Goal: Task Accomplishment & Management: Manage account settings

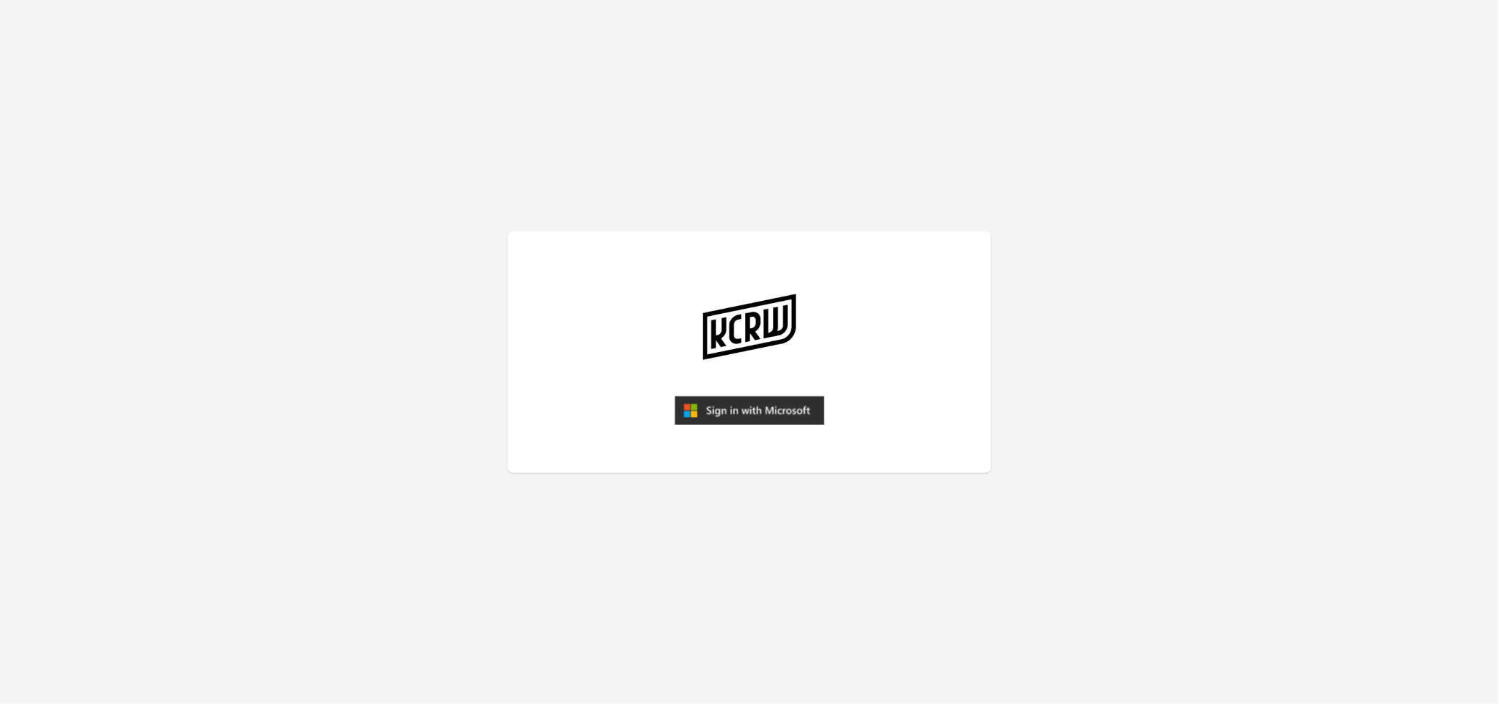
click at [763, 406] on img "submit" at bounding box center [750, 410] width 150 height 29
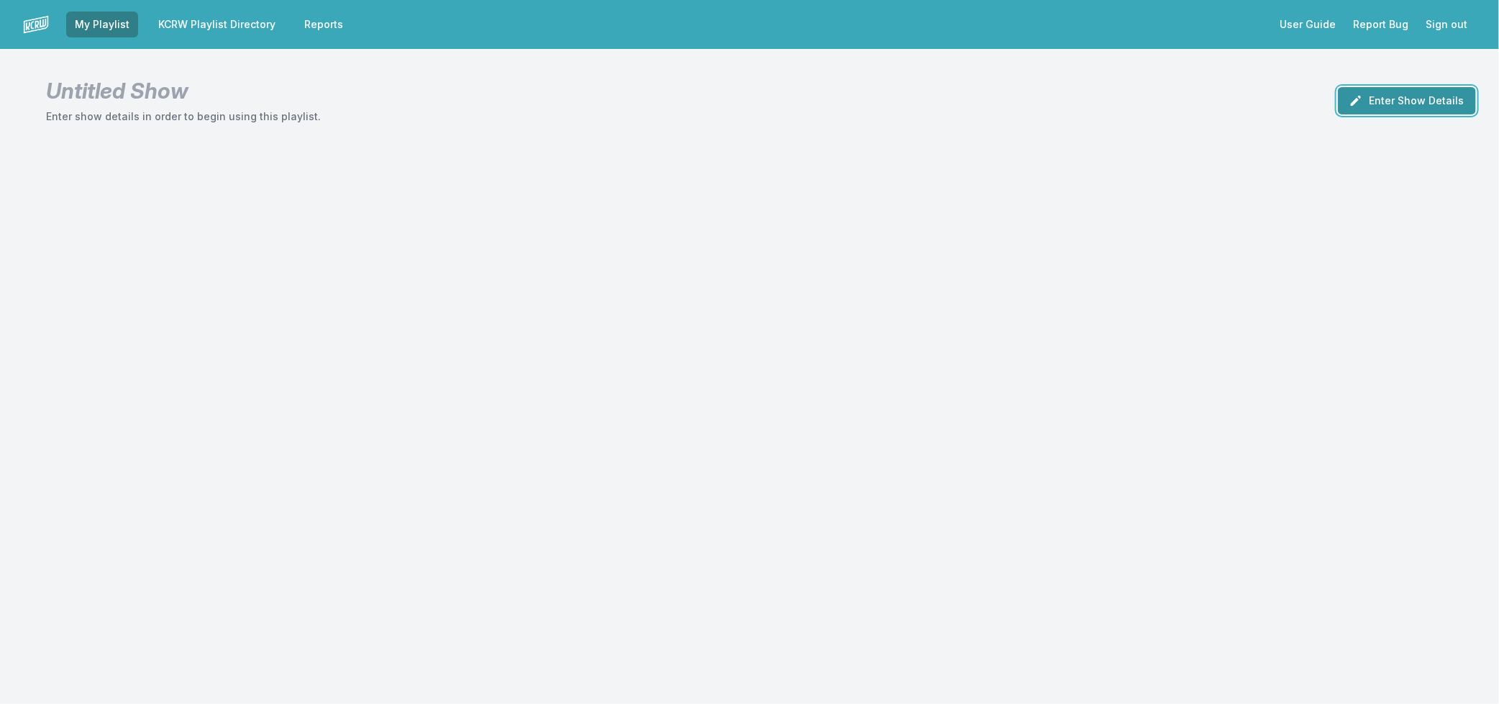
click at [1444, 94] on button "Enter Show Details" at bounding box center [1407, 100] width 138 height 27
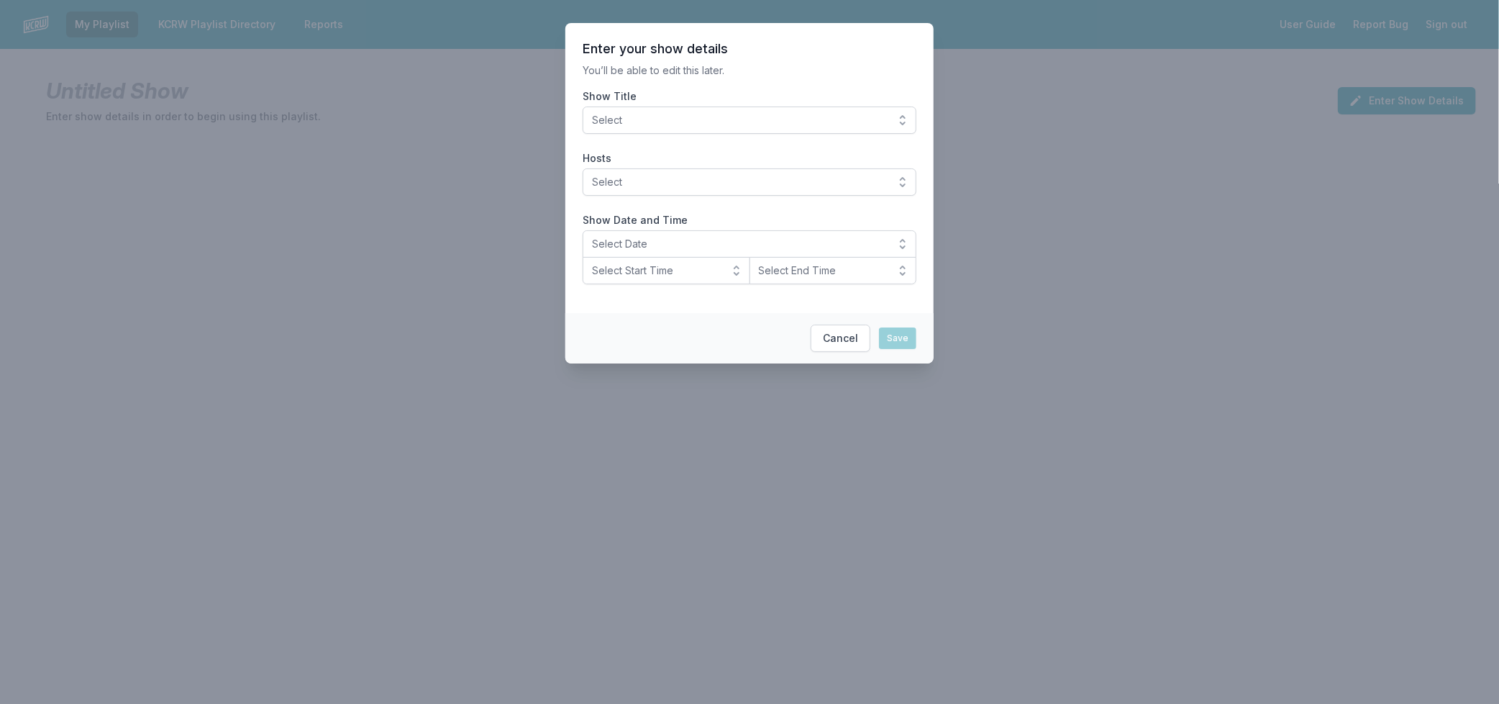
click at [743, 127] on button "Select" at bounding box center [750, 119] width 334 height 27
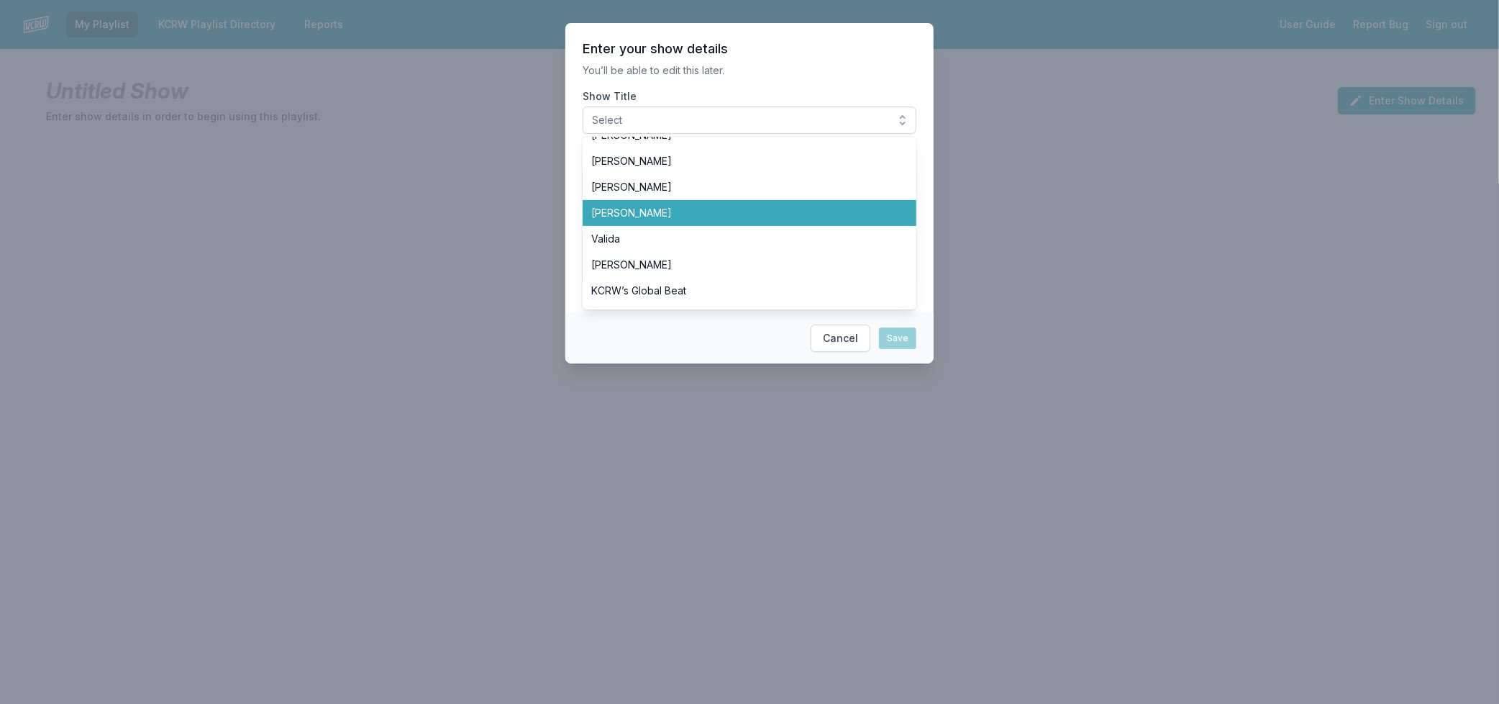
click at [621, 214] on span "[PERSON_NAME]" at bounding box center [740, 213] width 299 height 14
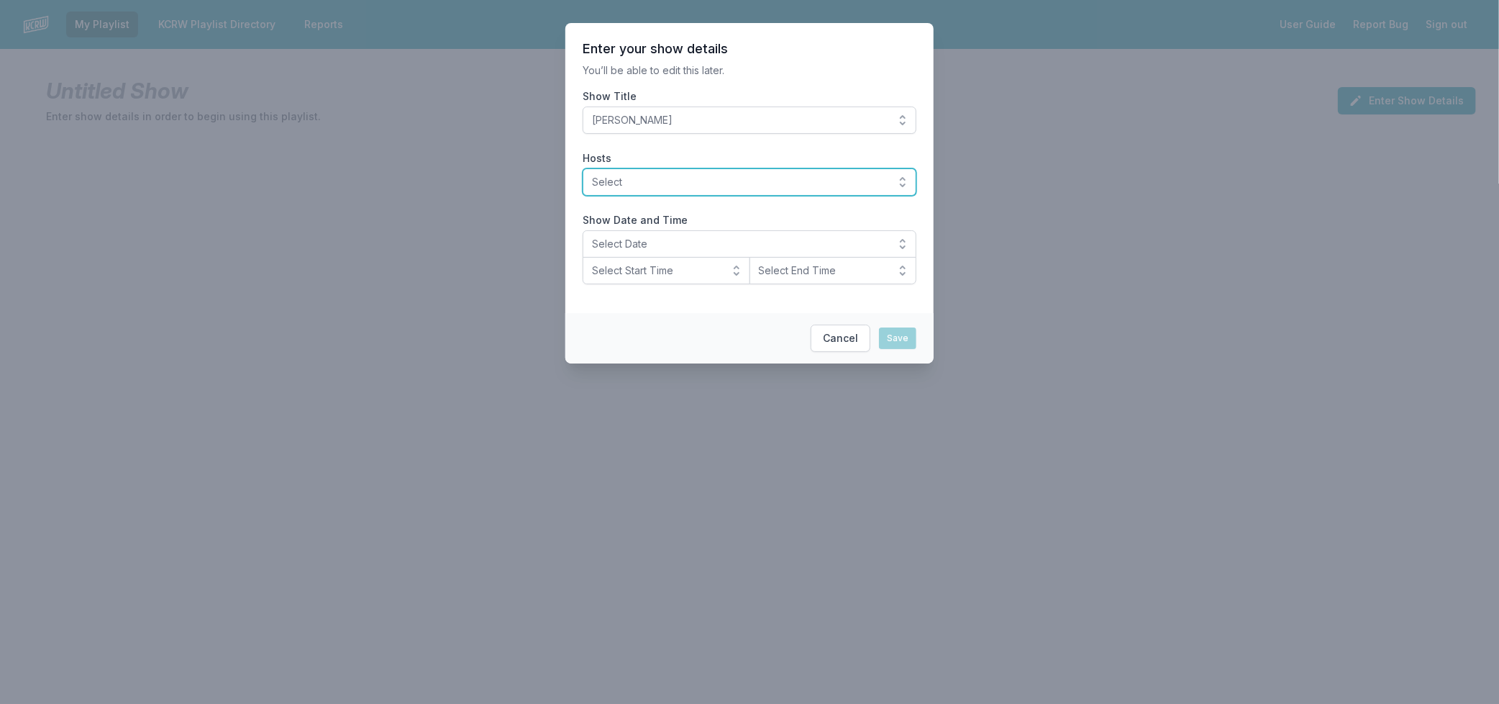
click at [636, 177] on span "Select" at bounding box center [739, 182] width 295 height 14
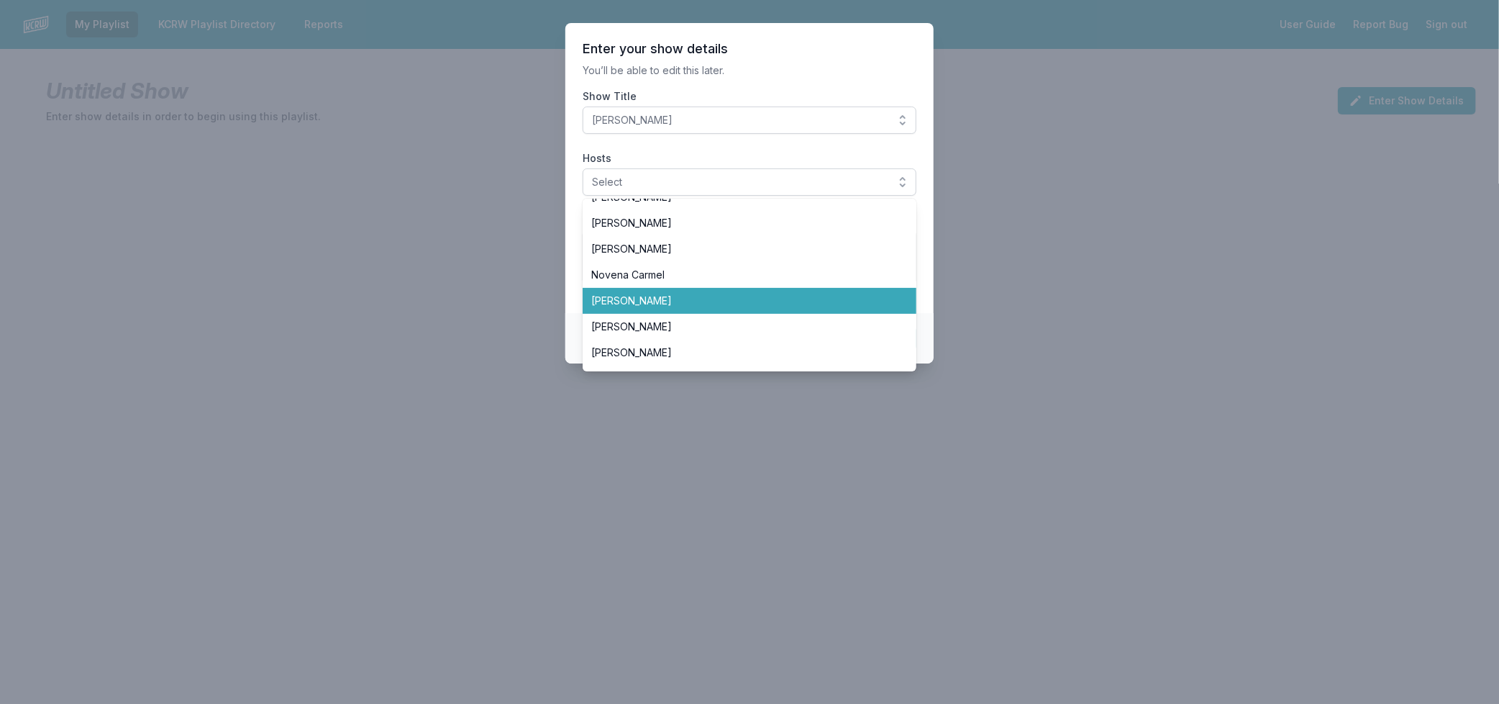
click at [647, 301] on span "[PERSON_NAME]" at bounding box center [740, 300] width 299 height 14
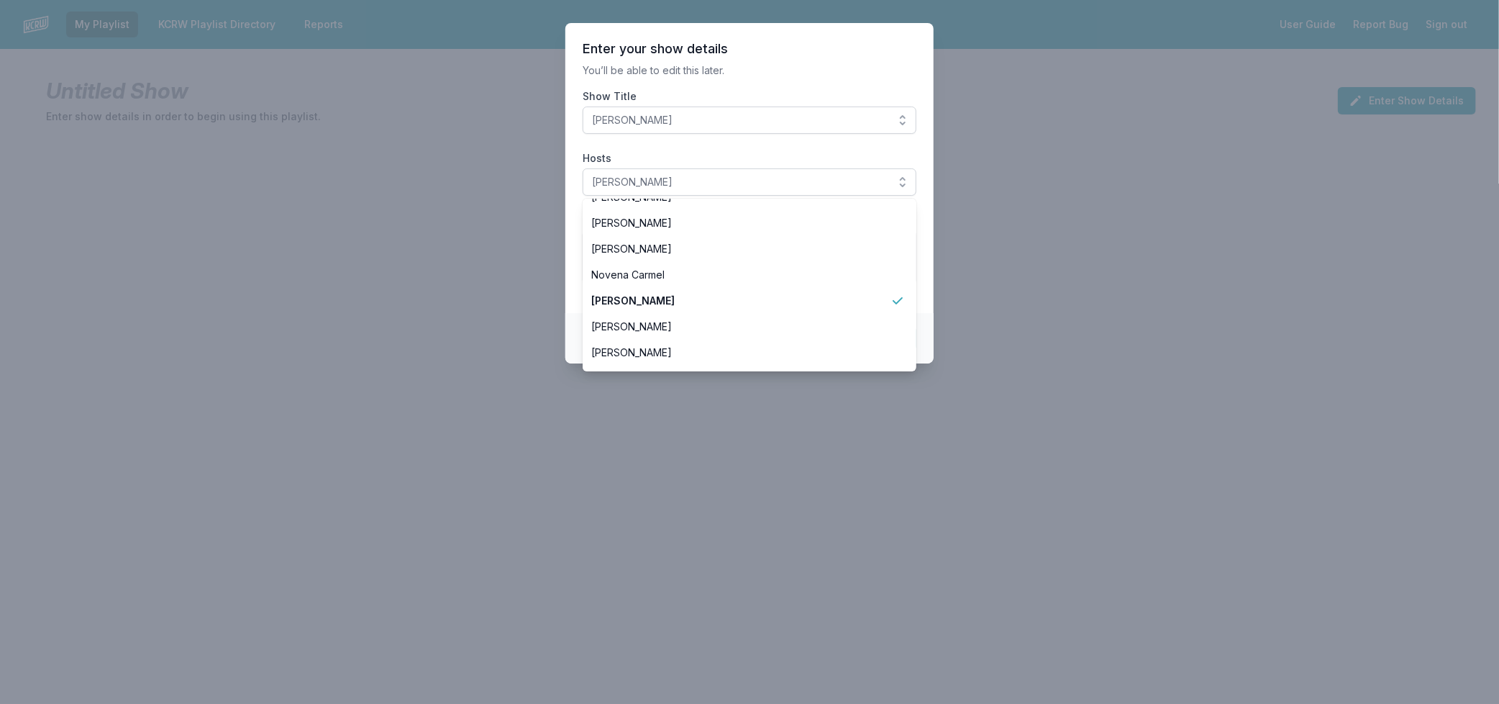
click at [573, 257] on section "Enter your show details You’ll be able to edit this later. Show Title Raul Camp…" at bounding box center [749, 168] width 368 height 290
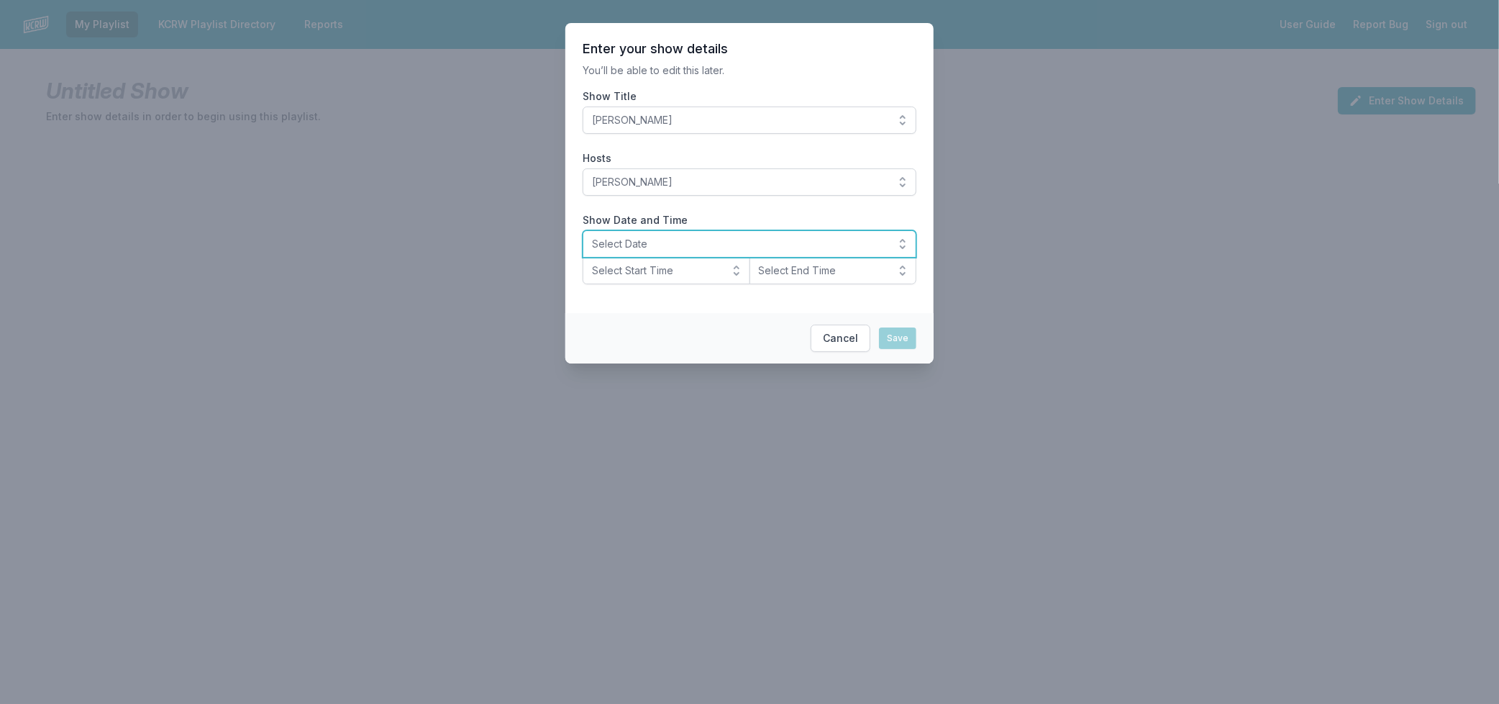
click at [644, 242] on span "Select Date" at bounding box center [739, 244] width 295 height 14
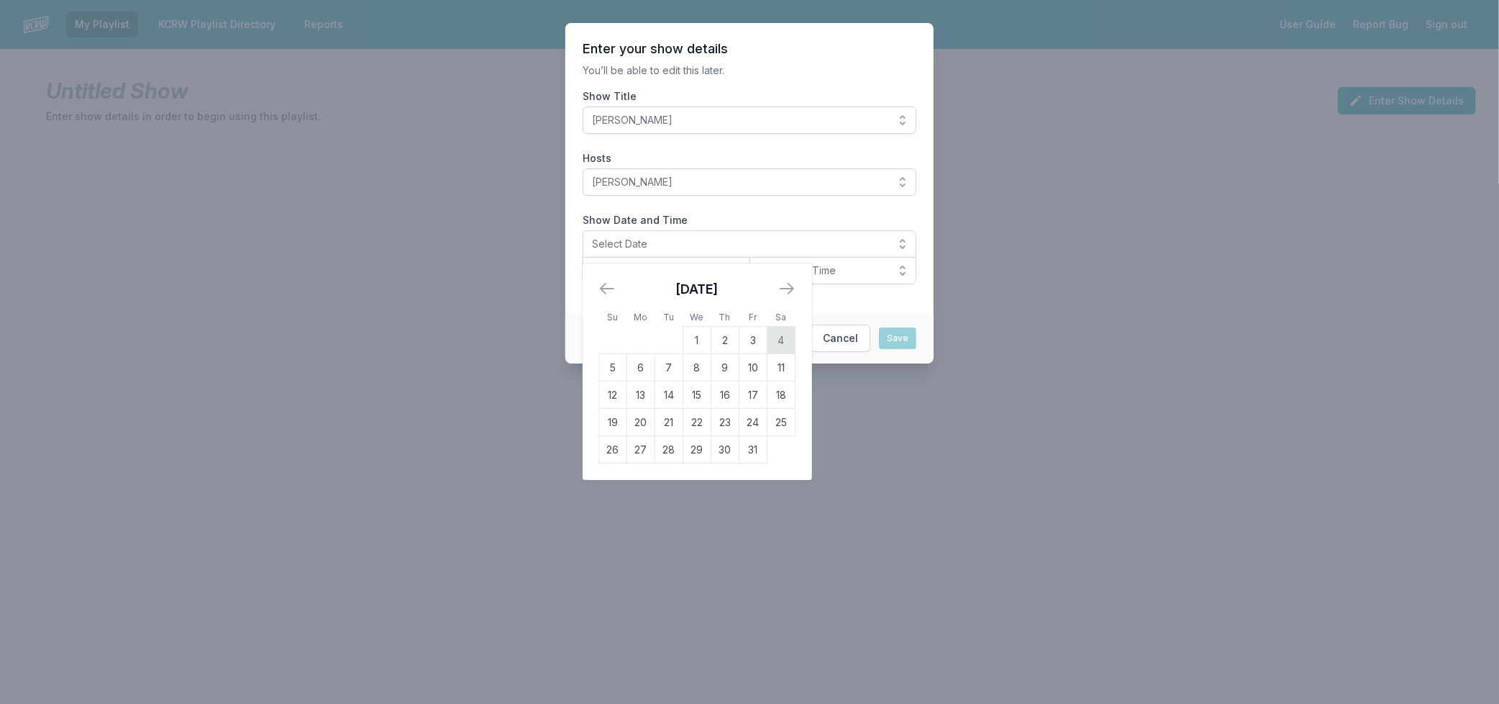
click at [773, 337] on td "4" at bounding box center [782, 340] width 28 height 27
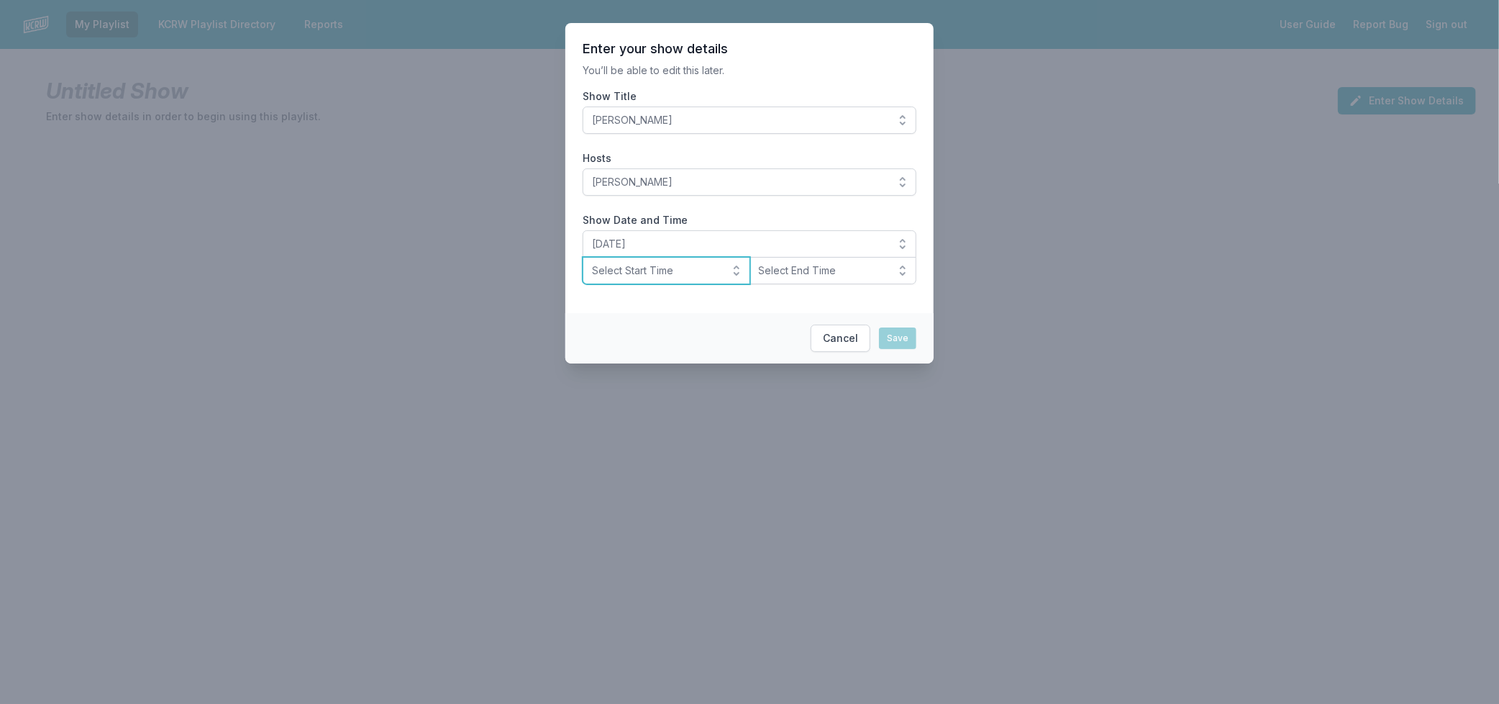
click at [658, 267] on span "Select Start Time" at bounding box center [656, 270] width 129 height 14
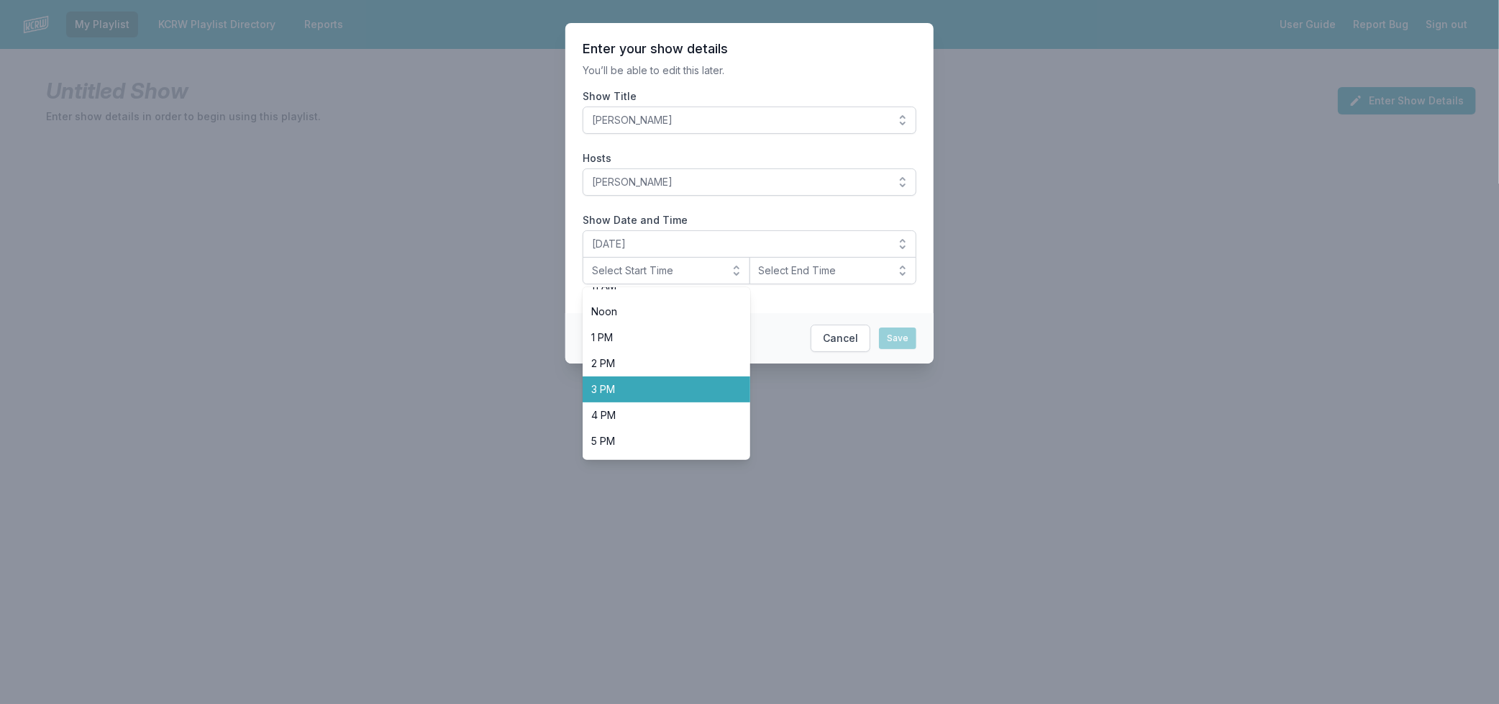
click at [665, 393] on span "3 PM" at bounding box center [657, 389] width 133 height 14
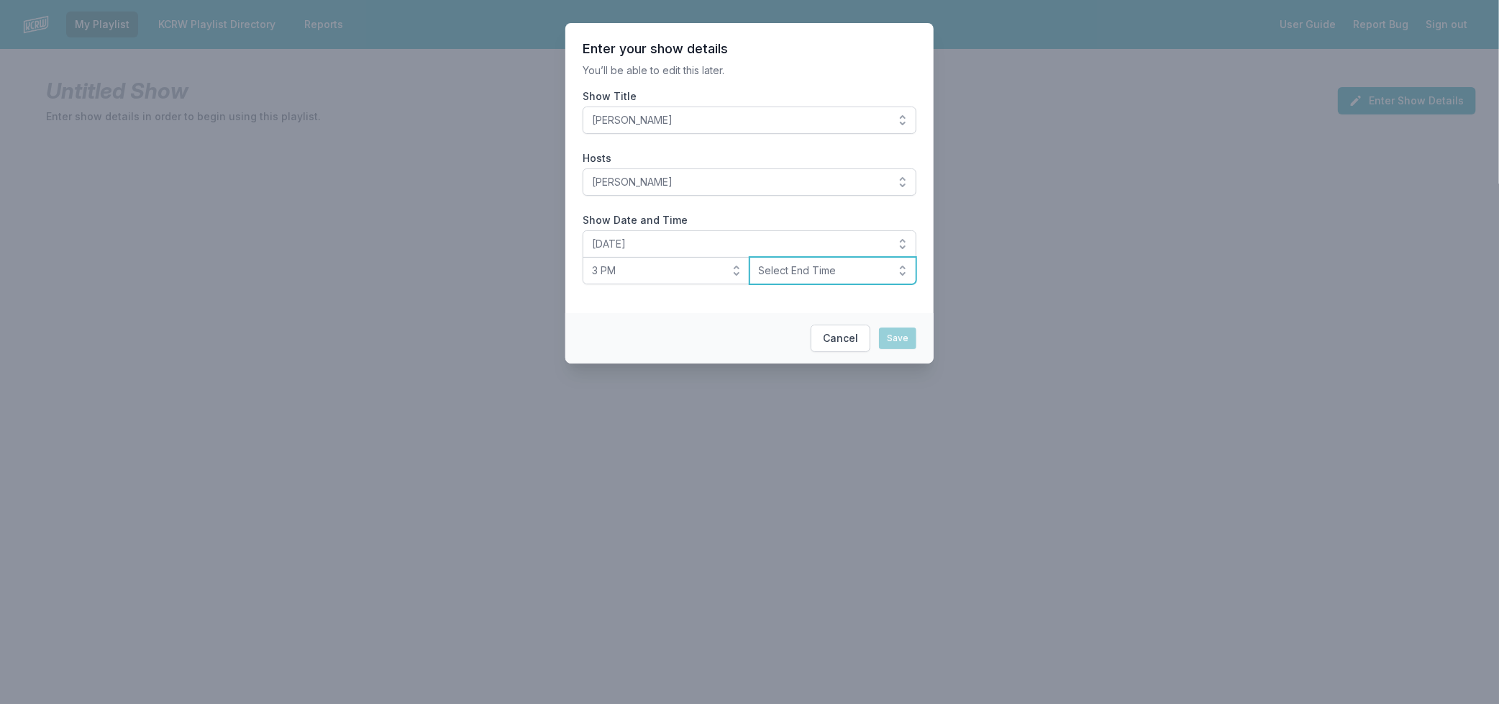
click at [799, 271] on span "Select End Time" at bounding box center [823, 270] width 129 height 14
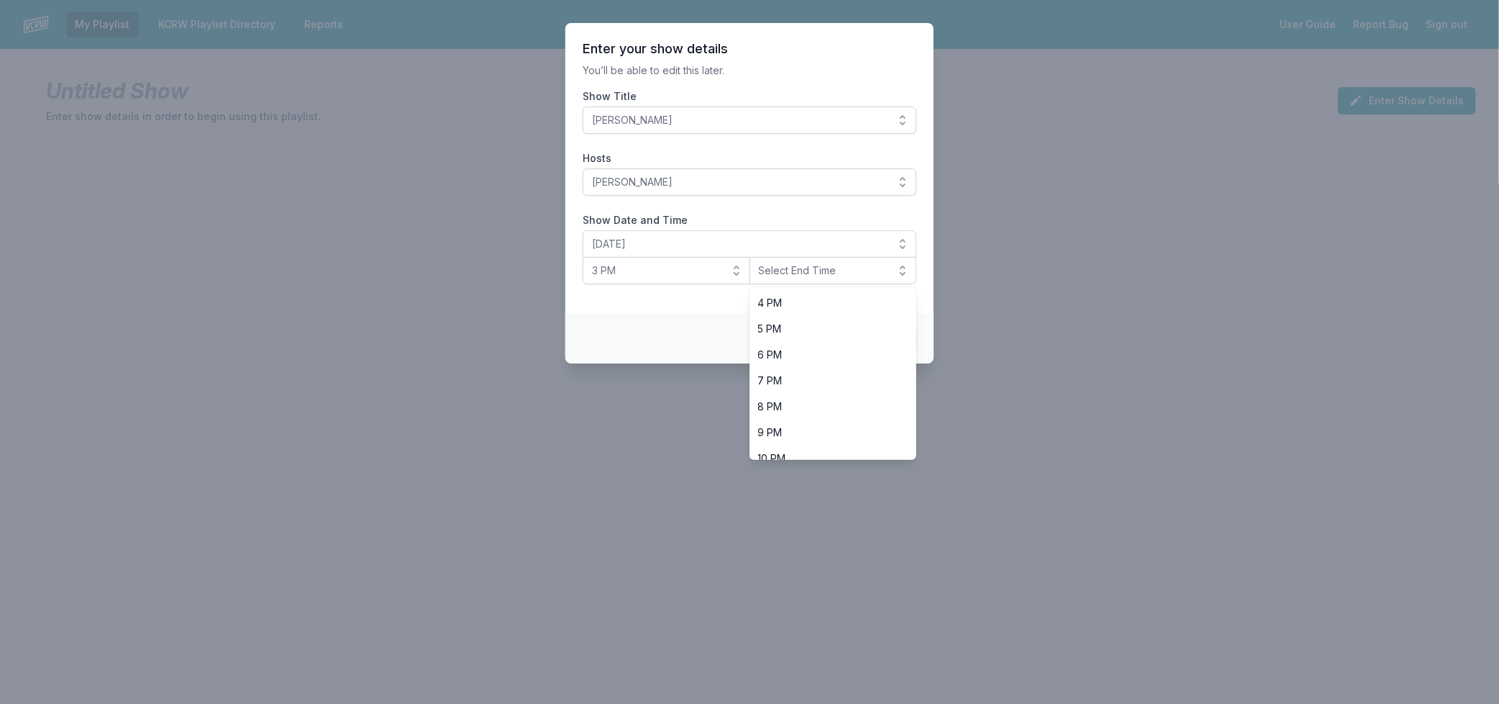
scroll to position [453, 0]
click at [839, 324] on li "6 PM" at bounding box center [834, 316] width 168 height 26
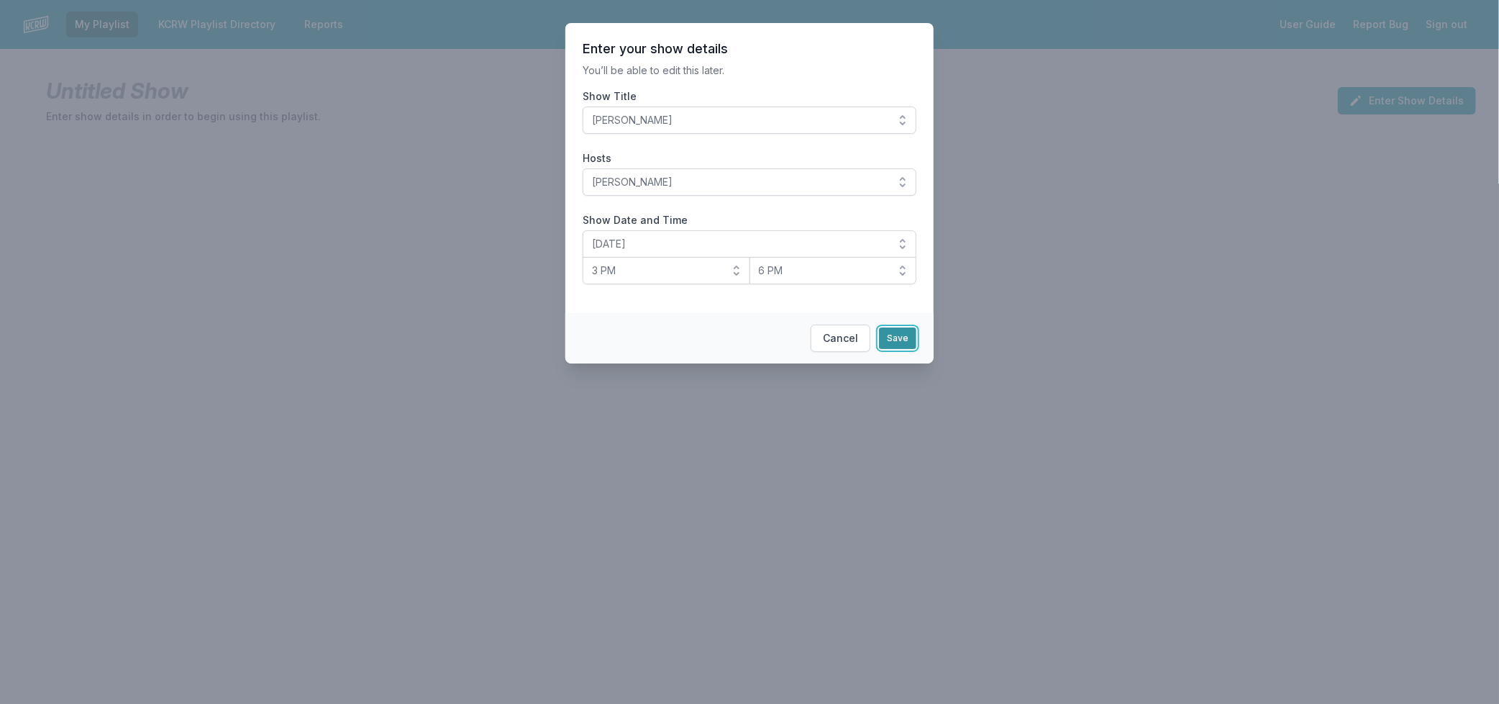
click at [888, 338] on button "Save" at bounding box center [897, 338] width 37 height 22
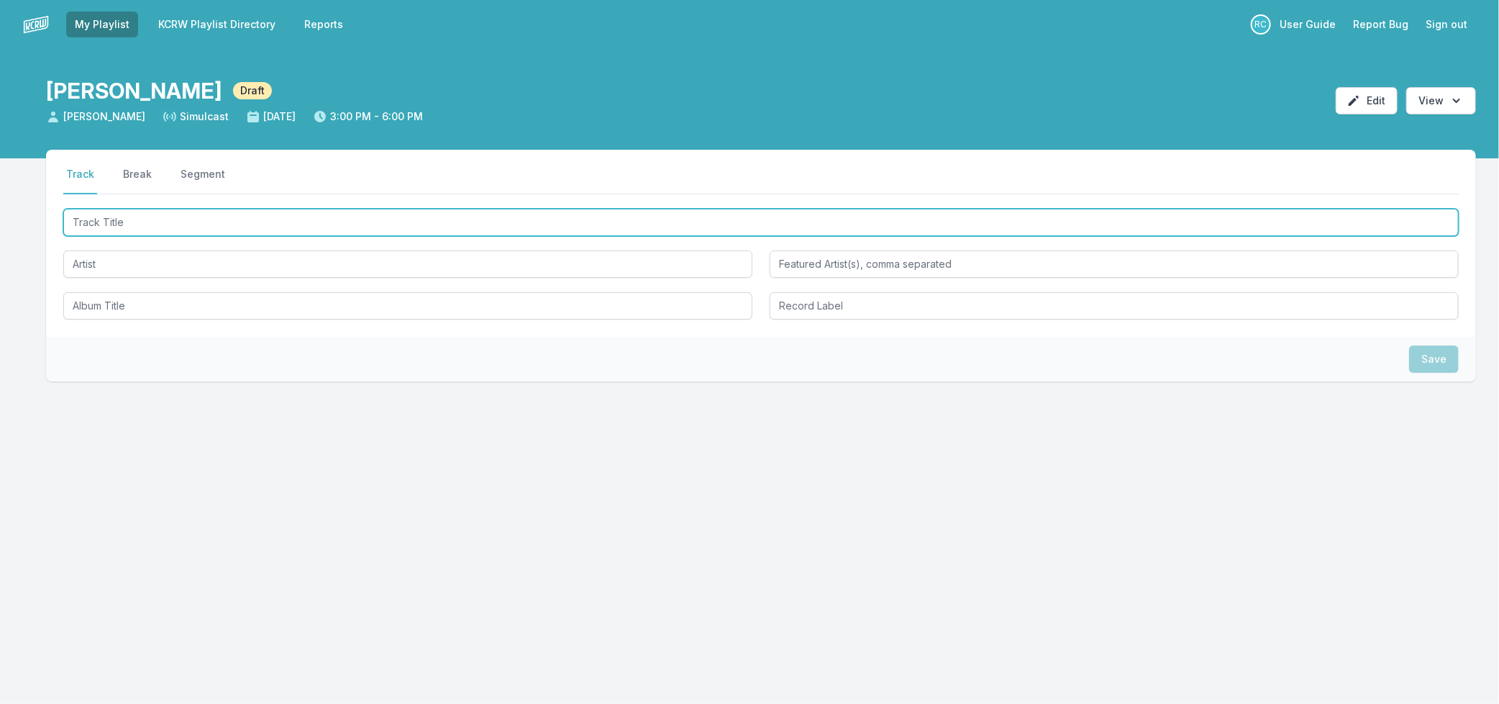
click at [194, 233] on input "Track Title" at bounding box center [761, 222] width 1396 height 27
type input "Giving Up Air"
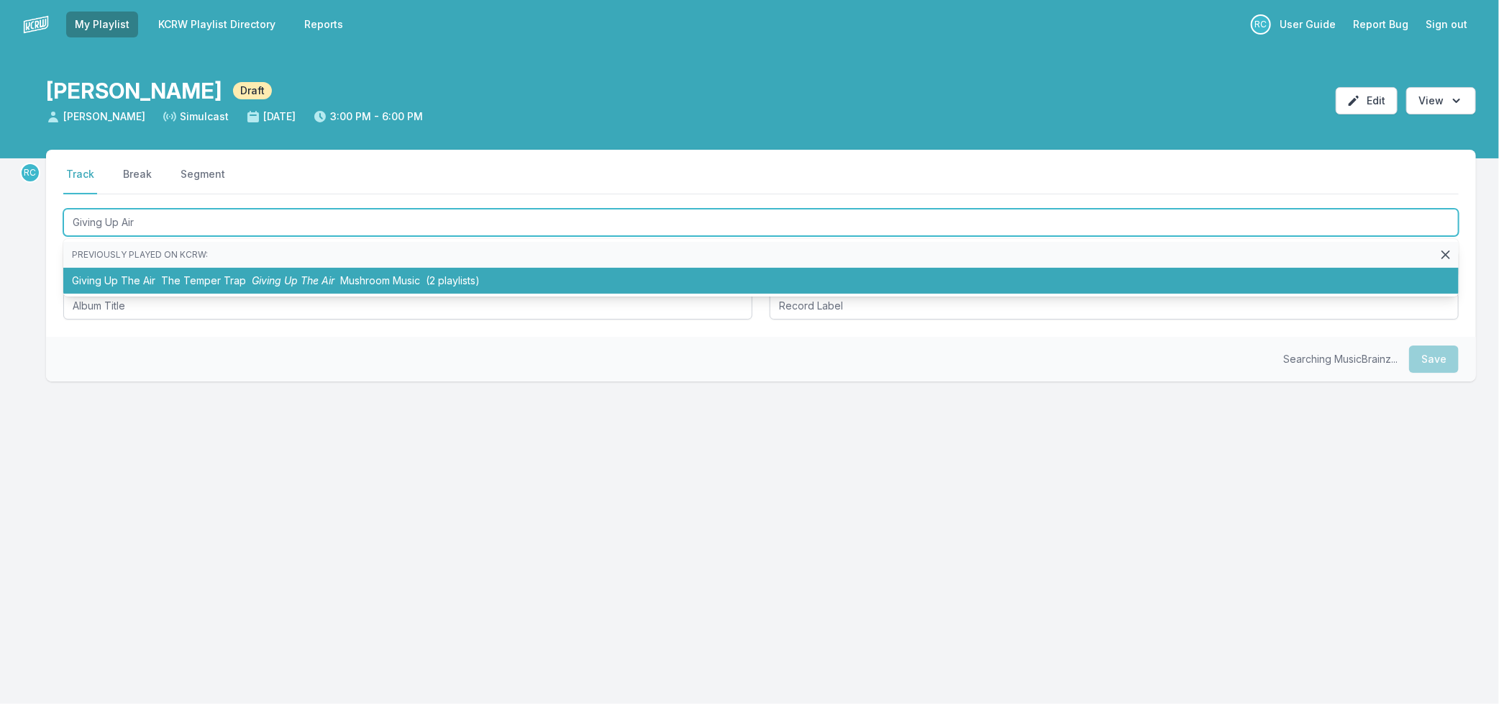
click at [218, 277] on span "The Temper Trap" at bounding box center [203, 280] width 85 height 12
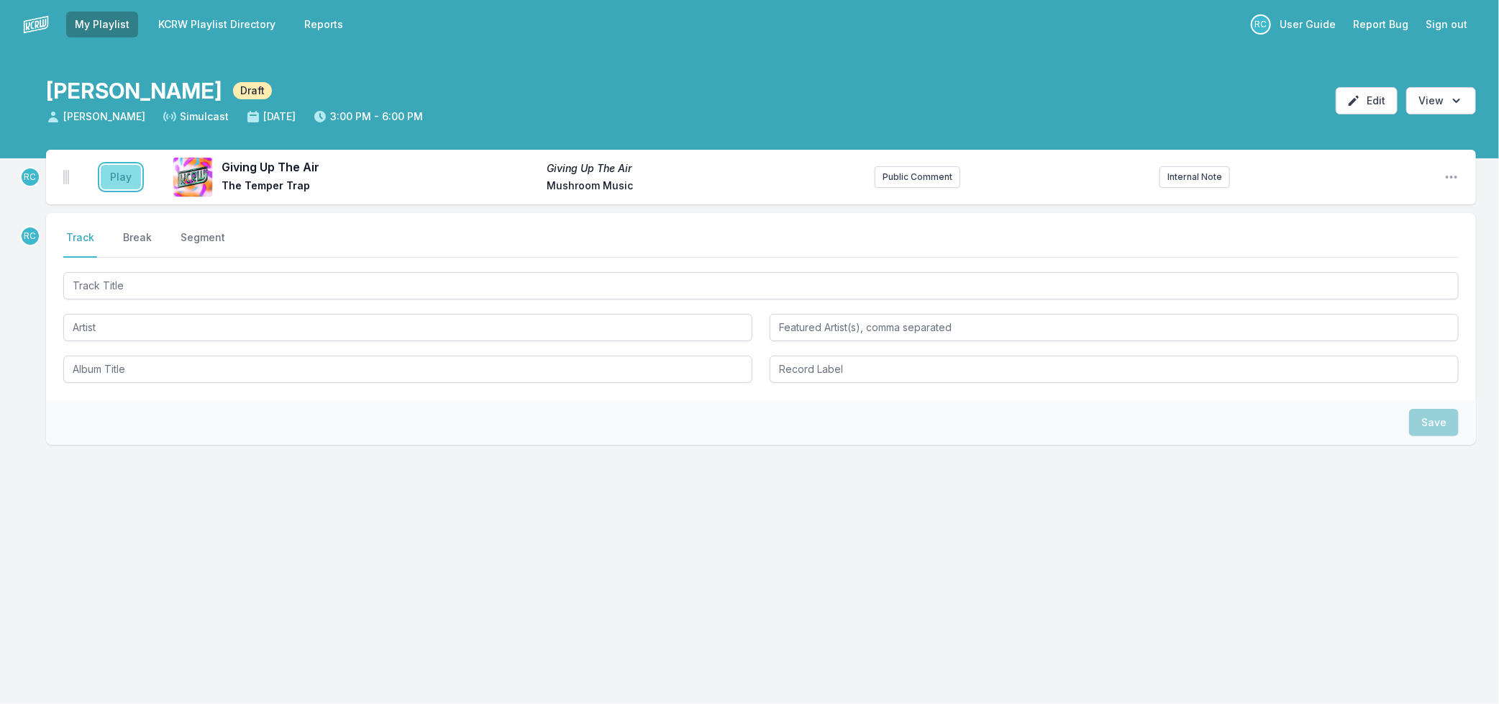
click at [122, 182] on button "Play" at bounding box center [121, 177] width 40 height 24
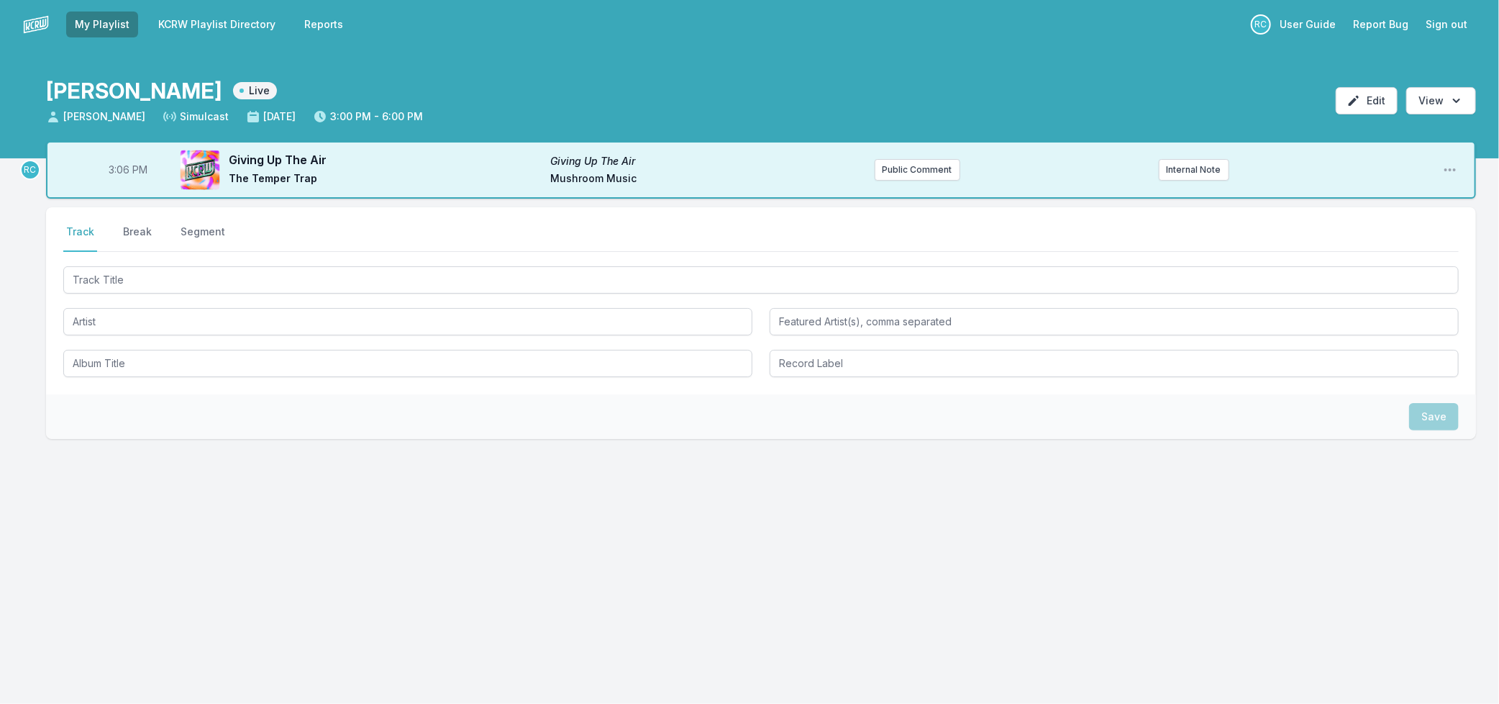
click at [121, 171] on span "3:06 PM" at bounding box center [128, 170] width 39 height 14
click at [121, 171] on input "15:06" at bounding box center [128, 169] width 81 height 27
type input "15:05"
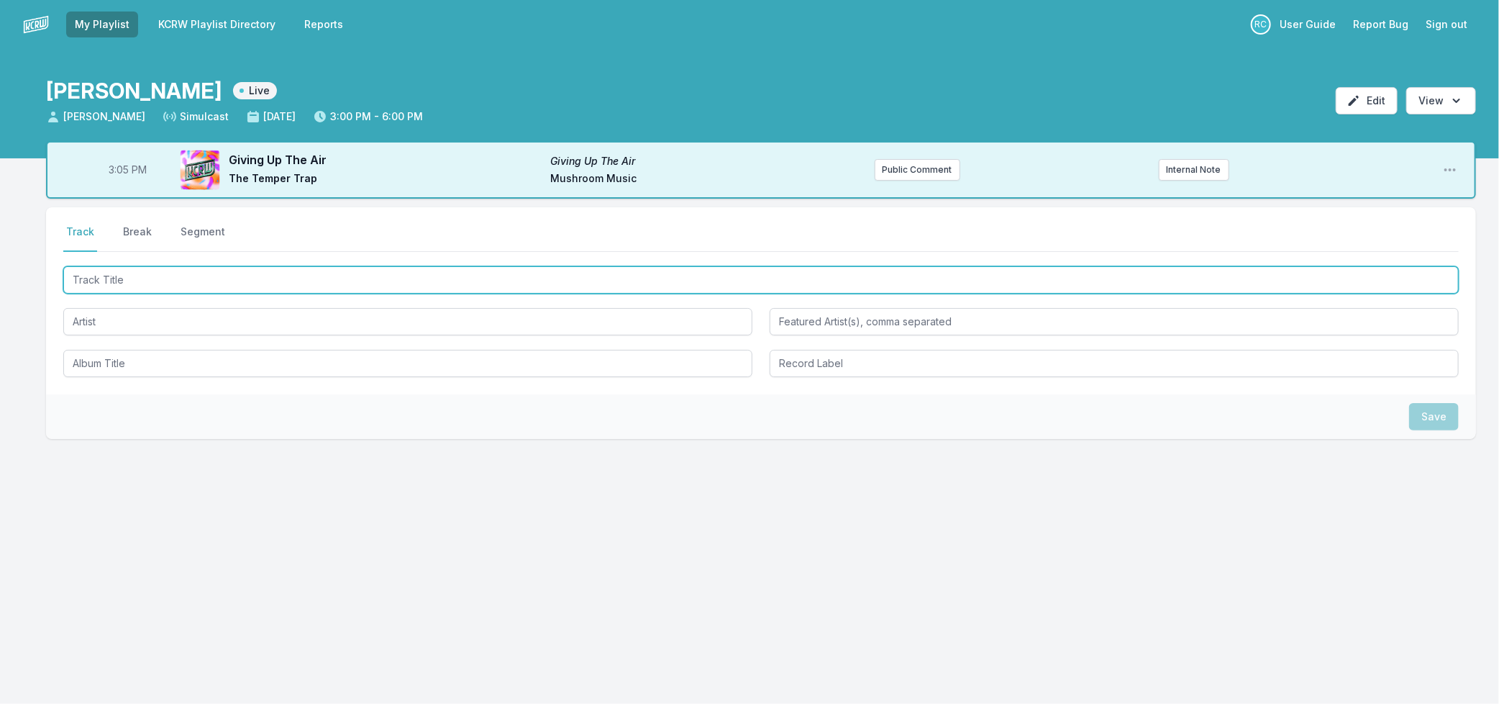
click at [148, 277] on input "Track Title" at bounding box center [761, 279] width 1396 height 27
click at [284, 270] on input "Track Title" at bounding box center [761, 279] width 1396 height 27
type input "Funky People"
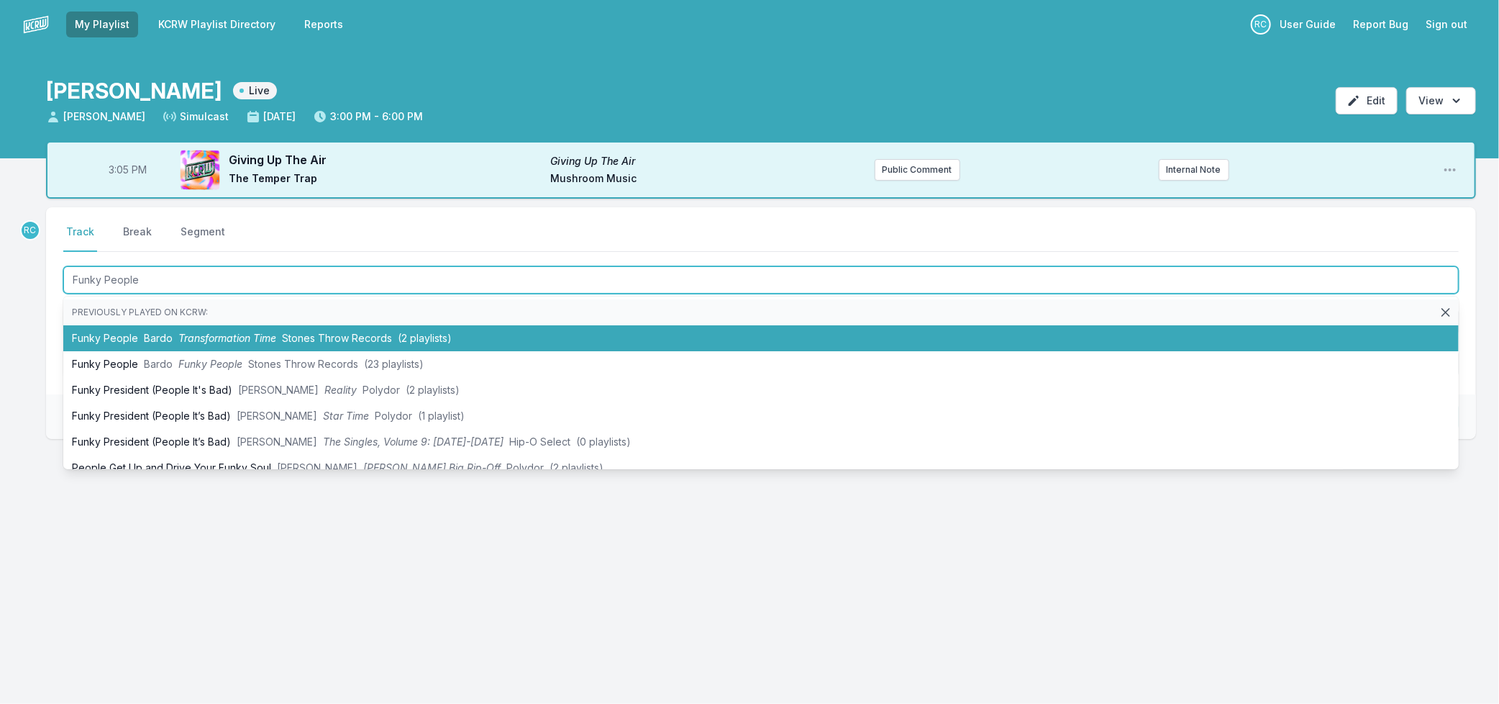
click at [264, 333] on span "Transformation Time" at bounding box center [227, 338] width 98 height 12
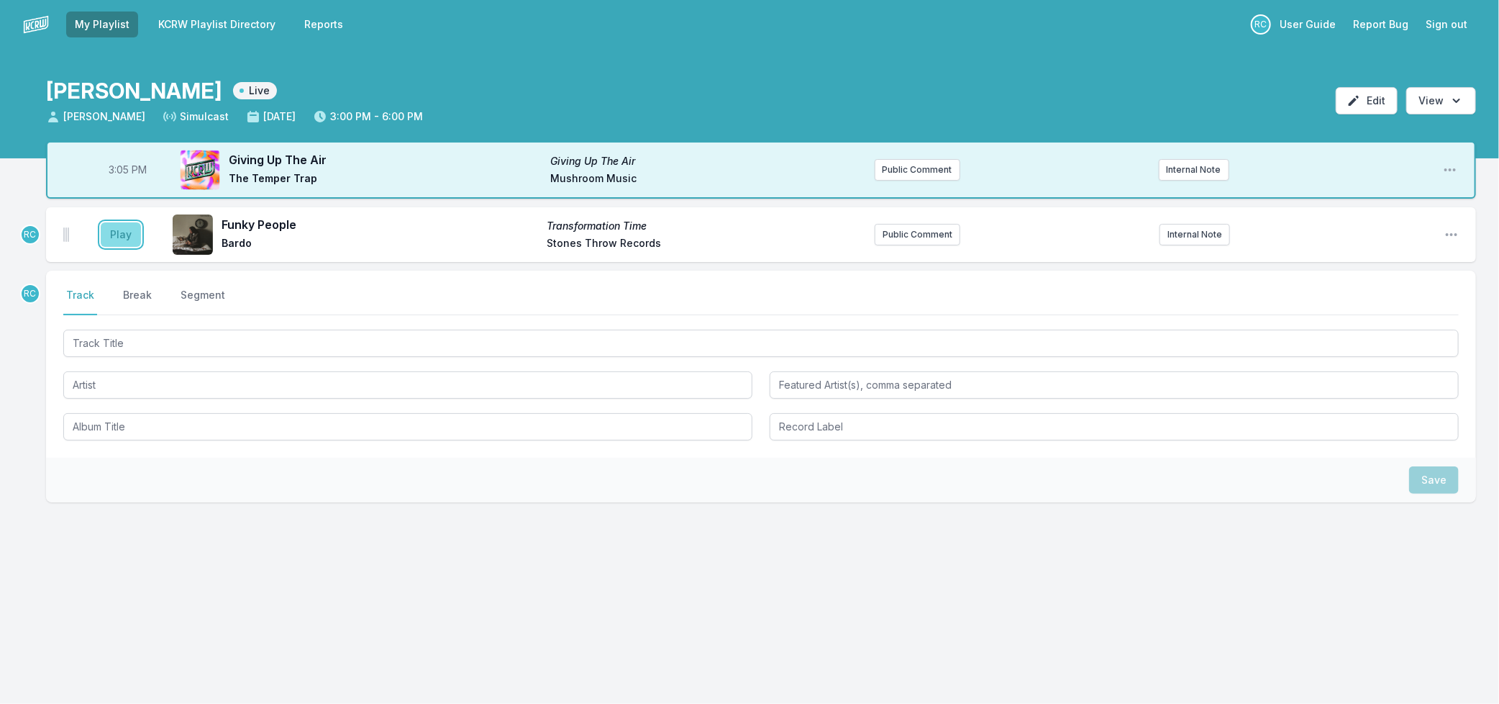
click at [108, 231] on button "Play" at bounding box center [121, 234] width 40 height 24
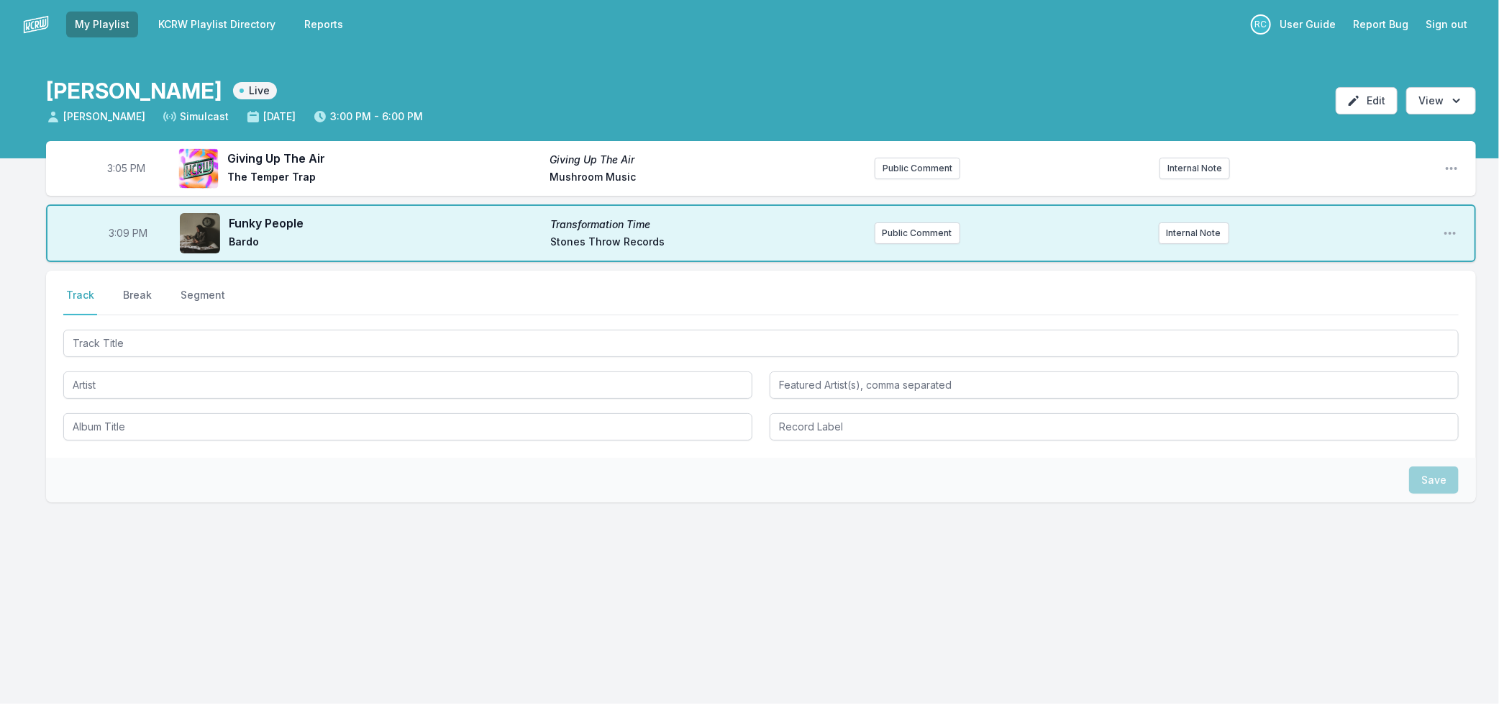
click at [207, 18] on link "KCRW Playlist Directory" at bounding box center [217, 25] width 135 height 26
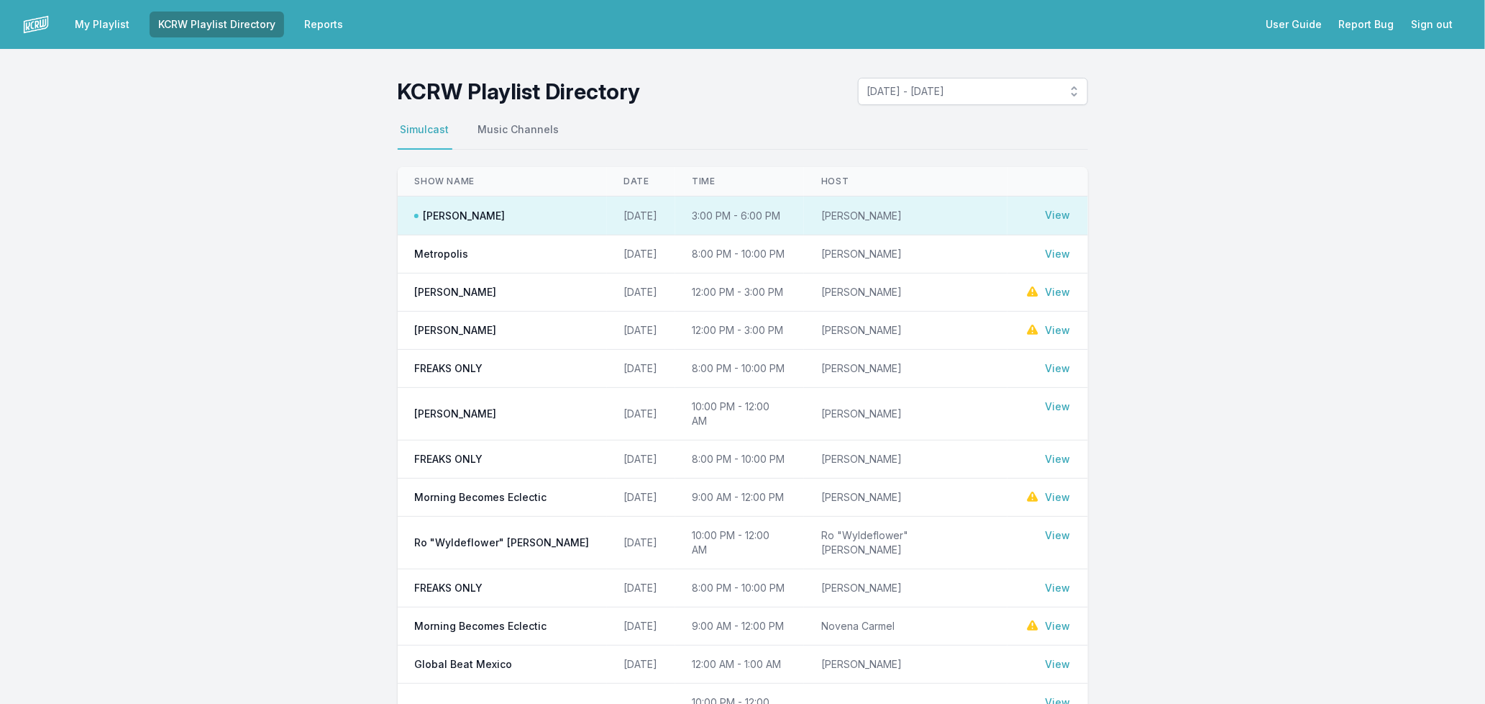
click at [1062, 290] on link "View" at bounding box center [1058, 292] width 25 height 14
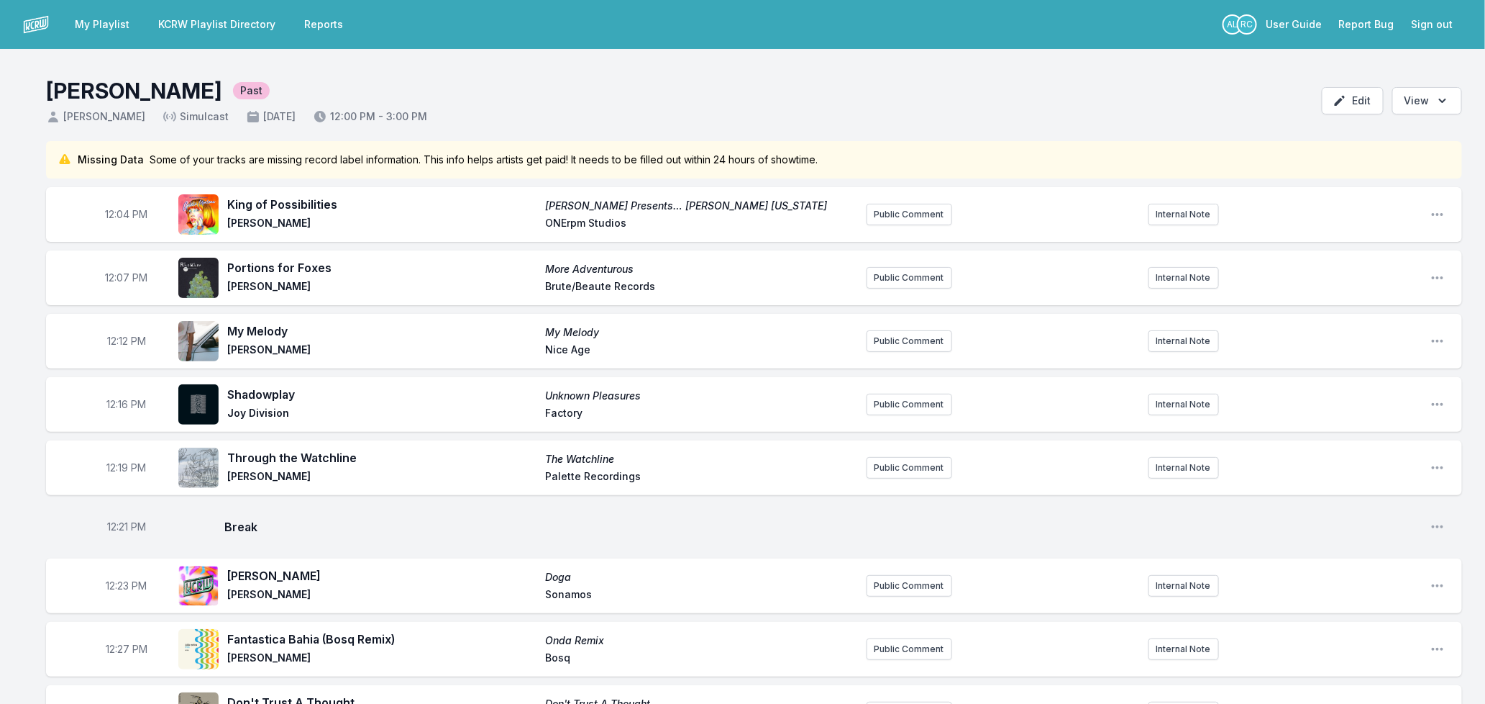
click at [81, 23] on link "My Playlist" at bounding box center [102, 25] width 72 height 26
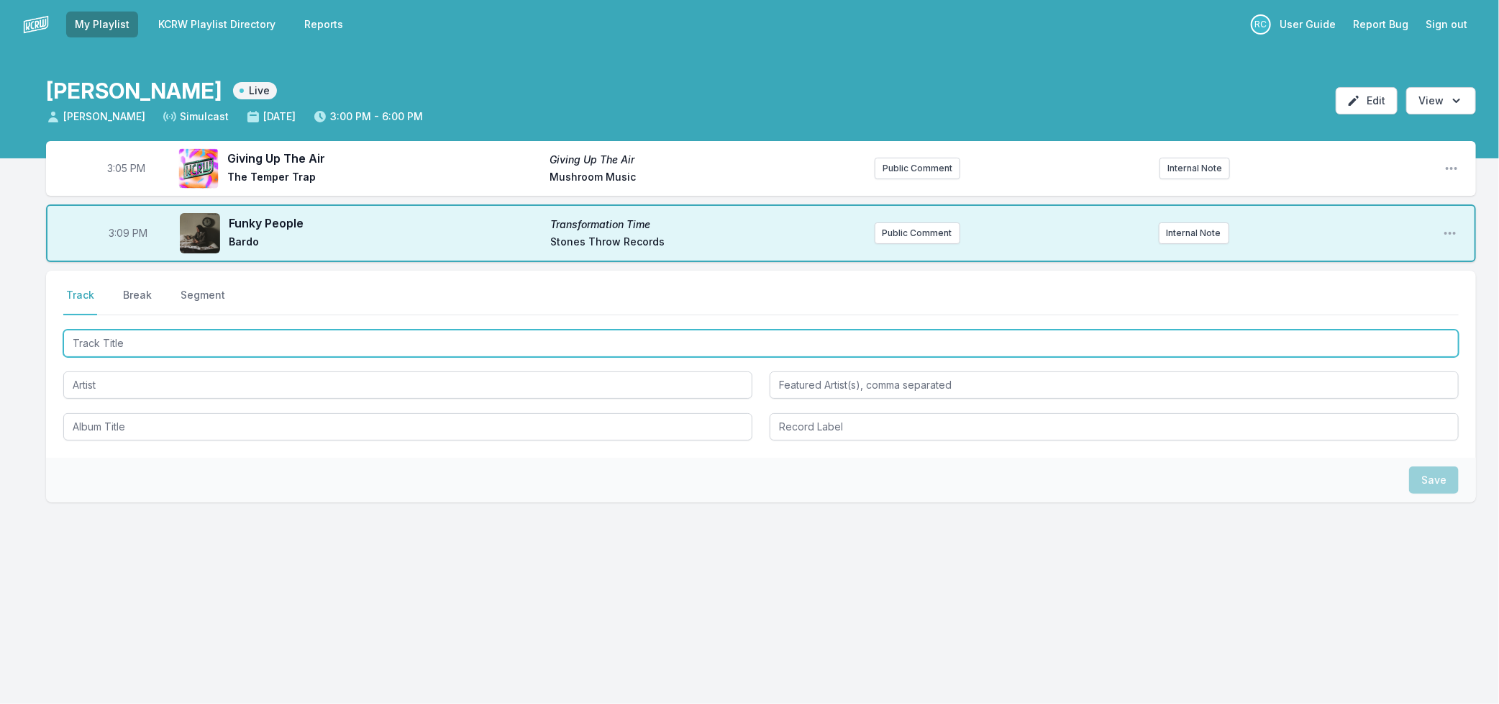
click at [226, 342] on input "Track Title" at bounding box center [761, 342] width 1396 height 27
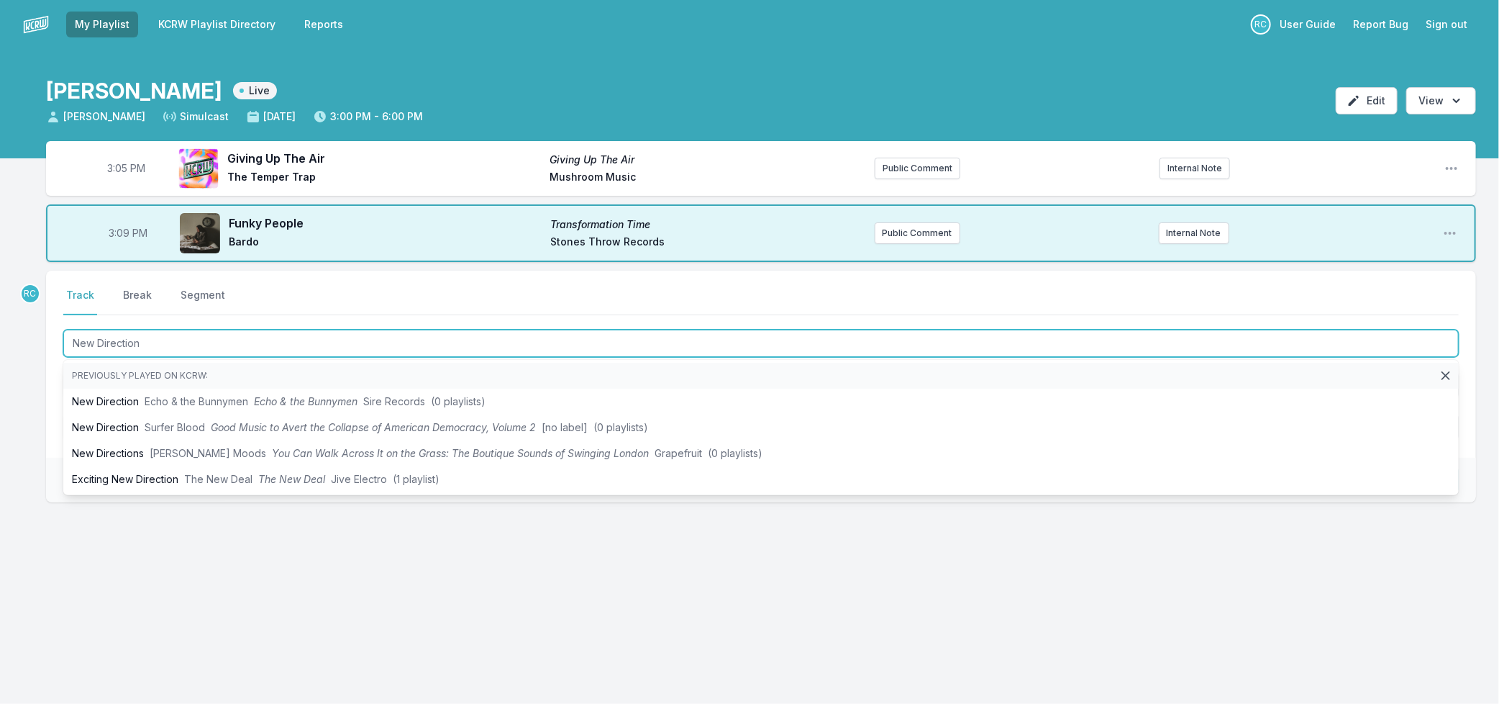
type input "New Direction"
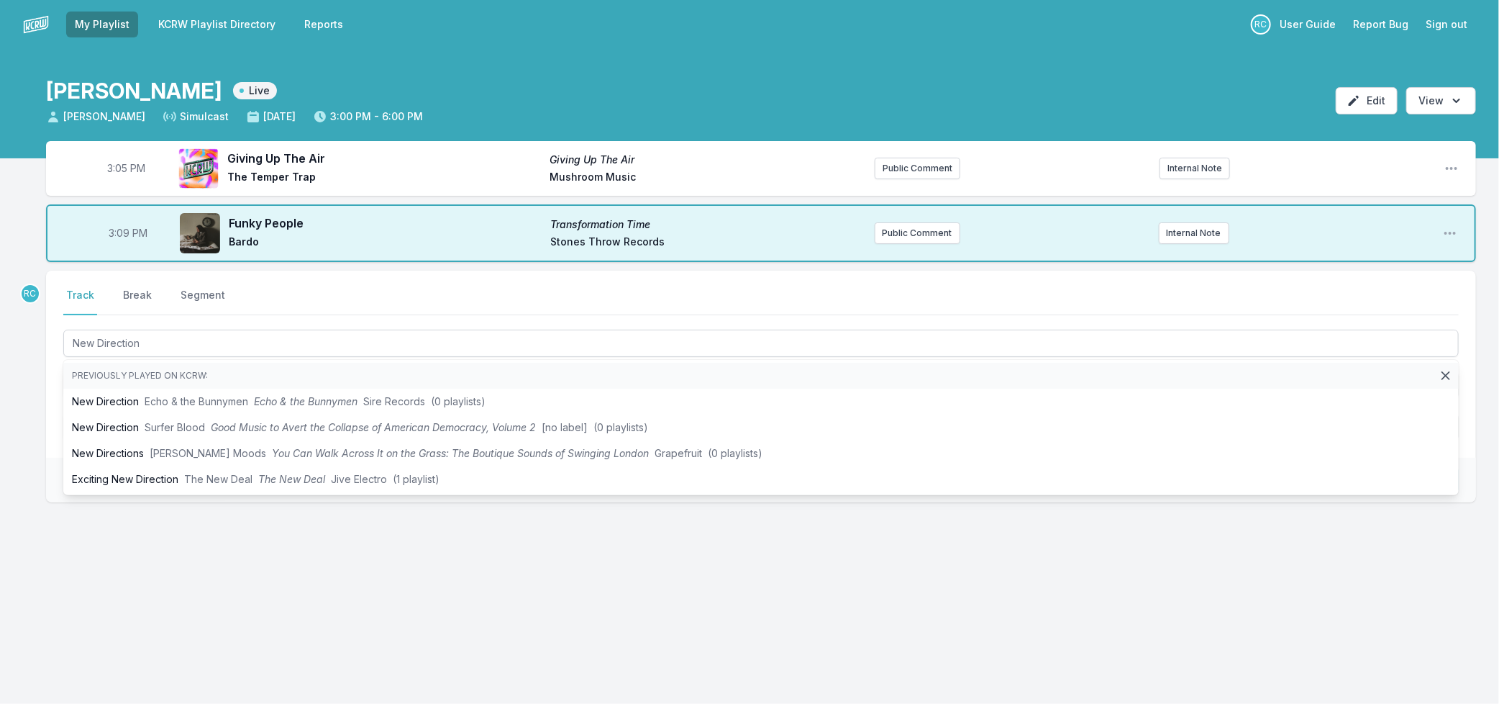
click at [13, 496] on div "3:05 PM Giving Up The Air Giving Up The Air The Temper Trap Mushroom Music Publ…" at bounding box center [749, 390] width 1499 height 499
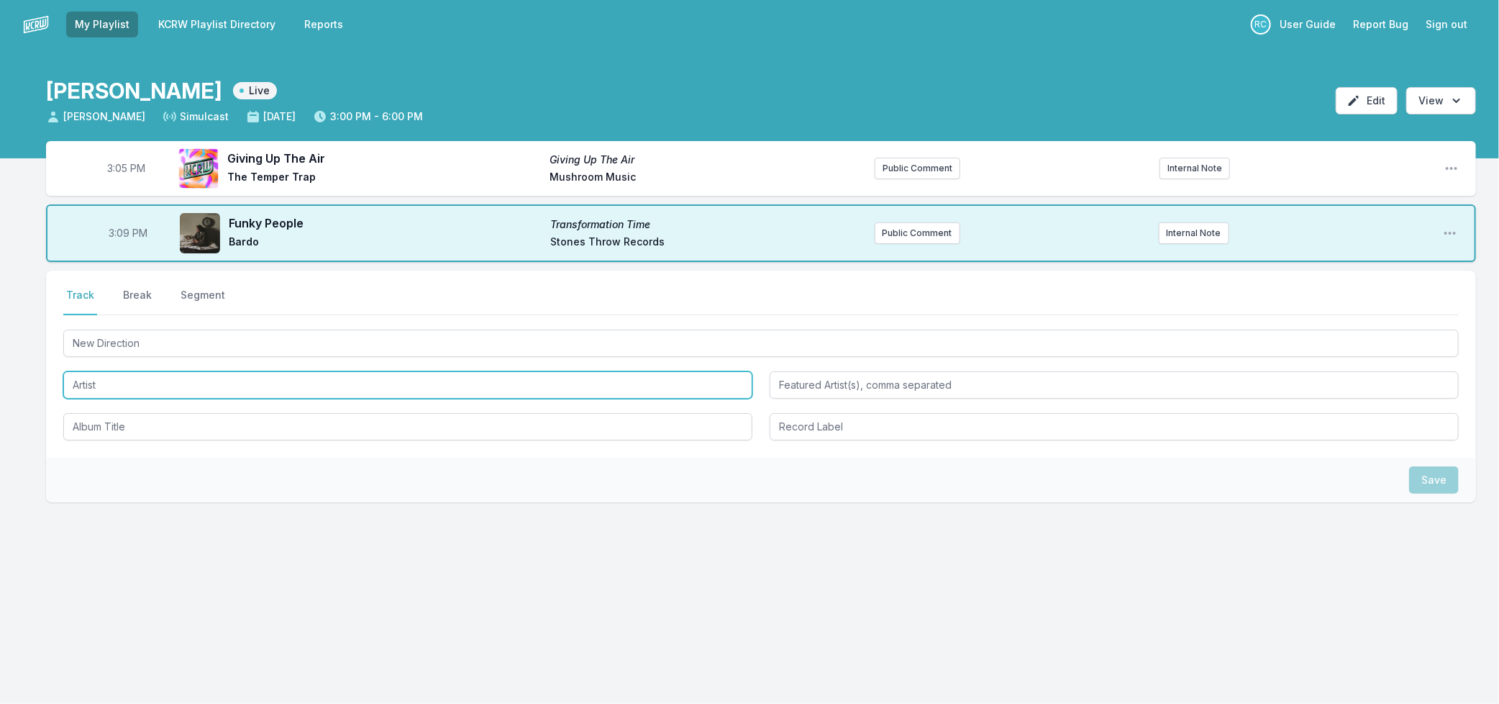
click at [98, 384] on input "Artist" at bounding box center [407, 384] width 689 height 27
type input "fanclubwallet"
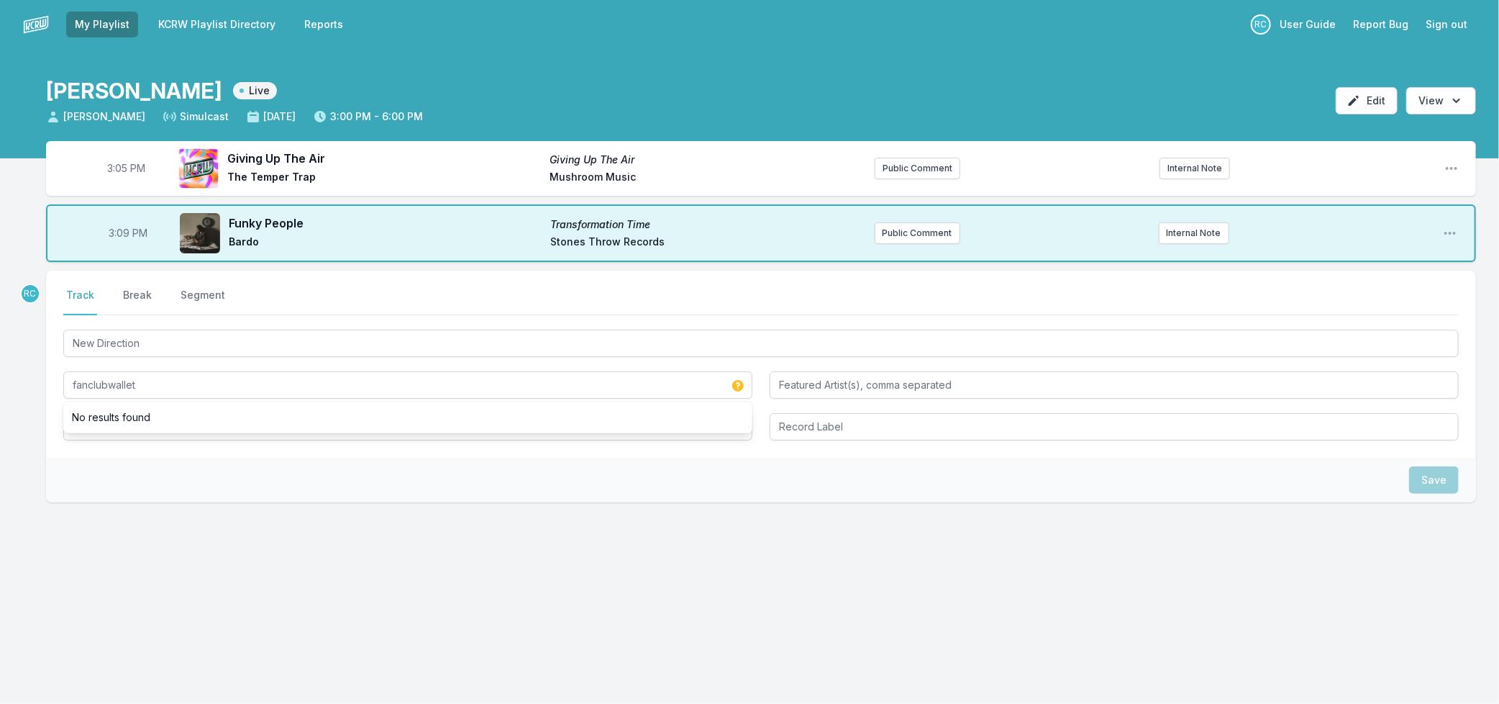
click at [129, 470] on div "Save" at bounding box center [761, 480] width 1430 height 45
click at [118, 427] on input "Album Title" at bounding box center [407, 426] width 689 height 27
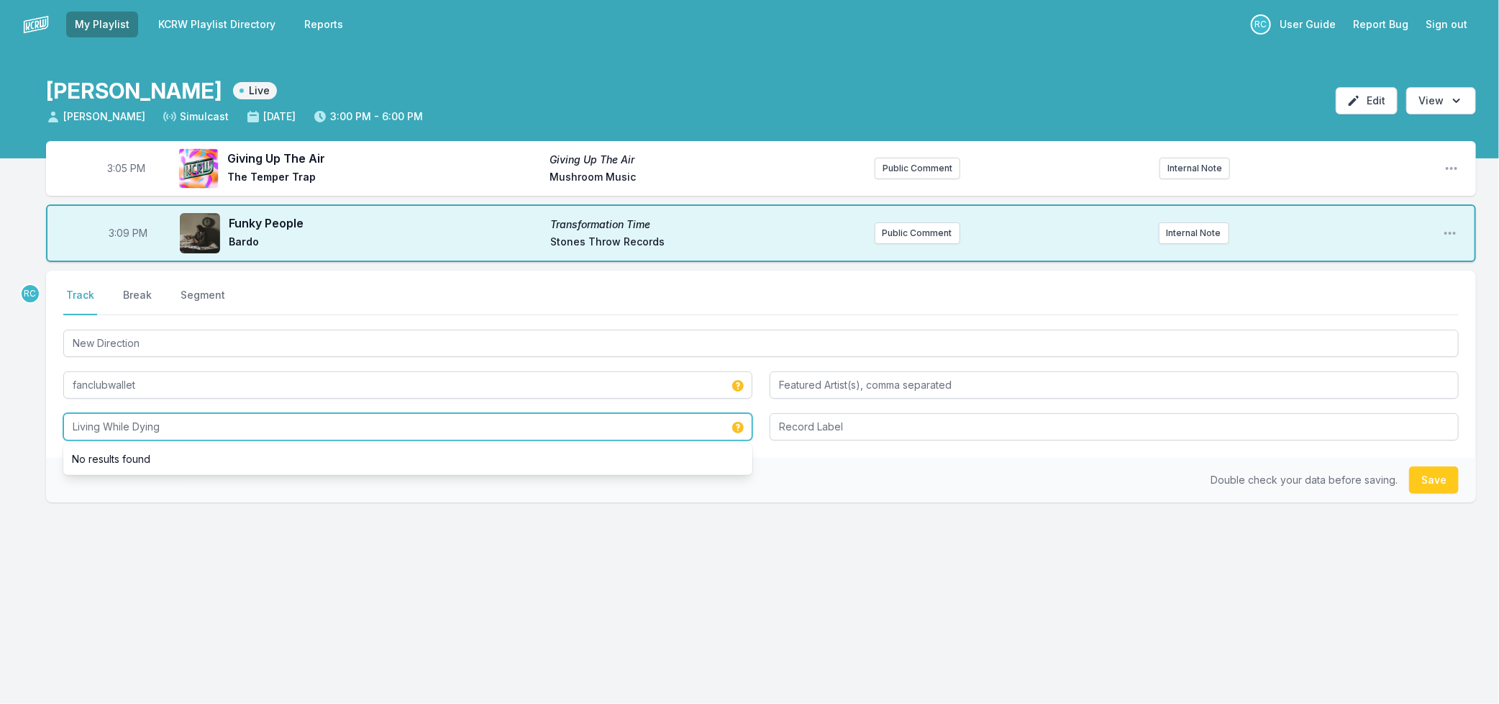
type input "Living While Dying"
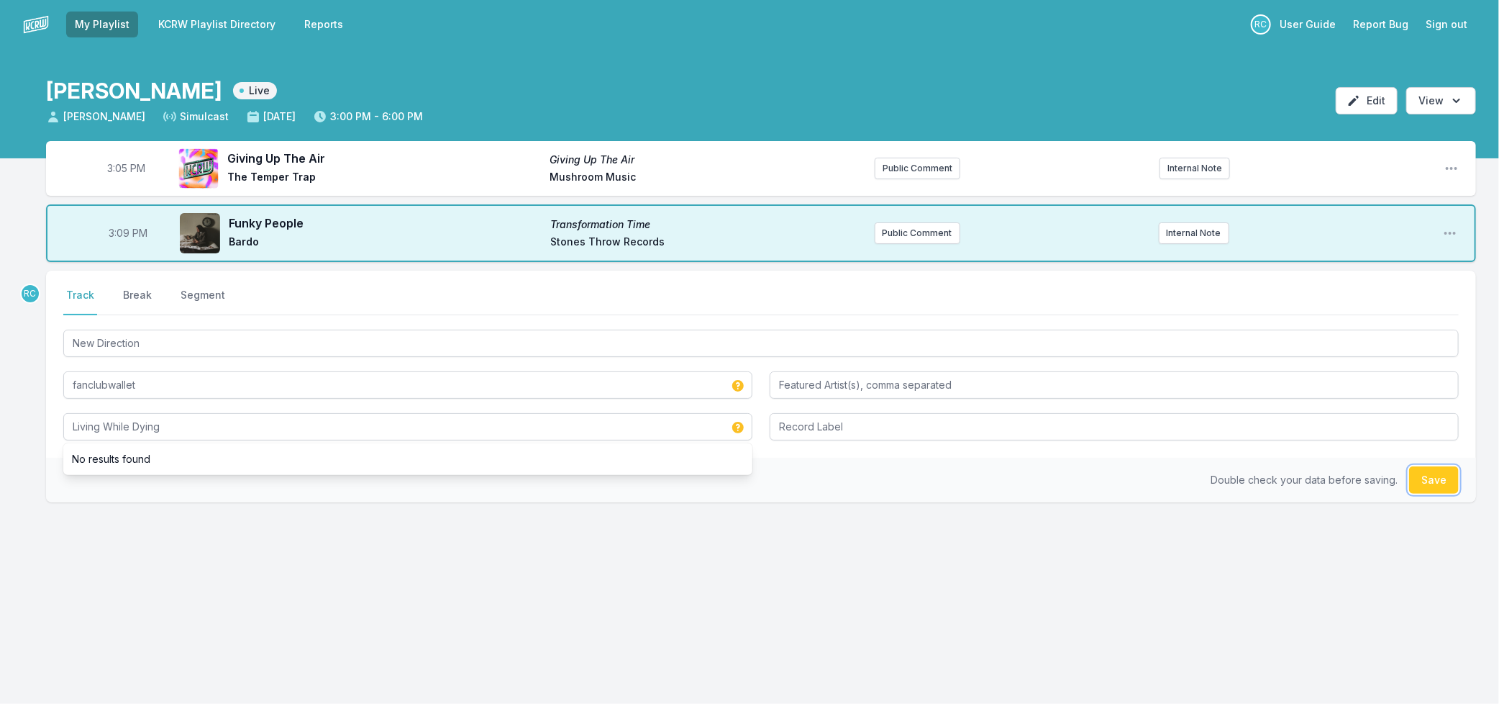
click at [1429, 483] on button "Save" at bounding box center [1434, 479] width 50 height 27
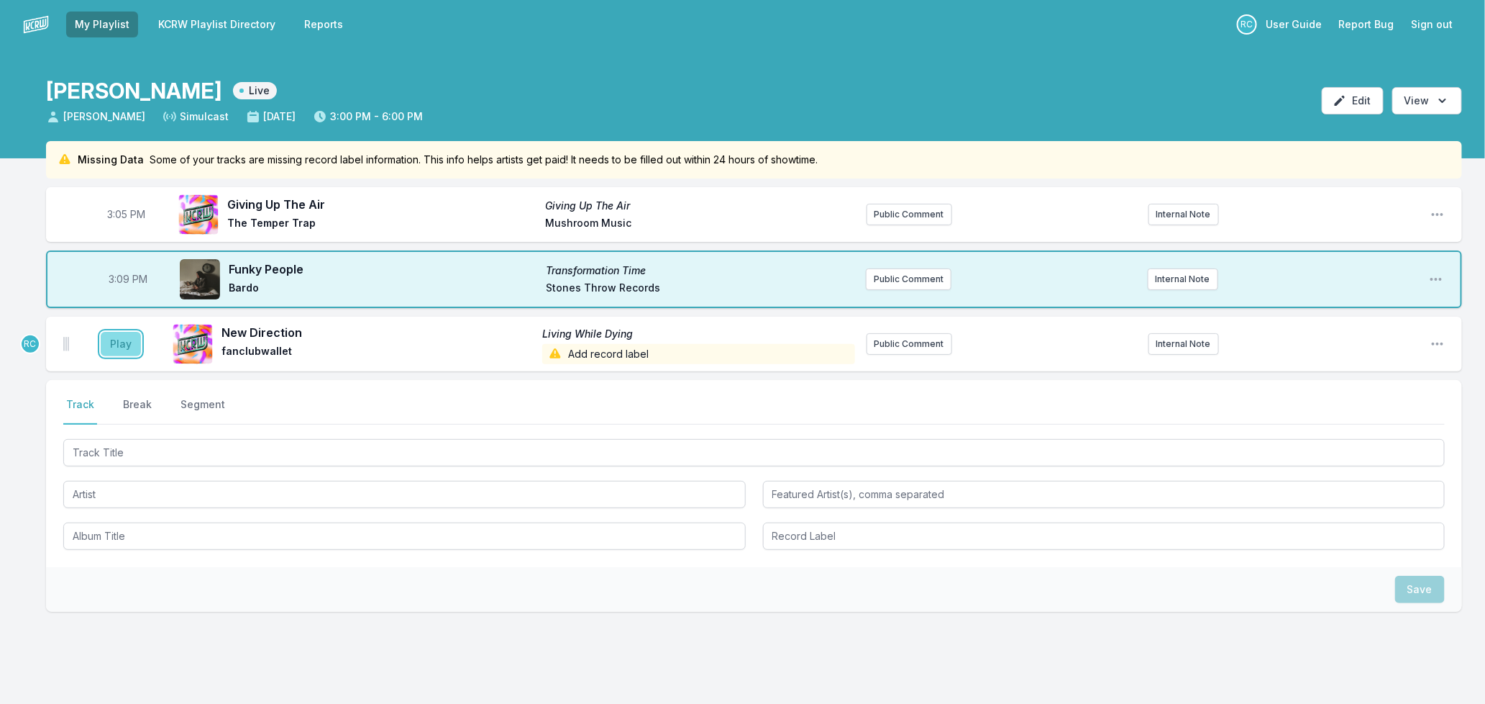
click at [126, 339] on button "Play" at bounding box center [121, 344] width 40 height 24
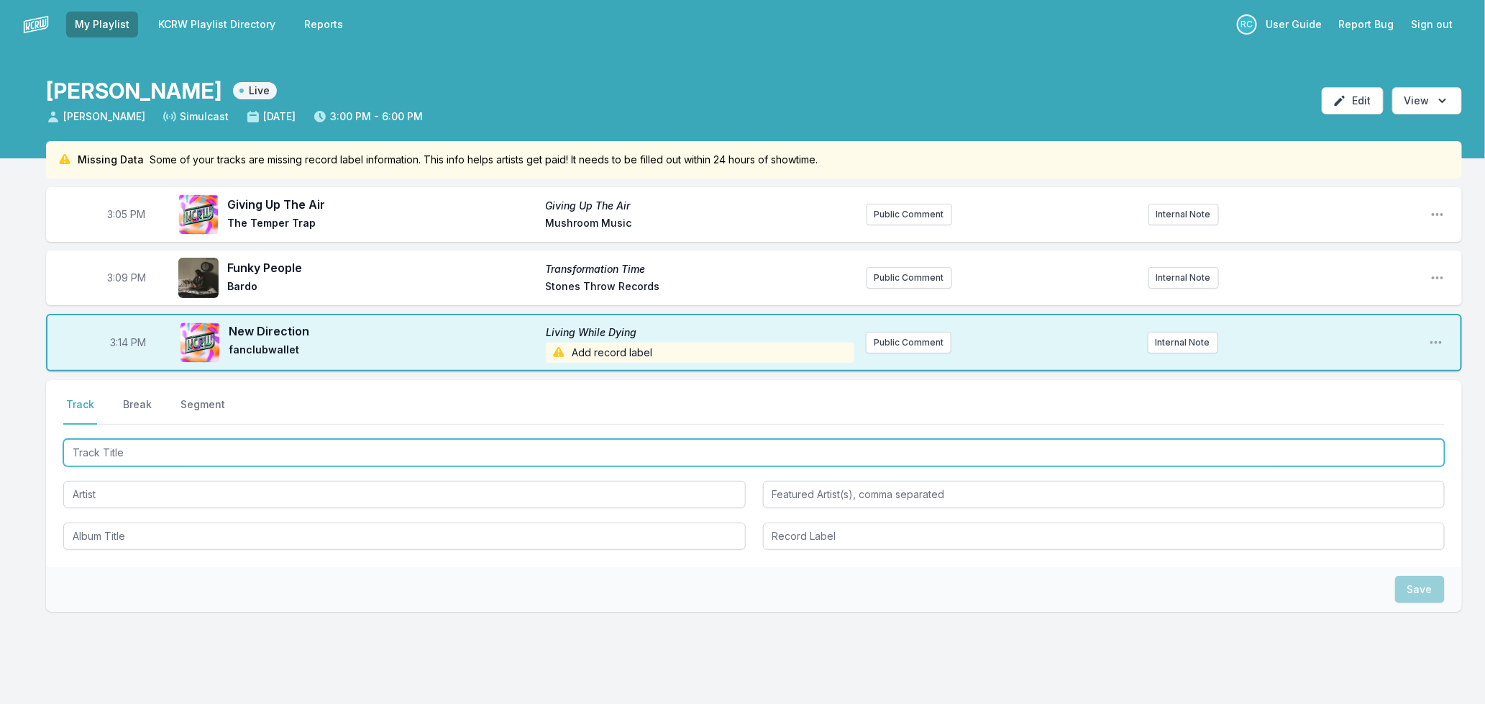
click at [224, 457] on input "Track Title" at bounding box center [754, 452] width 1382 height 27
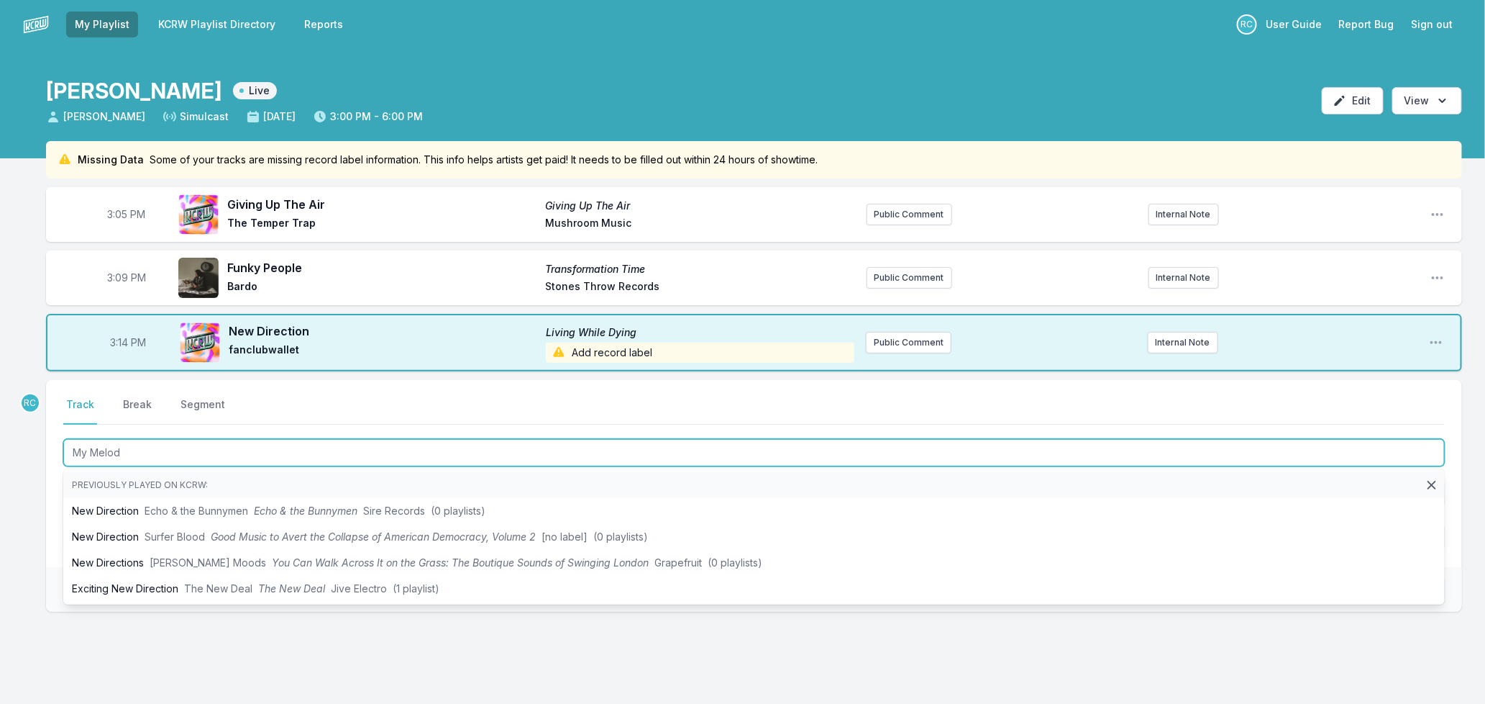
type input "My Melody"
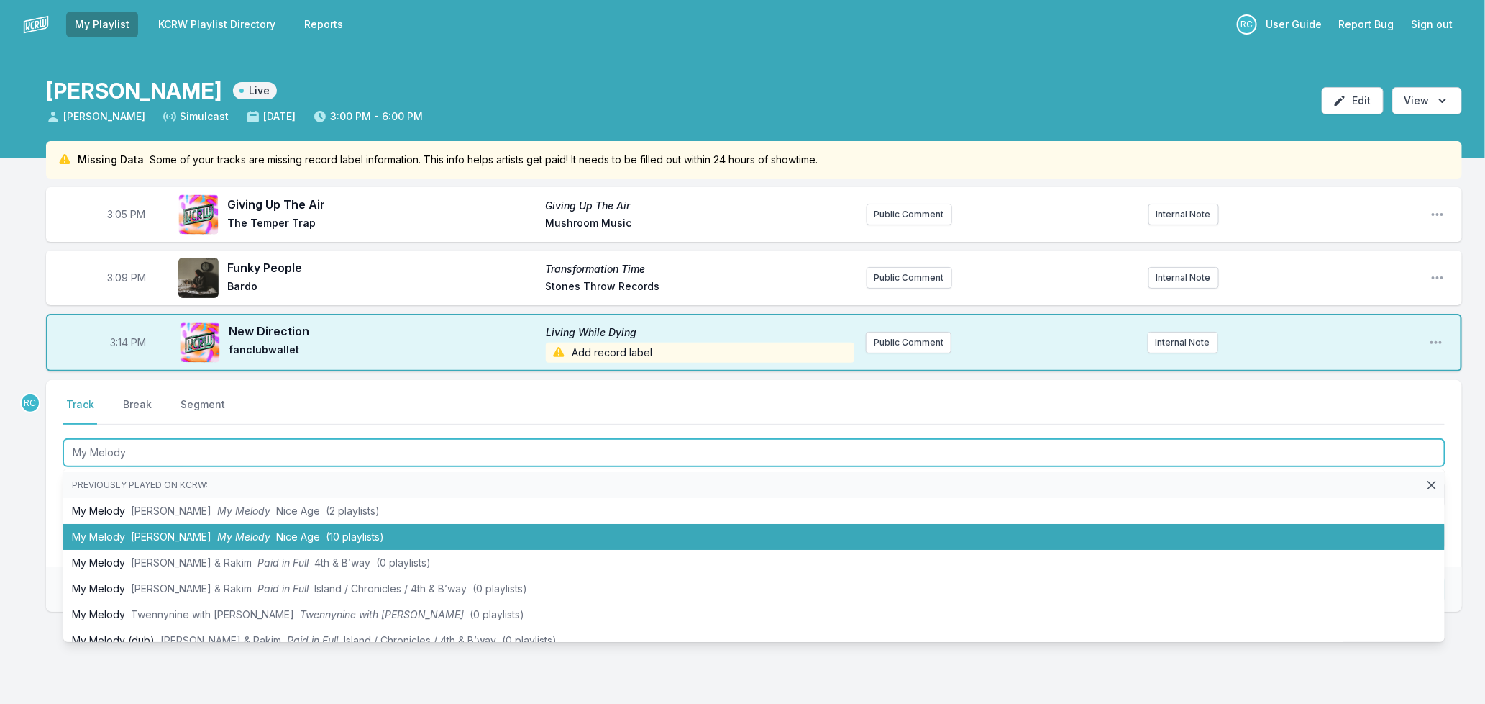
click at [276, 530] on span "Nice Age" at bounding box center [298, 536] width 44 height 12
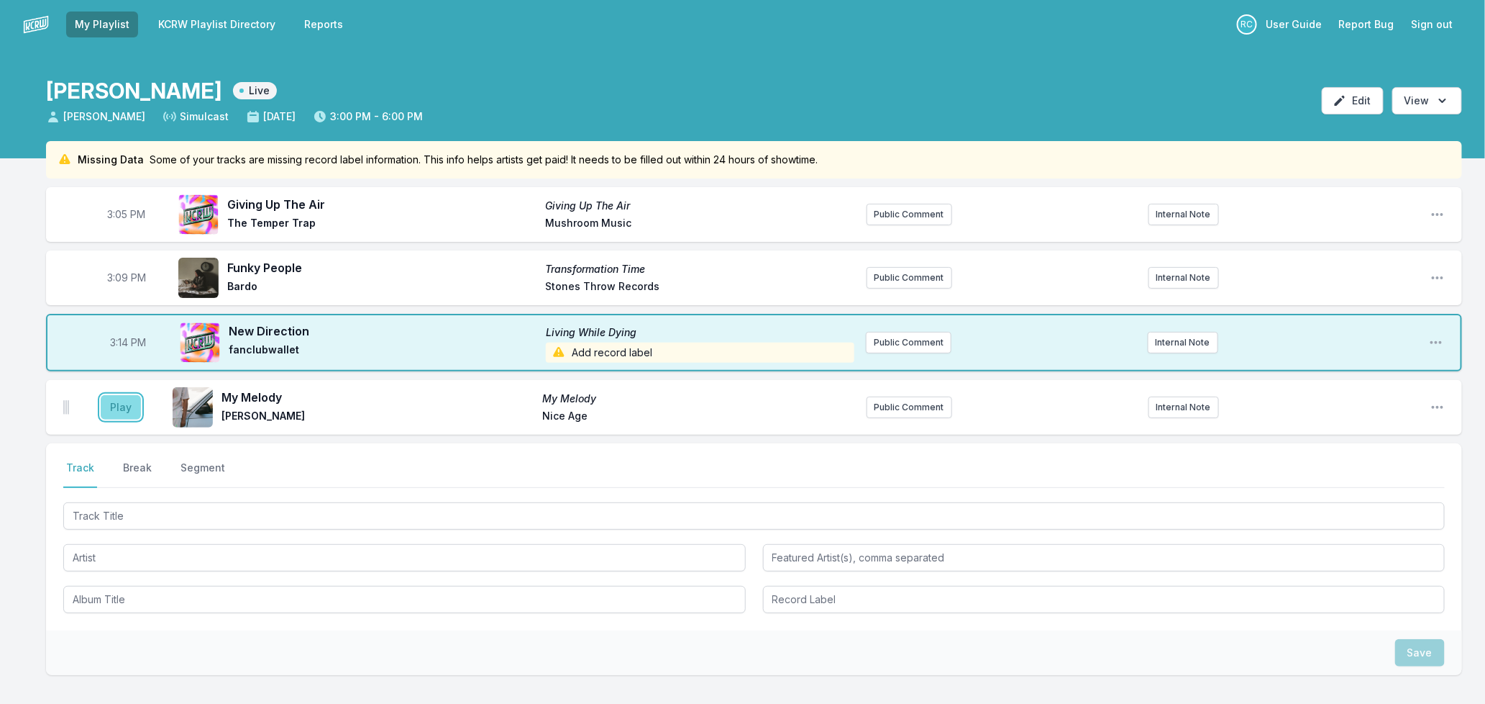
click at [114, 398] on button "Play" at bounding box center [121, 407] width 40 height 24
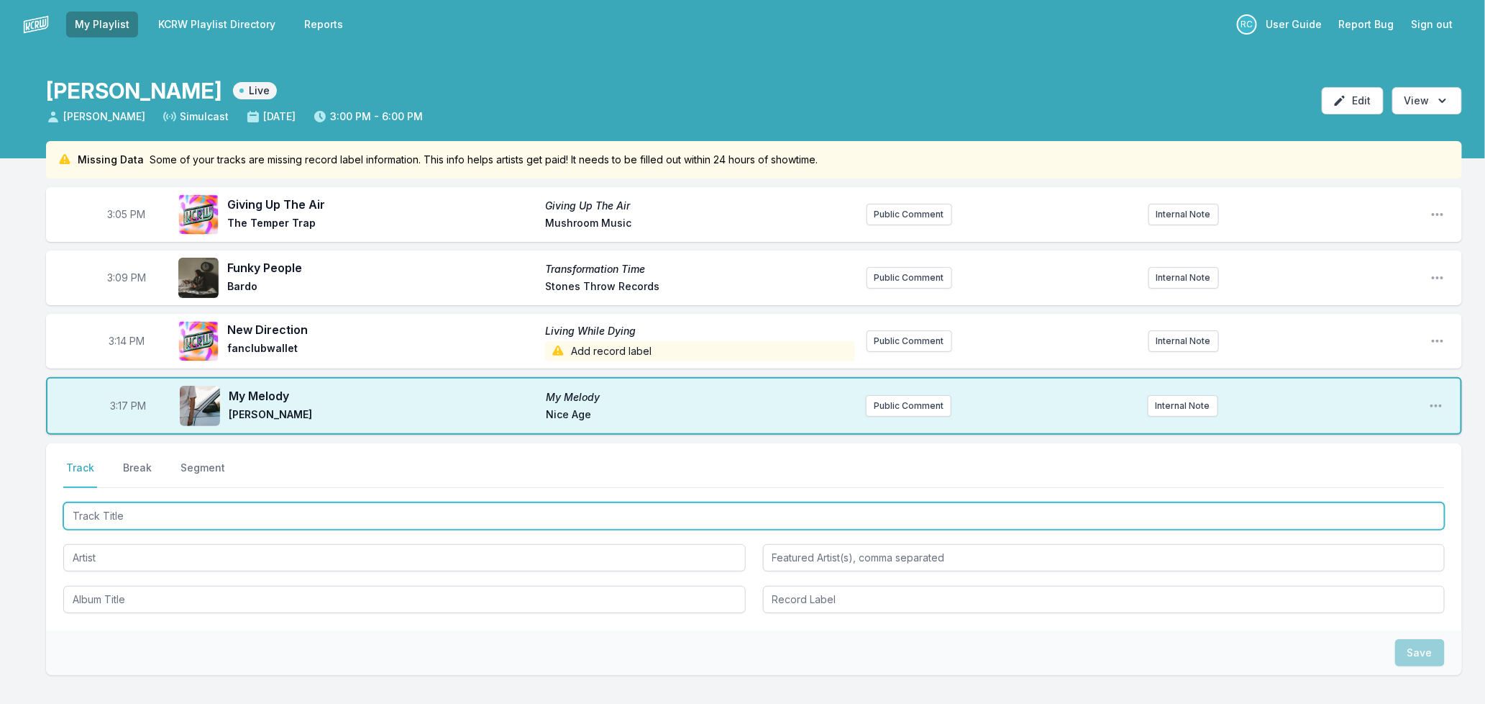
click at [147, 518] on input "Track Title" at bounding box center [754, 515] width 1382 height 27
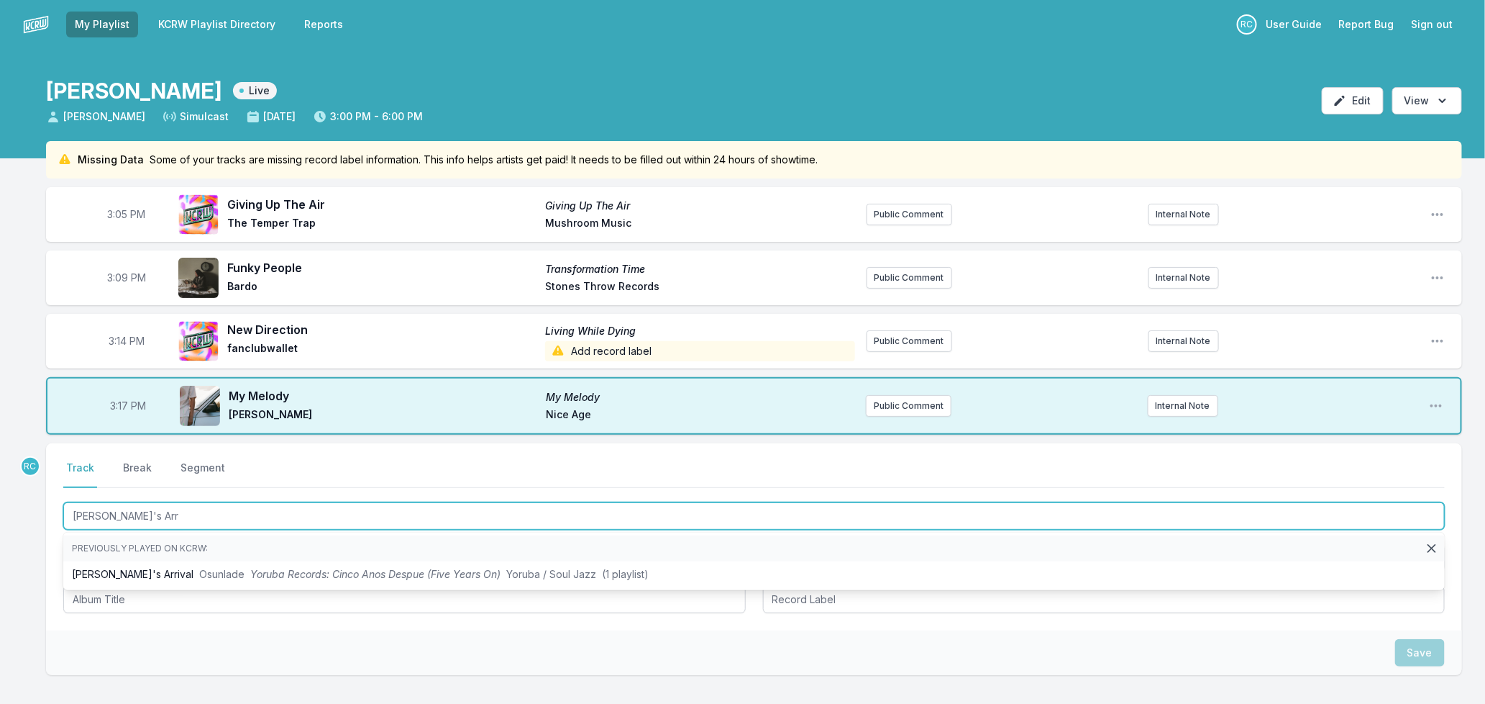
type input "[PERSON_NAME]'s Arri"
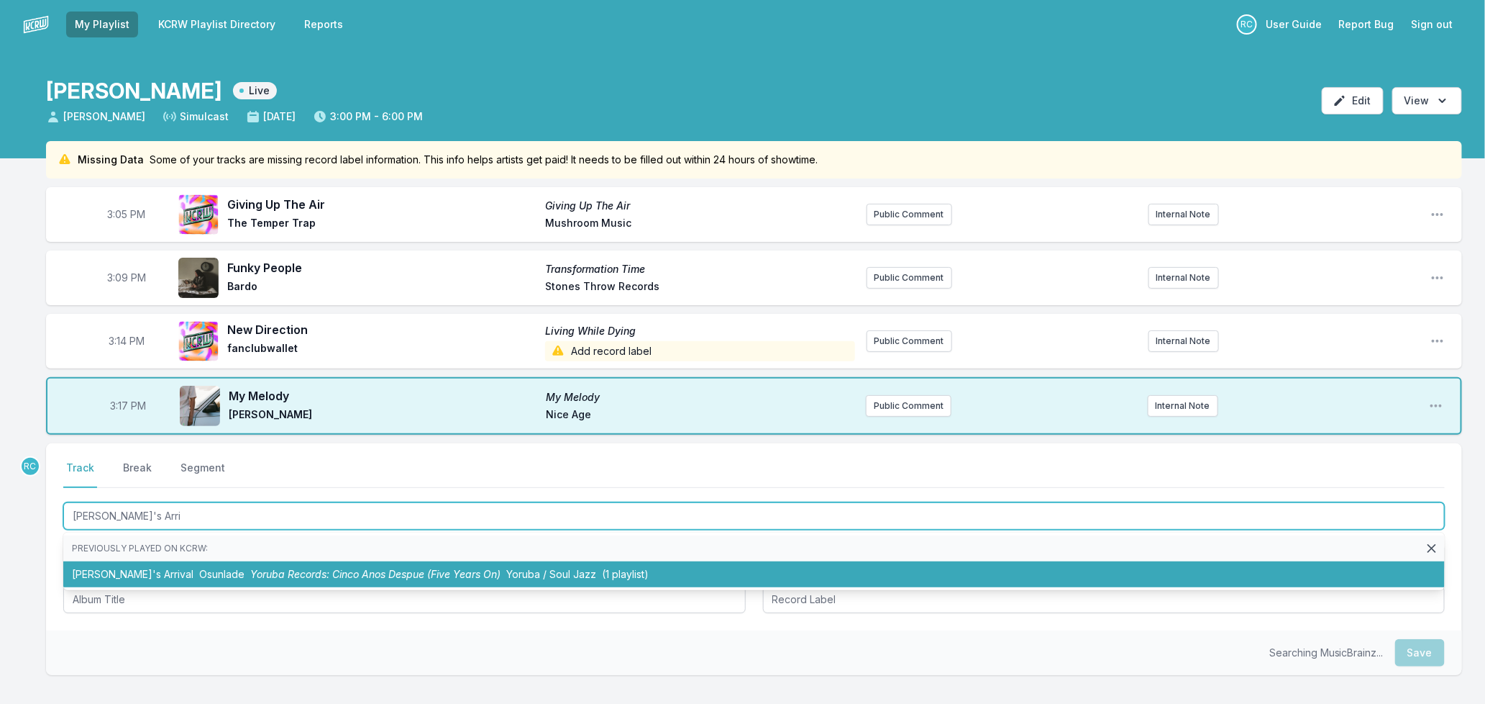
click at [382, 571] on span "Yoruba Records: Cinco Anos Despue (Five Years On)" at bounding box center [375, 574] width 250 height 12
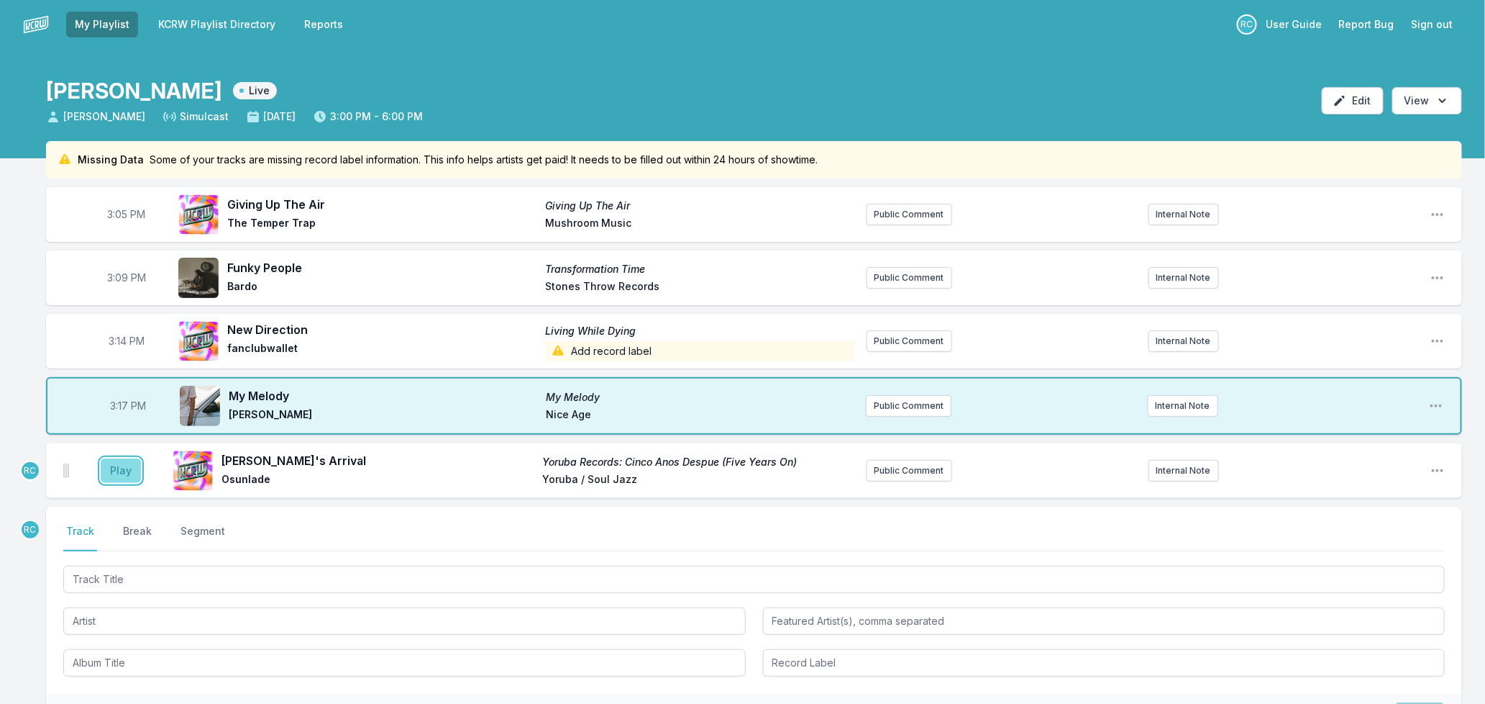
click at [129, 465] on button "Play" at bounding box center [121, 470] width 40 height 24
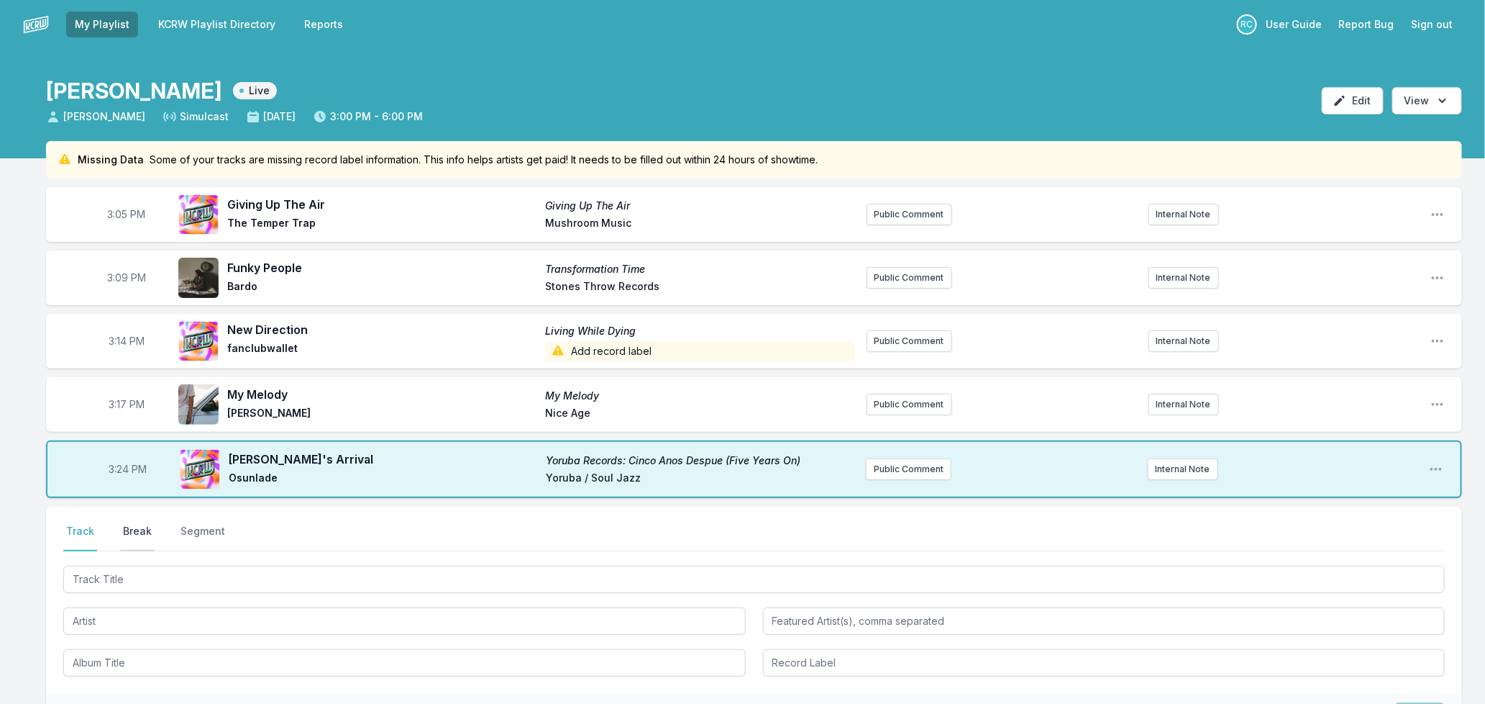
click at [131, 526] on button "Break" at bounding box center [137, 537] width 35 height 27
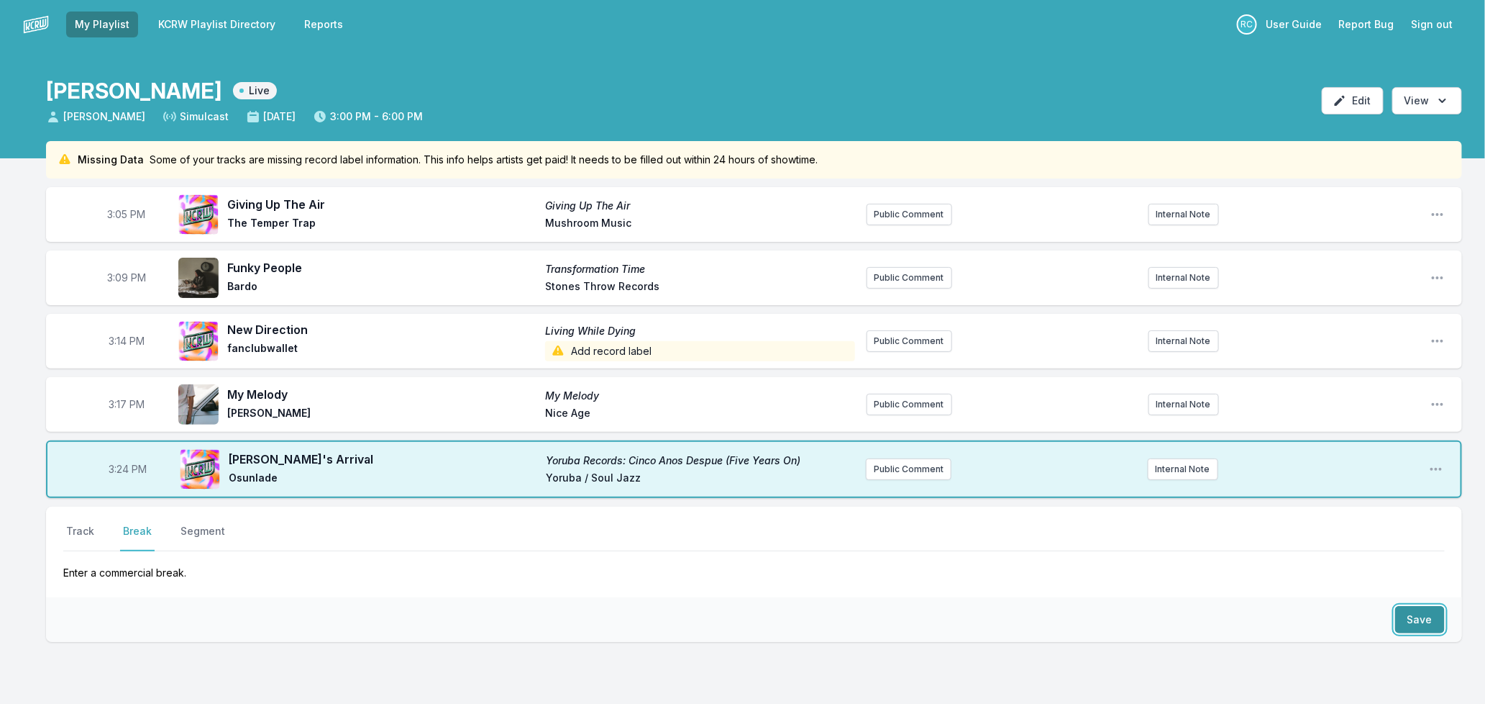
click at [1422, 614] on button "Save" at bounding box center [1421, 619] width 50 height 27
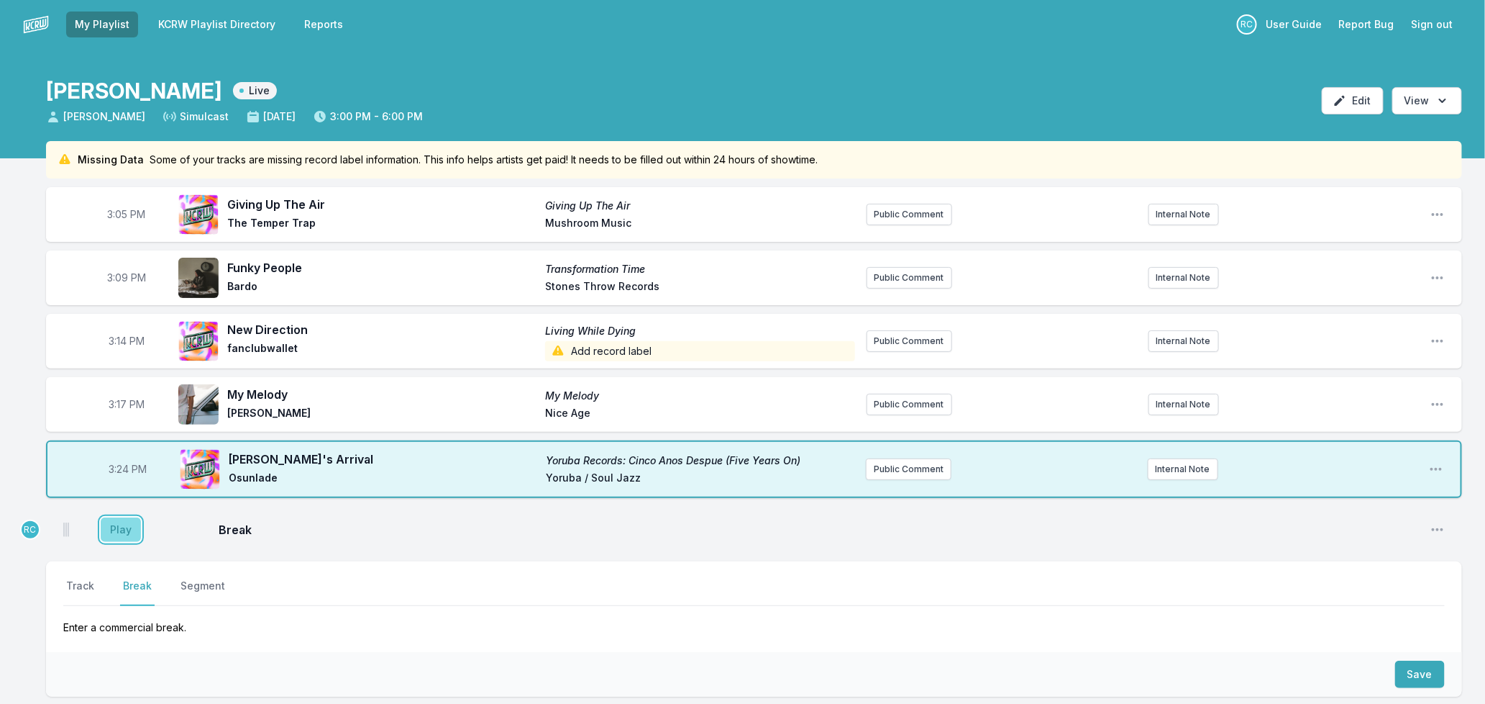
click at [115, 535] on button "Play" at bounding box center [121, 529] width 40 height 24
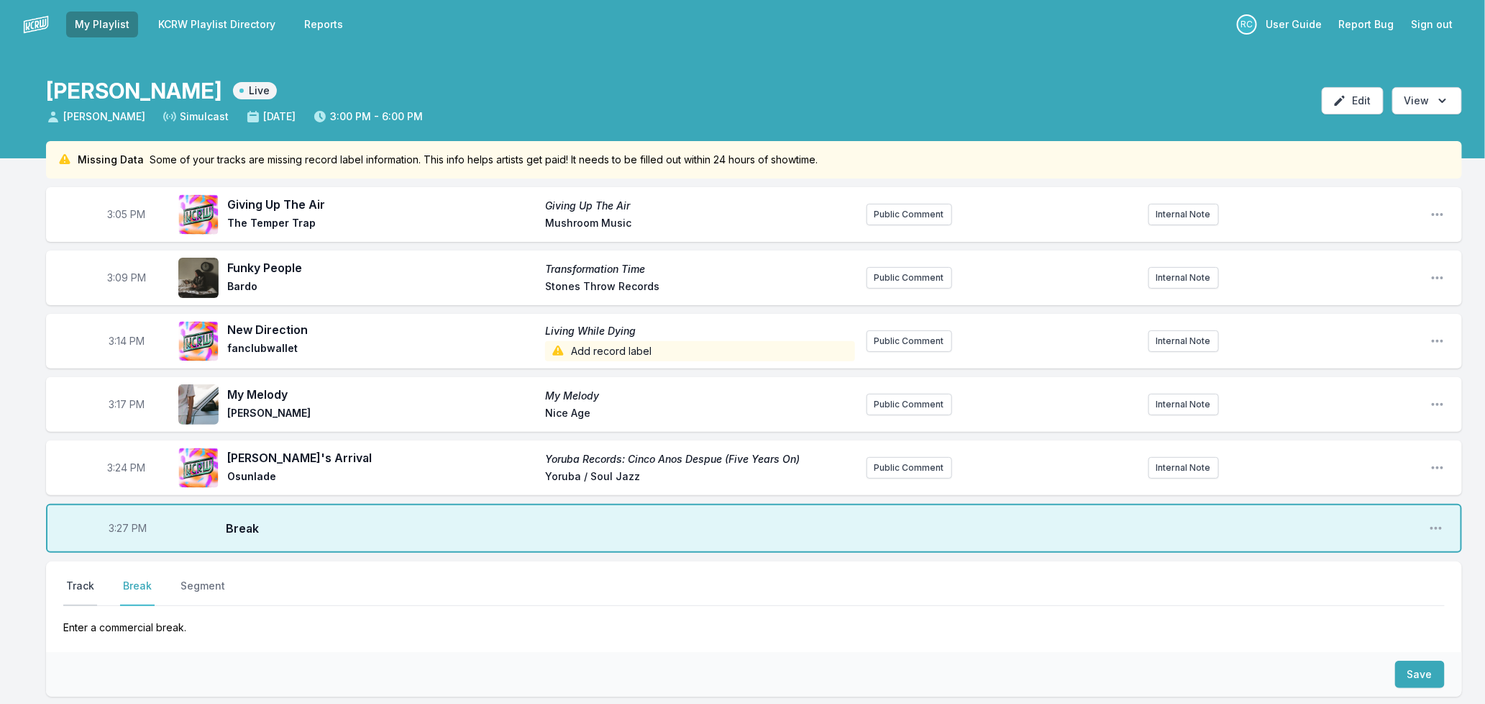
click at [75, 586] on button "Track" at bounding box center [80, 591] width 34 height 27
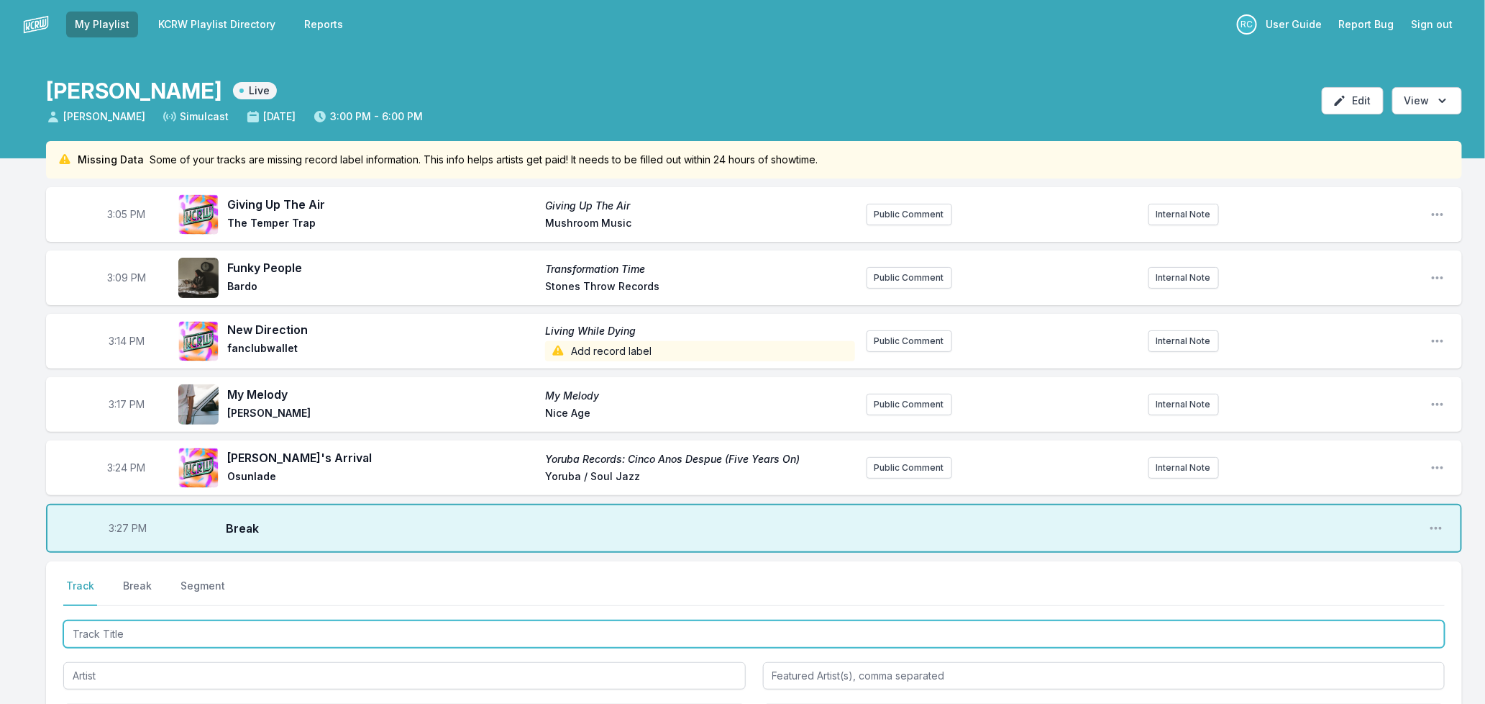
click at [153, 631] on input "Track Title" at bounding box center [754, 633] width 1382 height 27
type input "Hollywood (unerthed"
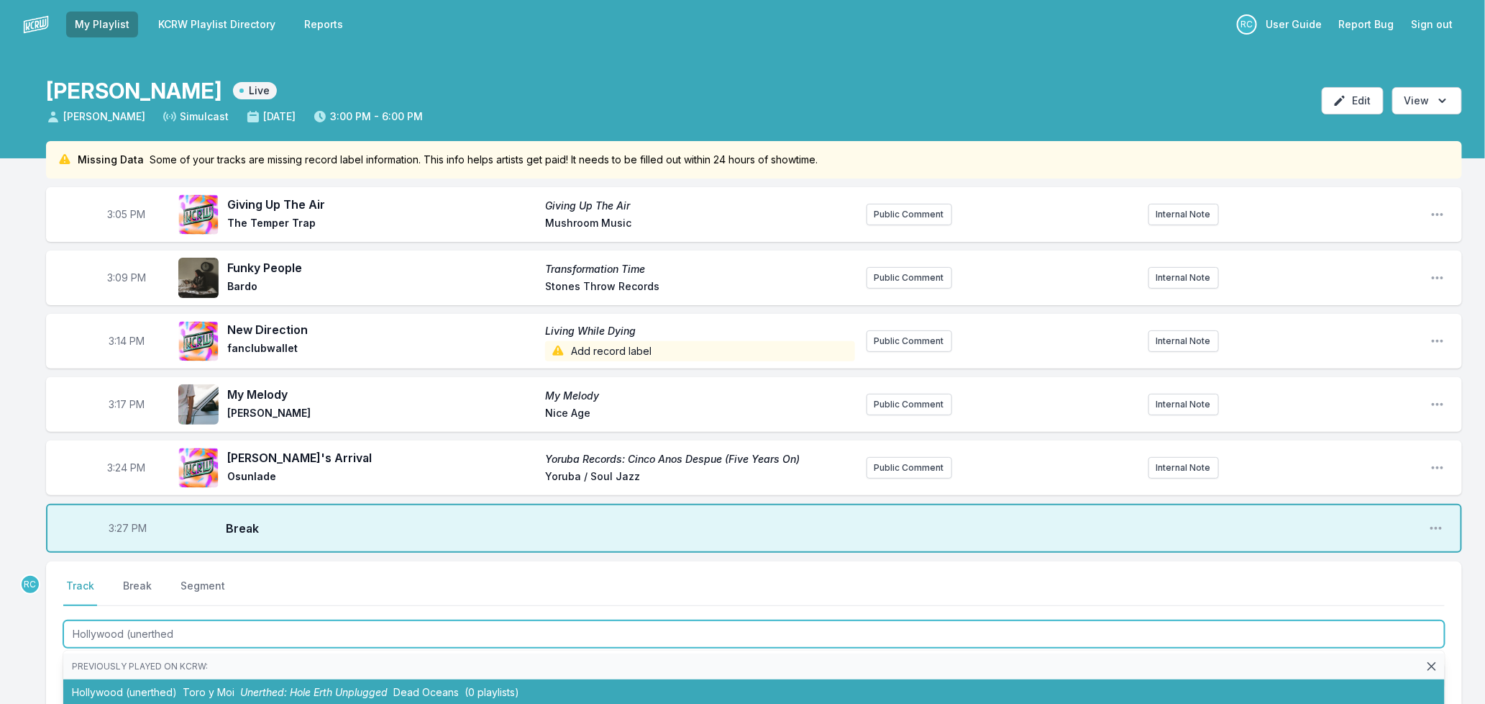
click at [365, 687] on span "Unerthed: Hole Erth Unplugged" at bounding box center [313, 692] width 147 height 12
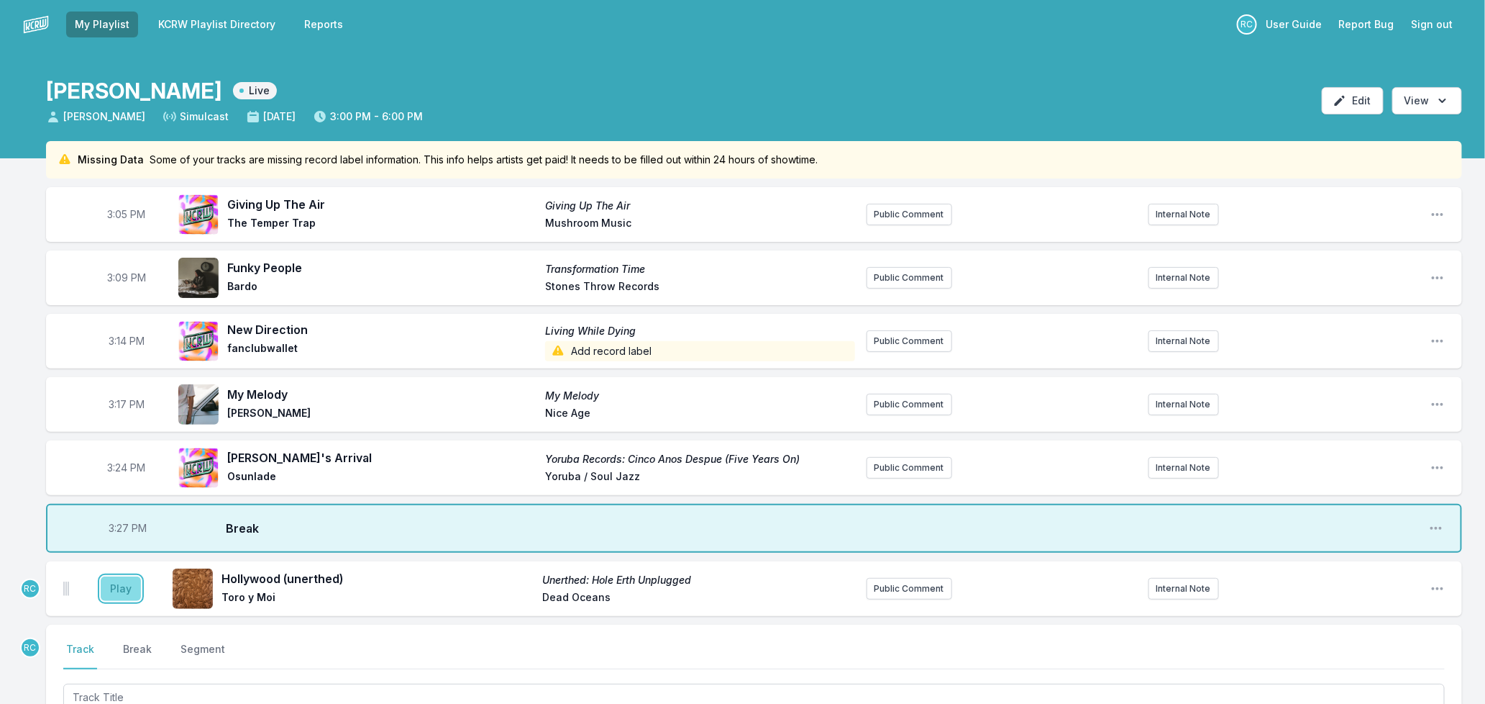
click at [117, 591] on button "Play" at bounding box center [121, 588] width 40 height 24
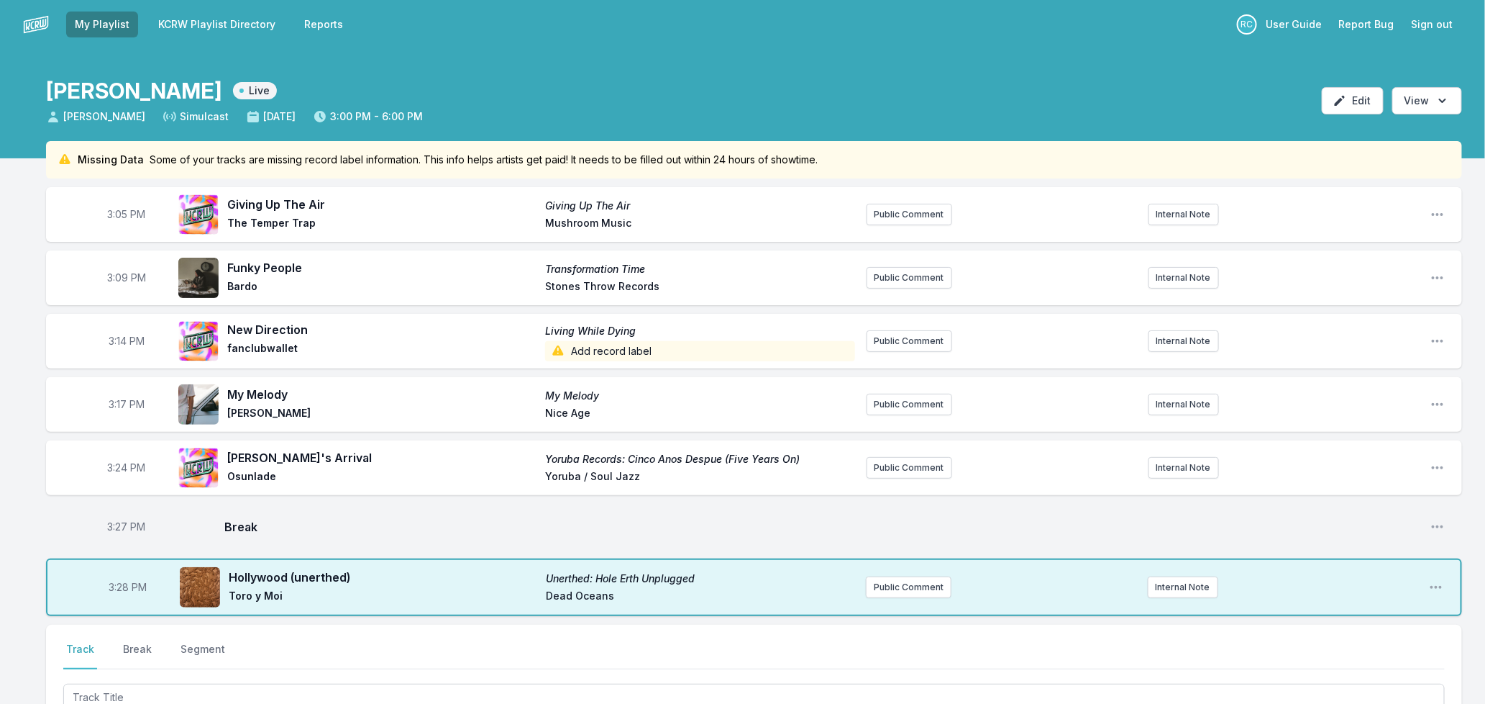
scroll to position [288, 0]
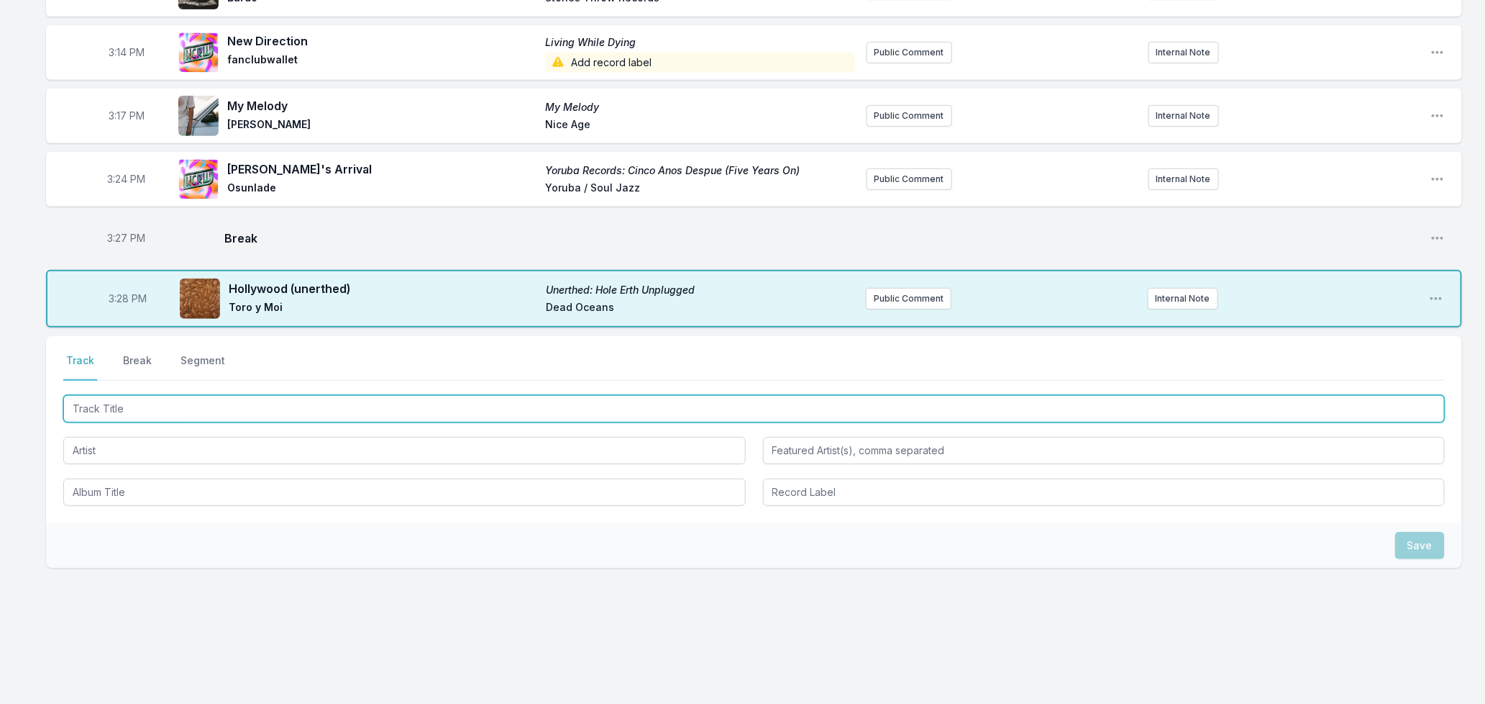
click at [229, 419] on input "Track Title" at bounding box center [754, 408] width 1382 height 27
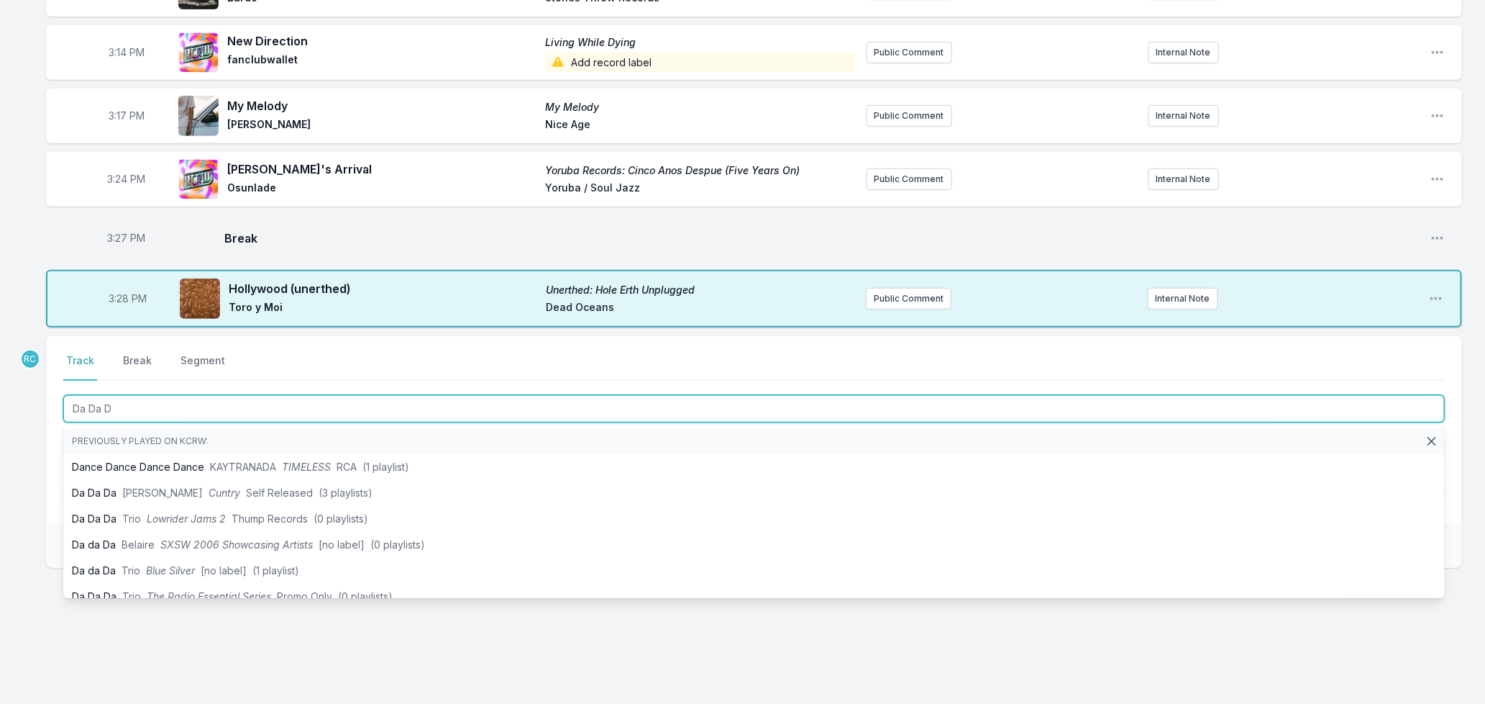
type input "Da Da Da"
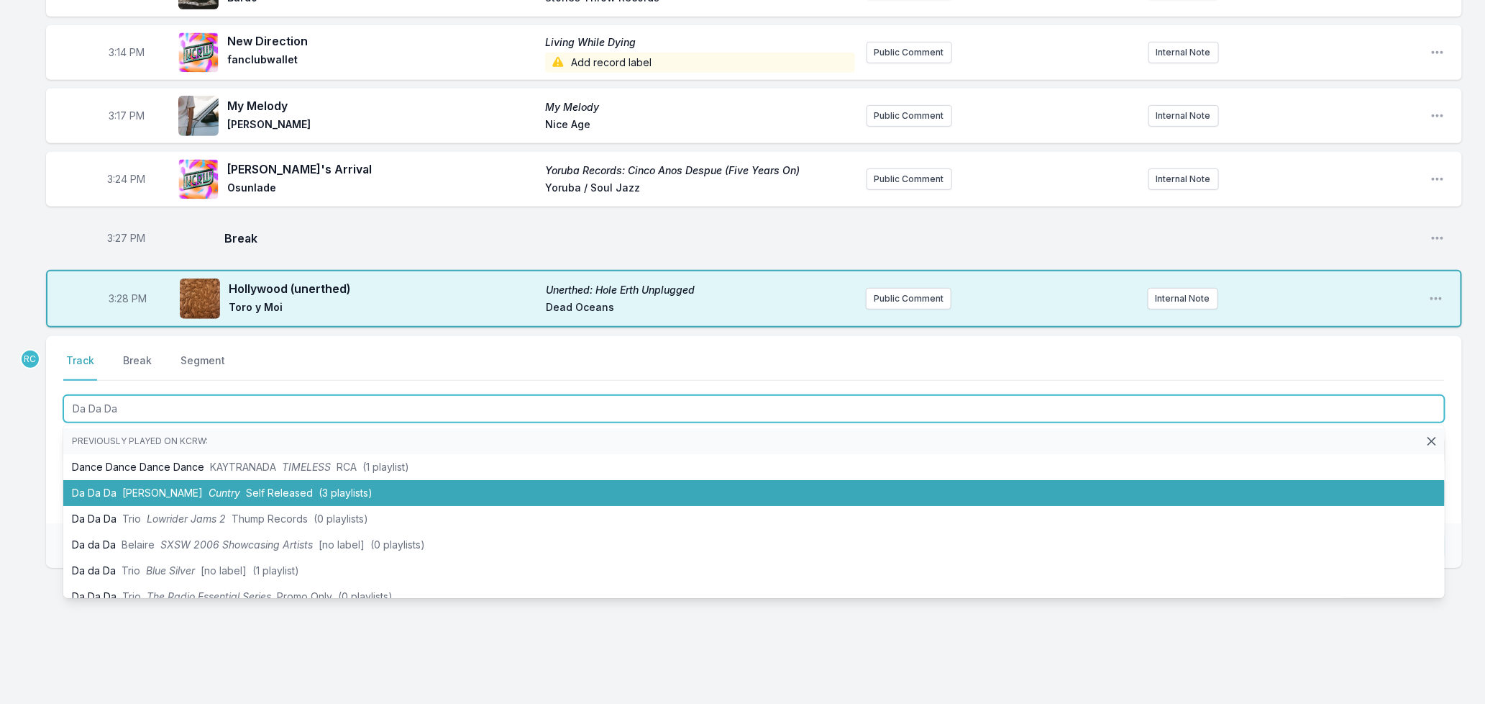
click at [214, 493] on li "Da Da Da [PERSON_NAME] Cuntry Self Released (3 playlists)" at bounding box center [754, 493] width 1382 height 26
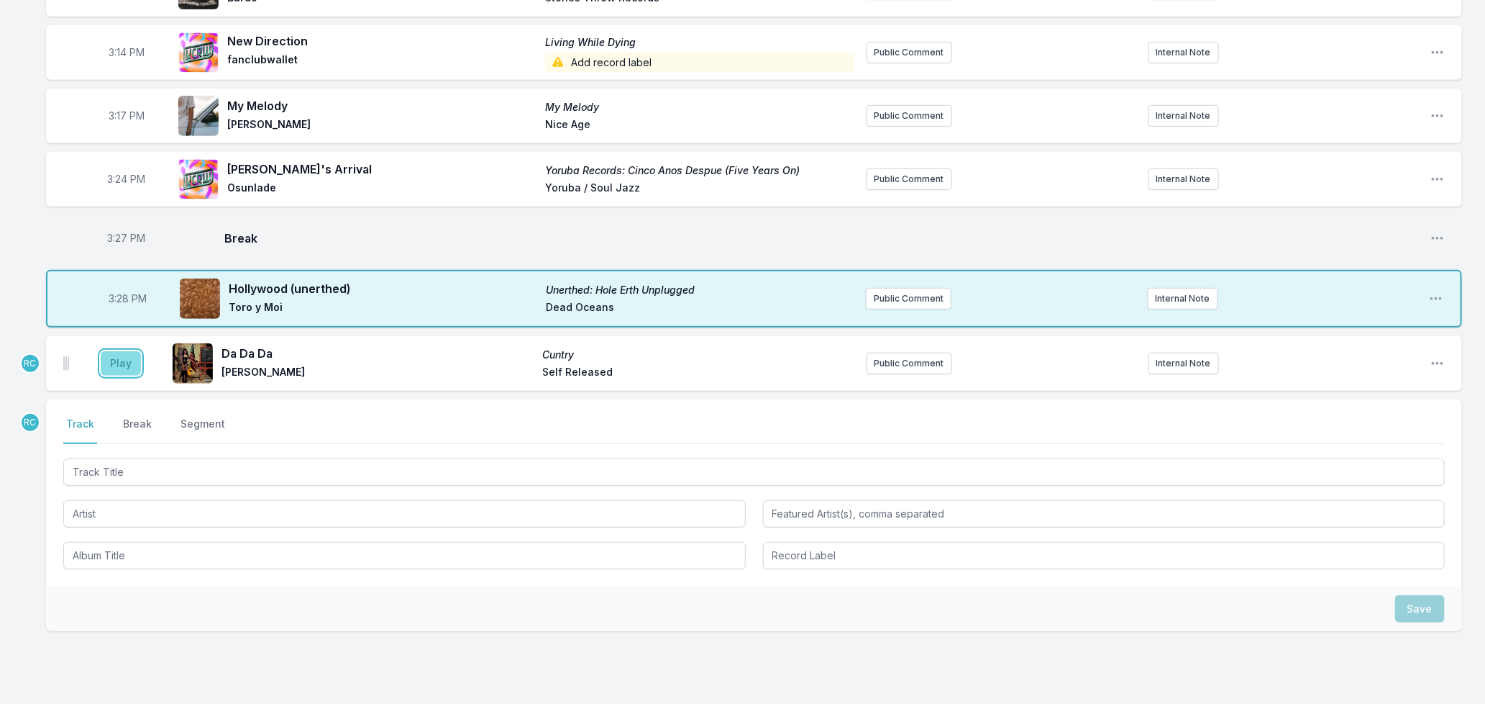
click at [112, 363] on button "Play" at bounding box center [121, 363] width 40 height 24
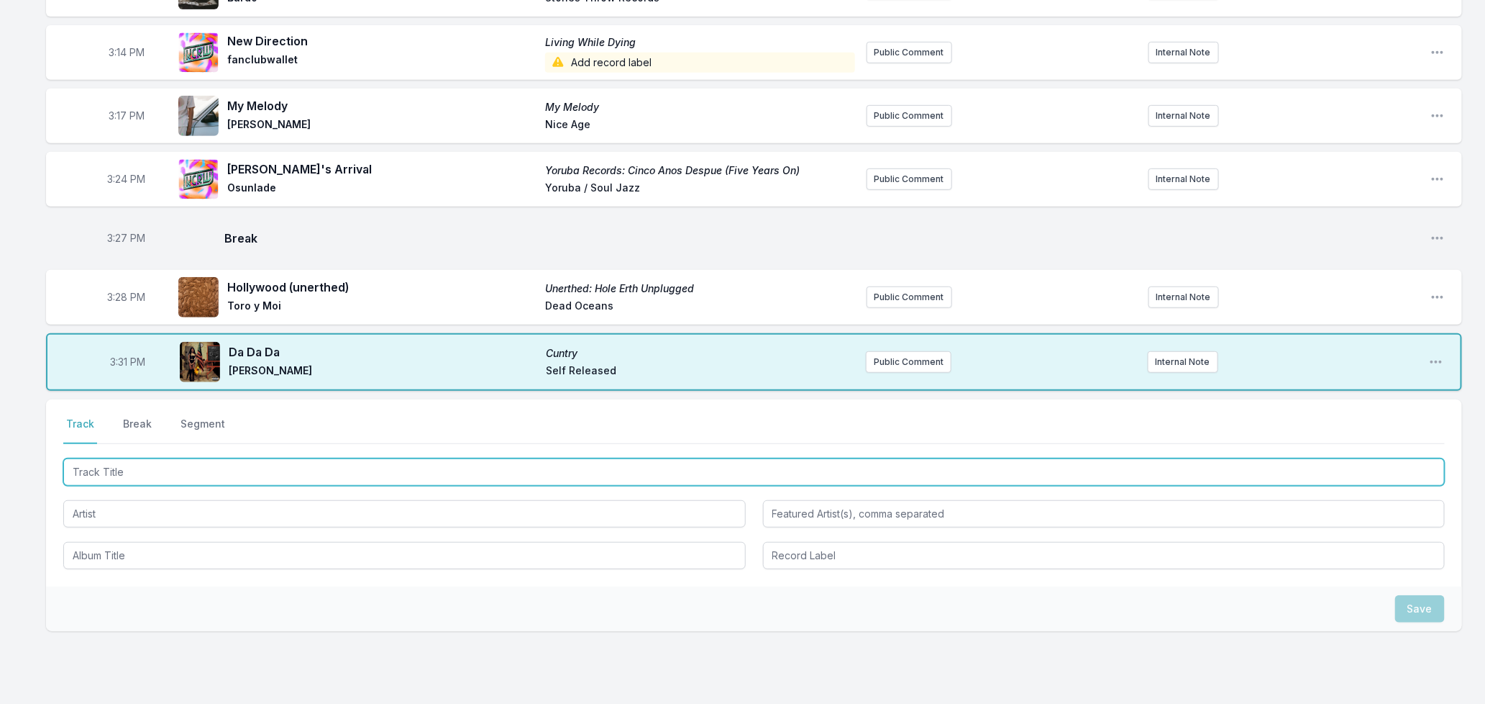
drag, startPoint x: 147, startPoint y: 473, endPoint x: 164, endPoint y: 470, distance: 16.8
click at [154, 472] on input "Track Title" at bounding box center [754, 471] width 1382 height 27
drag, startPoint x: 140, startPoint y: 476, endPoint x: -14, endPoint y: 458, distance: 155.1
click at [0, 458] on html "My Playlist KCRW Playlist Directory Reports RC User Guide Report Bug Sign out […" at bounding box center [742, 240] width 1485 height 1057
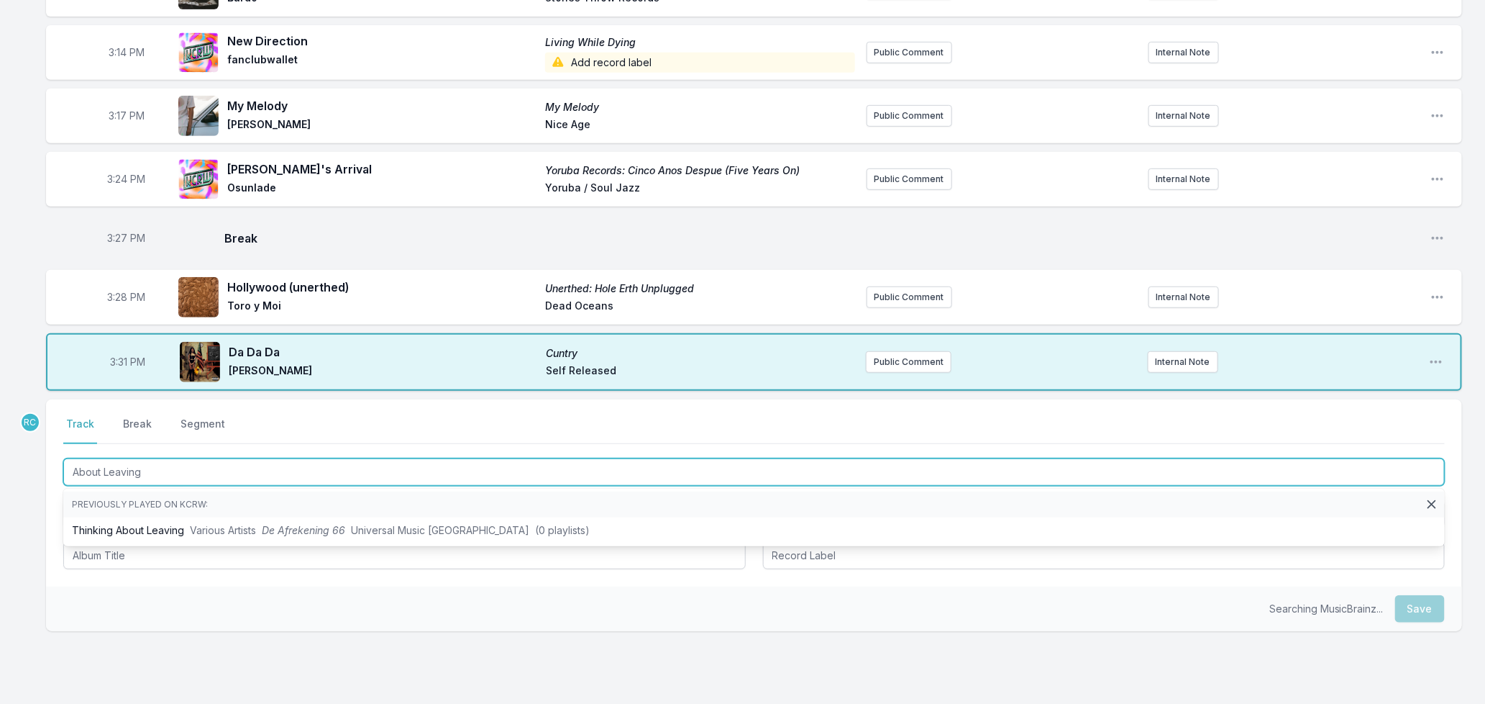
type input "About Leaving"
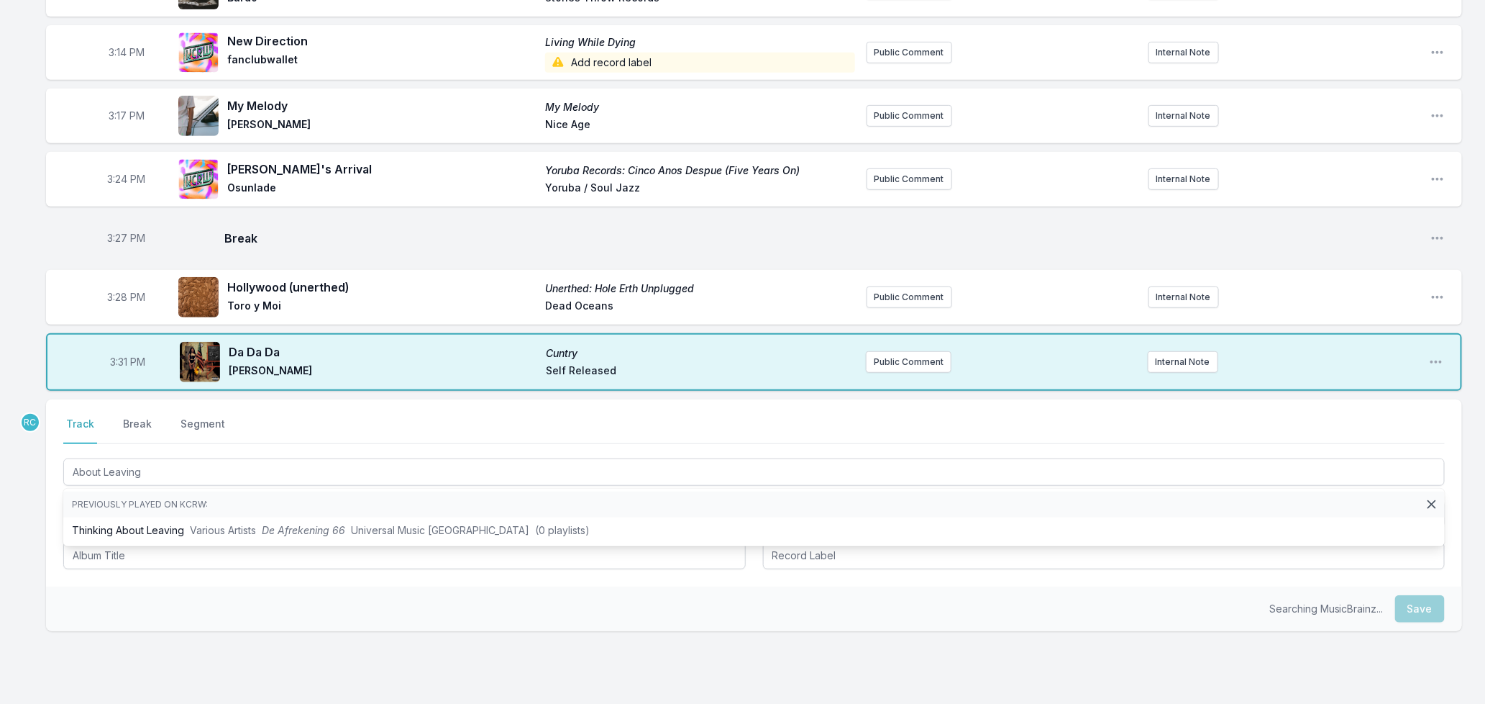
click at [146, 606] on div "Searching MusicBrainz... Save" at bounding box center [754, 608] width 1416 height 45
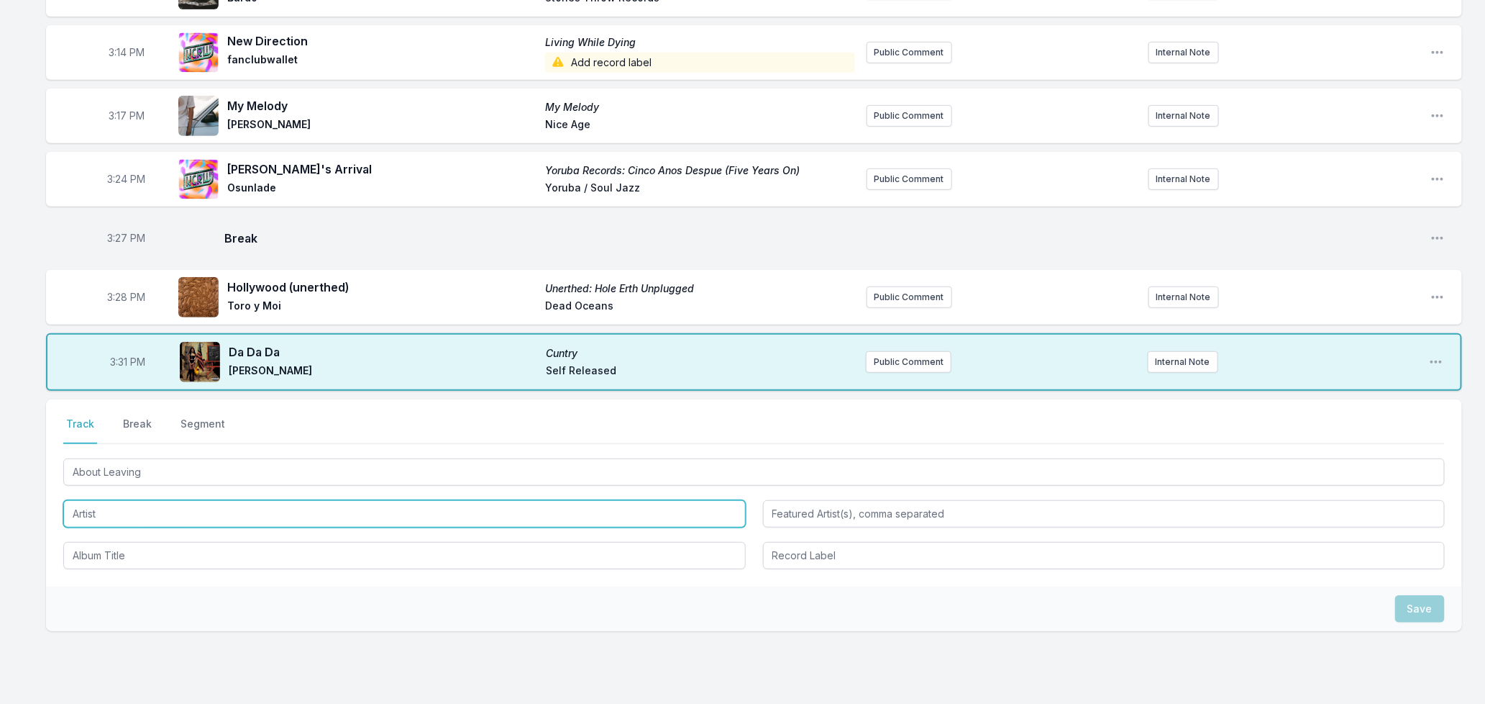
click at [122, 507] on input "Artist" at bounding box center [404, 513] width 683 height 27
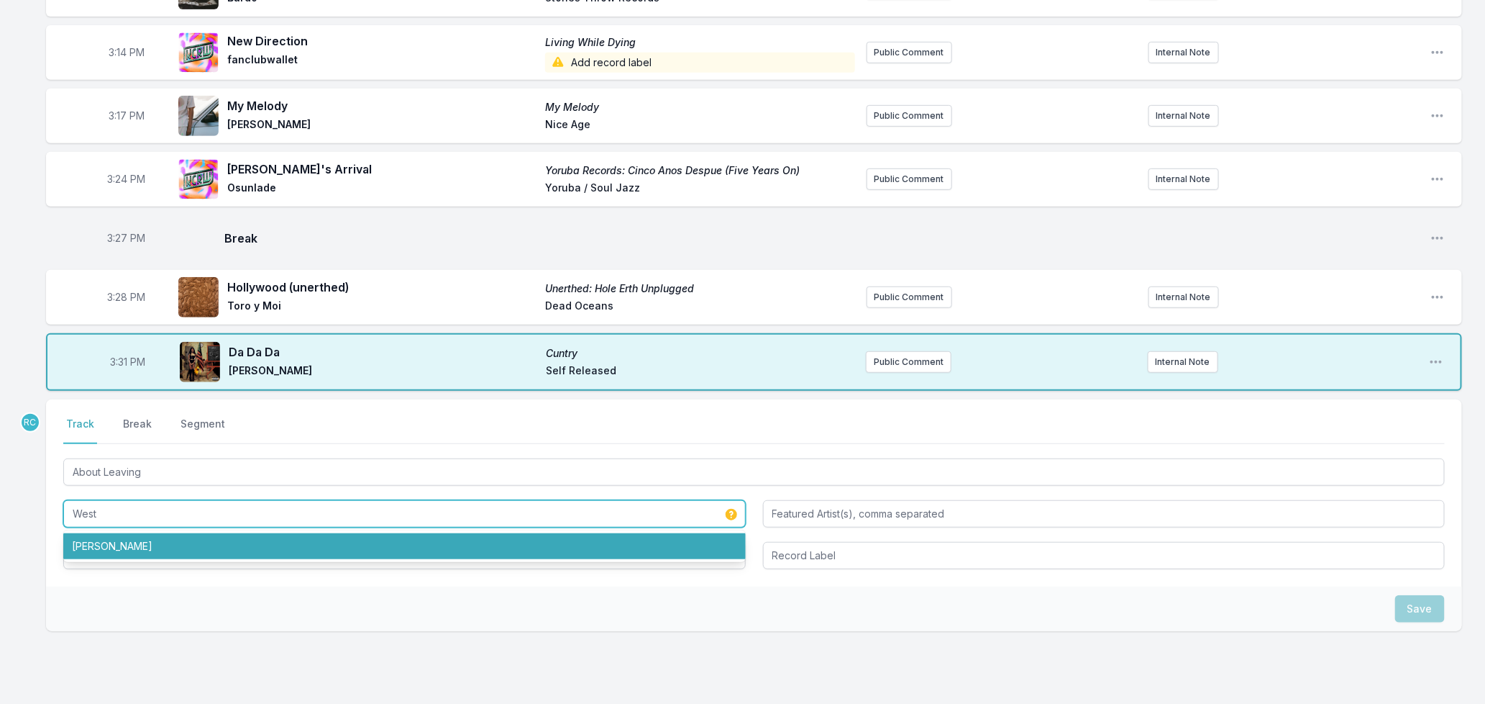
click at [128, 549] on li "[PERSON_NAME]" at bounding box center [404, 546] width 683 height 26
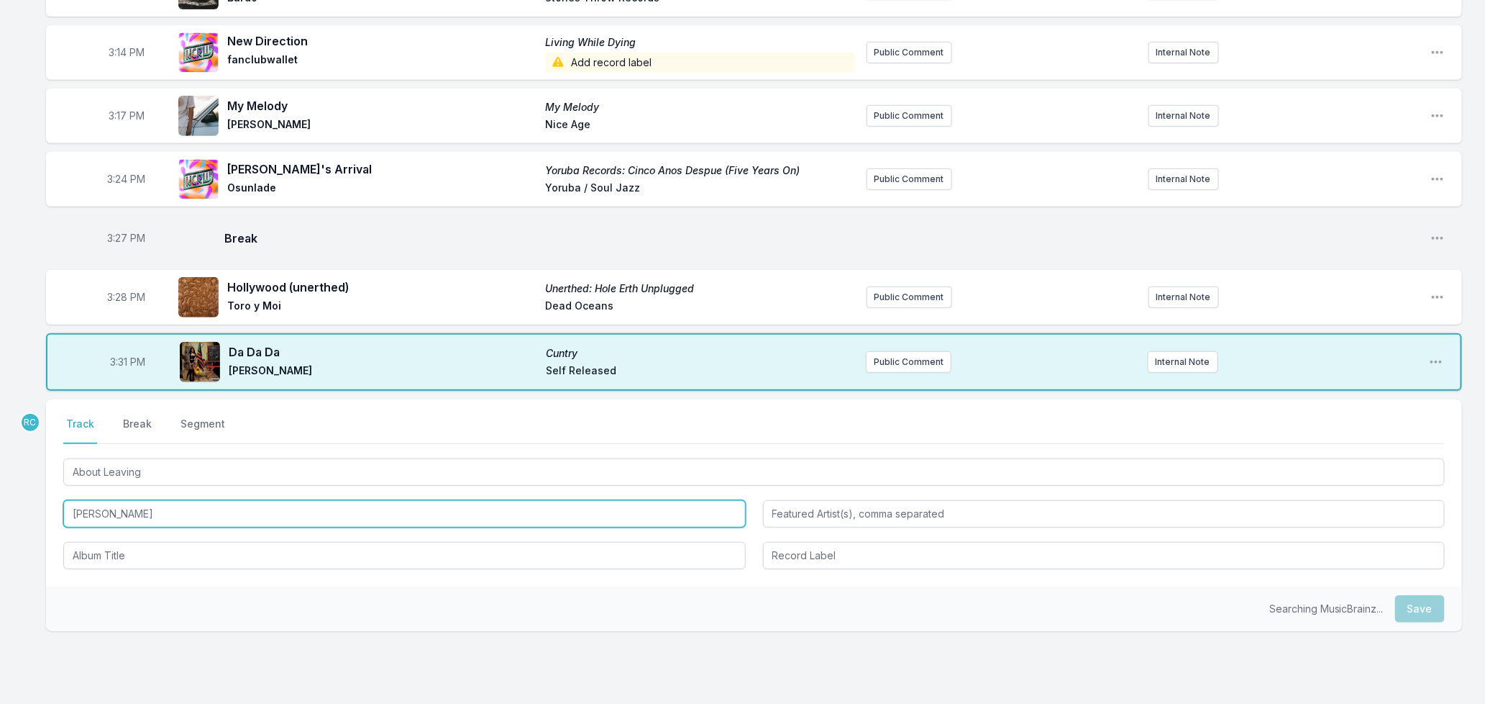
type input "[PERSON_NAME]"
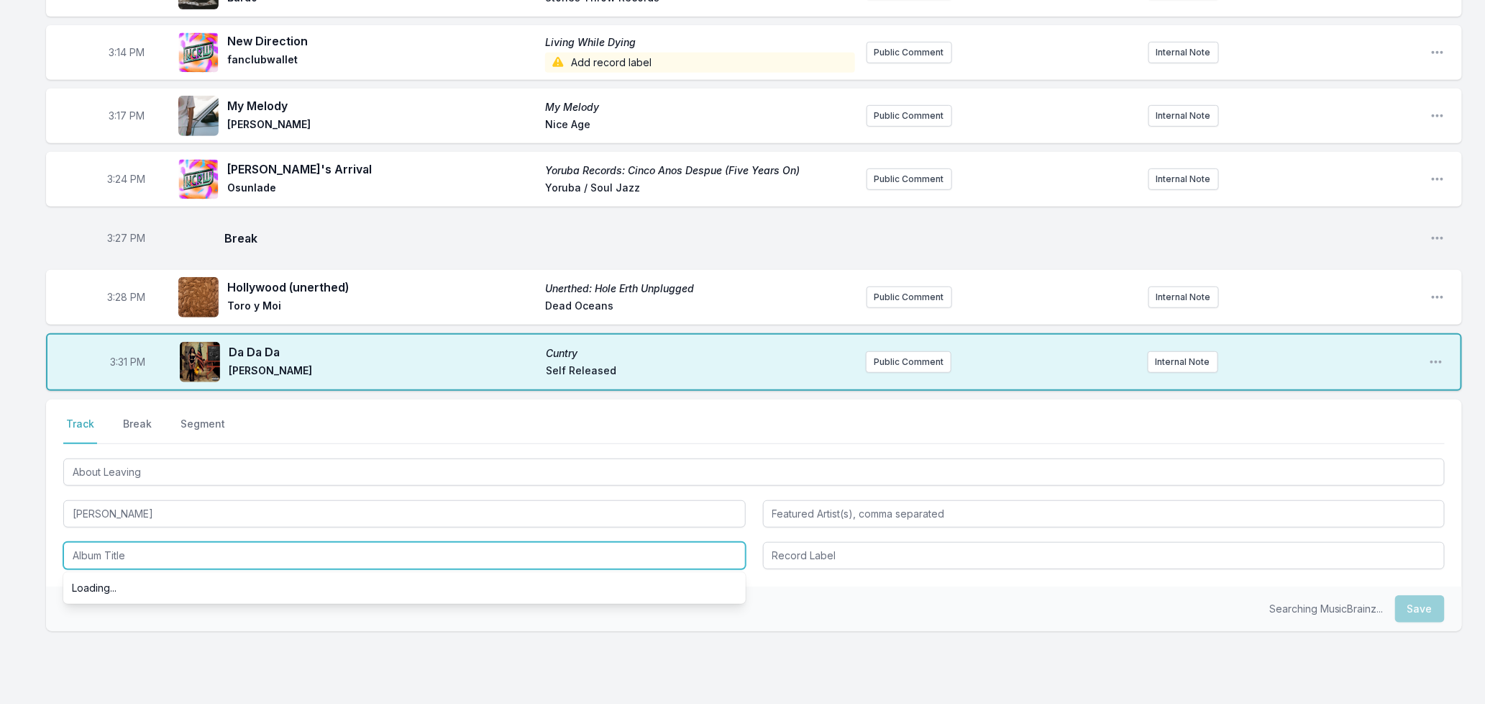
click at [128, 554] on input "Album Title" at bounding box center [404, 555] width 683 height 27
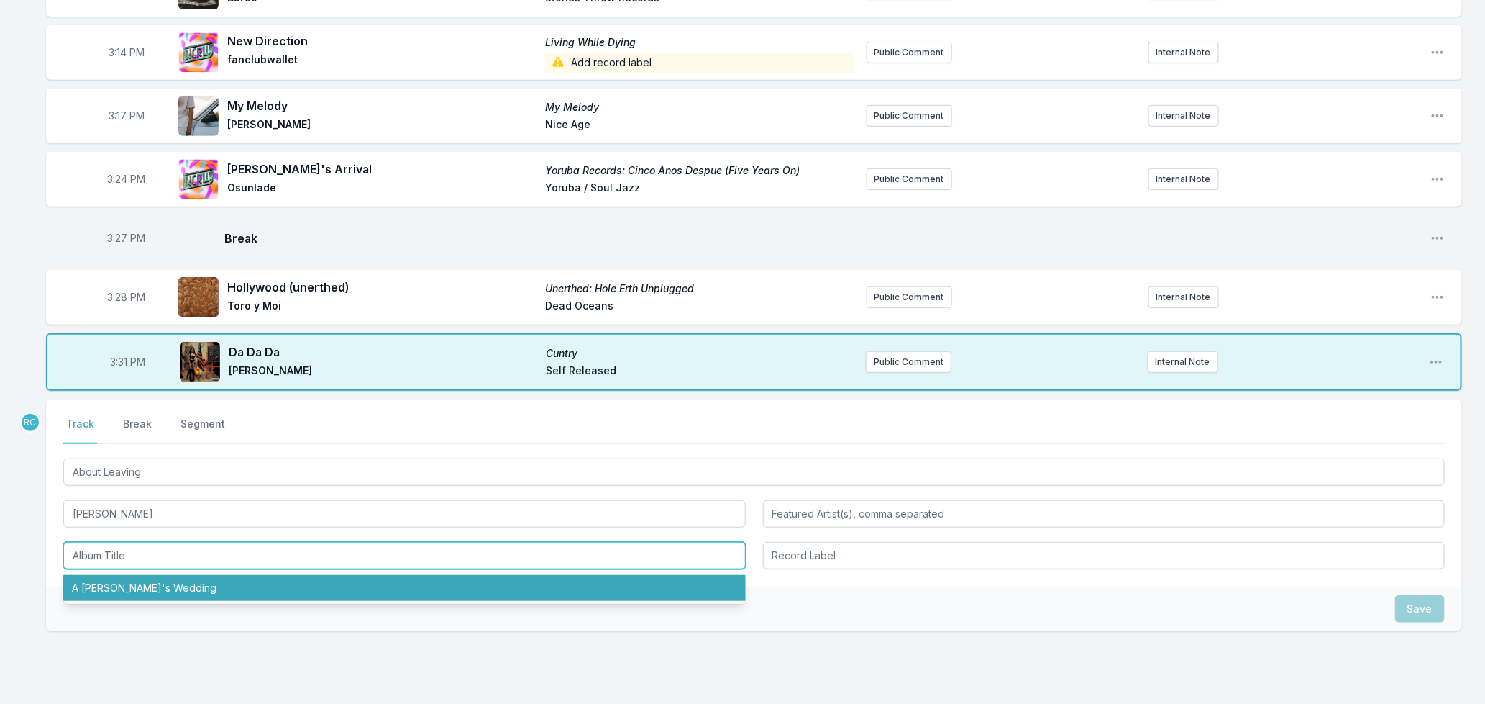
click at [128, 587] on li "A [PERSON_NAME]'s Wedding" at bounding box center [404, 588] width 683 height 26
type input "A [PERSON_NAME]'s Wedding"
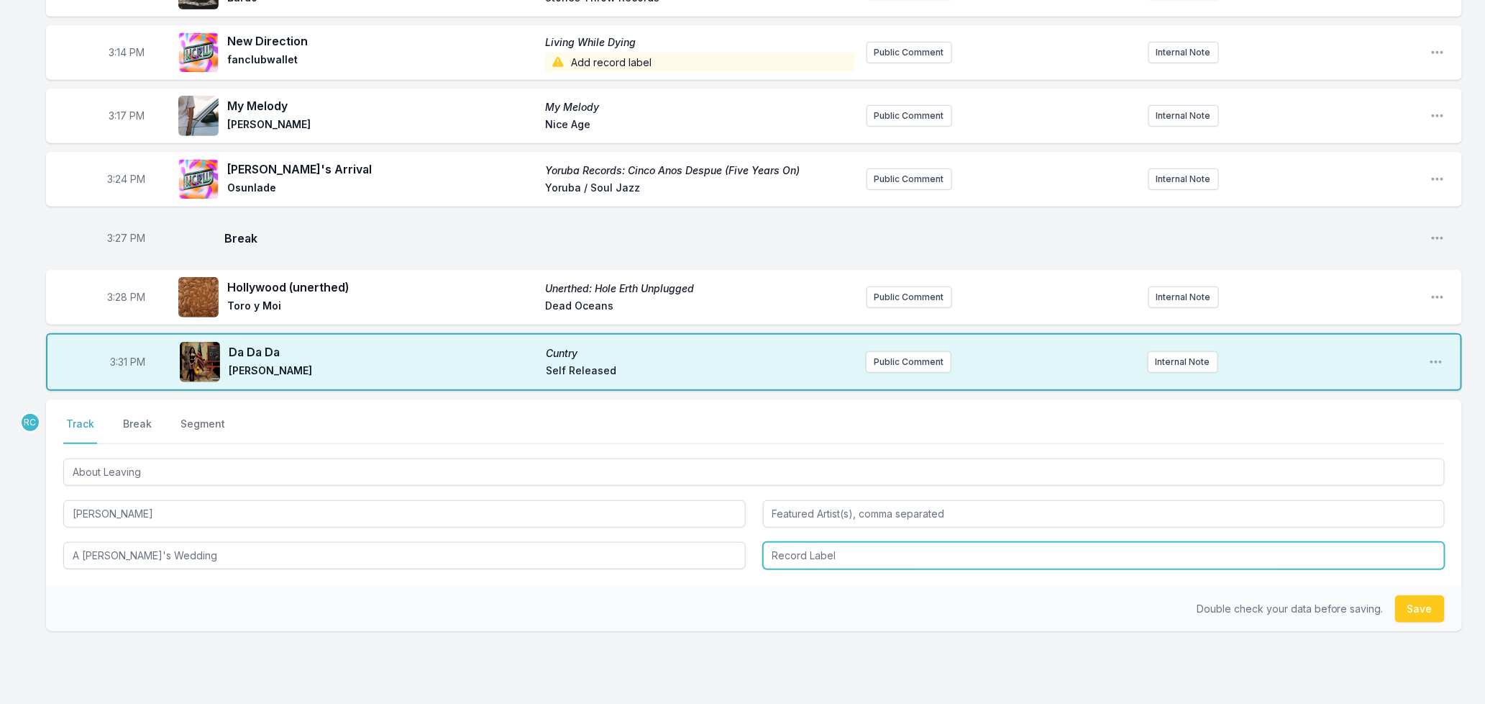
click at [916, 550] on input "Record Label" at bounding box center [1104, 555] width 683 height 27
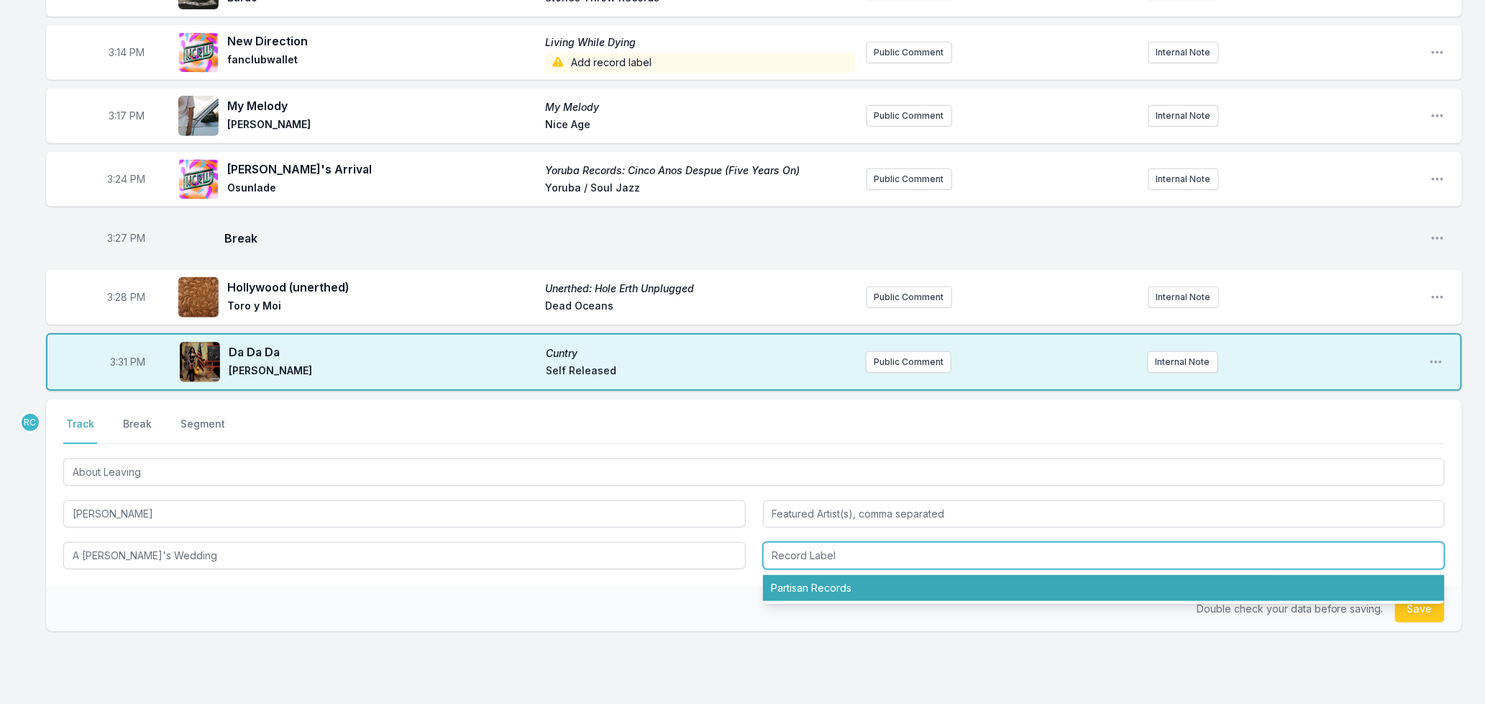
click at [796, 588] on li "Partisan Records" at bounding box center [1104, 588] width 683 height 26
type input "Partisan Records"
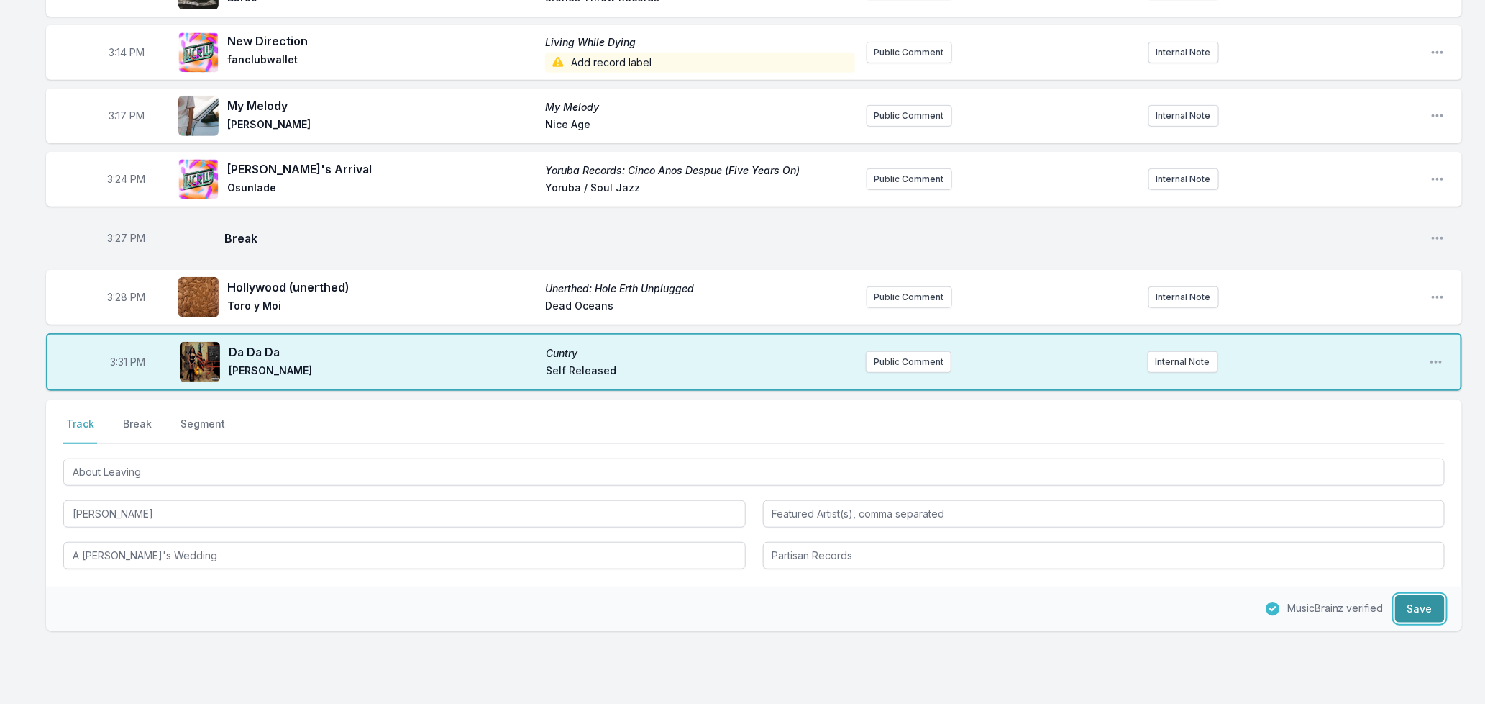
click at [1426, 602] on button "Save" at bounding box center [1421, 608] width 50 height 27
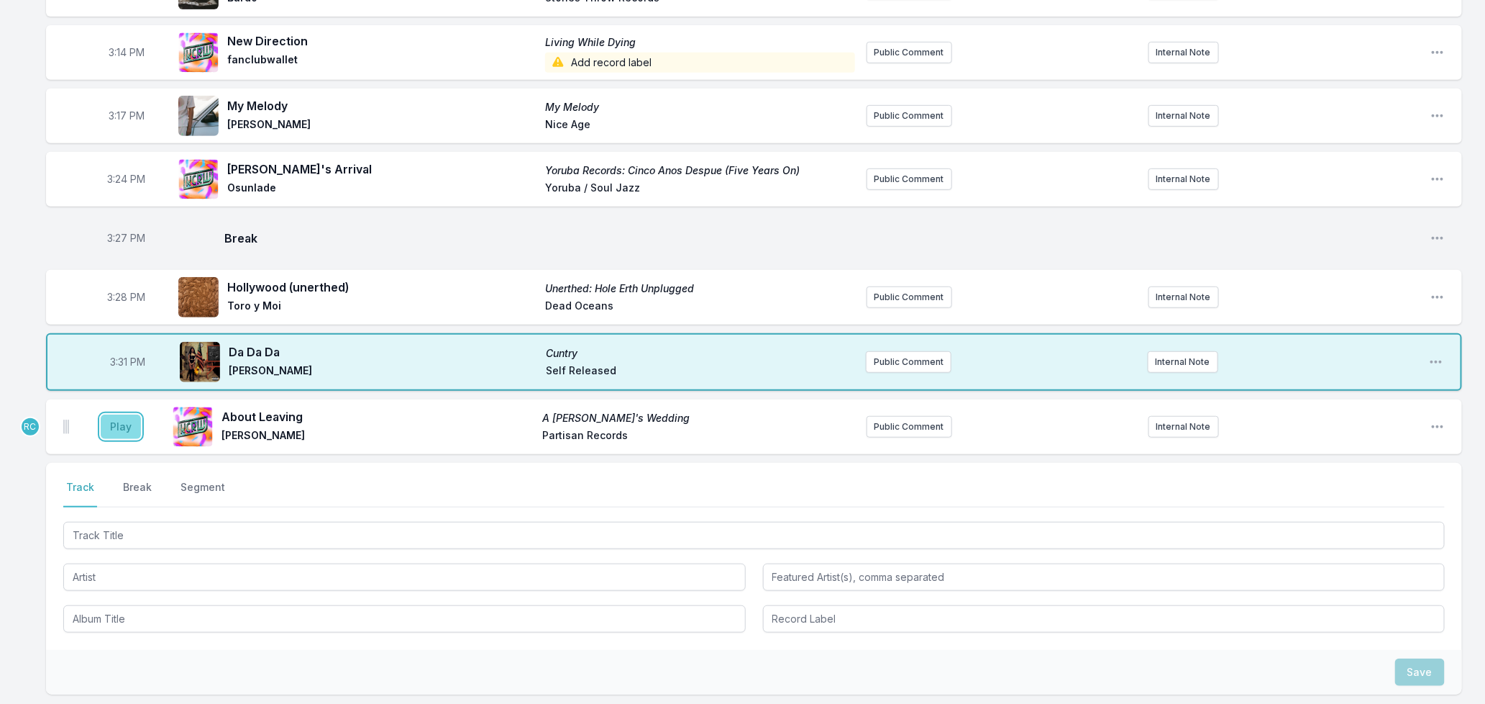
click at [112, 430] on button "Play" at bounding box center [121, 426] width 40 height 24
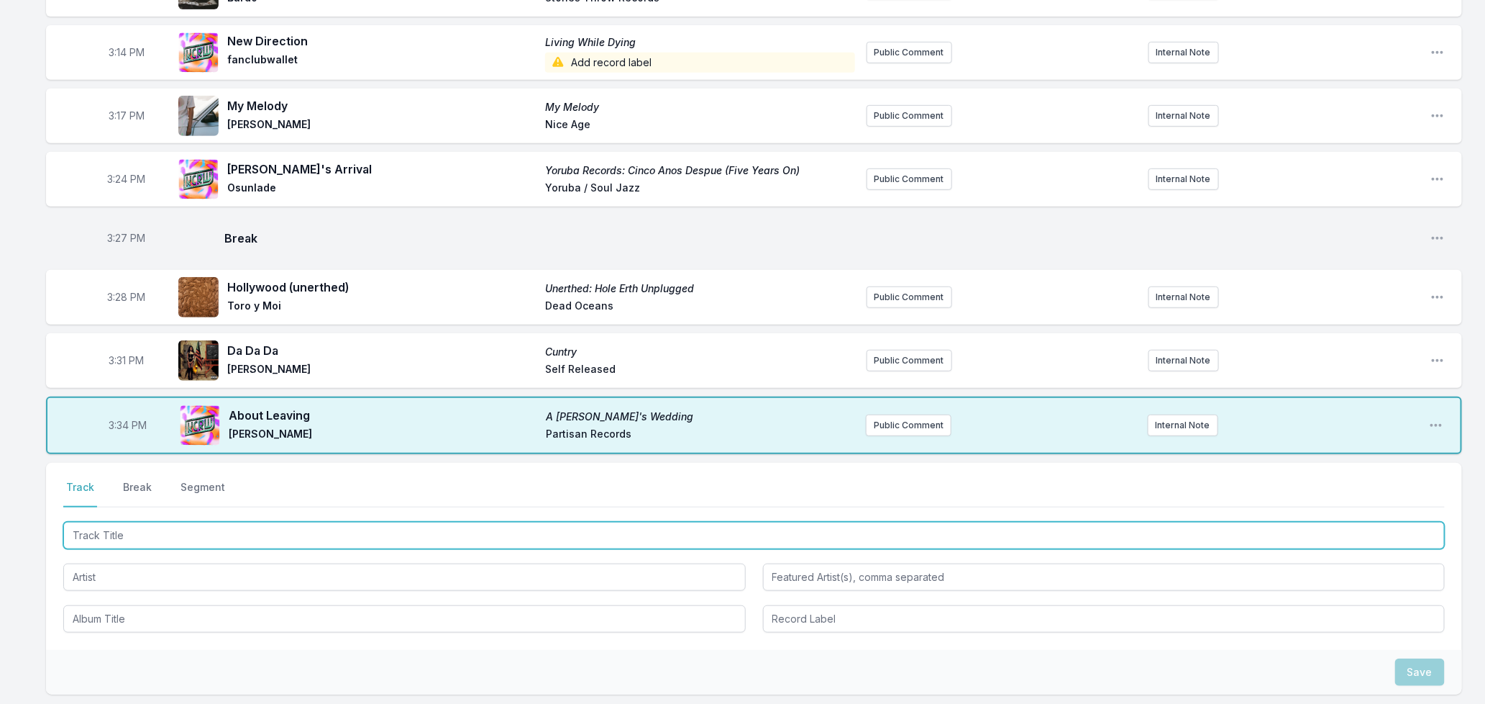
click at [147, 537] on input "Track Title" at bounding box center [754, 535] width 1382 height 27
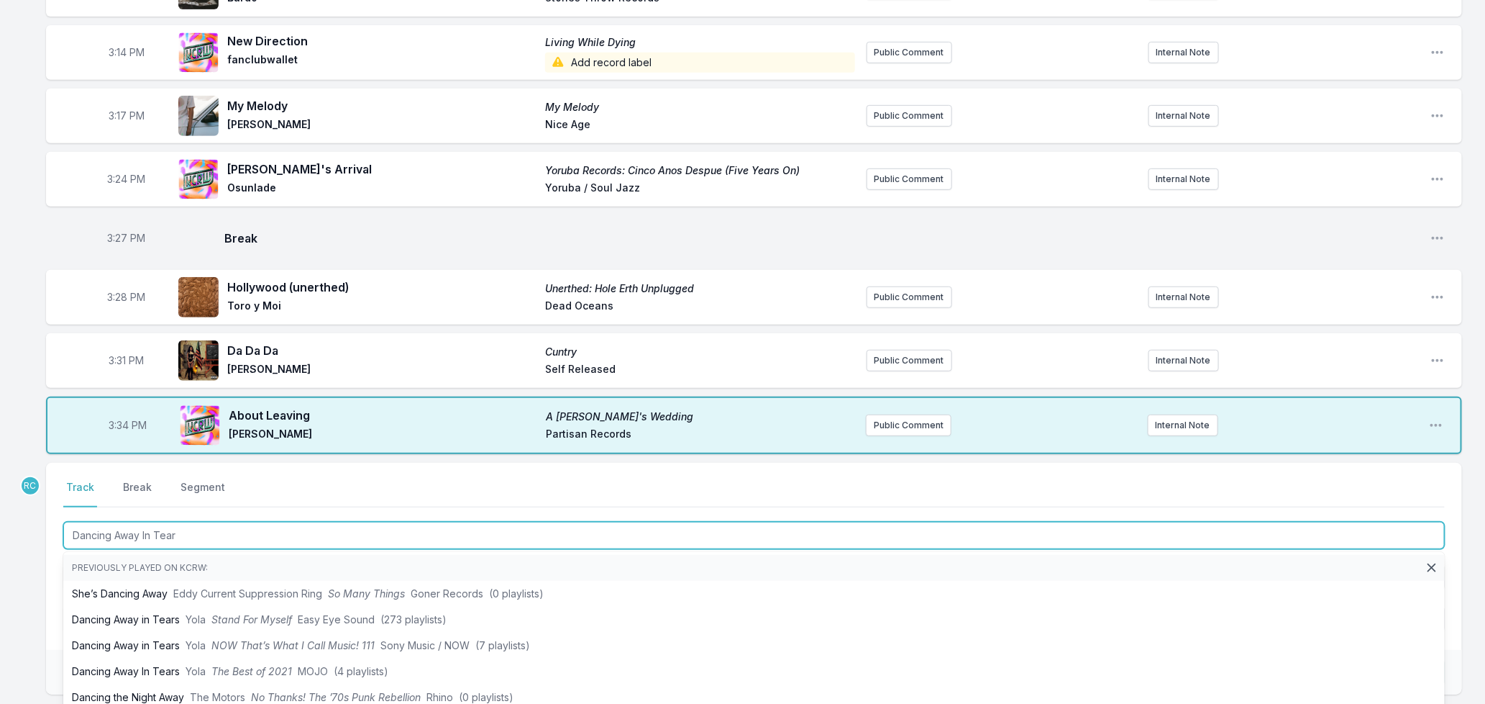
type input "Dancing Away In Tears"
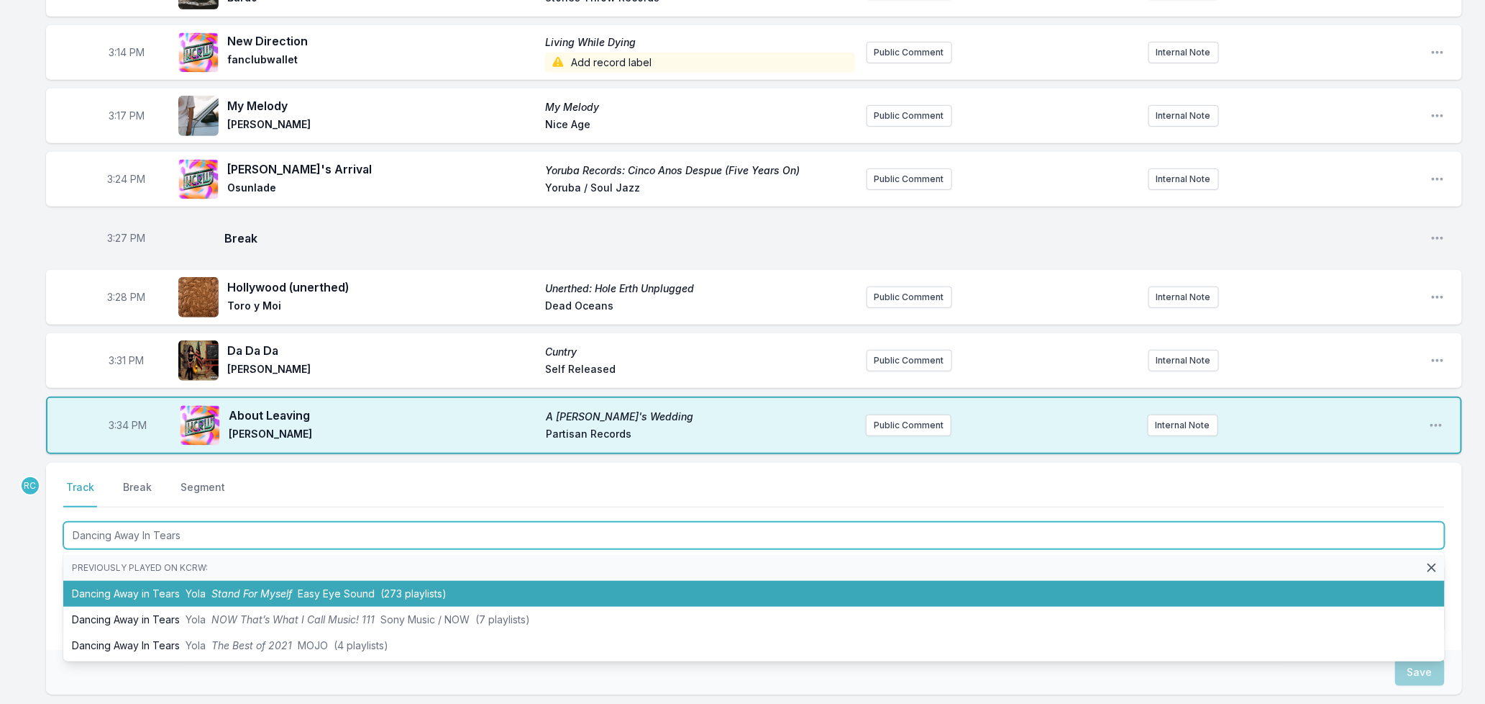
click at [222, 596] on span "Stand For Myself" at bounding box center [251, 593] width 81 height 12
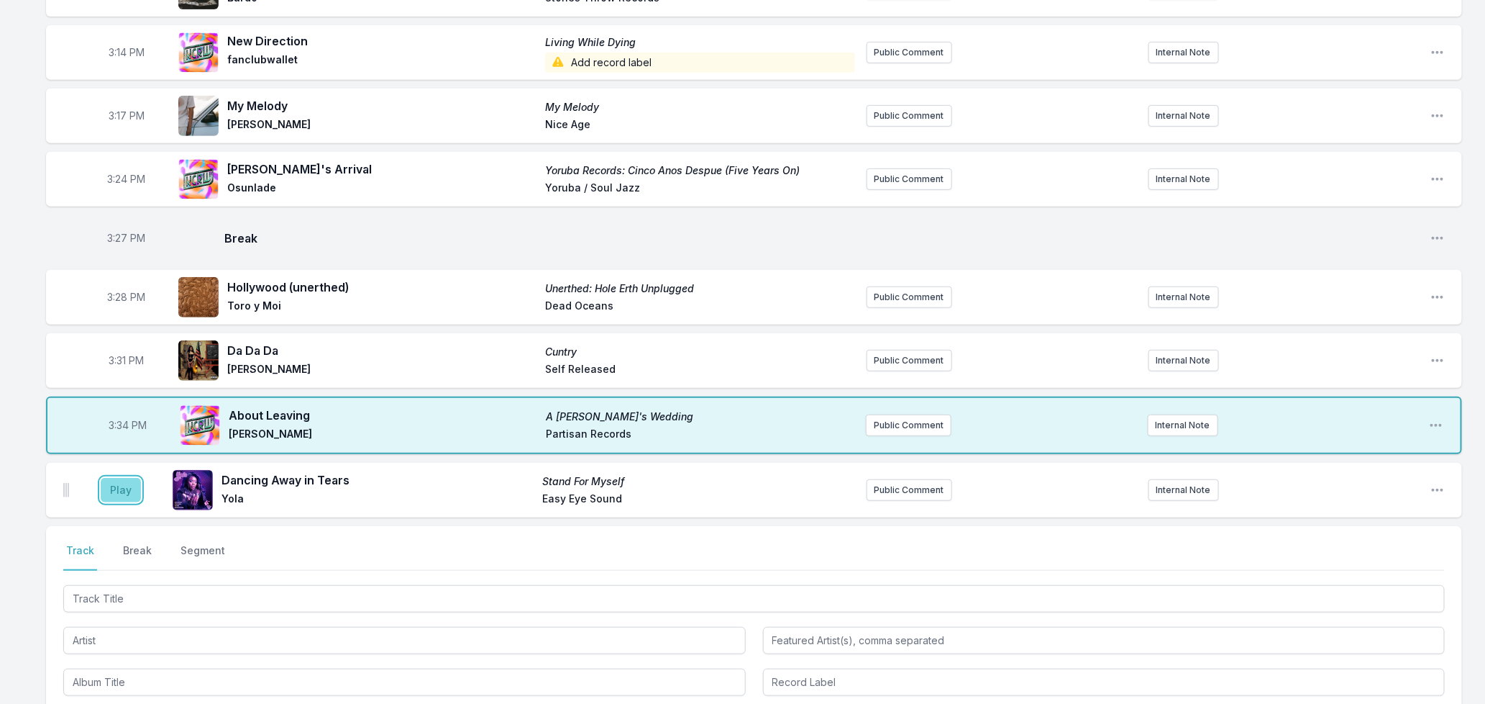
click at [109, 486] on button "Play" at bounding box center [121, 490] width 40 height 24
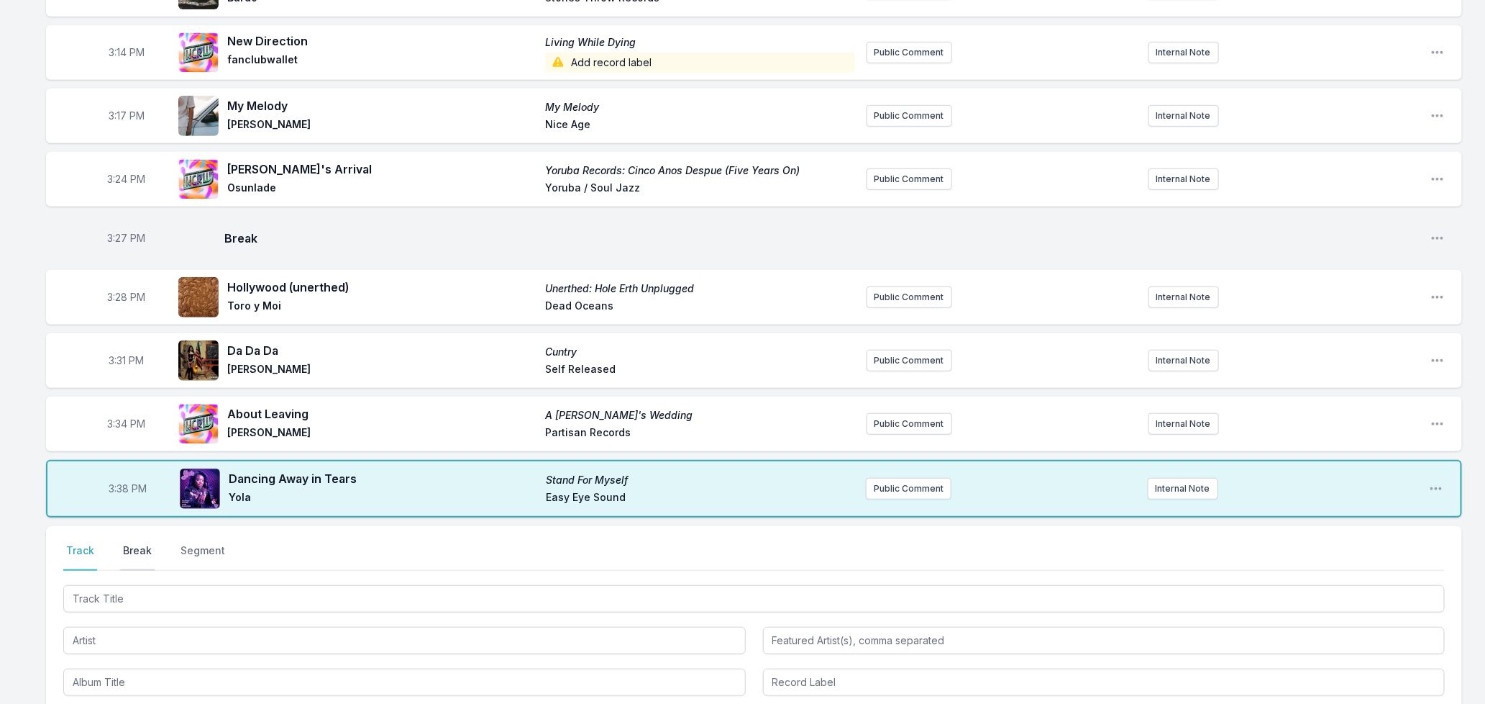
click at [141, 549] on button "Break" at bounding box center [137, 556] width 35 height 27
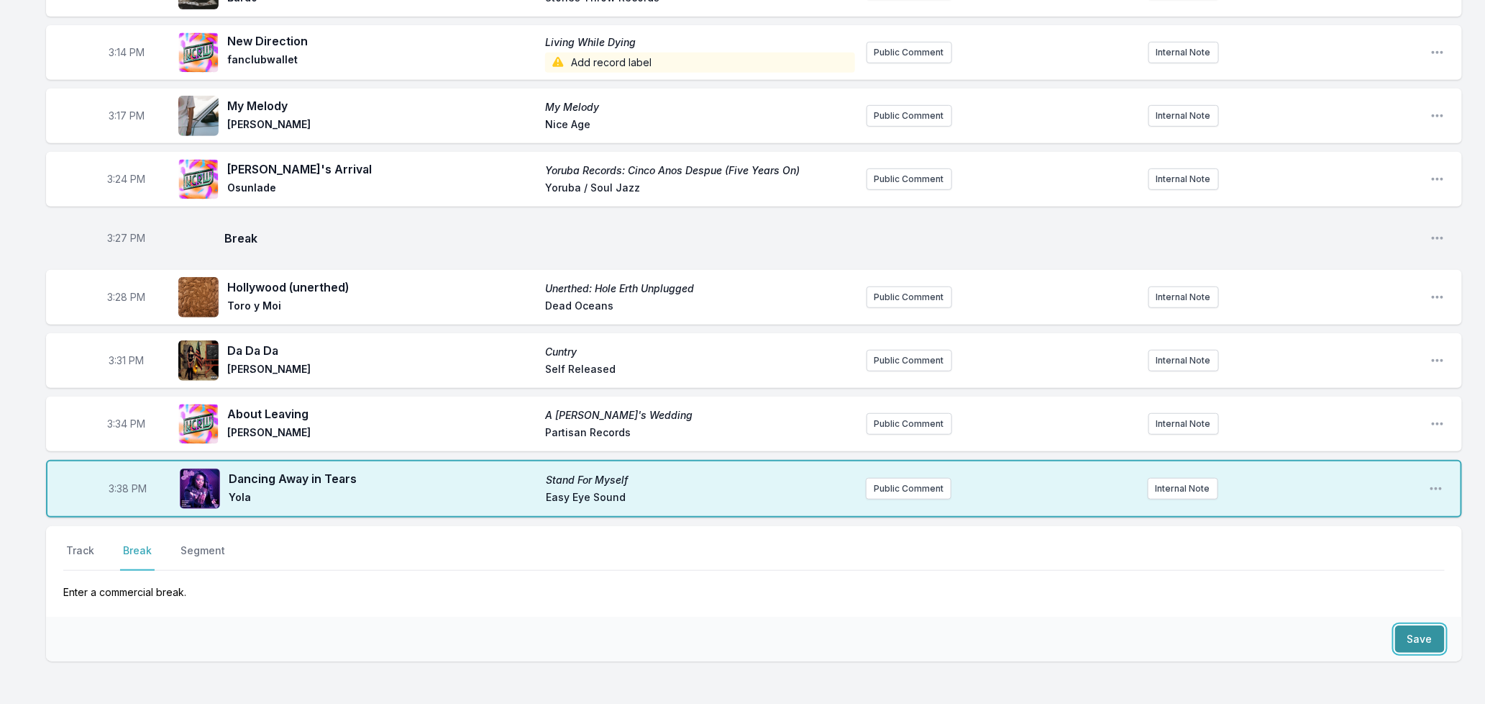
click at [1416, 634] on button "Save" at bounding box center [1421, 638] width 50 height 27
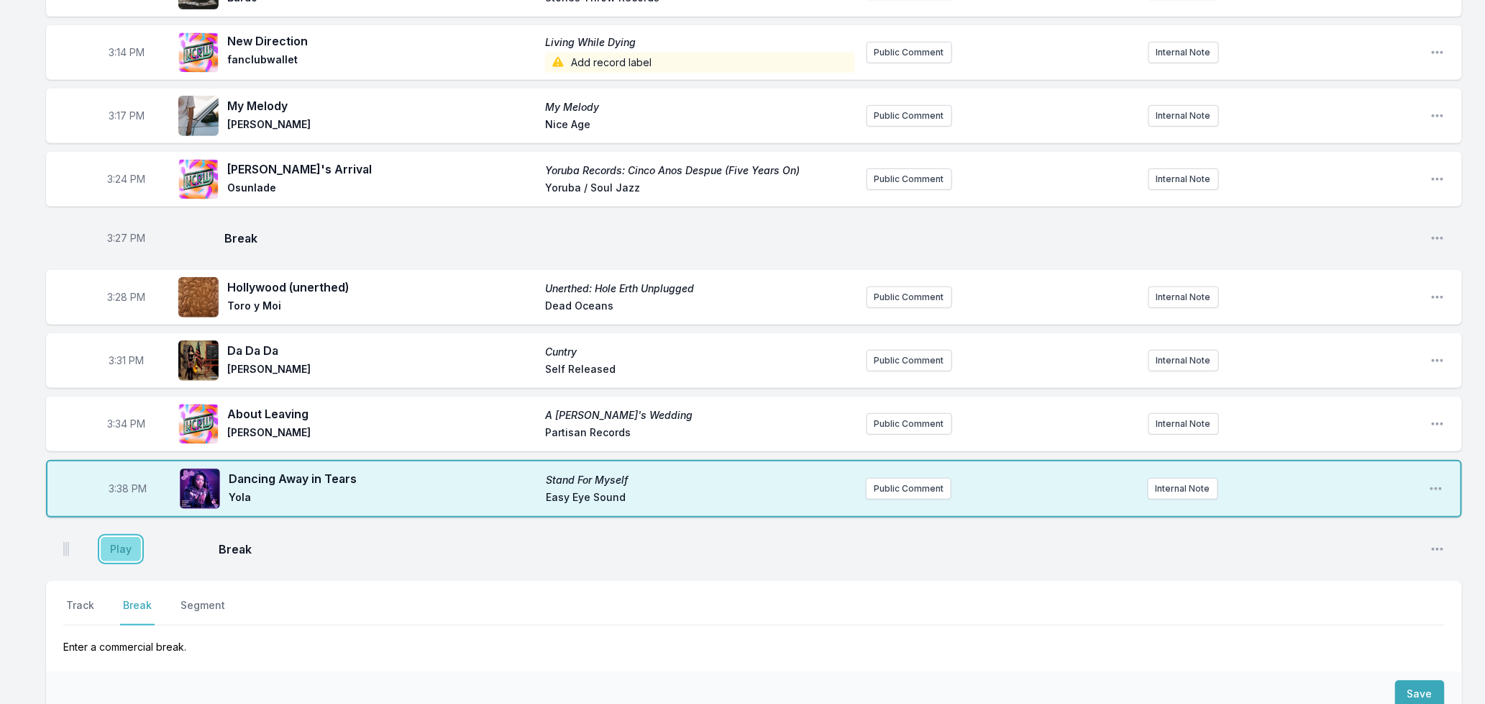
click at [119, 557] on button "Play" at bounding box center [121, 549] width 40 height 24
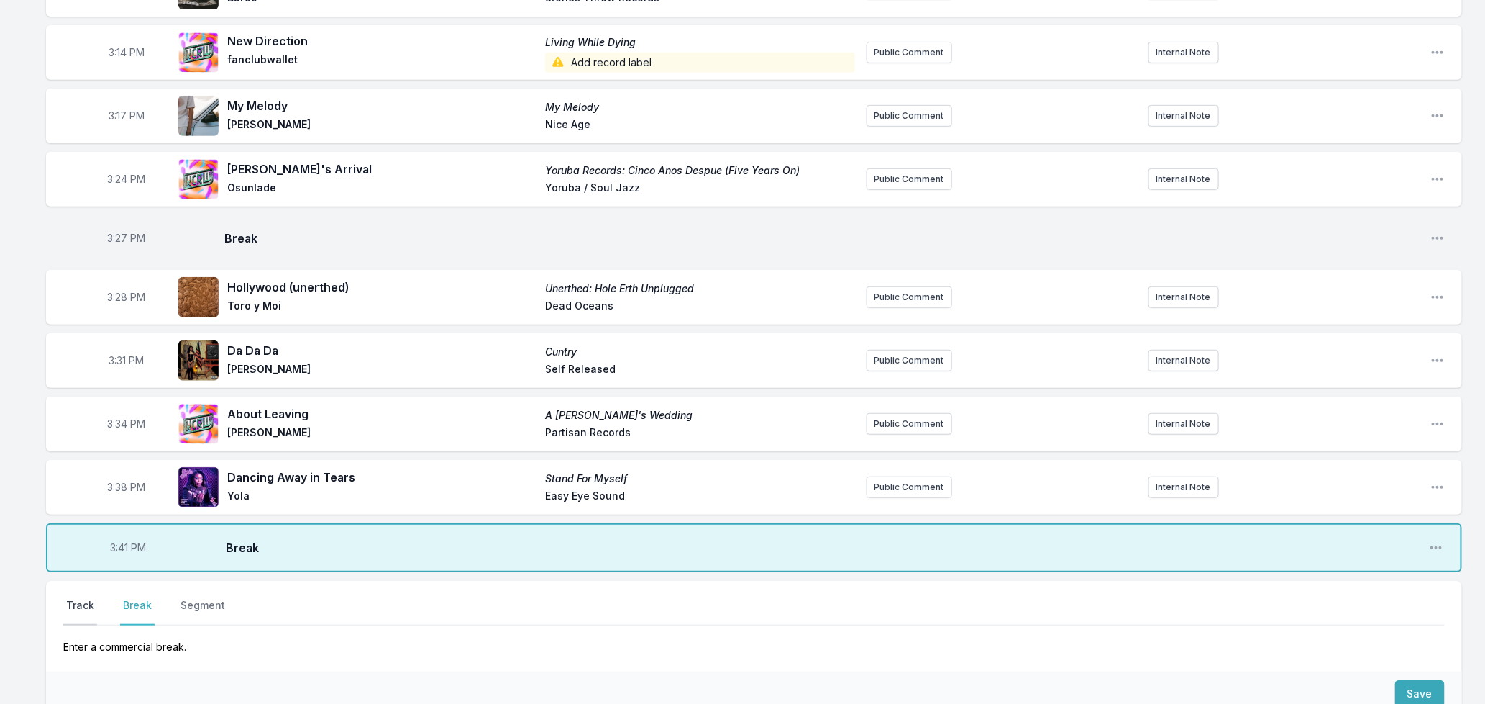
click at [74, 609] on button "Track" at bounding box center [80, 611] width 34 height 27
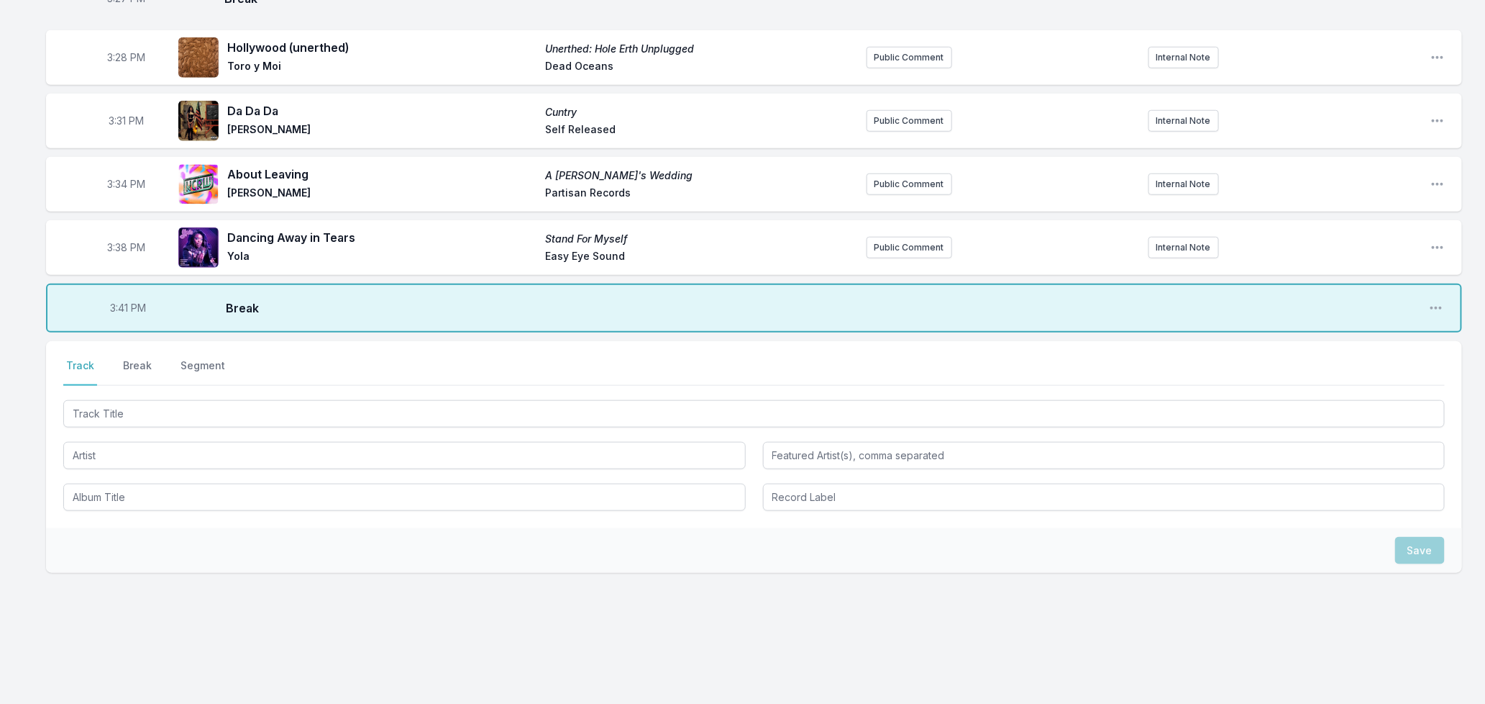
scroll to position [533, 0]
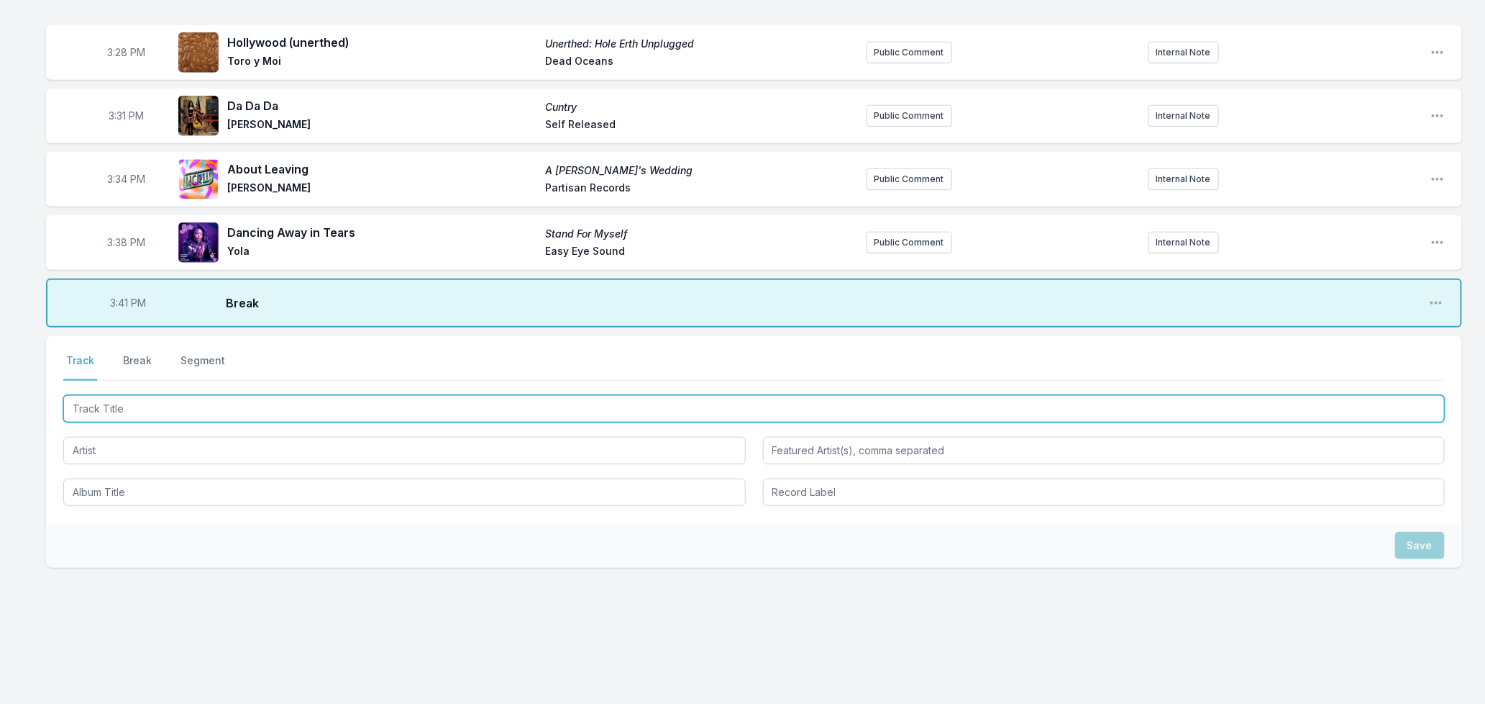
click at [134, 405] on input "Track Title" at bounding box center [754, 408] width 1382 height 27
click at [134, 404] on input "Track Title" at bounding box center [754, 408] width 1382 height 27
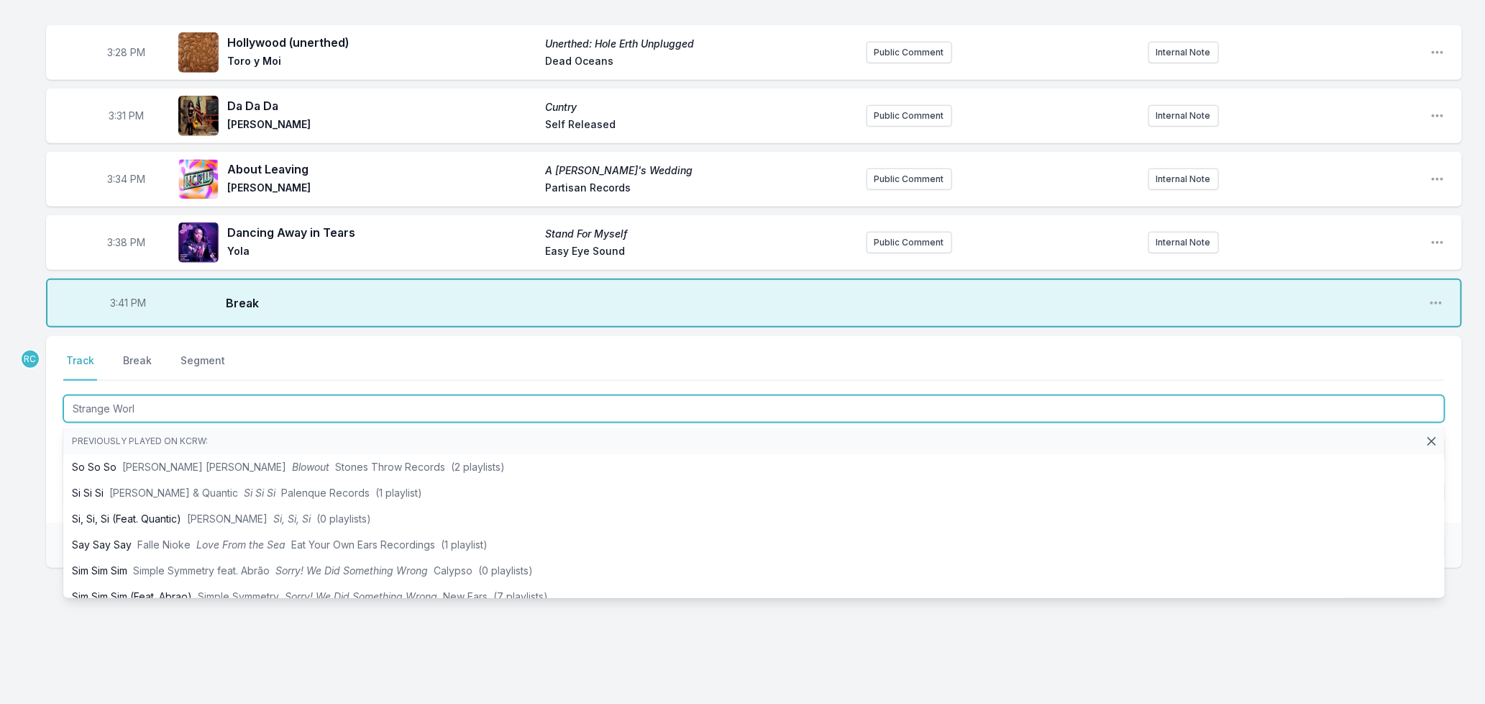
type input "Strange World"
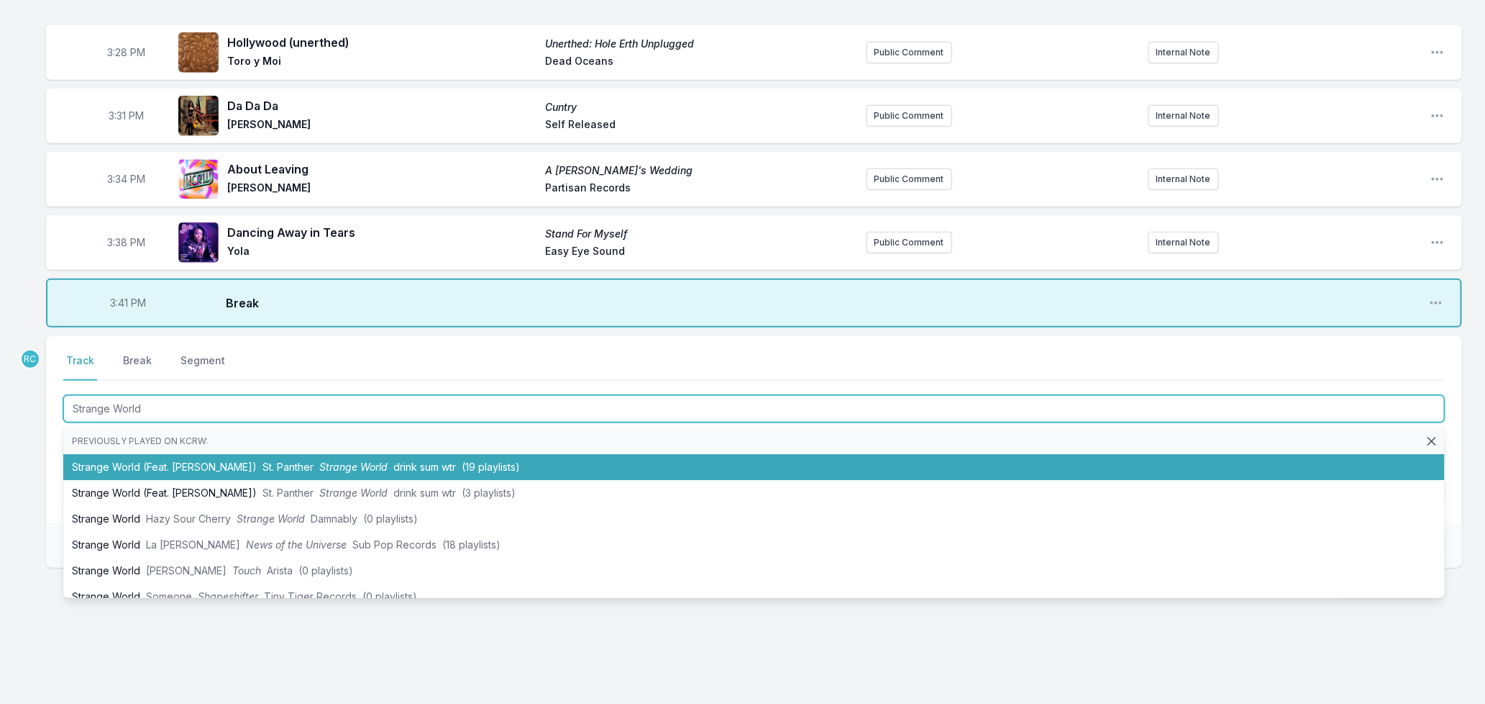
click at [180, 468] on li "Strange World (Feat. [PERSON_NAME]) St. Panther Strange World drink sum wtr (19…" at bounding box center [754, 467] width 1382 height 26
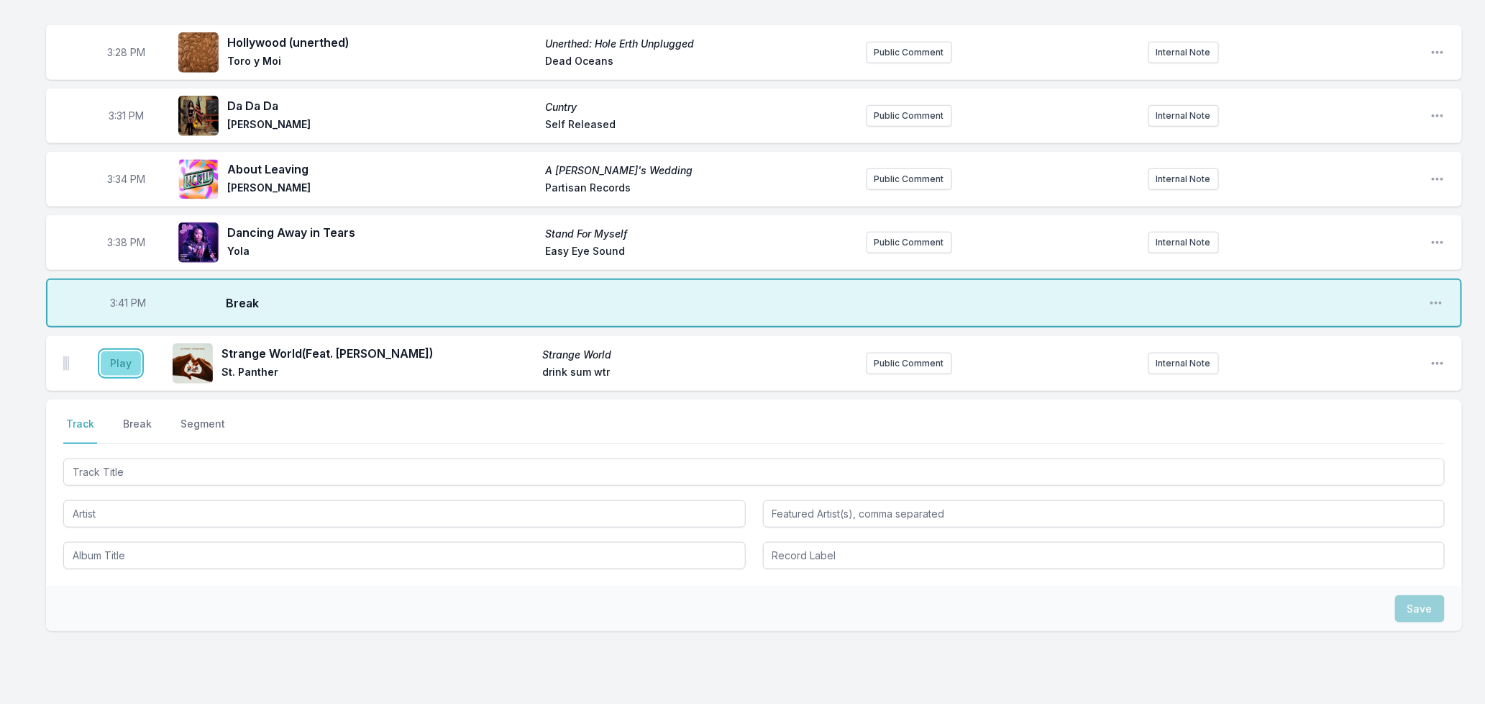
click at [111, 365] on button "Play" at bounding box center [121, 363] width 40 height 24
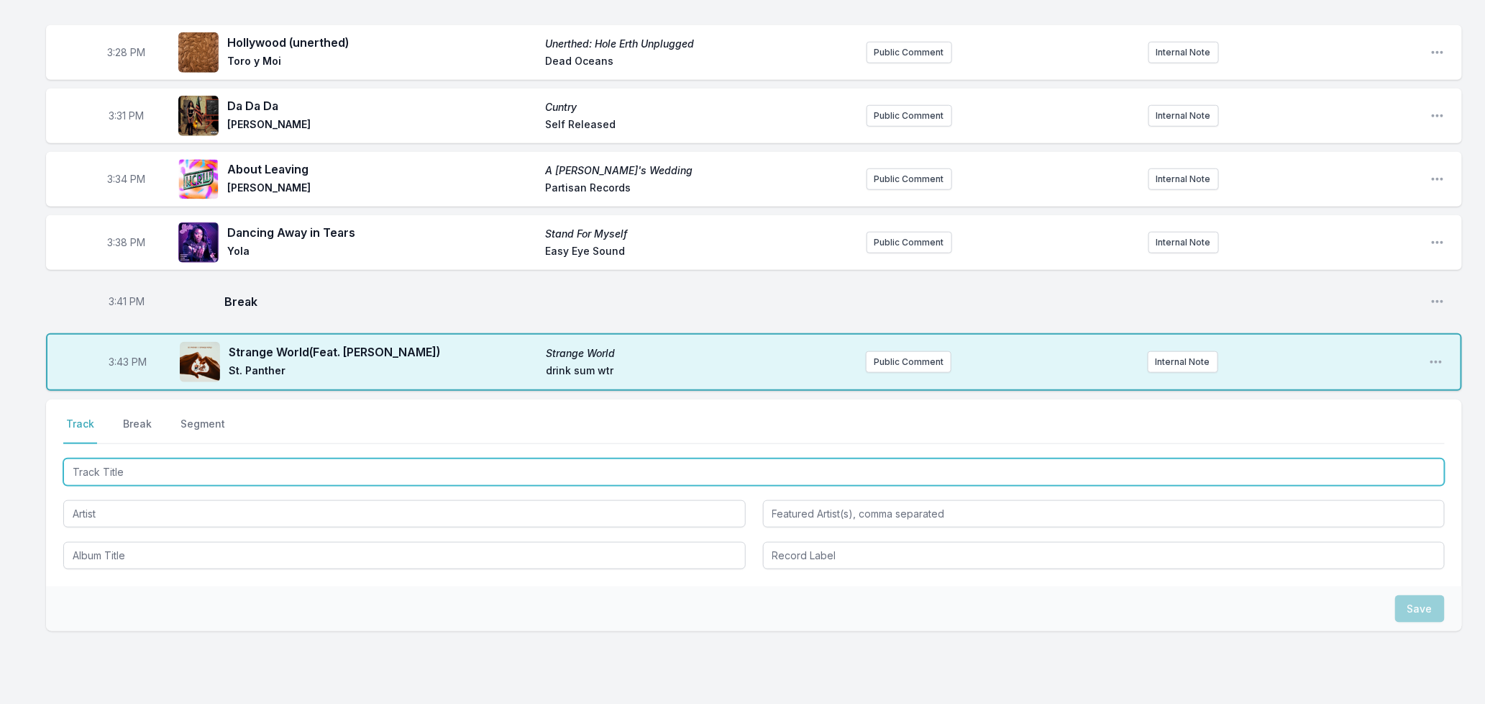
click at [428, 465] on input "Track Title" at bounding box center [754, 471] width 1382 height 27
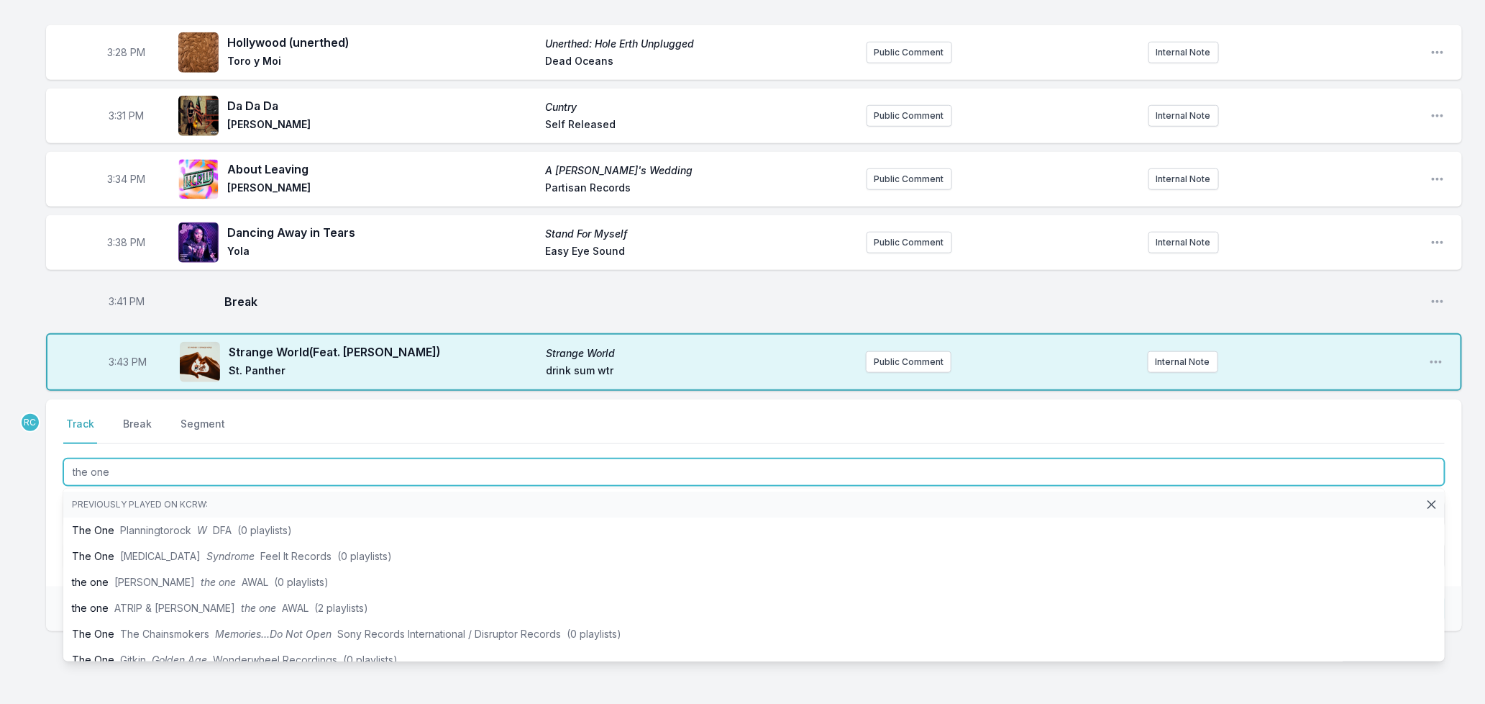
type input "the one"
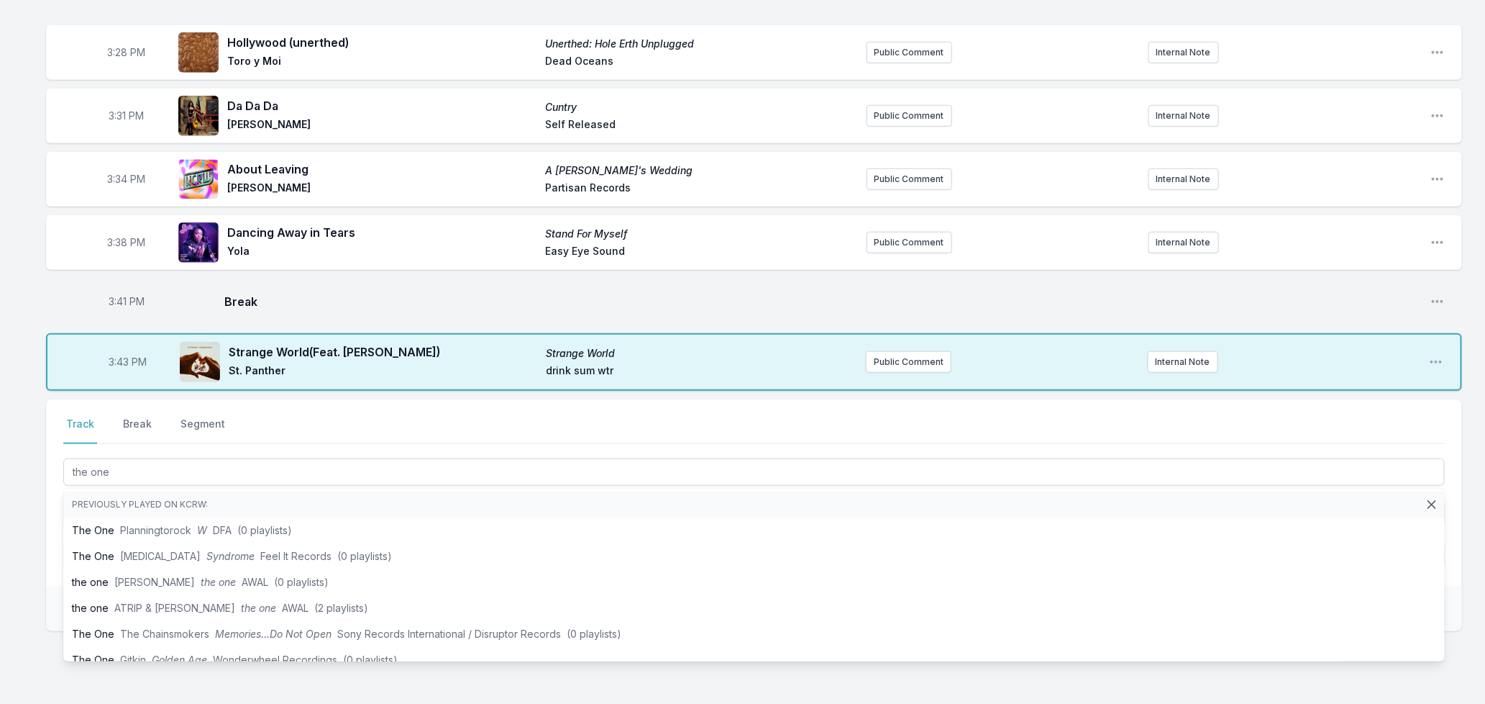
click at [31, 530] on div "Missing Data Some of your tracks are missing record label information. This inf…" at bounding box center [742, 188] width 1485 height 1161
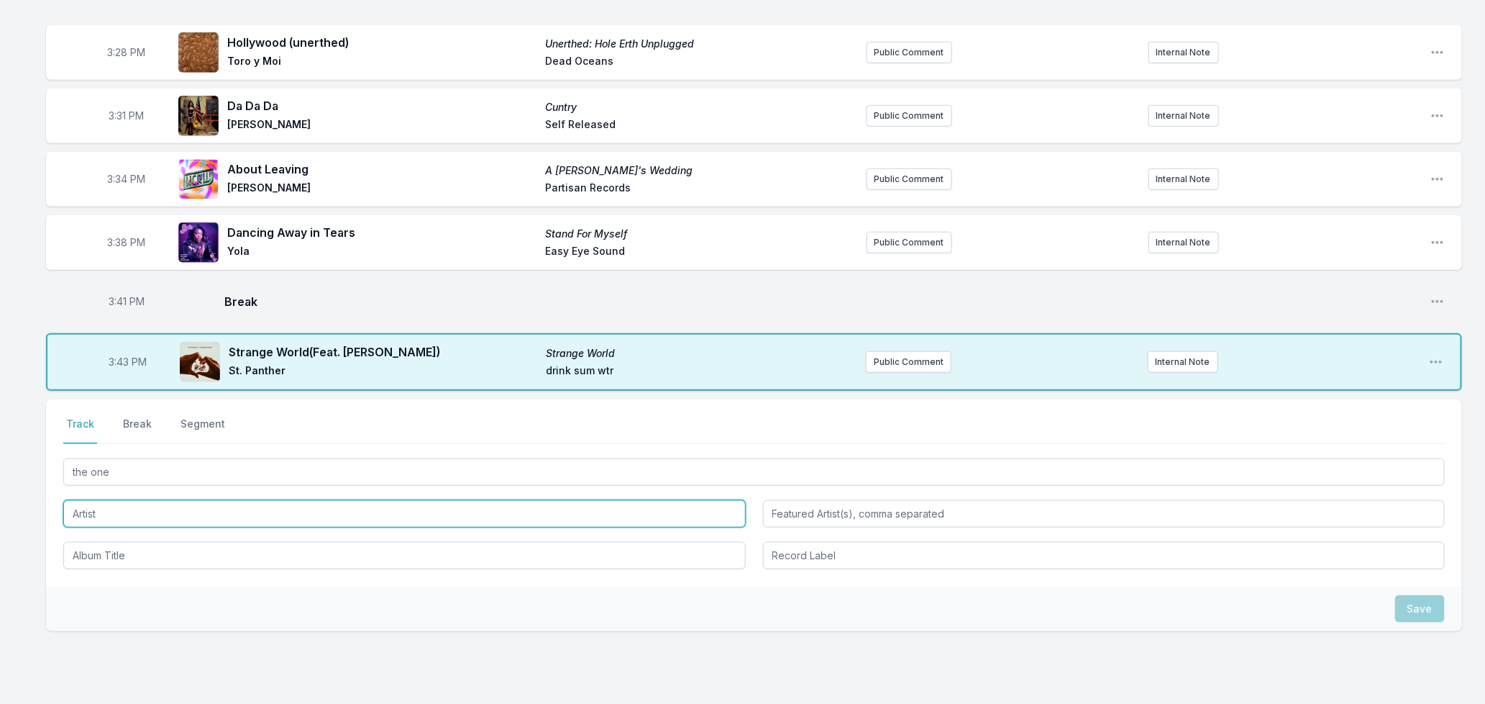
click at [135, 514] on input "Artist" at bounding box center [404, 513] width 683 height 27
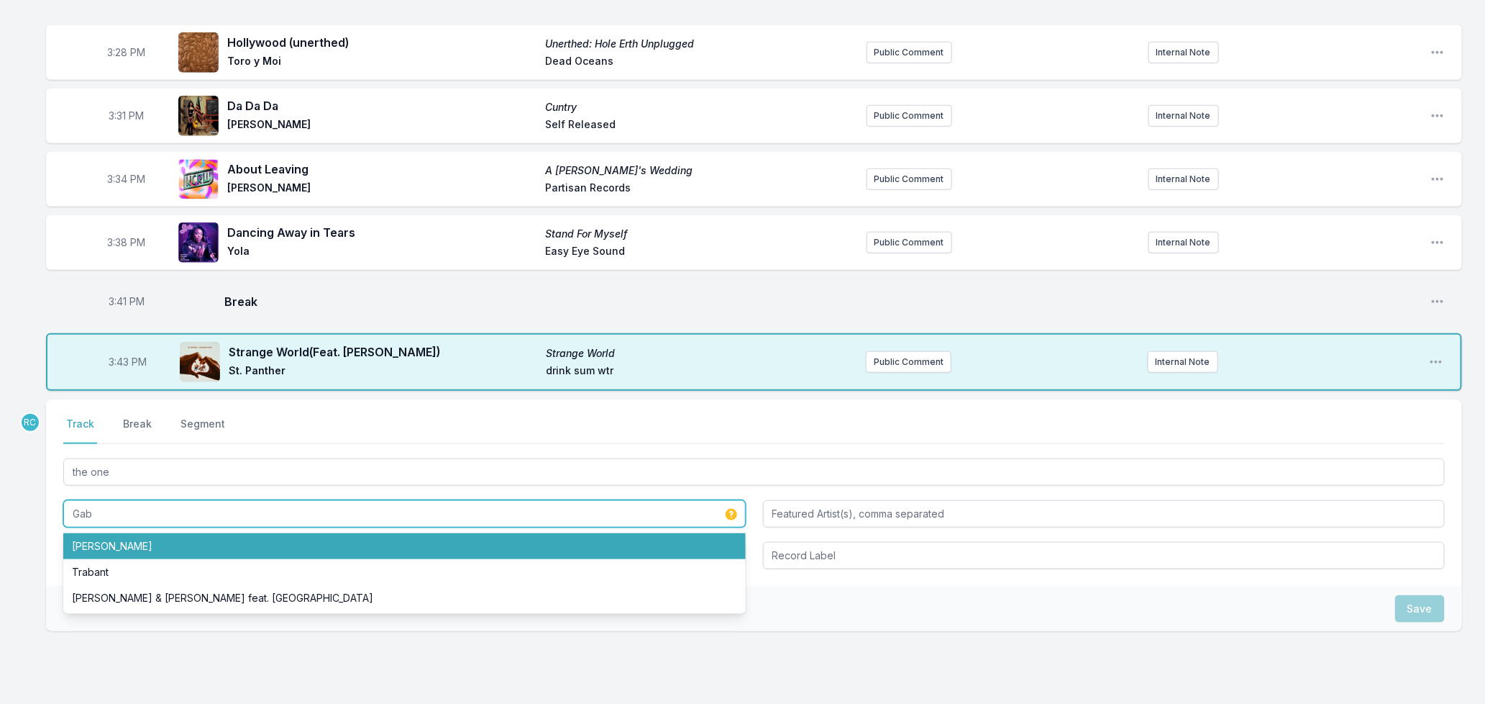
click at [119, 548] on li "[PERSON_NAME]" at bounding box center [404, 546] width 683 height 26
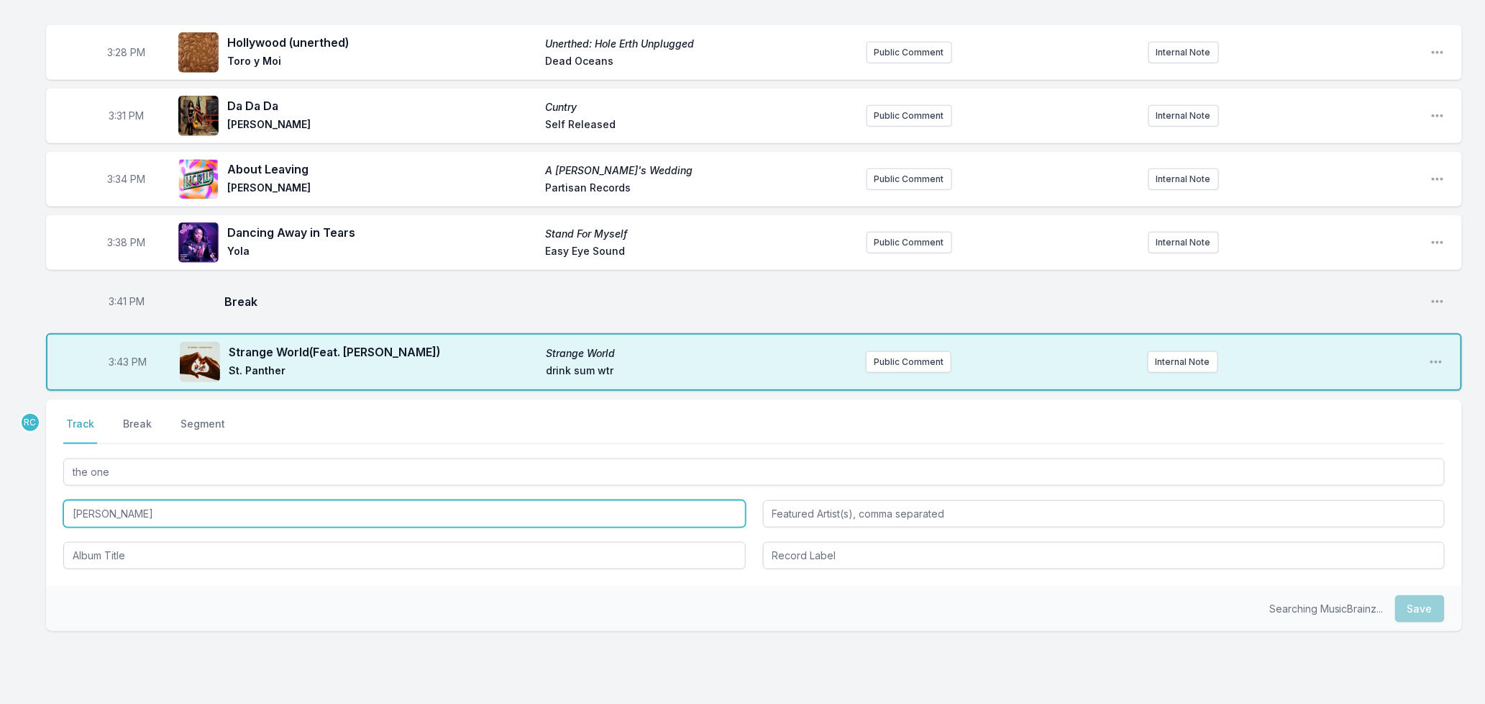
type input "[PERSON_NAME]"
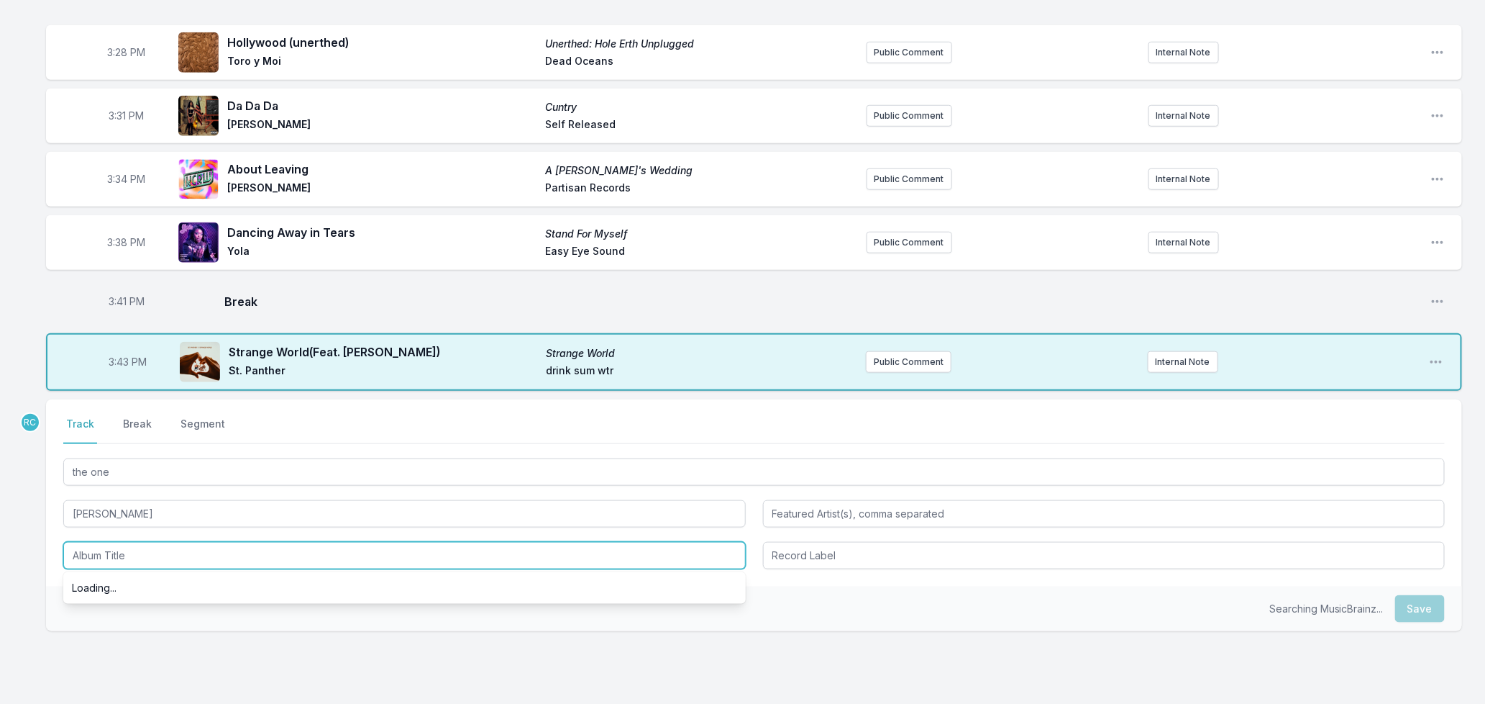
click at [119, 552] on input "Album Title" at bounding box center [404, 555] width 683 height 27
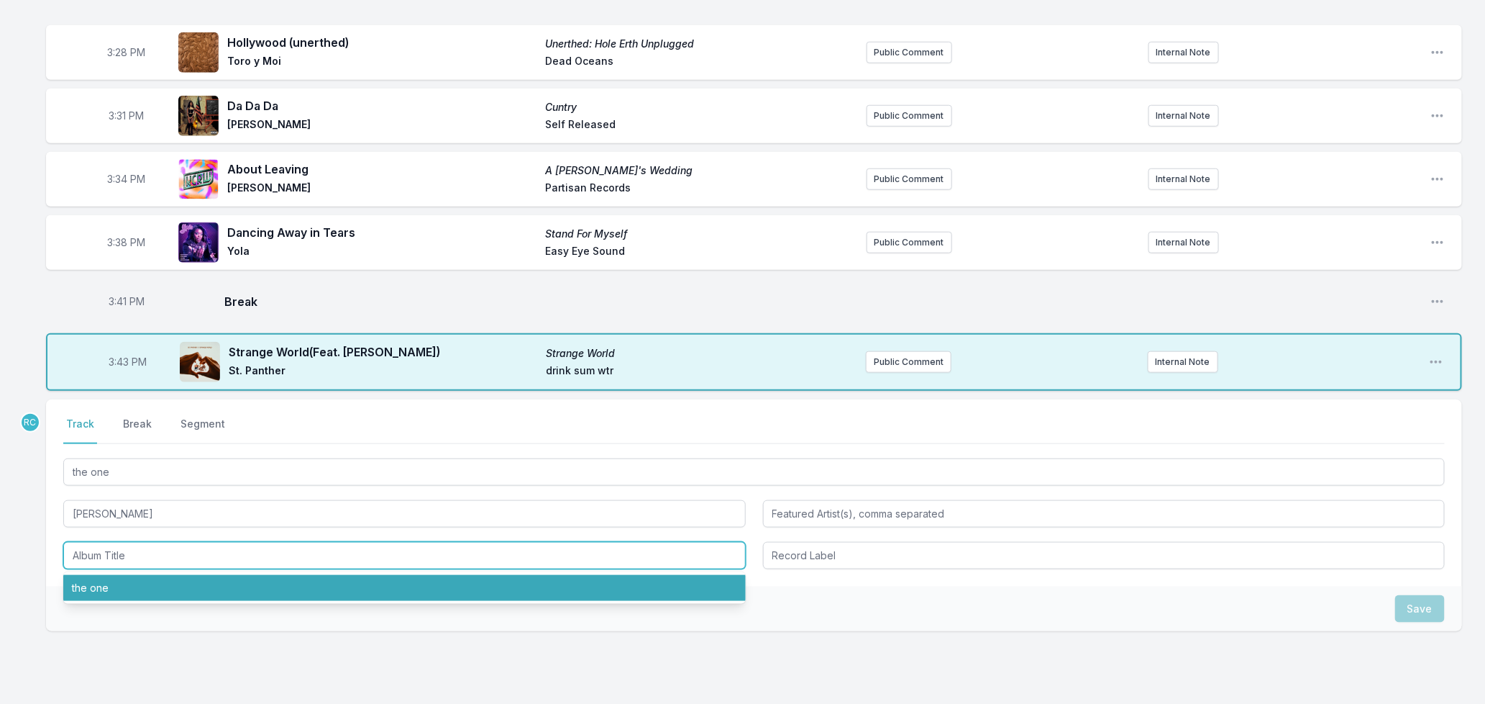
click at [115, 590] on li "the one" at bounding box center [404, 588] width 683 height 26
type input "the one"
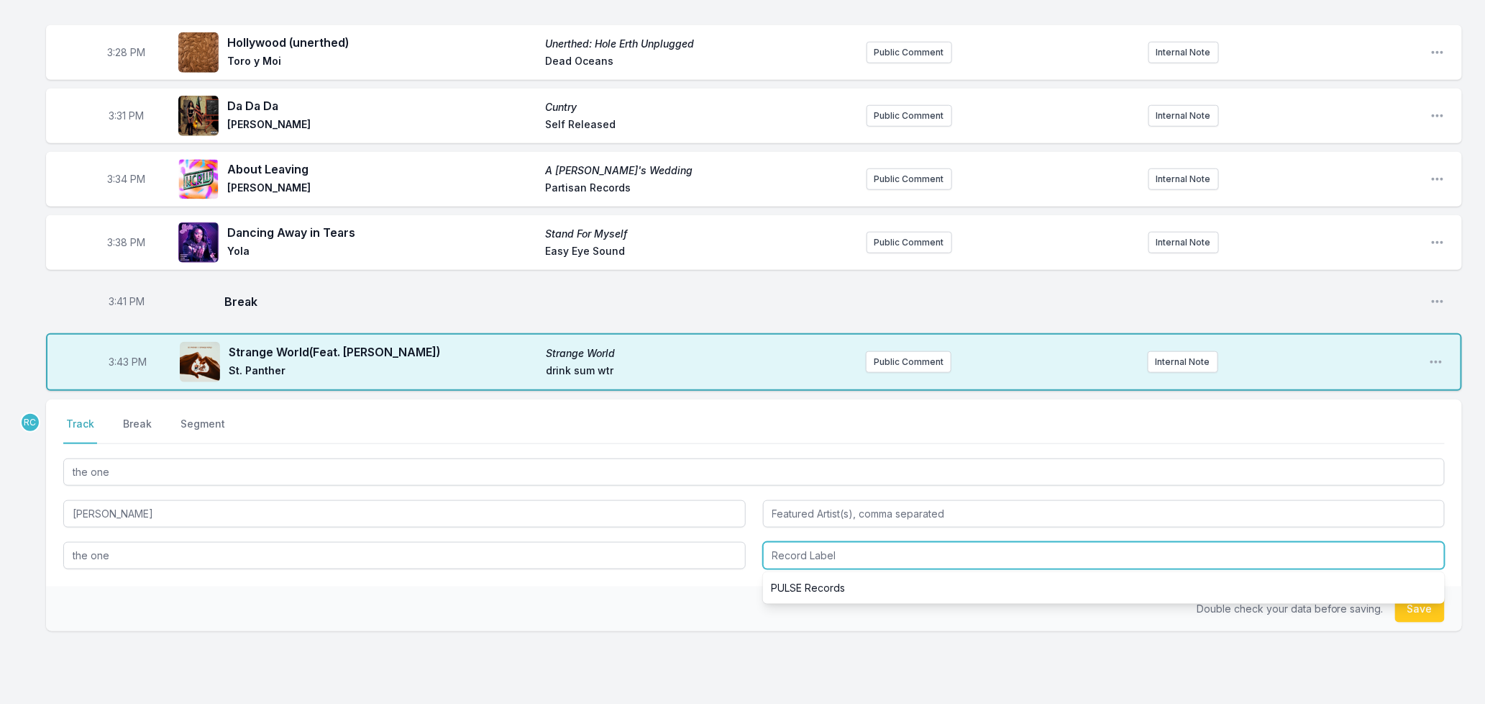
click at [813, 557] on input "Record Label" at bounding box center [1104, 555] width 683 height 27
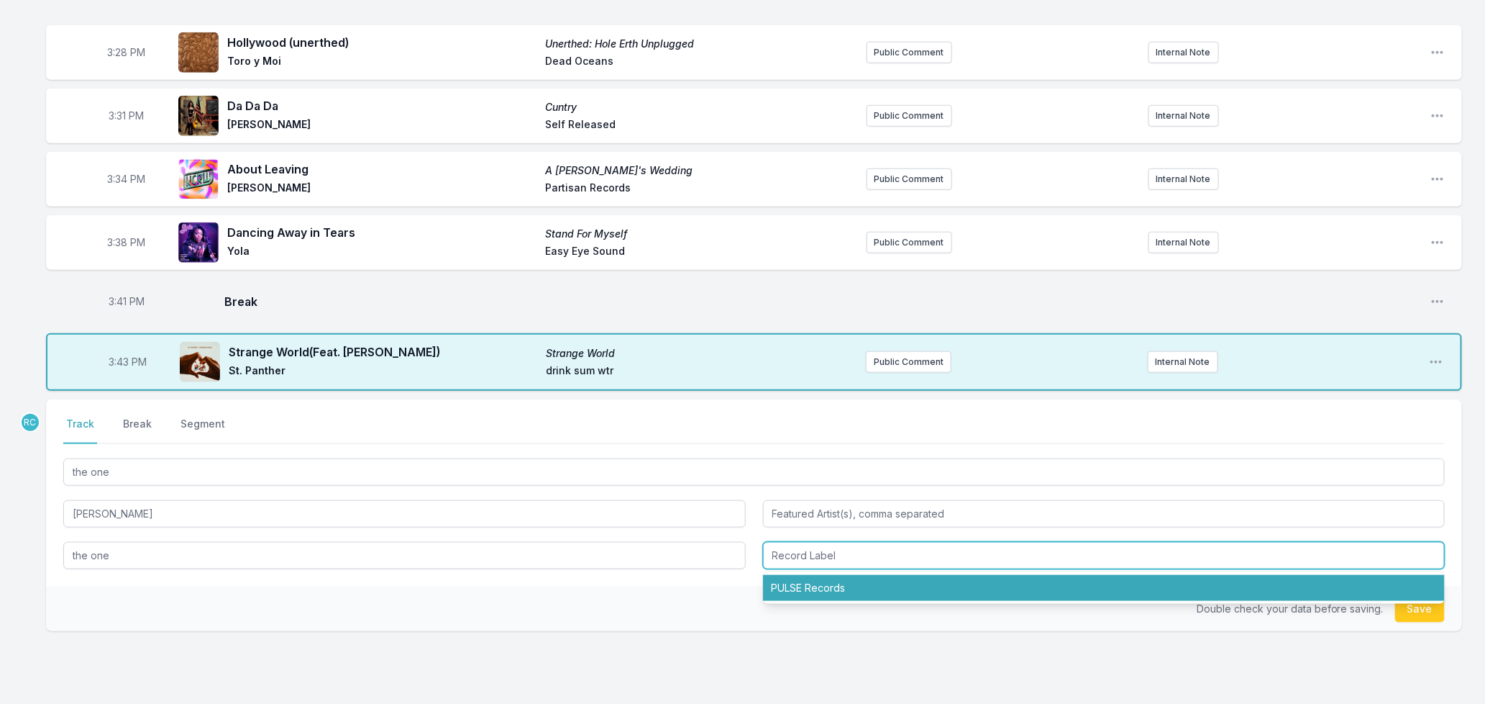
click at [810, 578] on li "PULSE Records" at bounding box center [1104, 588] width 683 height 26
type input "PULSE Records"
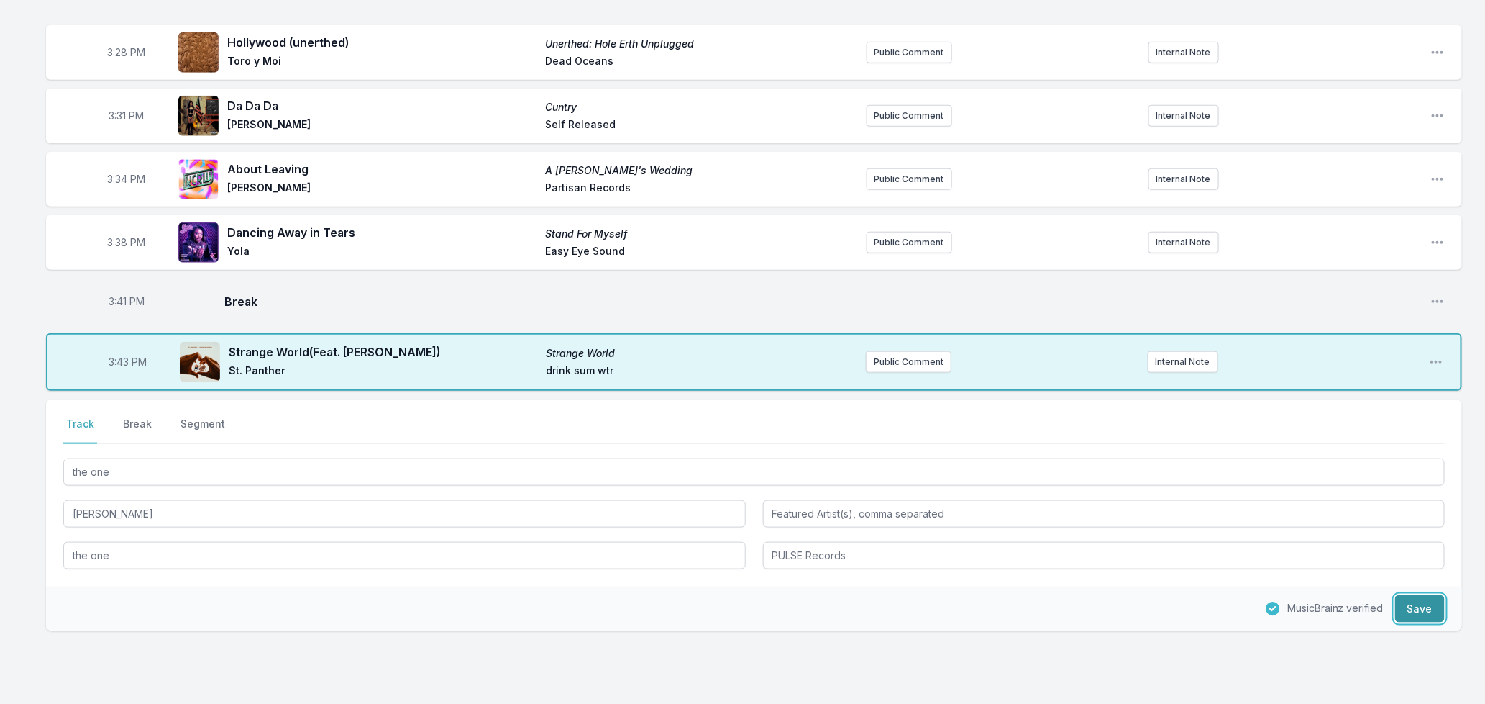
click at [1403, 611] on button "Save" at bounding box center [1421, 608] width 50 height 27
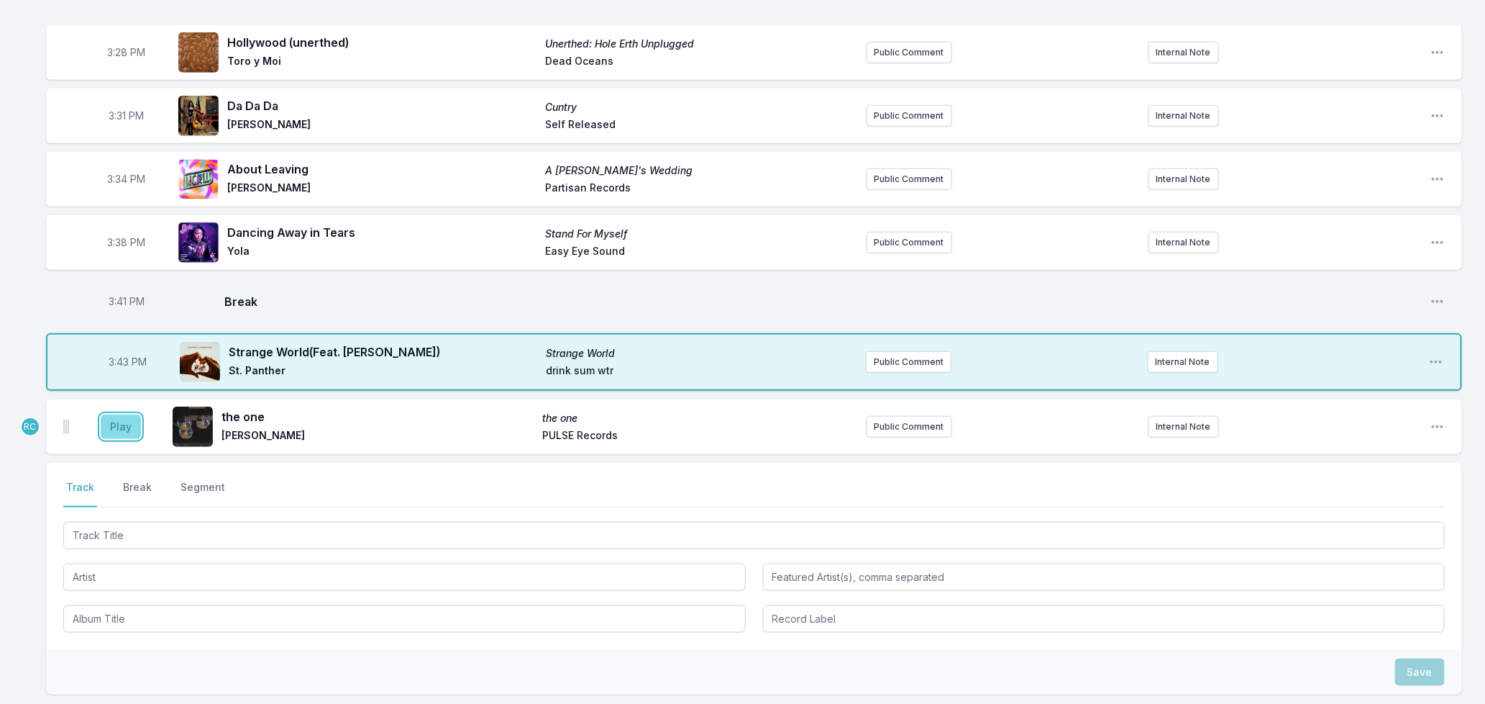
click at [127, 421] on button "Play" at bounding box center [121, 426] width 40 height 24
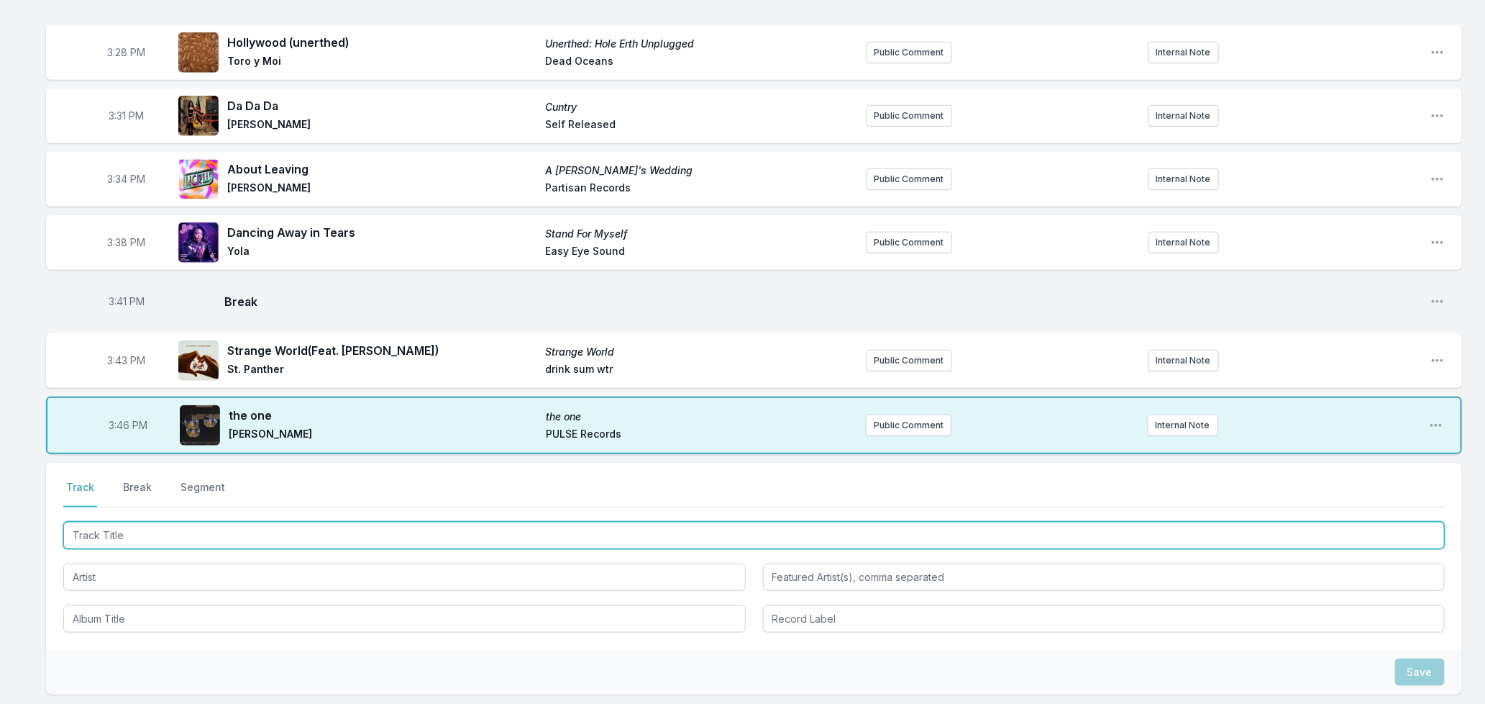
click at [295, 534] on input "Track Title" at bounding box center [754, 535] width 1382 height 27
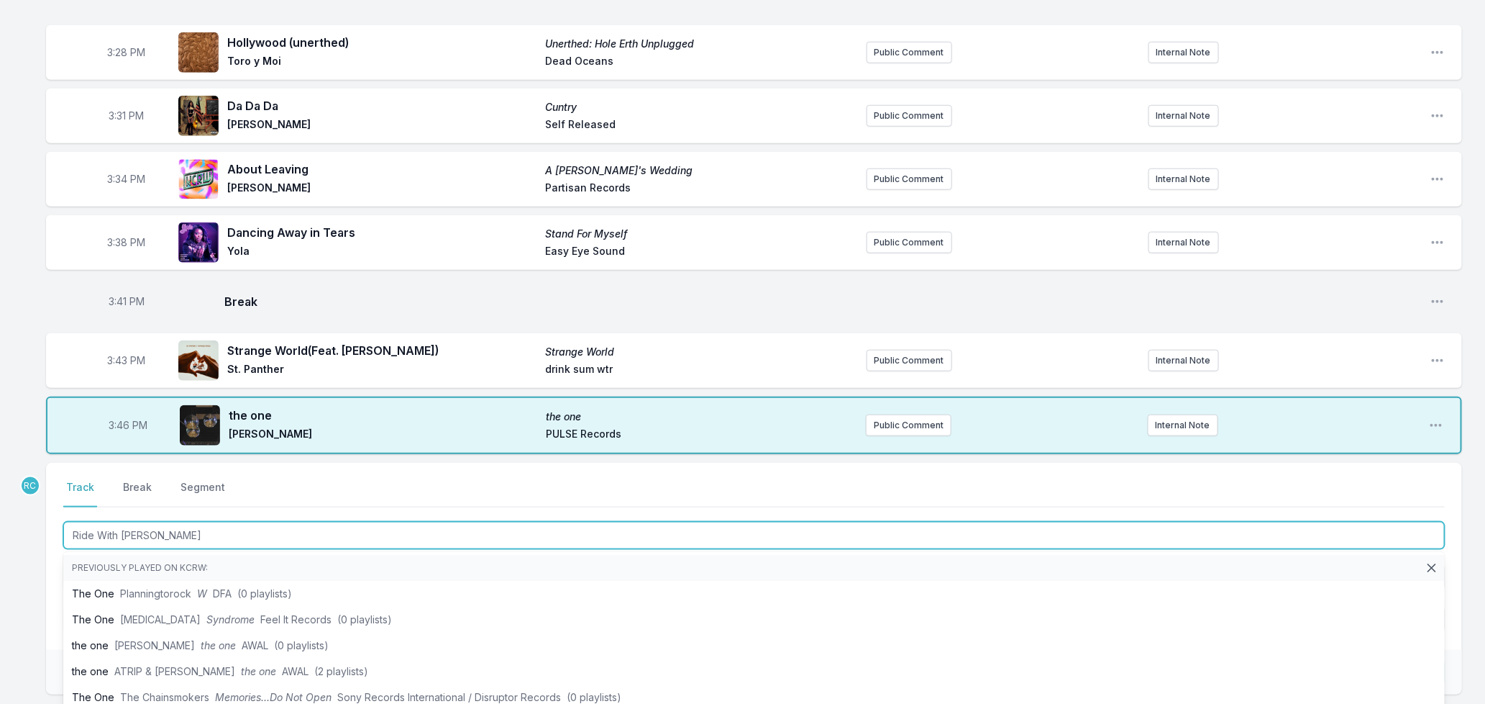
type input "Ride With You"
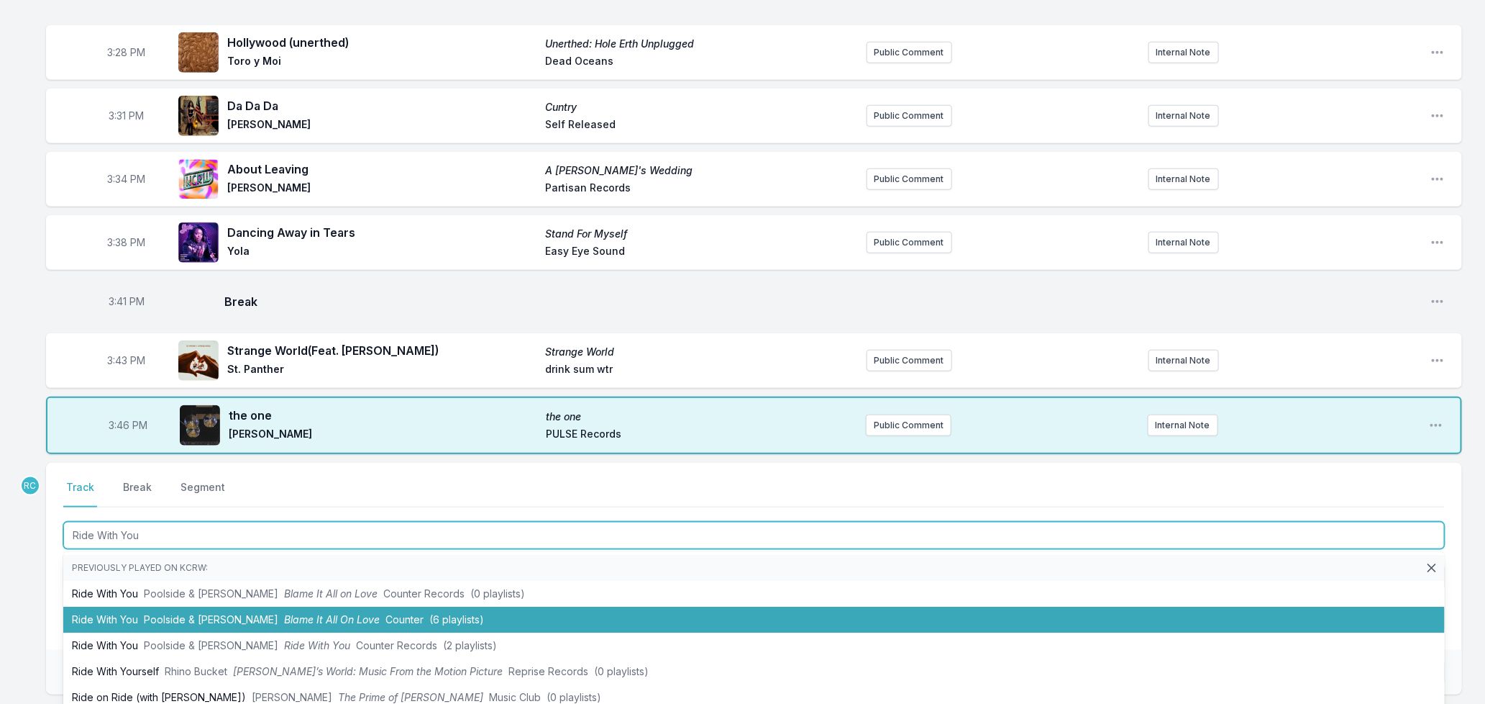
click at [429, 616] on span "(6 playlists)" at bounding box center [456, 619] width 55 height 12
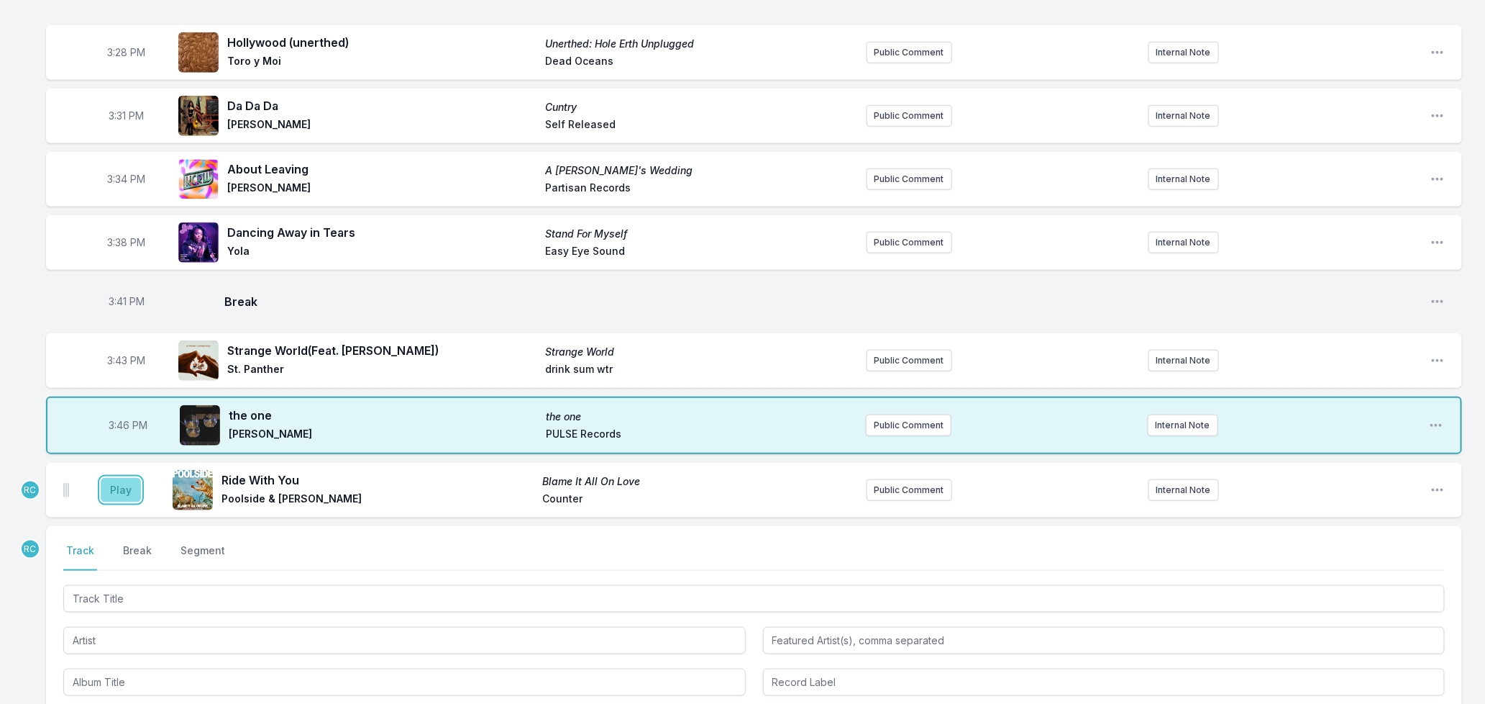
click at [125, 488] on button "Play" at bounding box center [121, 490] width 40 height 24
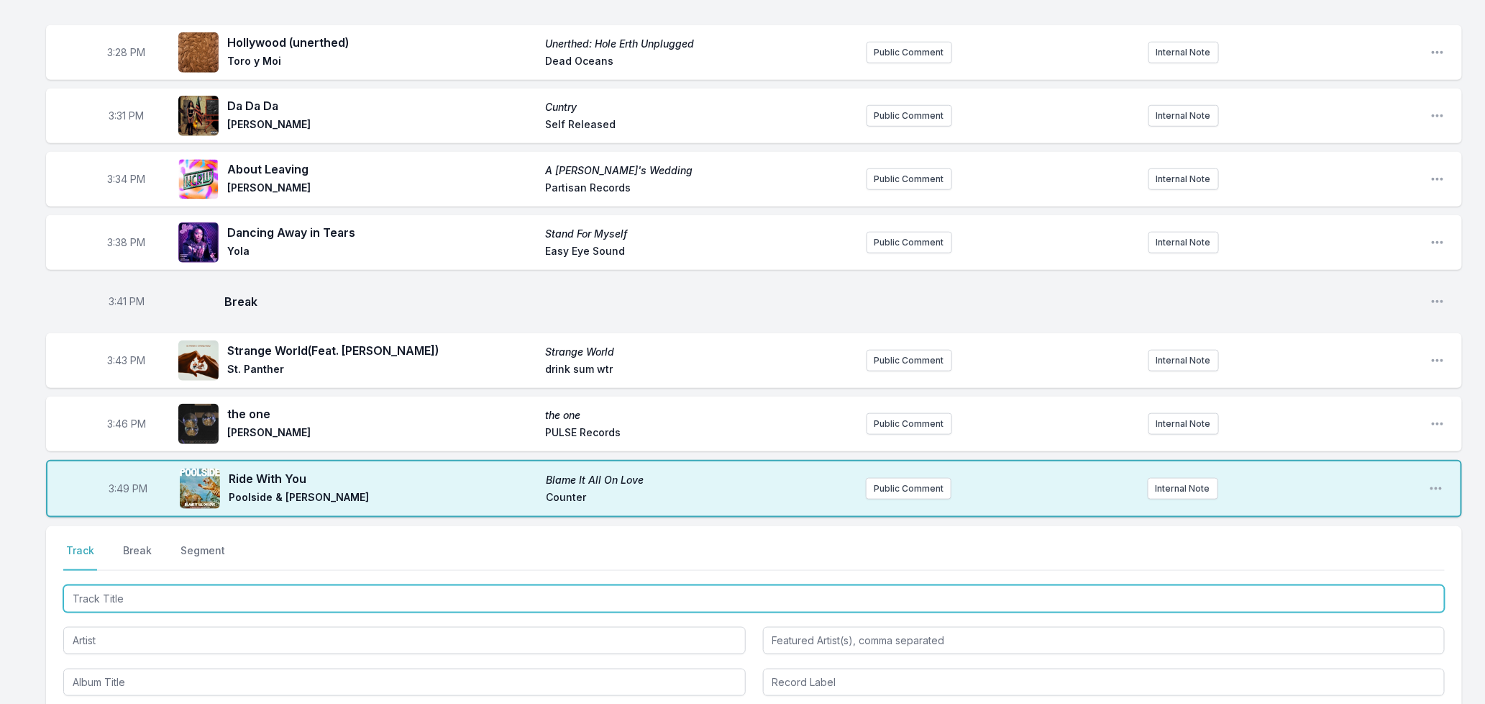
click at [234, 600] on input "Track Title" at bounding box center [754, 598] width 1382 height 27
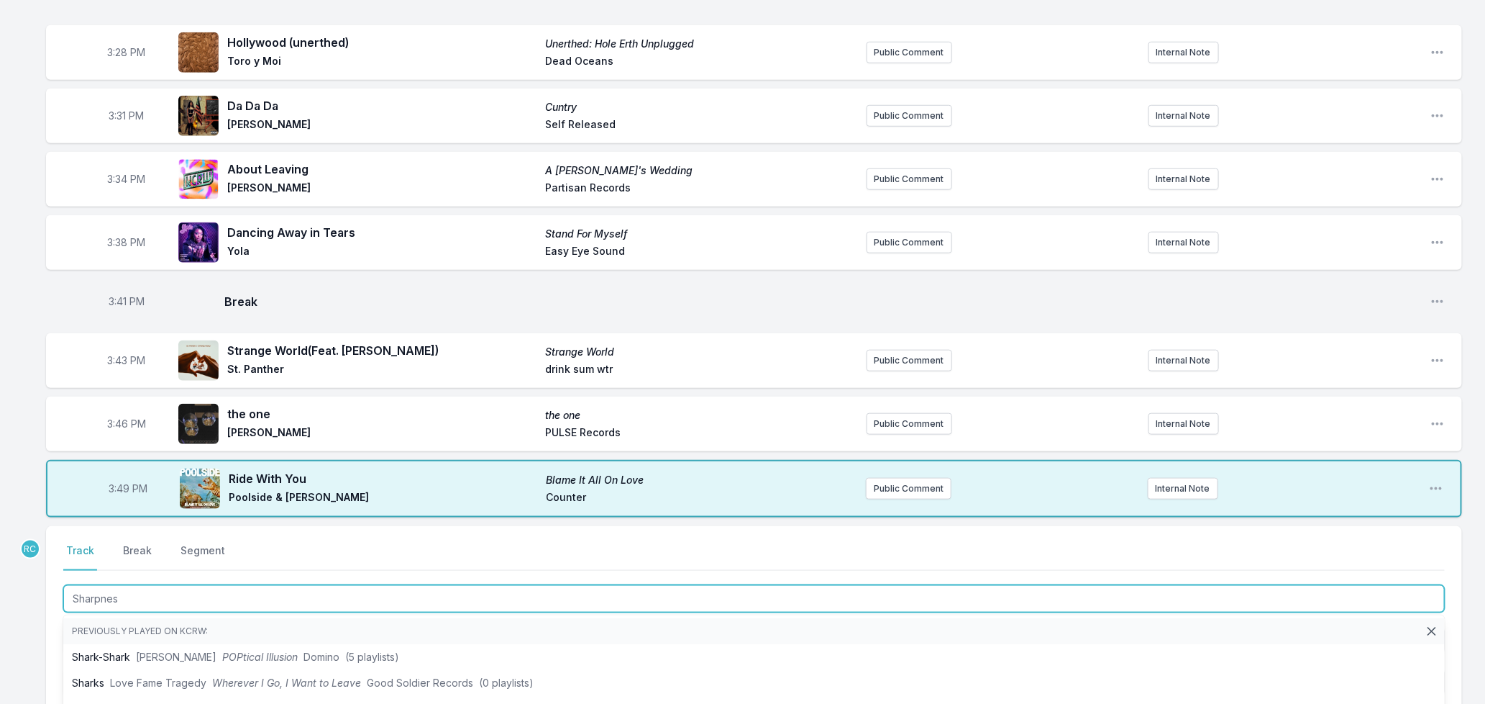
type input "Sharpness"
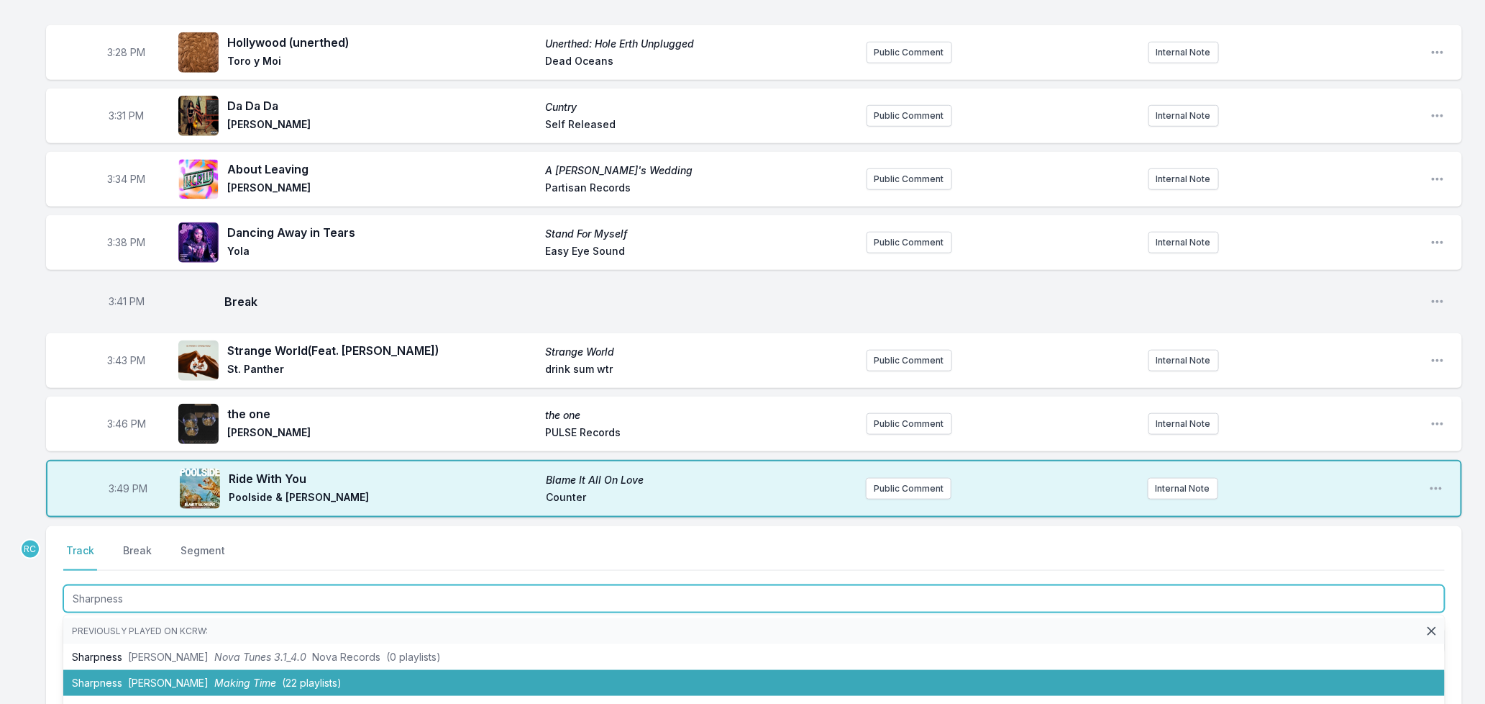
click at [214, 681] on span "Making Time" at bounding box center [245, 682] width 62 height 12
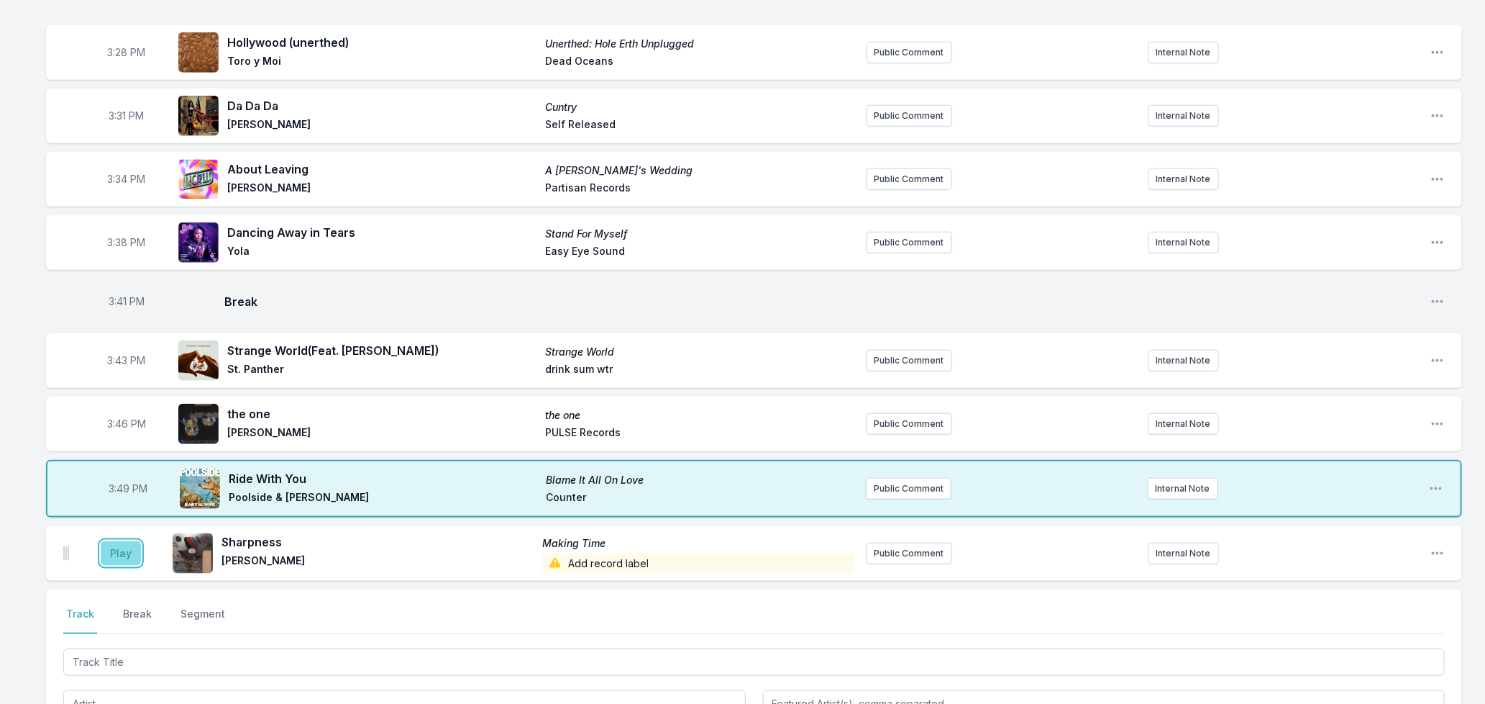
click at [119, 551] on button "Play" at bounding box center [121, 553] width 40 height 24
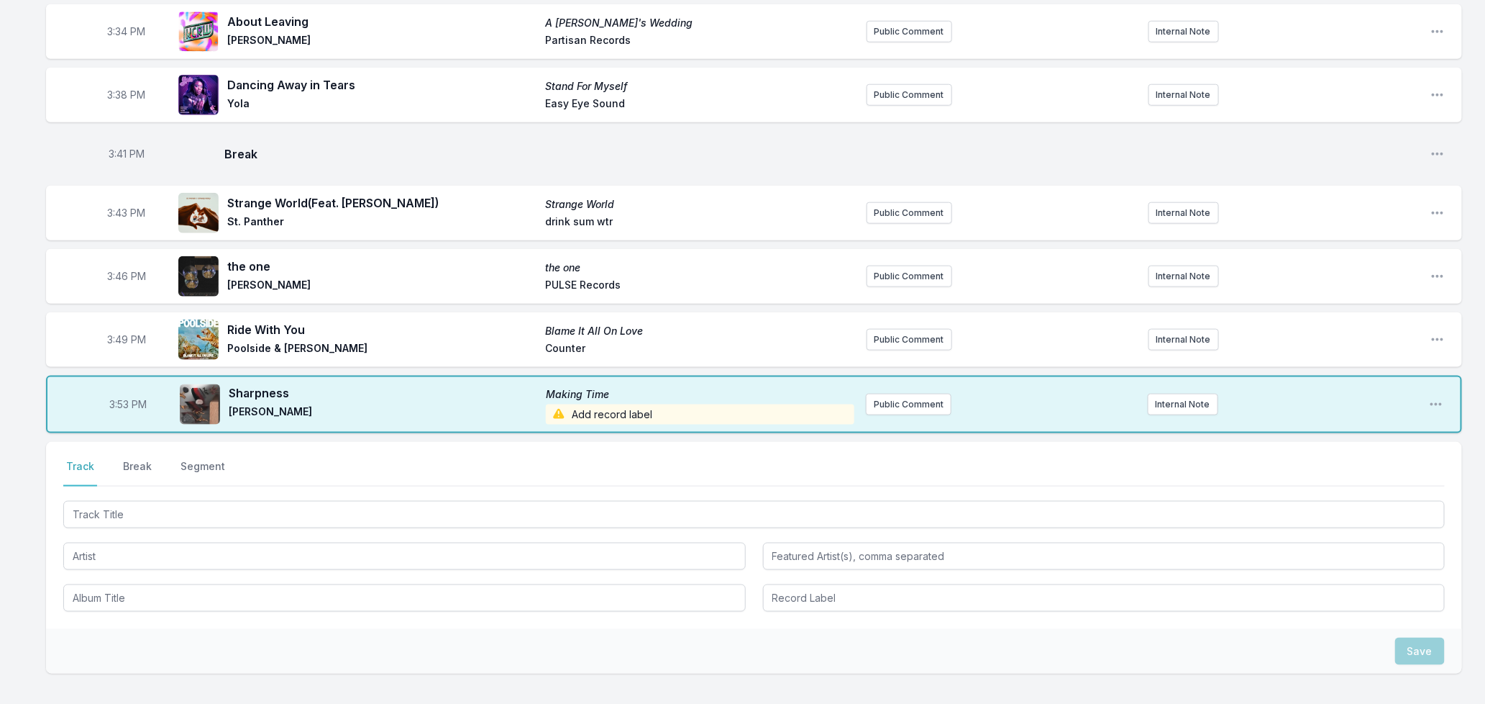
scroll to position [786, 0]
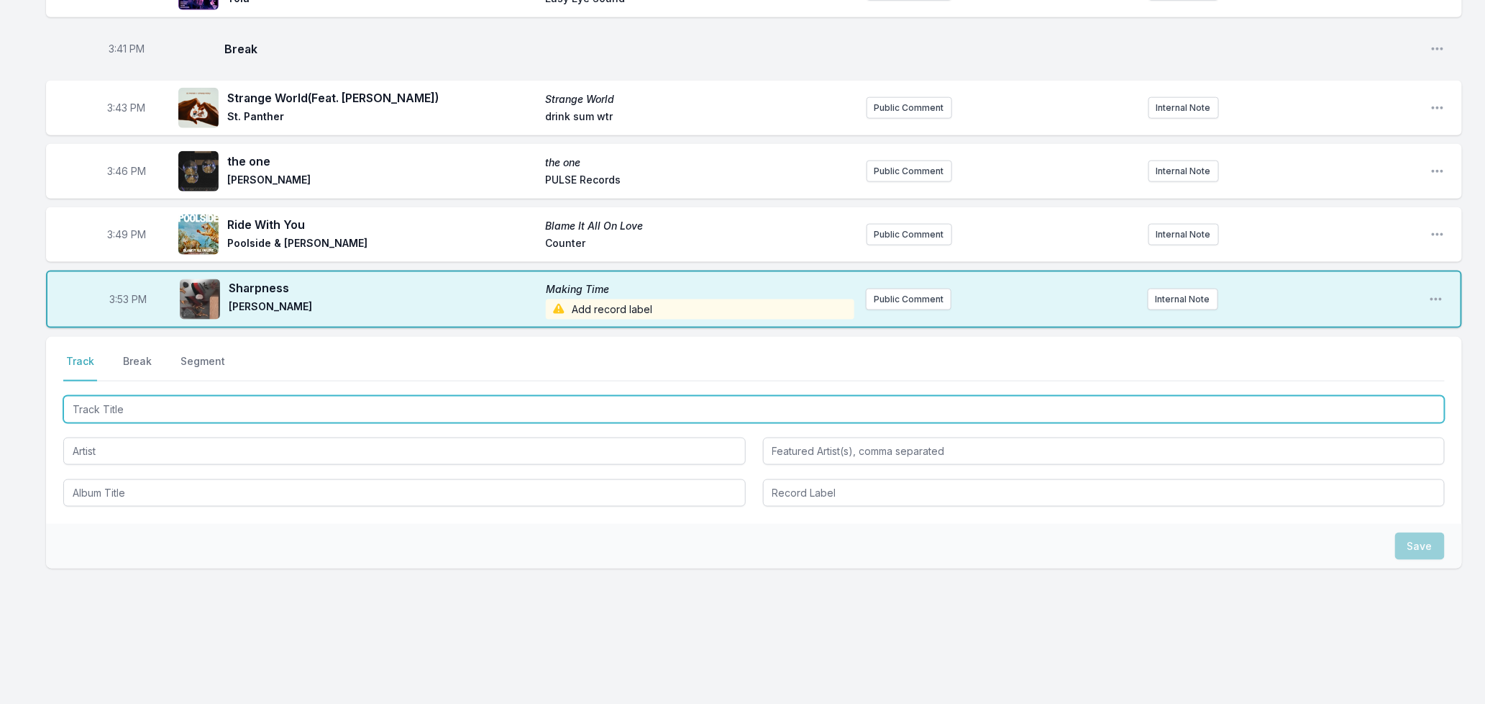
click at [153, 408] on input "Track Title" at bounding box center [754, 409] width 1382 height 27
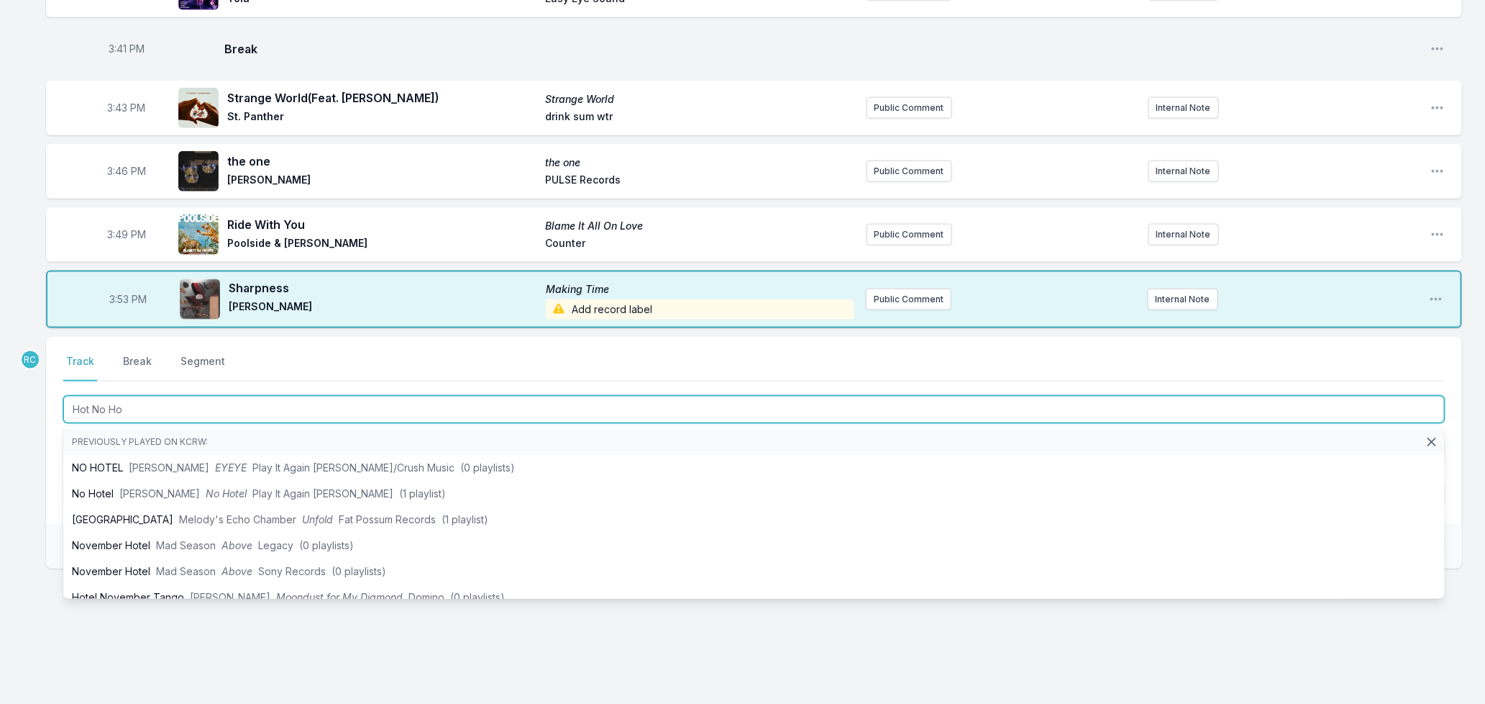
type input "Hot No Ho"
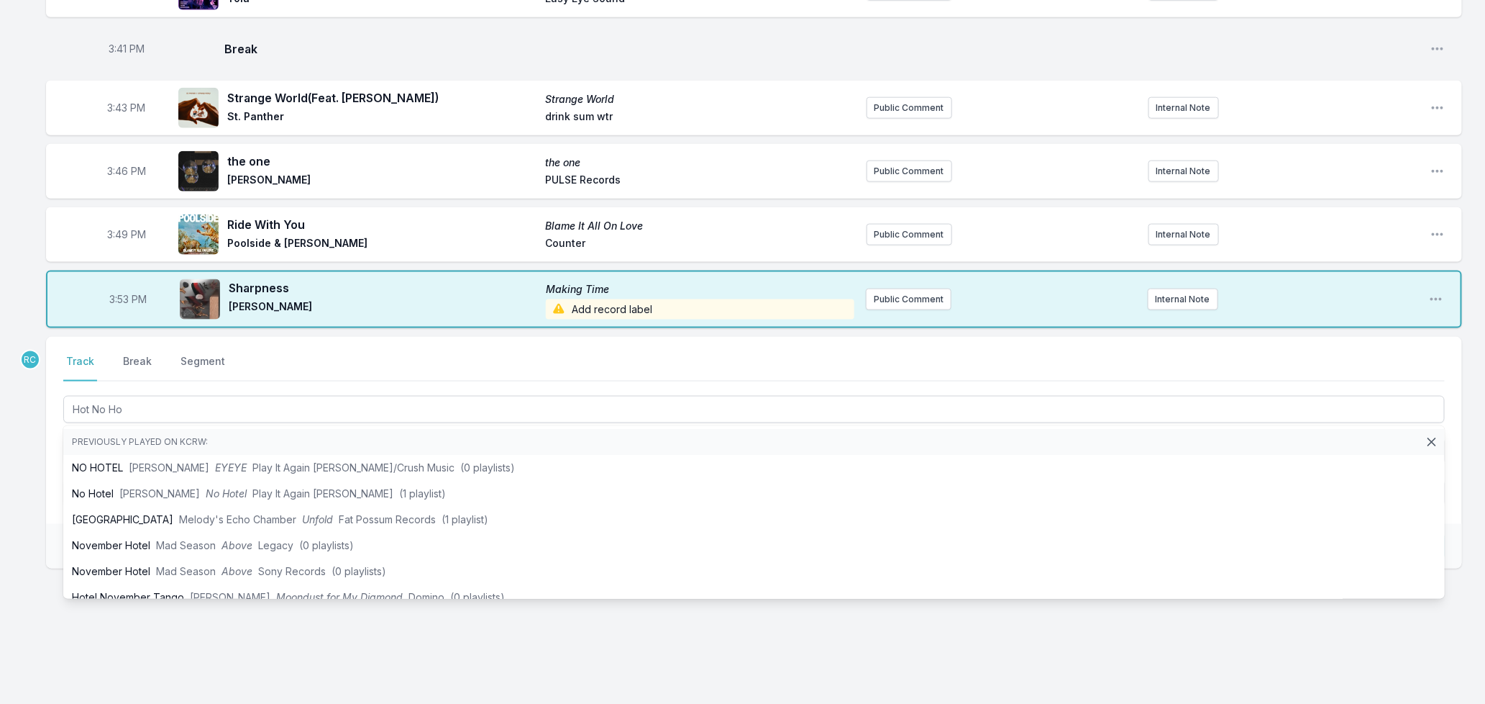
click at [22, 466] on div "Missing Data Some of your tracks are missing record label information. This inf…" at bounding box center [742, 30] width 1485 height 1351
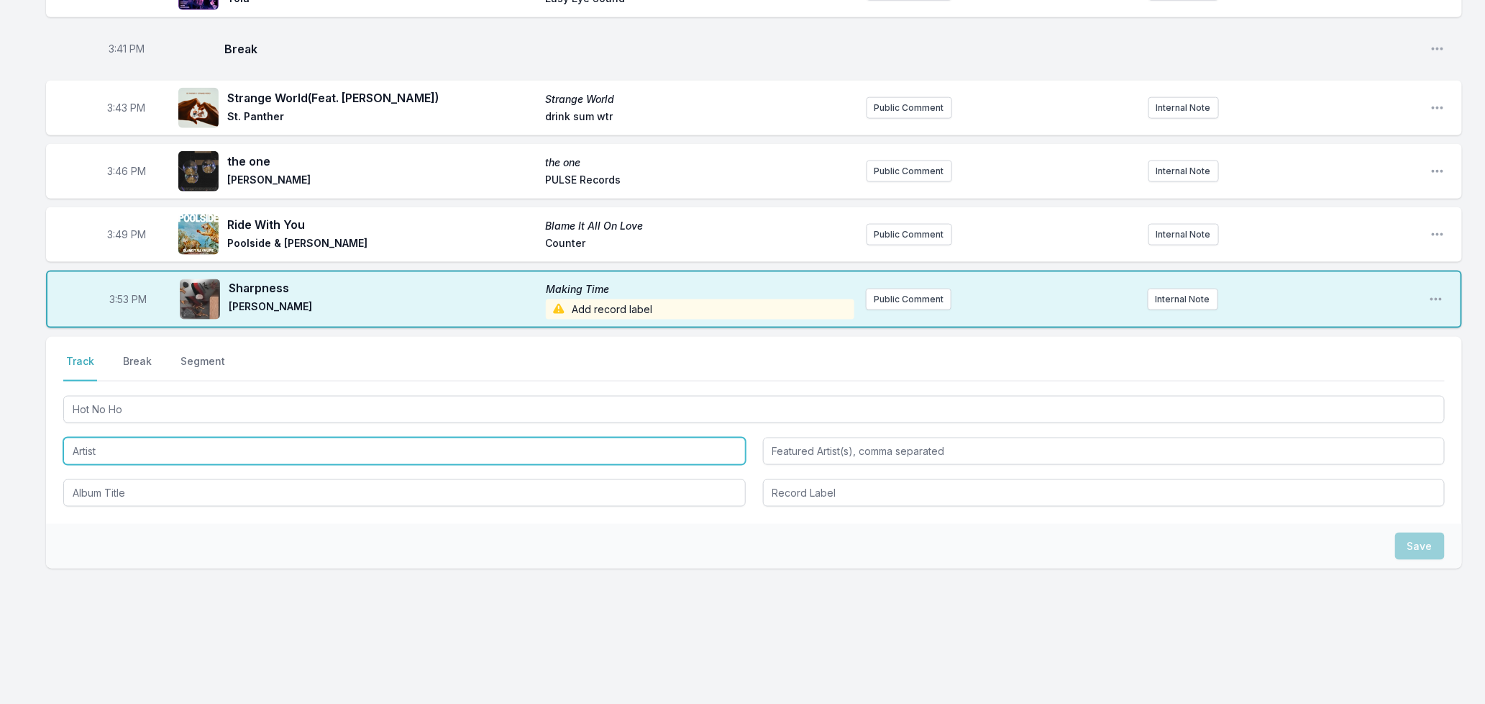
click at [82, 443] on input "Artist" at bounding box center [404, 450] width 683 height 27
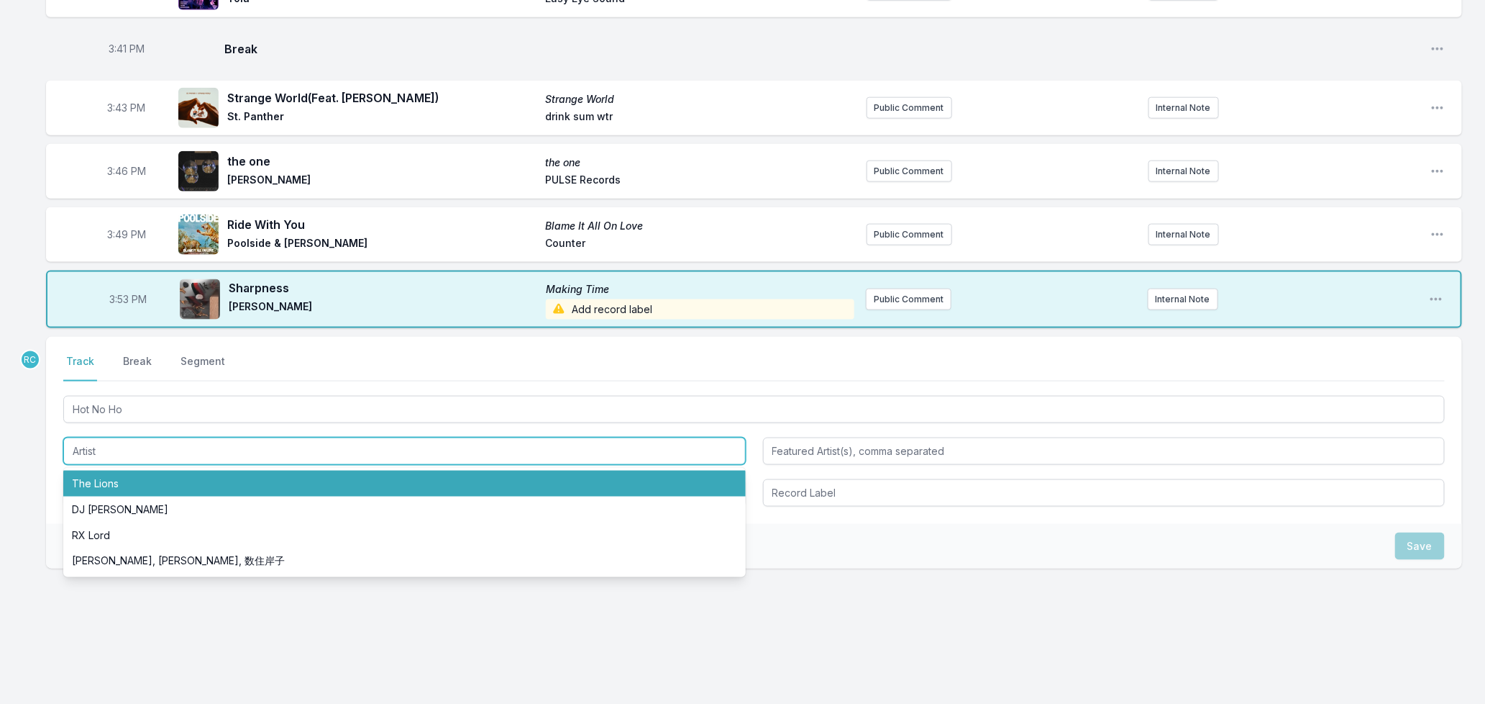
click at [83, 478] on li "The Lions" at bounding box center [404, 483] width 683 height 26
type input "The Lions"
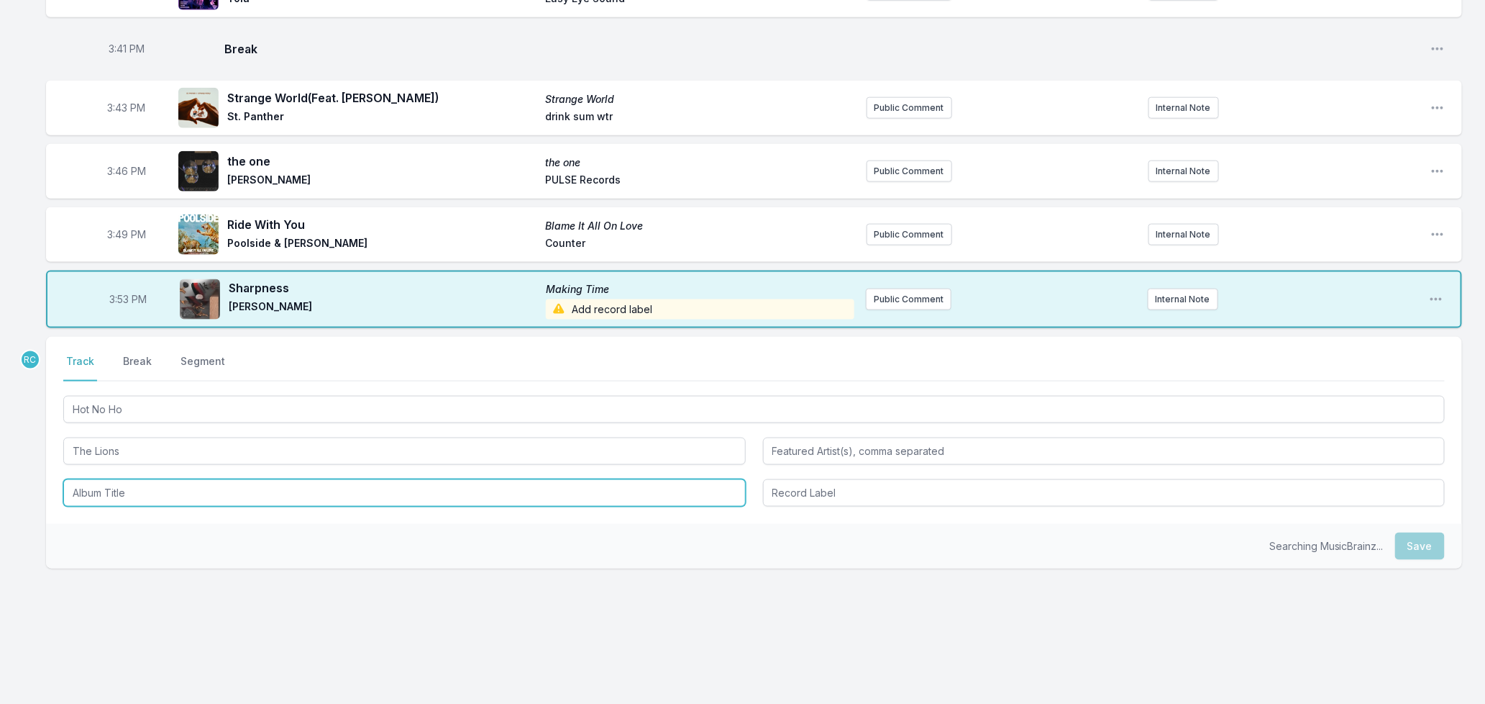
click at [159, 490] on input "Album Title" at bounding box center [404, 492] width 683 height 27
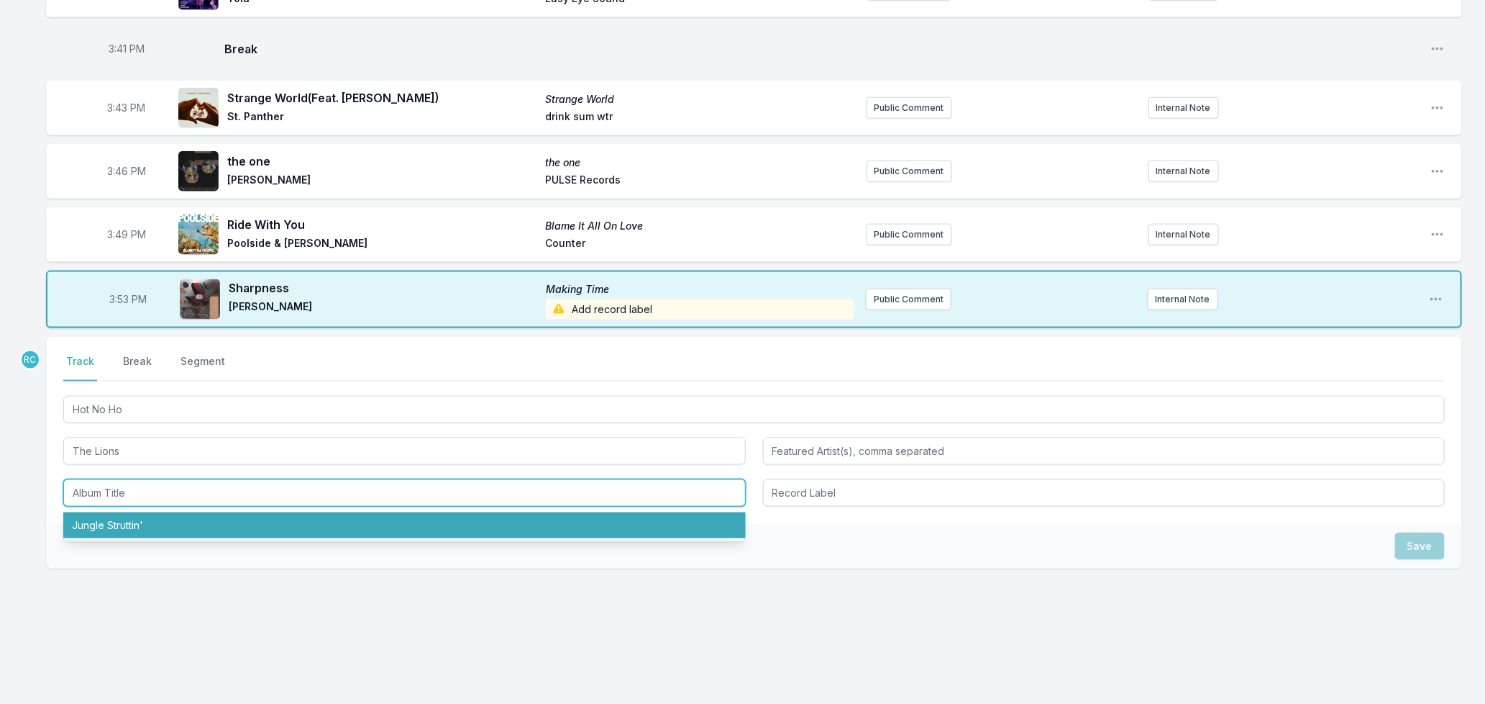
click at [148, 518] on li "Jungle Struttin'" at bounding box center [404, 525] width 683 height 26
type input "Jungle Struttin'"
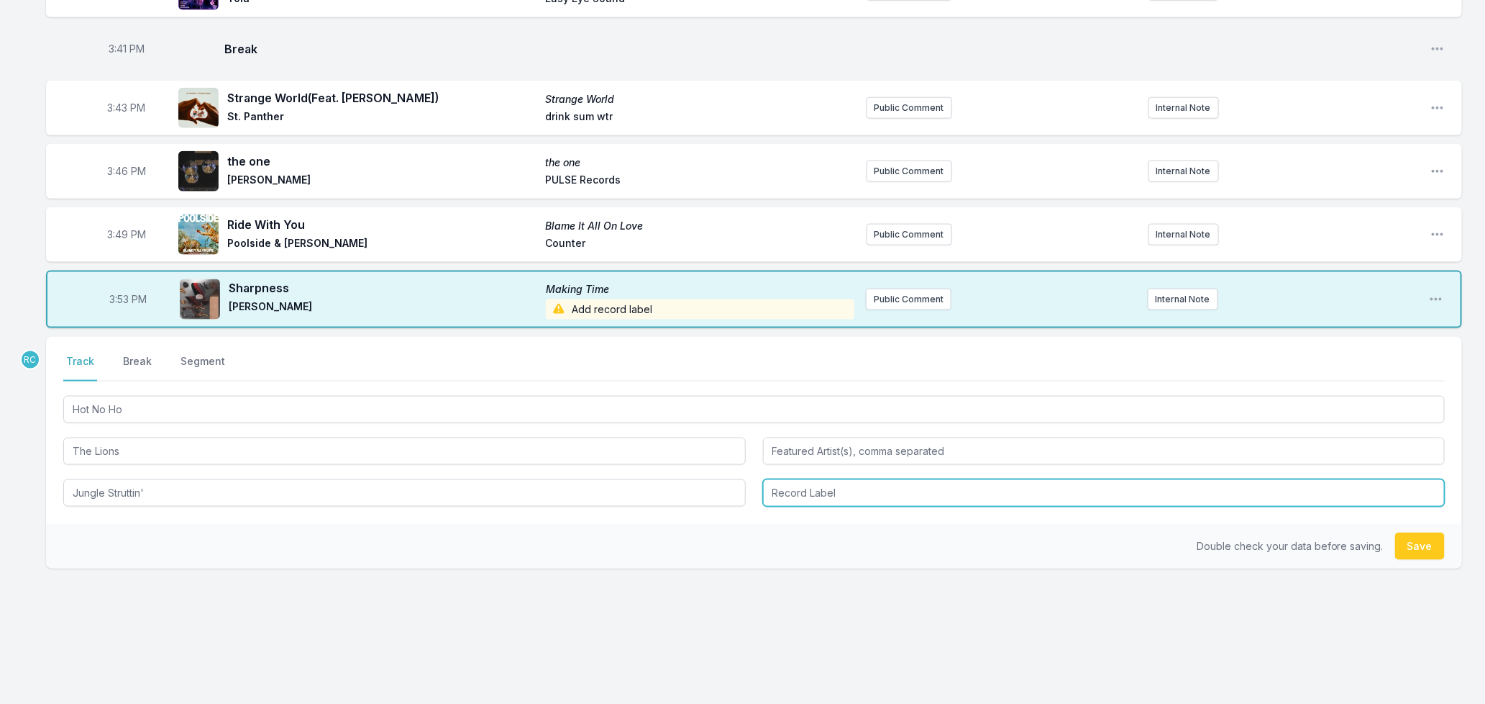
click at [915, 494] on input "Record Label" at bounding box center [1104, 492] width 683 height 27
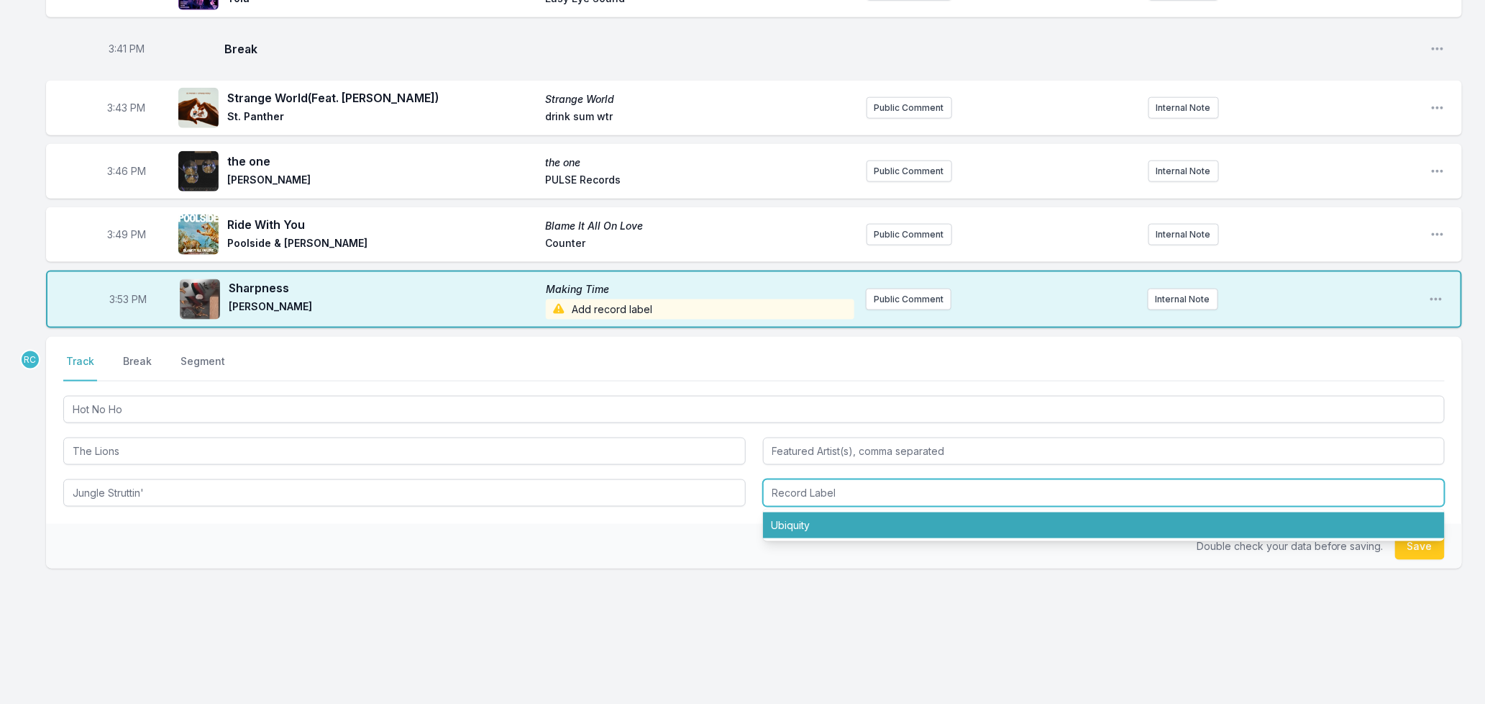
click at [779, 525] on li "Ubiquity" at bounding box center [1104, 525] width 683 height 26
type input "Ubiquity"
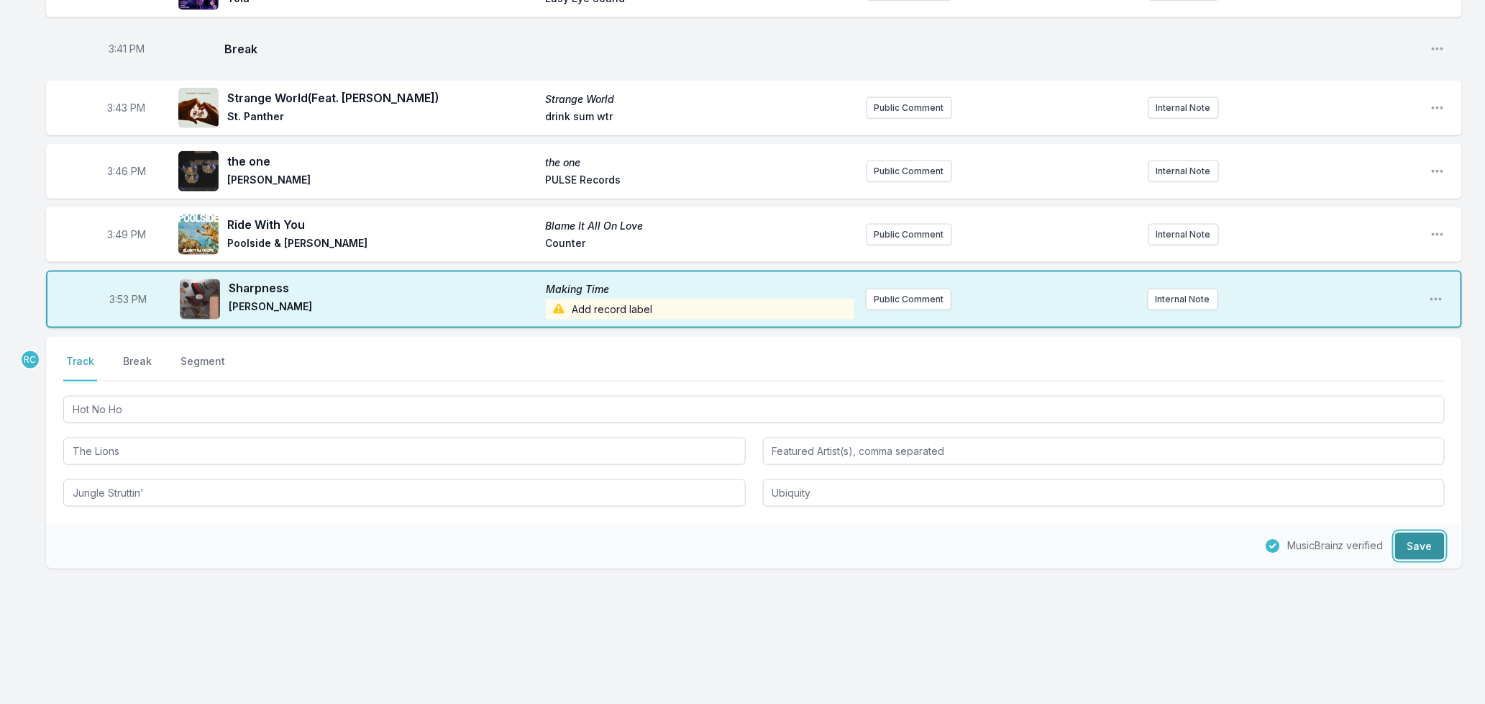
click at [1423, 542] on button "Save" at bounding box center [1421, 545] width 50 height 27
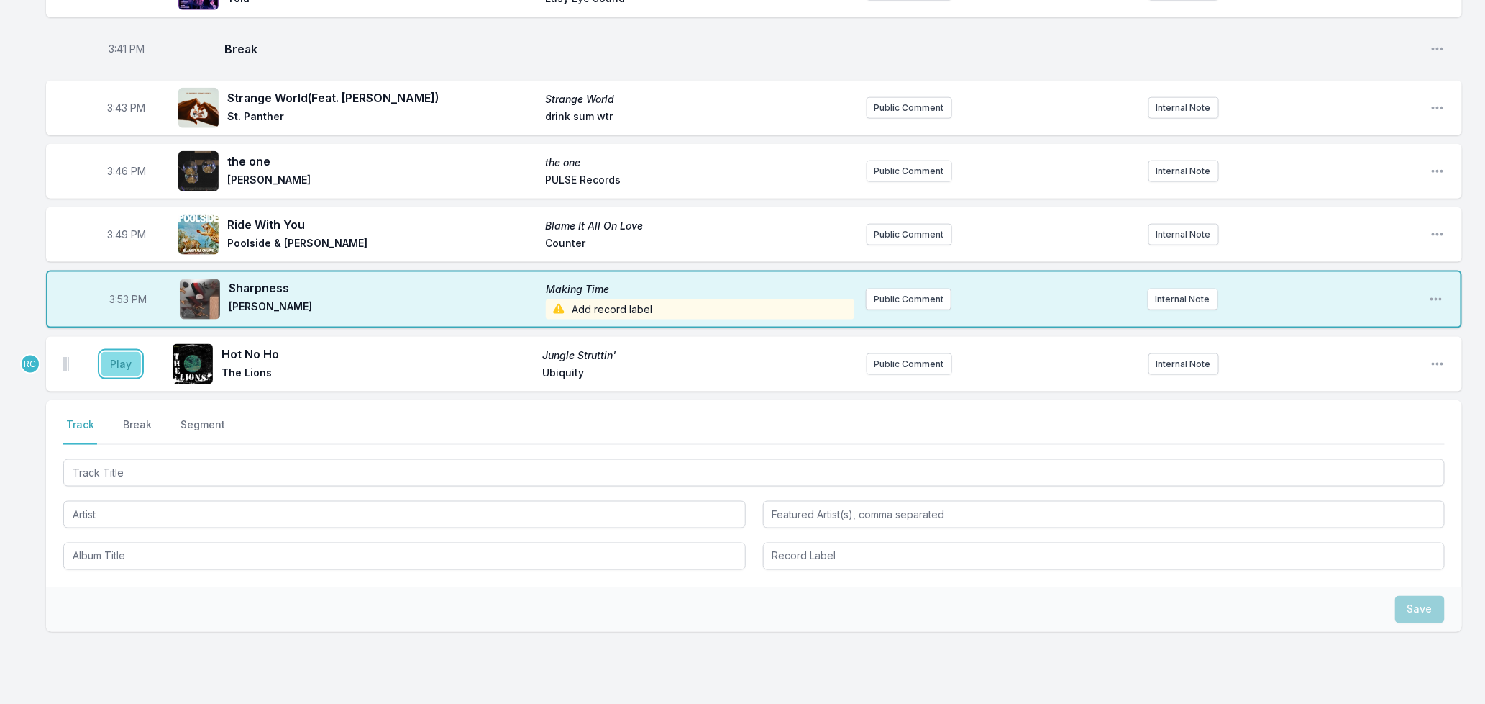
click at [117, 368] on button "Play" at bounding box center [121, 364] width 40 height 24
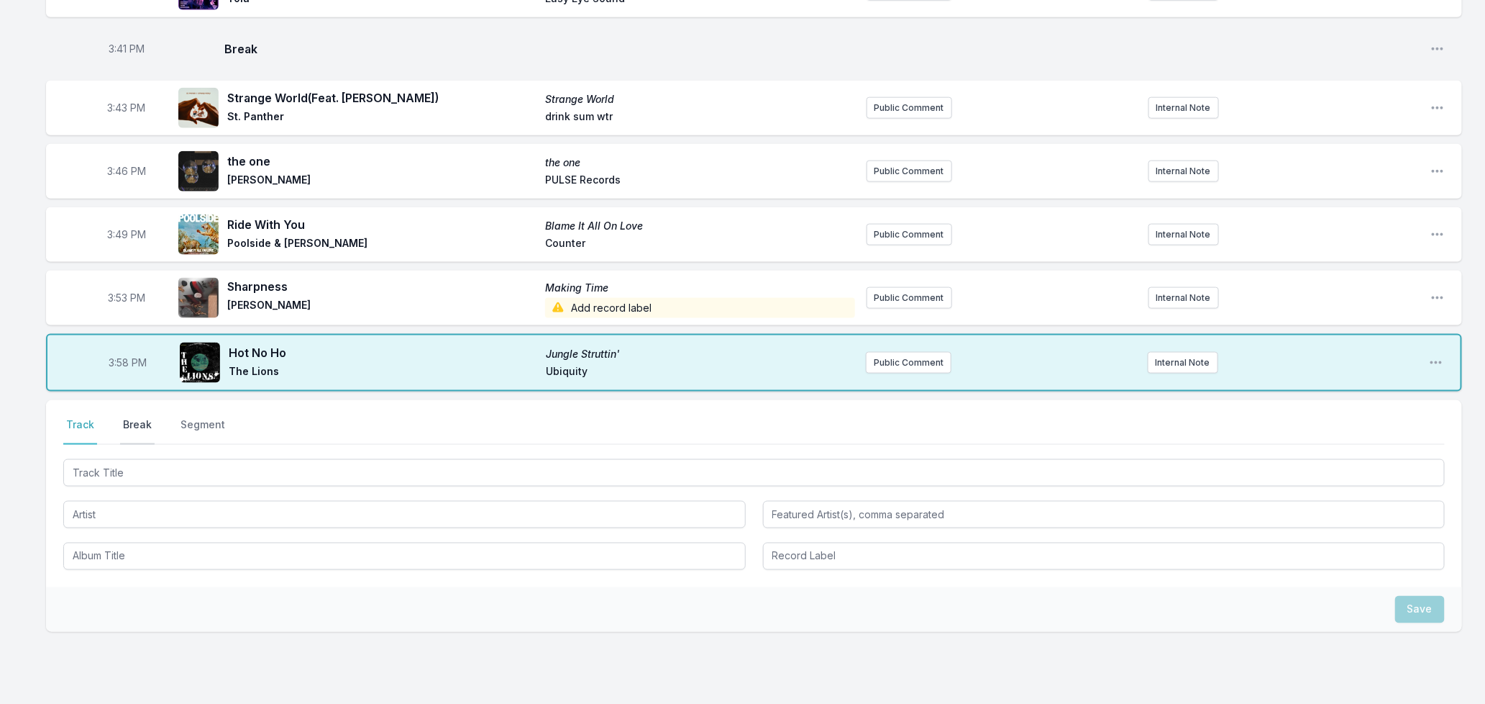
click at [130, 424] on button "Break" at bounding box center [137, 430] width 35 height 27
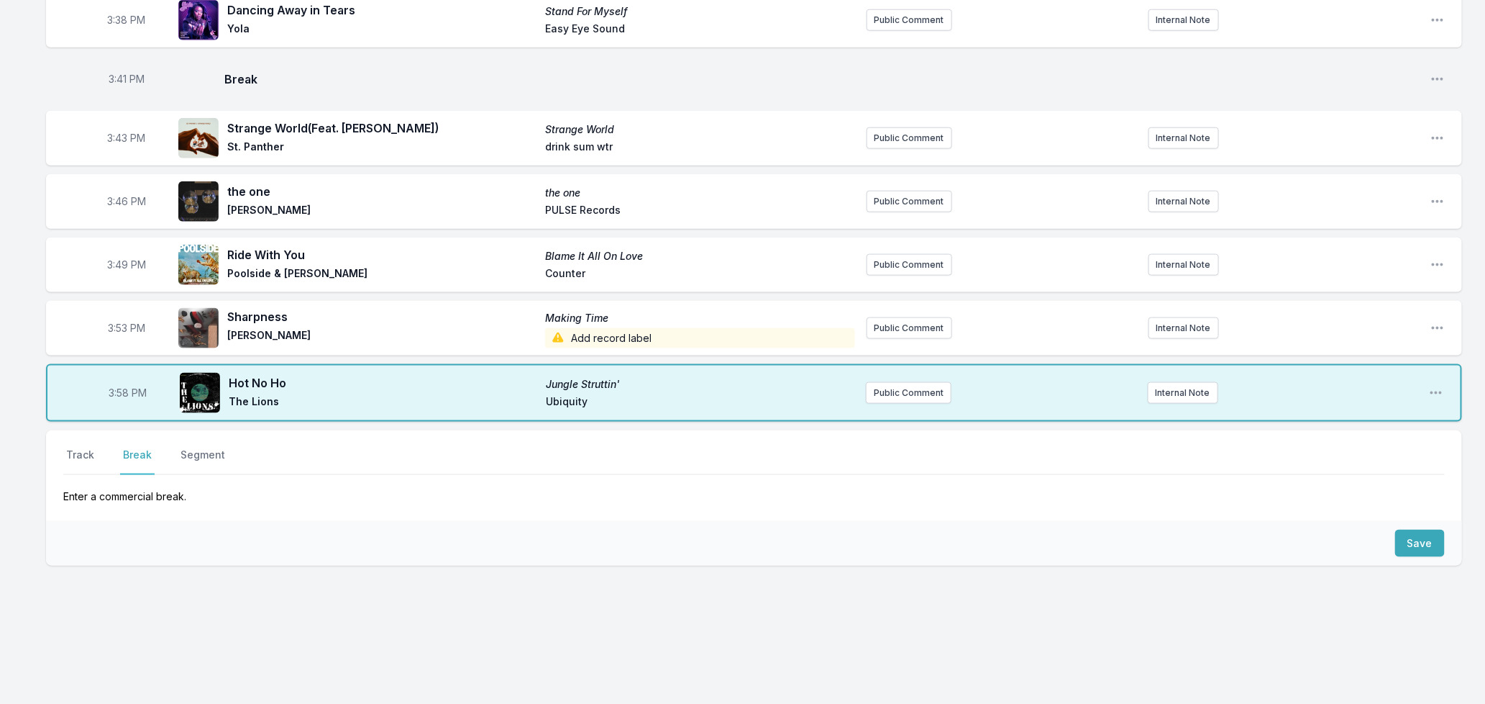
scroll to position [752, 0]
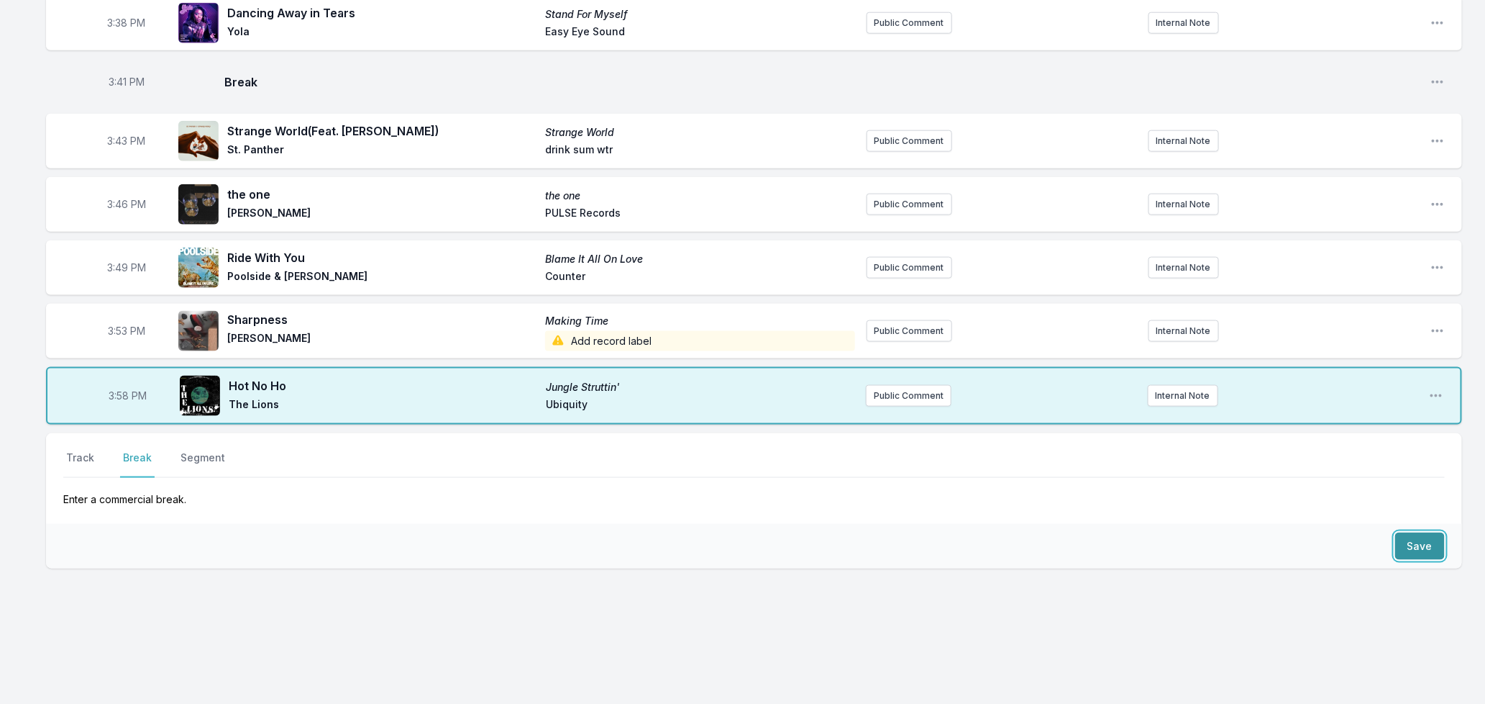
click at [1410, 544] on button "Save" at bounding box center [1421, 545] width 50 height 27
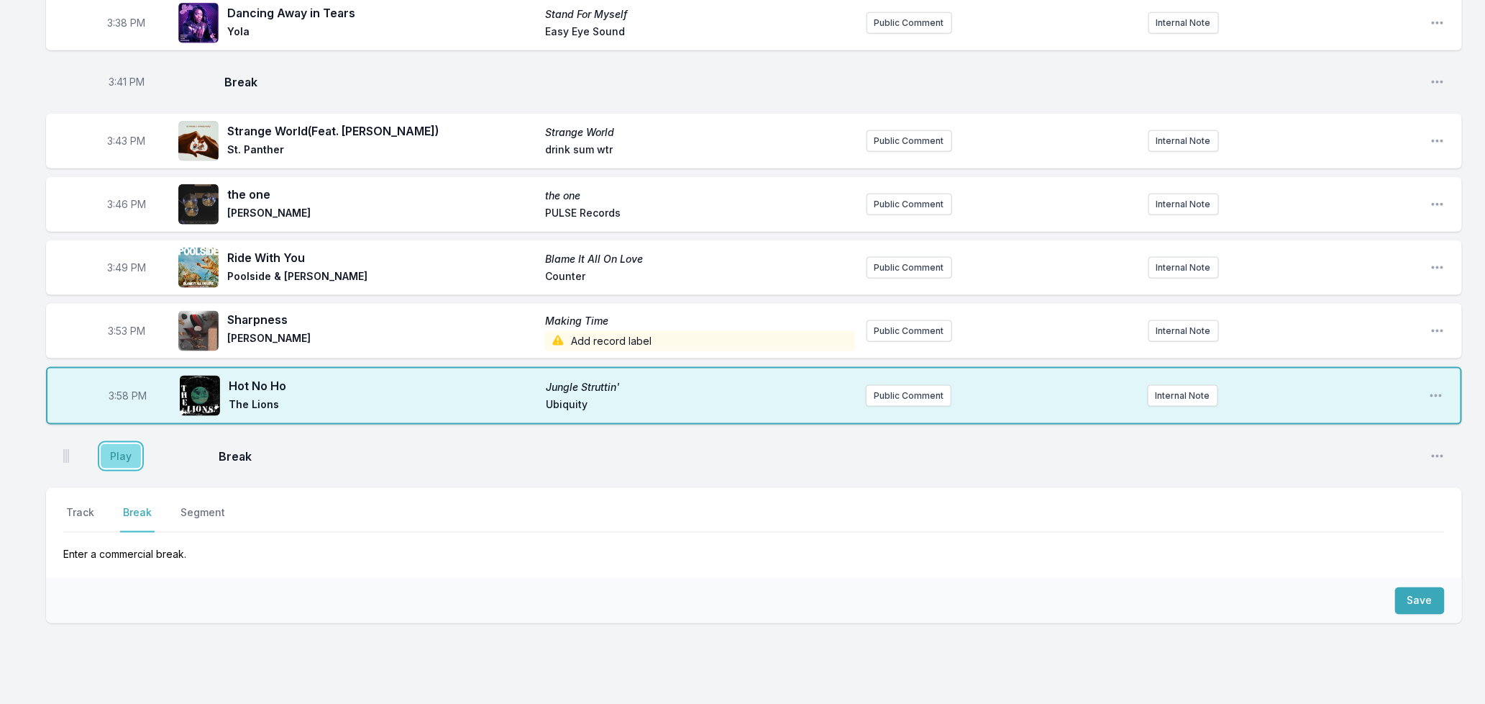
click at [113, 453] on button "Play" at bounding box center [121, 456] width 40 height 24
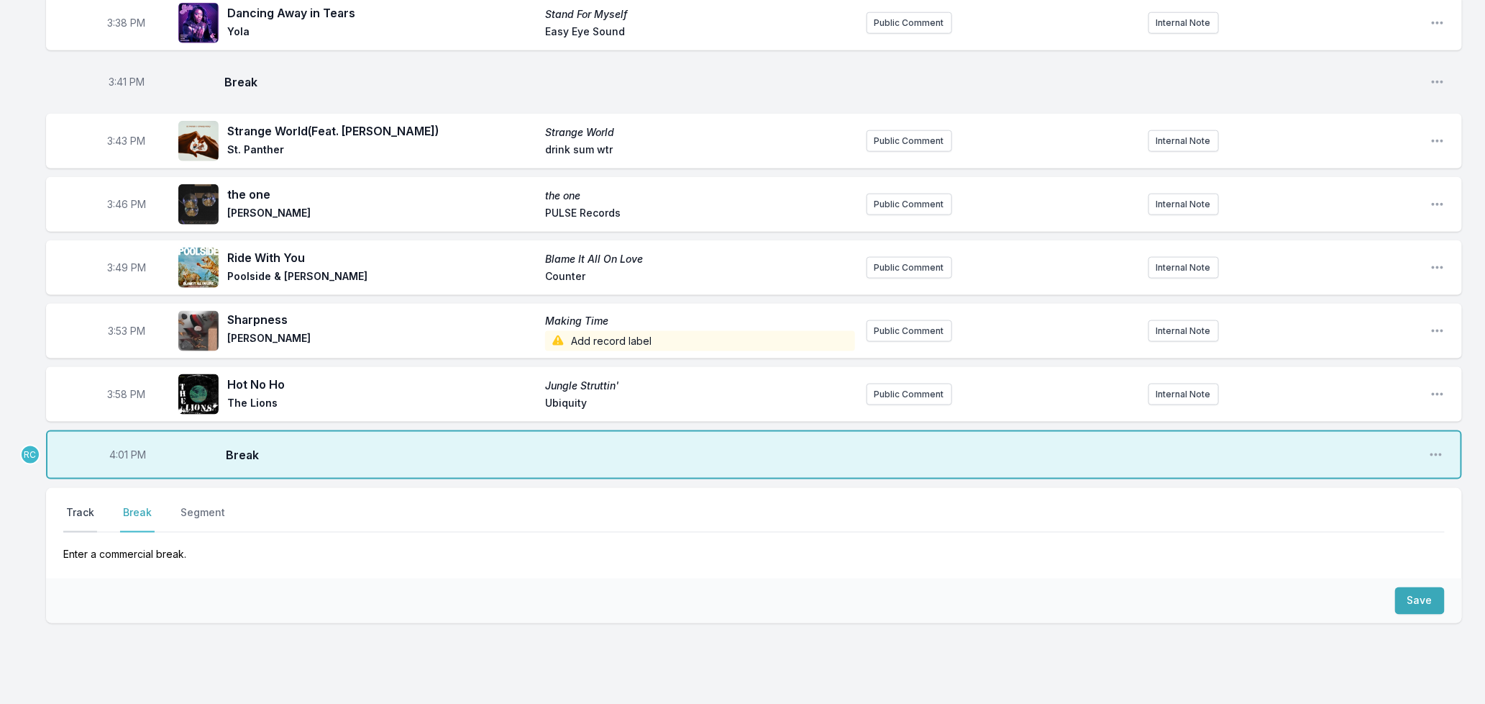
click at [68, 509] on button "Track" at bounding box center [80, 518] width 34 height 27
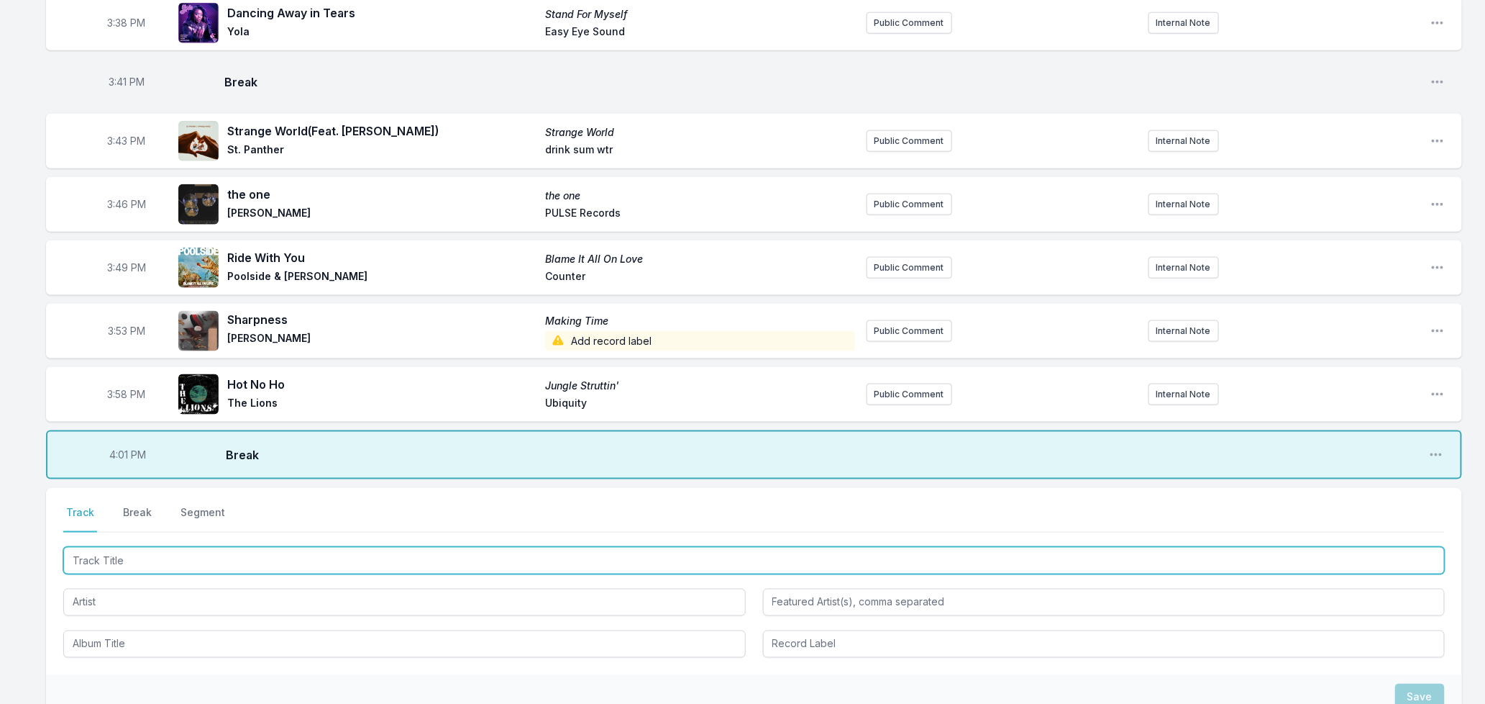
click at [314, 566] on input "Track Title" at bounding box center [754, 560] width 1382 height 27
click at [185, 554] on input "Track Title" at bounding box center [754, 560] width 1382 height 27
type input "The Ones We Loved"
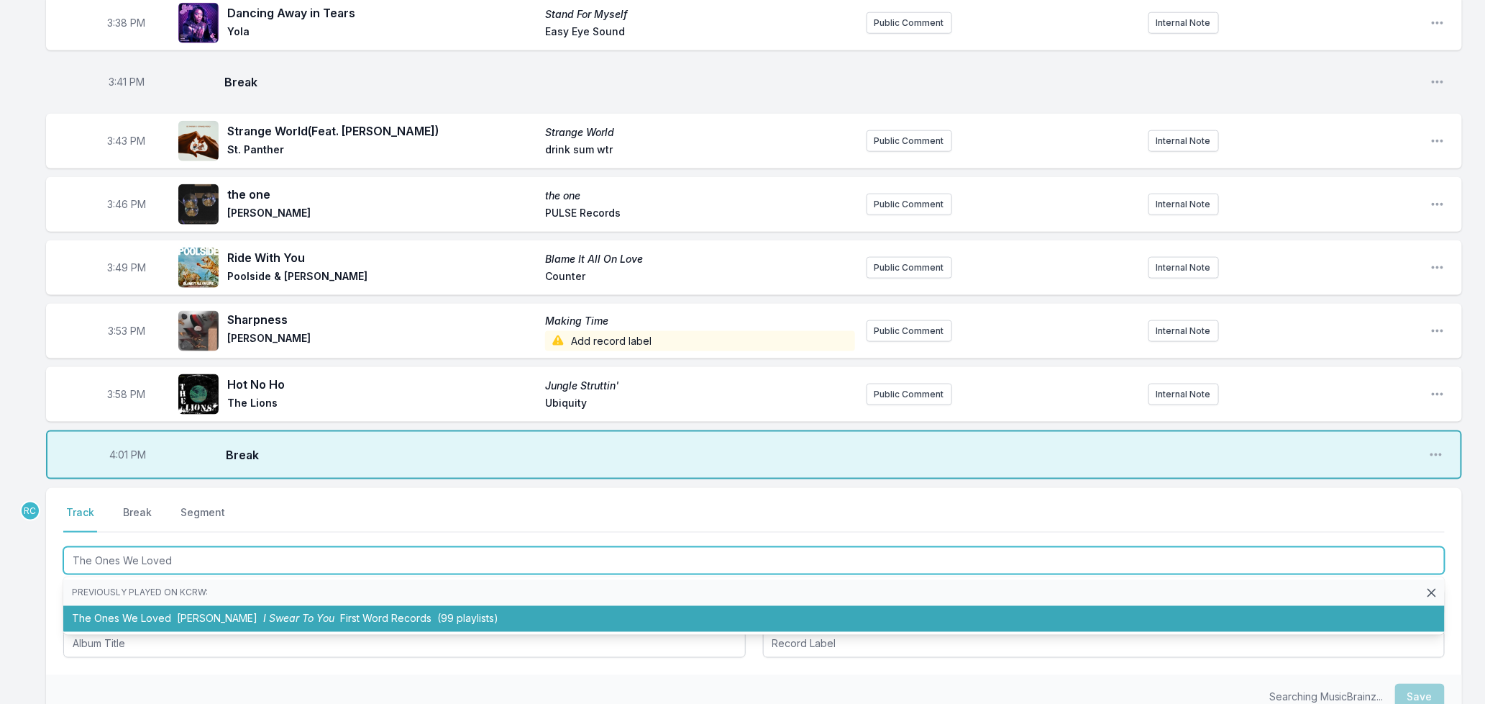
click at [227, 619] on span "[PERSON_NAME]" at bounding box center [217, 618] width 81 height 12
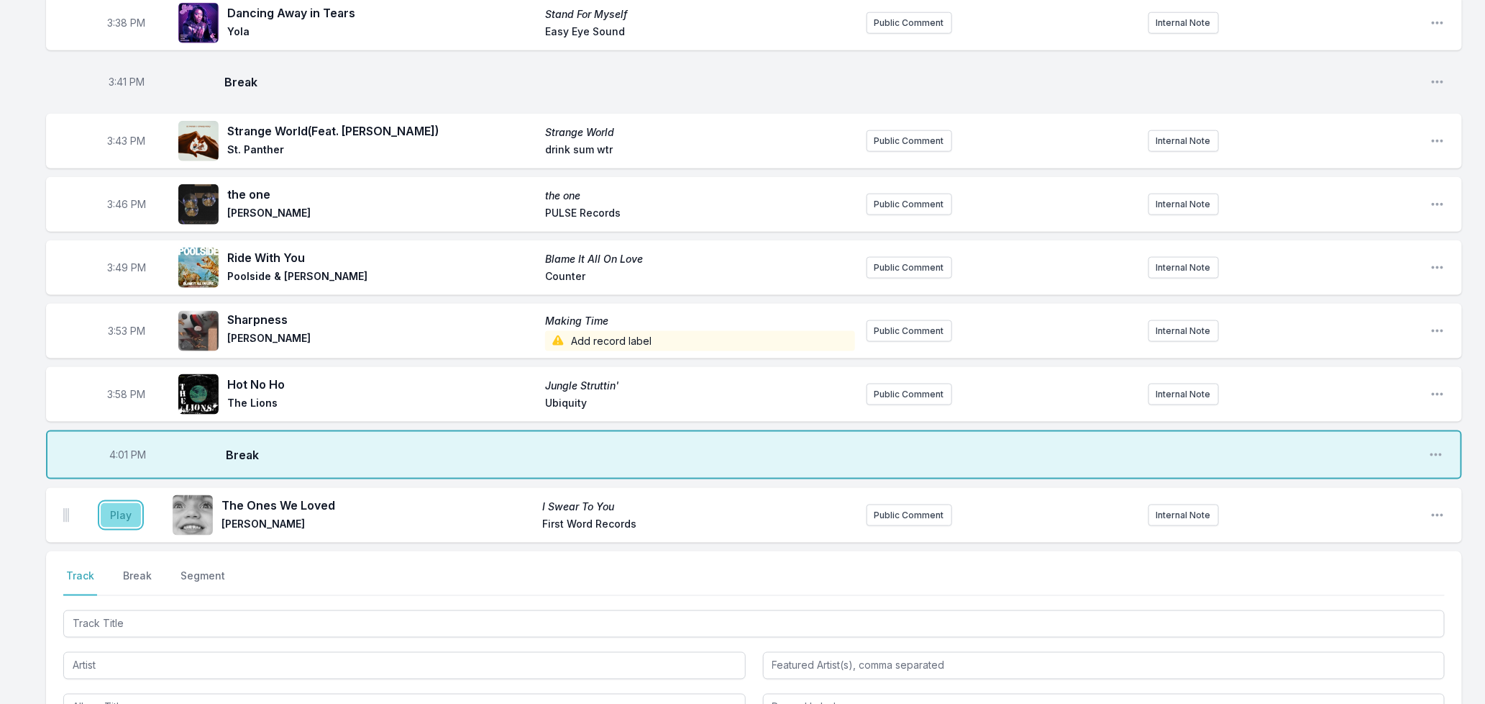
click at [120, 514] on button "Play" at bounding box center [121, 515] width 40 height 24
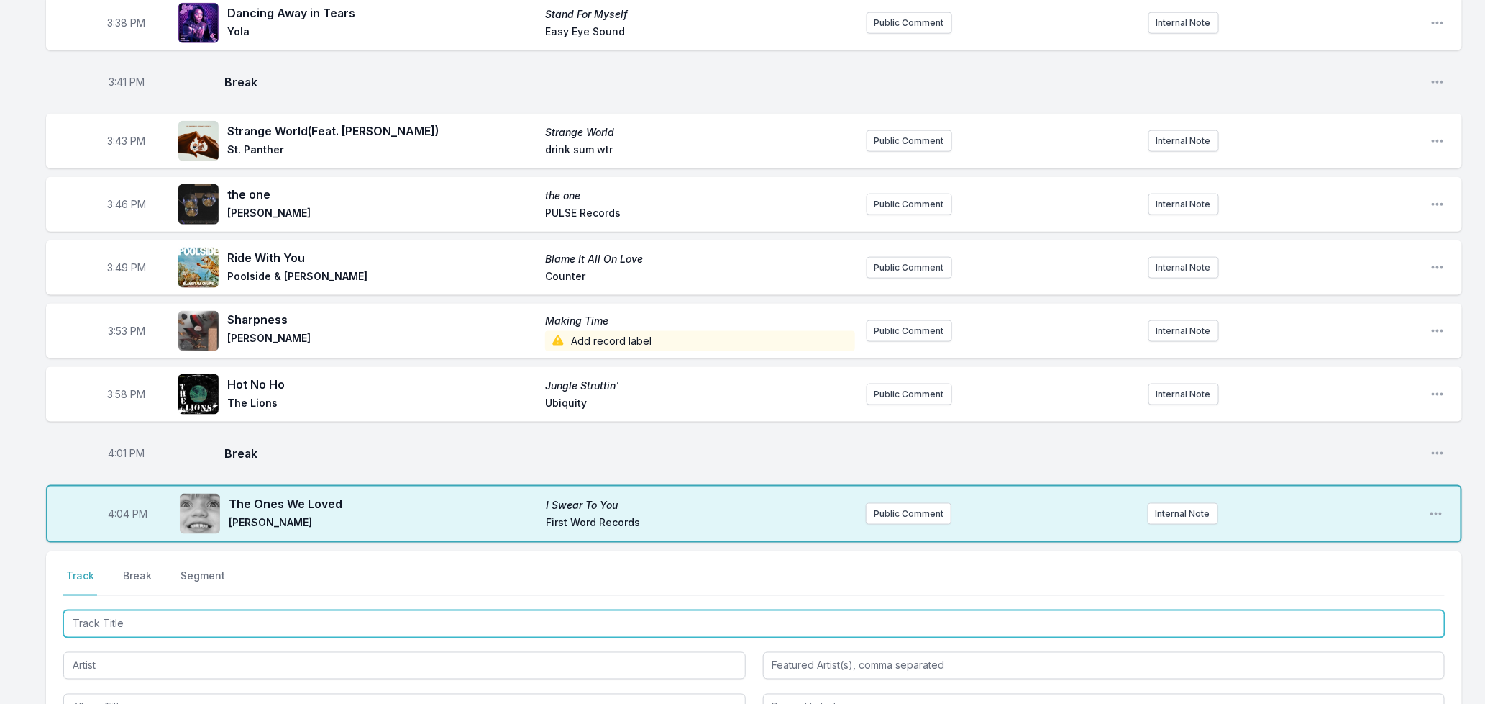
click at [335, 612] on input "Track Title" at bounding box center [754, 623] width 1382 height 27
type input "Still Do"
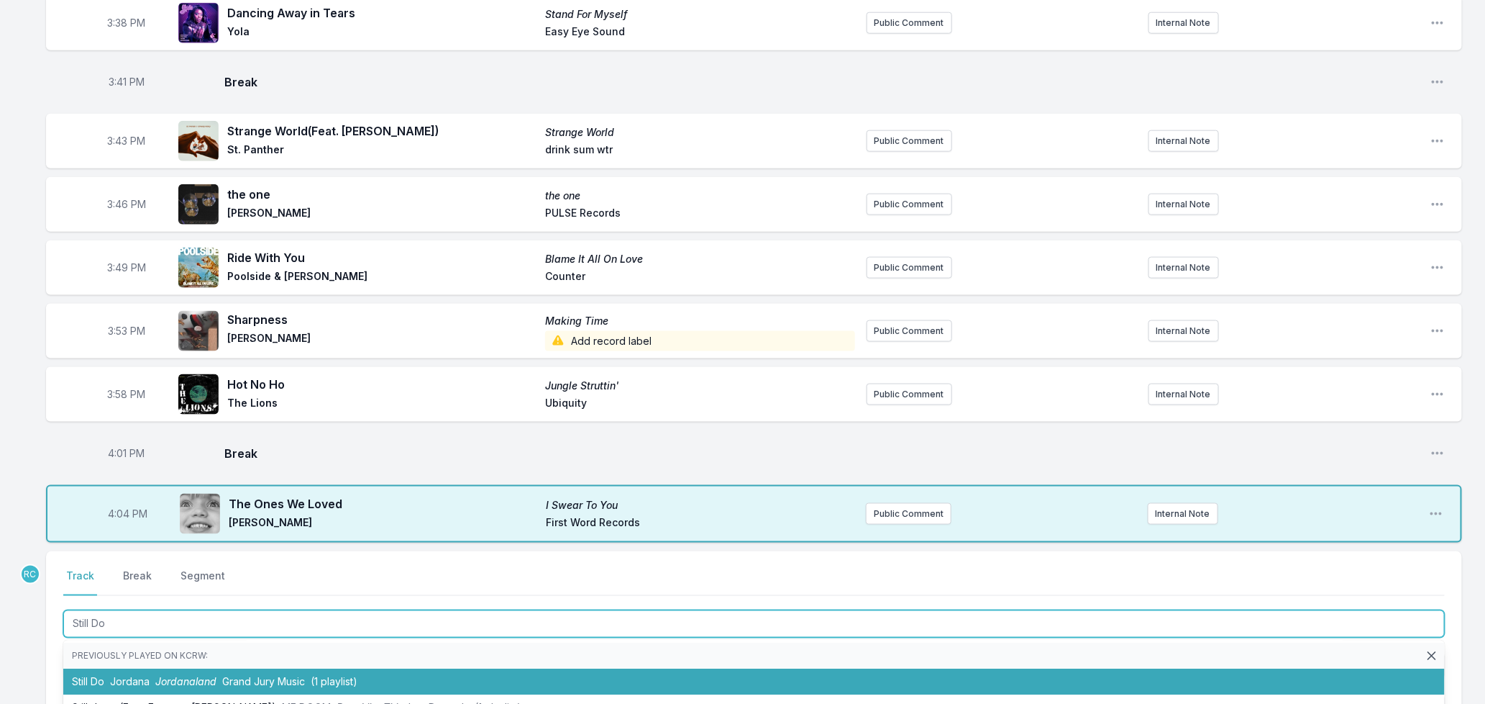
click at [188, 684] on span "Jordanaland" at bounding box center [185, 681] width 61 height 12
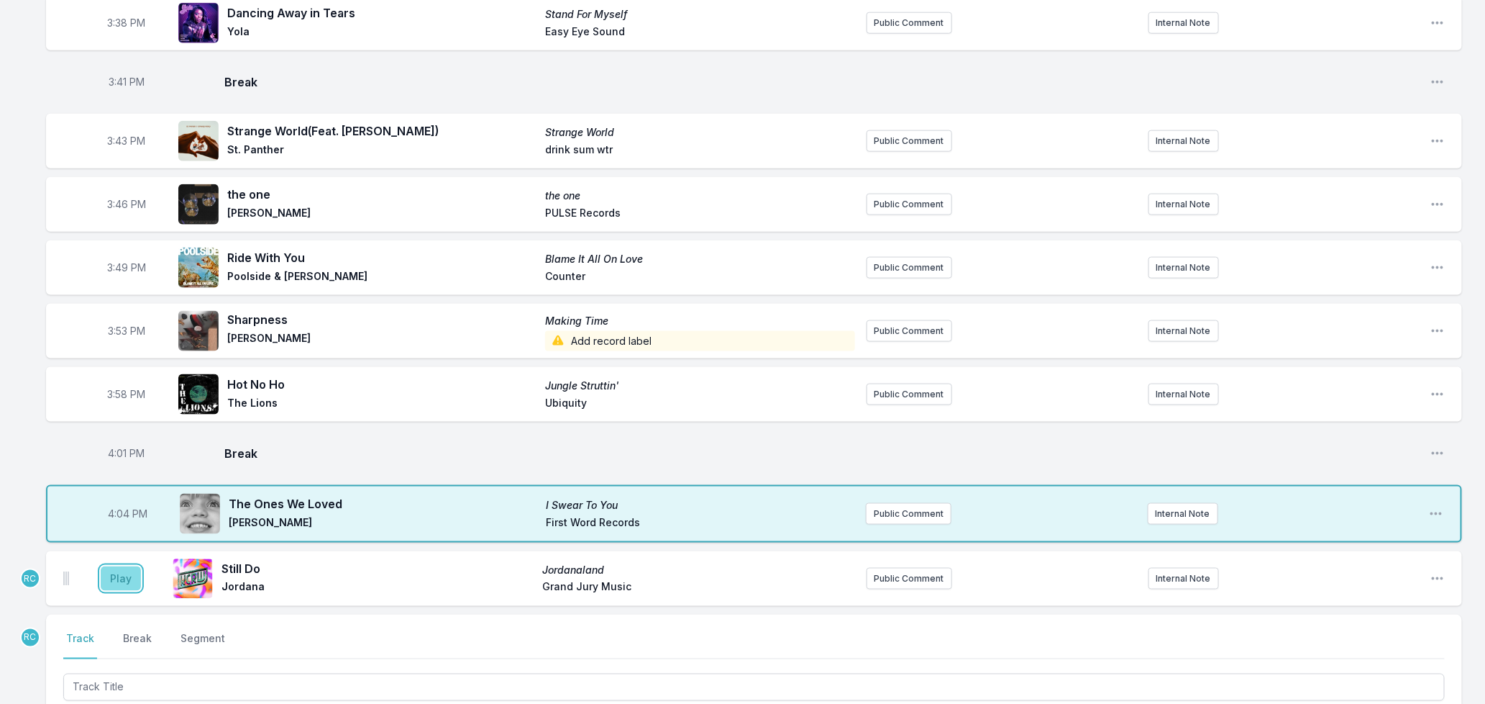
click at [127, 571] on button "Play" at bounding box center [121, 578] width 40 height 24
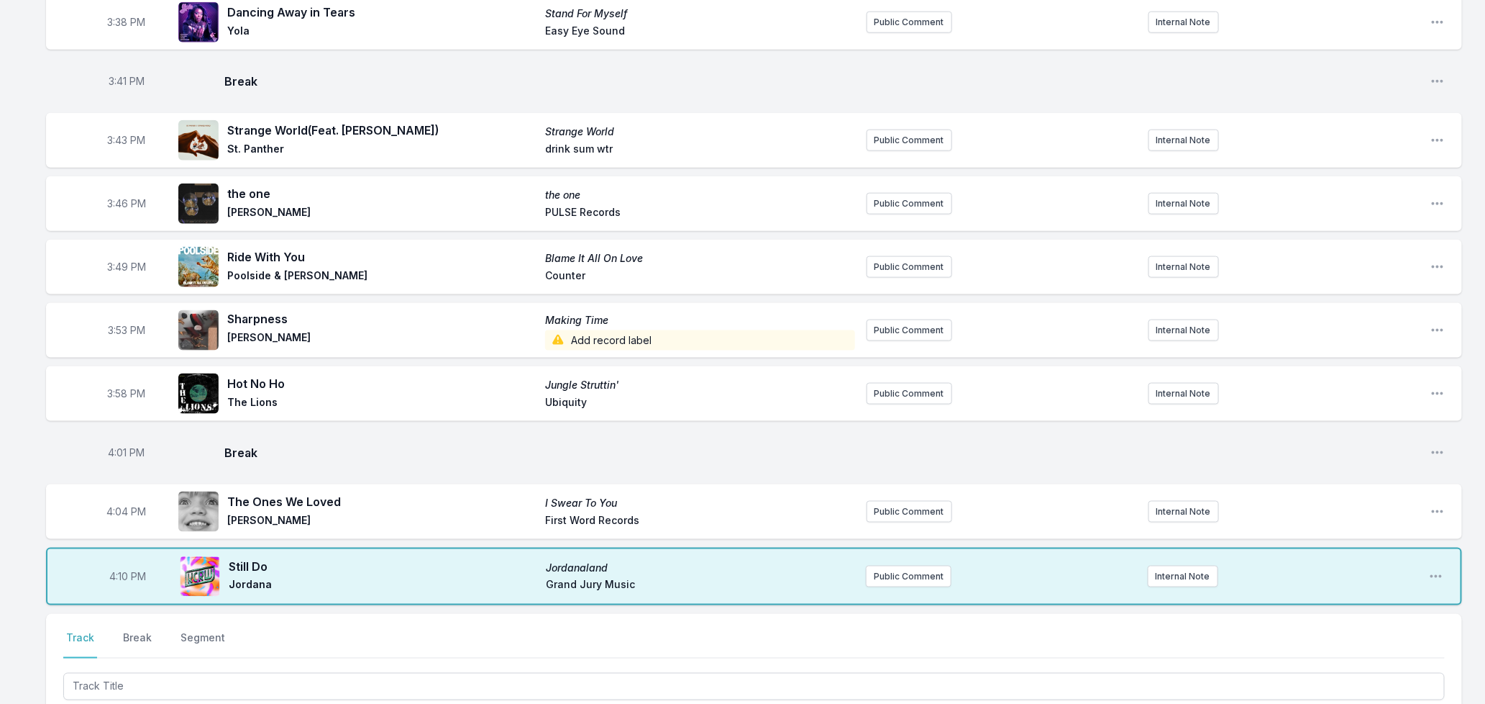
scroll to position [1030, 0]
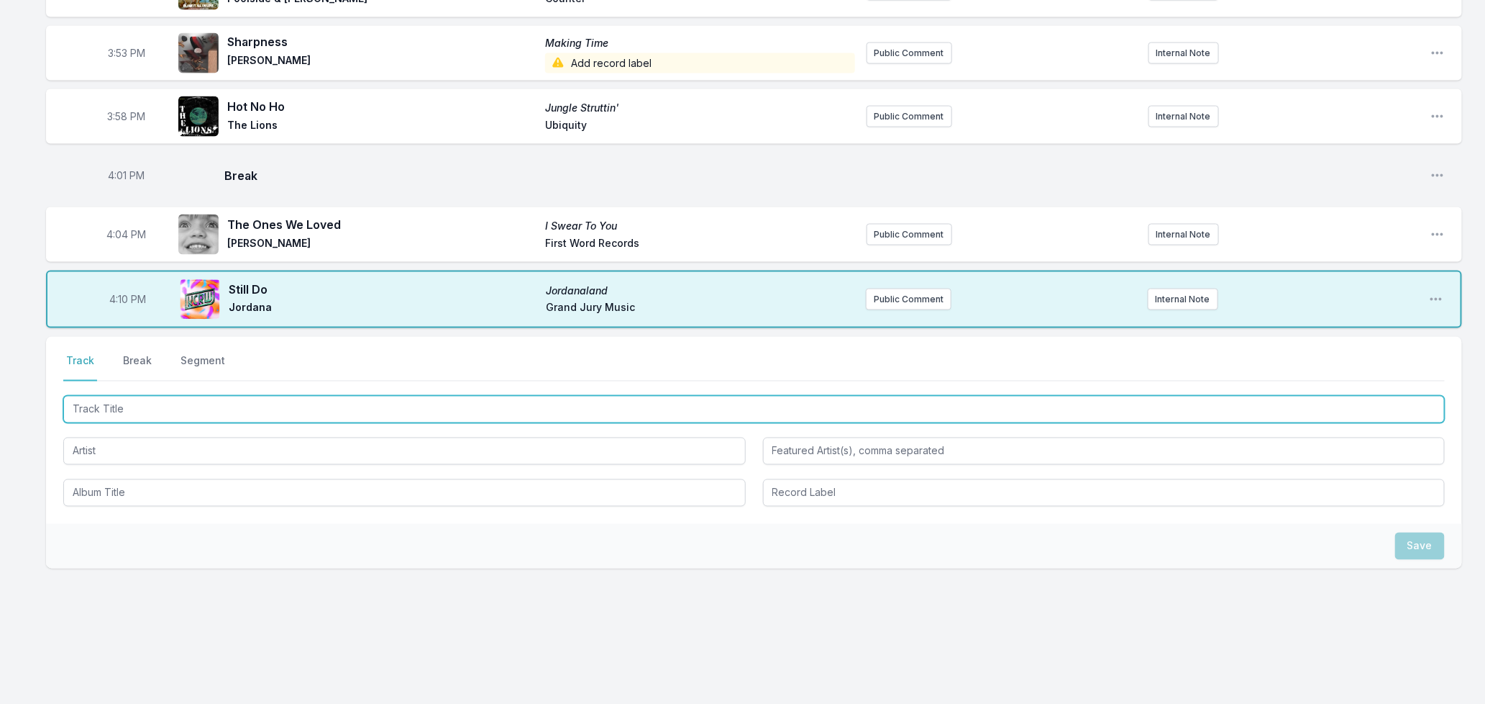
click at [214, 411] on input "Track Title" at bounding box center [754, 409] width 1382 height 27
type input "O Xango"
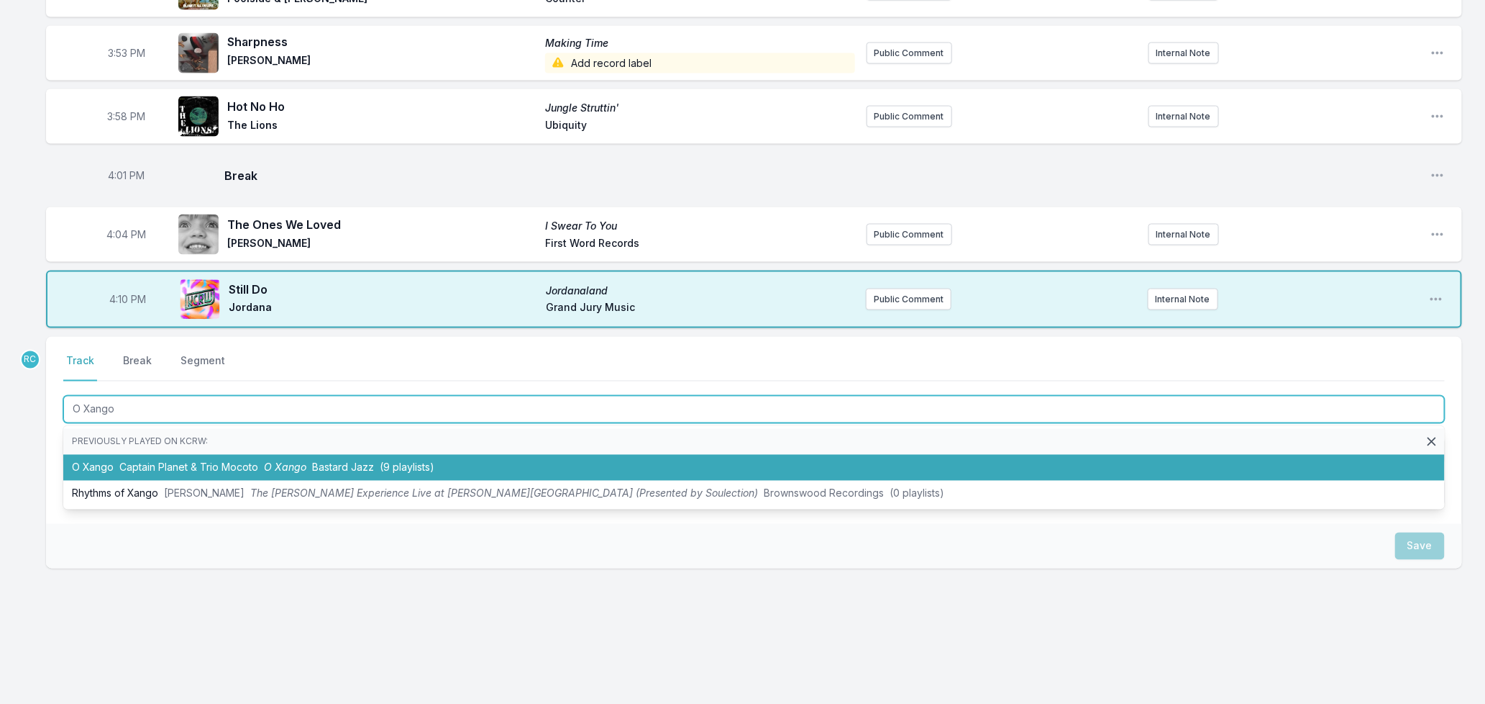
click at [334, 463] on span "Bastard Jazz" at bounding box center [343, 467] width 62 height 12
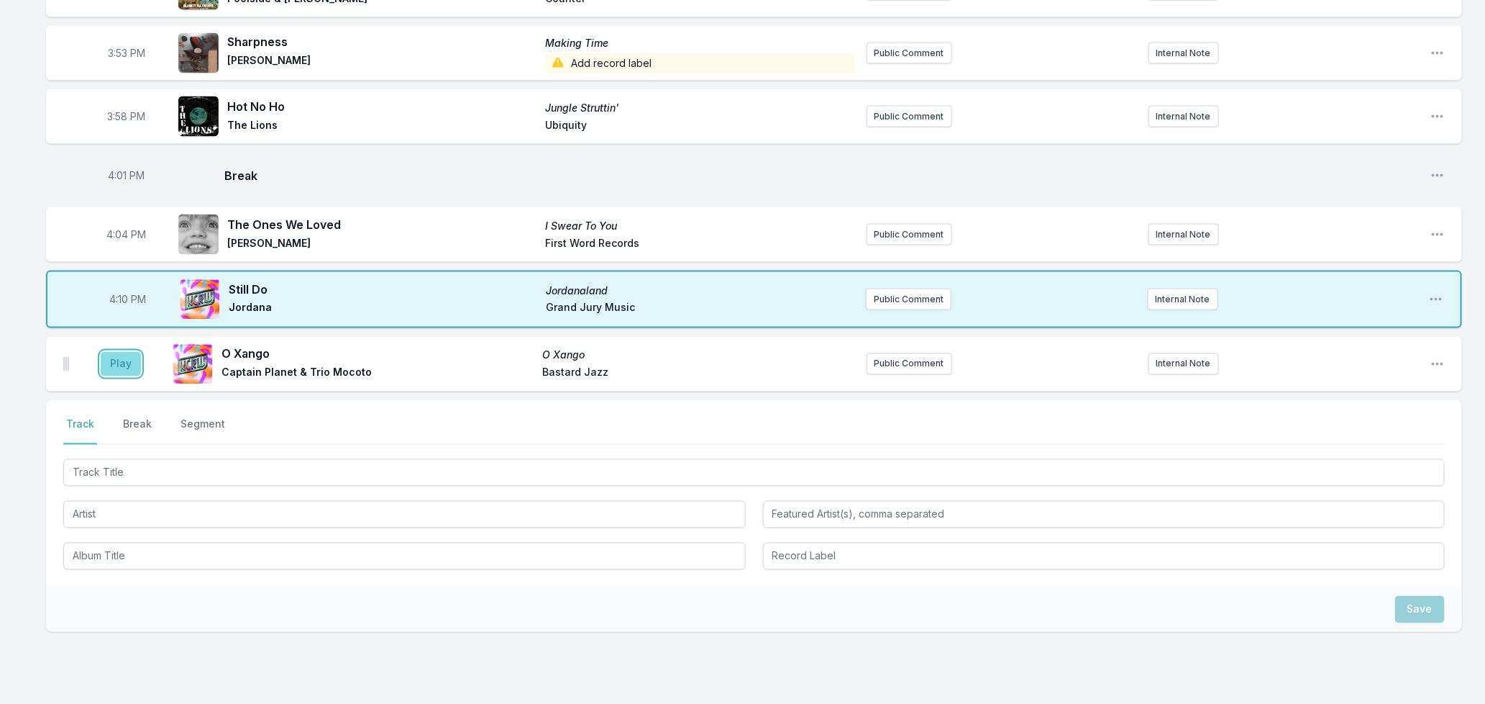
click at [114, 362] on button "Play" at bounding box center [121, 364] width 40 height 24
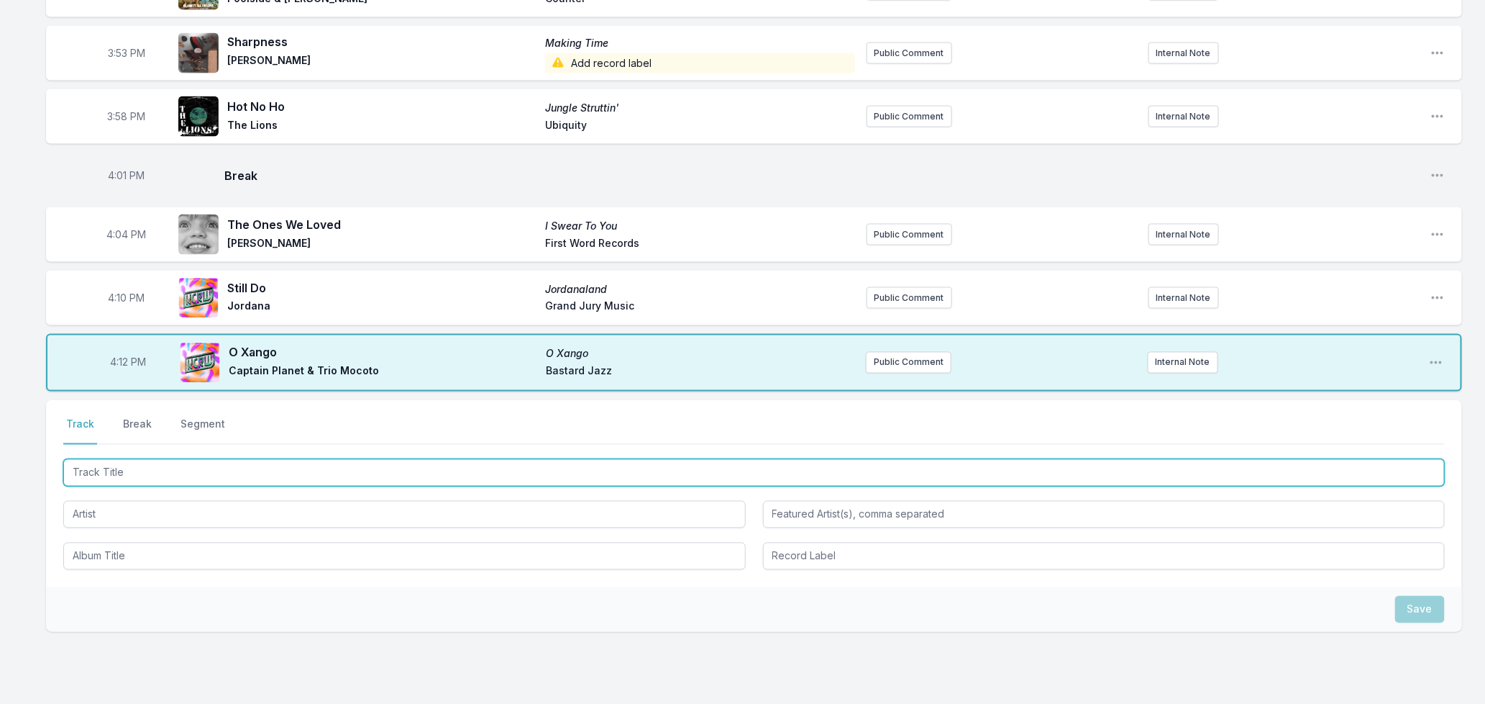
drag, startPoint x: 273, startPoint y: 478, endPoint x: 293, endPoint y: 480, distance: 19.5
click at [276, 475] on input "Track Title" at bounding box center [754, 472] width 1382 height 27
type input "Back Down"
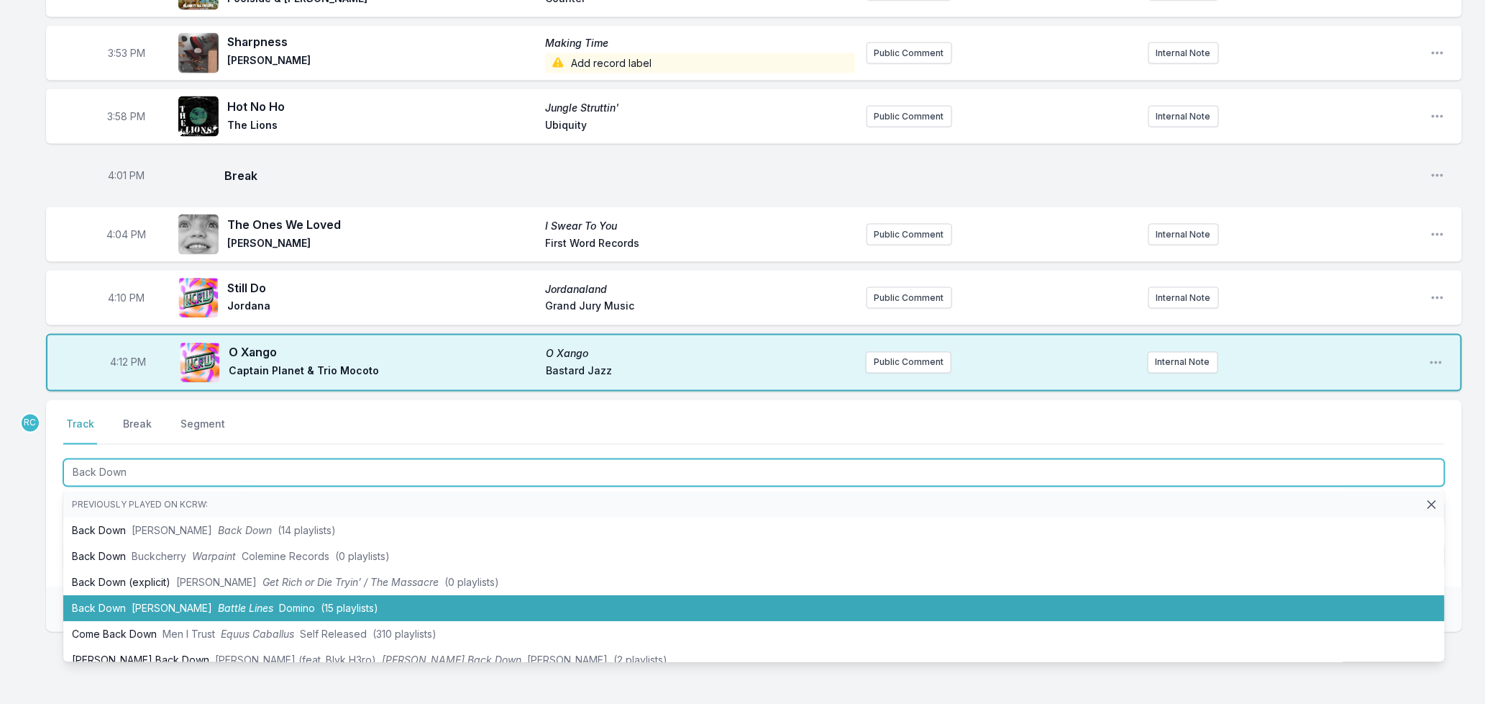
click at [139, 611] on li "Back Down [PERSON_NAME] Battle Lines Domino (15 playlists)" at bounding box center [754, 609] width 1382 height 26
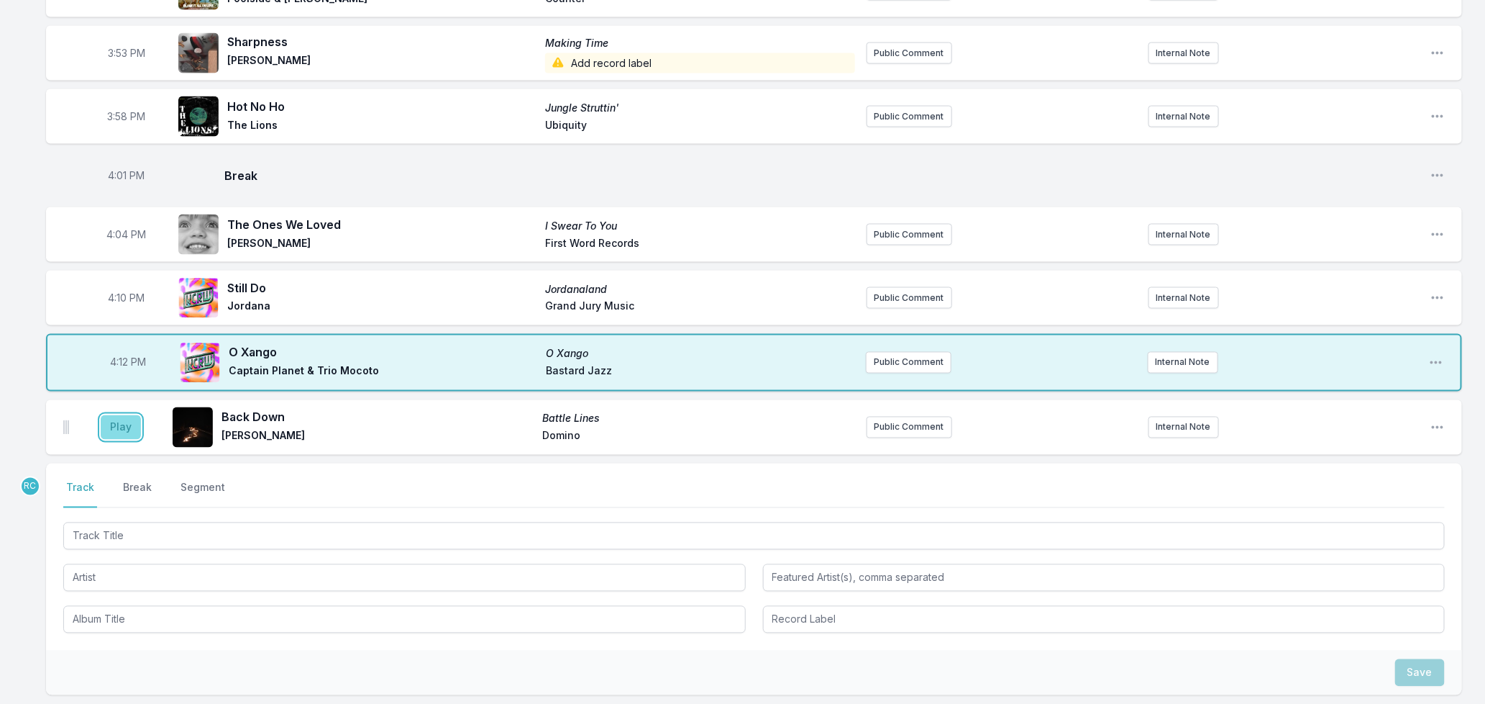
click at [118, 432] on button "Play" at bounding box center [121, 427] width 40 height 24
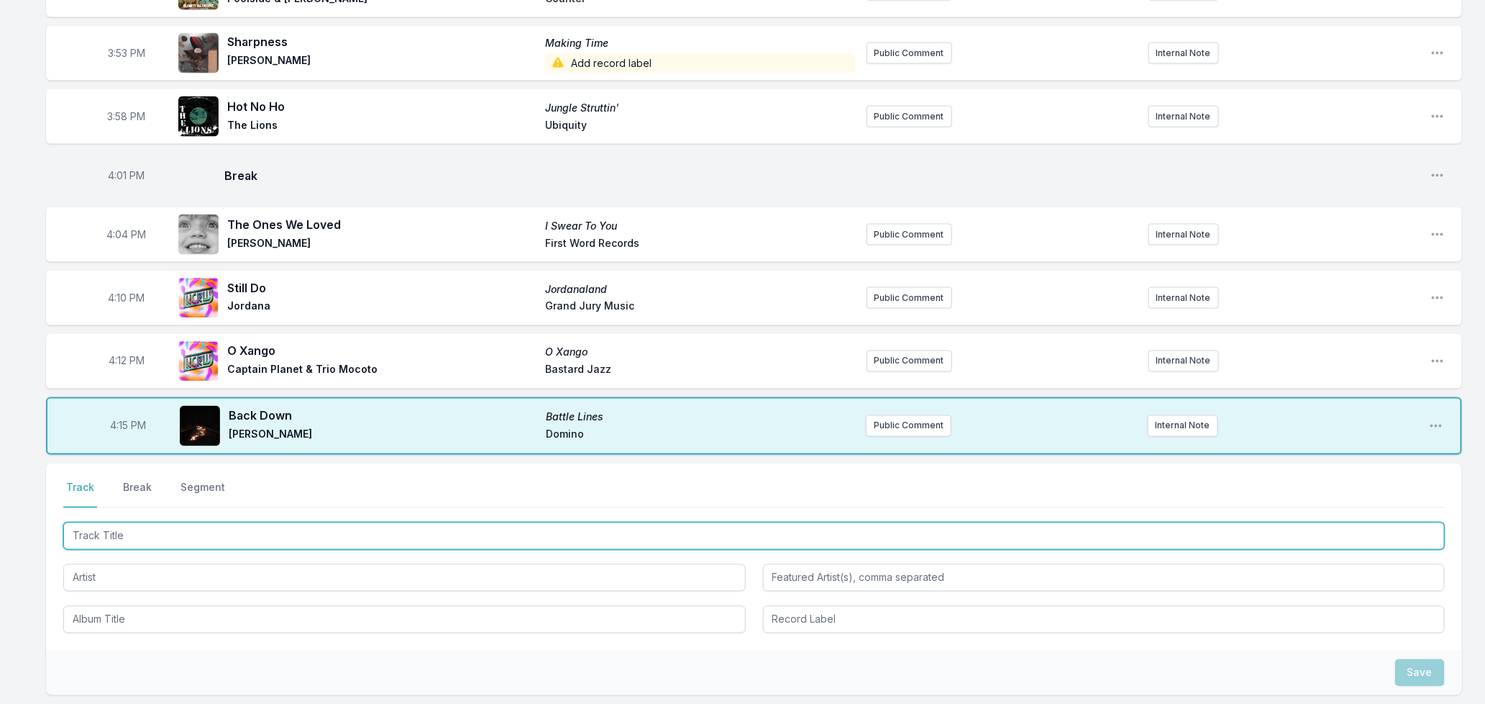
click at [140, 533] on input "Track Title" at bounding box center [754, 535] width 1382 height 27
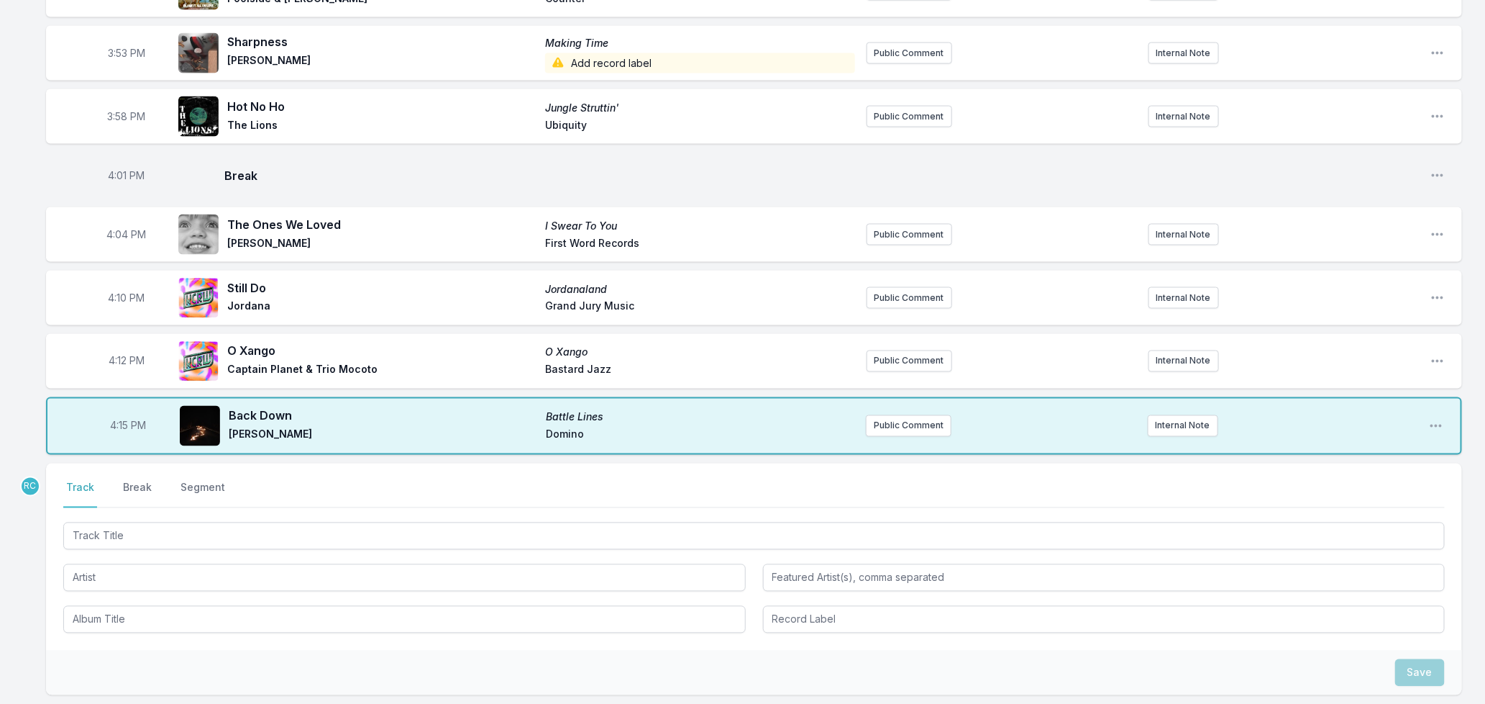
drag, startPoint x: 133, startPoint y: 485, endPoint x: 167, endPoint y: 495, distance: 35.3
click at [132, 484] on button "Break" at bounding box center [137, 494] width 35 height 27
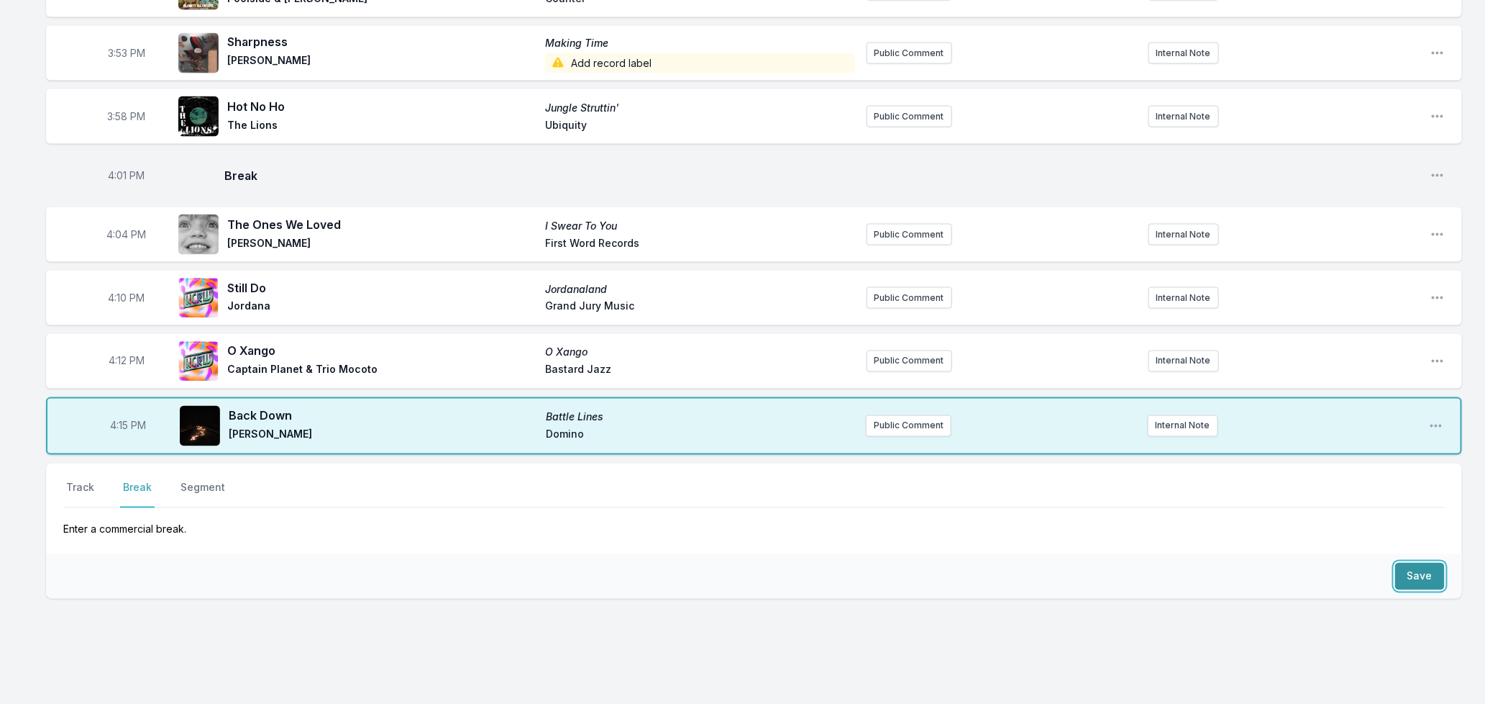
click at [1430, 576] on button "Save" at bounding box center [1421, 576] width 50 height 27
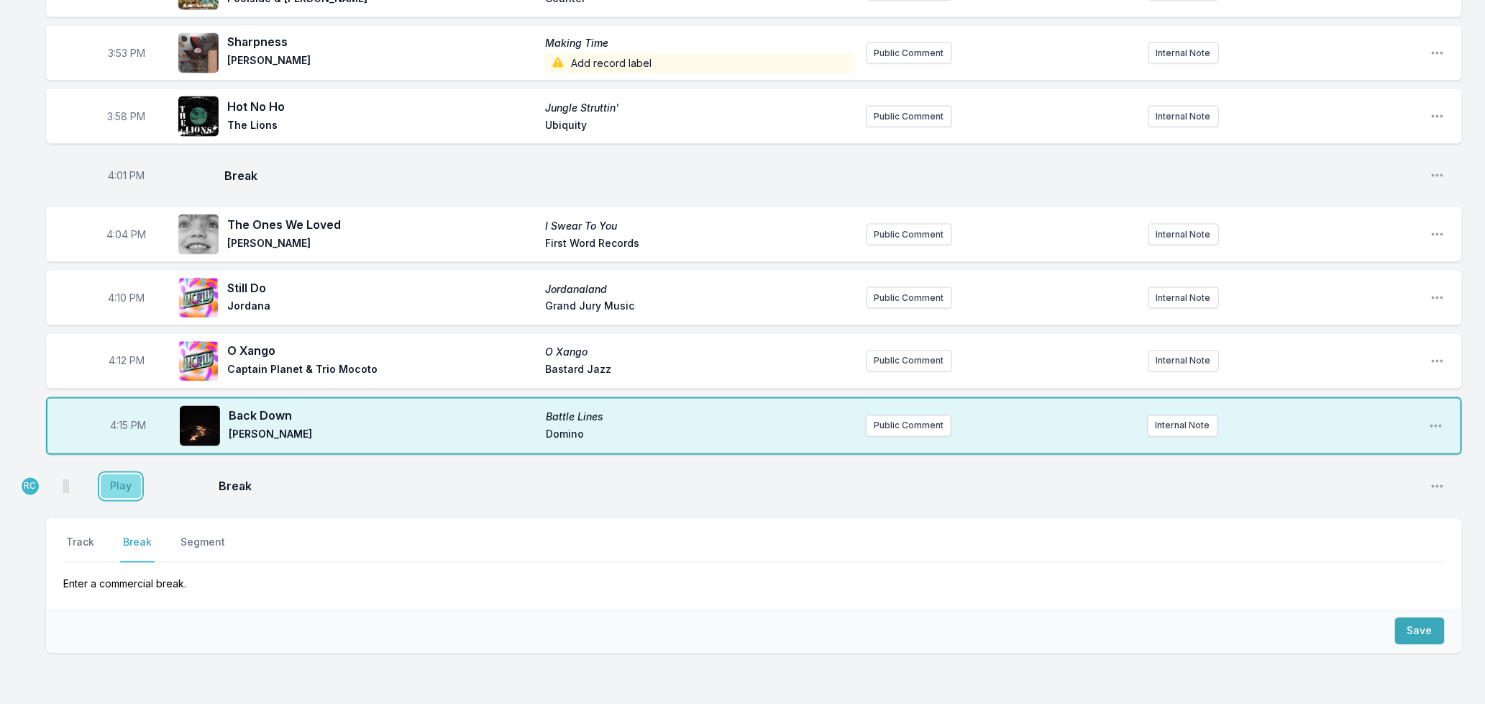
click at [120, 486] on button "Play" at bounding box center [121, 486] width 40 height 24
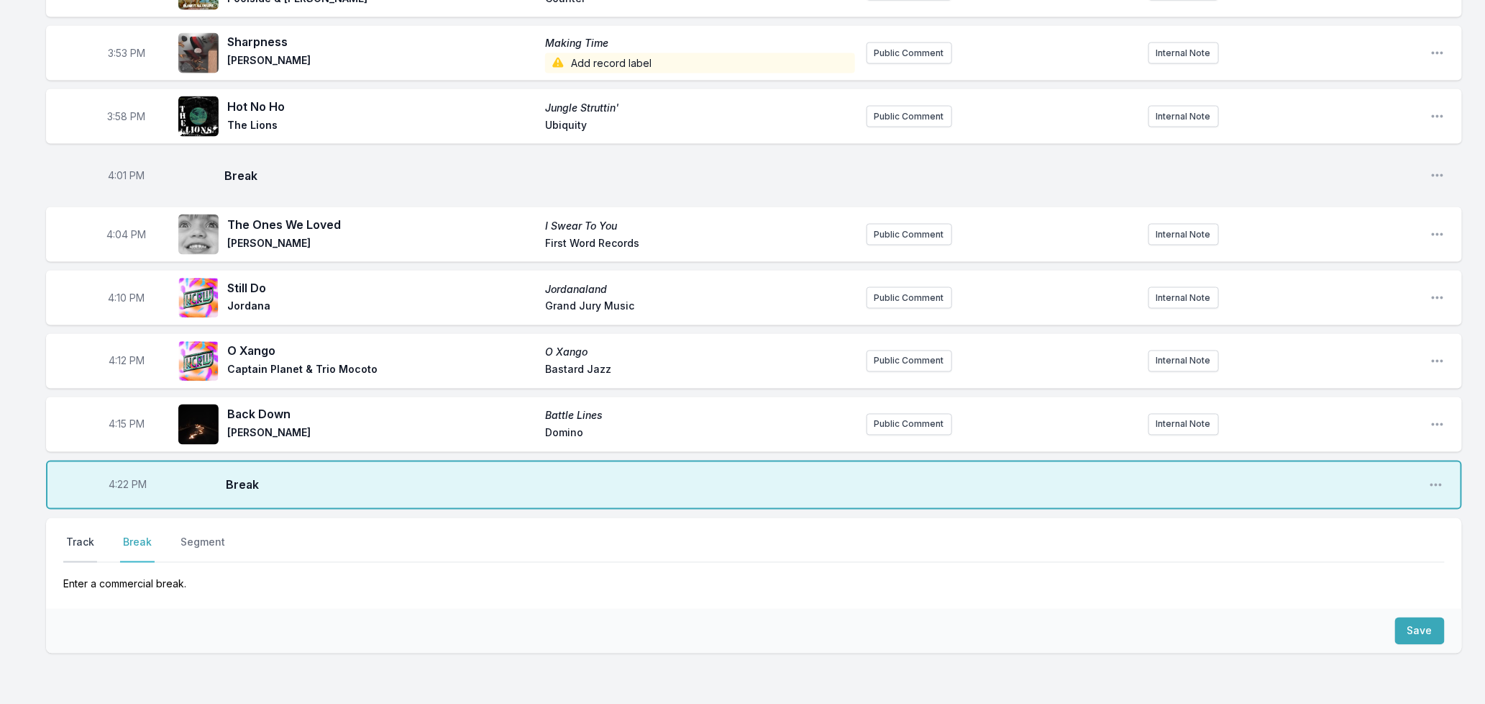
click at [88, 537] on button "Track" at bounding box center [80, 548] width 34 height 27
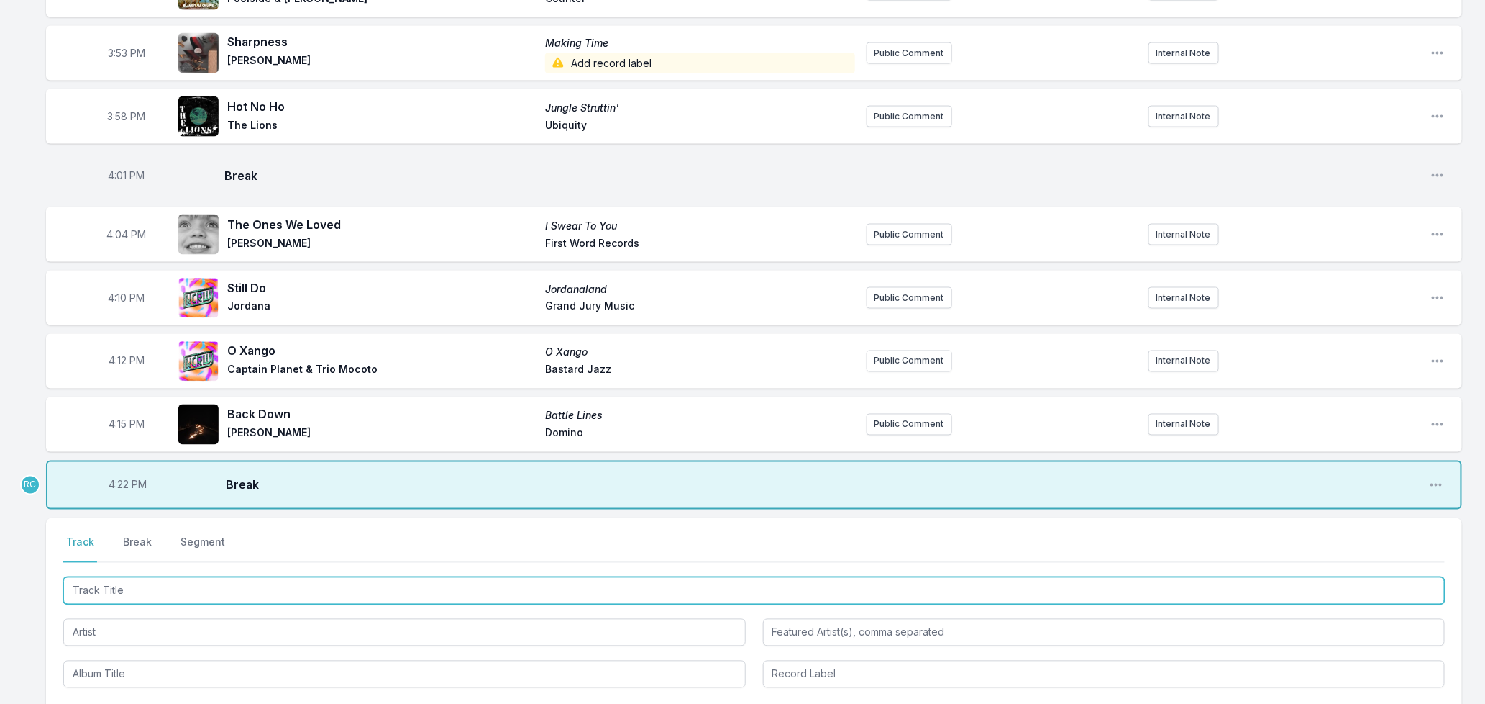
click at [140, 590] on input "Track Title" at bounding box center [754, 590] width 1382 height 27
click at [112, 586] on input "Track Title" at bounding box center [754, 590] width 1382 height 27
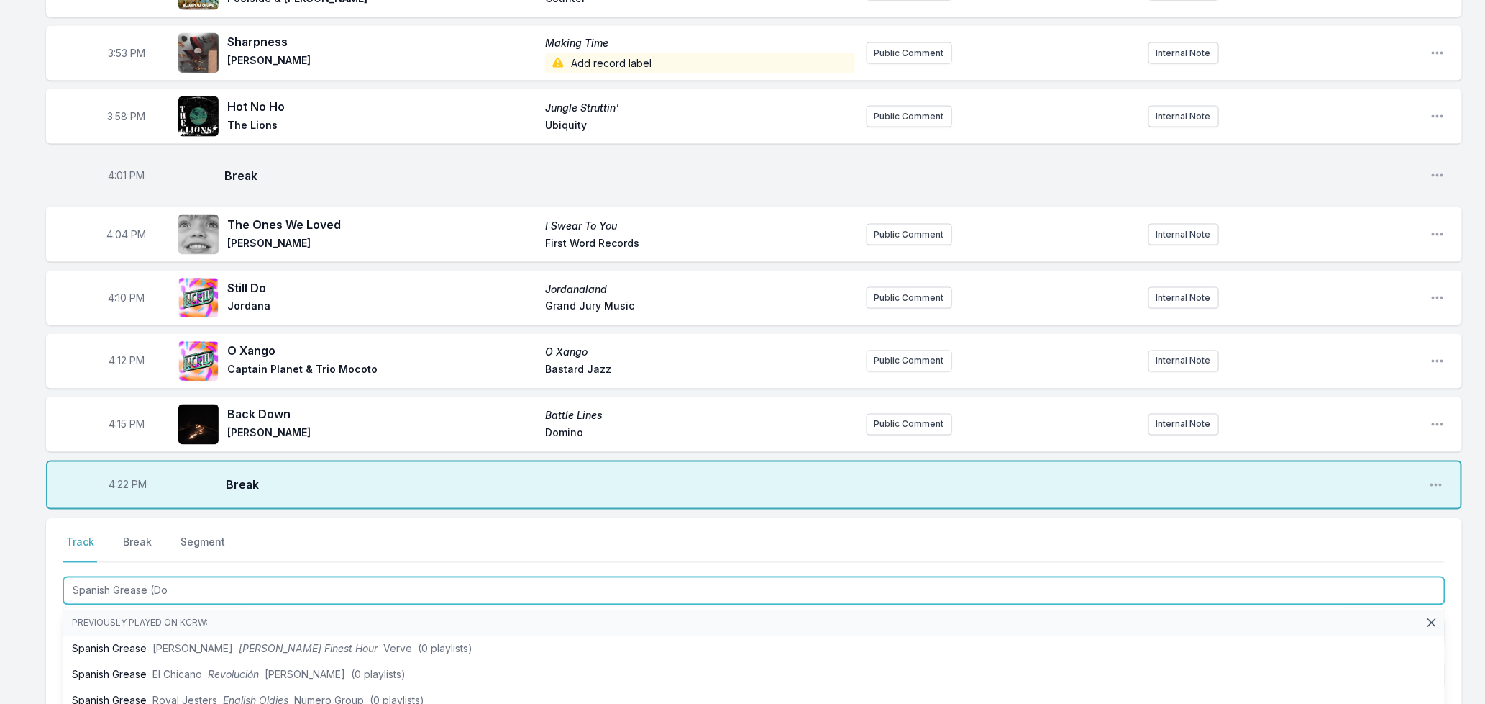
type input "Spanish Grease (Dor"
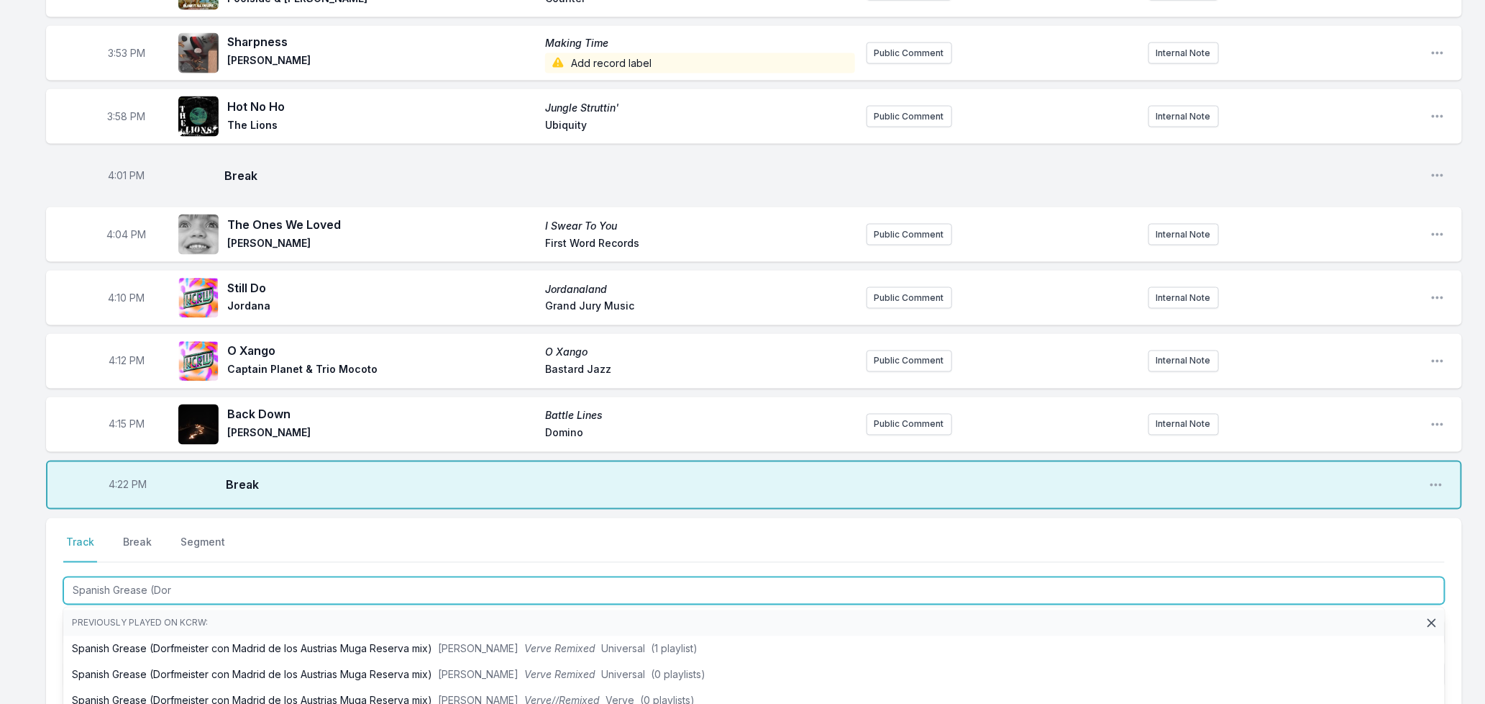
scroll to position [1211, 0]
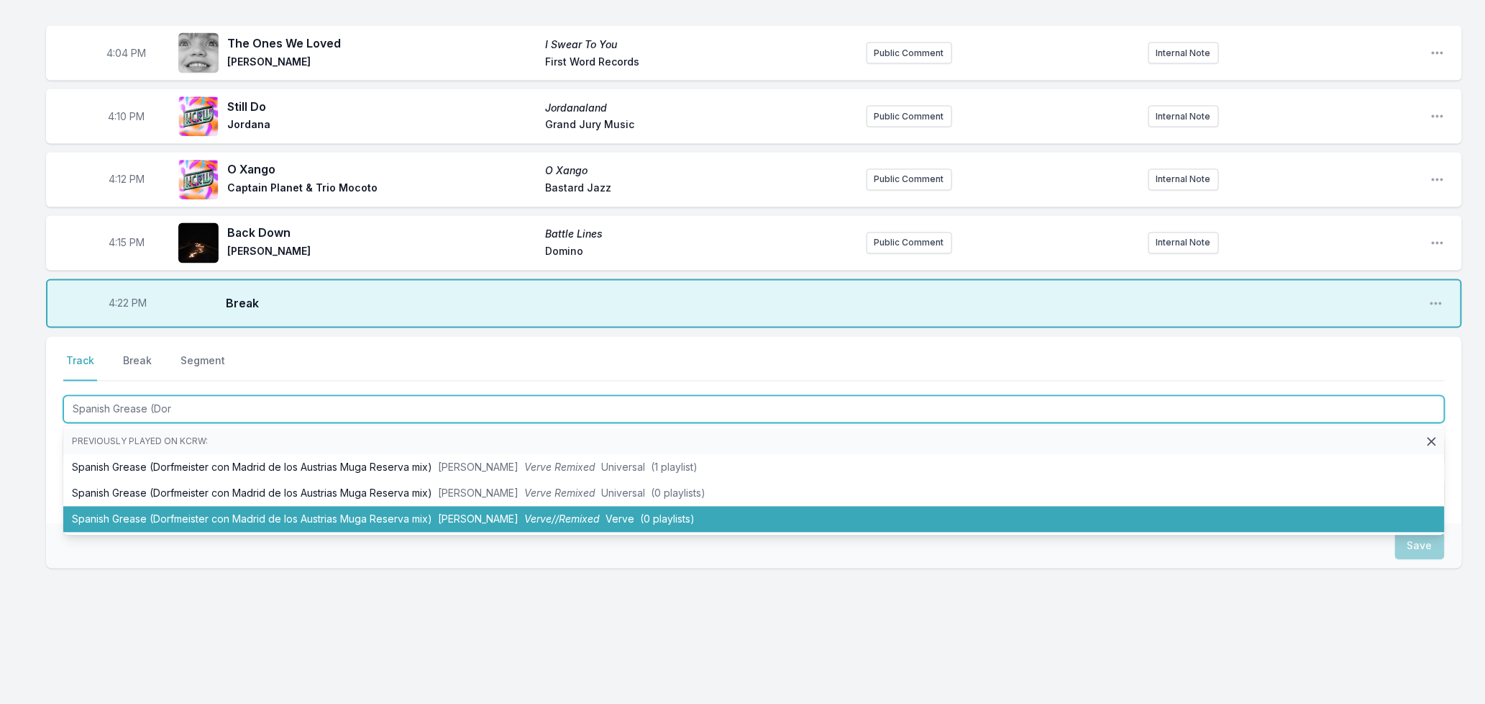
click at [455, 514] on span "[PERSON_NAME]" at bounding box center [478, 519] width 81 height 12
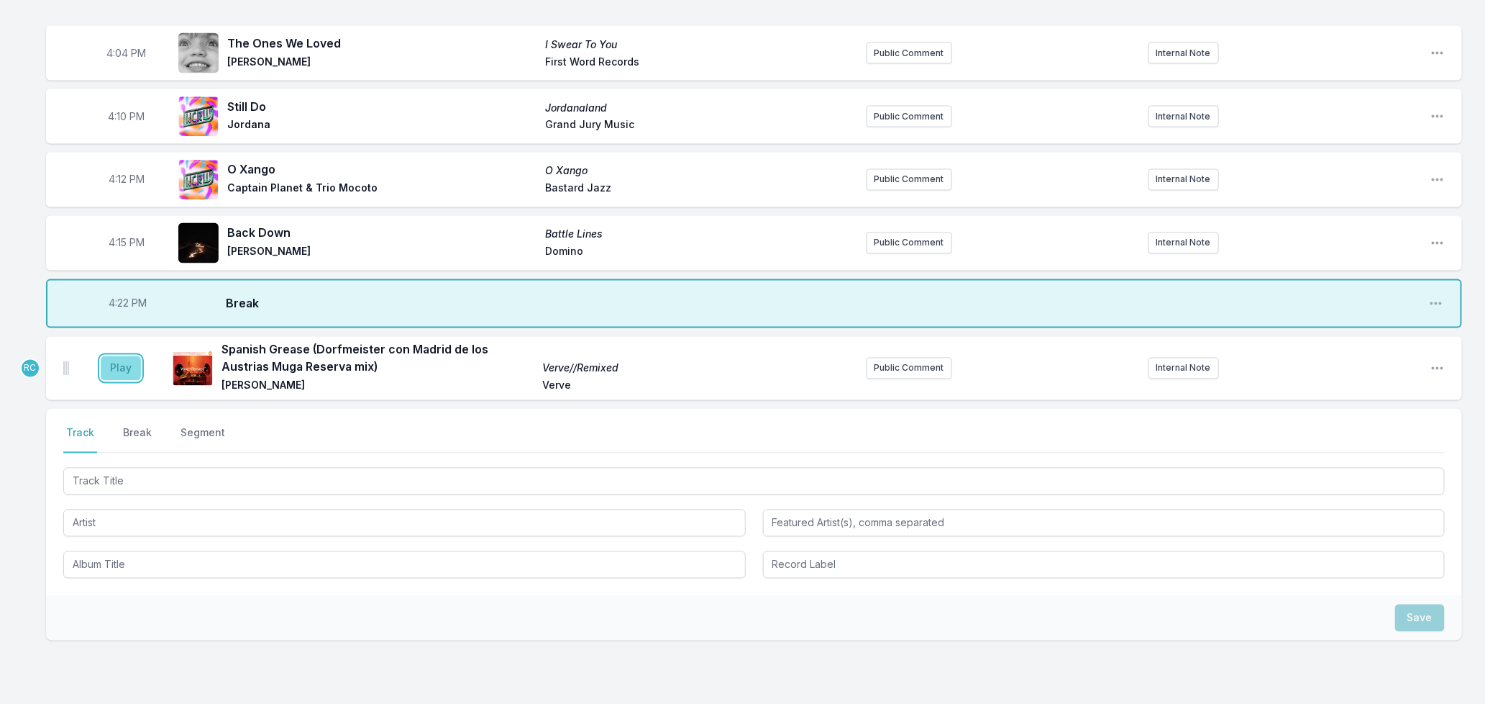
click at [111, 368] on button "Play" at bounding box center [121, 368] width 40 height 24
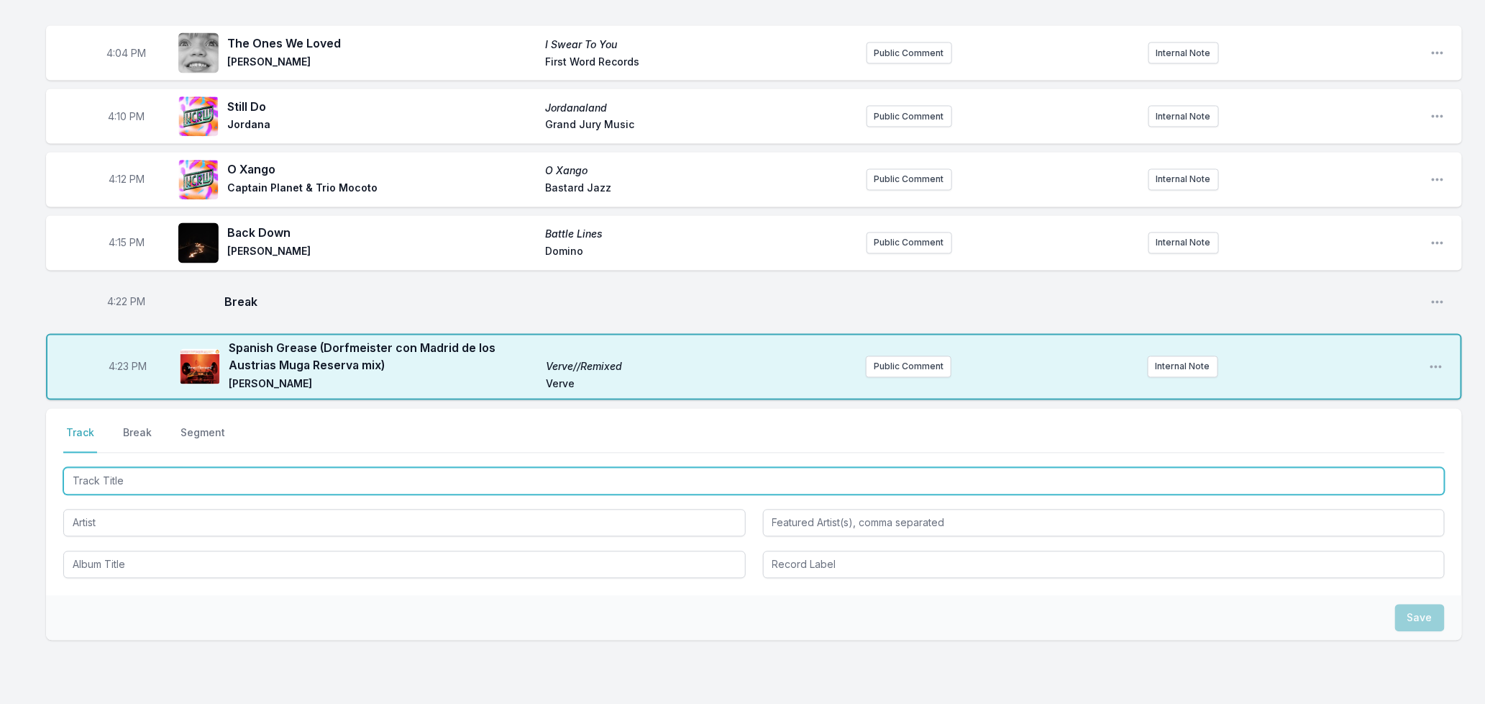
click at [264, 483] on input "Track Title" at bounding box center [754, 481] width 1382 height 27
type input "Belong To You"
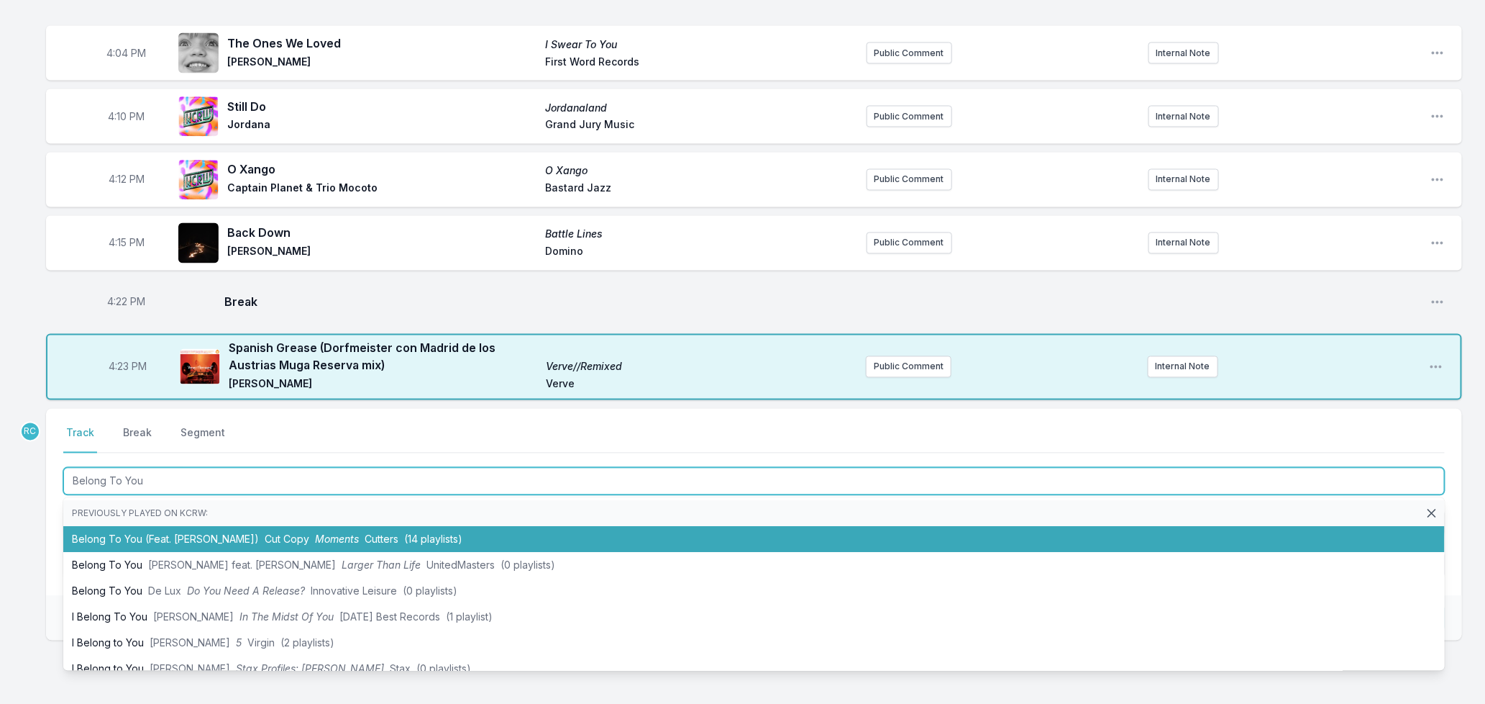
click at [298, 545] on li "Belong To You (Feat. [PERSON_NAME]) Cut Copy Moments Cutters (14 playlists)" at bounding box center [754, 540] width 1382 height 26
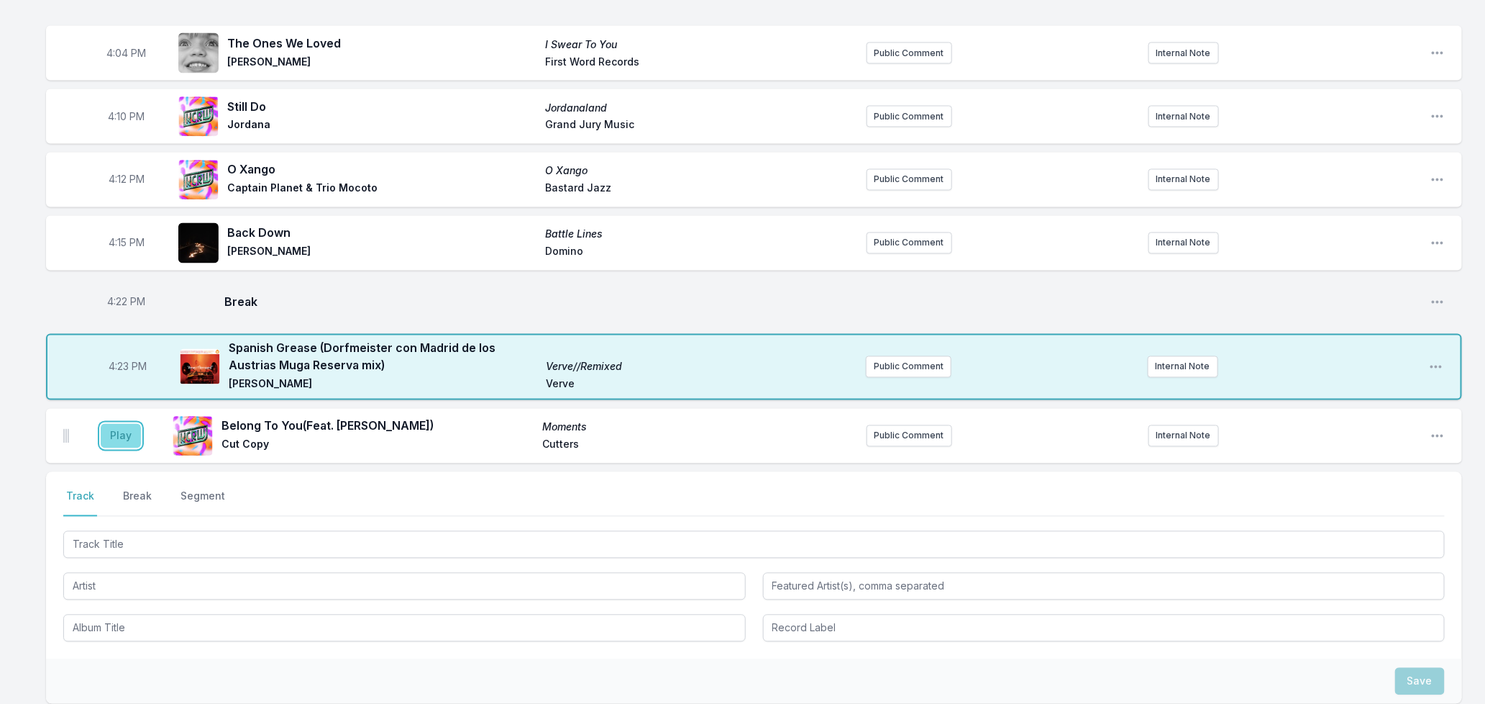
click at [120, 424] on button "Play" at bounding box center [121, 436] width 40 height 24
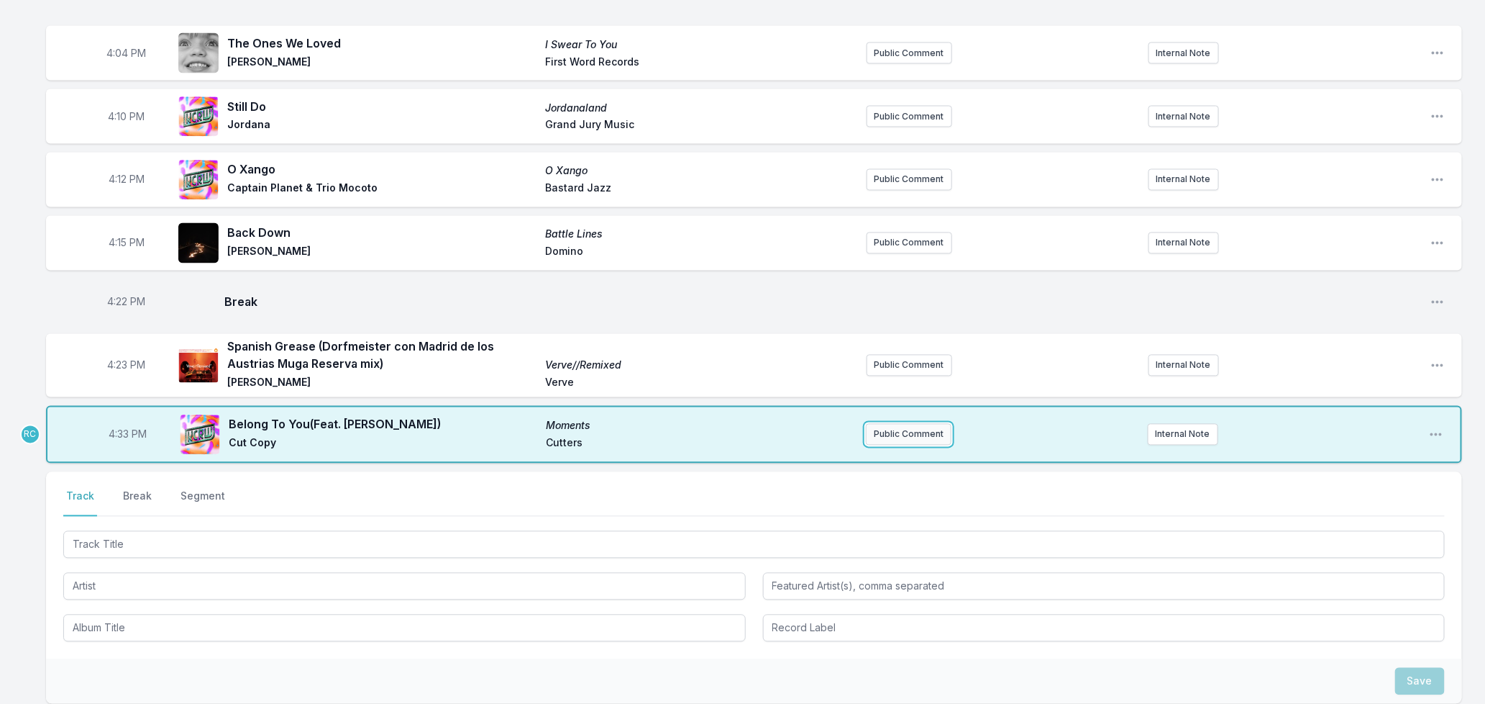
click at [934, 432] on button "Public Comment" at bounding box center [909, 435] width 86 height 22
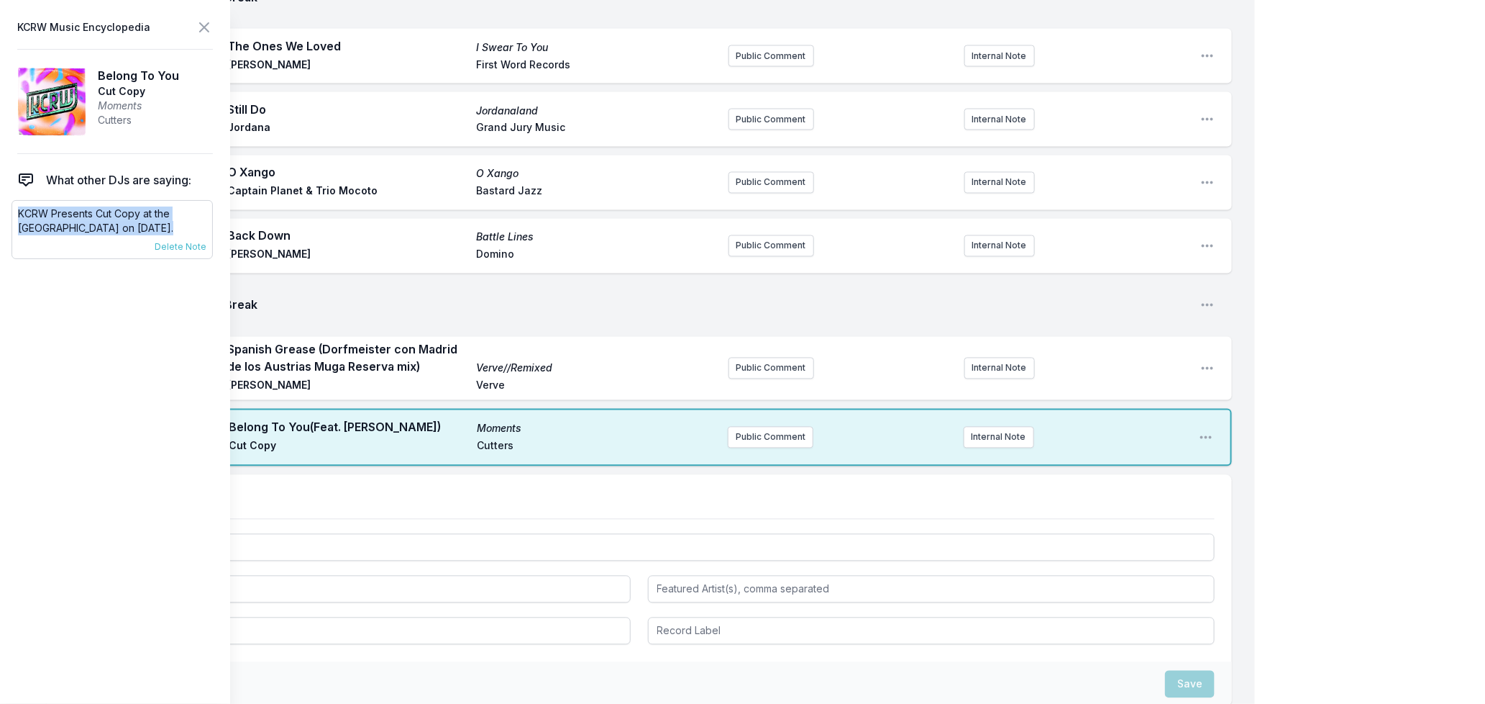
drag, startPoint x: 168, startPoint y: 227, endPoint x: 15, endPoint y: 206, distance: 154.6
click at [15, 206] on div "KCRW Presents Cut Copy at the [GEOGRAPHIC_DATA] on [DATE]. [DATE] [PERSON_NAME]…" at bounding box center [112, 229] width 201 height 59
copy p "KCRW Presents Cut Copy at the [GEOGRAPHIC_DATA] on [DATE]."
click at [763, 436] on button "Public Comment" at bounding box center [771, 438] width 86 height 22
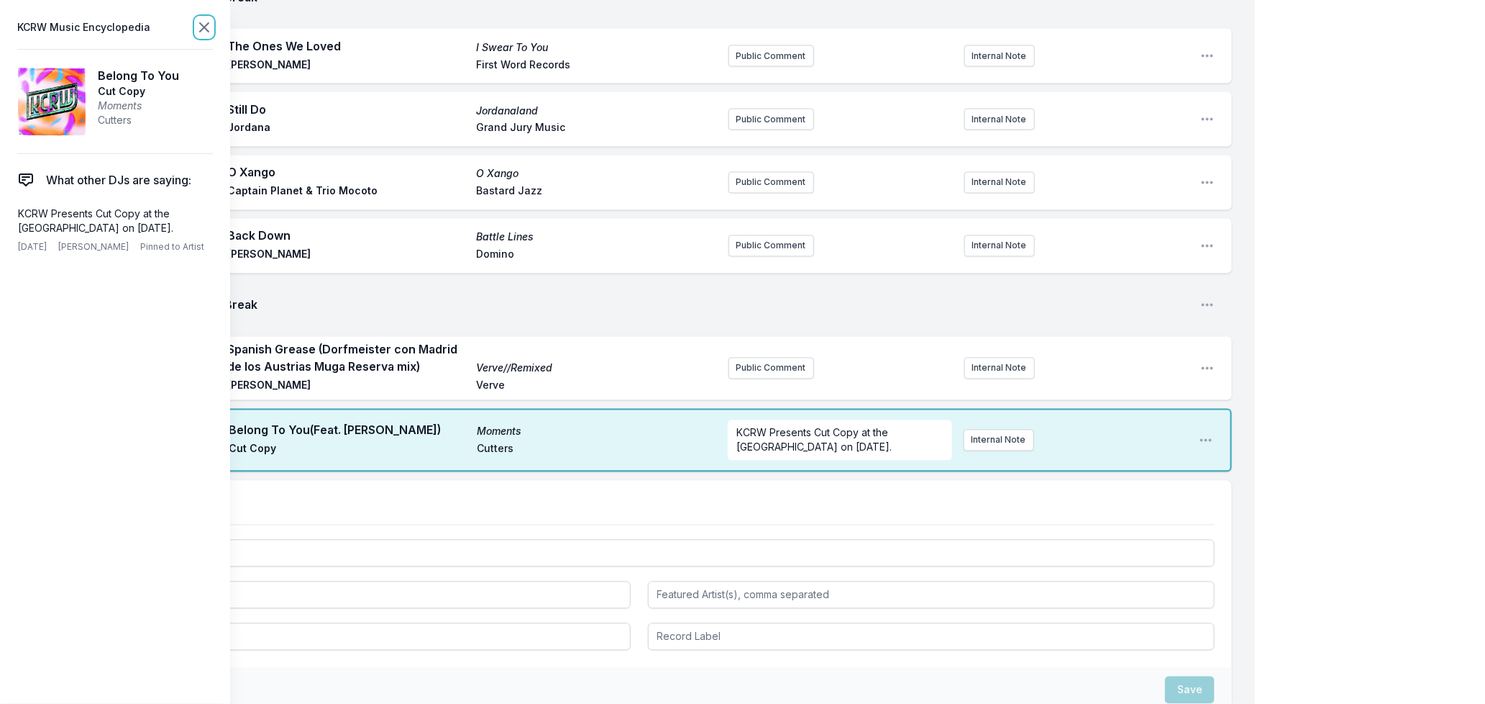
click at [199, 27] on icon at bounding box center [204, 27] width 17 height 17
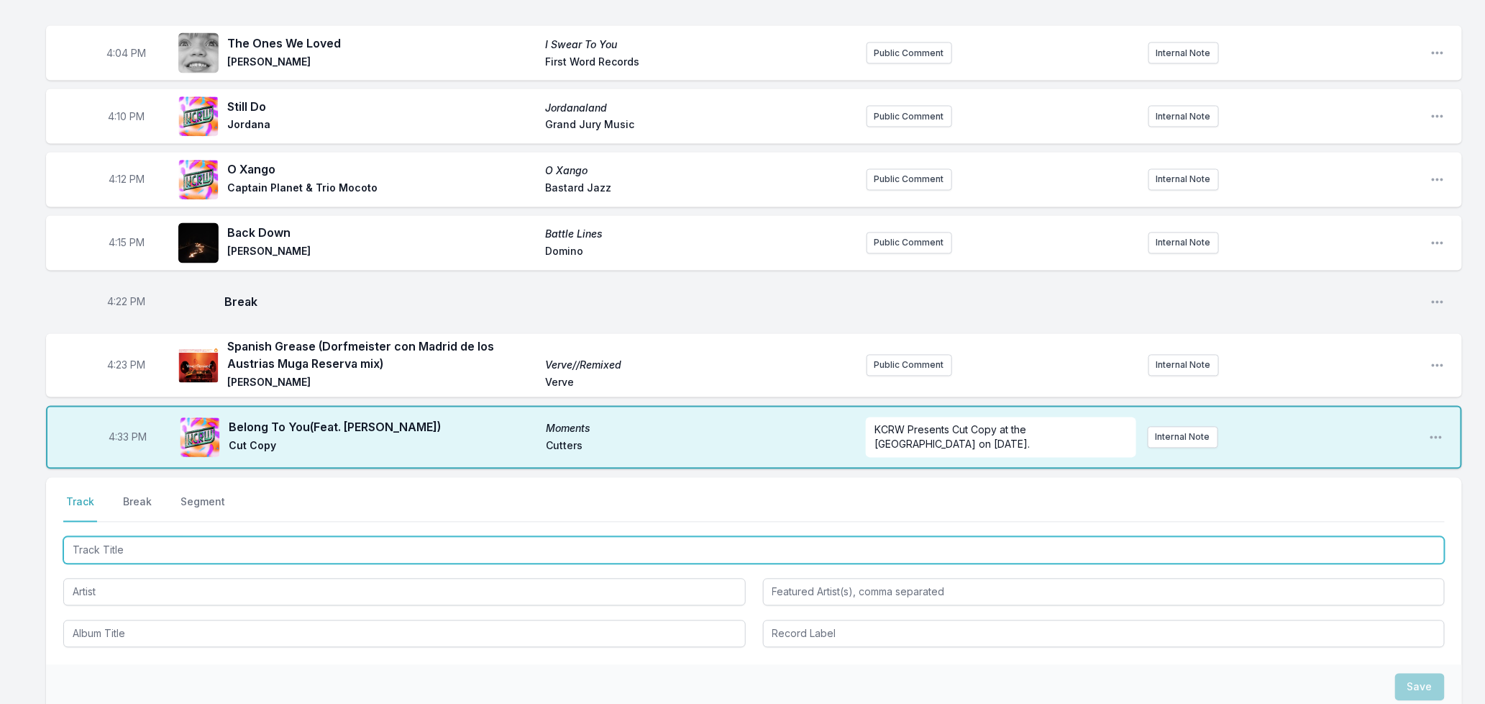
click at [147, 547] on input "Track Title" at bounding box center [754, 550] width 1382 height 27
drag, startPoint x: 196, startPoint y: 548, endPoint x: 300, endPoint y: 569, distance: 105.7
click at [199, 549] on input "Track Title" at bounding box center [754, 550] width 1382 height 27
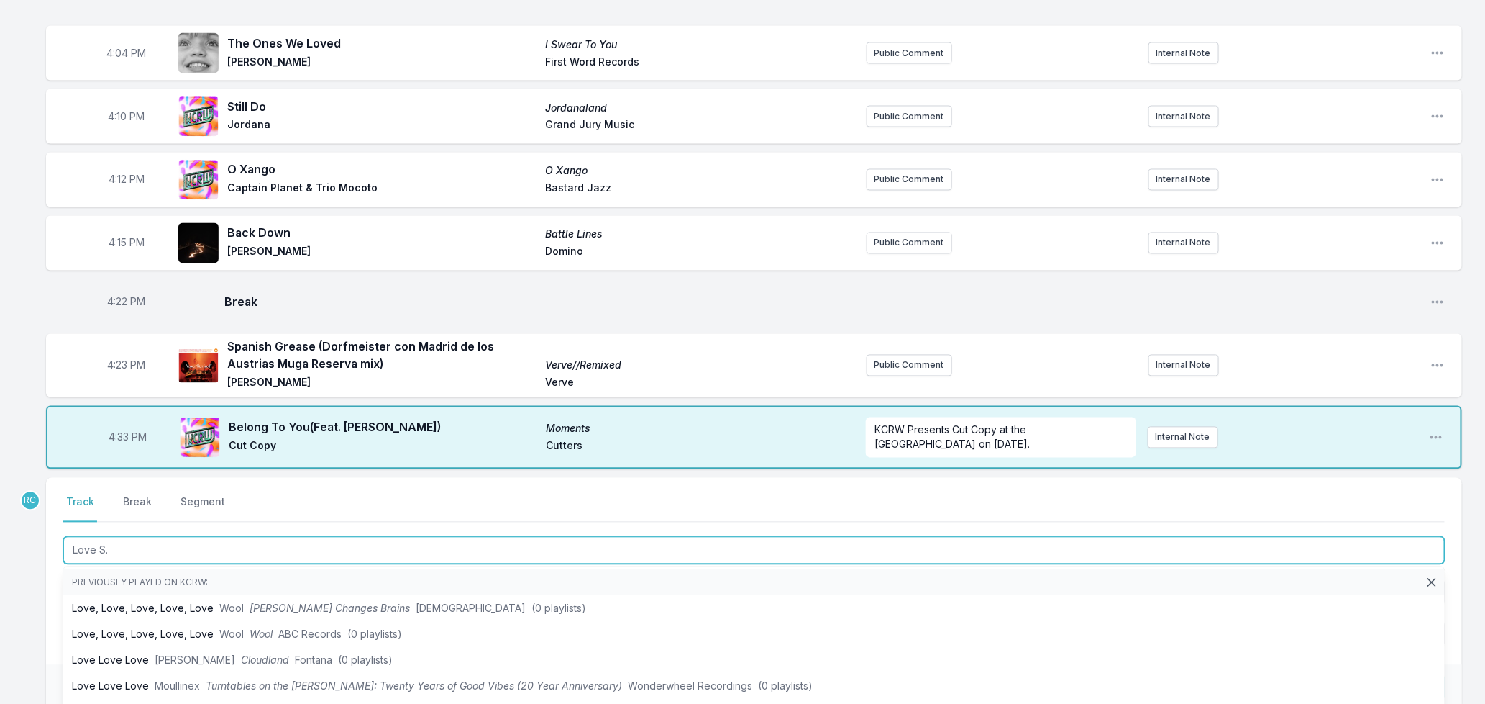
type input "Love S.O"
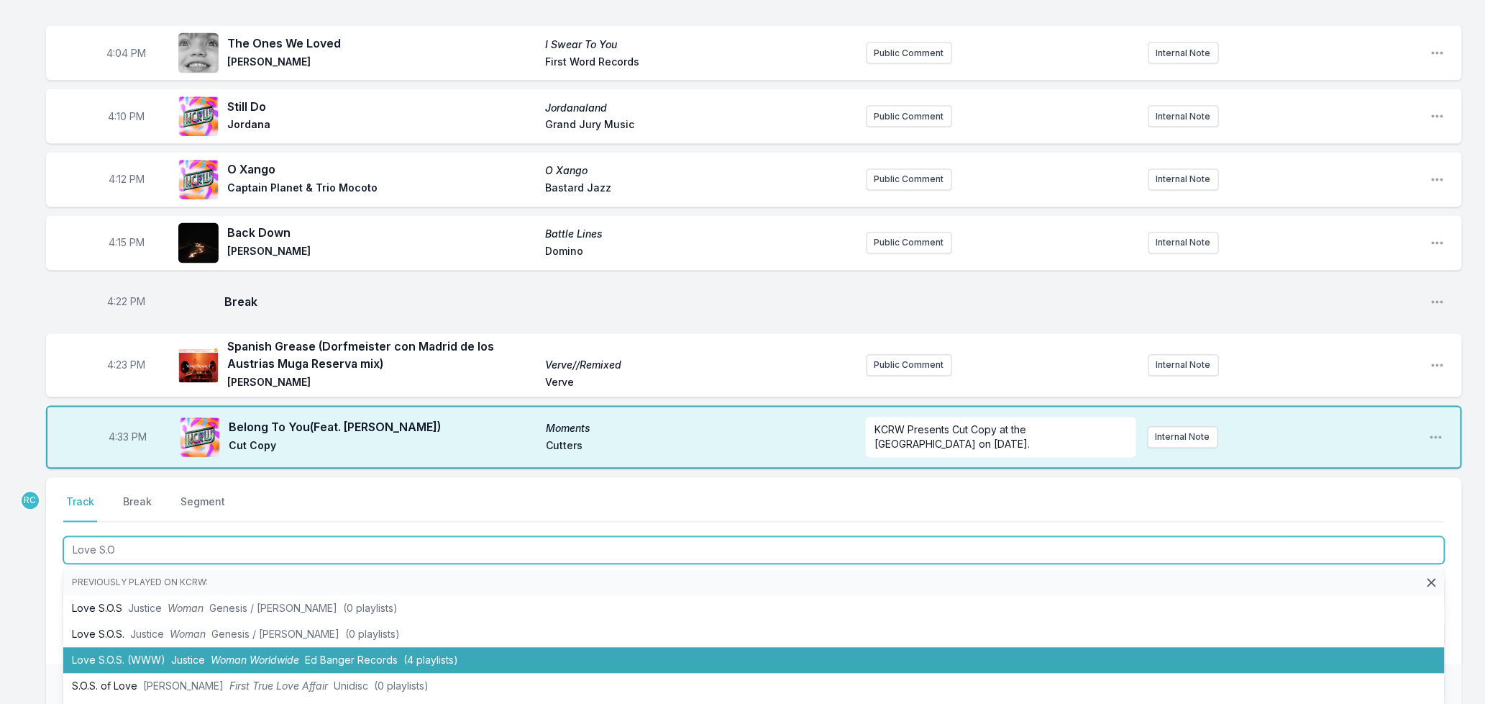
click at [279, 656] on span "Woman Worldwide" at bounding box center [255, 660] width 88 height 12
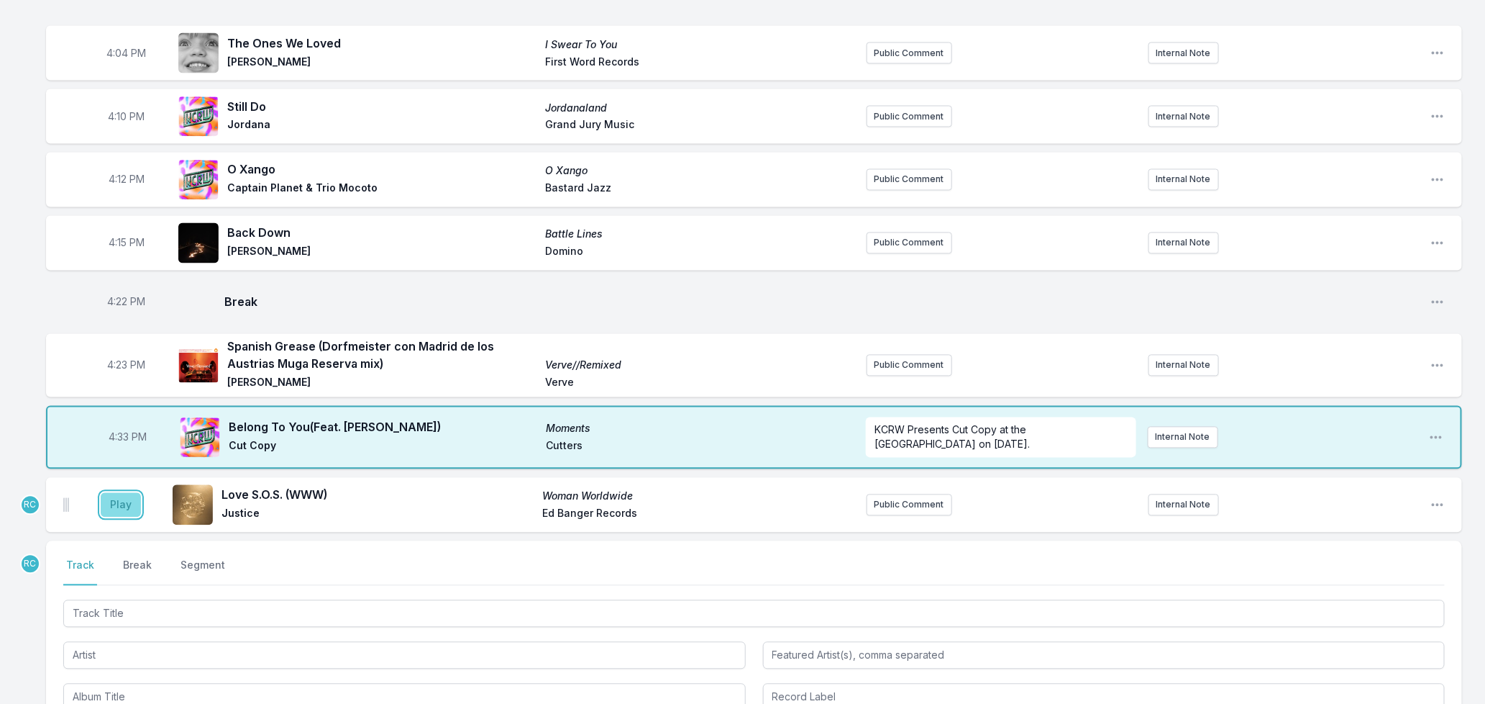
click at [111, 504] on button "Play" at bounding box center [121, 505] width 40 height 24
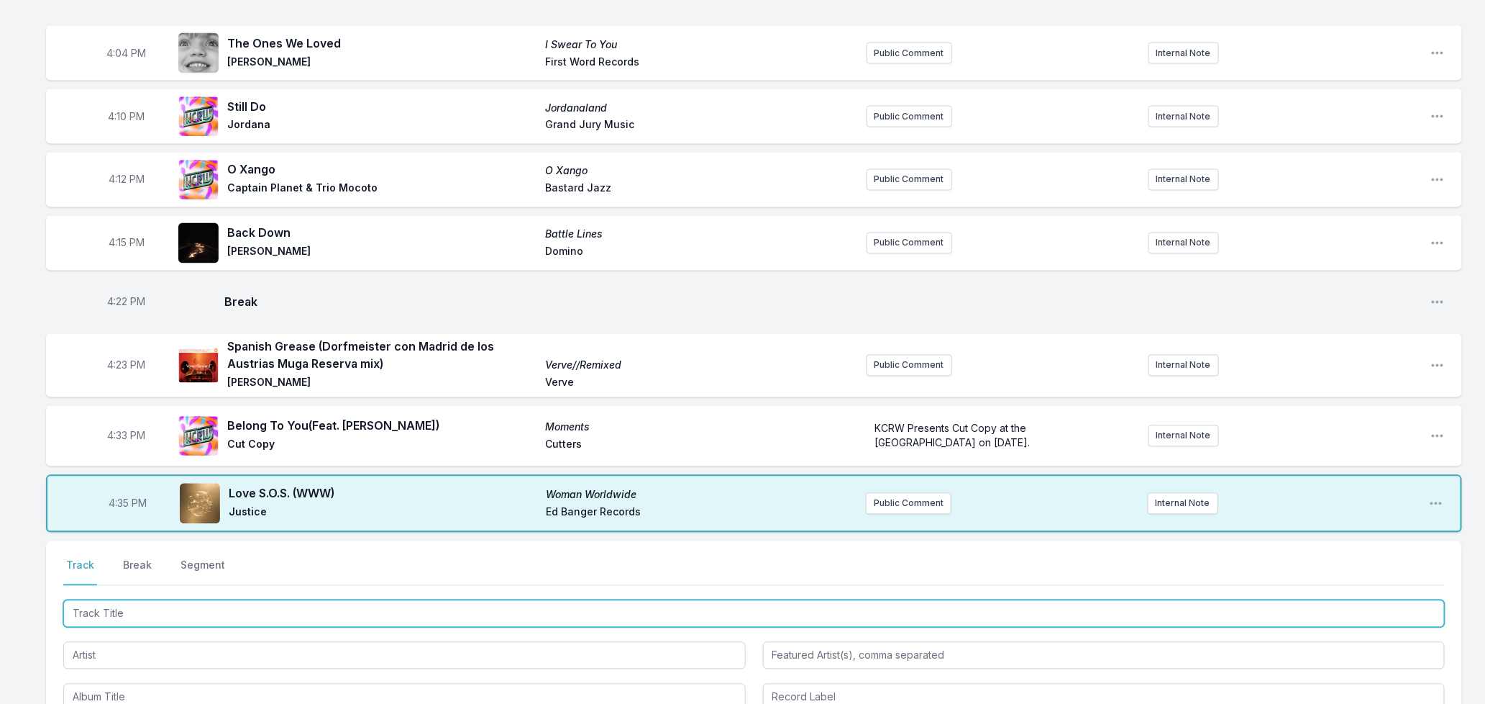
click at [229, 601] on input "Track Title" at bounding box center [754, 613] width 1382 height 27
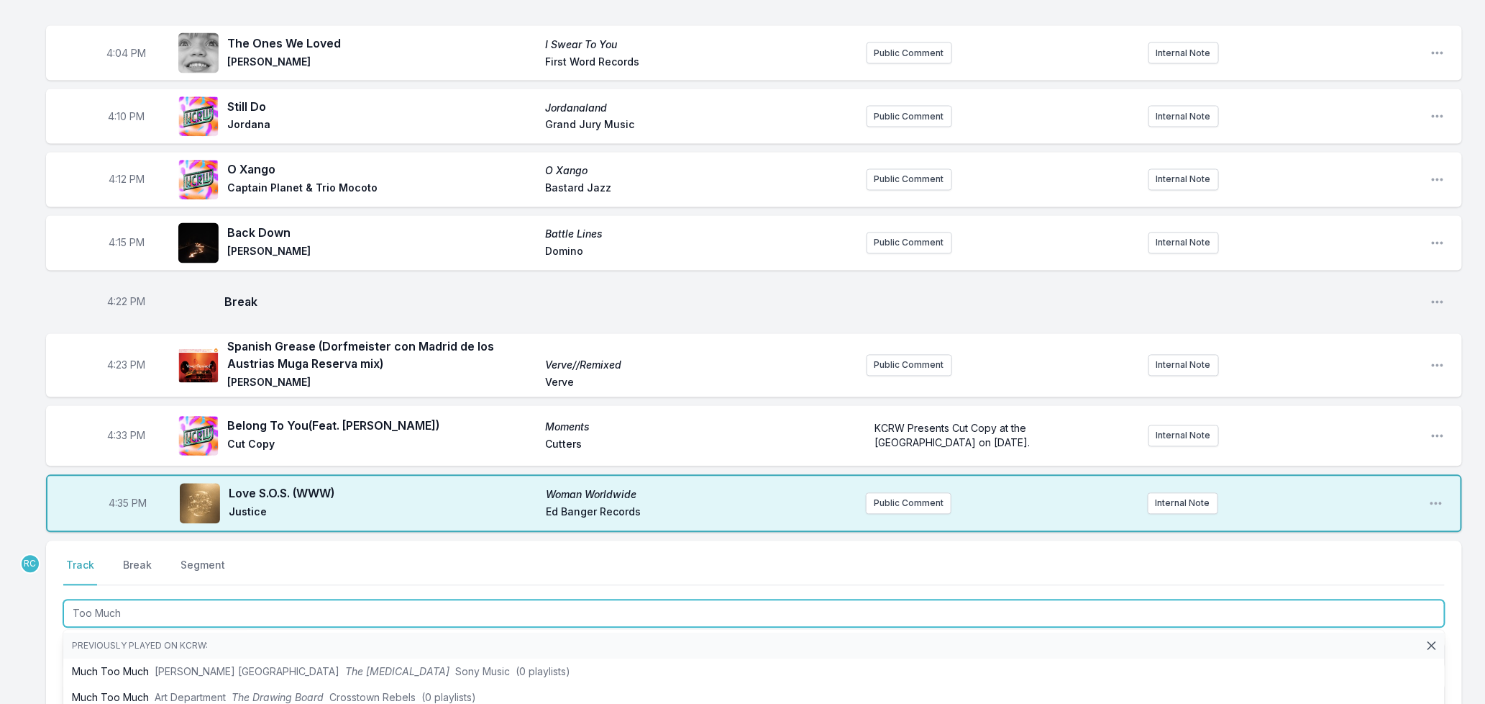
type input "Too Much"
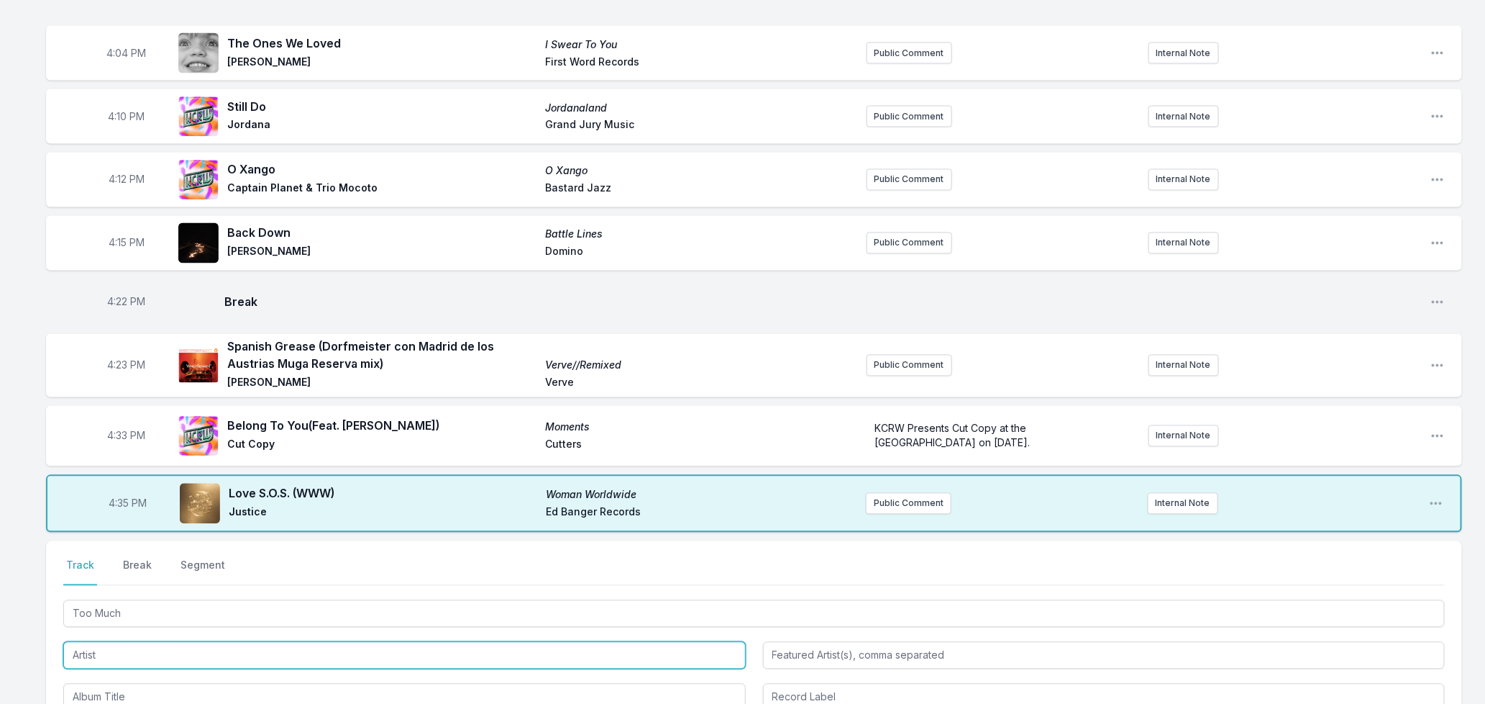
click at [153, 649] on input "Artist" at bounding box center [404, 655] width 683 height 27
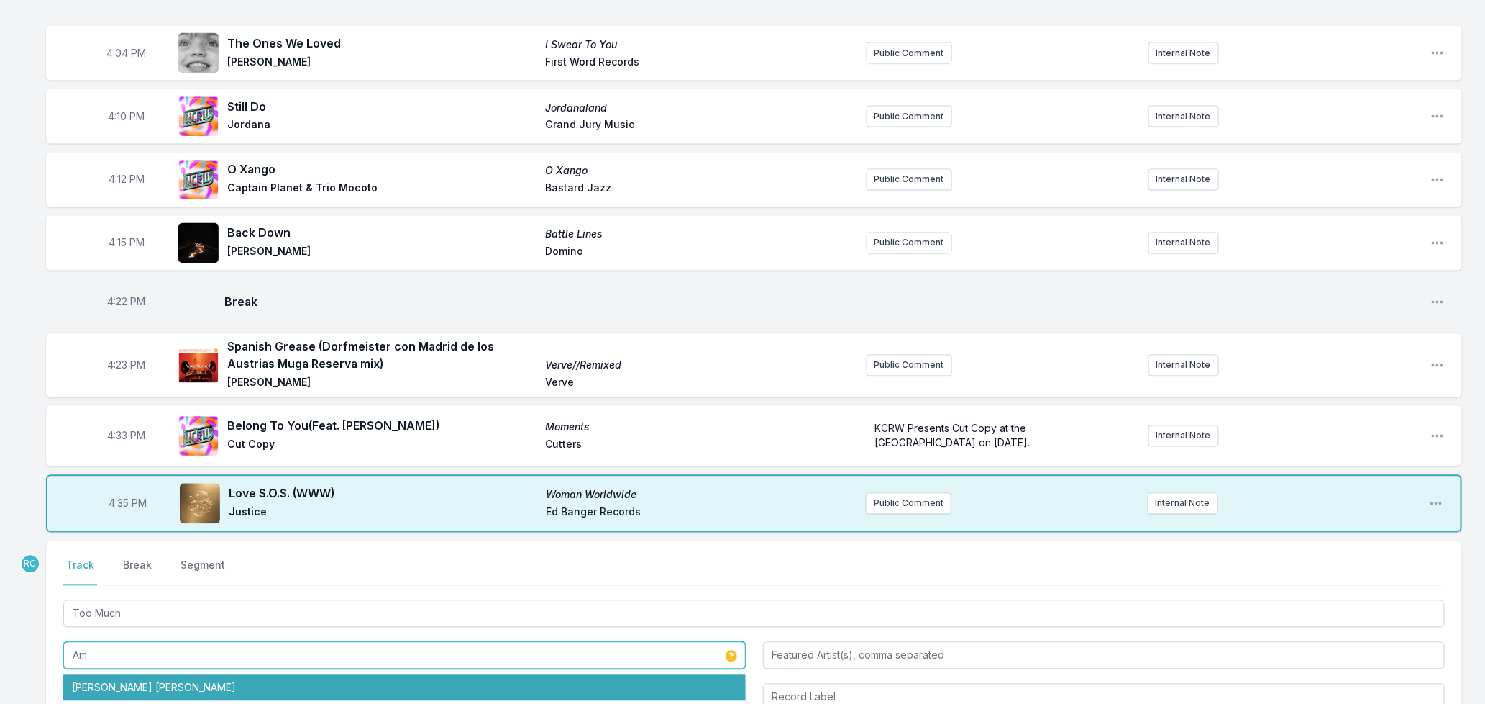
click at [174, 691] on li "[PERSON_NAME] [PERSON_NAME]" at bounding box center [404, 688] width 683 height 26
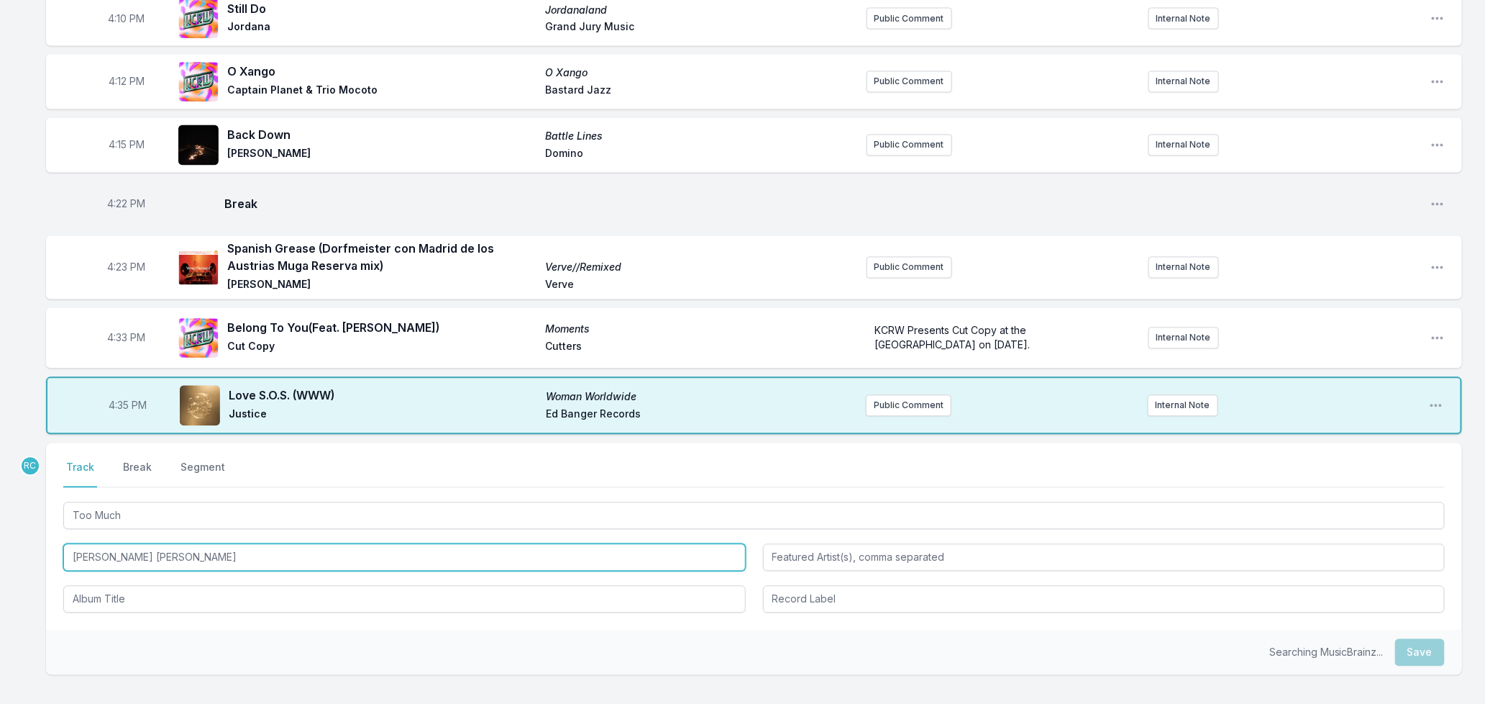
scroll to position [1416, 0]
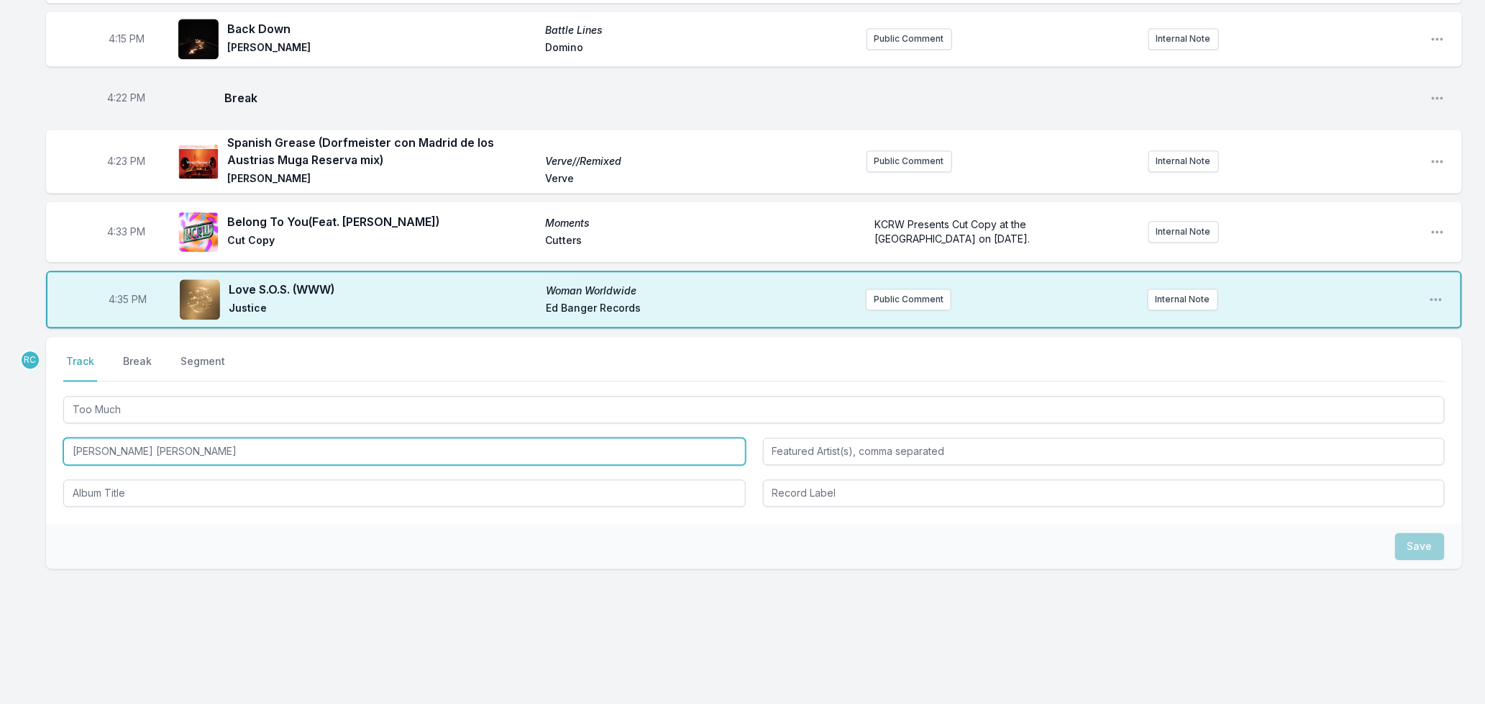
type input "[PERSON_NAME] [PERSON_NAME]"
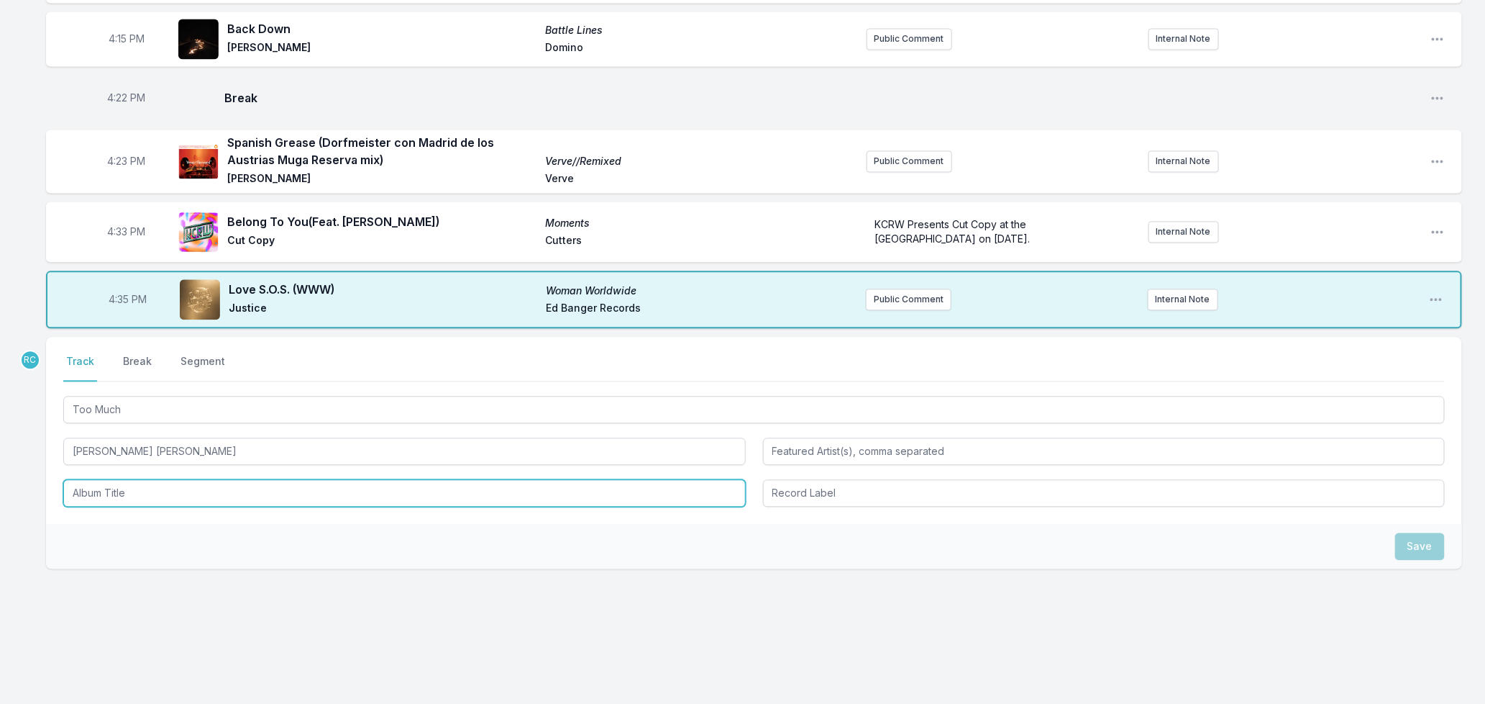
click at [193, 479] on input "Album Title" at bounding box center [404, 492] width 683 height 27
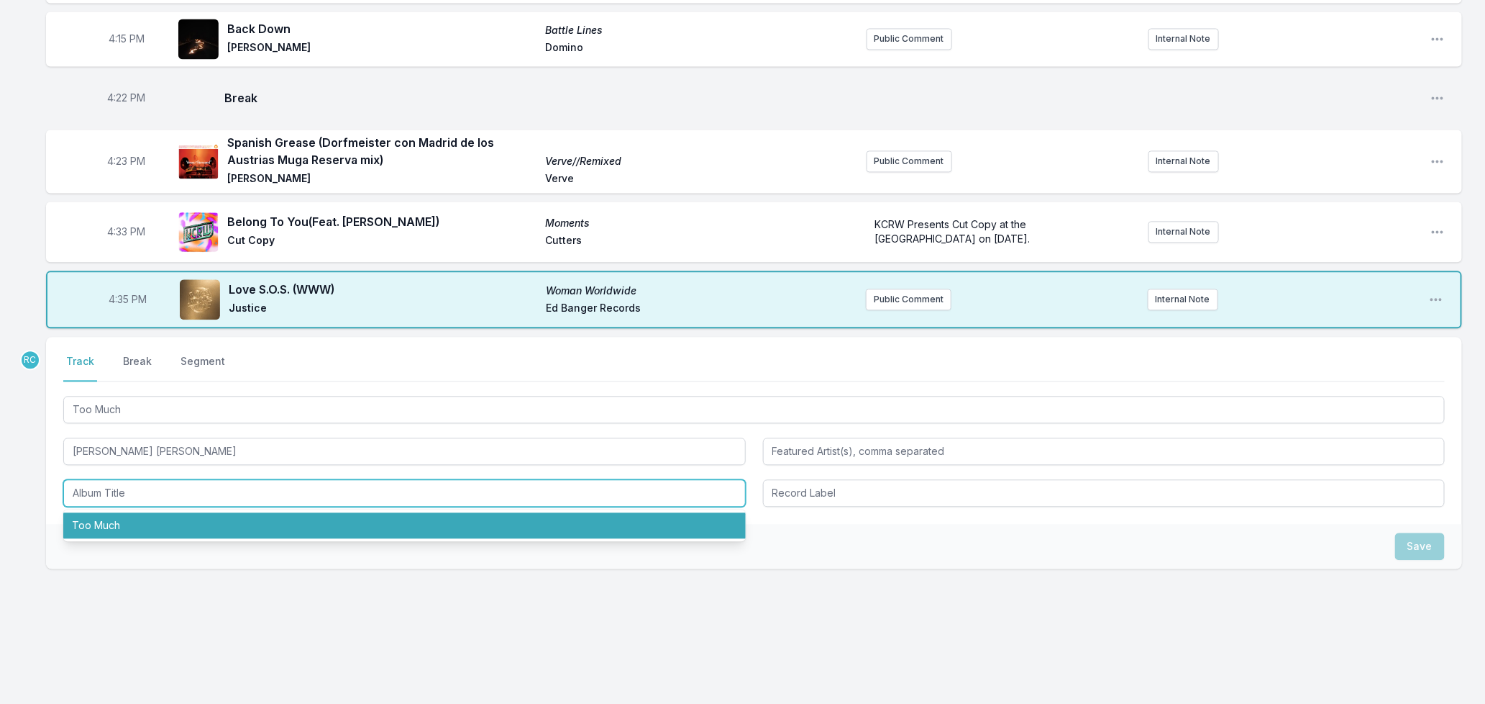
click at [146, 529] on li "Too Much" at bounding box center [404, 525] width 683 height 26
type input "Too Much"
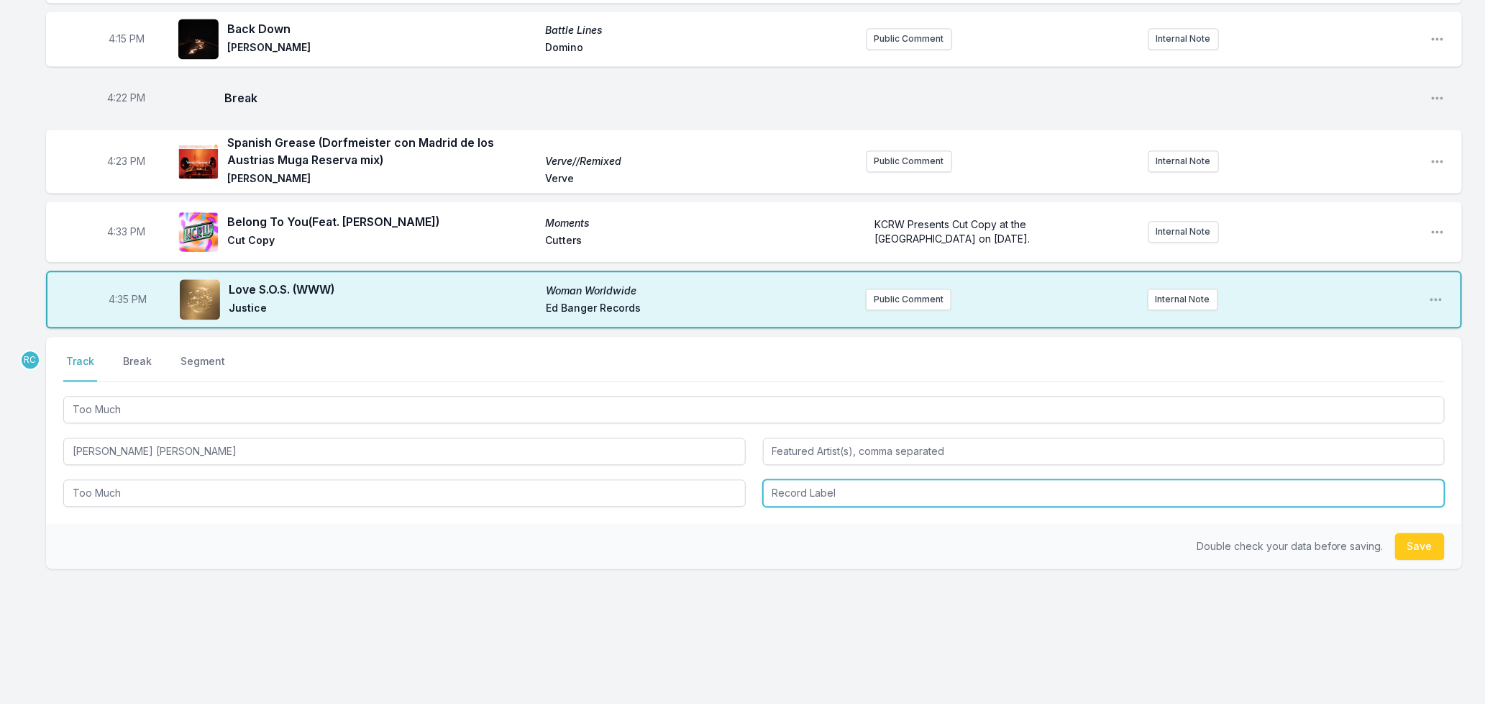
click at [903, 490] on input "Record Label" at bounding box center [1104, 492] width 683 height 27
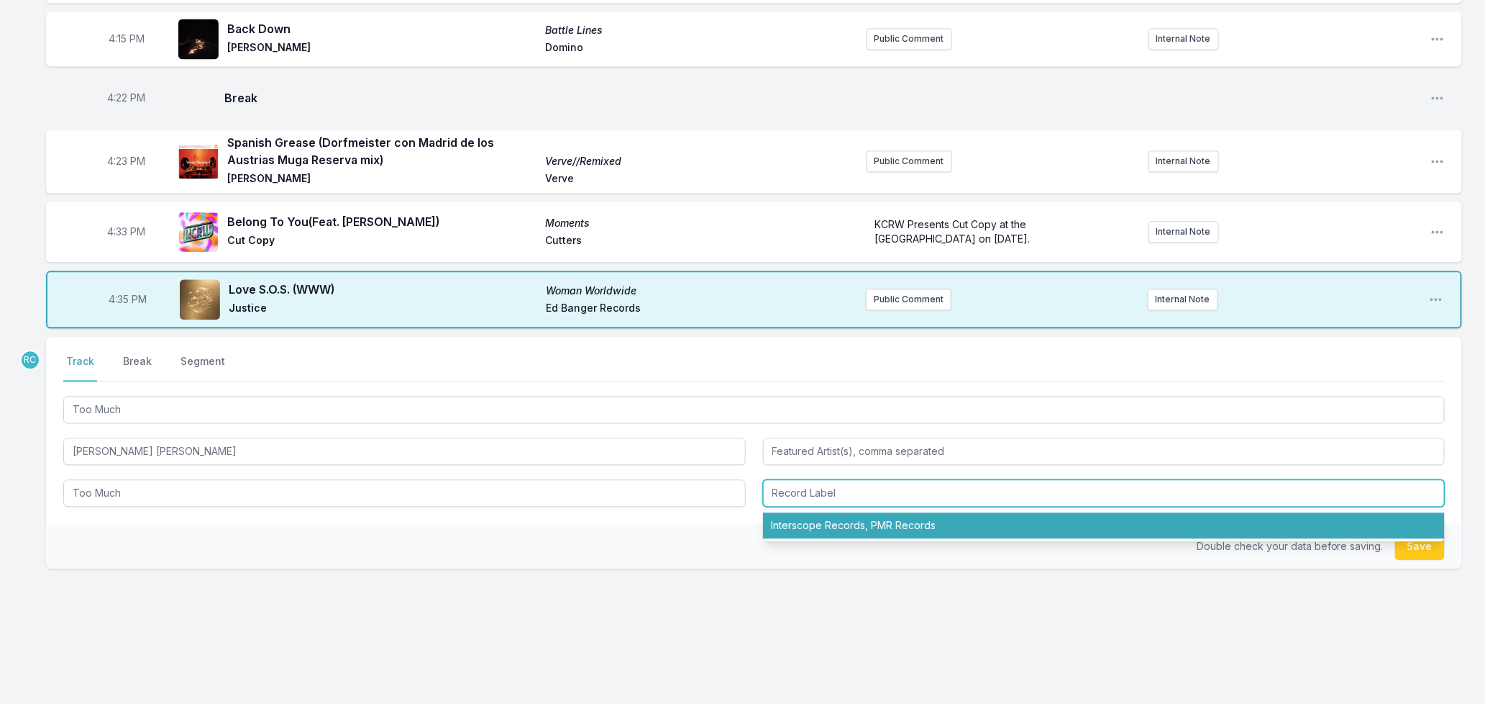
click at [880, 521] on li "Interscope Records, PMR Records" at bounding box center [1104, 525] width 683 height 26
type input "Interscope Records, PMR Records"
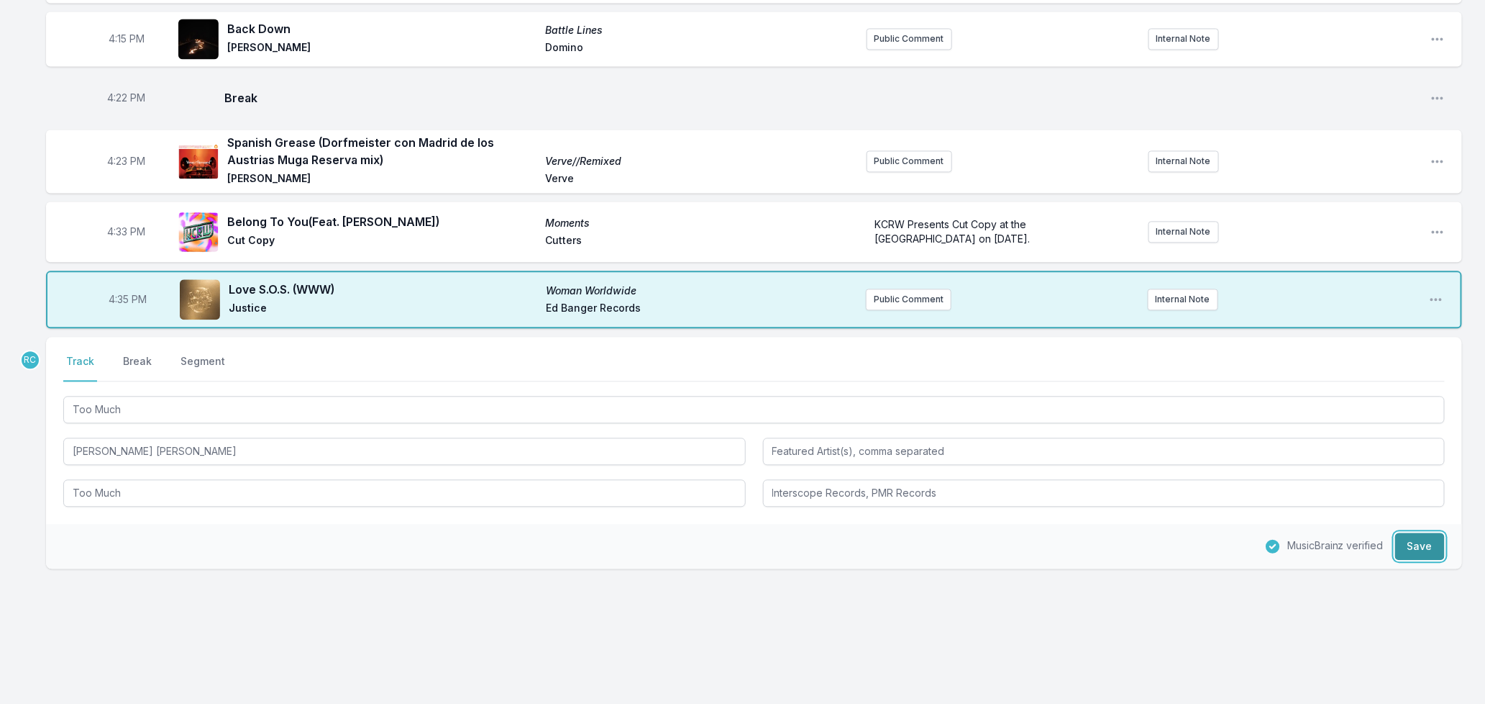
click at [1422, 537] on button "Save" at bounding box center [1421, 545] width 50 height 27
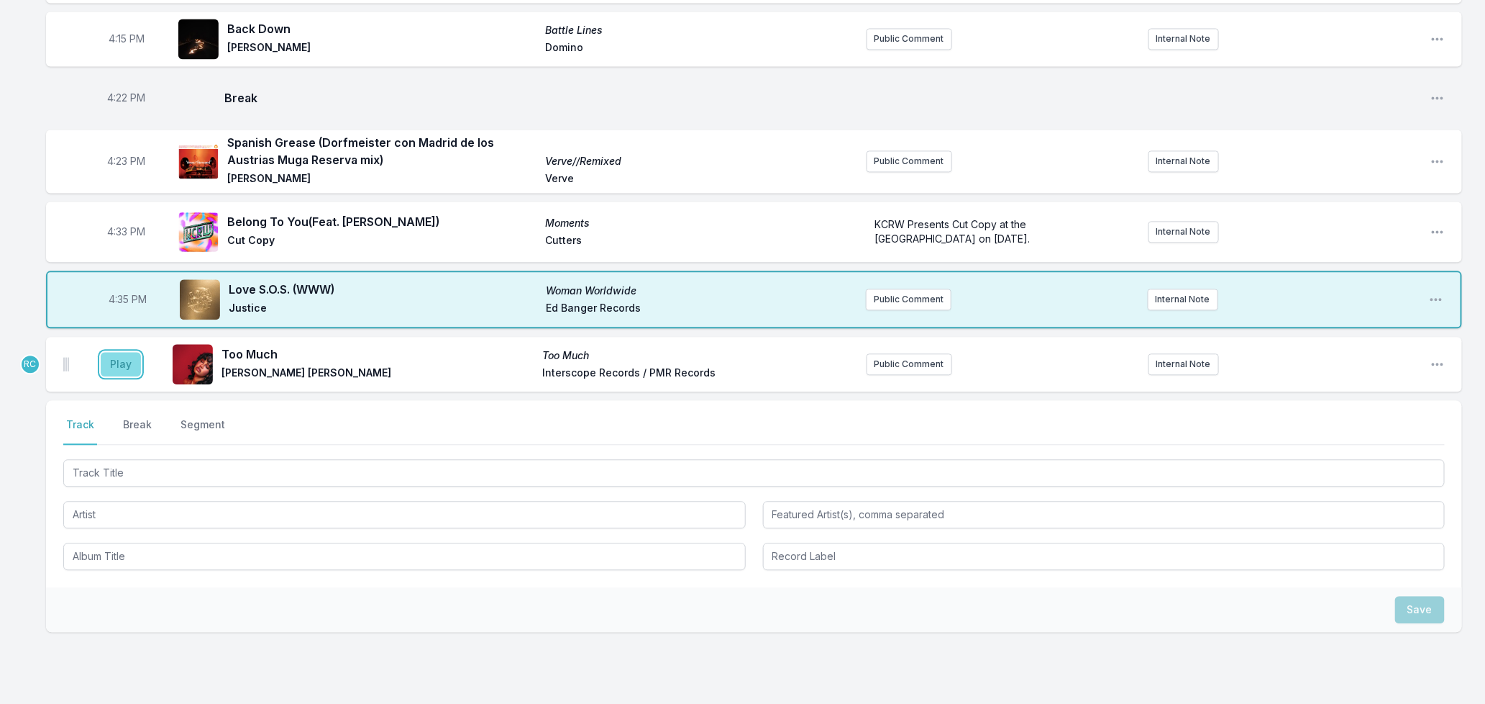
click at [108, 354] on button "Play" at bounding box center [121, 364] width 40 height 24
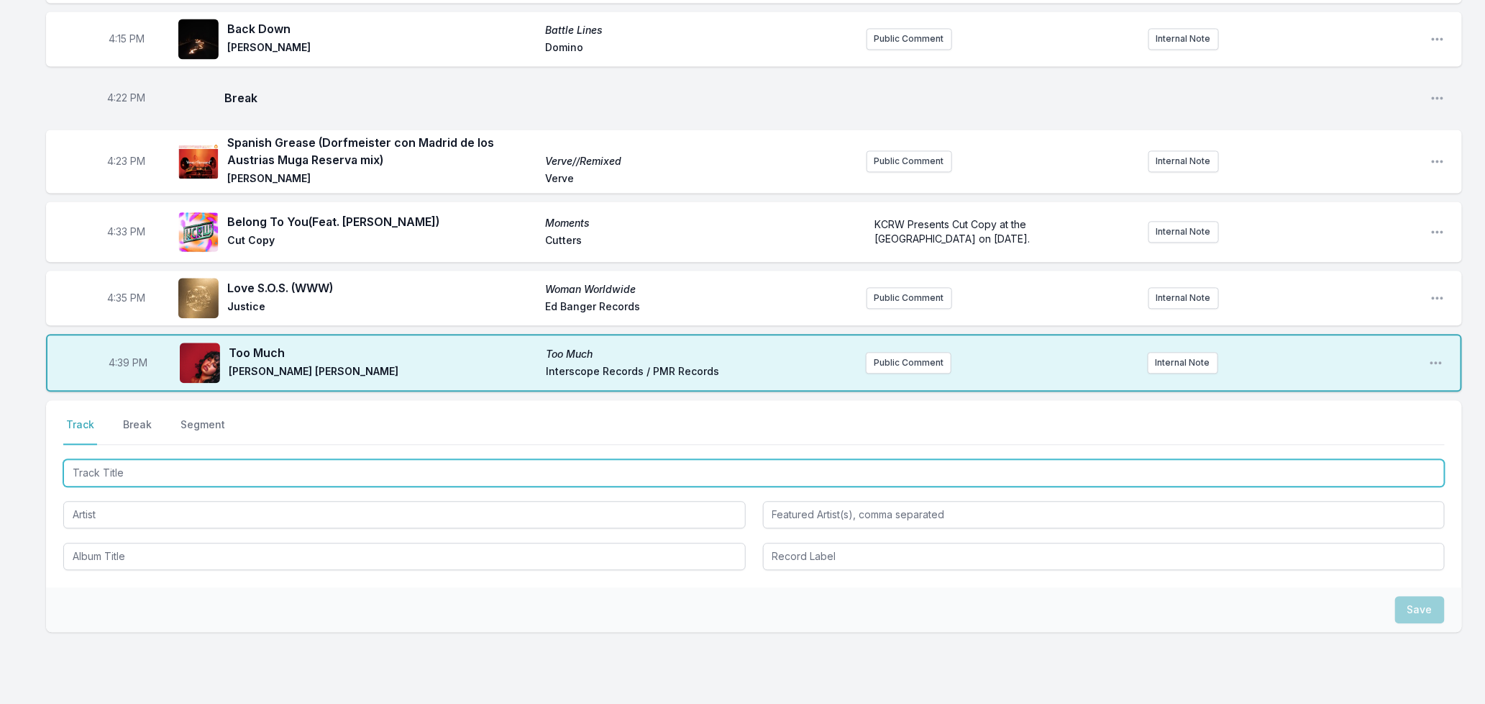
click at [174, 468] on input "Track Title" at bounding box center [754, 472] width 1382 height 27
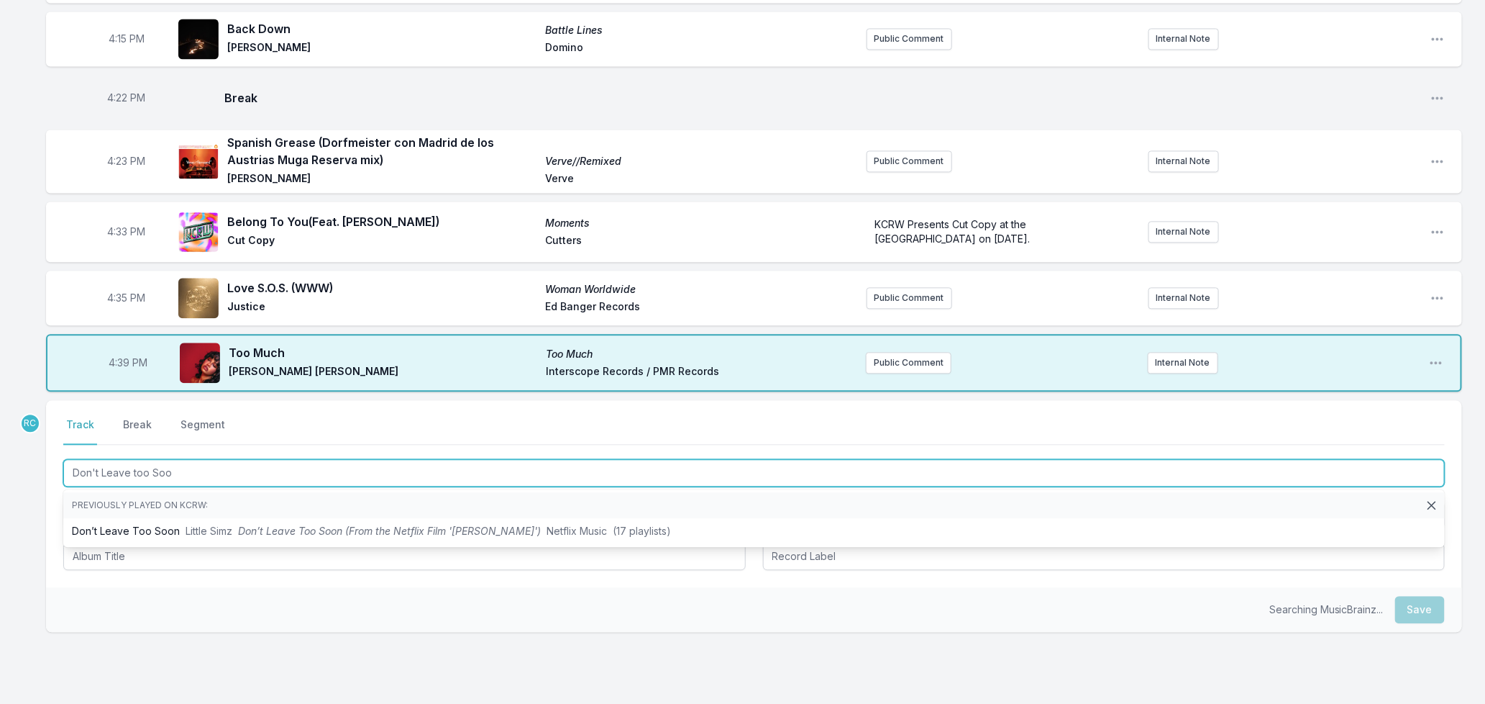
type input "Don't Leave too Soon"
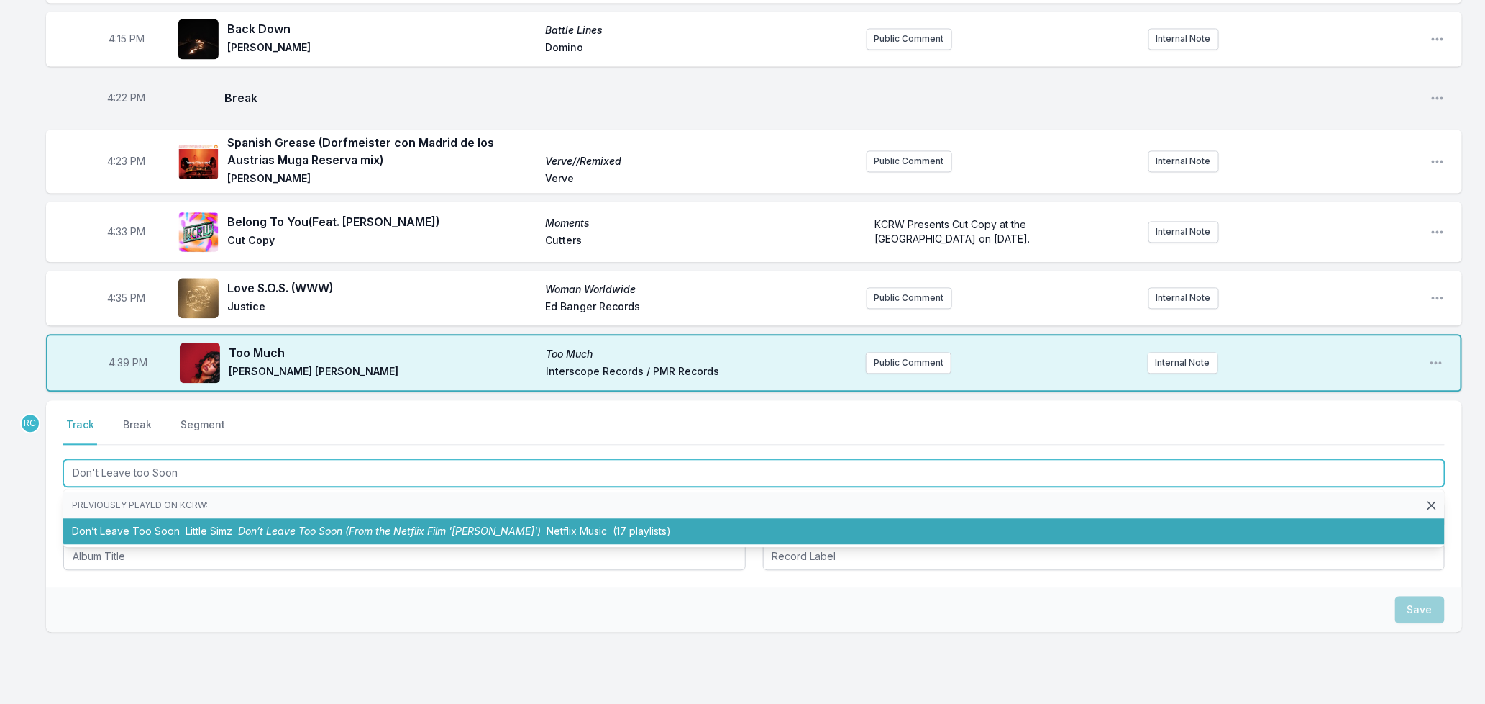
click at [266, 533] on li "Don’t Leave Too Soon Little Simz Don’t Leave Too Soon (From the Netflix Film '[…" at bounding box center [754, 531] width 1382 height 26
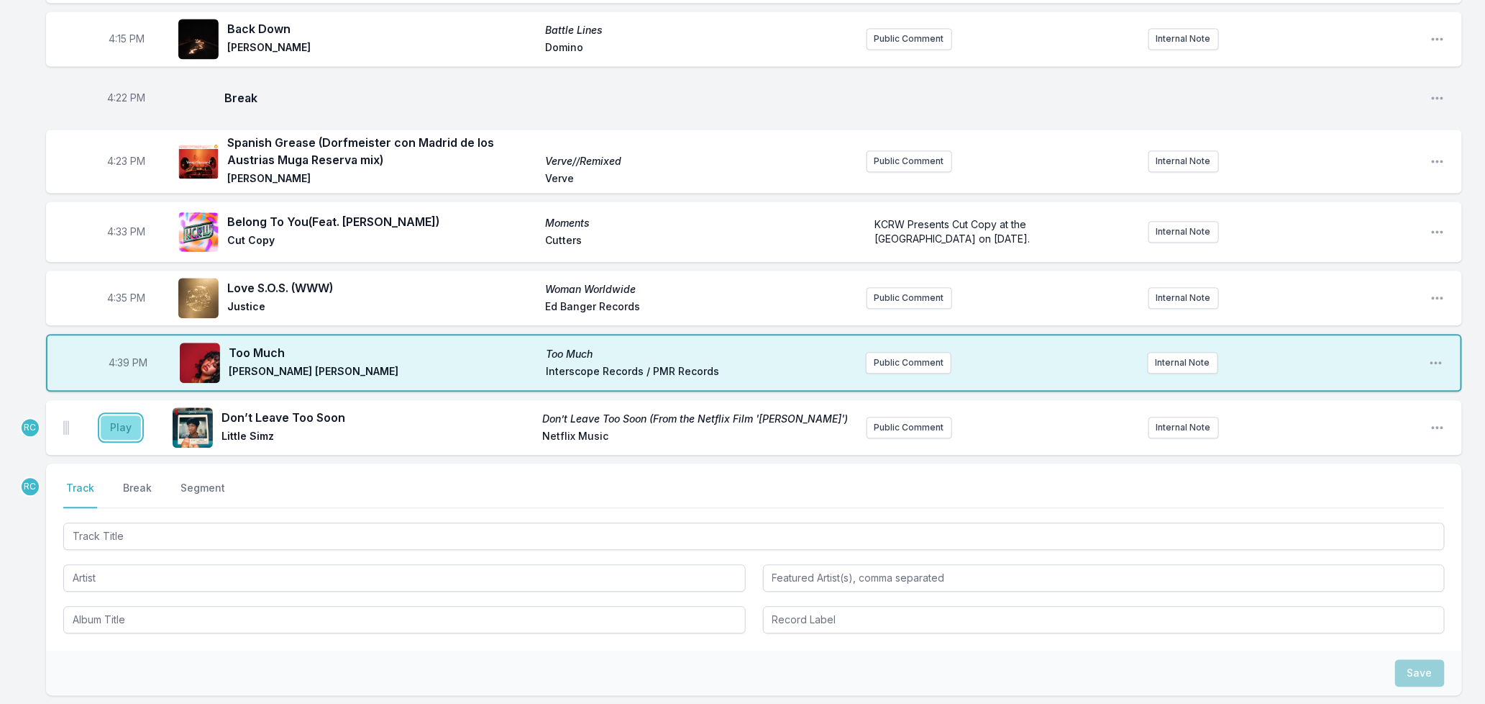
click at [115, 419] on button "Play" at bounding box center [121, 427] width 40 height 24
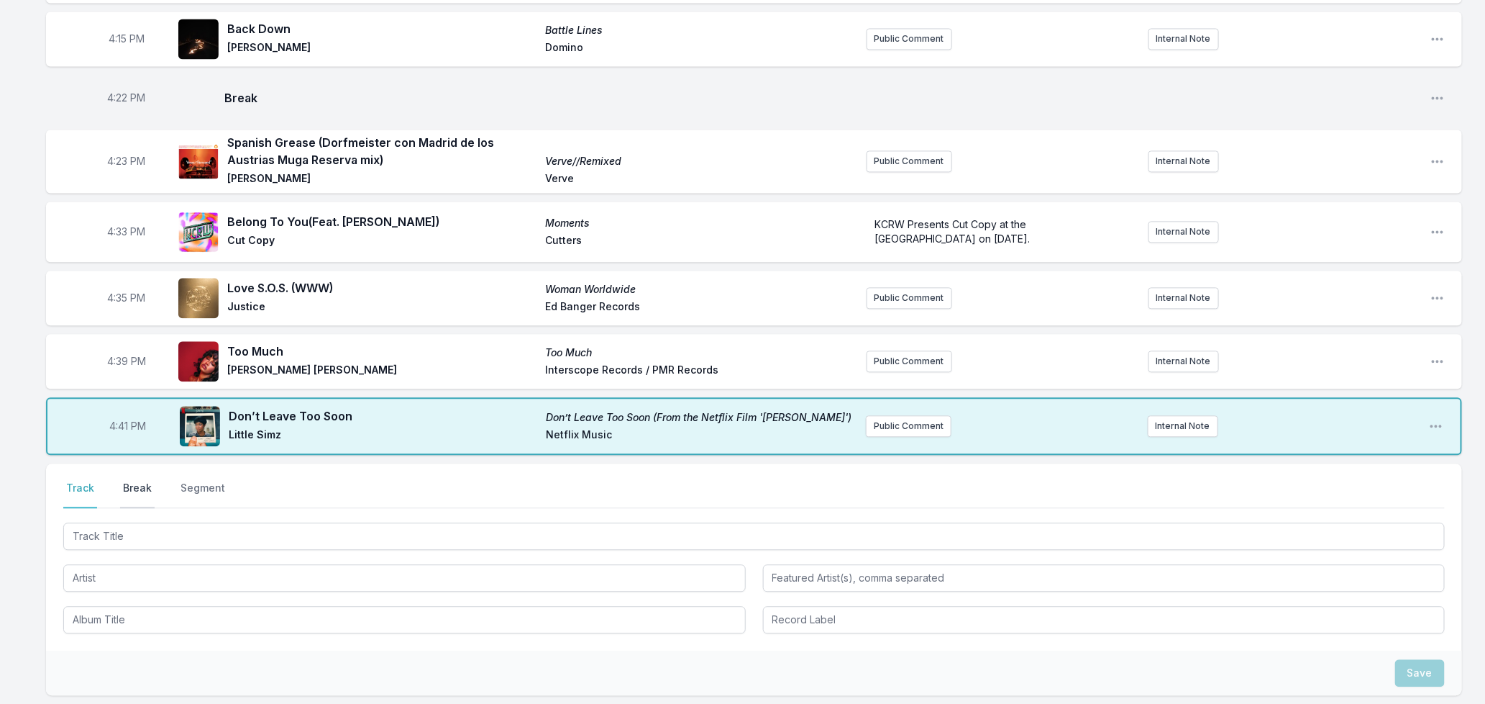
click at [142, 481] on button "Break" at bounding box center [137, 494] width 35 height 27
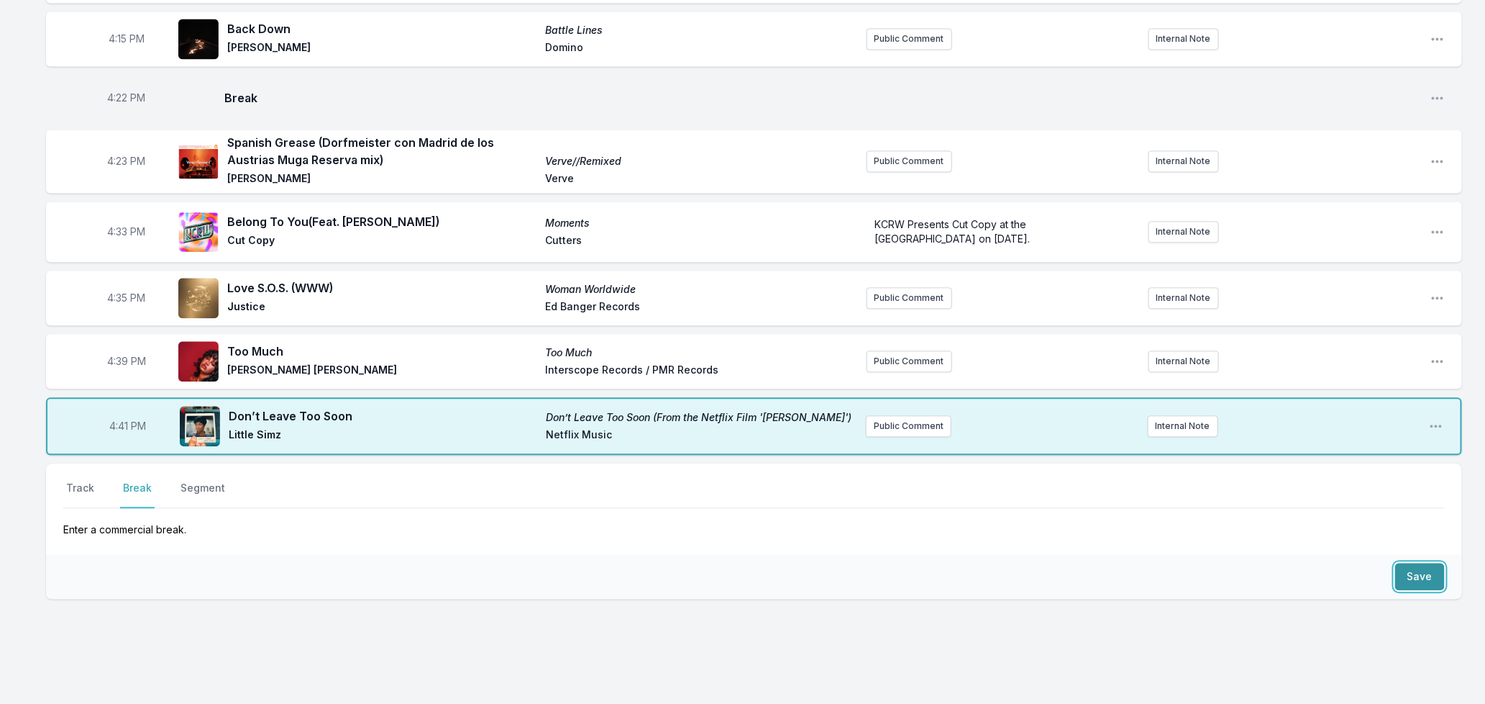
click at [1412, 570] on button "Save" at bounding box center [1421, 576] width 50 height 27
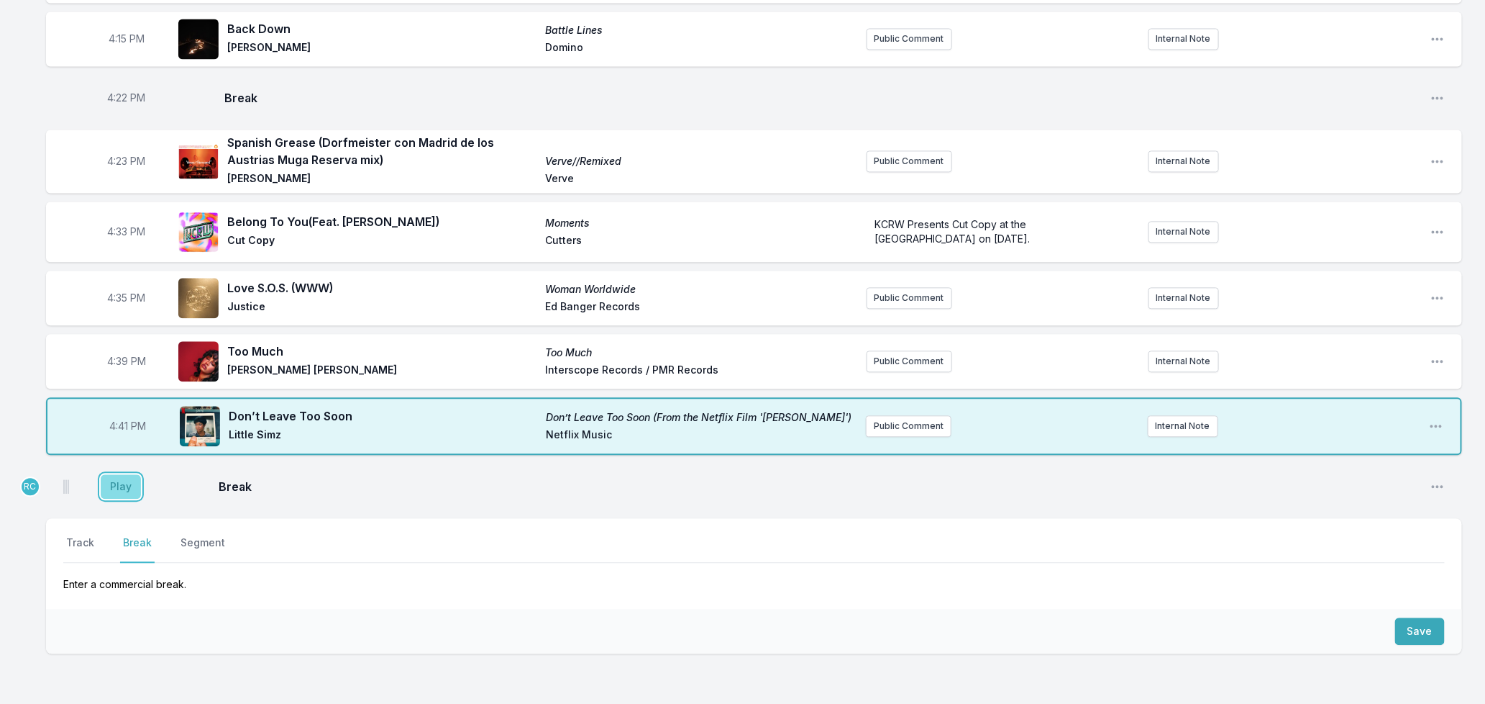
click at [113, 486] on button "Play" at bounding box center [121, 486] width 40 height 24
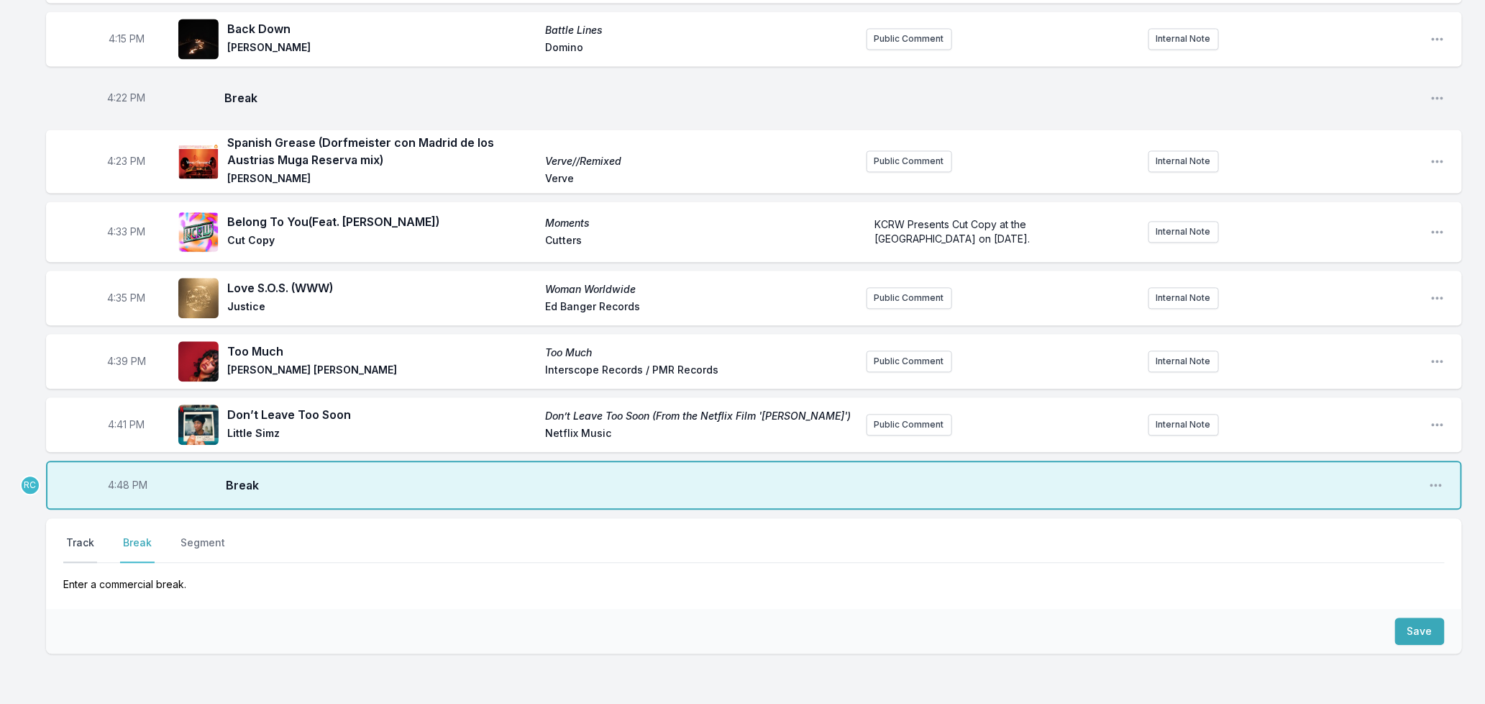
click at [85, 535] on button "Track" at bounding box center [80, 548] width 34 height 27
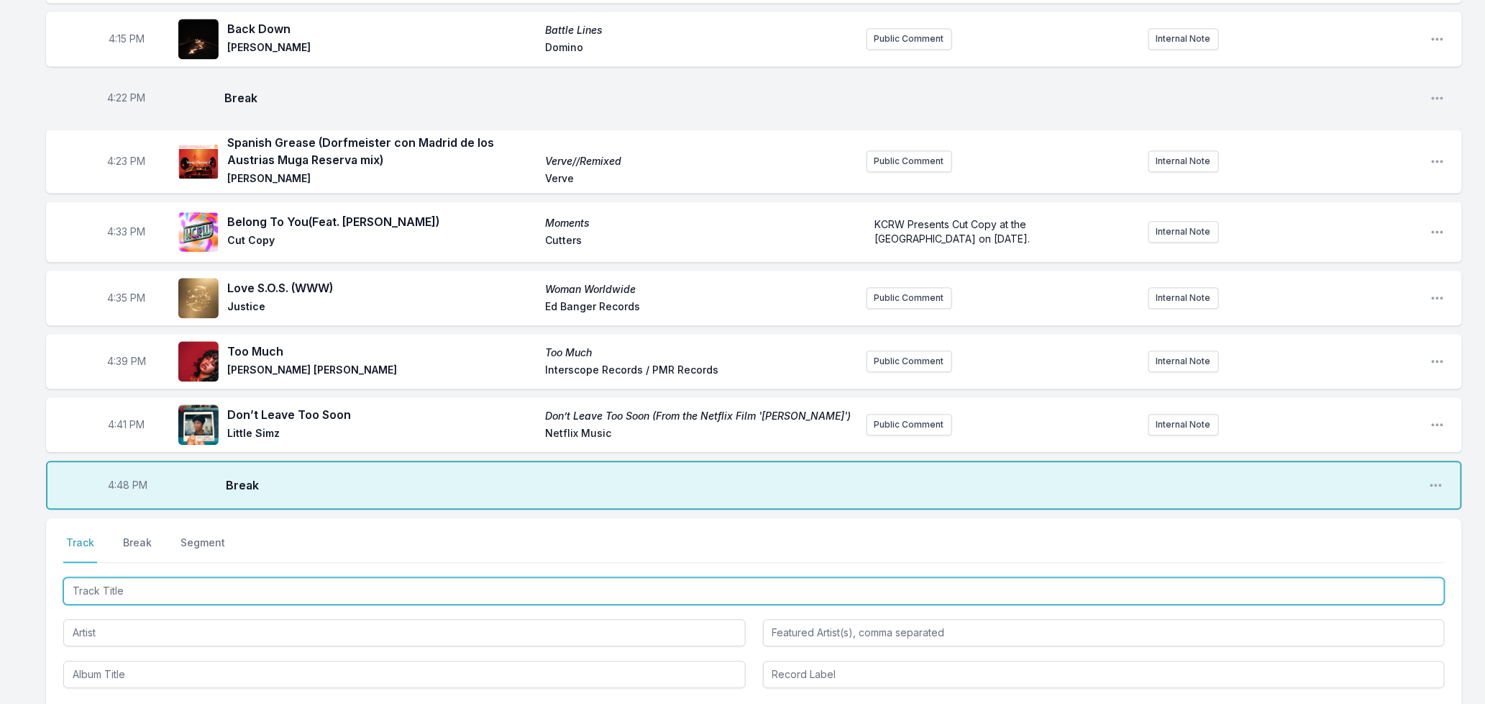
click at [114, 584] on input "Track Title" at bounding box center [754, 590] width 1382 height 27
type input "Been So Long"
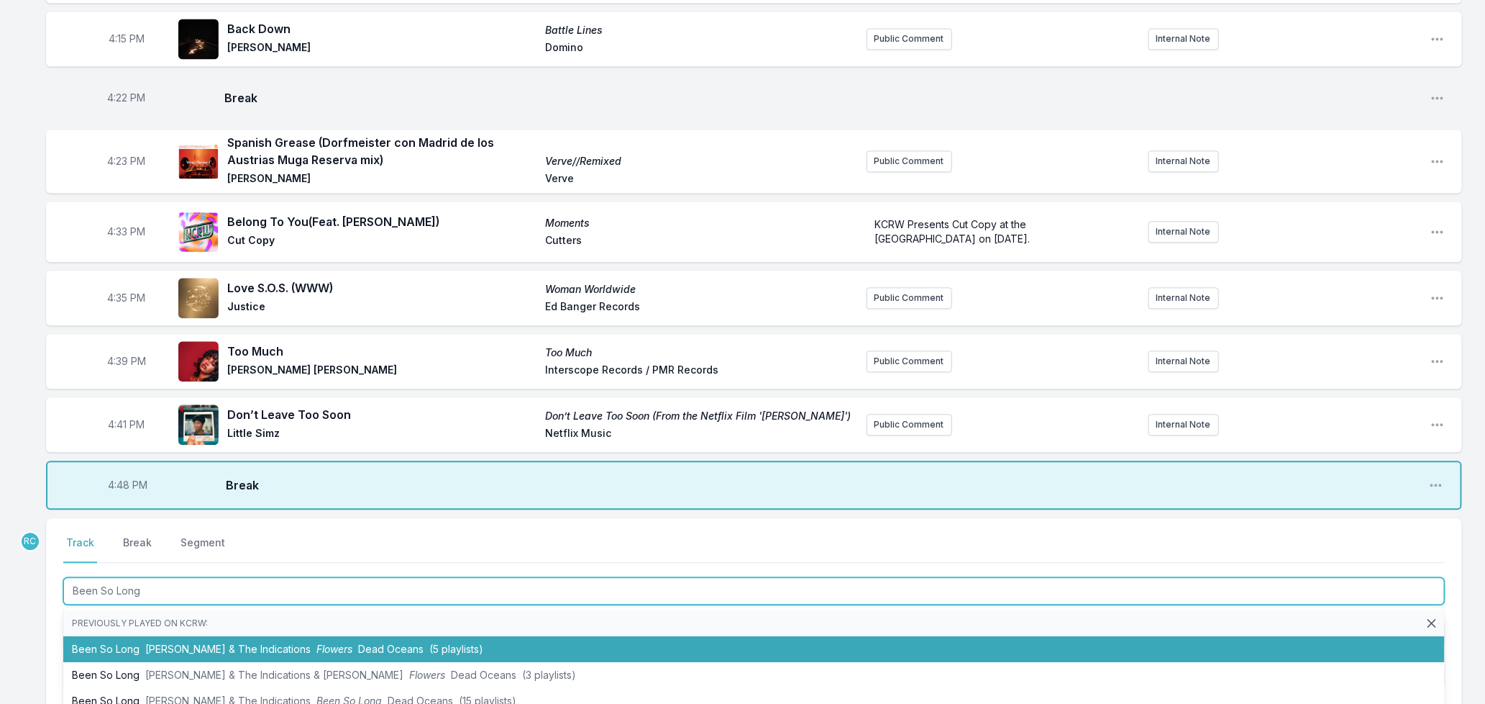
click at [254, 645] on span "[PERSON_NAME] & The Indications" at bounding box center [227, 648] width 165 height 12
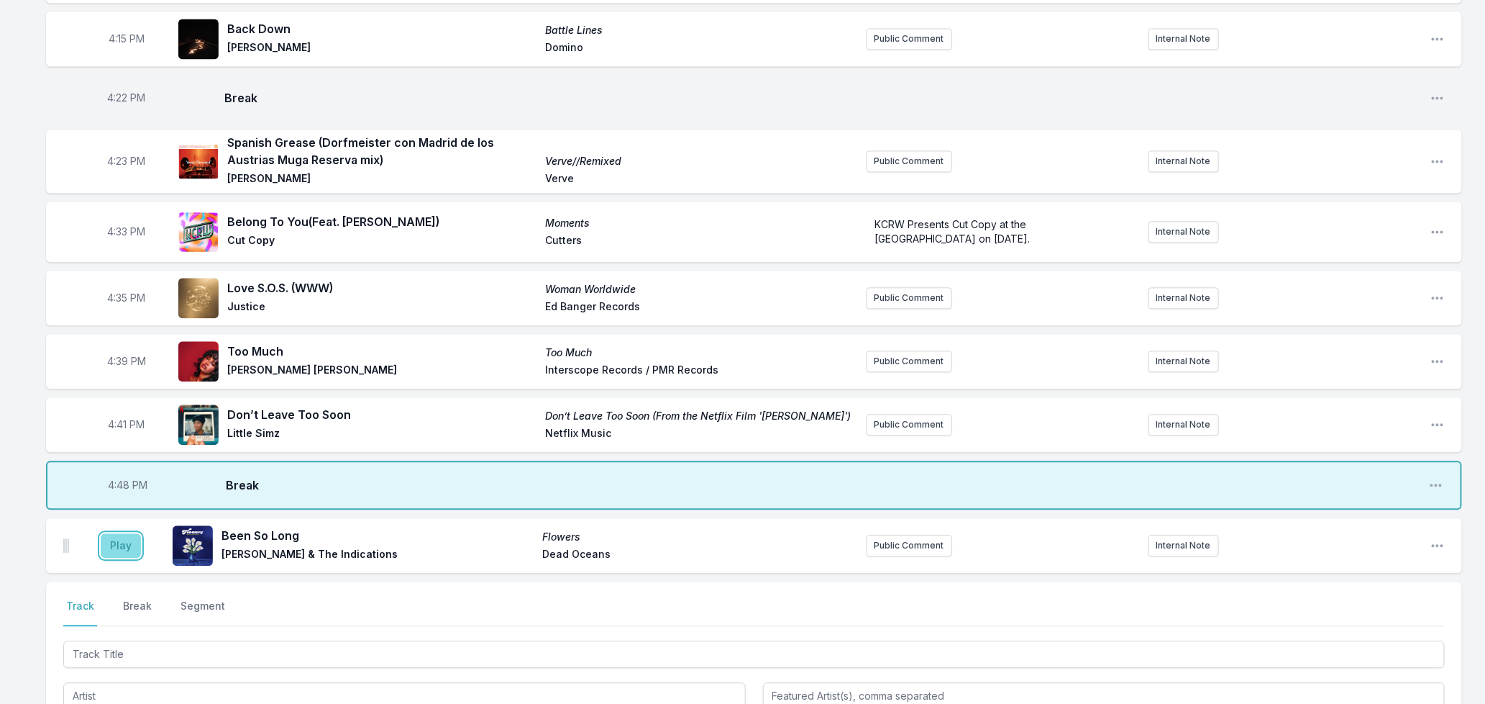
click at [119, 549] on button "Play" at bounding box center [121, 545] width 40 height 24
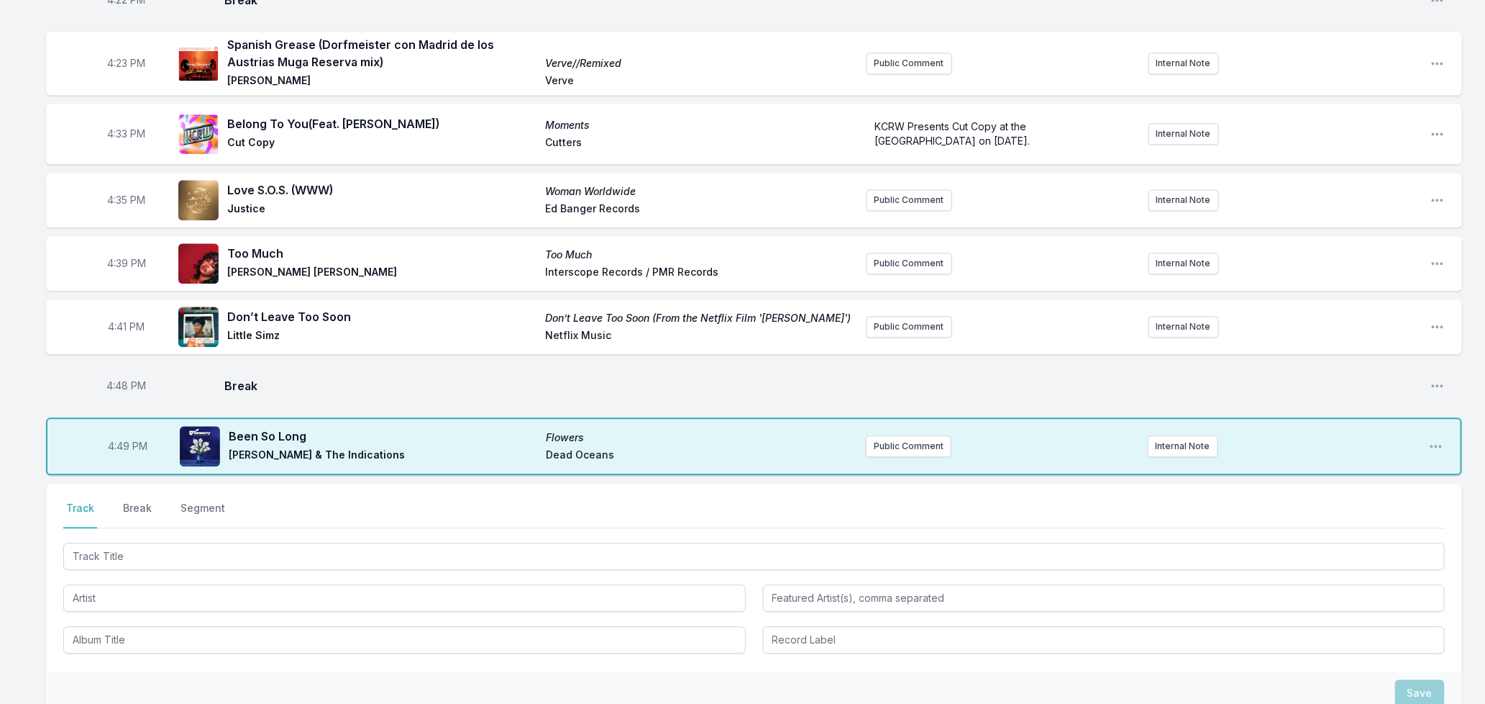
scroll to position [1660, 0]
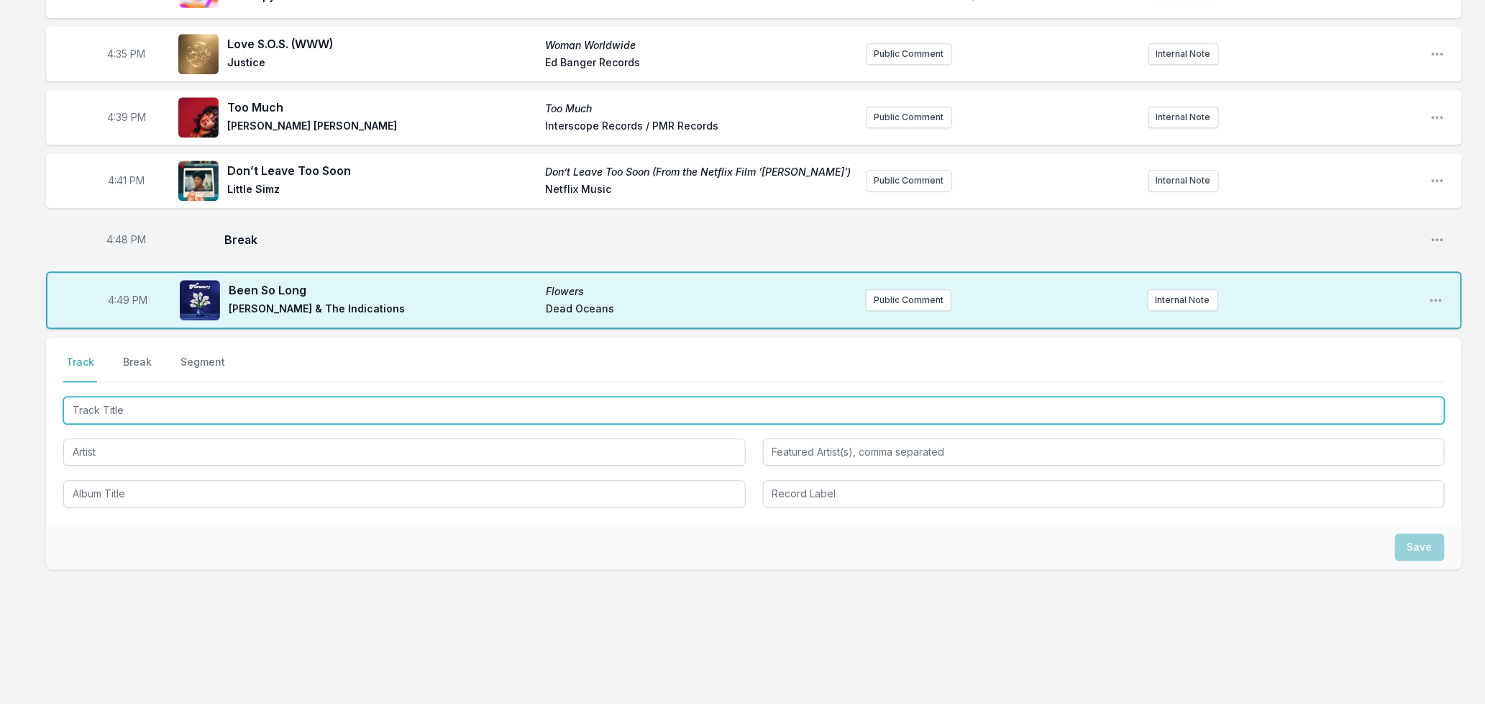
click at [373, 397] on input "Track Title" at bounding box center [754, 409] width 1382 height 27
type input "Young [DEMOGRAPHIC_DATA]"
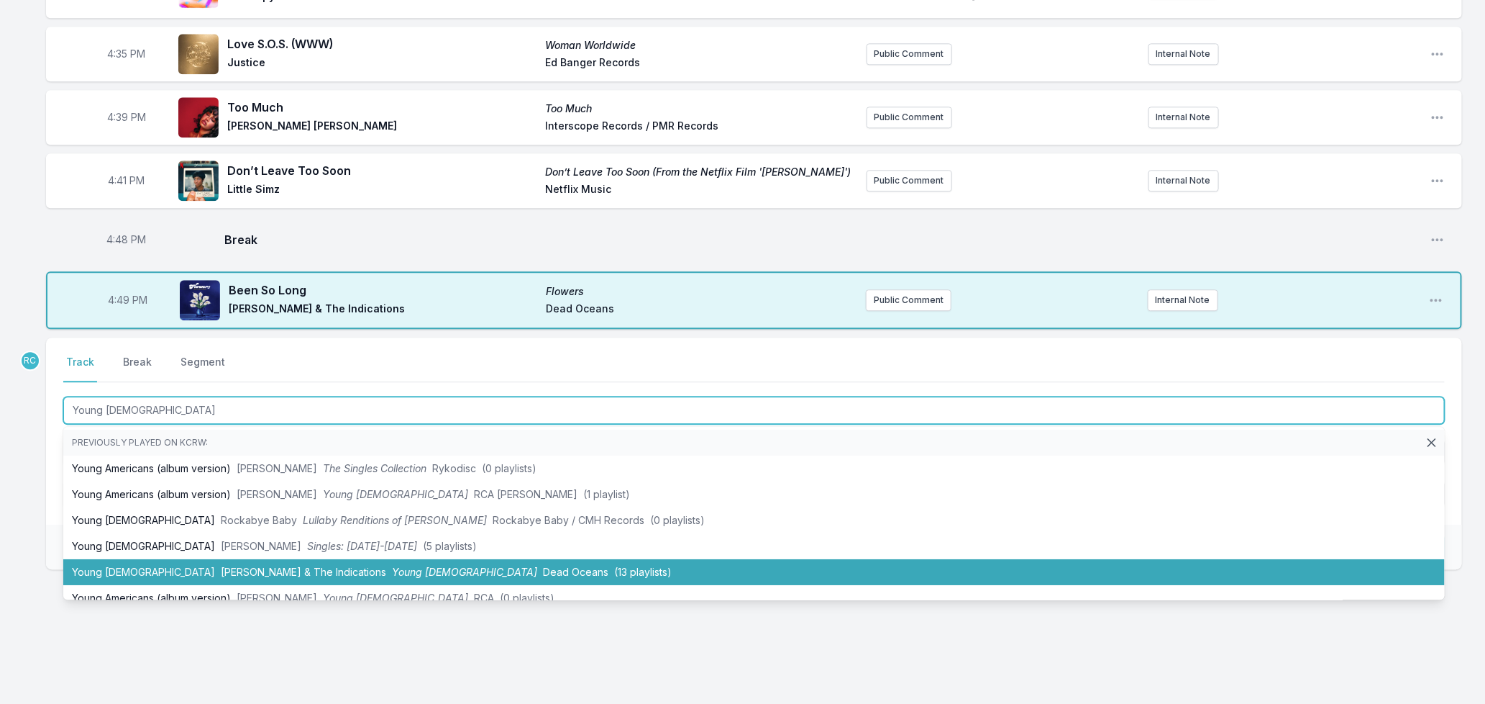
click at [138, 565] on li "Young Americans [PERSON_NAME] & The Indications Young [DEMOGRAPHIC_DATA] Dead O…" at bounding box center [754, 572] width 1382 height 26
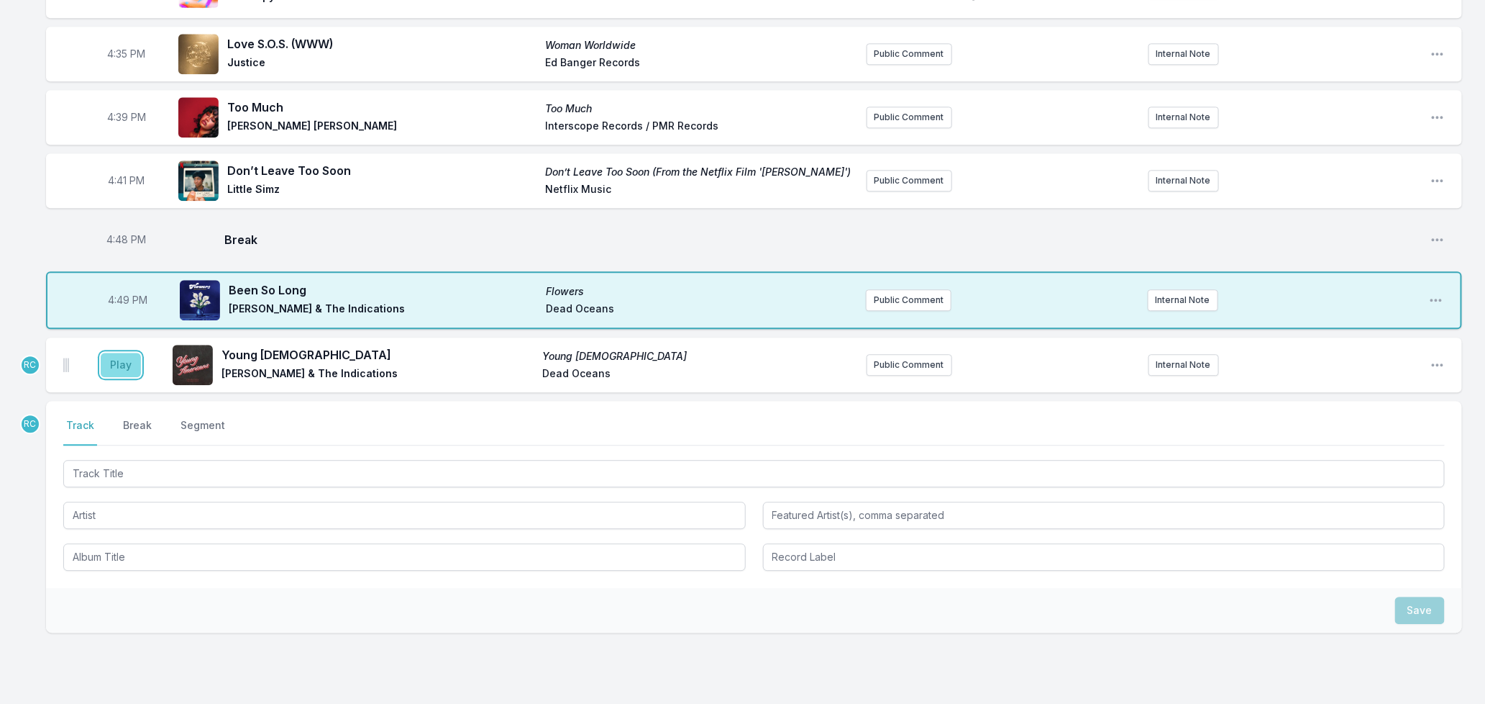
click at [113, 357] on button "Play" at bounding box center [121, 364] width 40 height 24
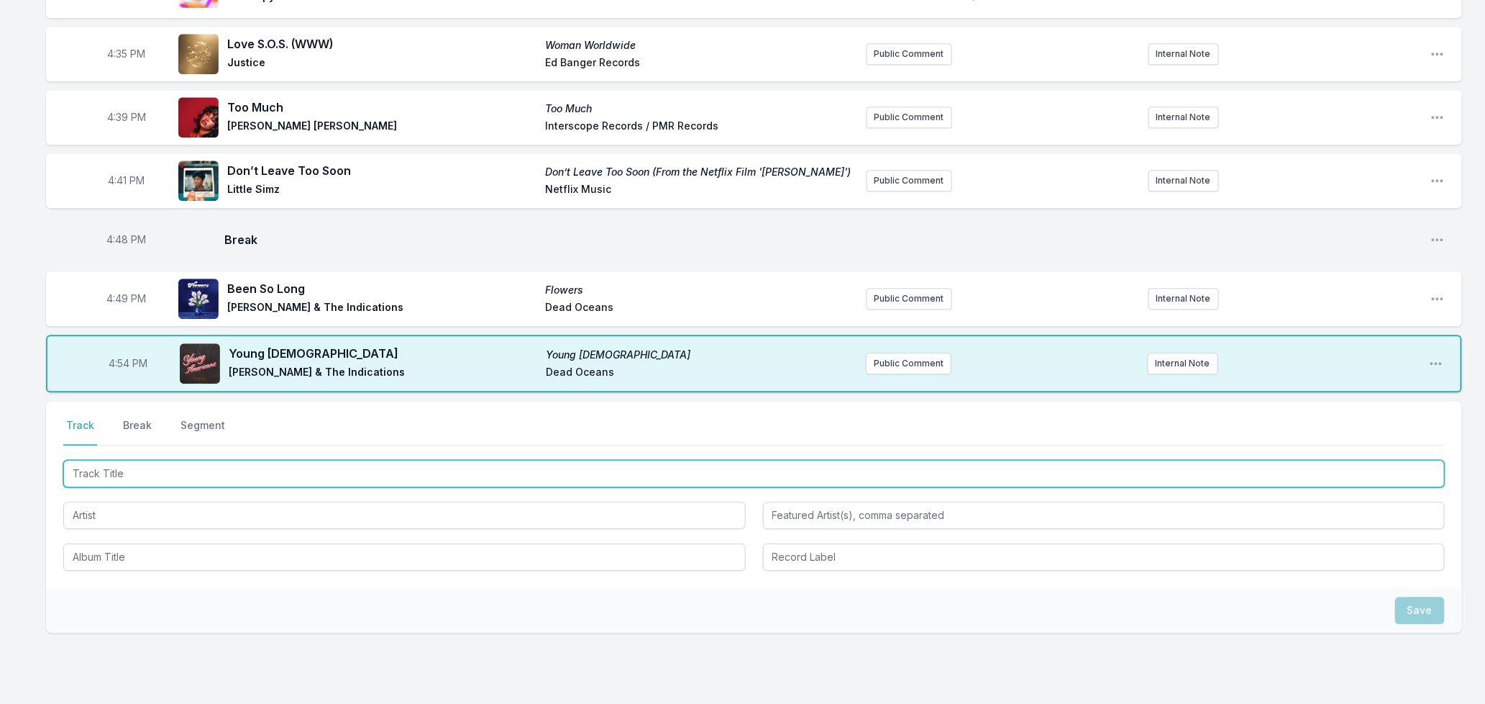
click at [195, 470] on input "Track Title" at bounding box center [754, 473] width 1382 height 27
type input "Abuelita"
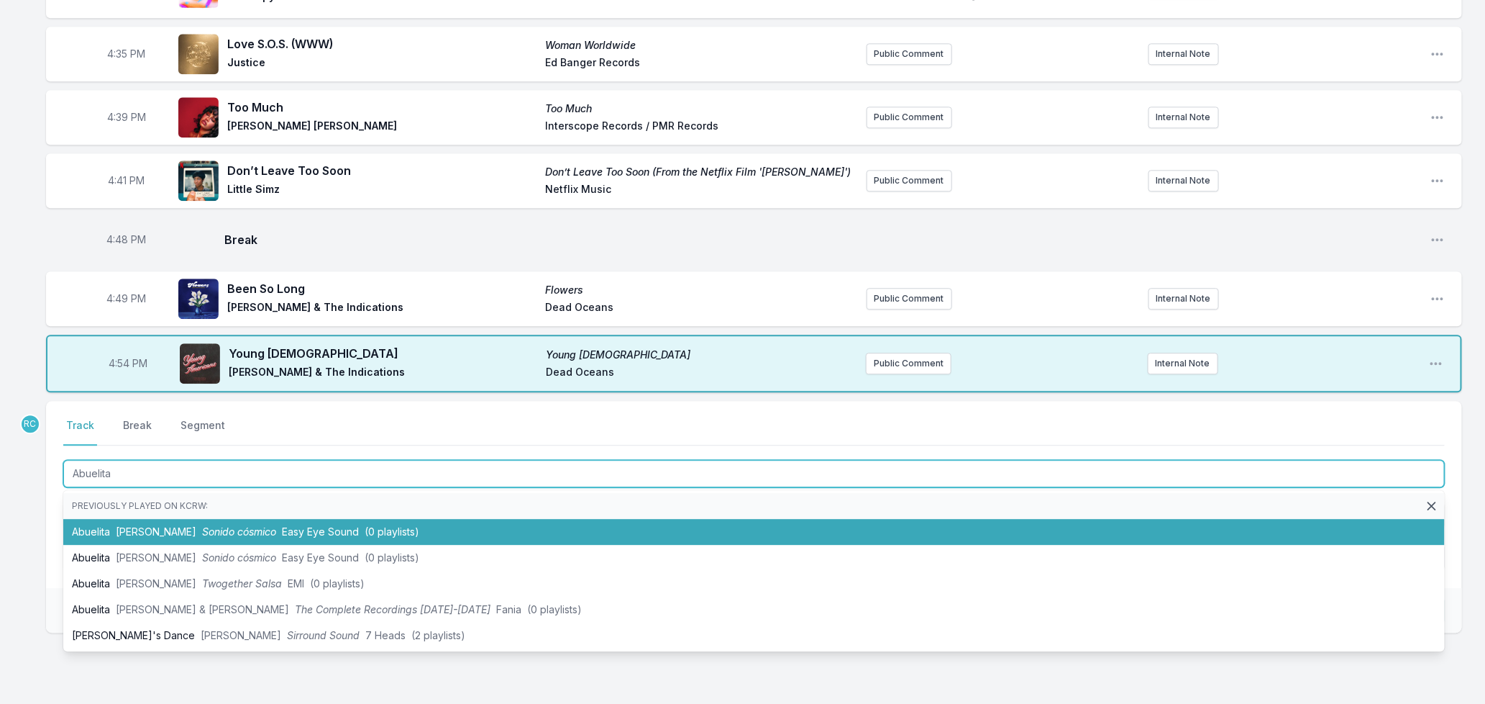
click at [293, 535] on li "[PERSON_NAME] cósmico Easy Eye Sound (0 playlists)" at bounding box center [754, 532] width 1382 height 26
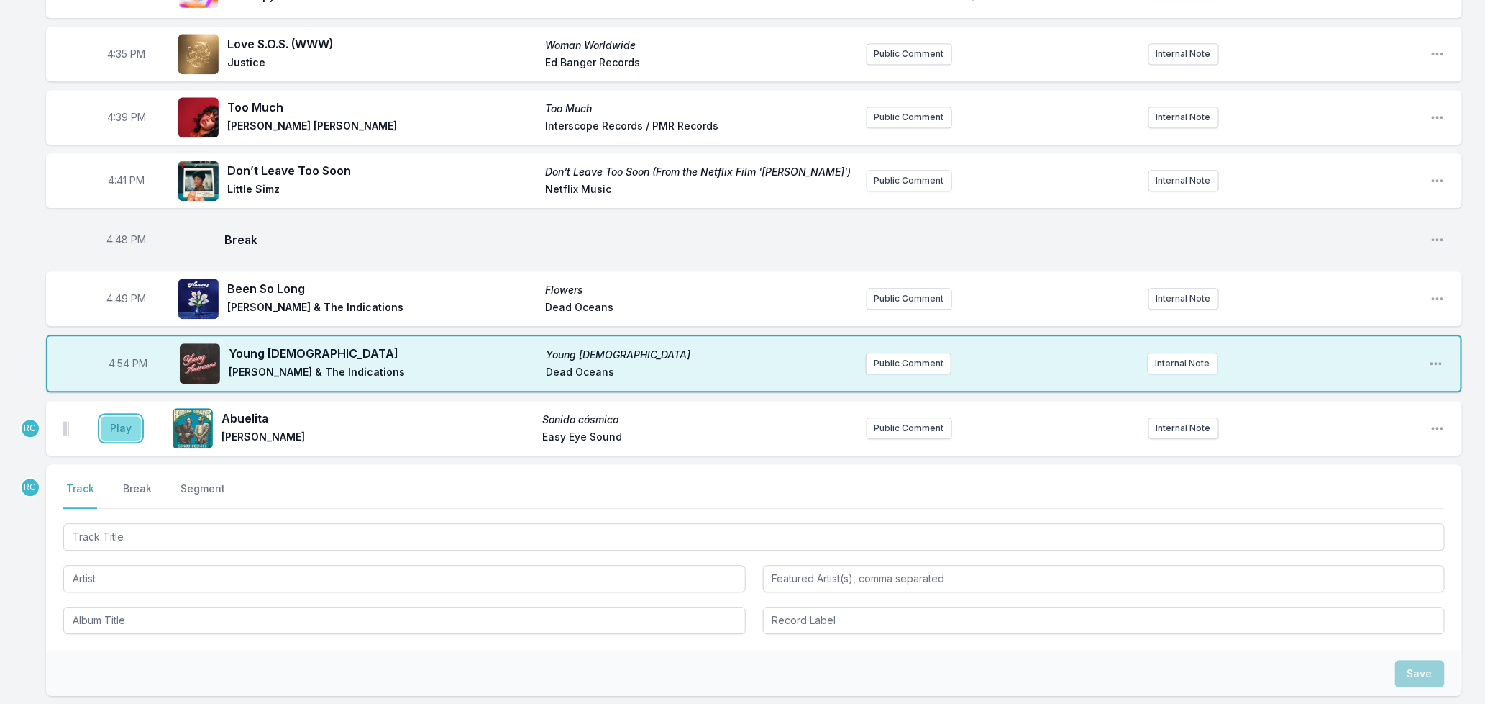
click at [134, 427] on button "Play" at bounding box center [121, 428] width 40 height 24
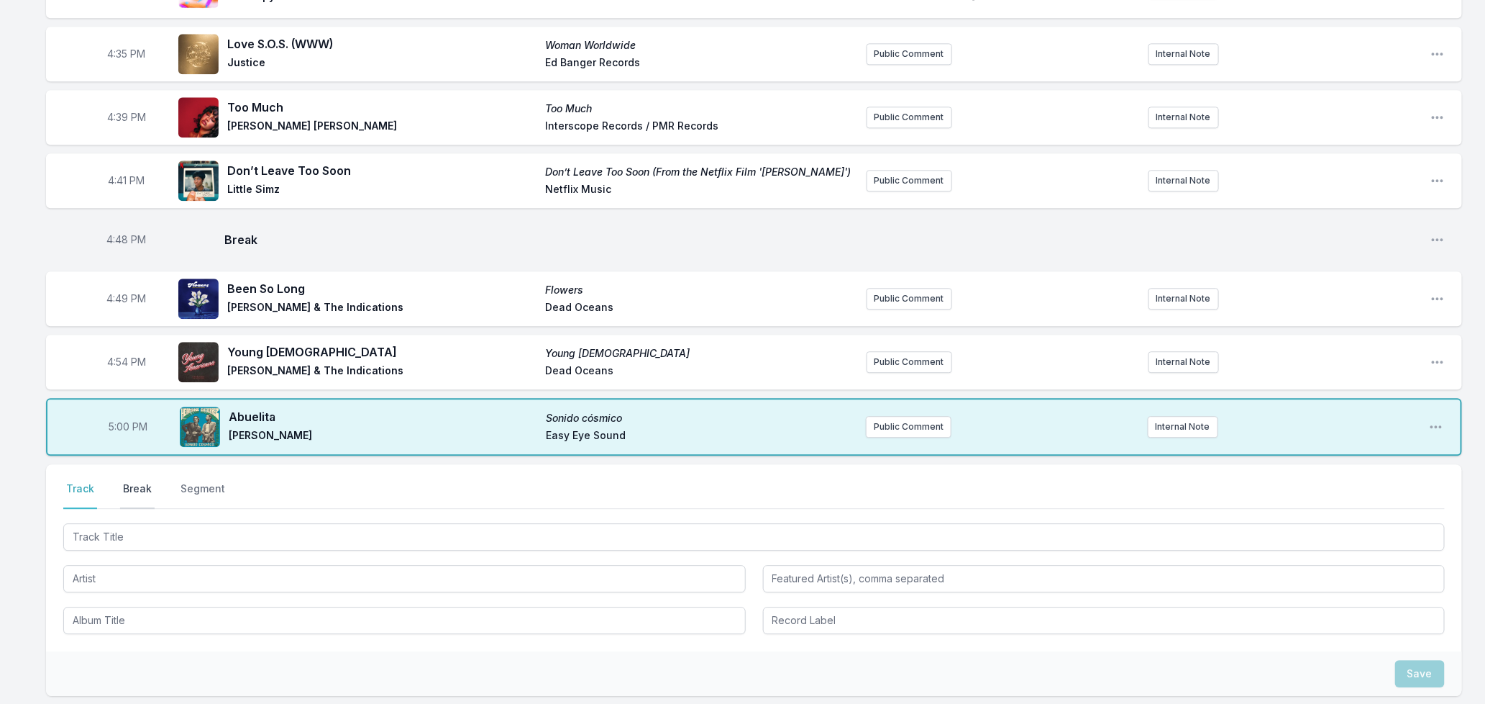
click at [127, 485] on button "Break" at bounding box center [137, 494] width 35 height 27
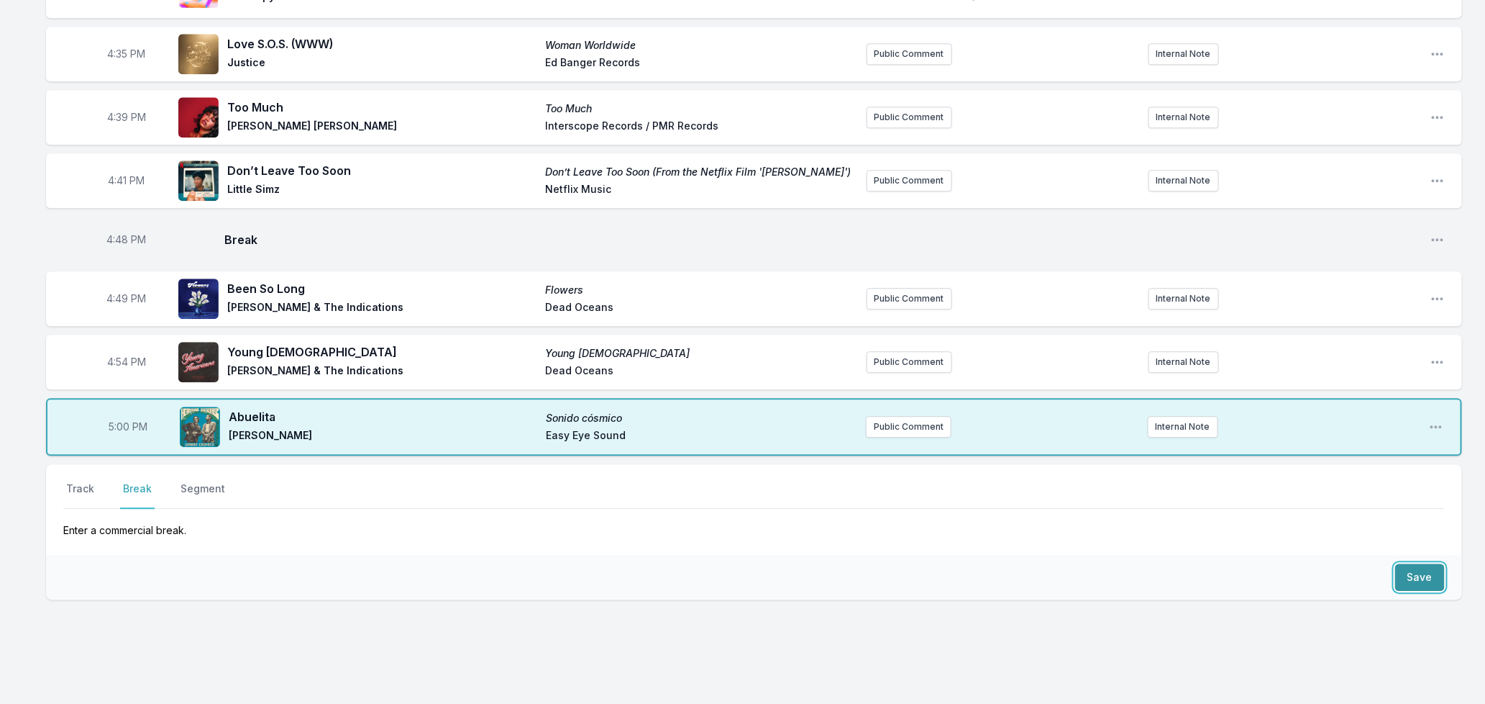
click at [1425, 569] on button "Save" at bounding box center [1421, 576] width 50 height 27
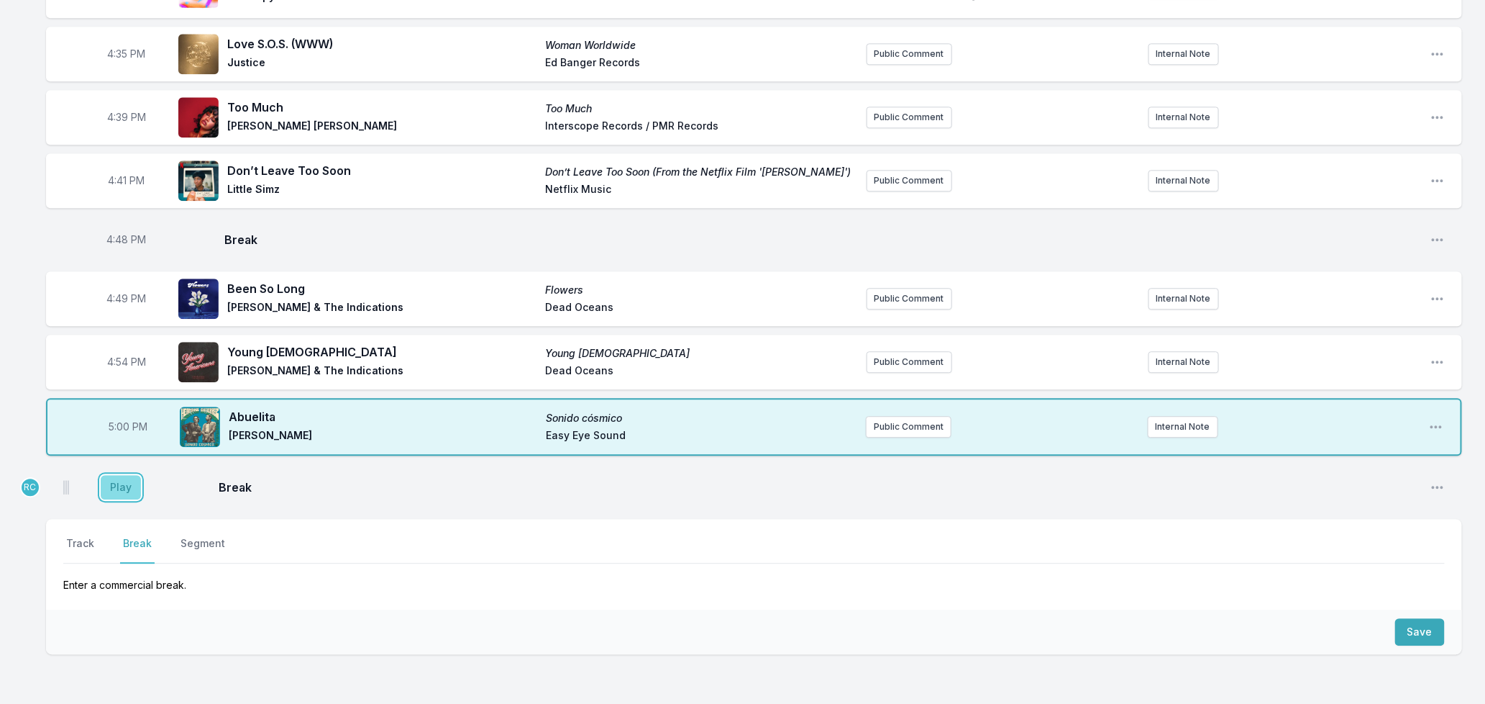
click at [116, 485] on button "Play" at bounding box center [121, 487] width 40 height 24
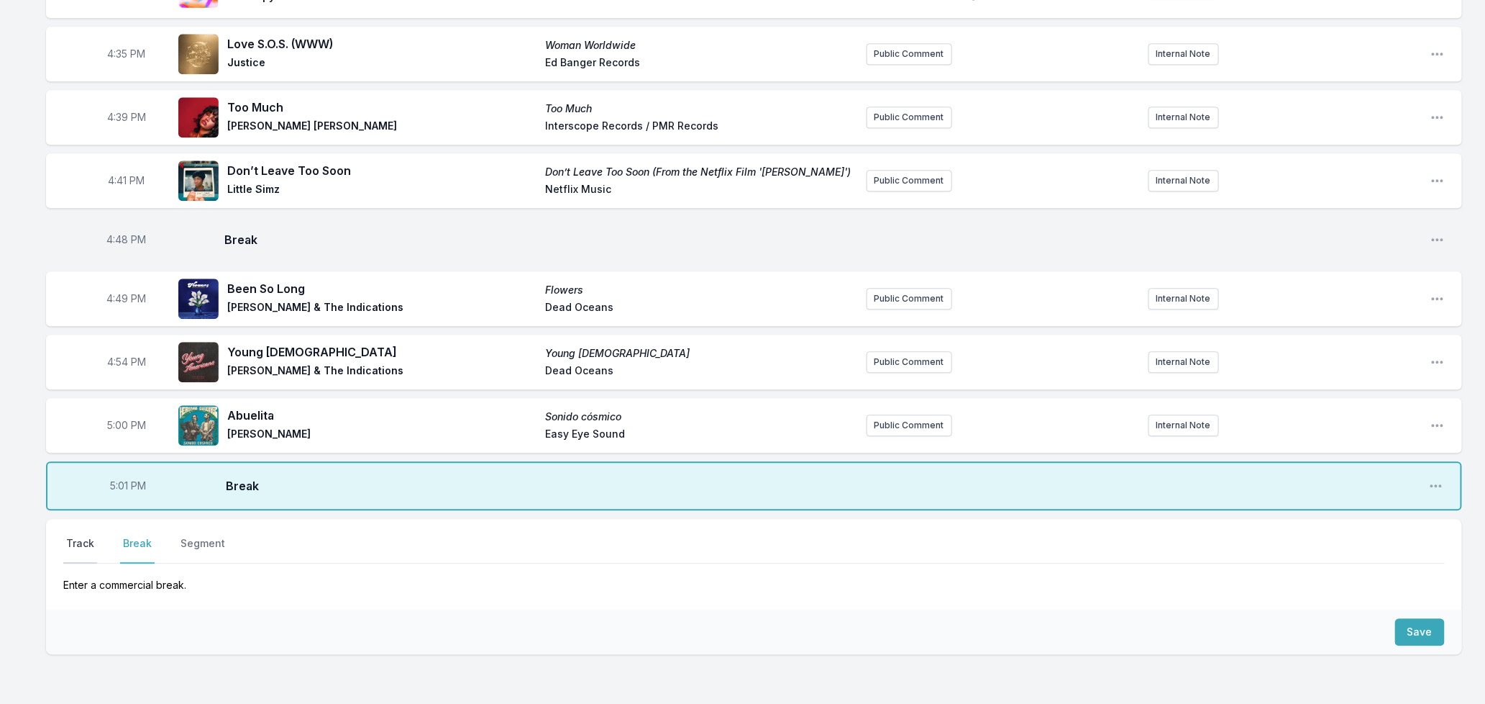
click at [83, 537] on button "Track" at bounding box center [80, 549] width 34 height 27
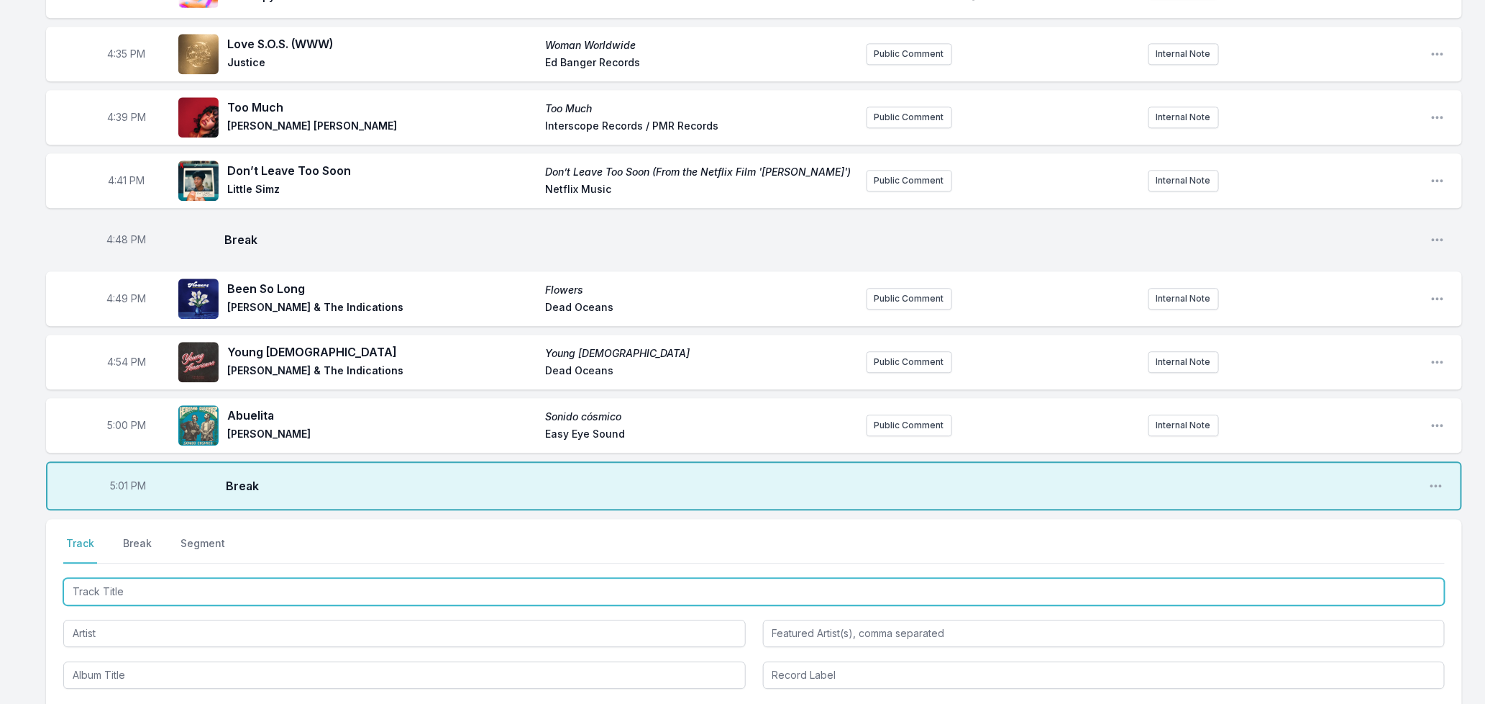
click at [174, 583] on input "Track Title" at bounding box center [754, 591] width 1382 height 27
type input "S"
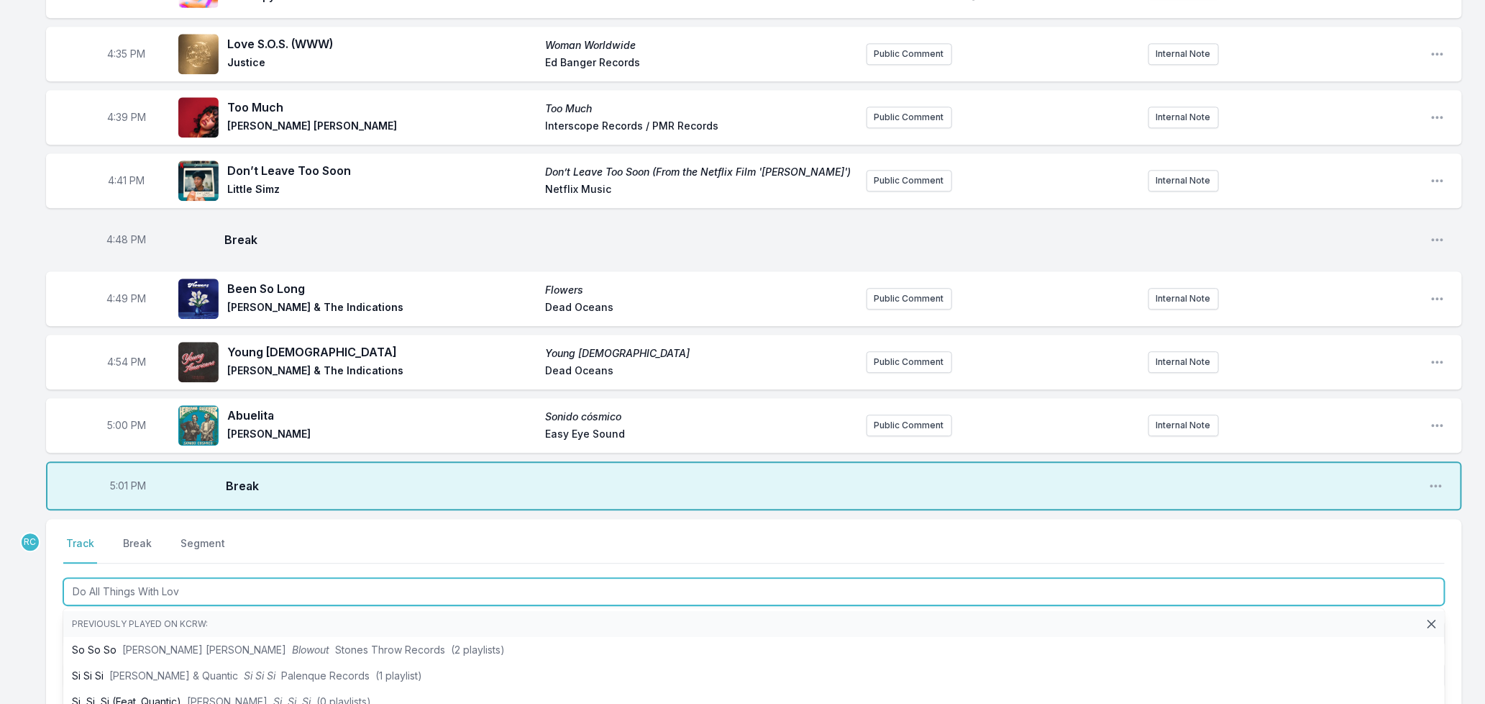
type input "Do All Things With Love"
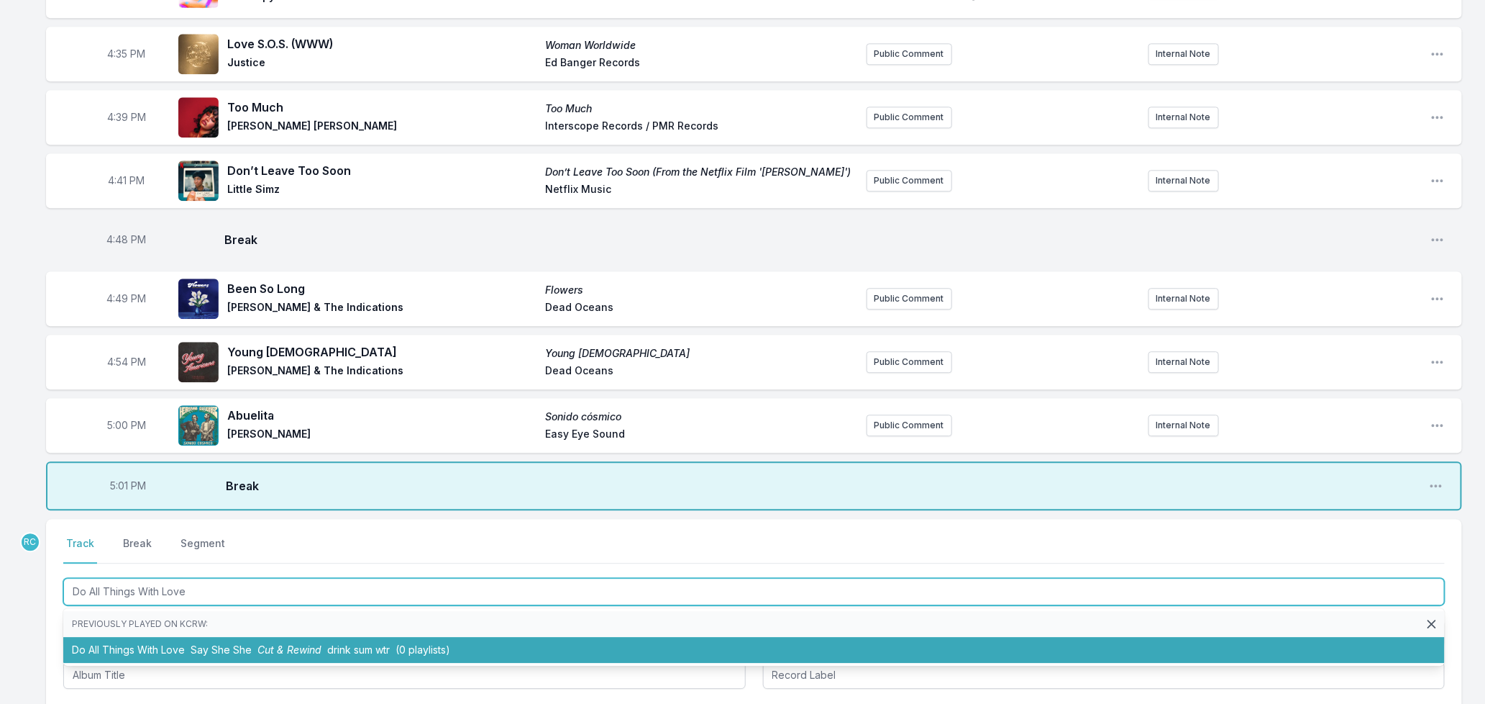
click at [194, 659] on li "Do All Things With Love Say She She Cut & Rewind drink sum wtr (0 playlists)" at bounding box center [754, 650] width 1382 height 26
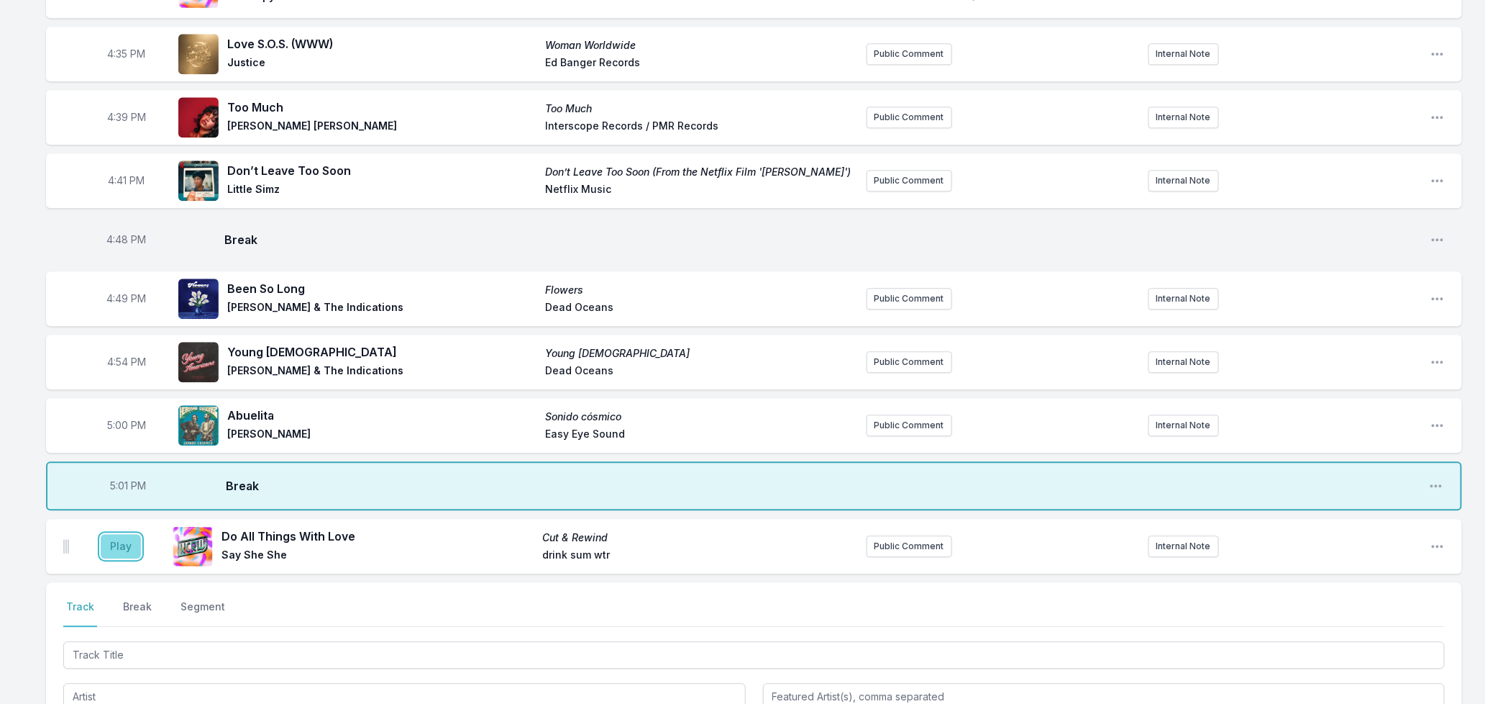
click at [118, 547] on button "Play" at bounding box center [121, 546] width 40 height 24
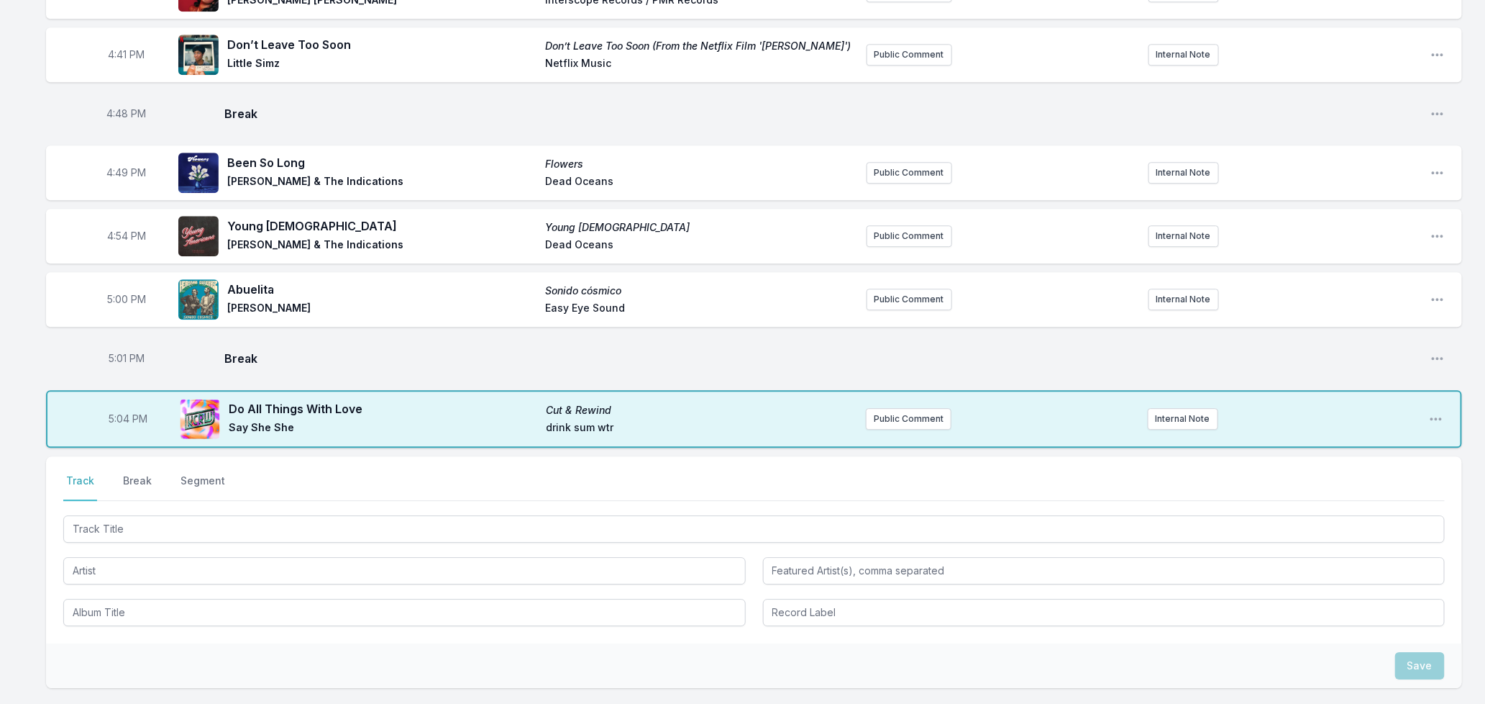
scroll to position [1904, 0]
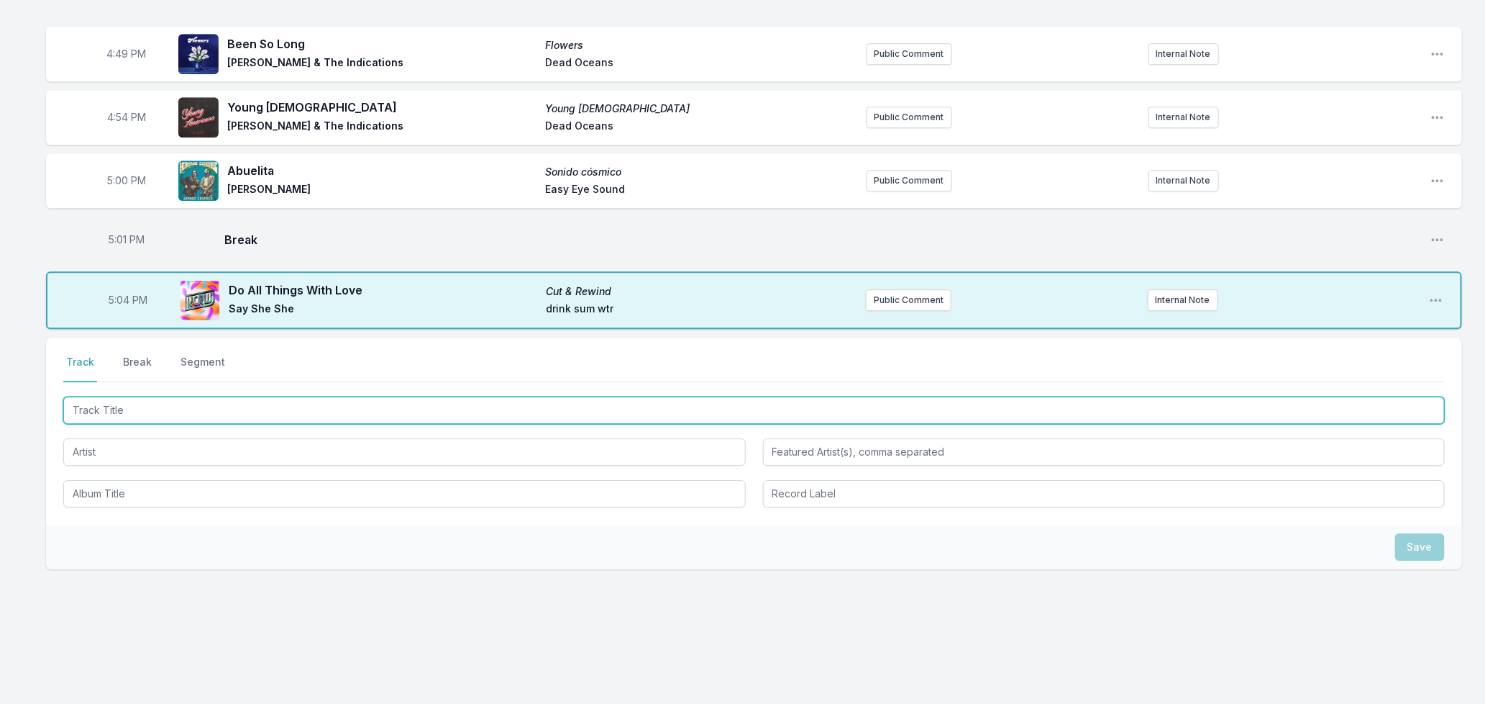
click at [355, 406] on input "Track Title" at bounding box center [754, 409] width 1382 height 27
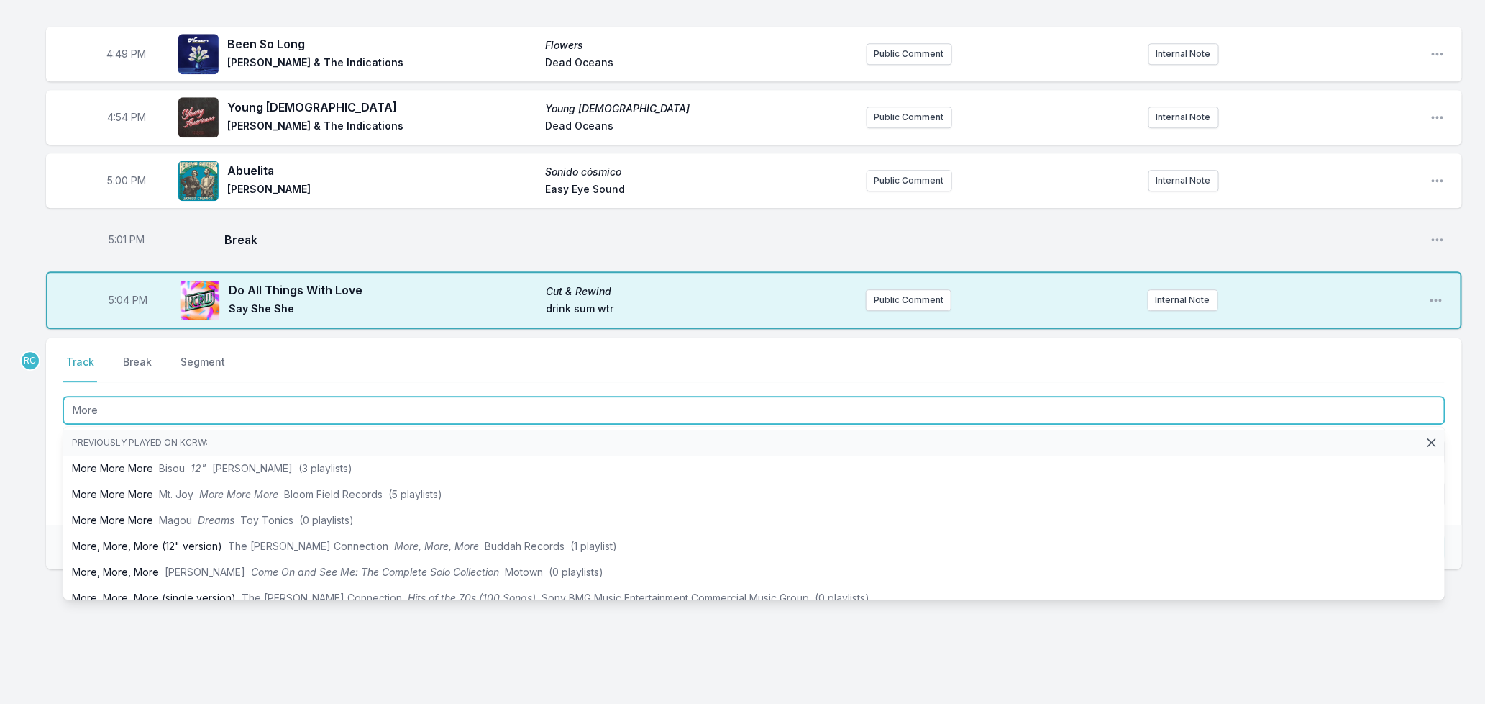
type input "More"
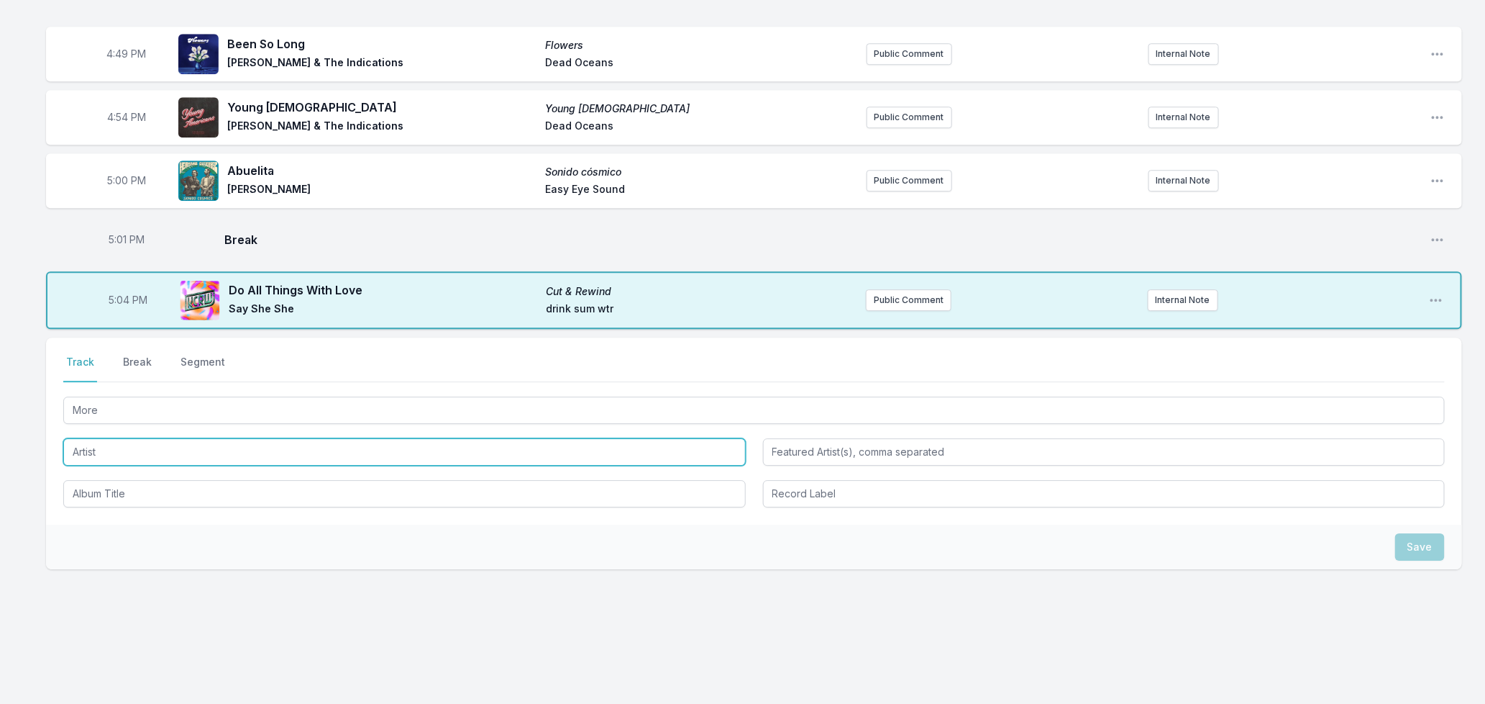
click at [99, 451] on input "Artist" at bounding box center [404, 451] width 683 height 27
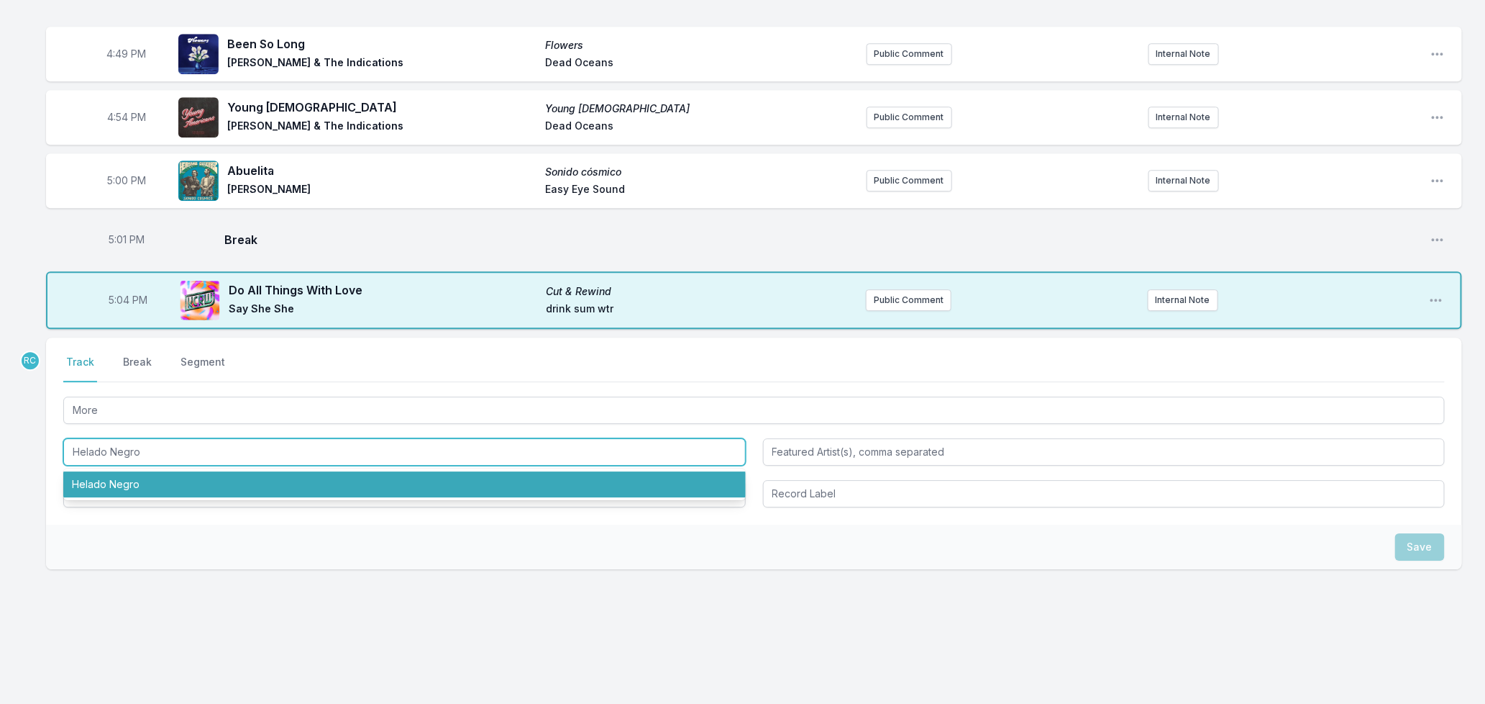
click at [83, 479] on li "Helado Negro" at bounding box center [404, 484] width 683 height 26
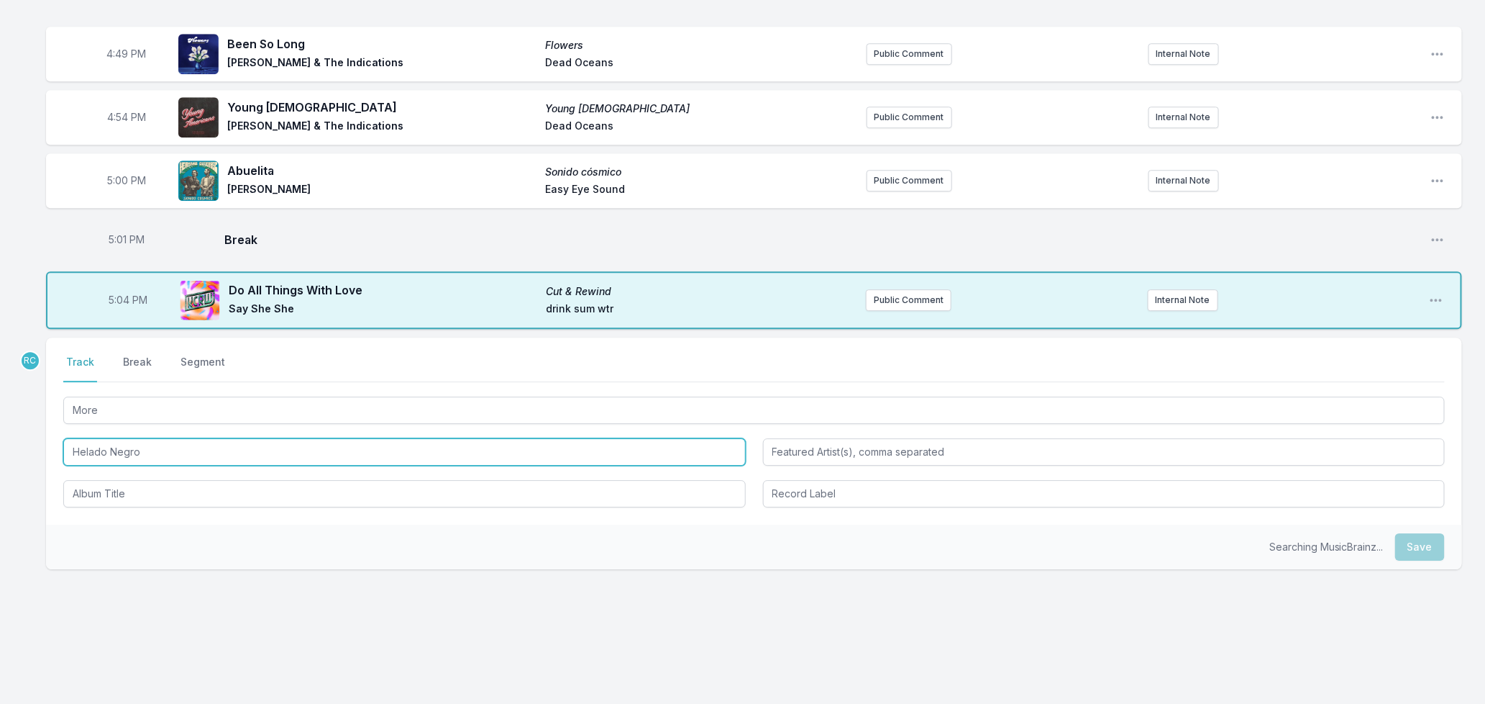
type input "Helado Negro"
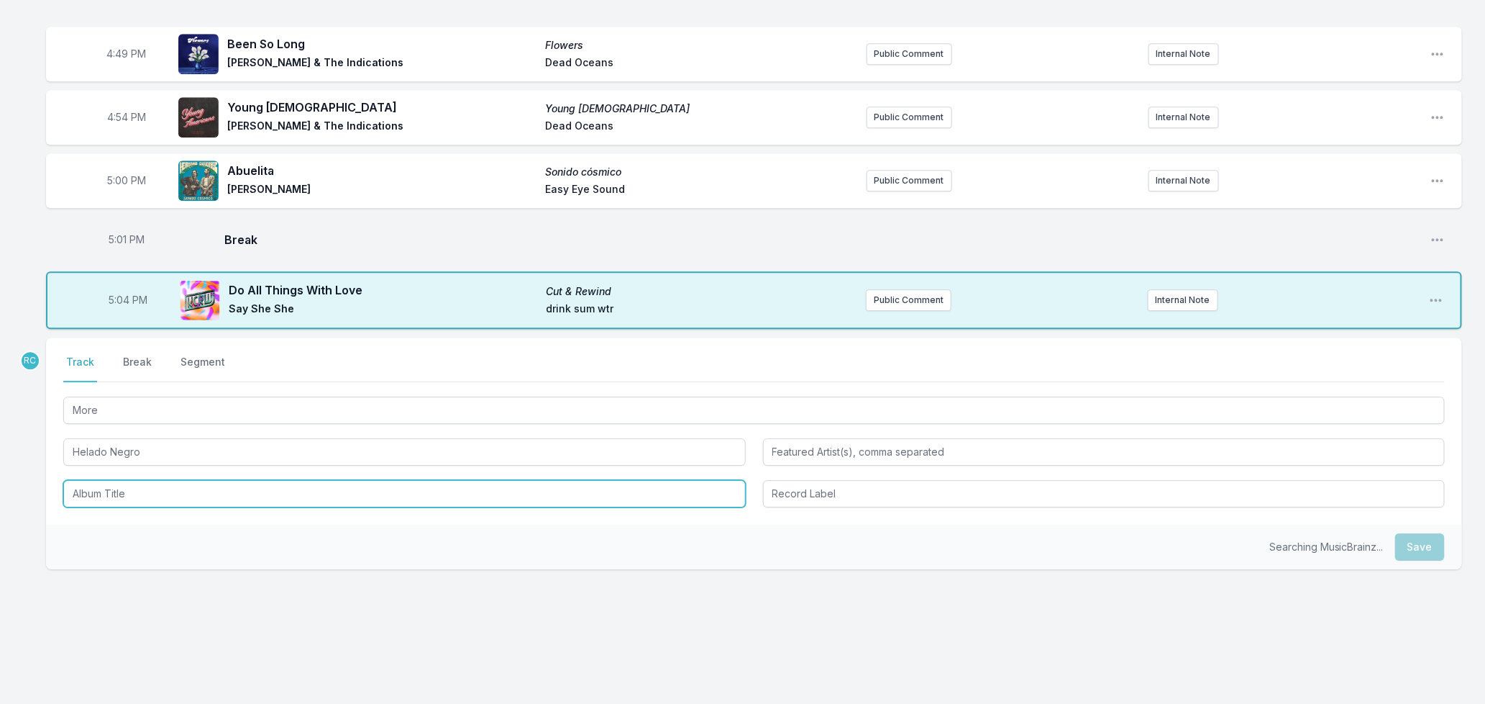
click at [89, 492] on input "Album Title" at bounding box center [404, 493] width 683 height 27
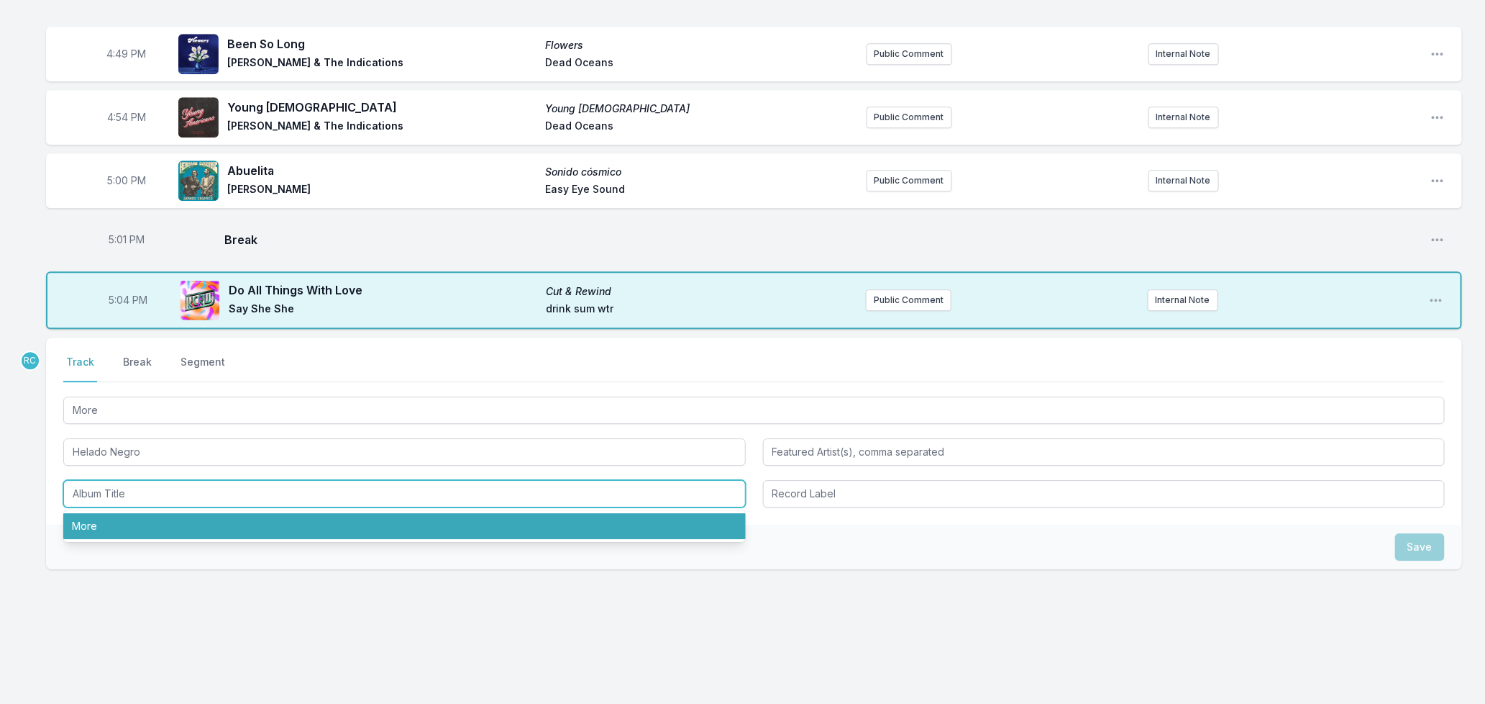
click at [90, 519] on li "More" at bounding box center [404, 526] width 683 height 26
type input "More"
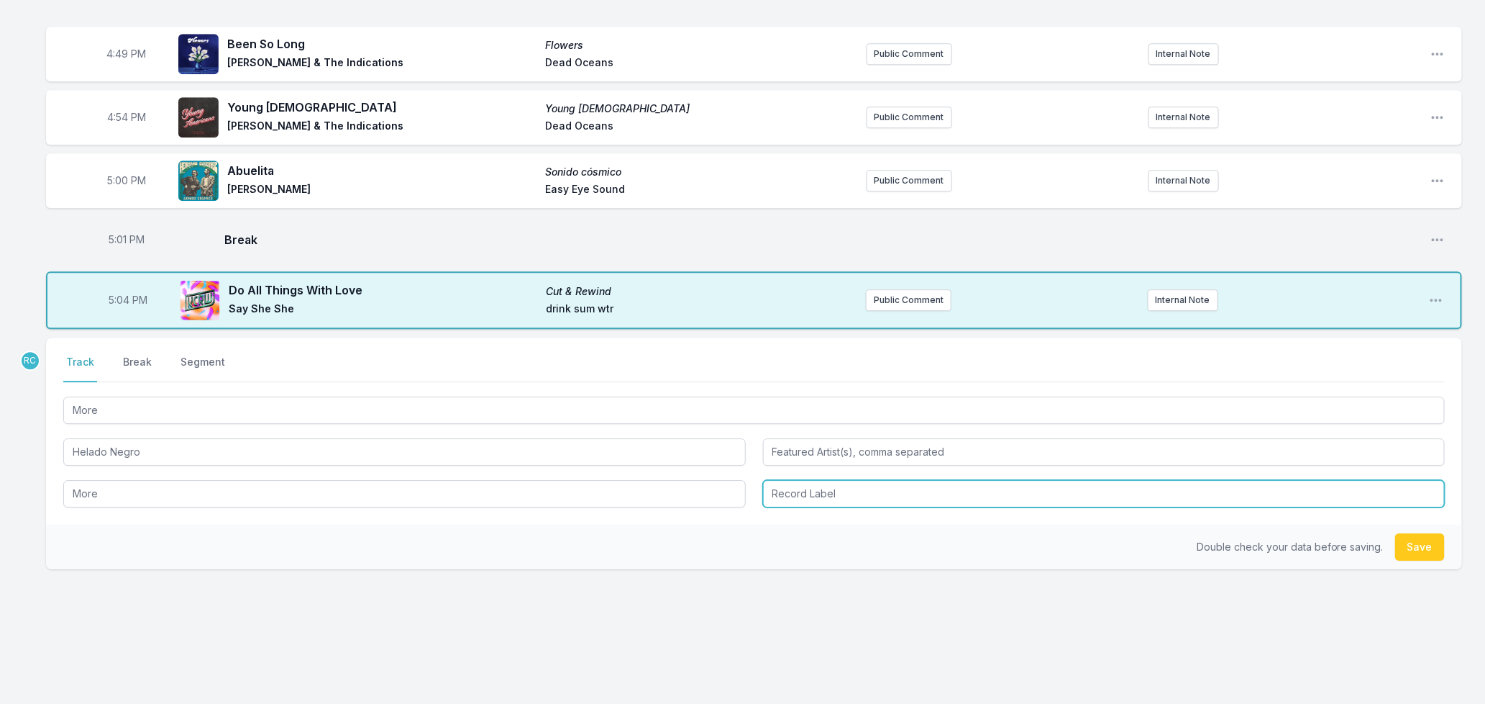
click at [878, 493] on input "Record Label" at bounding box center [1104, 493] width 683 height 27
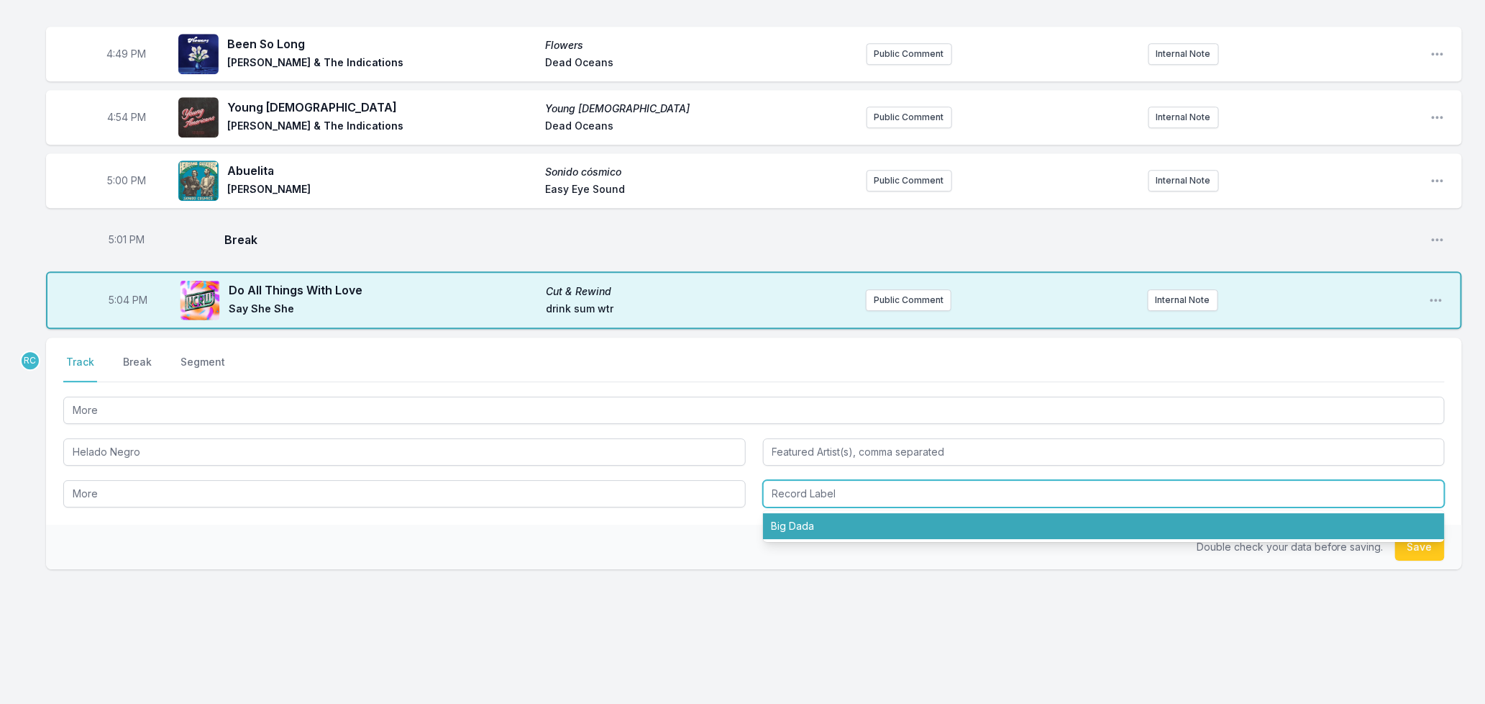
click at [808, 525] on li "Big Dada" at bounding box center [1104, 526] width 683 height 26
type input "Big Dada"
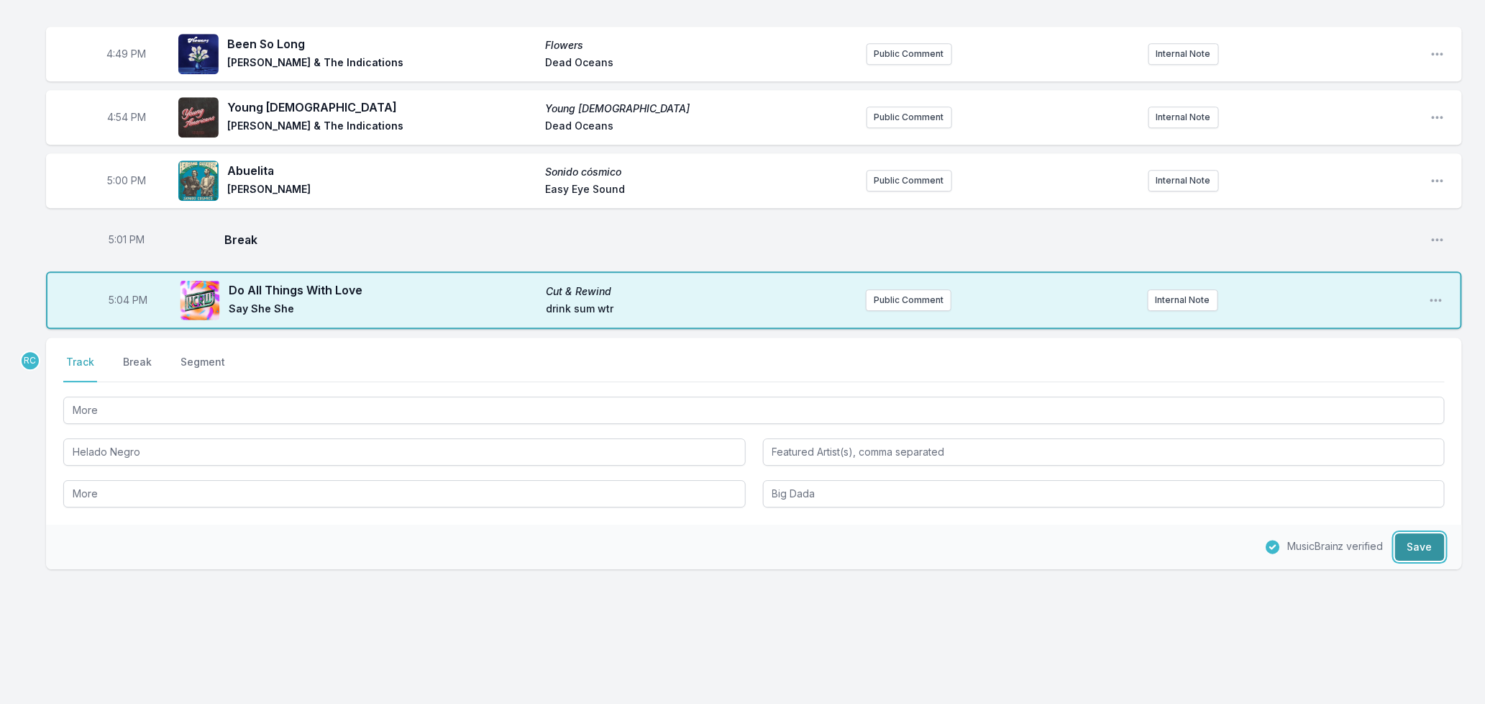
click at [1422, 547] on button "Save" at bounding box center [1421, 546] width 50 height 27
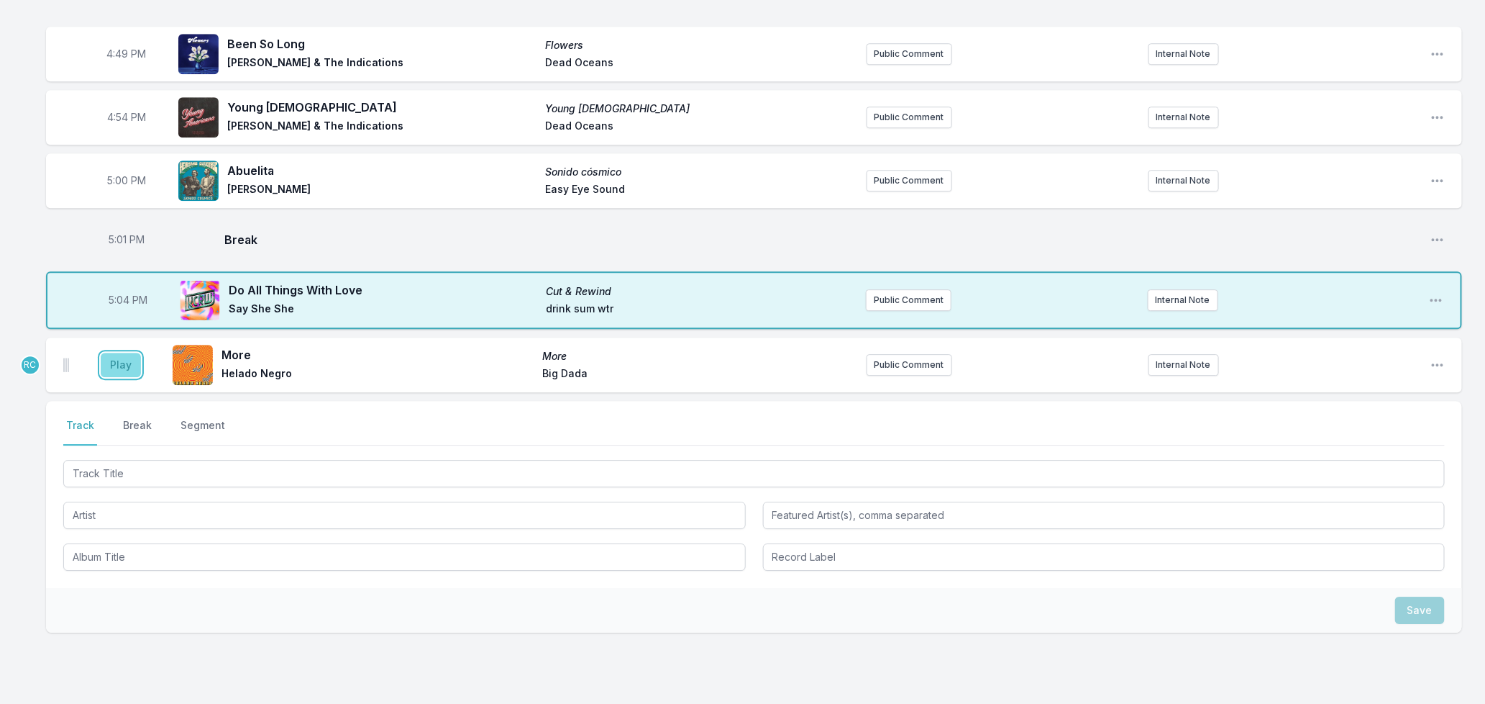
click at [117, 363] on button "Play" at bounding box center [121, 364] width 40 height 24
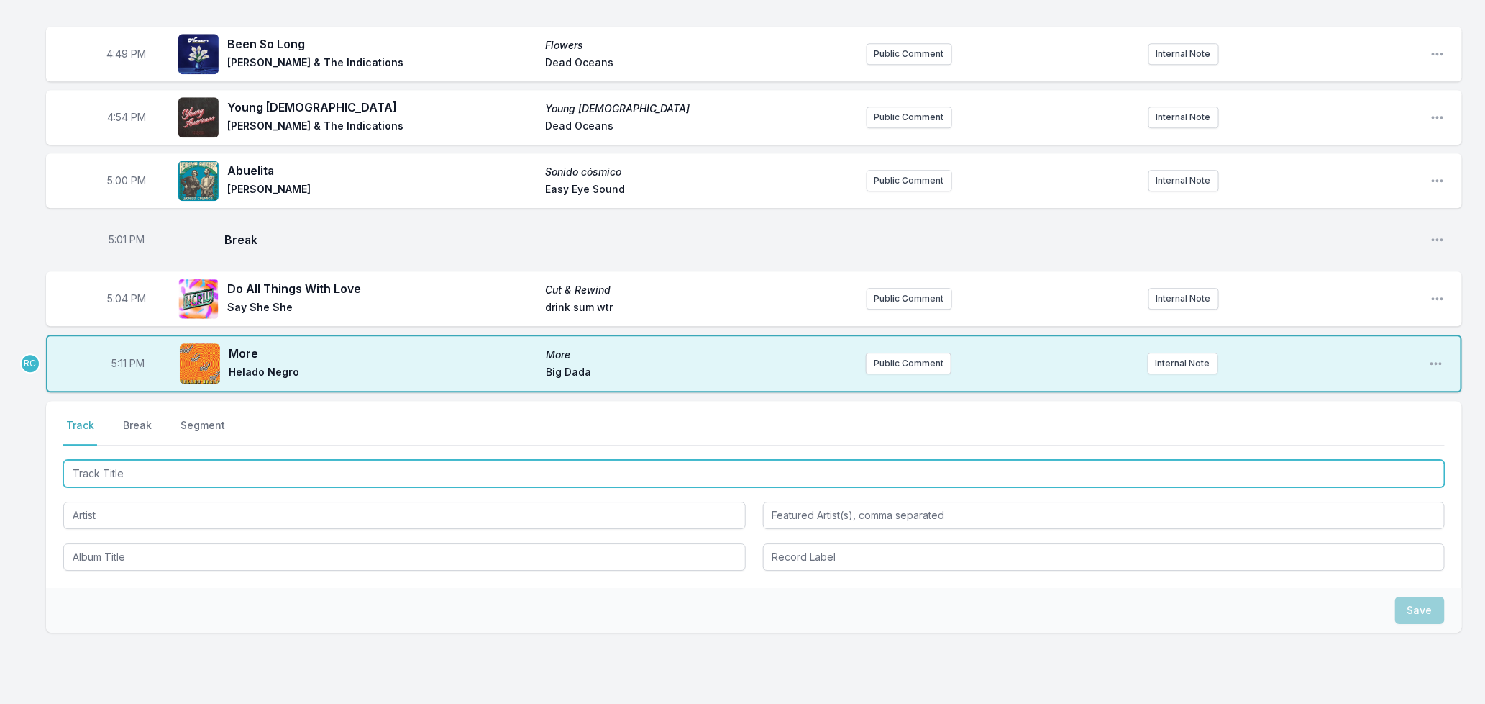
drag, startPoint x: 144, startPoint y: 470, endPoint x: 314, endPoint y: 470, distance: 170.5
click at [145, 468] on input "Track Title" at bounding box center [754, 473] width 1382 height 27
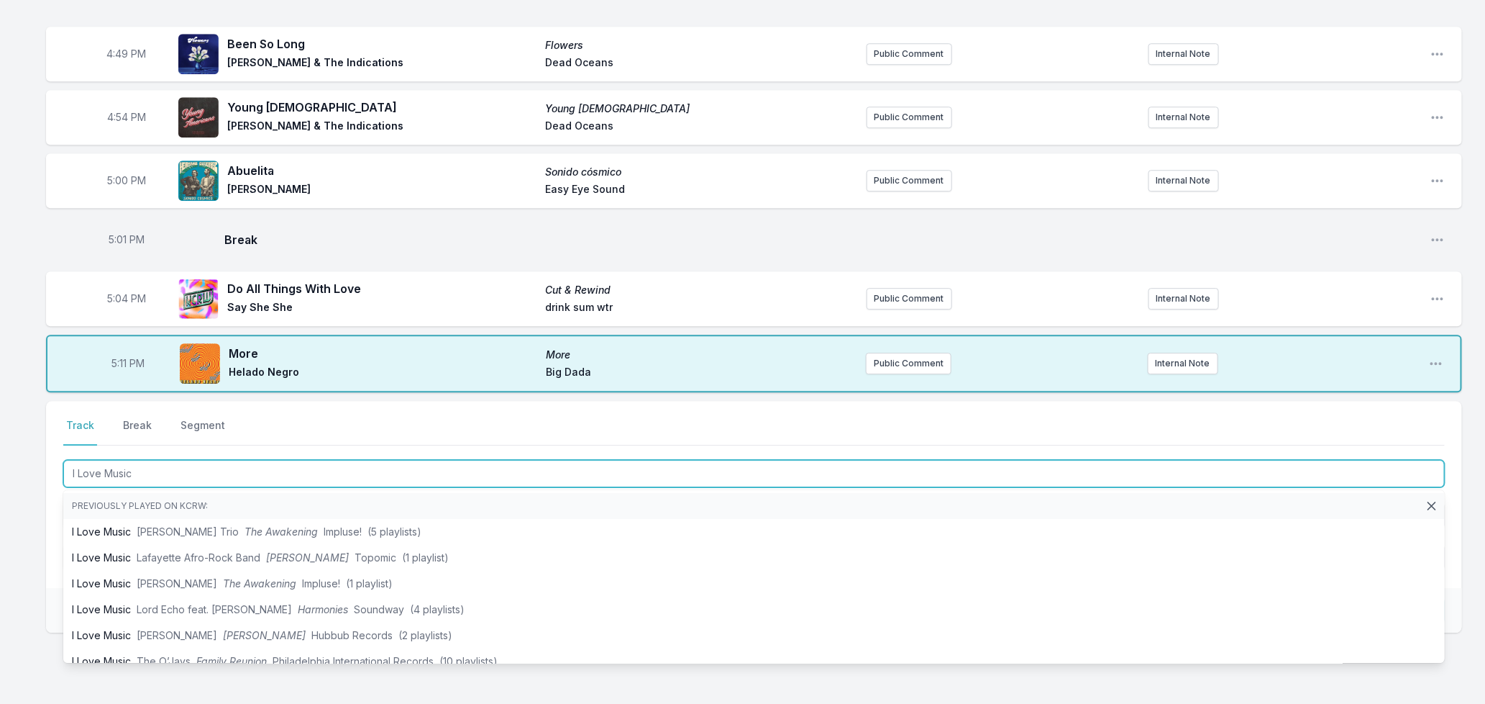
type input "I Love Music"
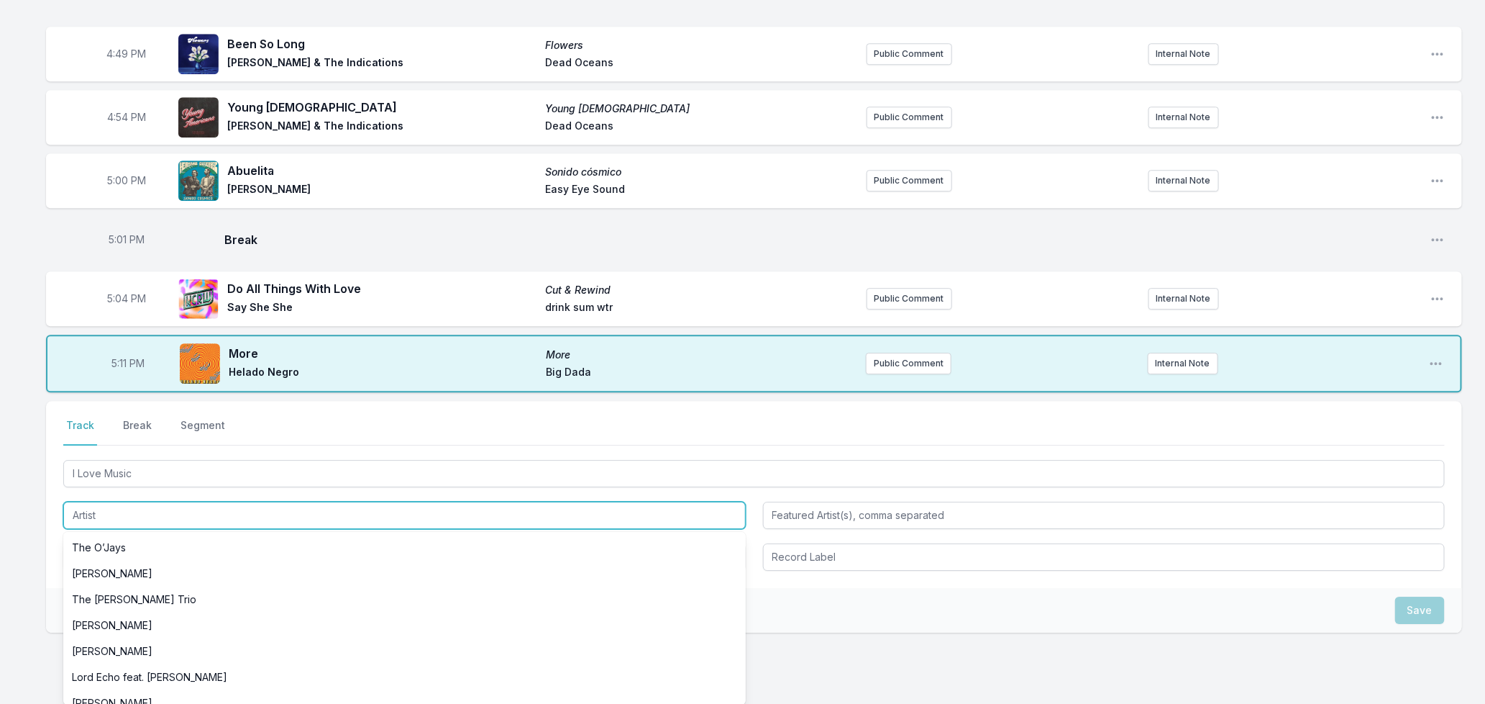
click at [116, 514] on input "Artist" at bounding box center [404, 514] width 683 height 27
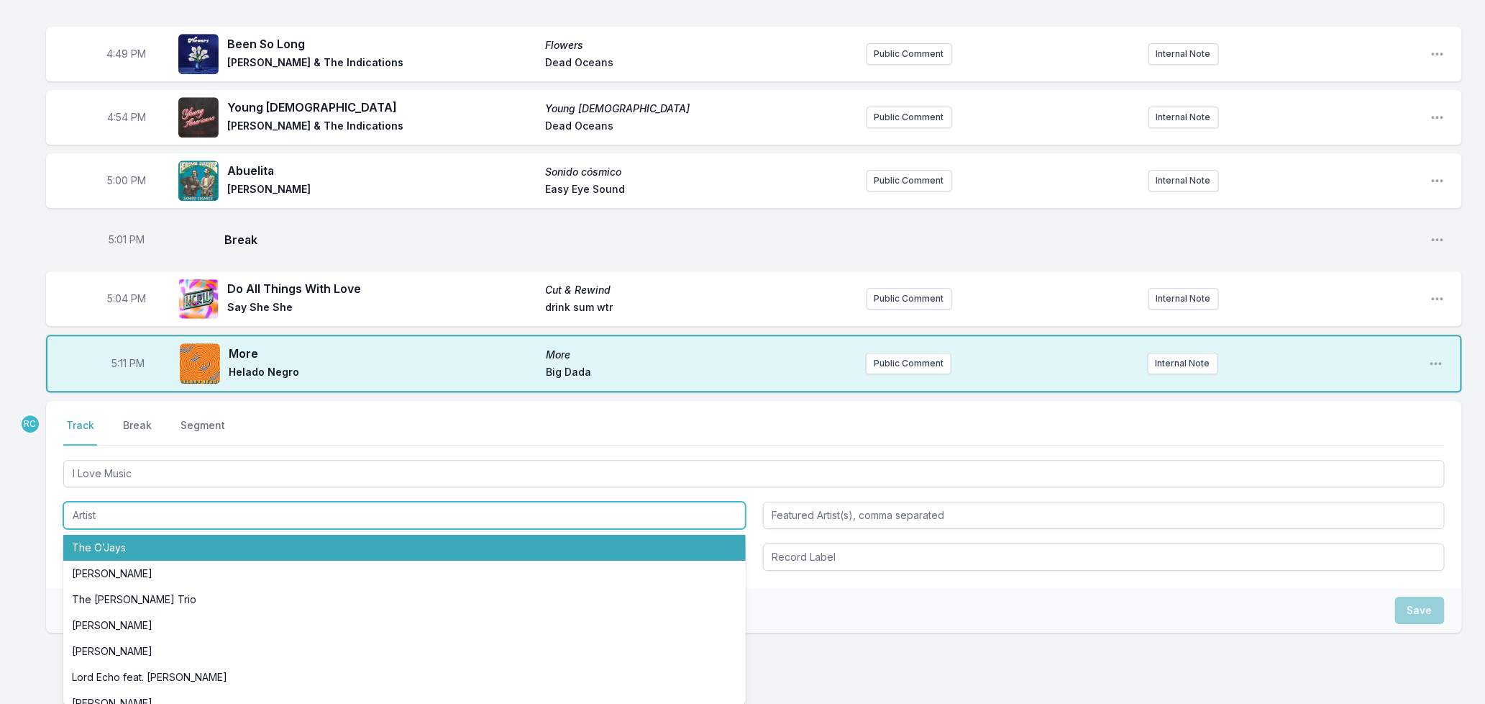
click at [111, 543] on li "The O’Jays" at bounding box center [404, 547] width 683 height 26
type input "The O’Jays"
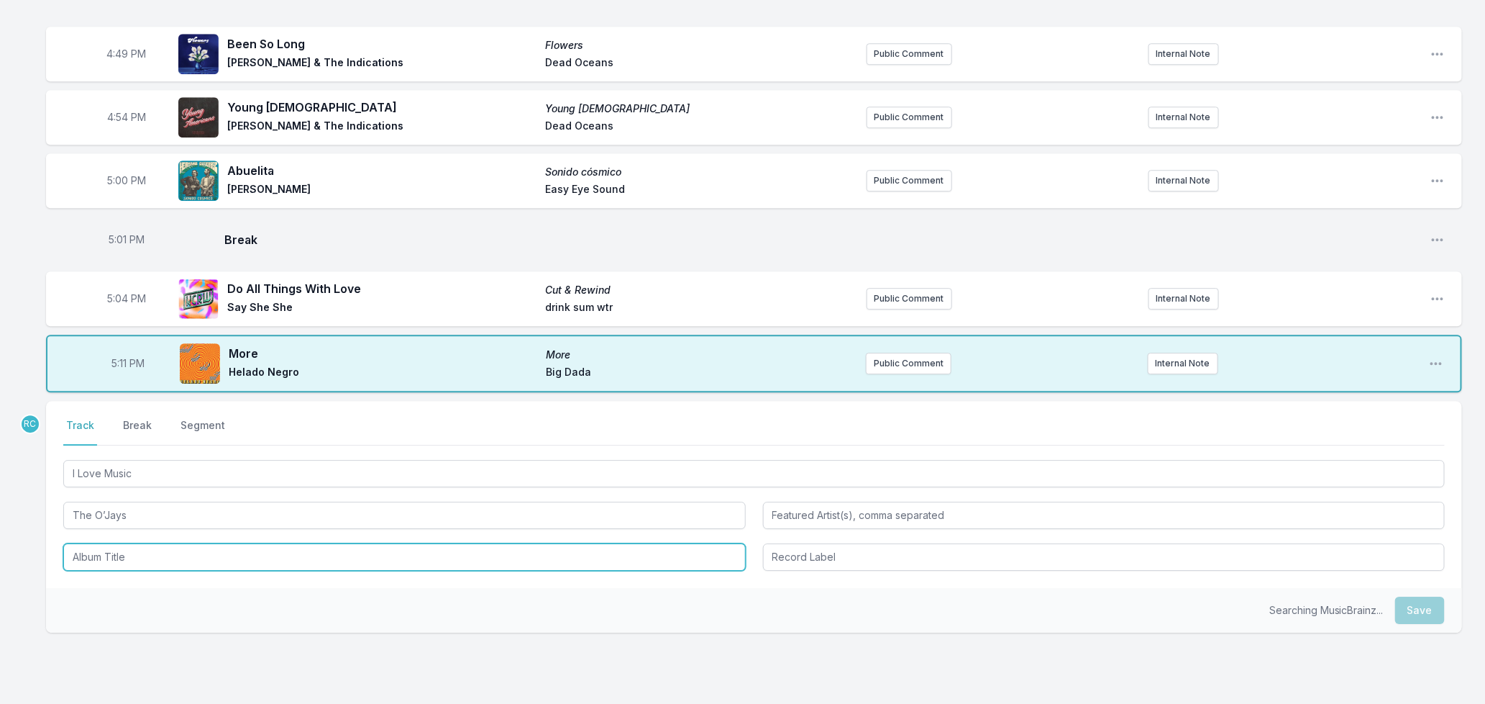
click at [111, 550] on input "Album Title" at bounding box center [404, 556] width 683 height 27
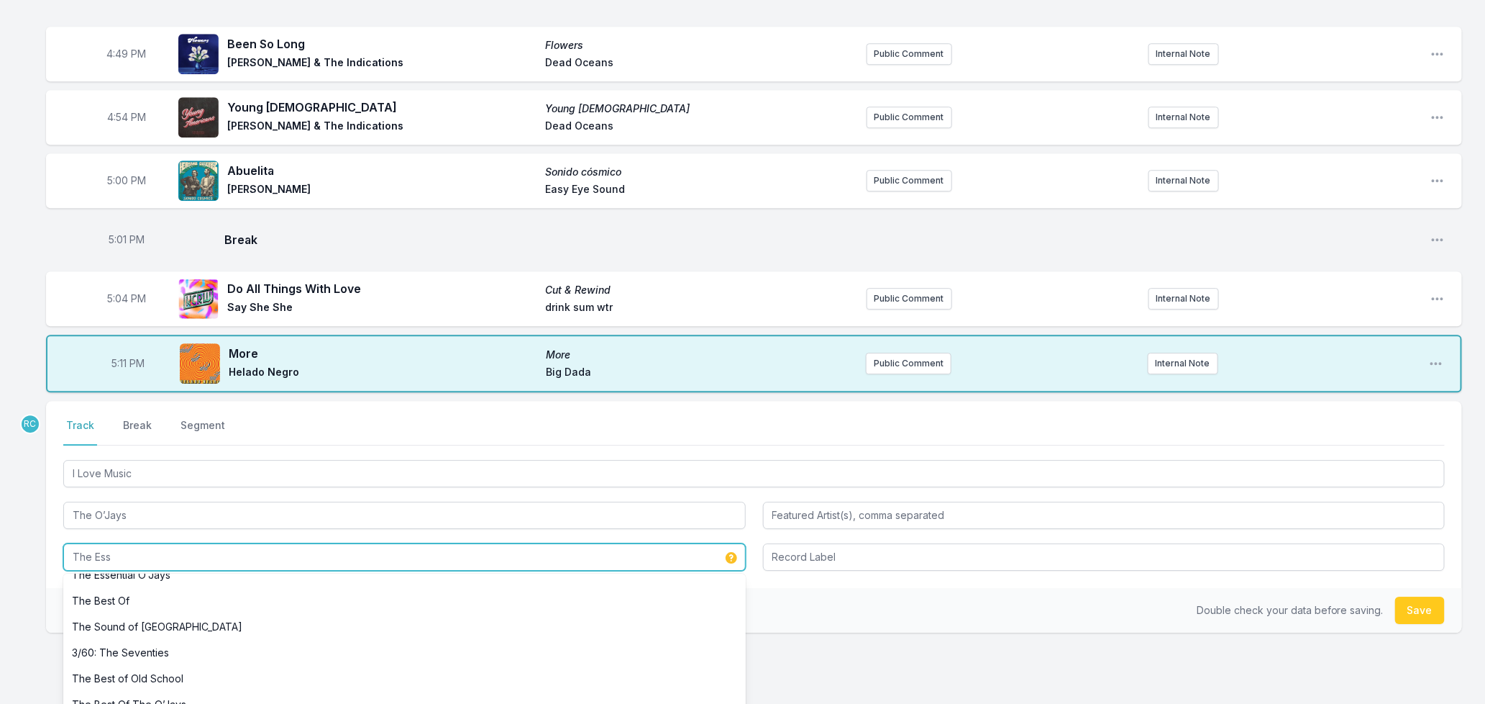
scroll to position [40, 0]
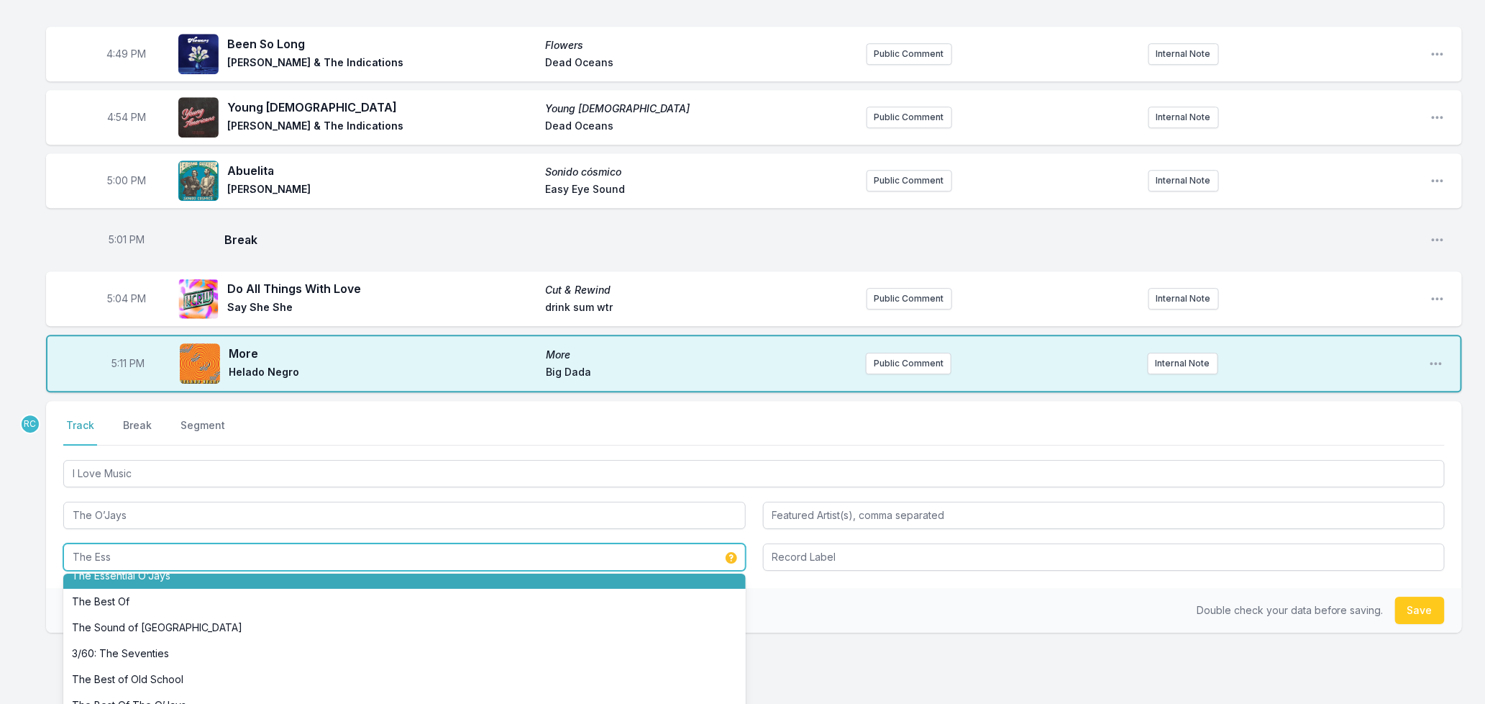
click at [159, 575] on li "The Essential O'Jays" at bounding box center [404, 576] width 683 height 26
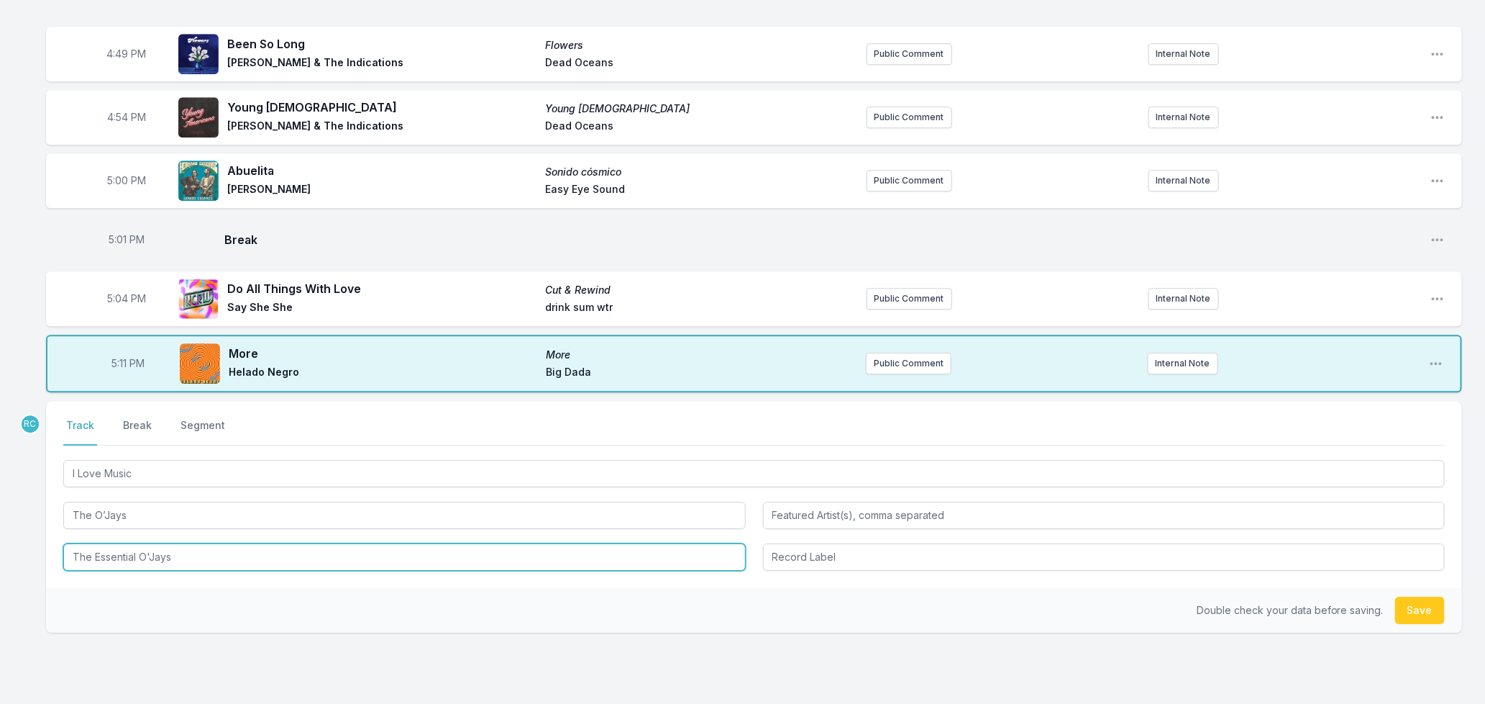
type input "The Essential O'Jays"
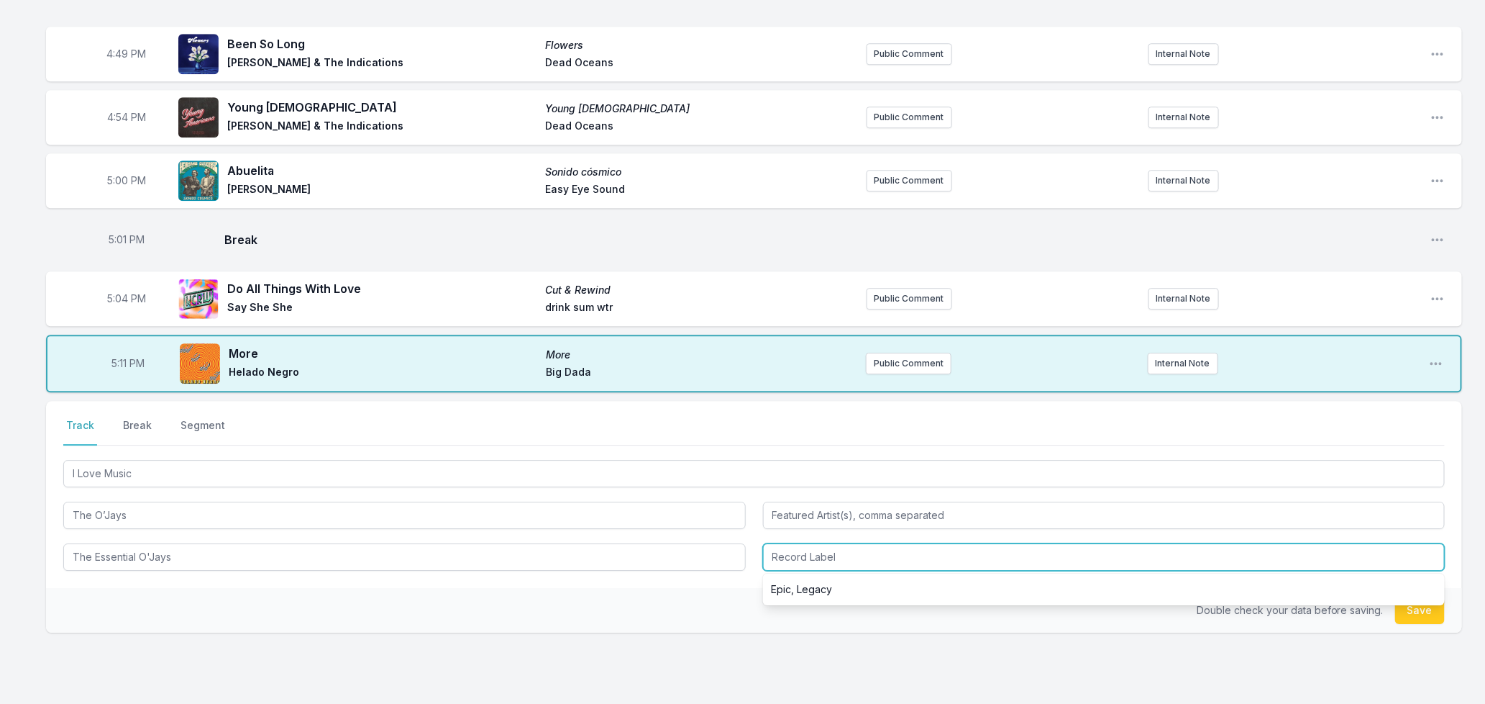
click at [801, 558] on input "Record Label" at bounding box center [1104, 556] width 683 height 27
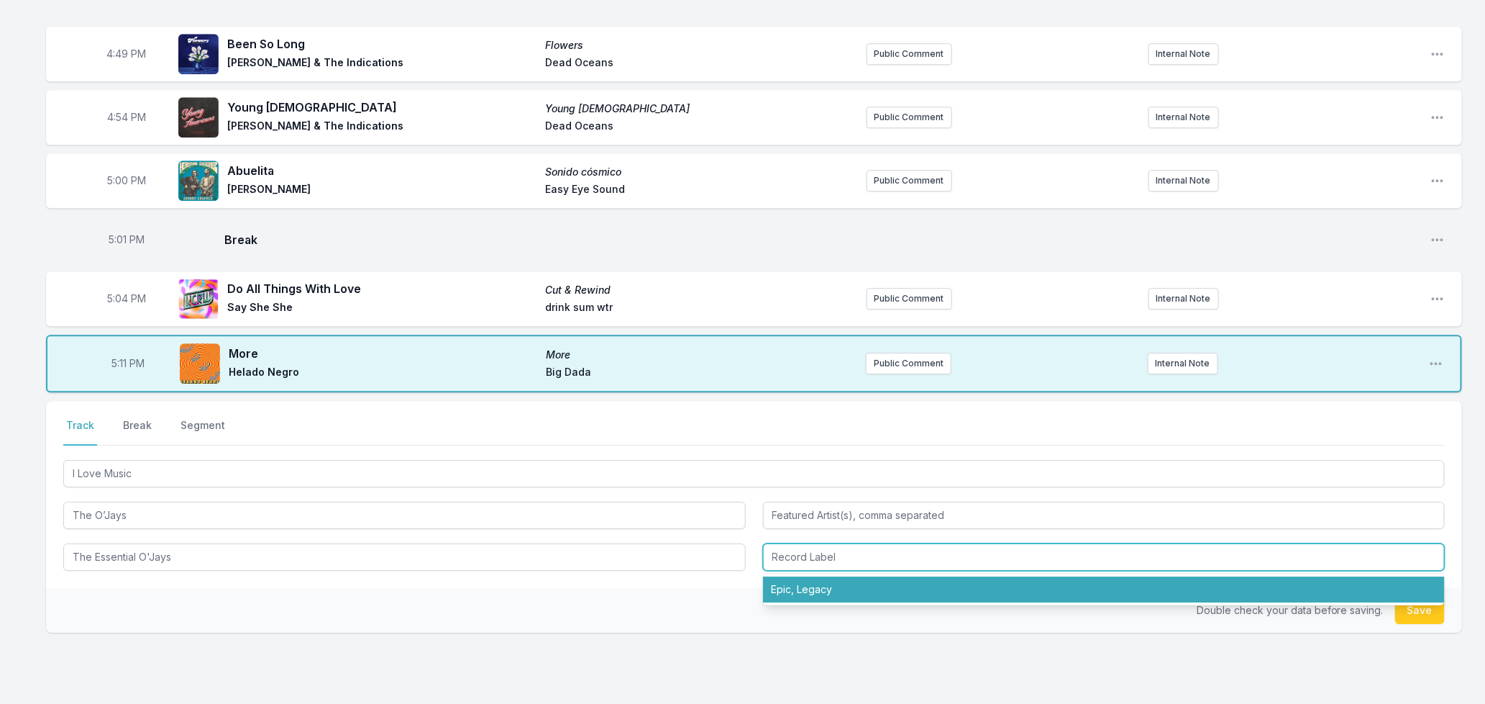
click at [811, 588] on li "Epic, Legacy" at bounding box center [1104, 589] width 683 height 26
type input "Epic, Legacy"
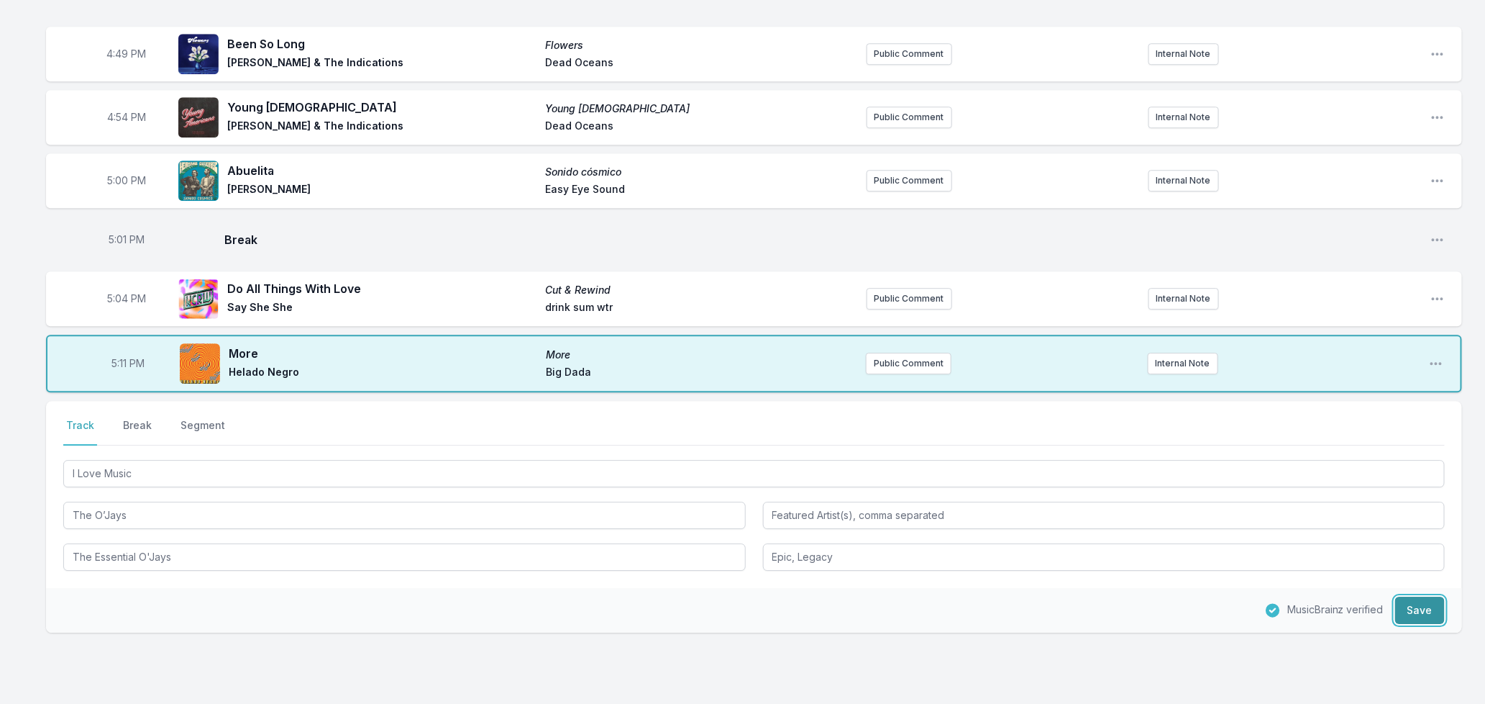
click at [1415, 601] on button "Save" at bounding box center [1421, 609] width 50 height 27
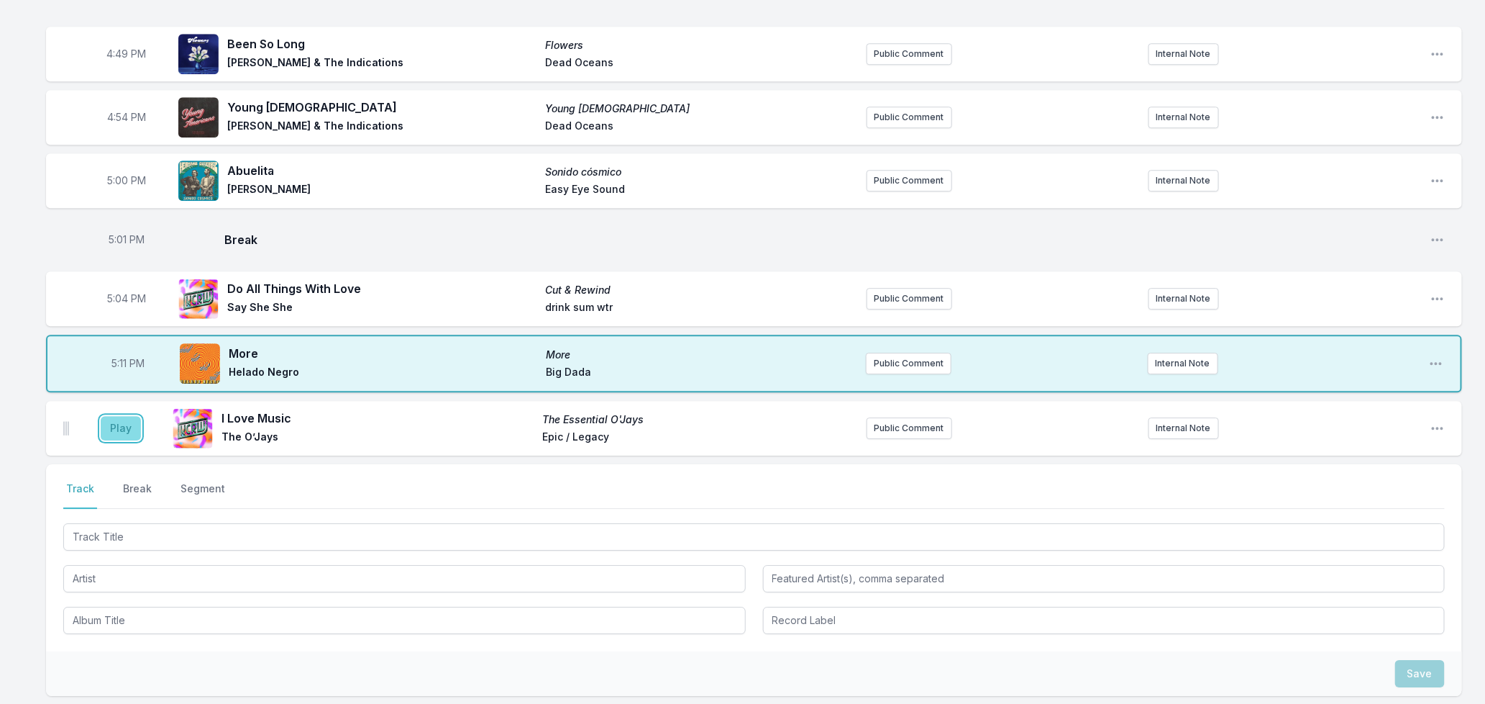
click at [111, 429] on button "Play" at bounding box center [121, 428] width 40 height 24
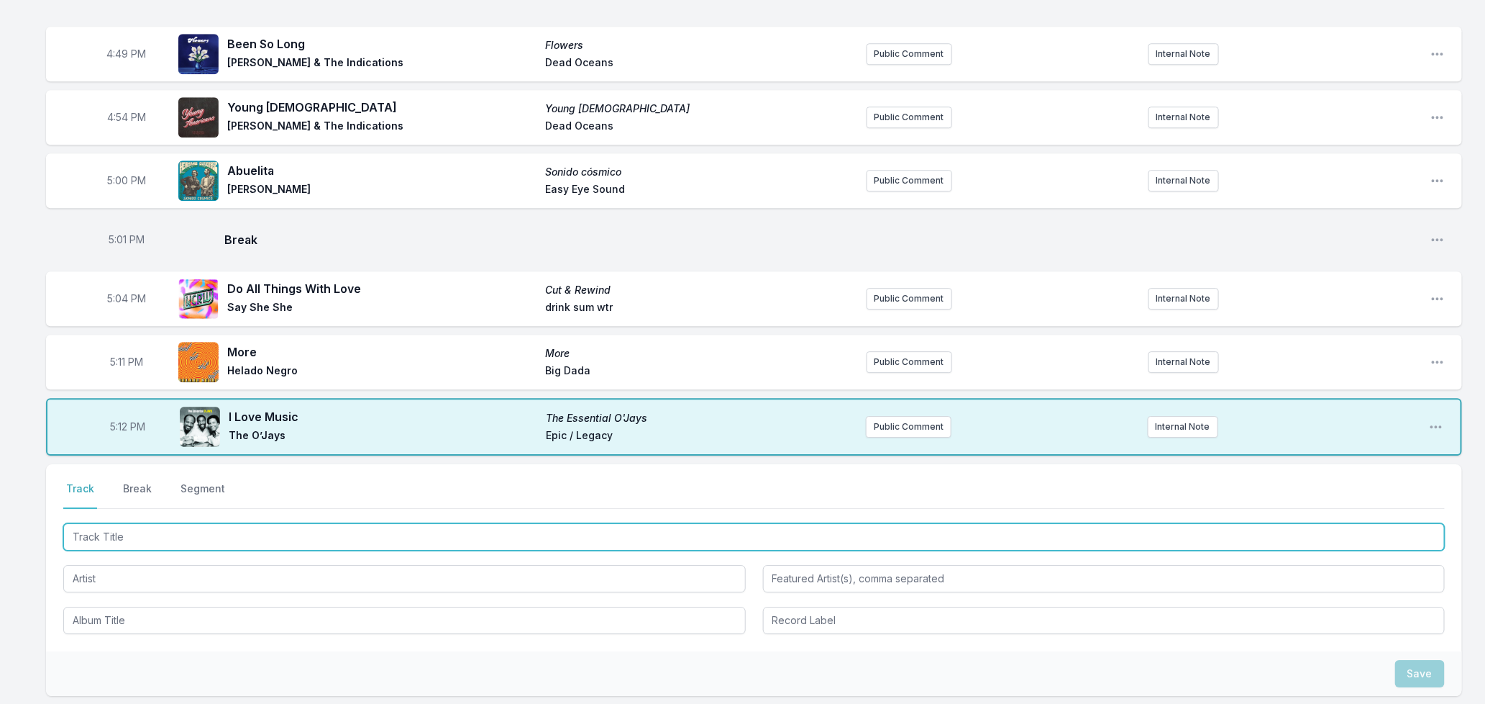
click at [326, 533] on input "Track Title" at bounding box center [754, 536] width 1382 height 27
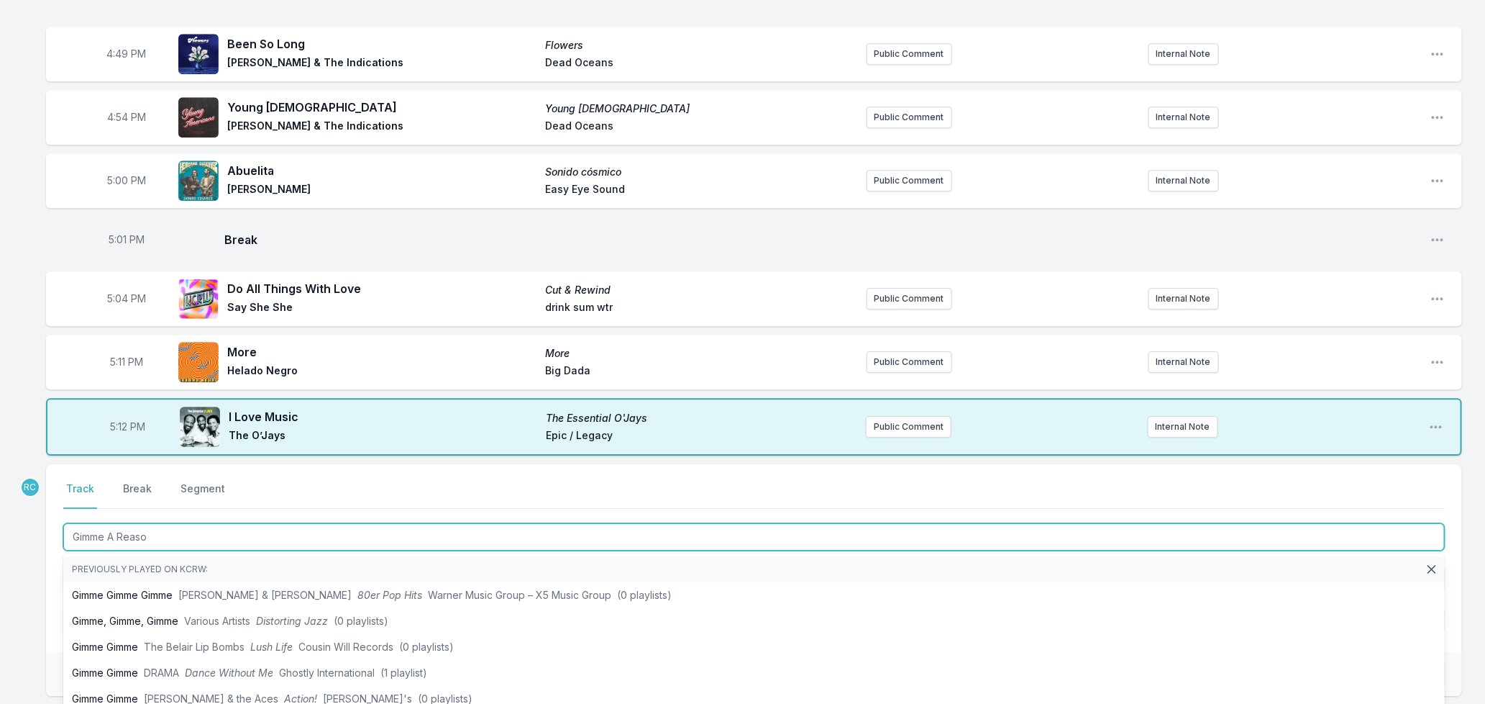
type input "Gimme A Reason"
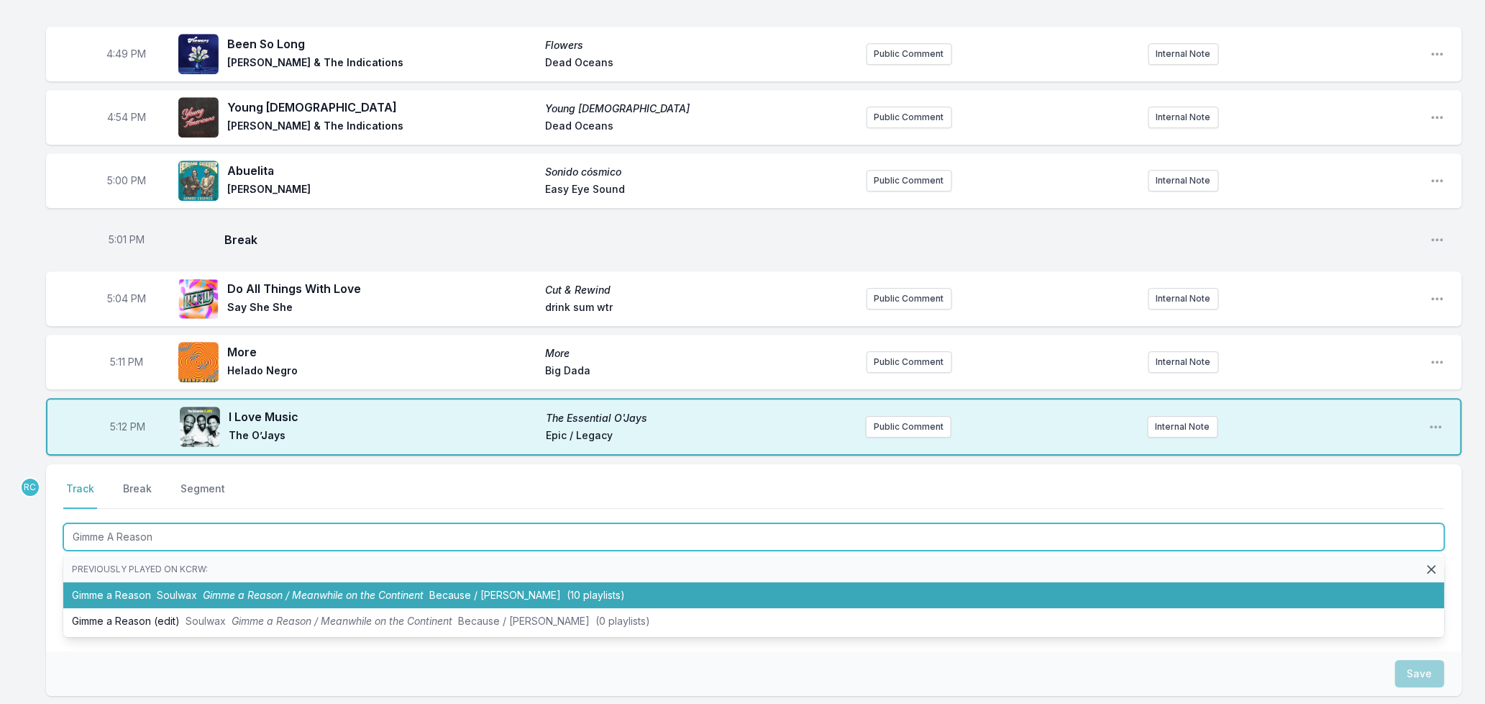
click at [382, 597] on li "Gimme a Reason Soulwax Gimme a Reason / Meanwhile on the Continent Because / [P…" at bounding box center [754, 595] width 1382 height 26
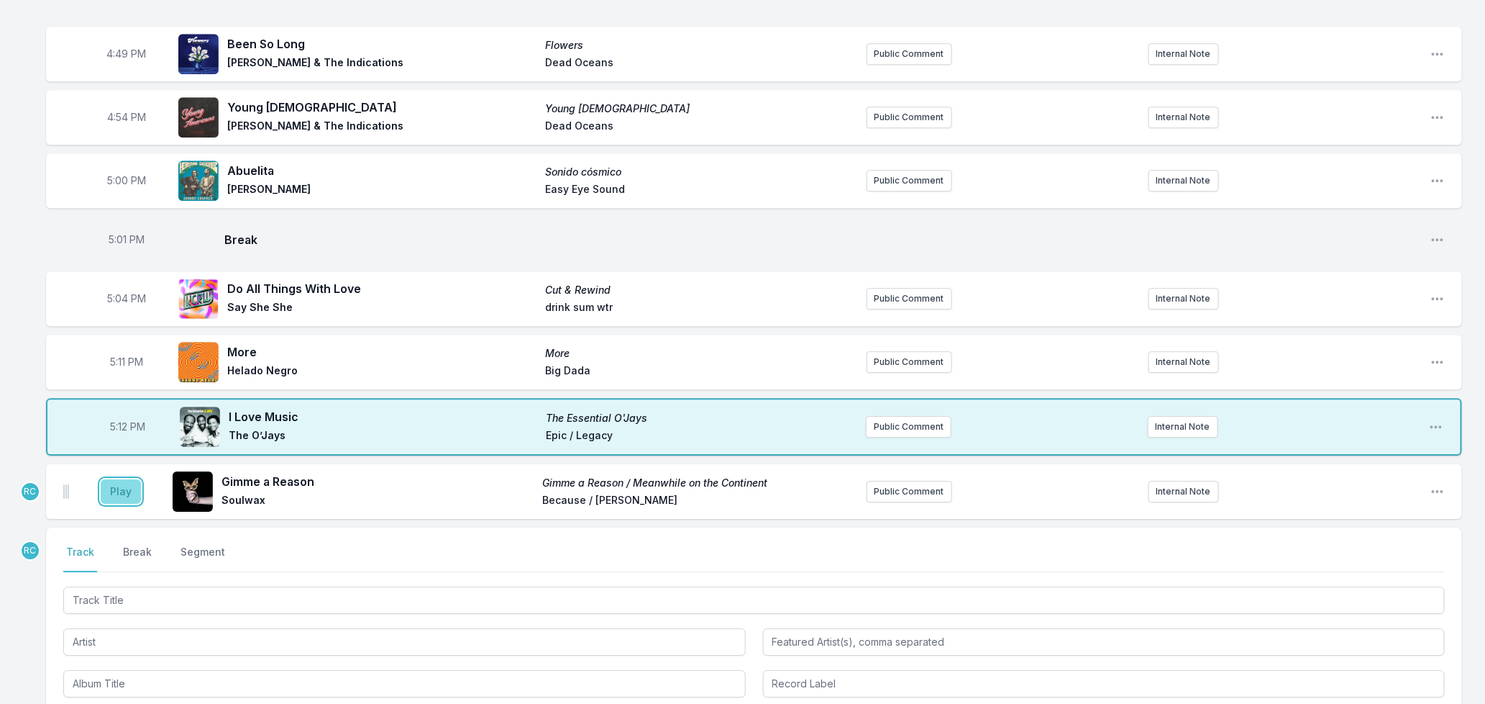
click at [124, 486] on button "Play" at bounding box center [121, 491] width 40 height 24
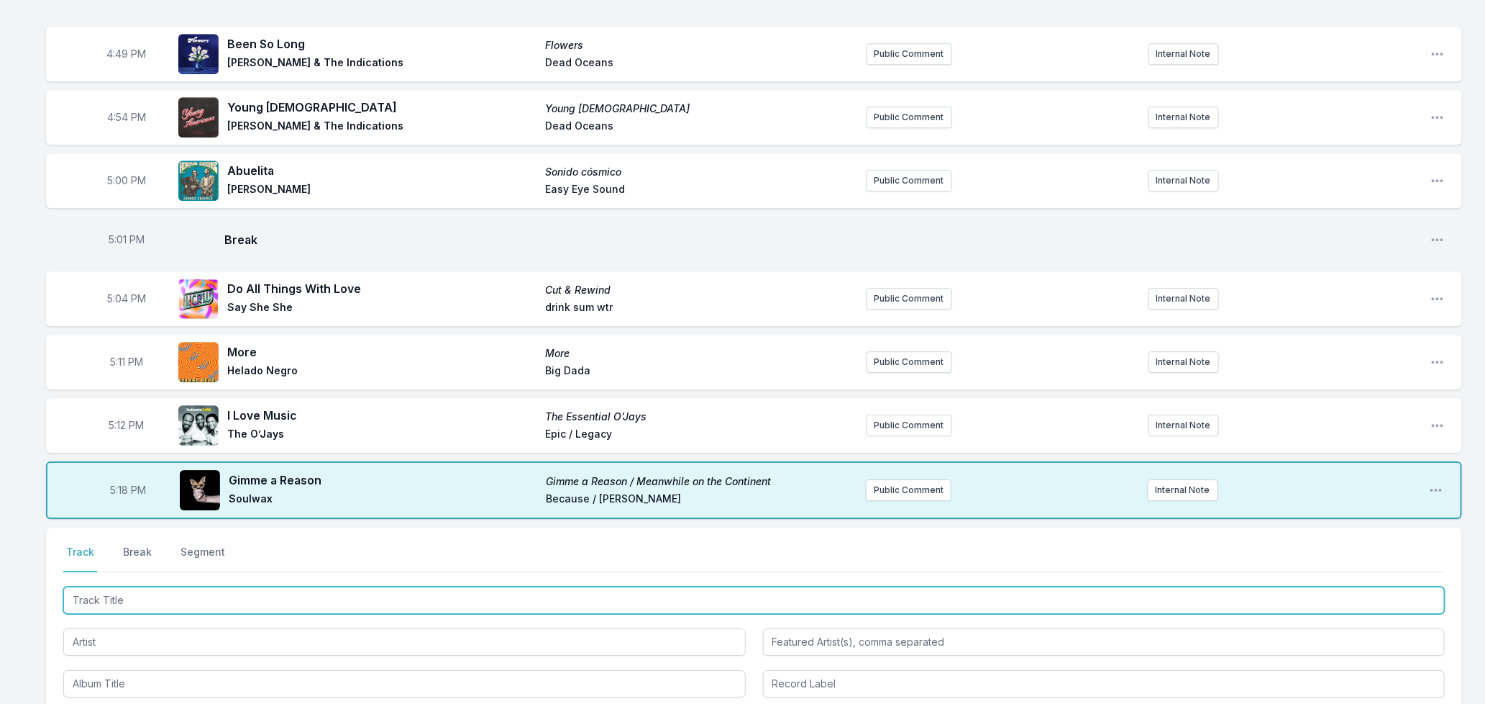
click at [351, 599] on input "Track Title" at bounding box center [754, 599] width 1382 height 27
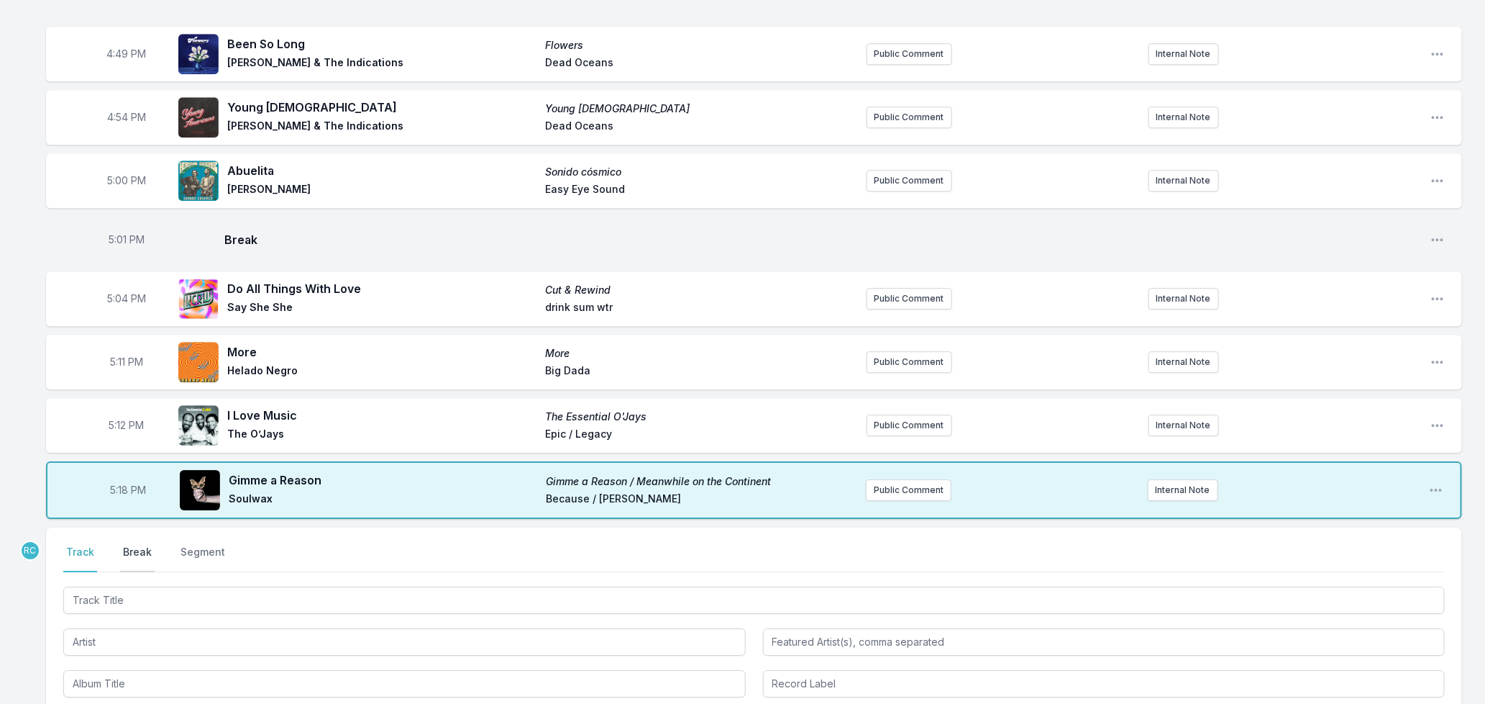
click at [120, 548] on button "Break" at bounding box center [137, 558] width 35 height 27
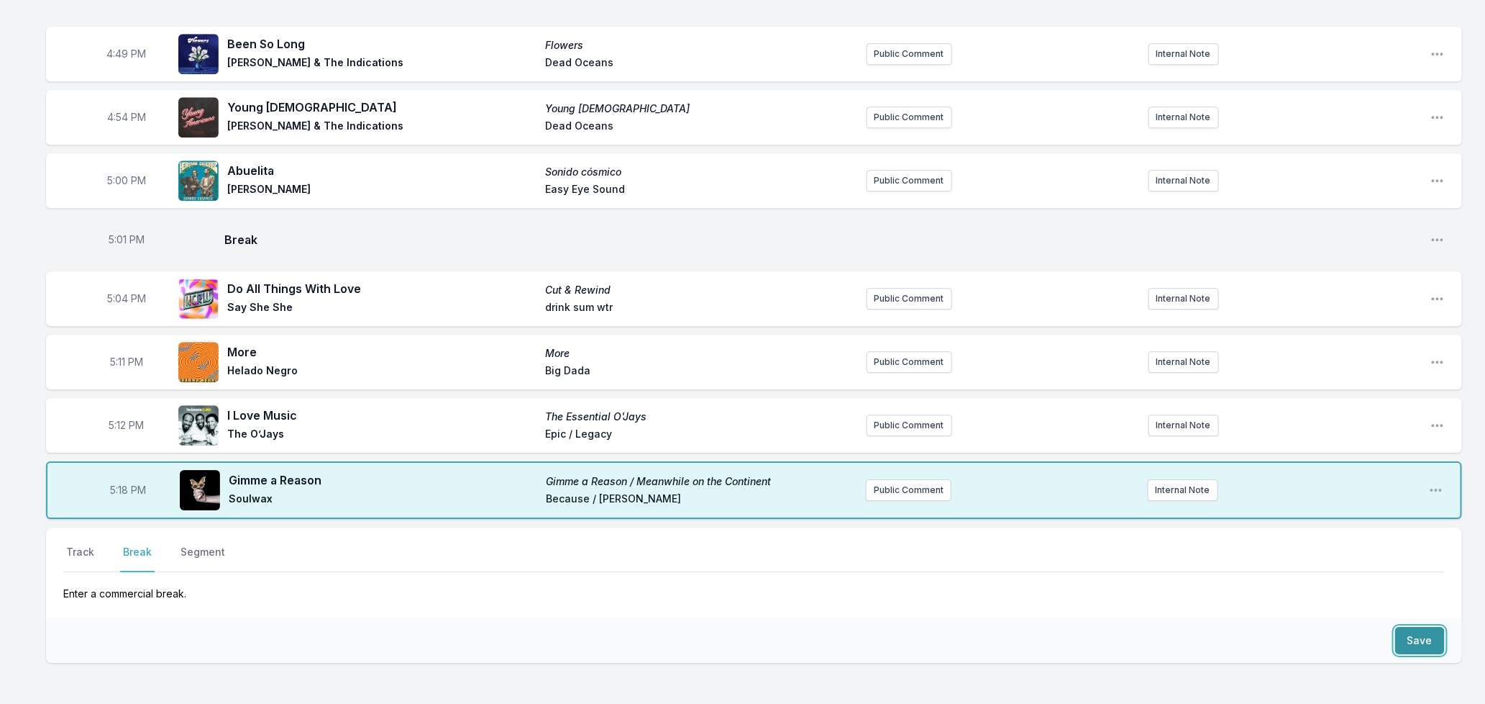
click at [1421, 644] on button "Save" at bounding box center [1421, 640] width 50 height 27
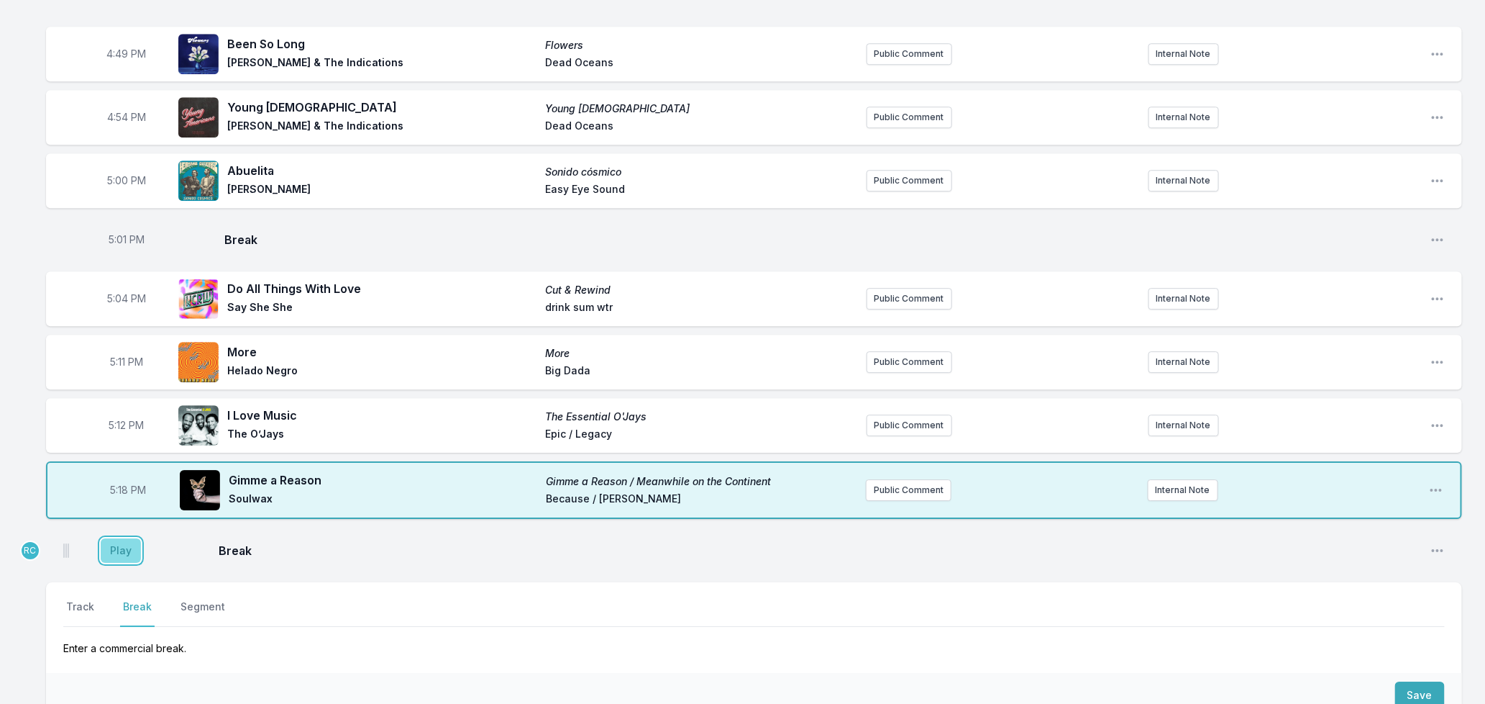
click at [135, 555] on button "Play" at bounding box center [121, 550] width 40 height 24
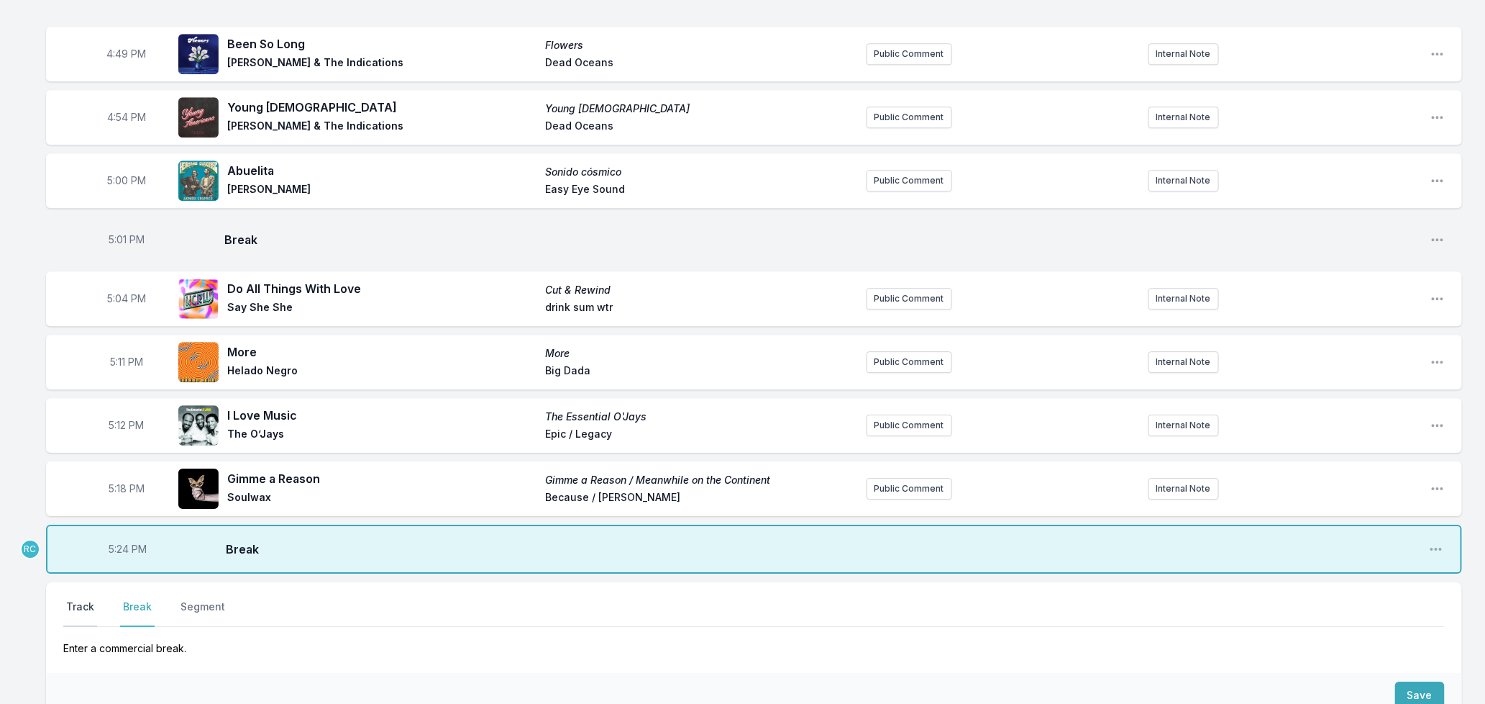
click at [73, 605] on button "Track" at bounding box center [80, 612] width 34 height 27
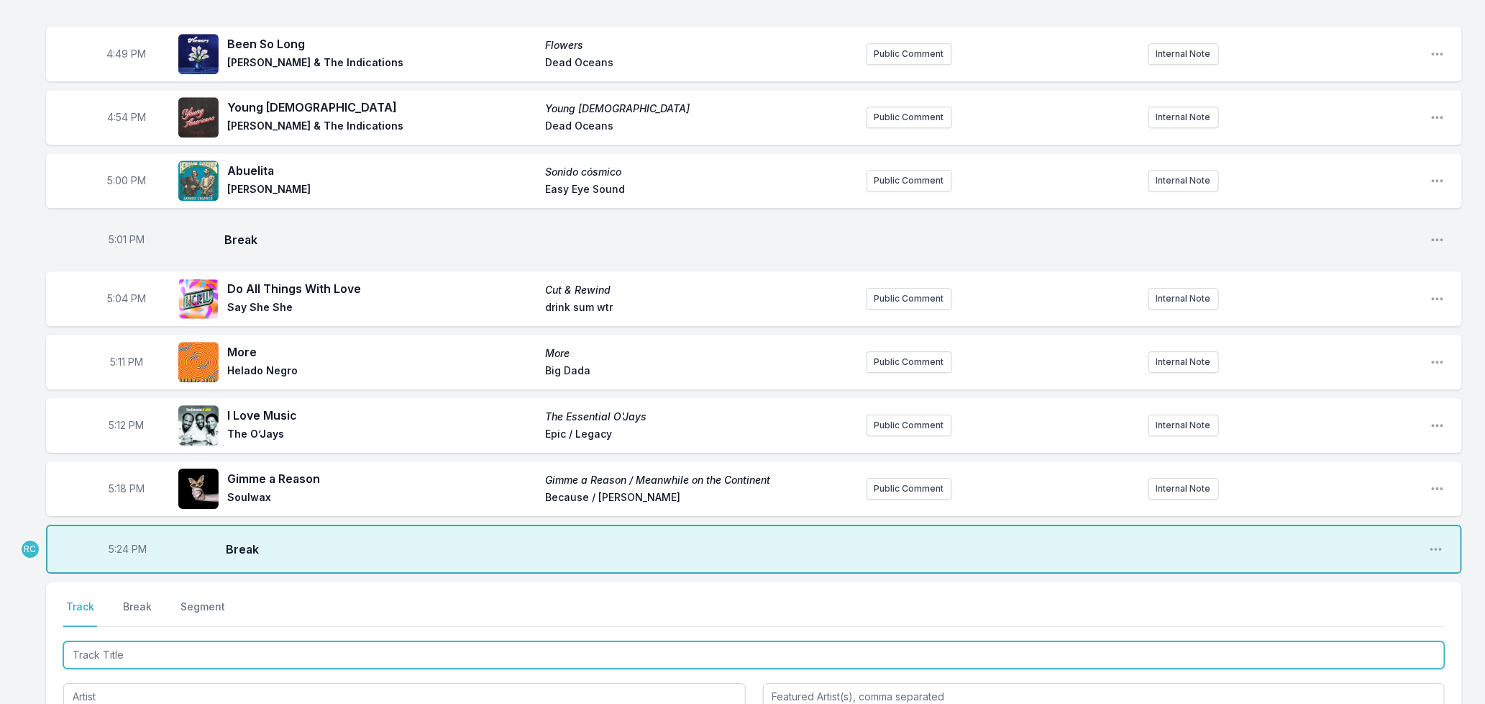
click at [193, 649] on input "Track Title" at bounding box center [754, 654] width 1382 height 27
type input "Nothing Is Forever"
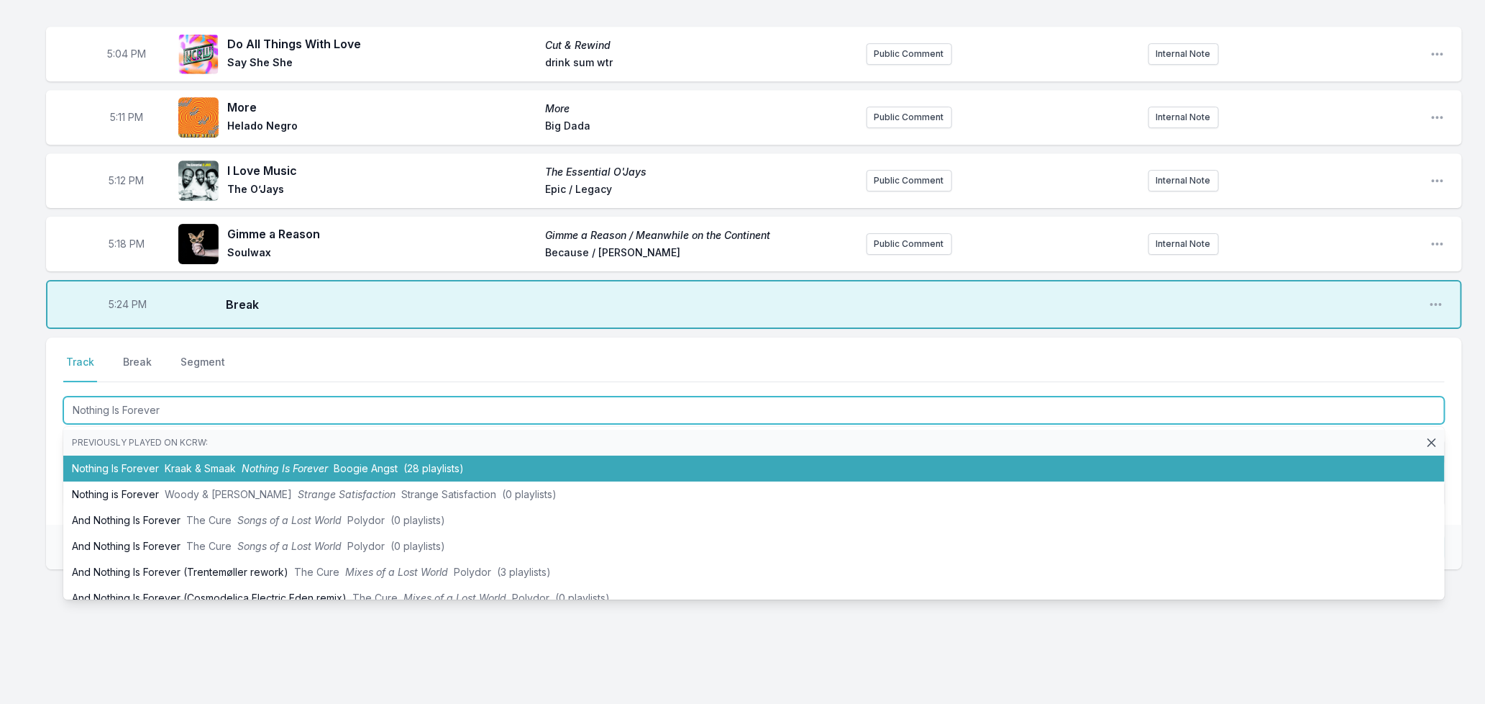
click at [266, 465] on span "Nothing Is Forever" at bounding box center [285, 468] width 86 height 12
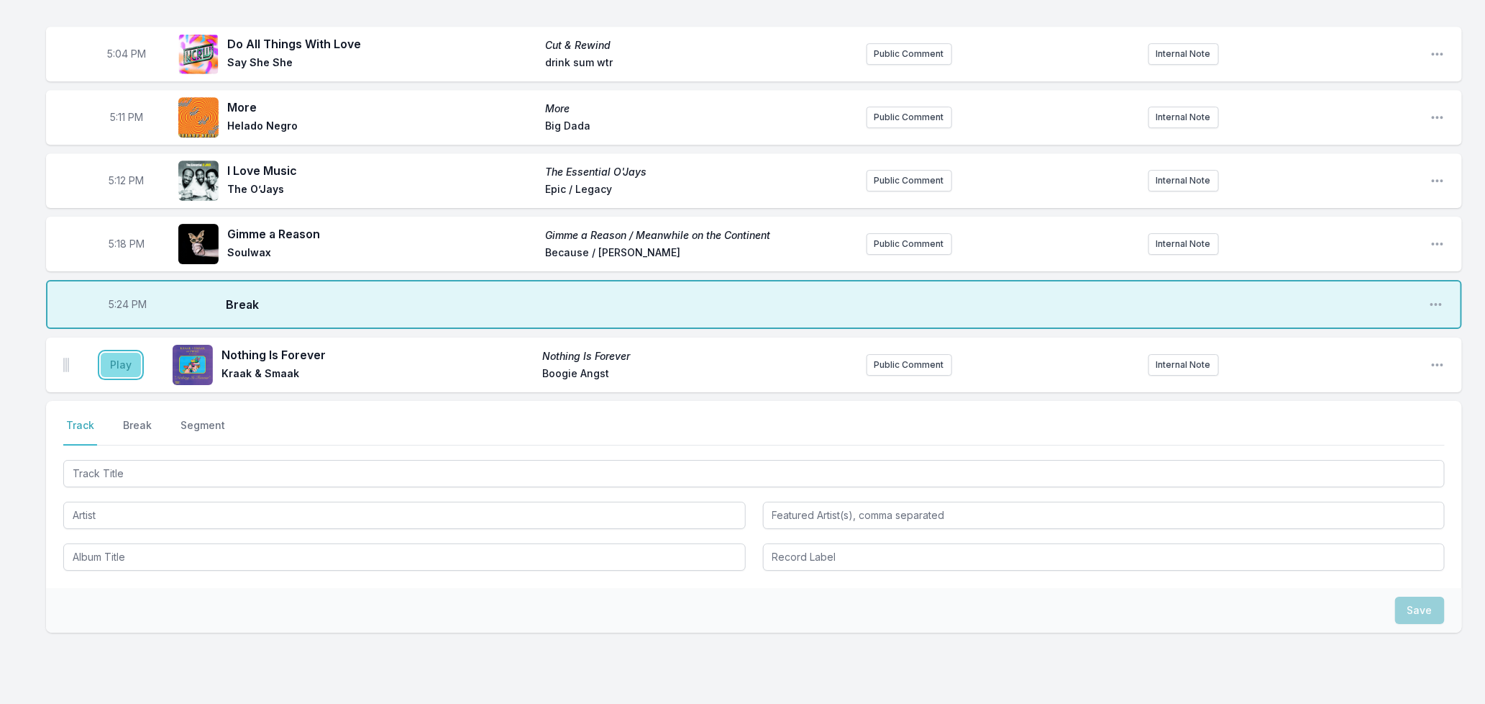
click at [114, 363] on button "Play" at bounding box center [121, 364] width 40 height 24
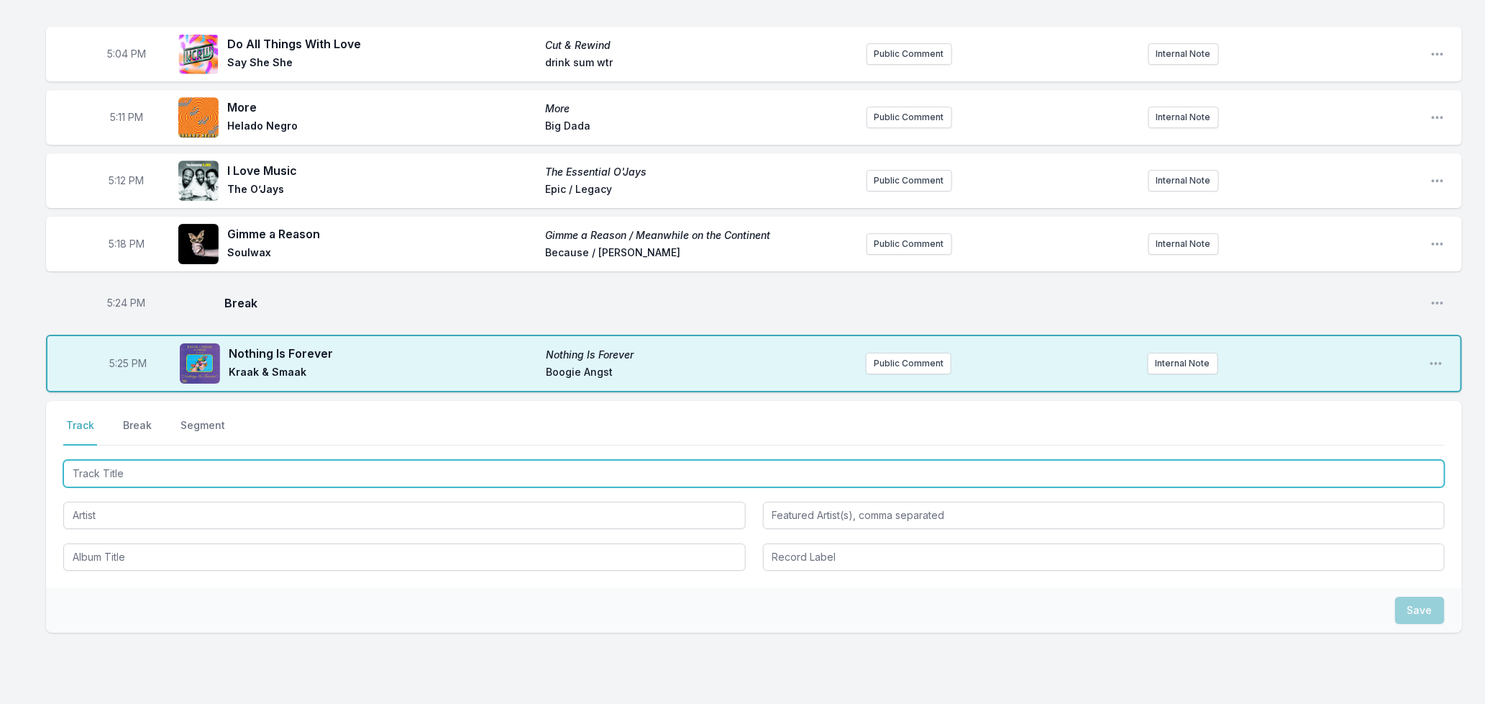
click at [238, 473] on input "Track Title" at bounding box center [754, 473] width 1382 height 27
type input "Dracula"
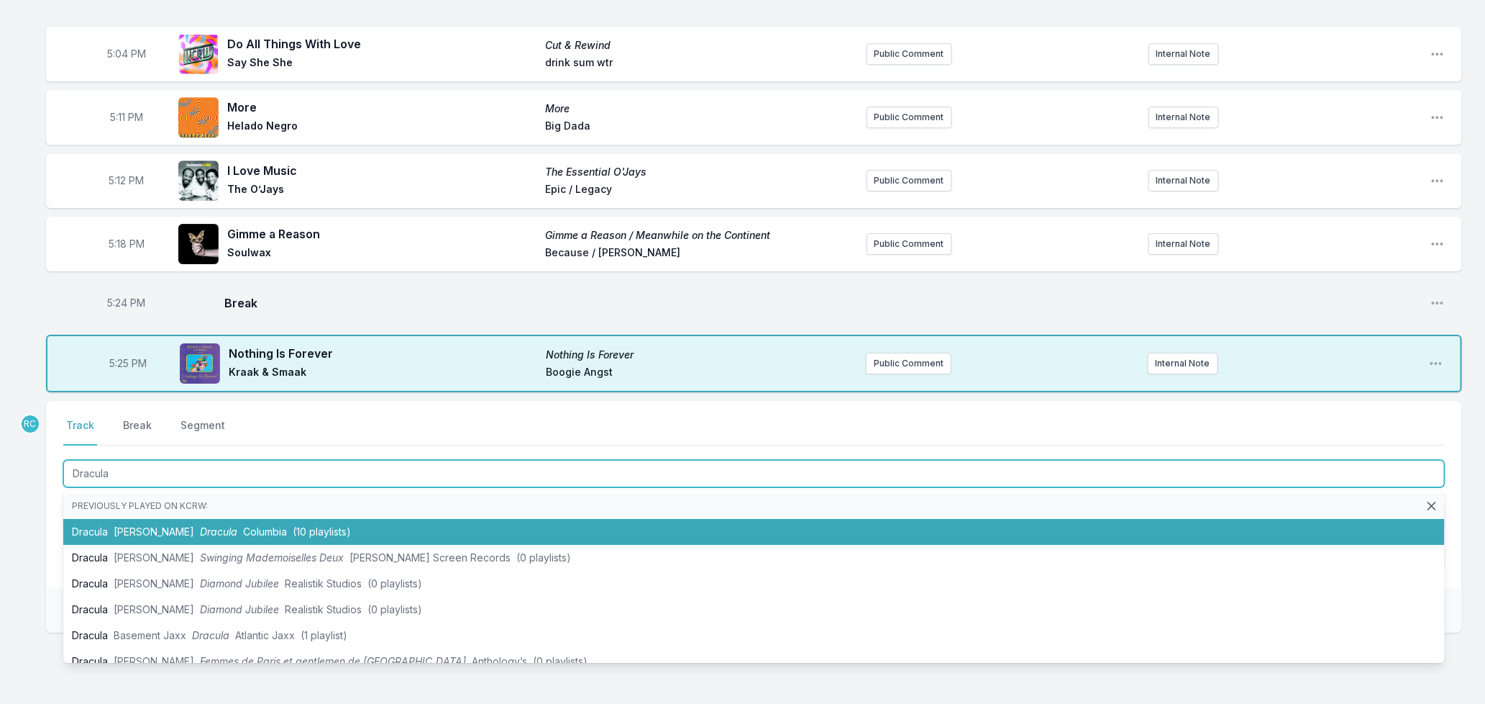
click at [343, 525] on li "Dracula [PERSON_NAME] Dracula Columbia (10 playlists)" at bounding box center [754, 532] width 1382 height 26
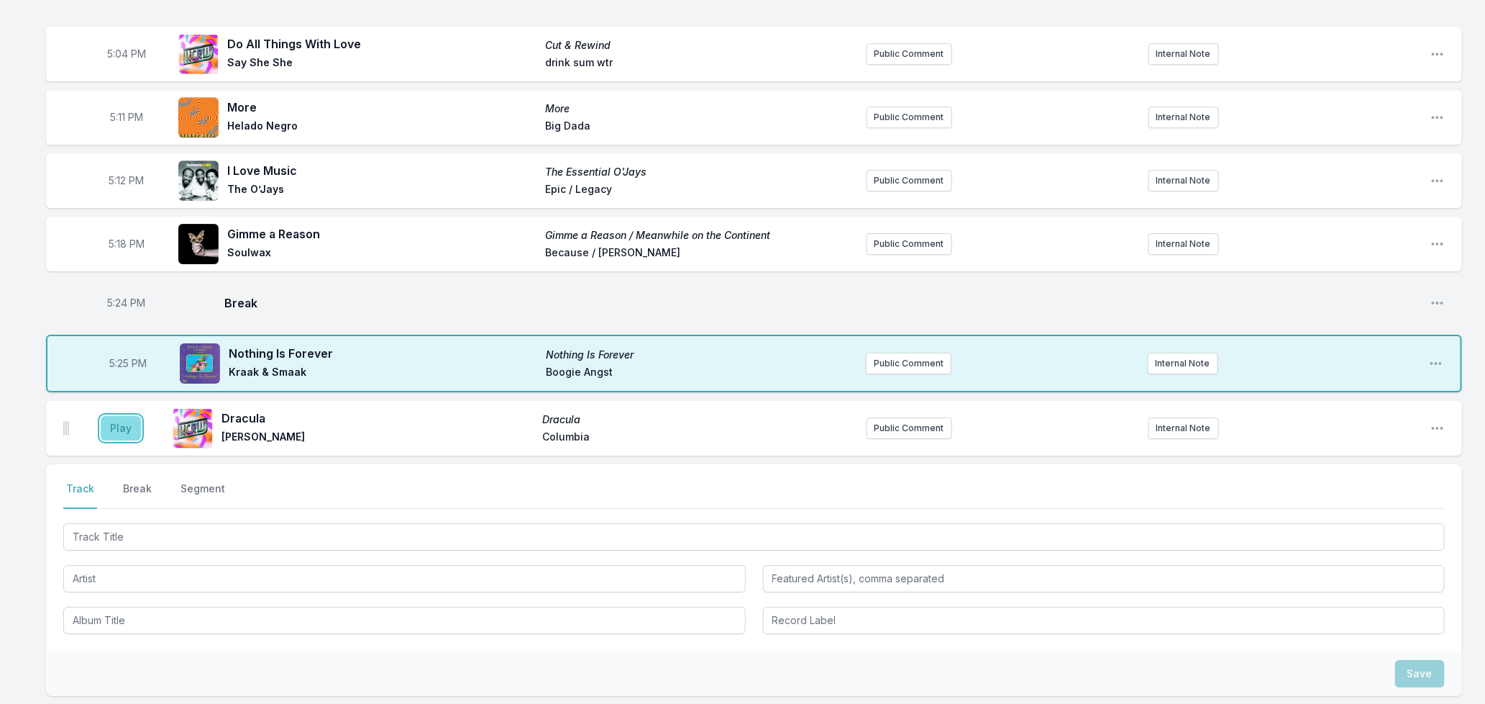
click at [119, 422] on button "Play" at bounding box center [121, 428] width 40 height 24
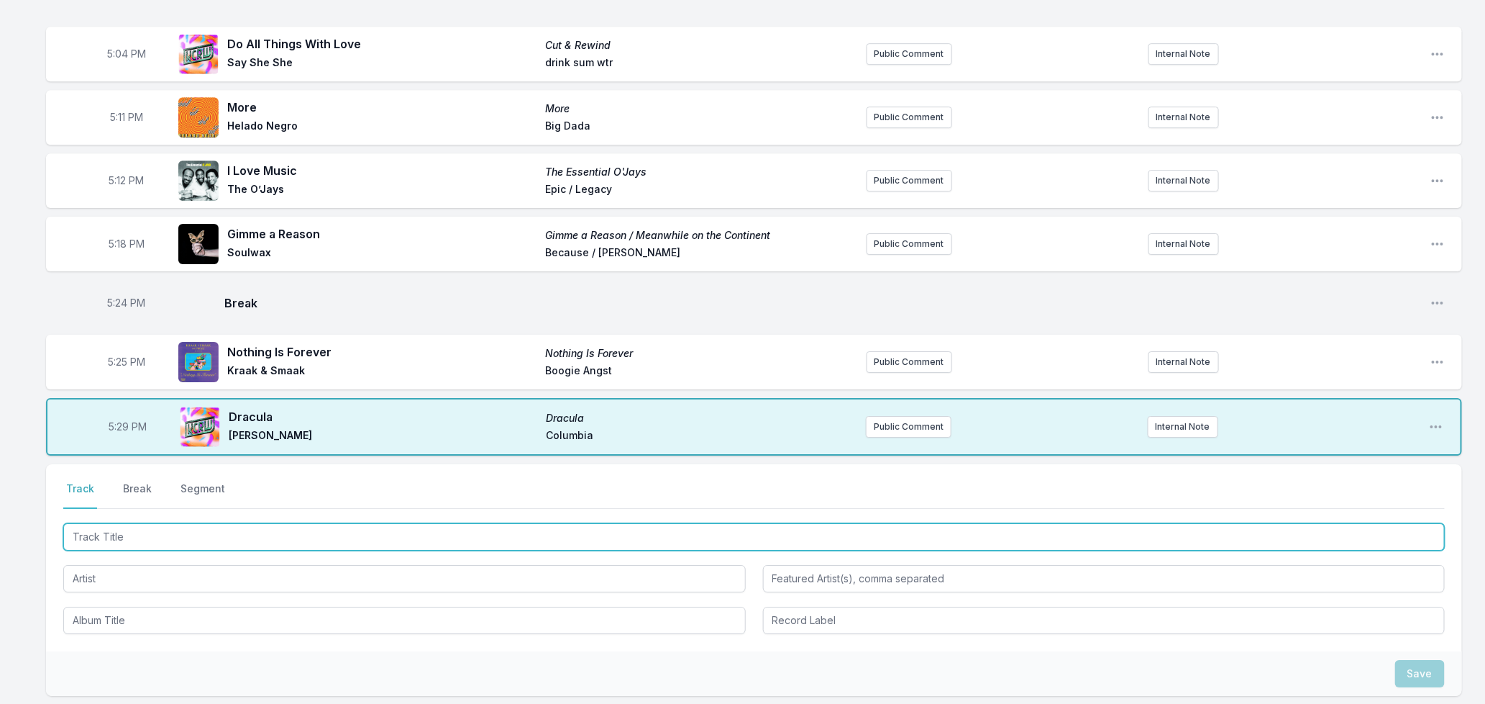
click at [355, 540] on input "Track Title" at bounding box center [754, 536] width 1382 height 27
type input "La Ceiba"
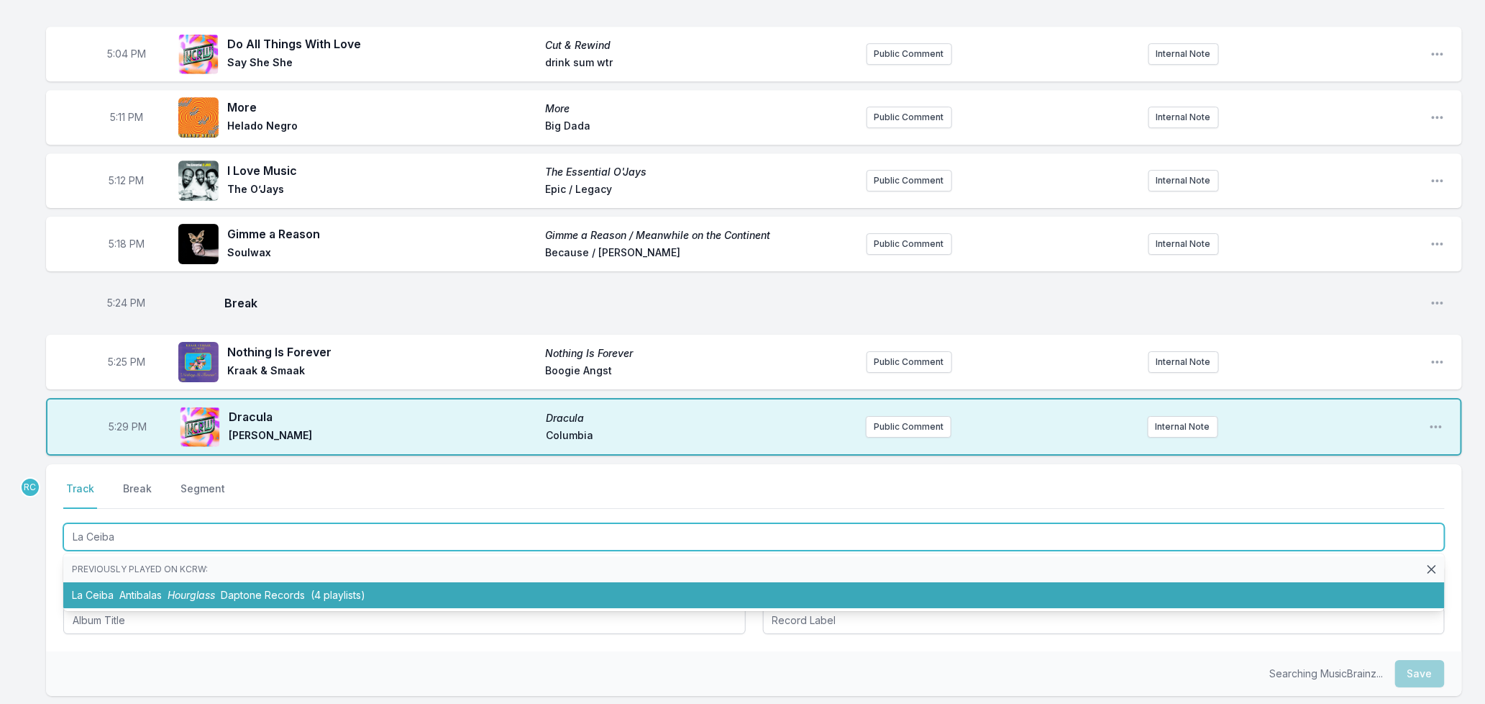
click at [250, 588] on span "Daptone Records" at bounding box center [263, 594] width 84 height 12
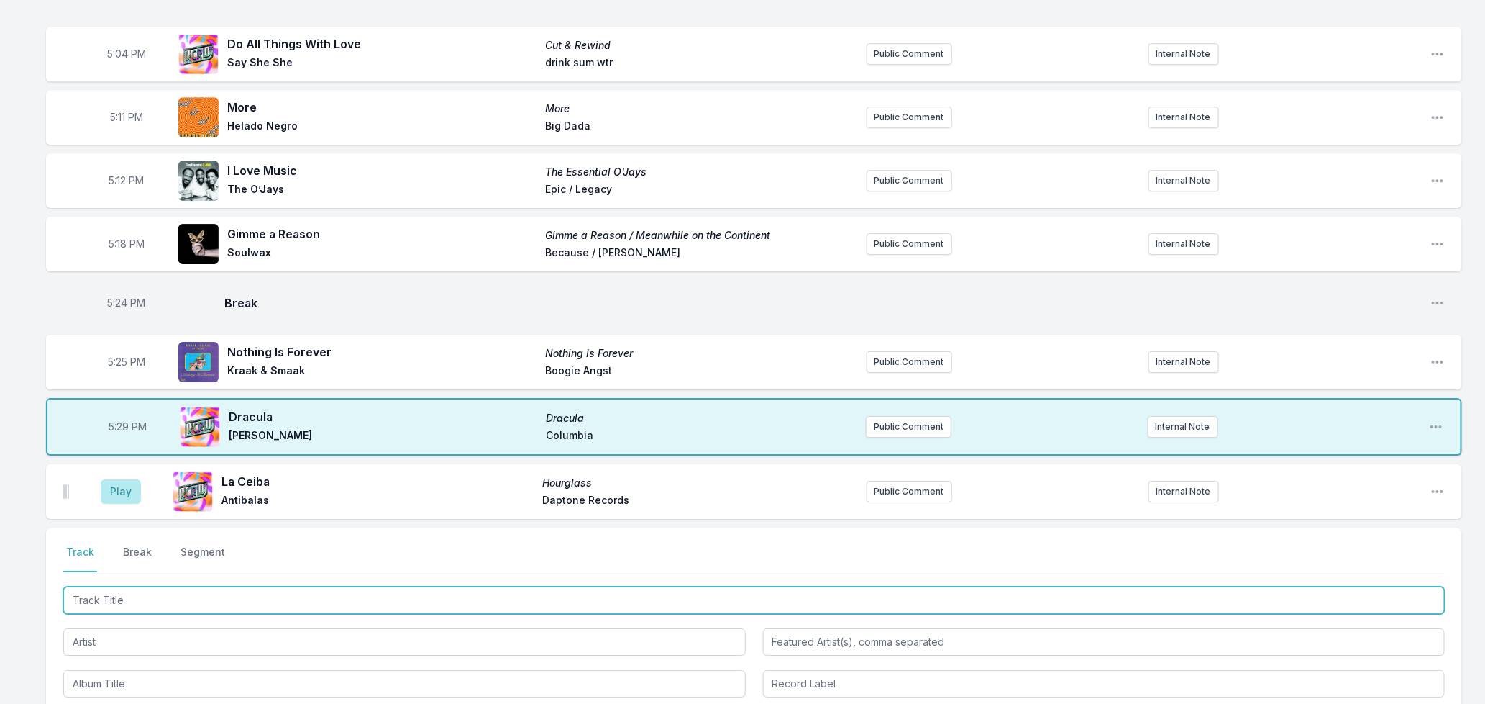
click at [112, 595] on input "Track Title" at bounding box center [754, 599] width 1382 height 27
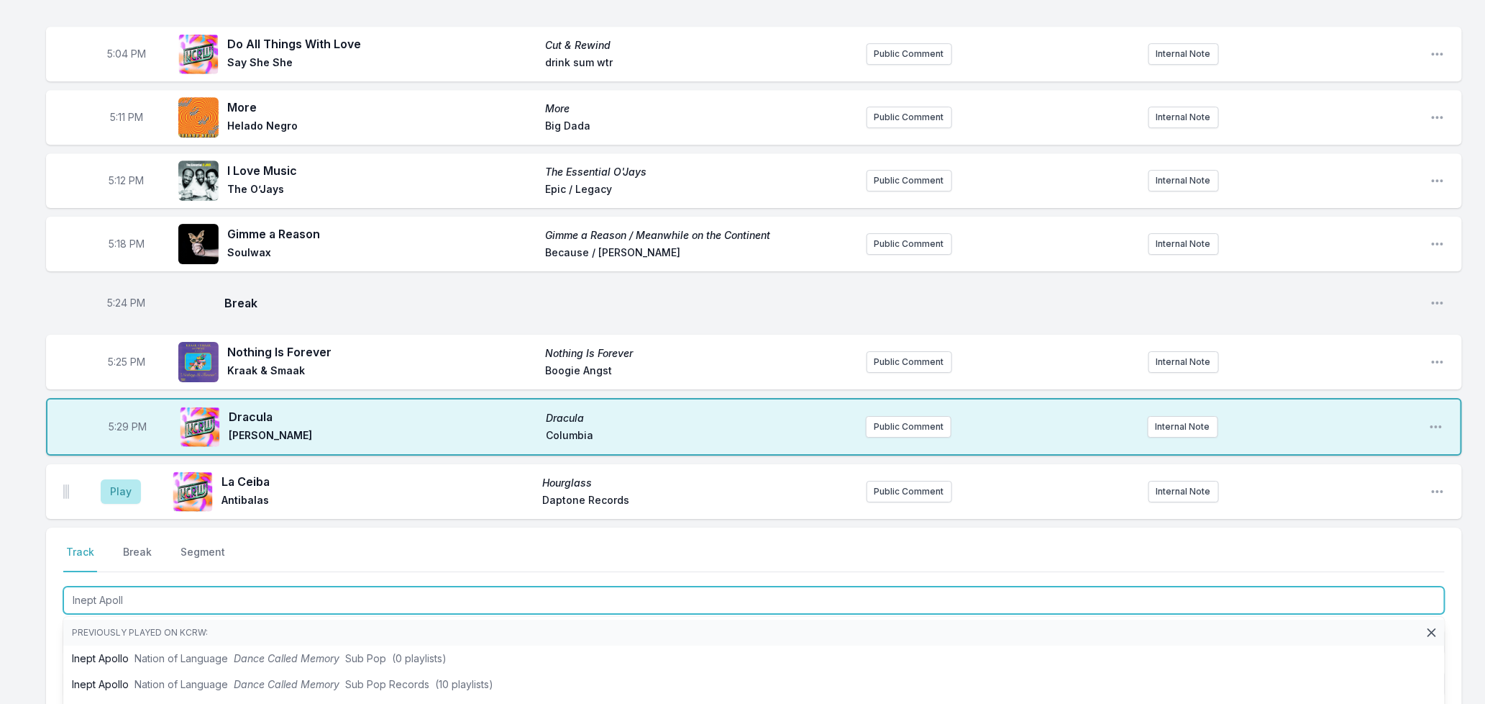
type input "Inept Apollo"
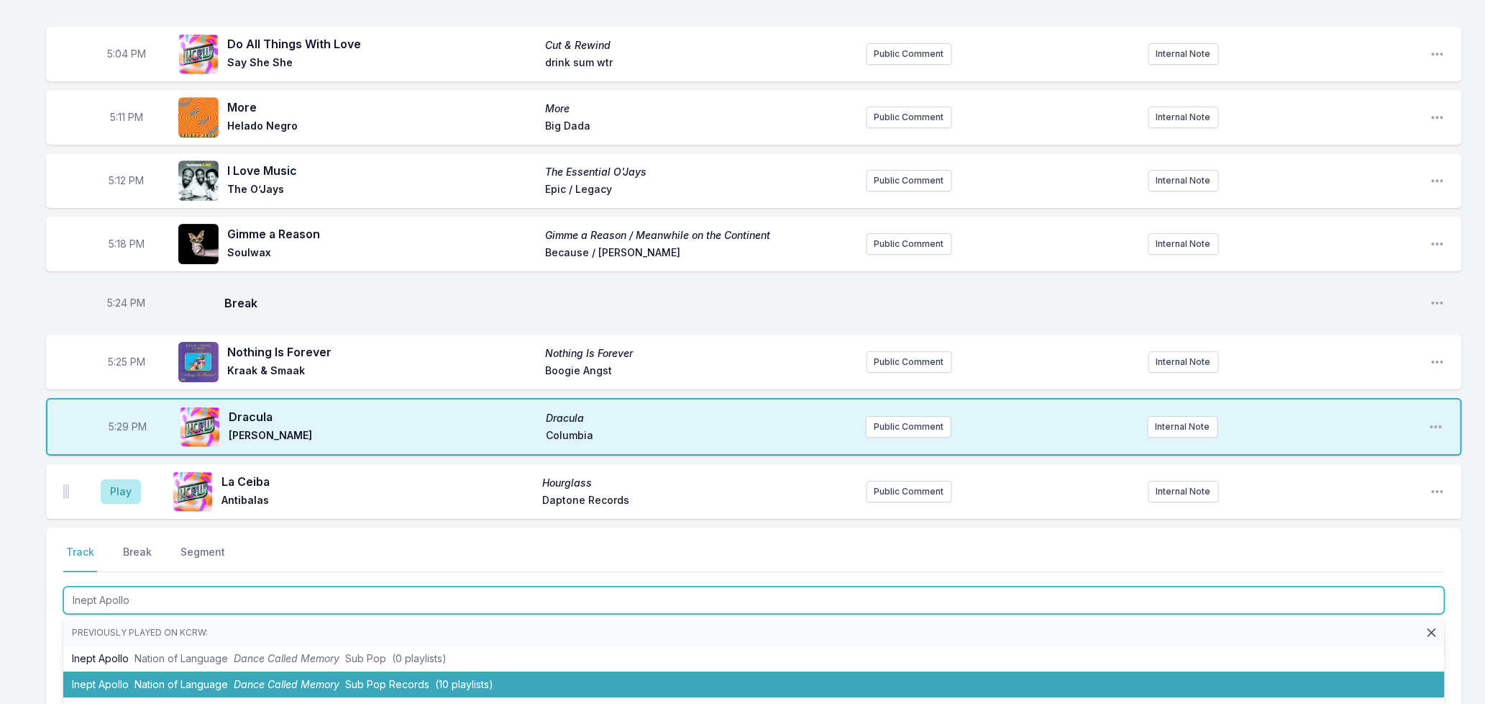
click at [250, 681] on span "Dance Called Memory" at bounding box center [287, 684] width 106 height 12
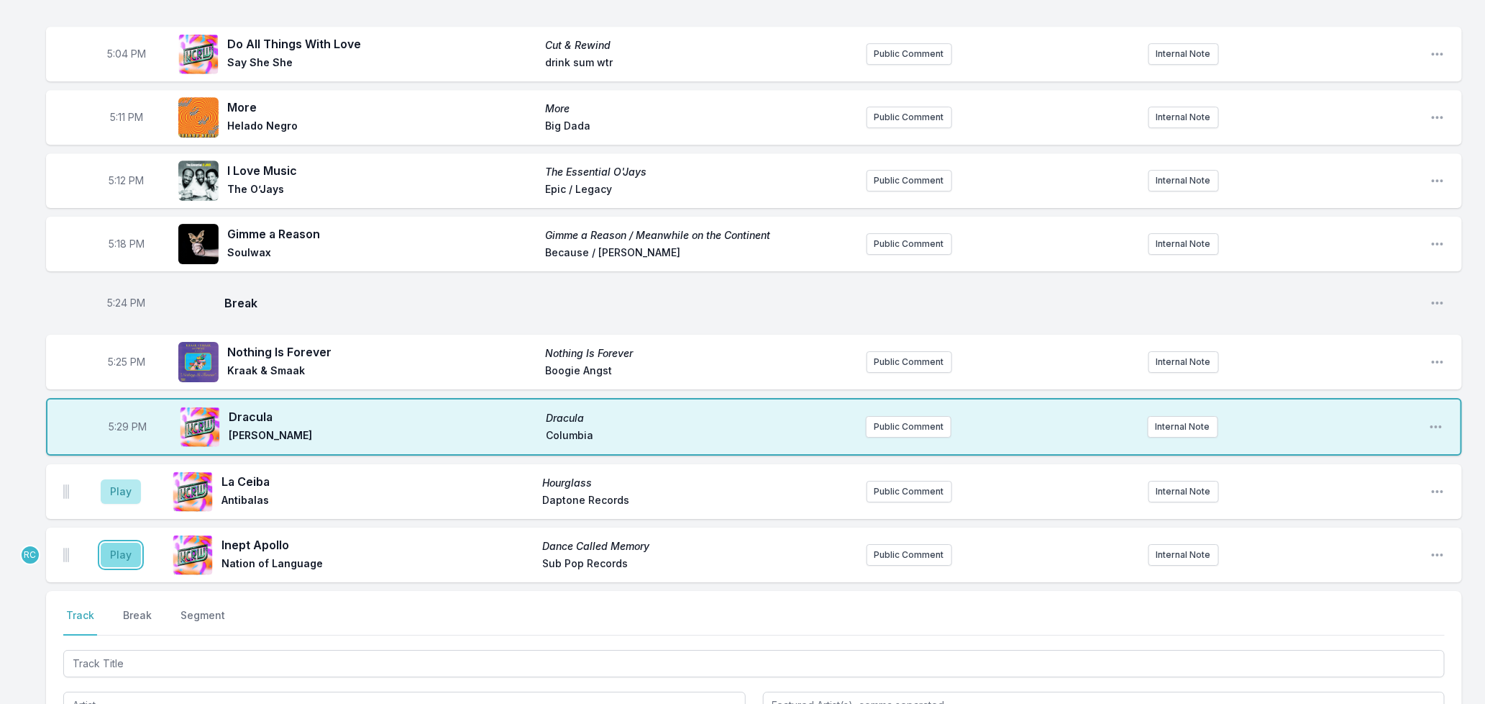
click at [130, 555] on button "Play" at bounding box center [121, 554] width 40 height 24
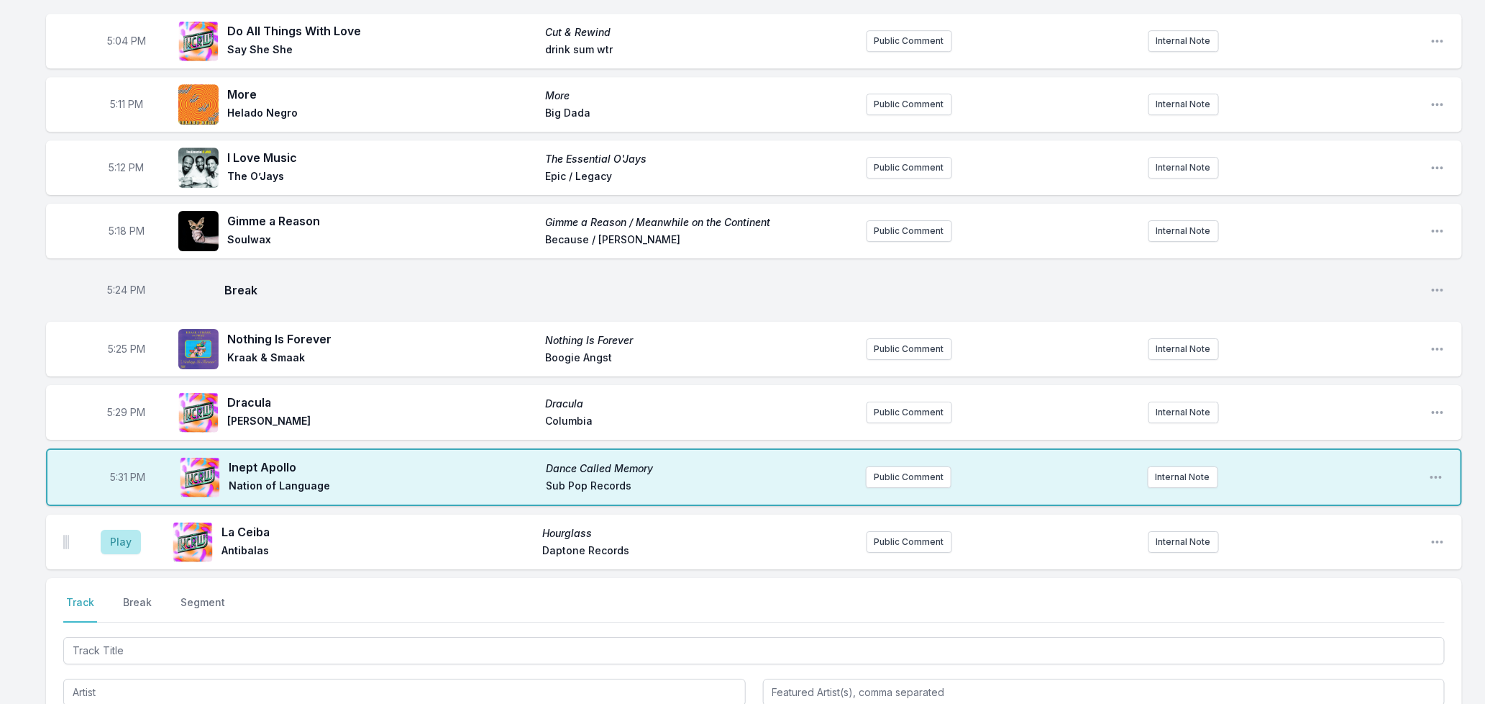
scroll to position [2162, 0]
click at [931, 478] on button "Public Comment" at bounding box center [909, 476] width 86 height 22
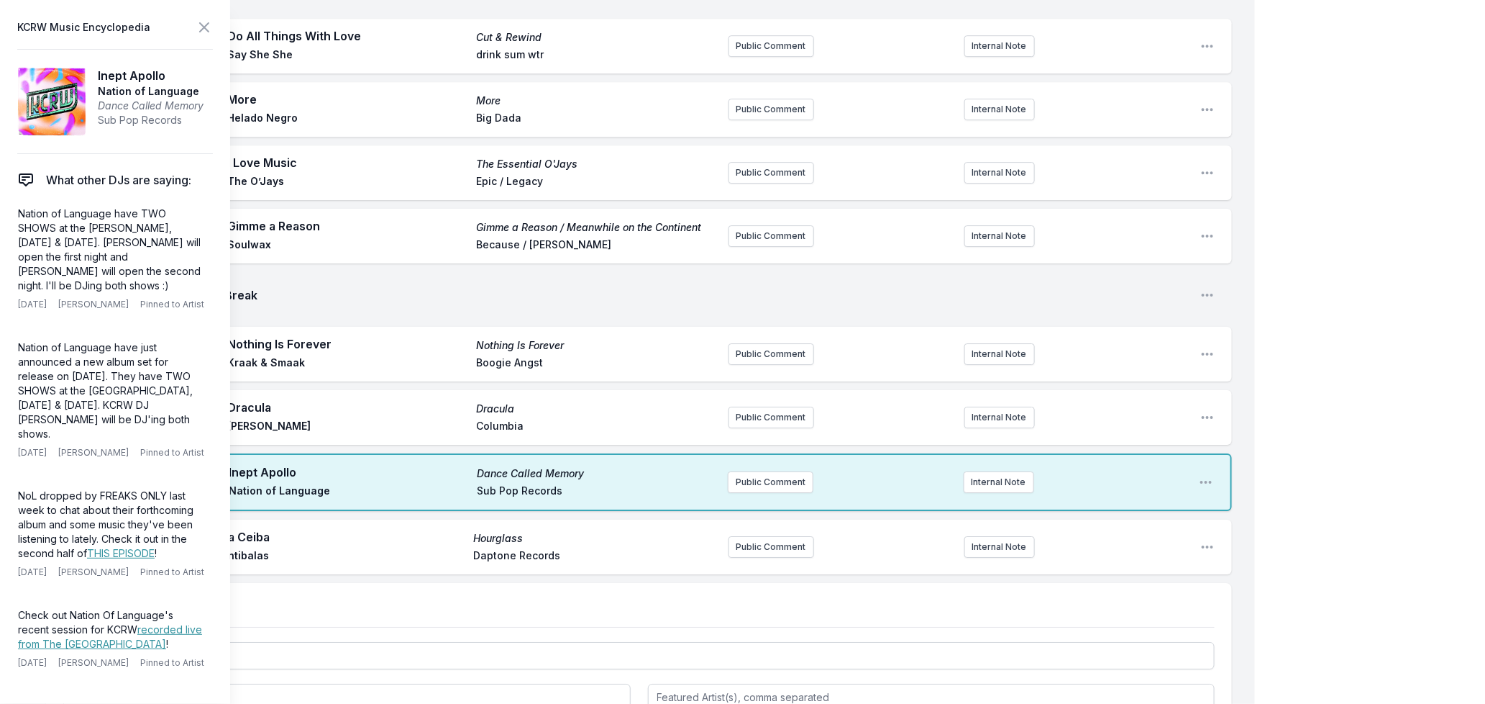
drag, startPoint x: 199, startPoint y: 415, endPoint x: 6, endPoint y: 335, distance: 209.3
click at [6, 335] on aside "KCRW Music Encyclopedia Inept Apollo Nation of Language Dance Called Memory Sub…" at bounding box center [115, 352] width 230 height 704
click at [758, 483] on button "Public Comment" at bounding box center [771, 482] width 86 height 22
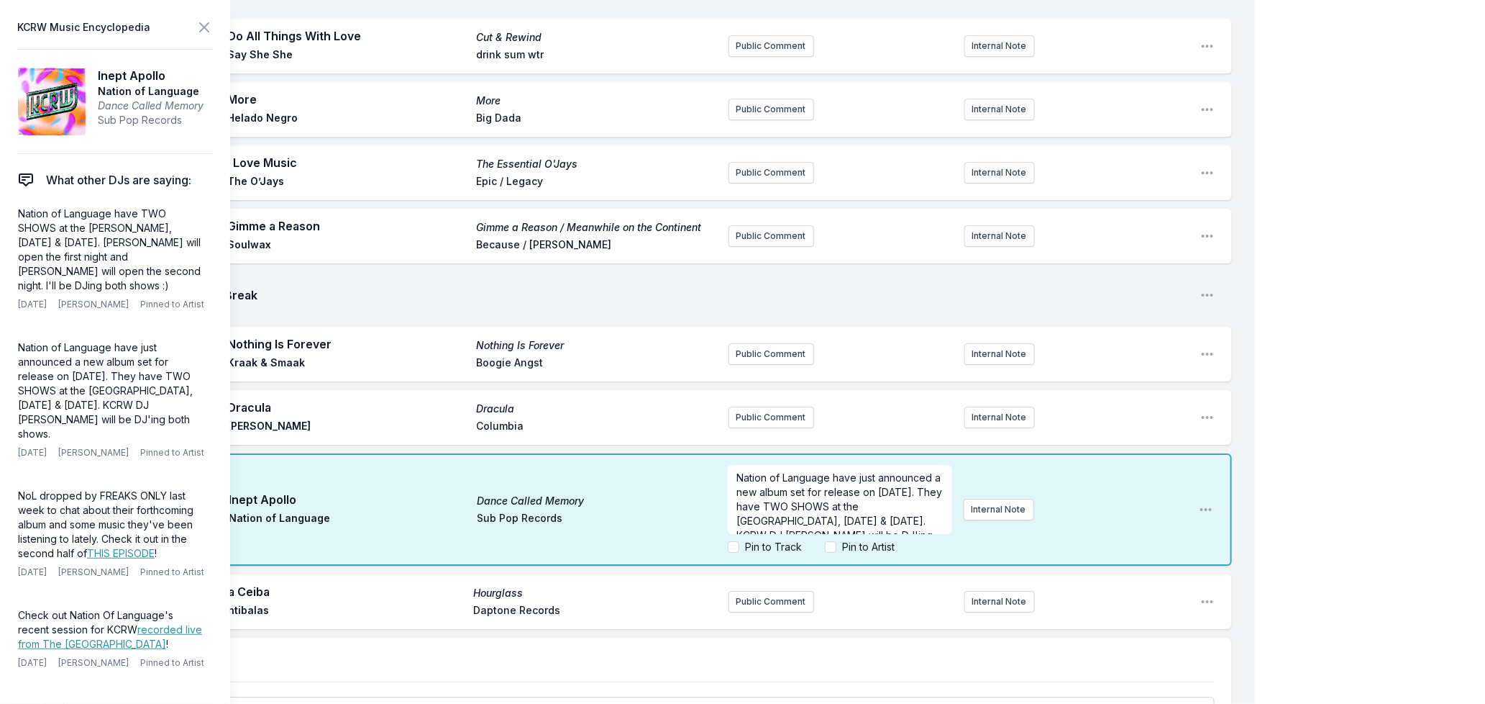
scroll to position [29, 0]
click at [205, 24] on icon at bounding box center [204, 27] width 17 height 17
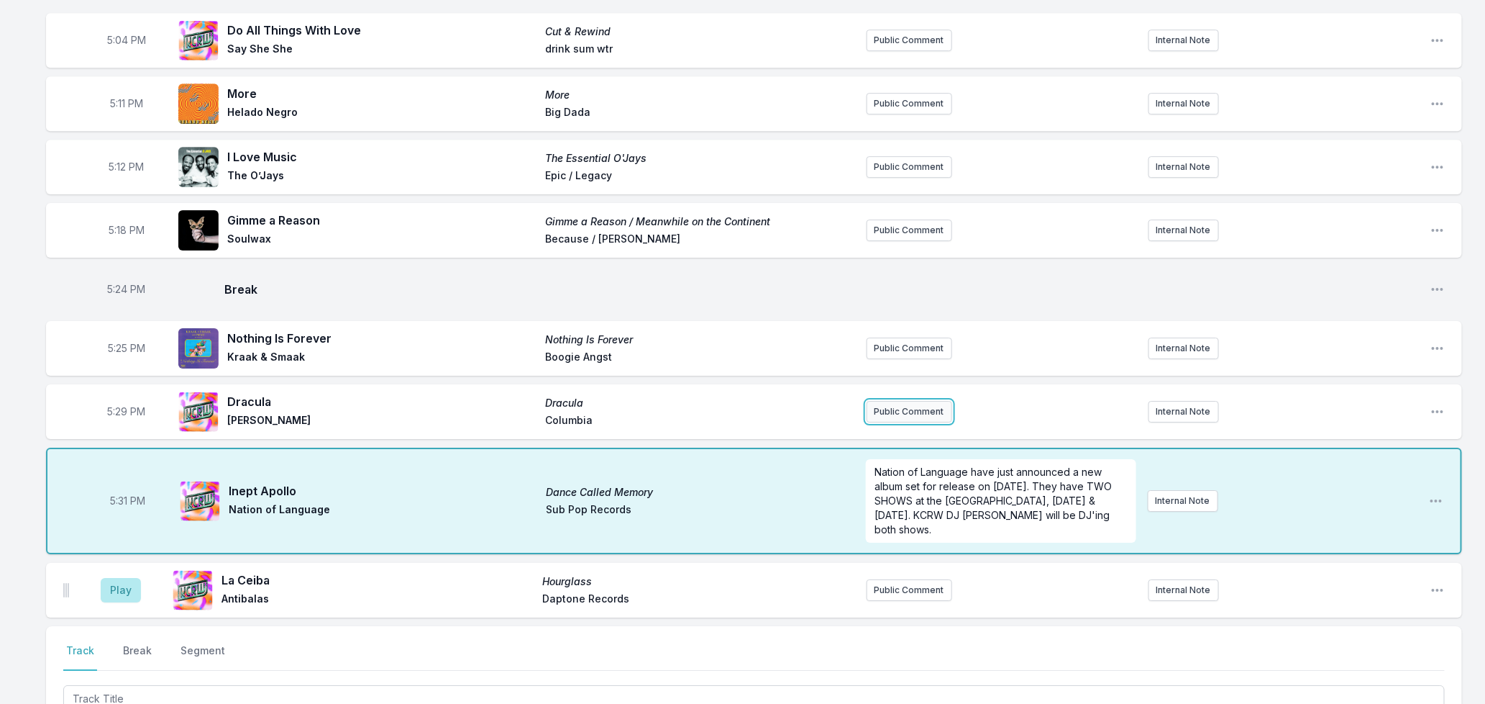
click at [911, 412] on button "Public Comment" at bounding box center [910, 412] width 86 height 22
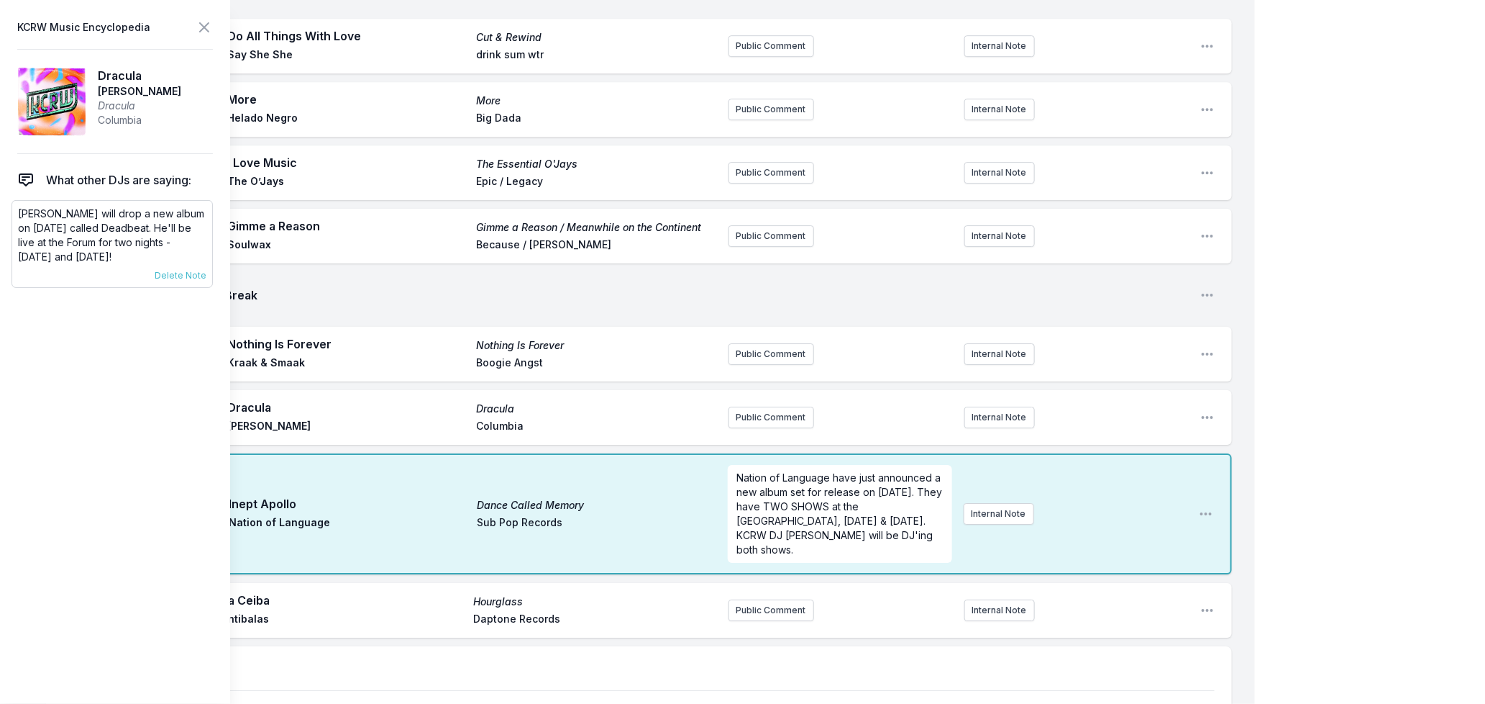
drag, startPoint x: 140, startPoint y: 257, endPoint x: 62, endPoint y: 236, distance: 80.4
click at [63, 236] on p "[PERSON_NAME] will drop a new album on [DATE] called Deadbeat. He'll be live at…" at bounding box center [112, 235] width 188 height 58
click at [50, 237] on p "[PERSON_NAME] will drop a new album on [DATE] called Deadbeat. He'll be live at…" at bounding box center [112, 235] width 188 height 58
drag, startPoint x: 146, startPoint y: 252, endPoint x: 5, endPoint y: 243, distance: 141.3
click at [5, 243] on aside "KCRW Music Encyclopedia Dracula [PERSON_NAME] Dracula Columbia What other DJs a…" at bounding box center [115, 352] width 230 height 704
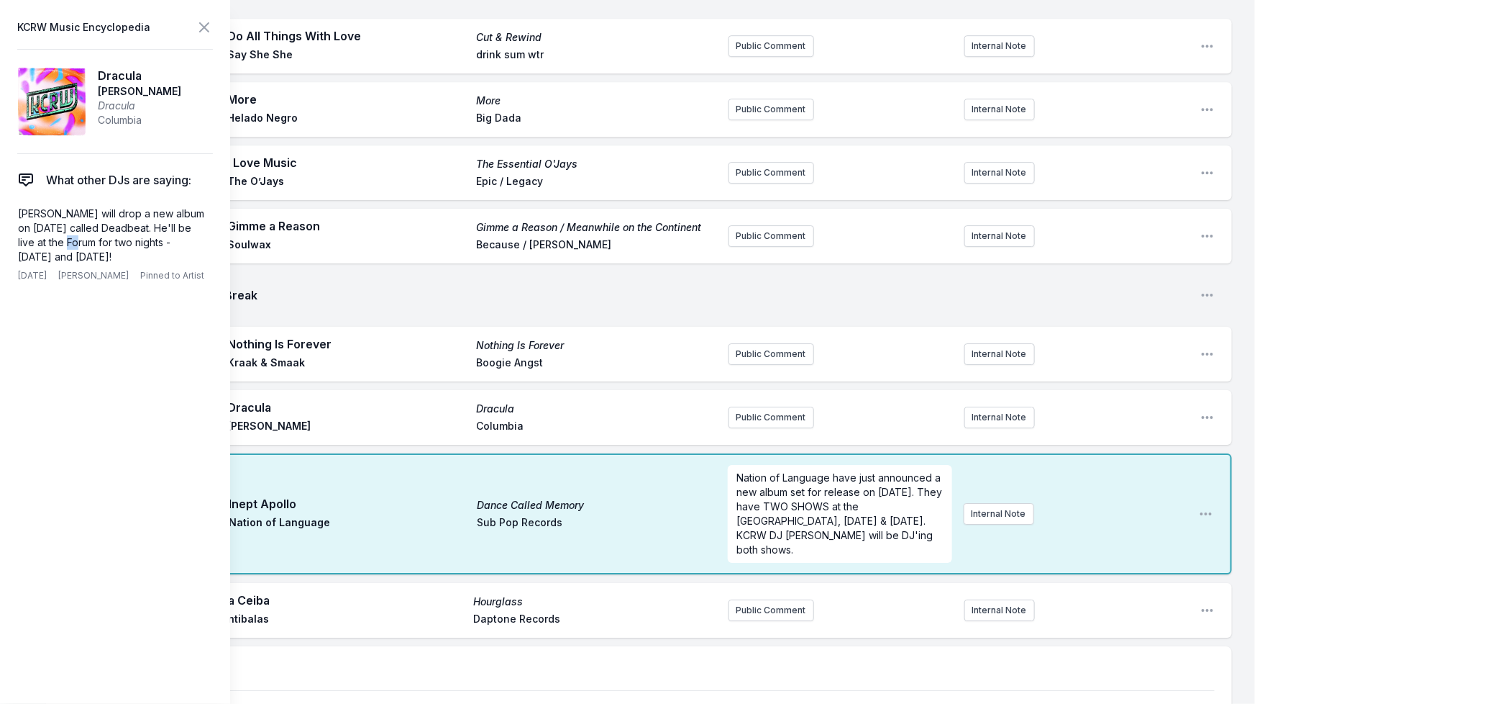
copy p "live at the Forum for two nights - [DATE] and [DATE]!"
click at [748, 419] on button "Public Comment" at bounding box center [772, 417] width 86 height 22
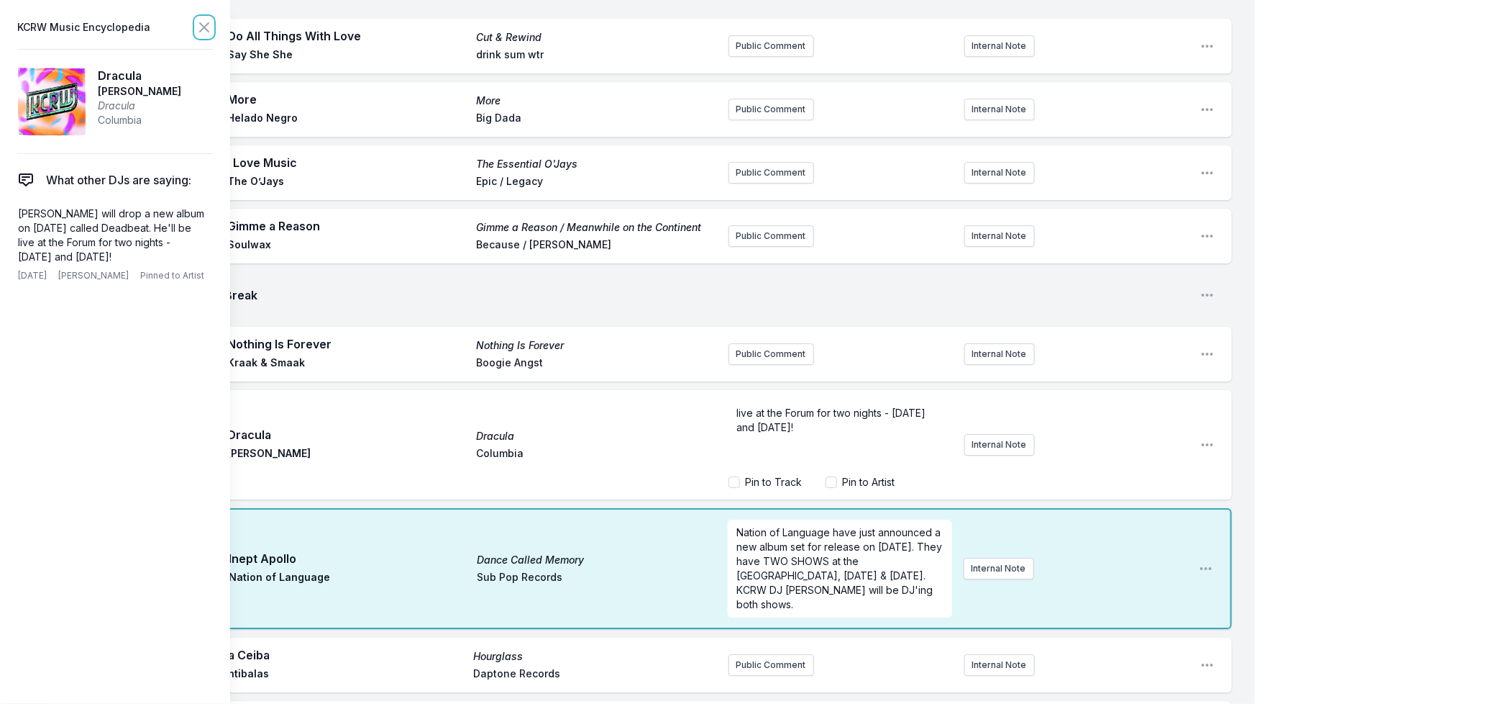
click at [206, 31] on icon at bounding box center [204, 27] width 17 height 17
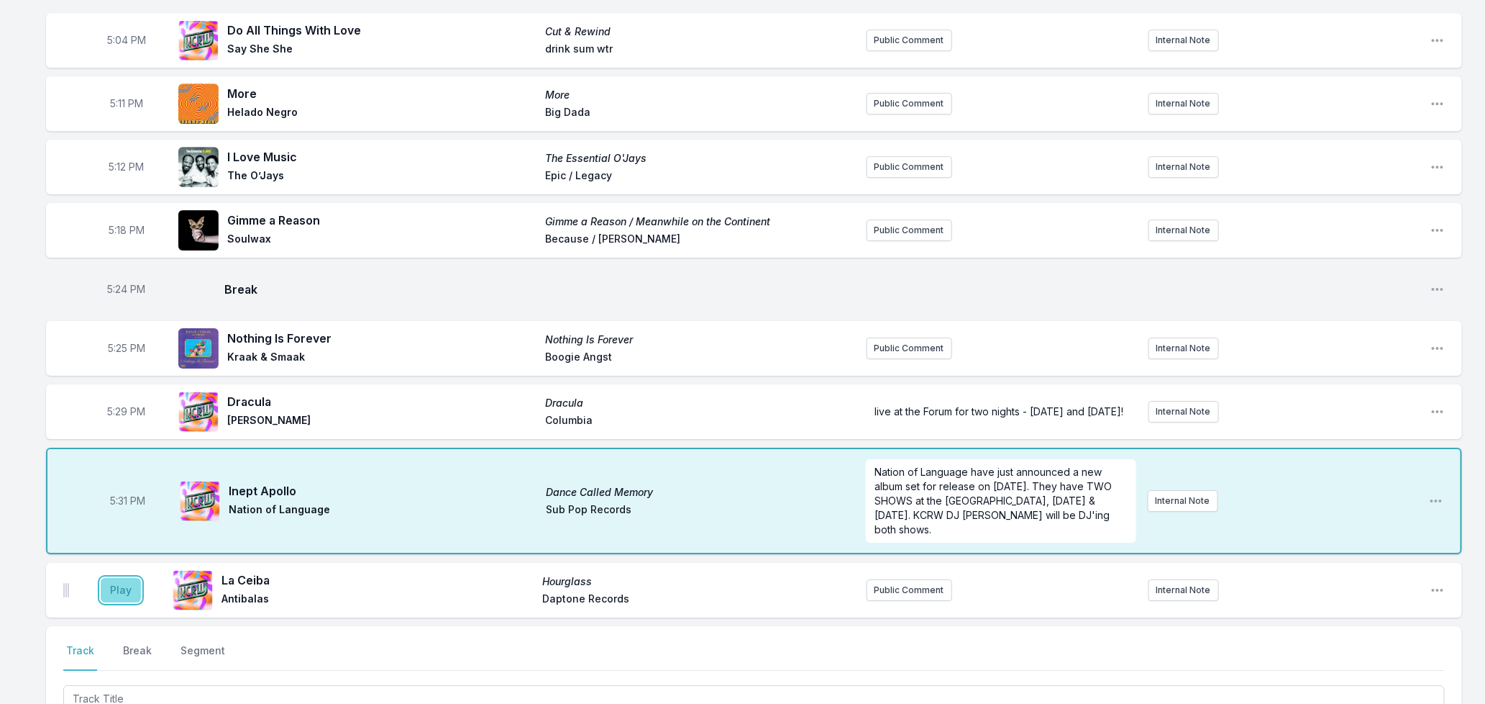
click at [109, 593] on button "Play" at bounding box center [121, 590] width 40 height 24
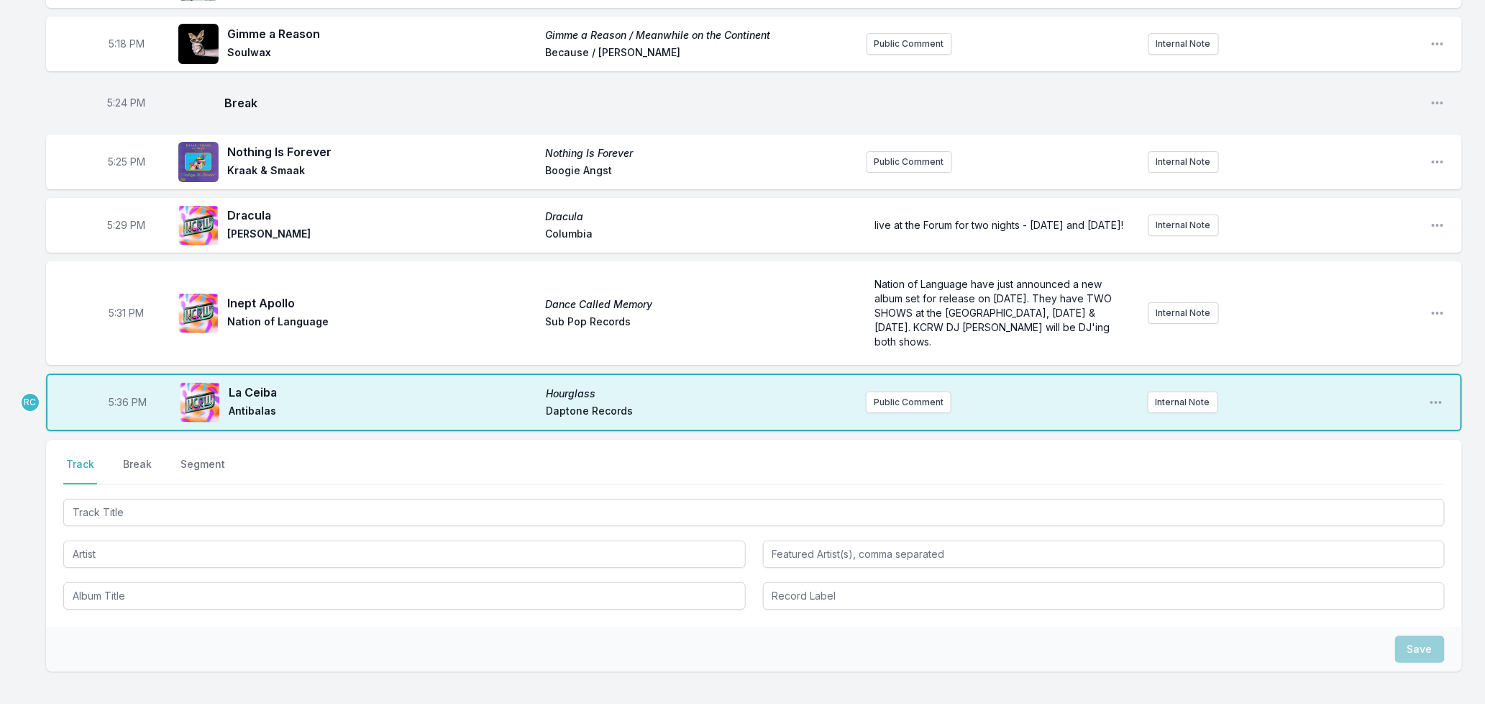
scroll to position [2457, 0]
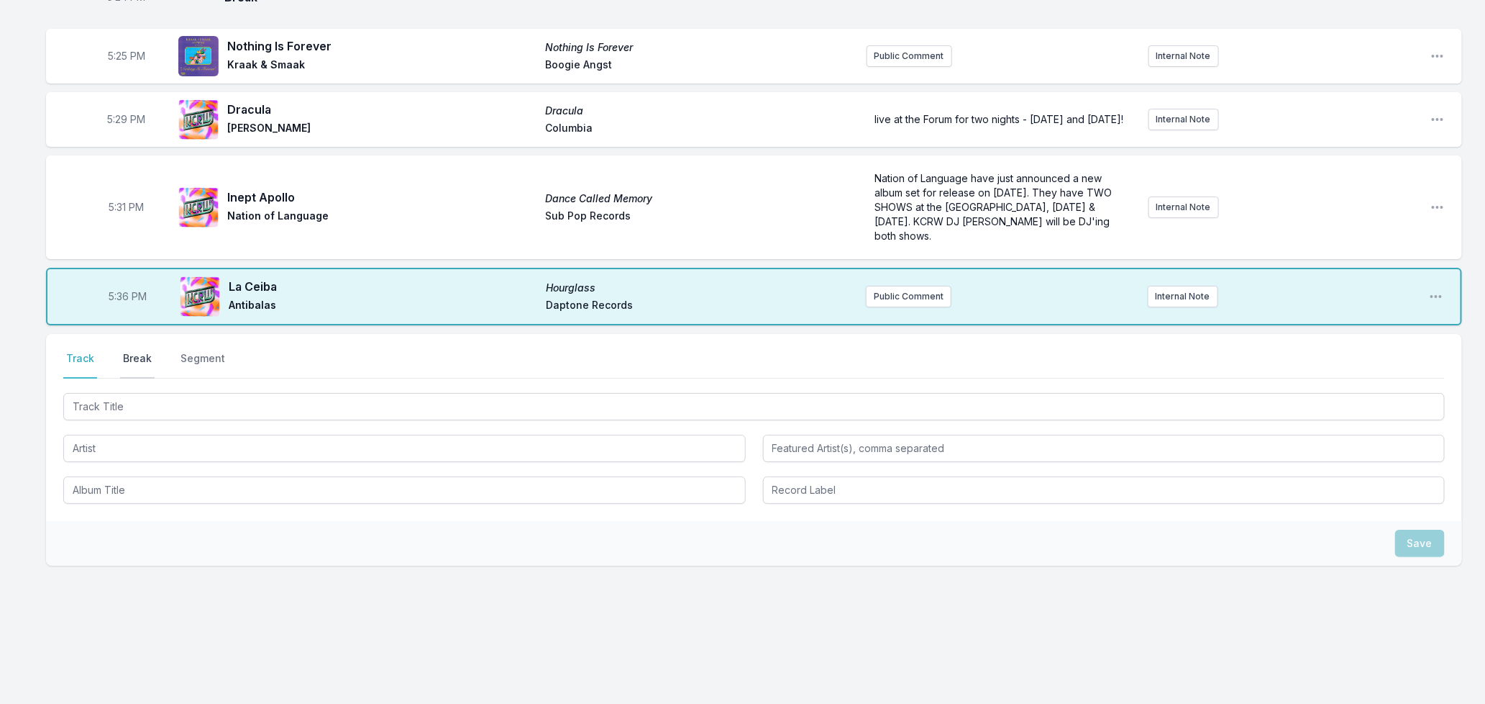
click at [127, 361] on button "Break" at bounding box center [137, 364] width 35 height 27
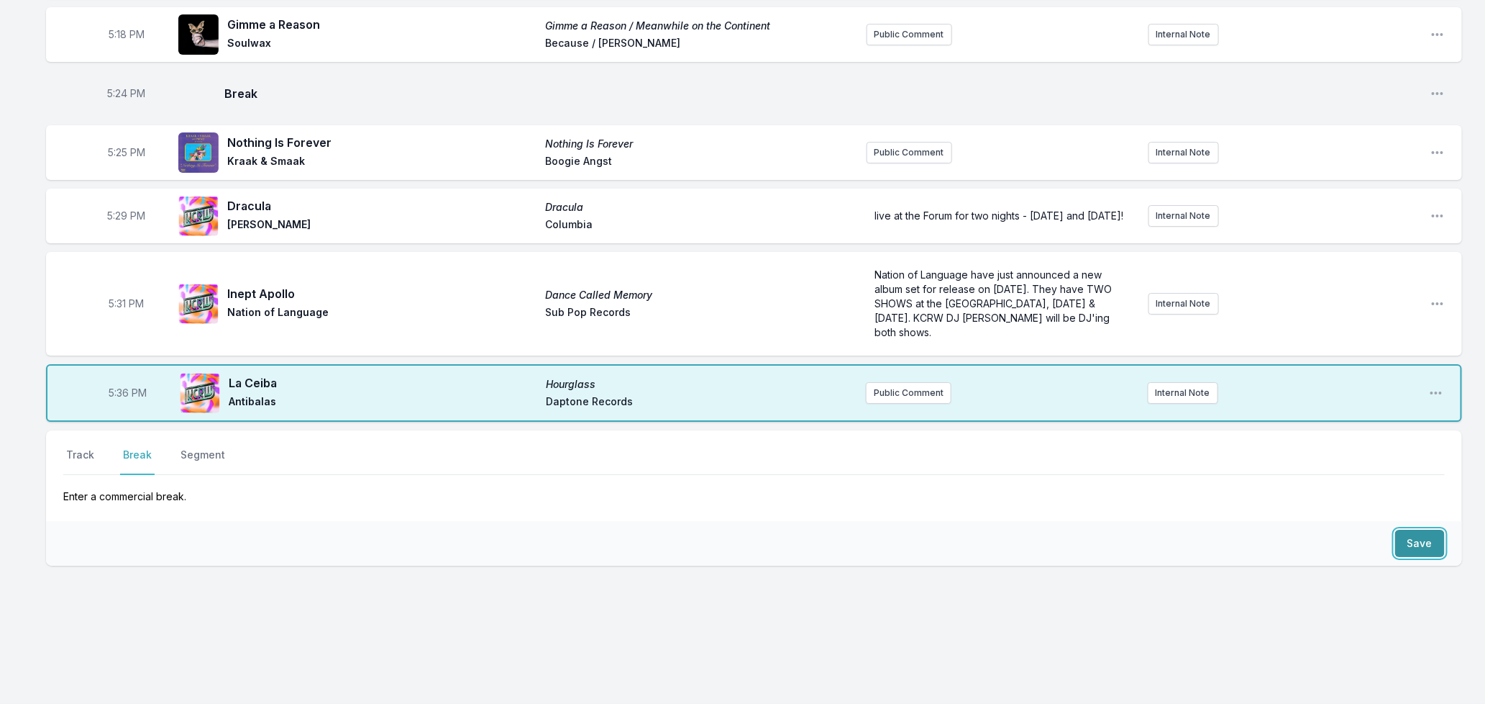
click at [1414, 547] on button "Save" at bounding box center [1421, 542] width 50 height 27
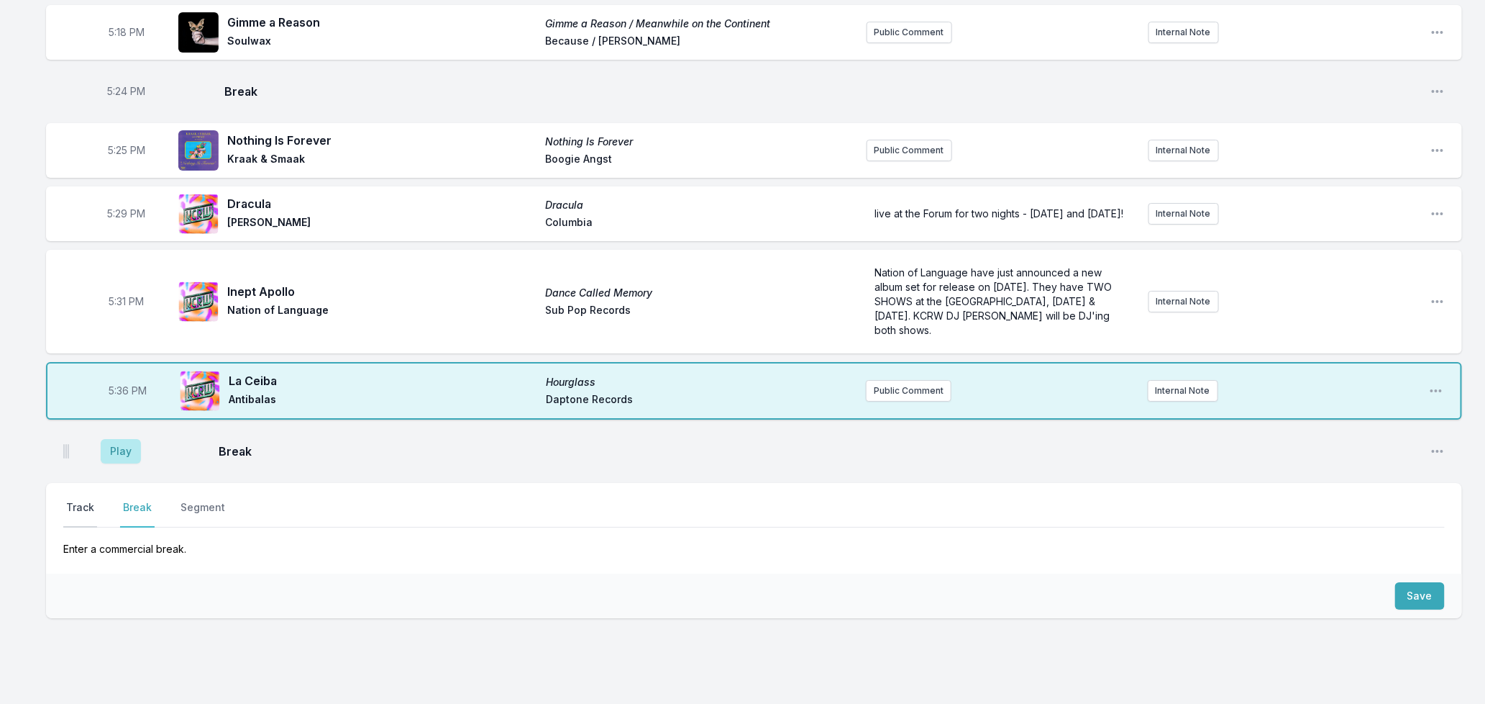
click at [75, 509] on button "Track" at bounding box center [80, 513] width 34 height 27
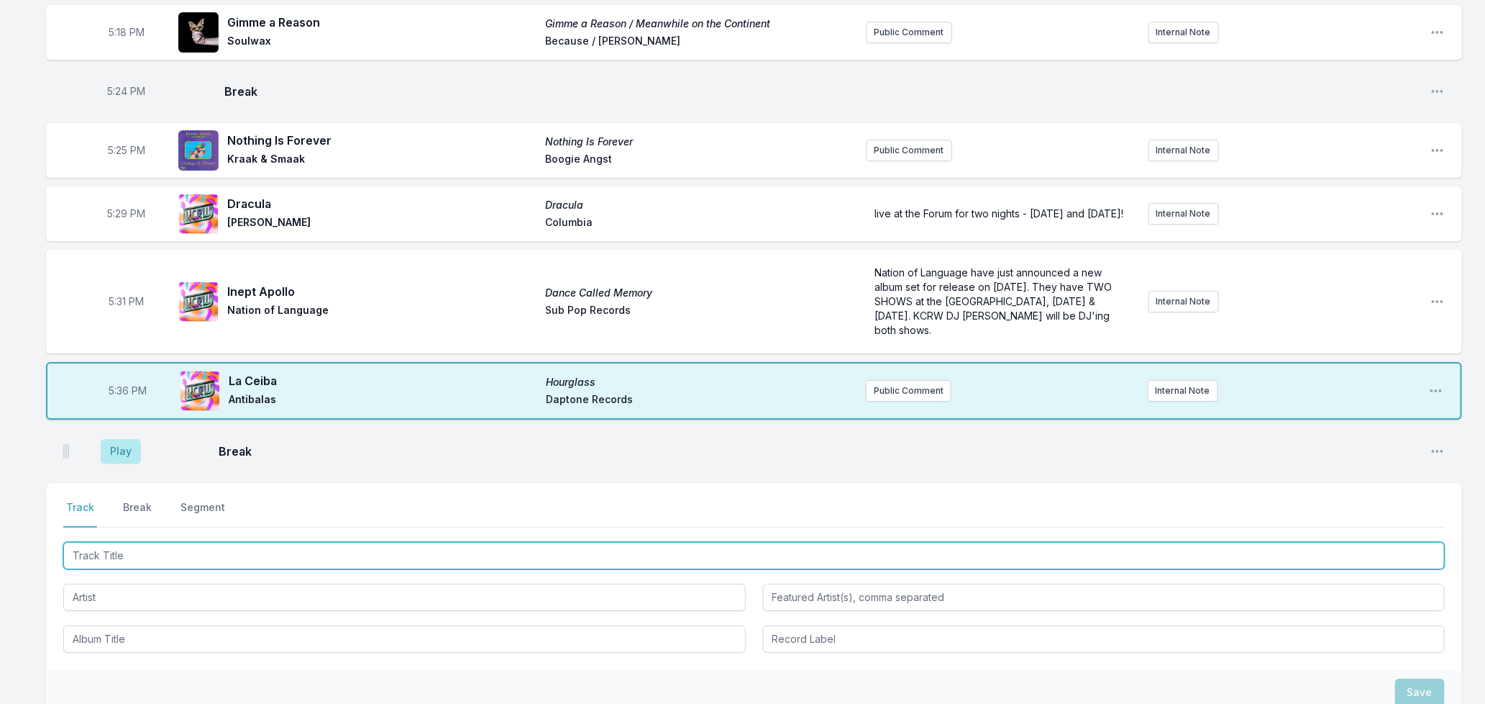
click at [98, 558] on input "Track Title" at bounding box center [754, 555] width 1382 height 27
click at [106, 552] on input "Track Title" at bounding box center [754, 555] width 1382 height 27
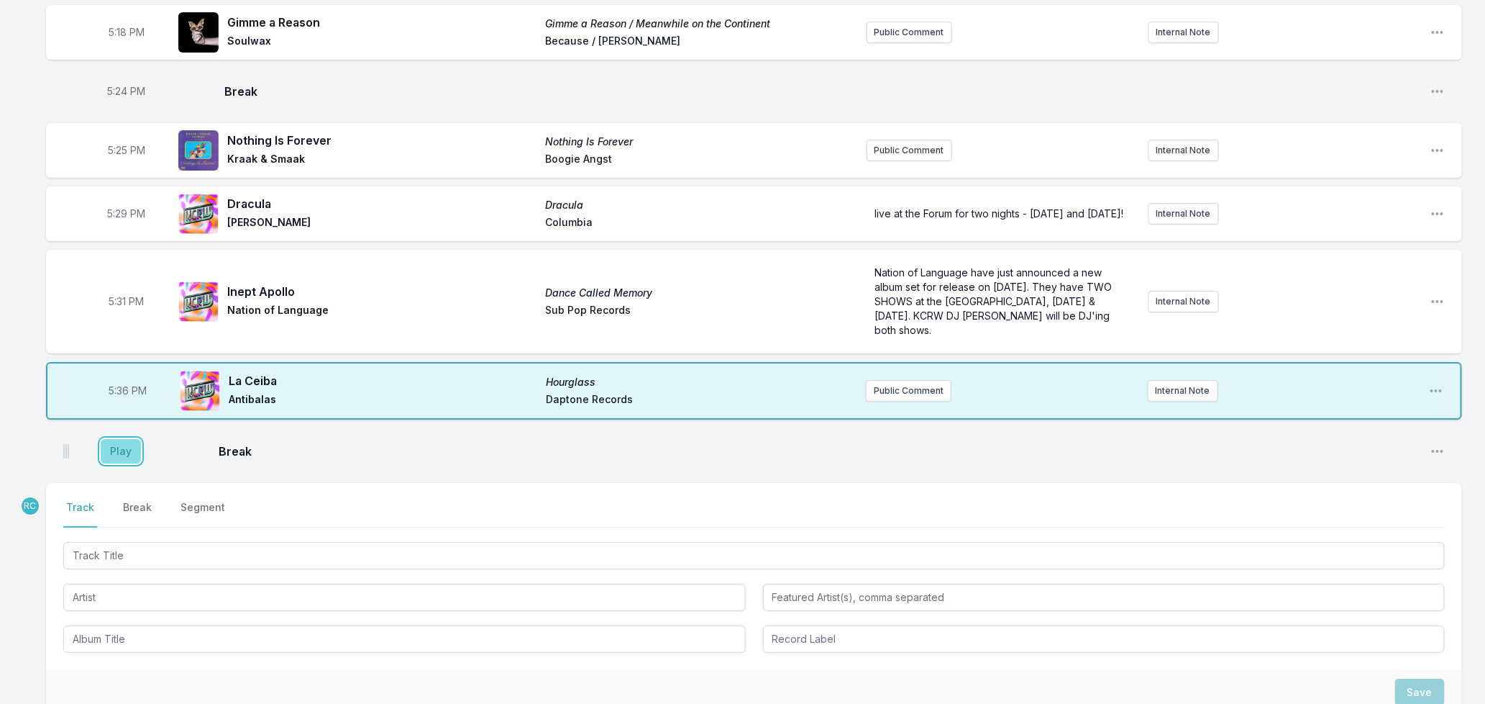
click at [119, 448] on button "Play" at bounding box center [121, 451] width 40 height 24
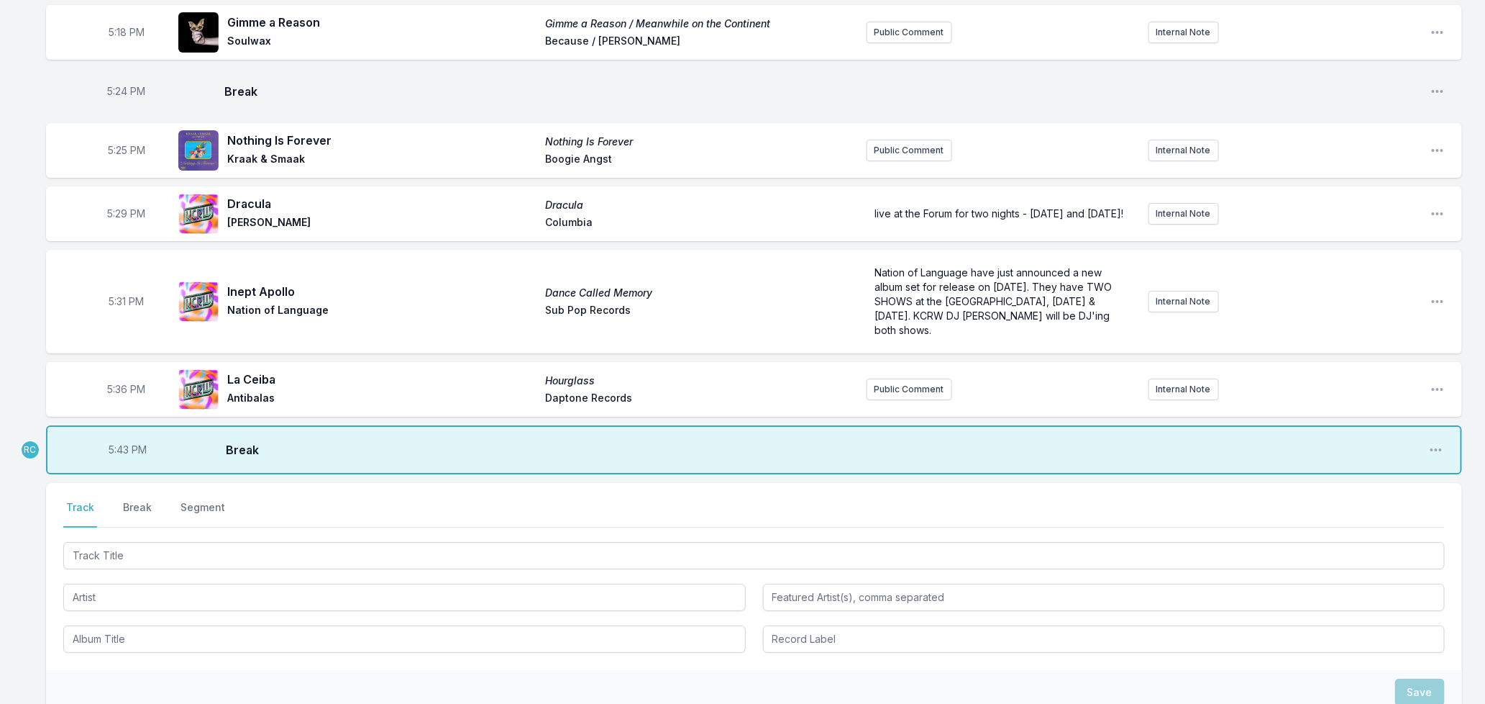
click at [122, 456] on span "5:43 PM" at bounding box center [128, 449] width 38 height 14
click at [122, 456] on input "17:43" at bounding box center [128, 449] width 81 height 27
type input "17:42"
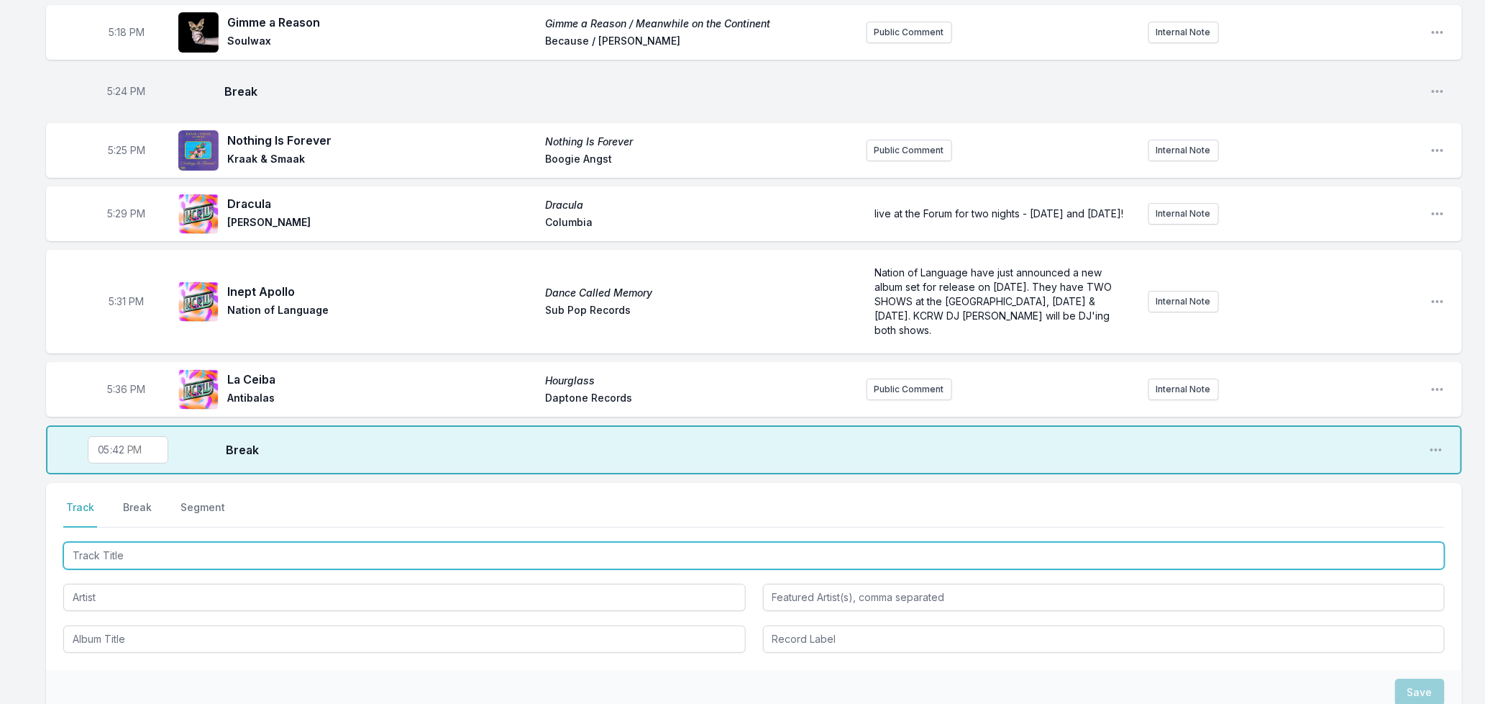
click at [124, 563] on input "Track Title" at bounding box center [754, 555] width 1382 height 27
click at [126, 560] on input "Track Title" at bounding box center [754, 555] width 1382 height 27
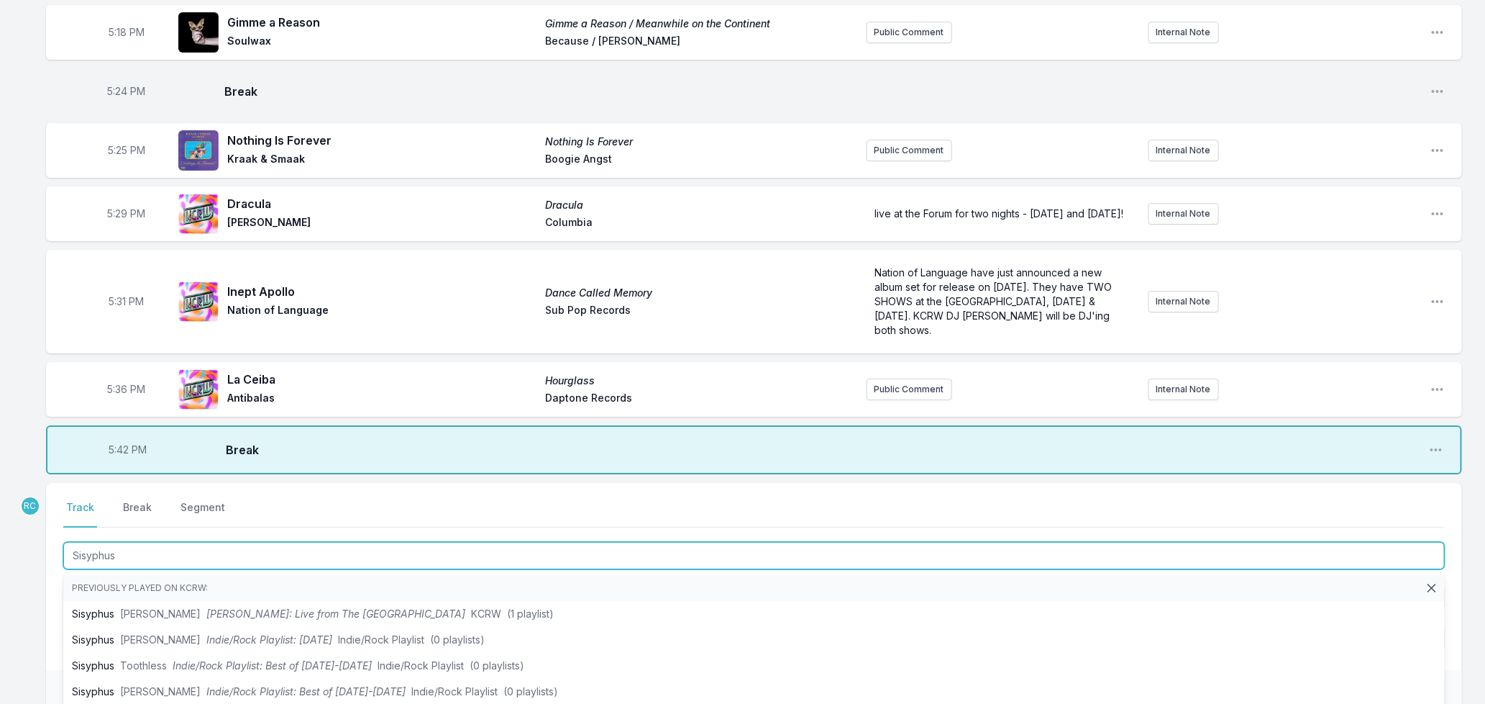
type input "Sisyphus"
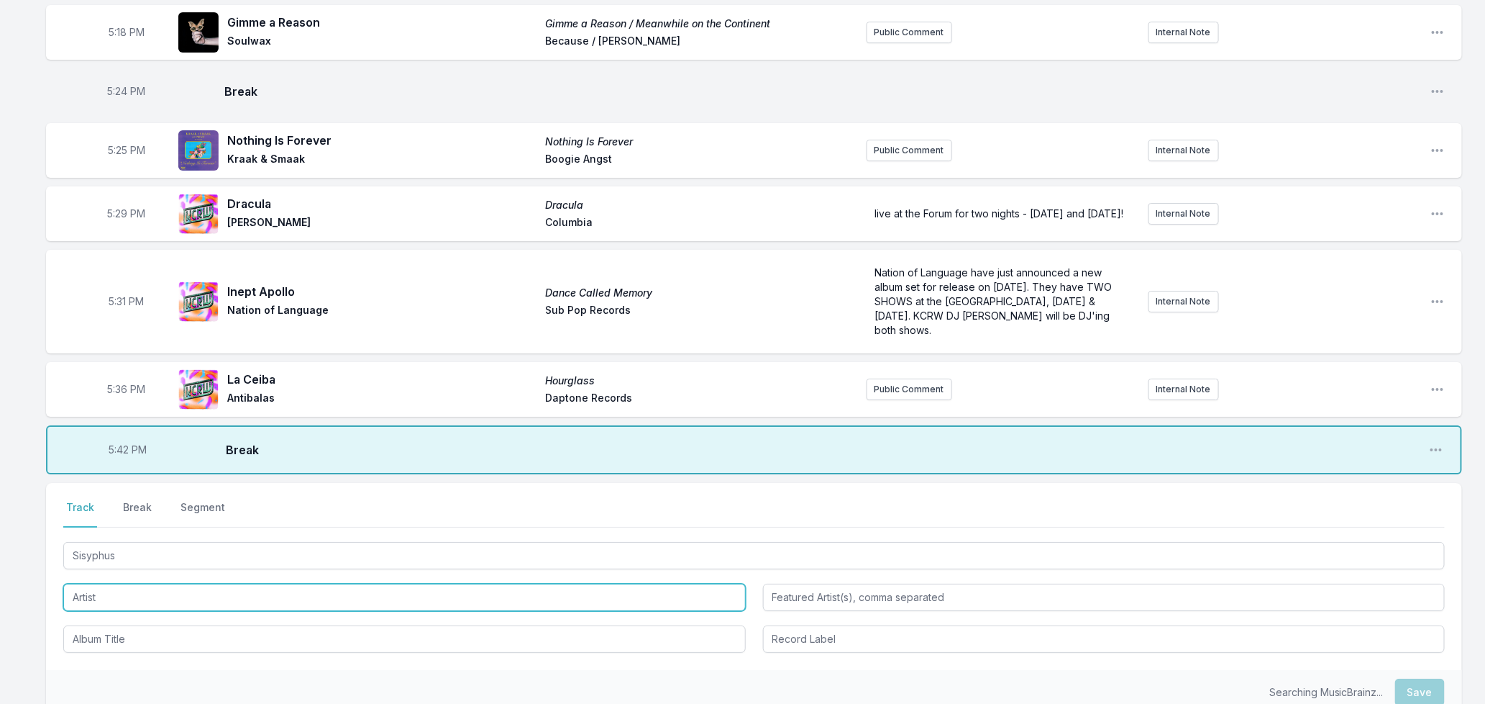
click at [102, 598] on input "Artist" at bounding box center [404, 596] width 683 height 27
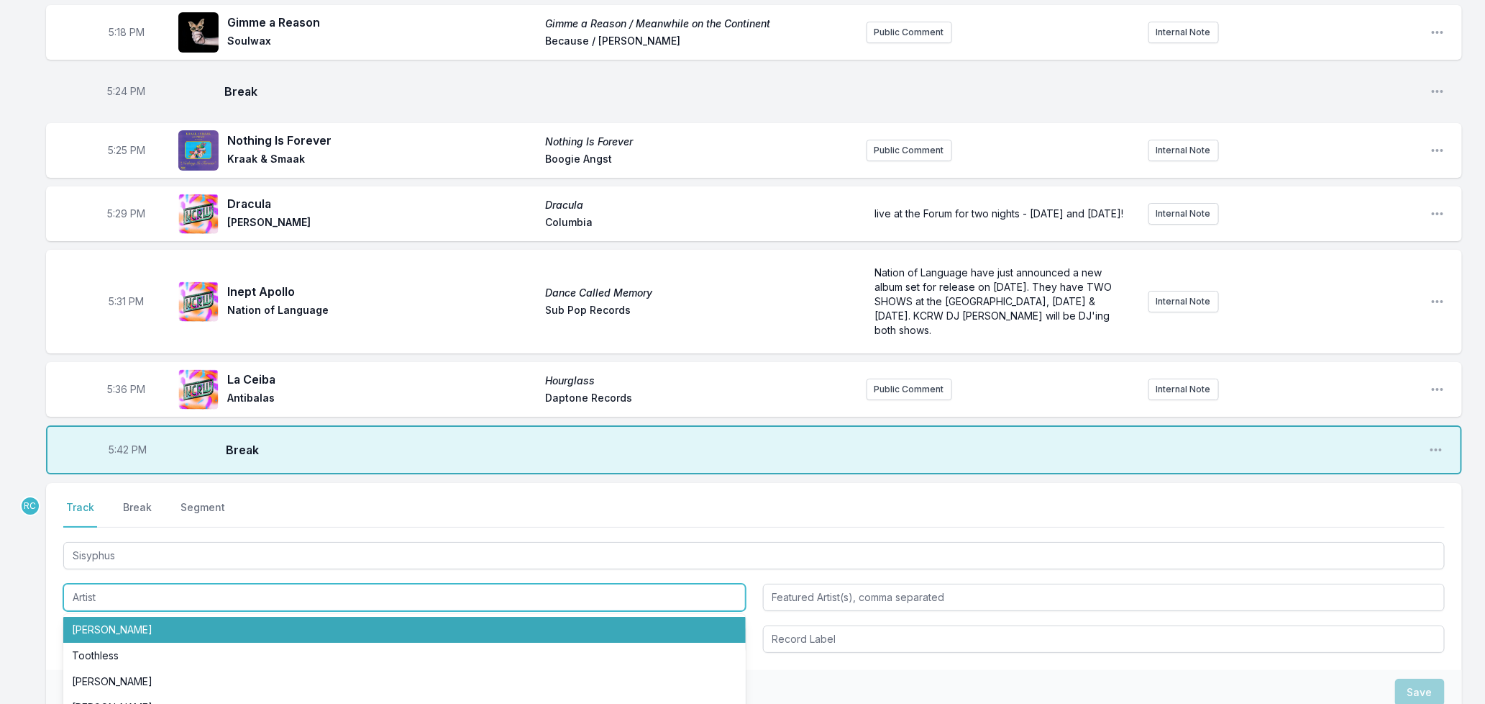
click at [103, 624] on li "[PERSON_NAME]" at bounding box center [404, 629] width 683 height 26
type input "[PERSON_NAME]"
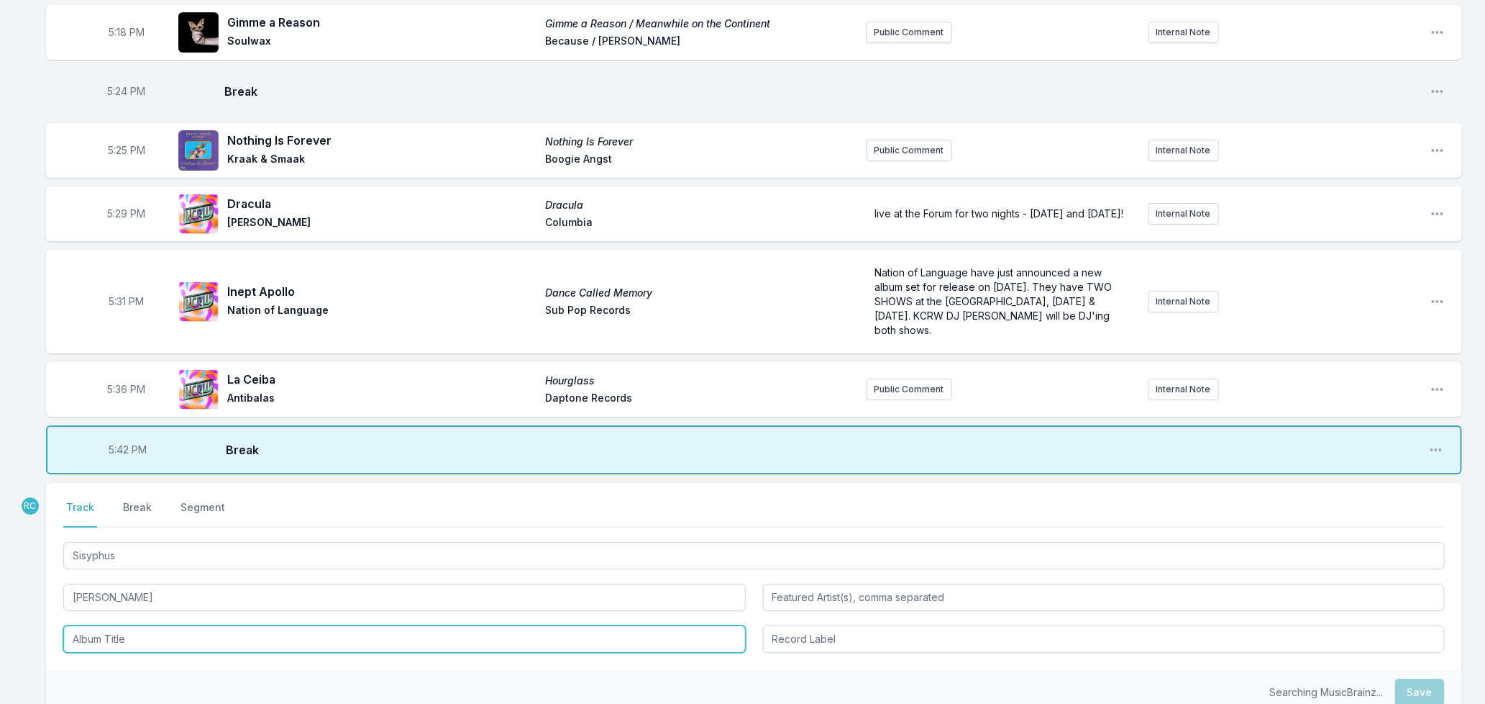
click at [103, 633] on input "Album Title" at bounding box center [404, 638] width 683 height 27
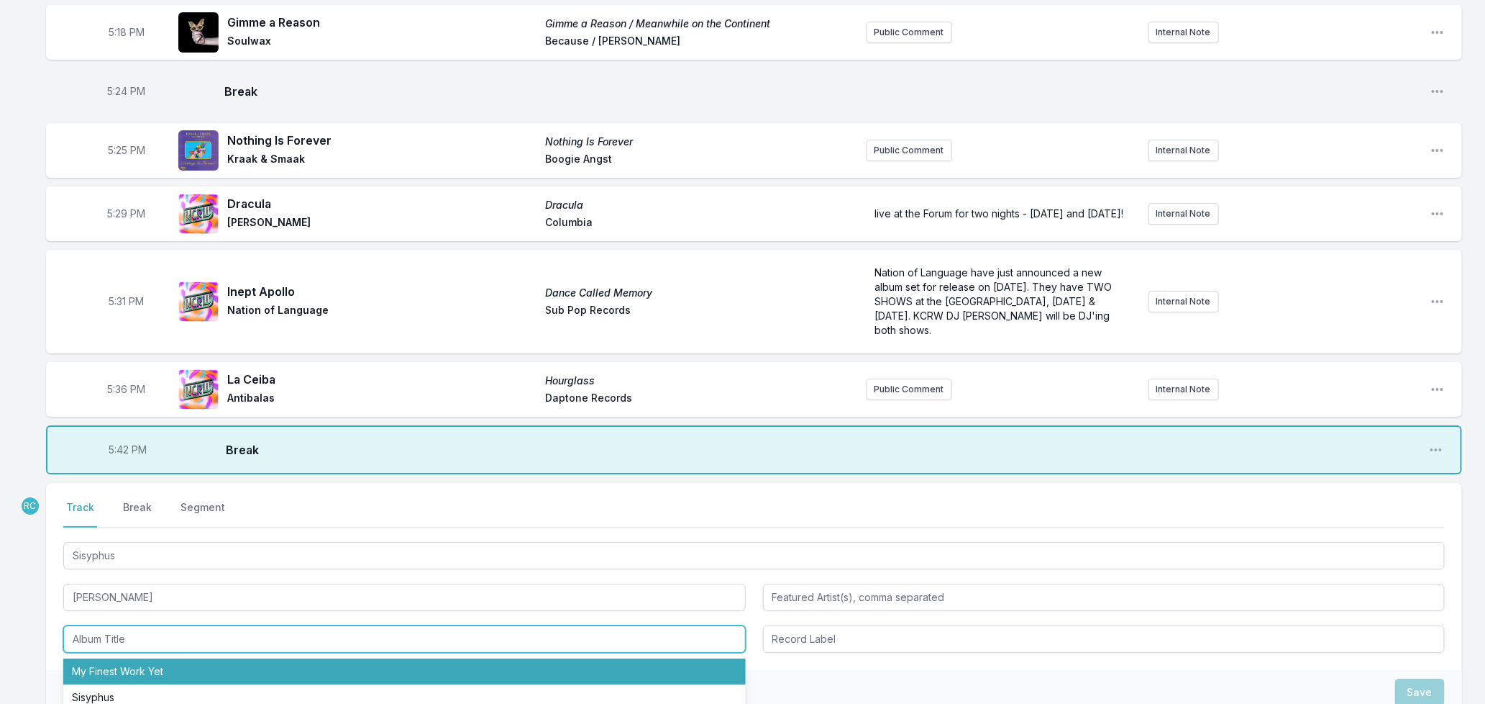
click at [110, 666] on li "My Finest Work Yet" at bounding box center [404, 671] width 683 height 26
type input "My Finest Work Yet"
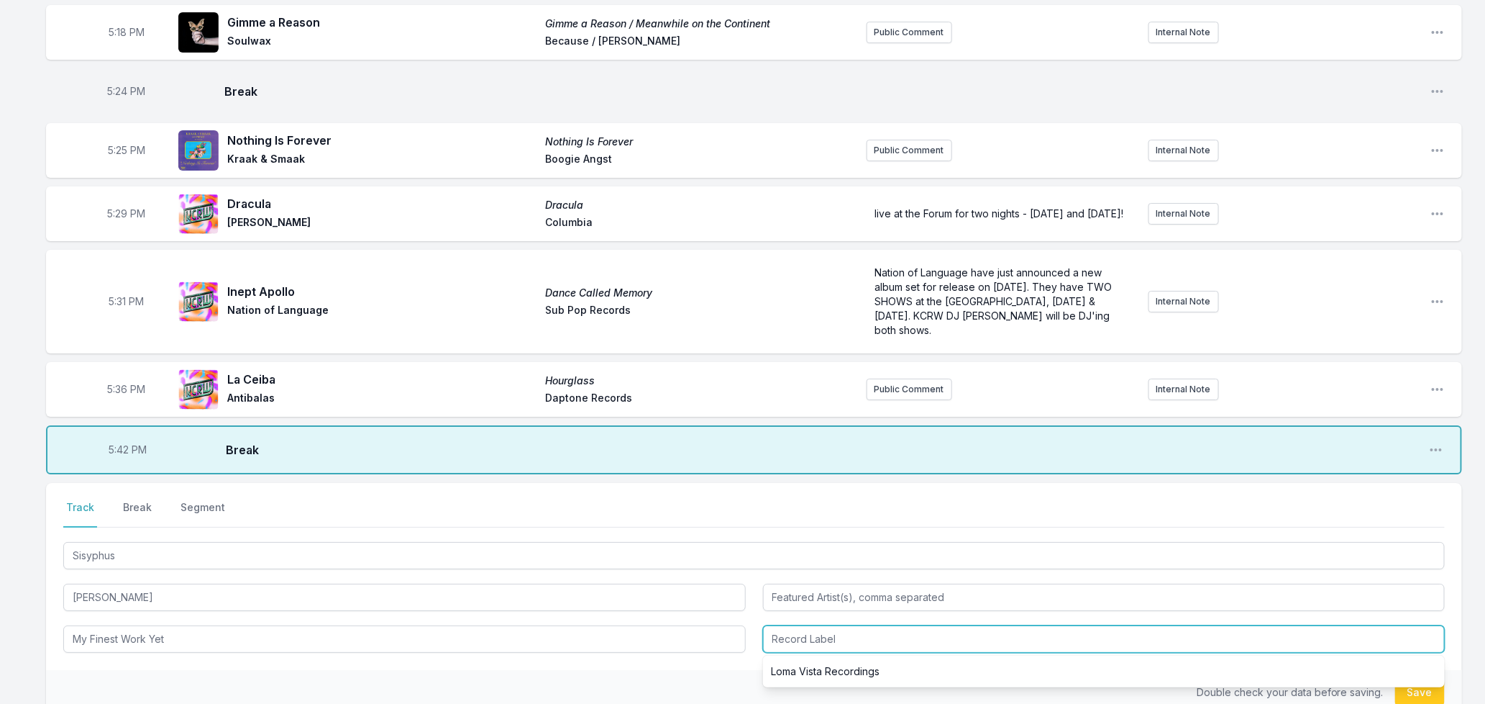
click at [813, 638] on input "Record Label" at bounding box center [1104, 638] width 683 height 27
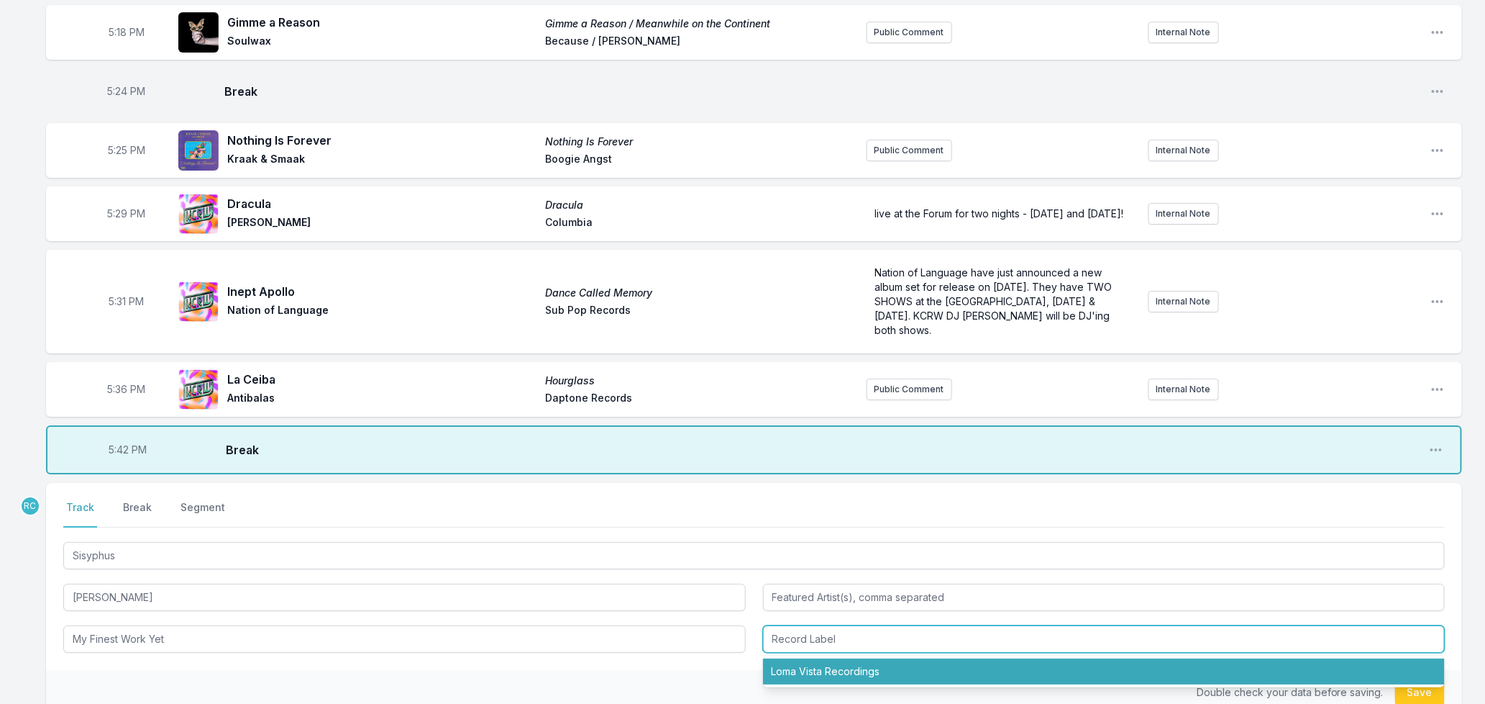
click at [804, 676] on li "Loma Vista Recordings" at bounding box center [1104, 671] width 683 height 26
type input "Loma Vista Recordings"
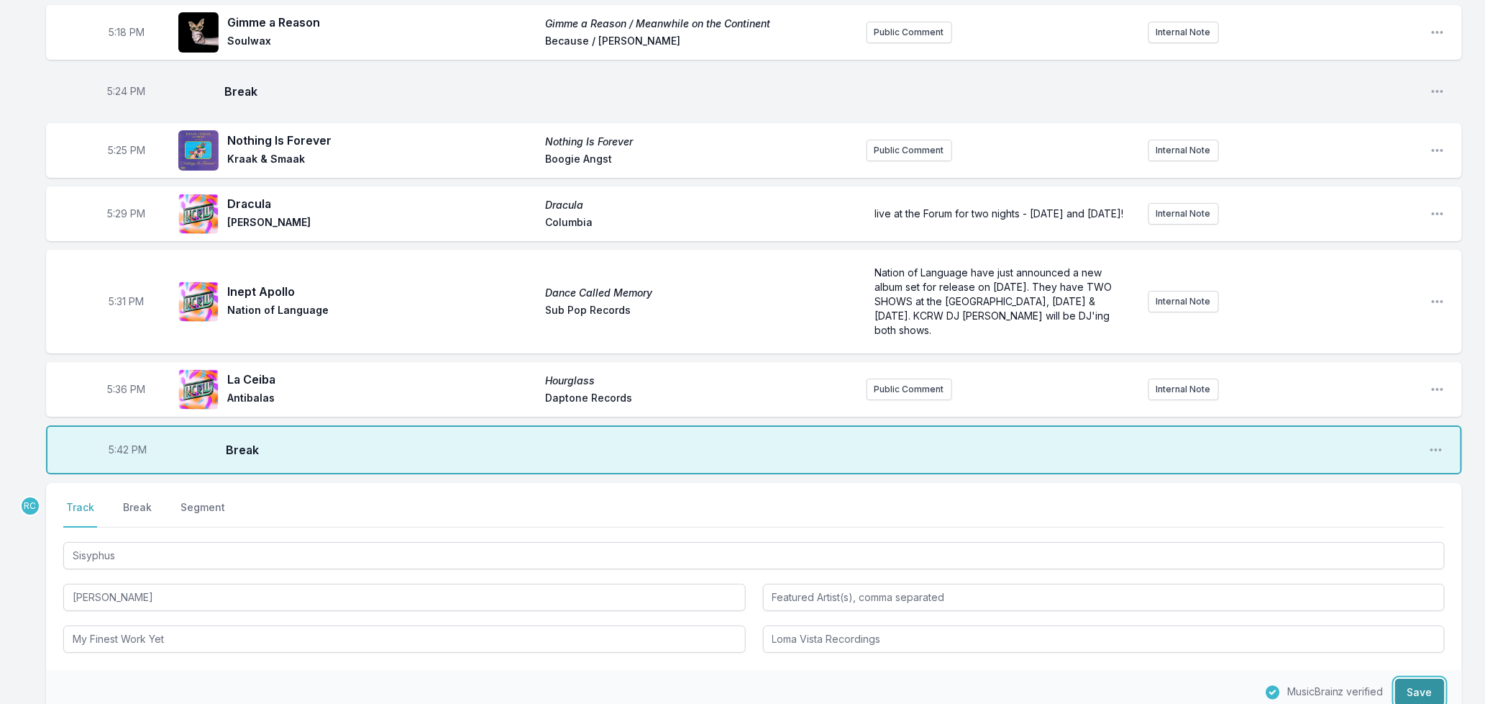
click at [1414, 694] on button "Save" at bounding box center [1421, 691] width 50 height 27
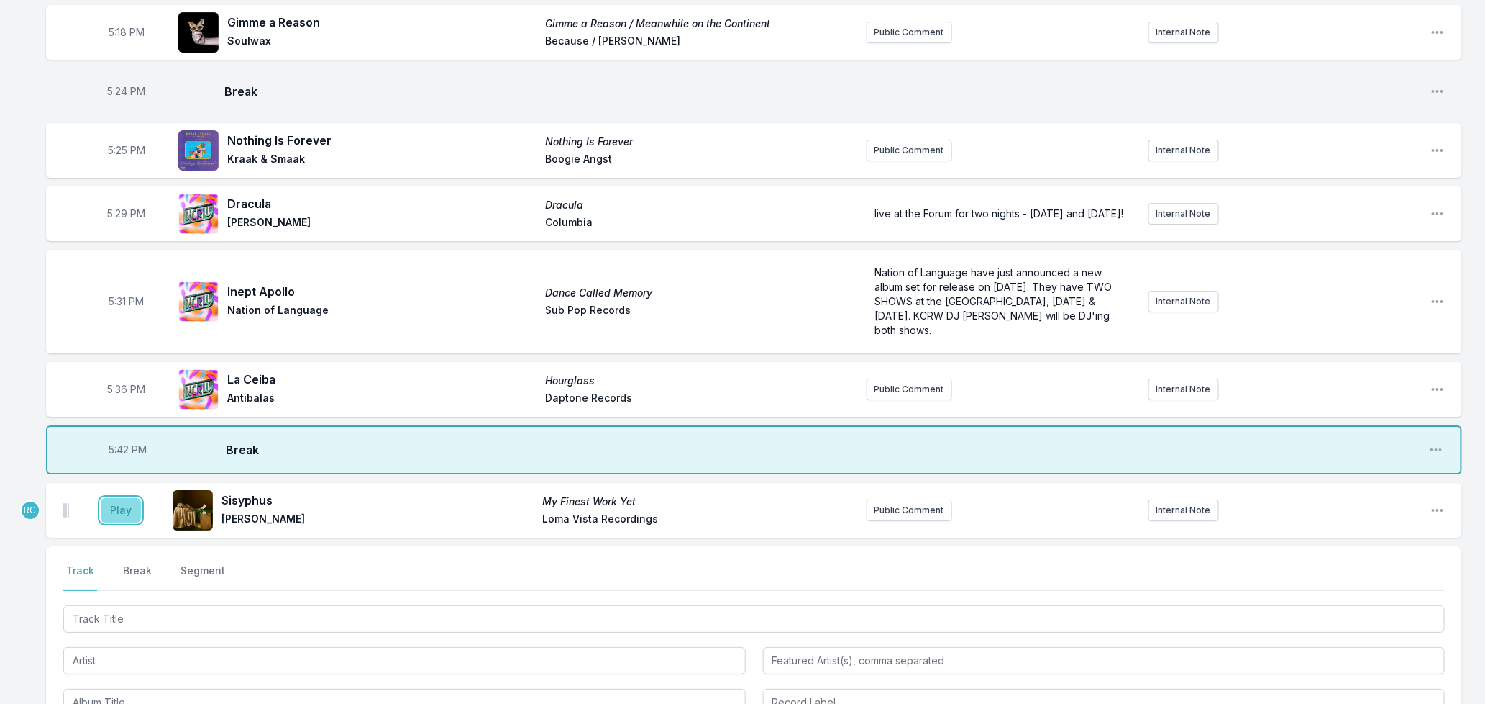
click at [110, 515] on button "Play" at bounding box center [121, 510] width 40 height 24
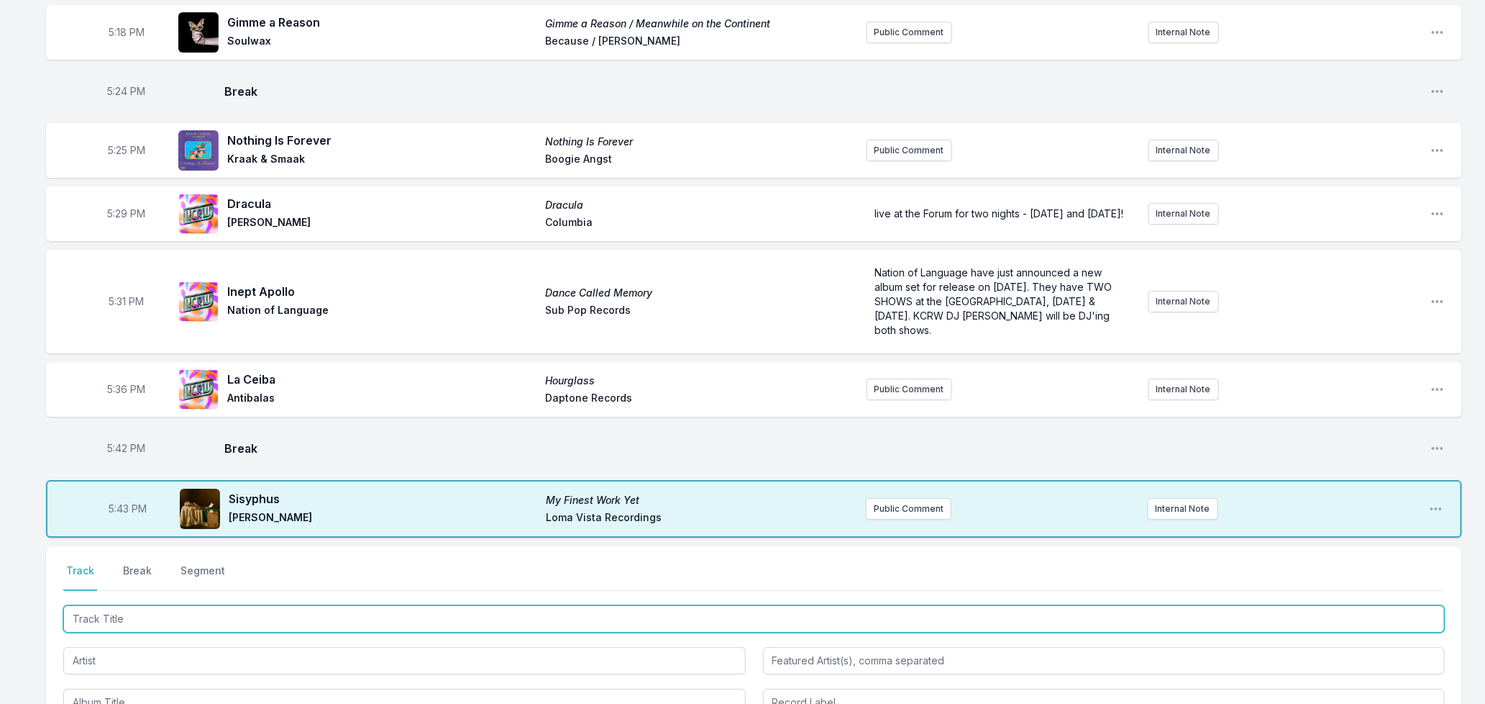
click at [234, 629] on input "Track Title" at bounding box center [754, 618] width 1382 height 27
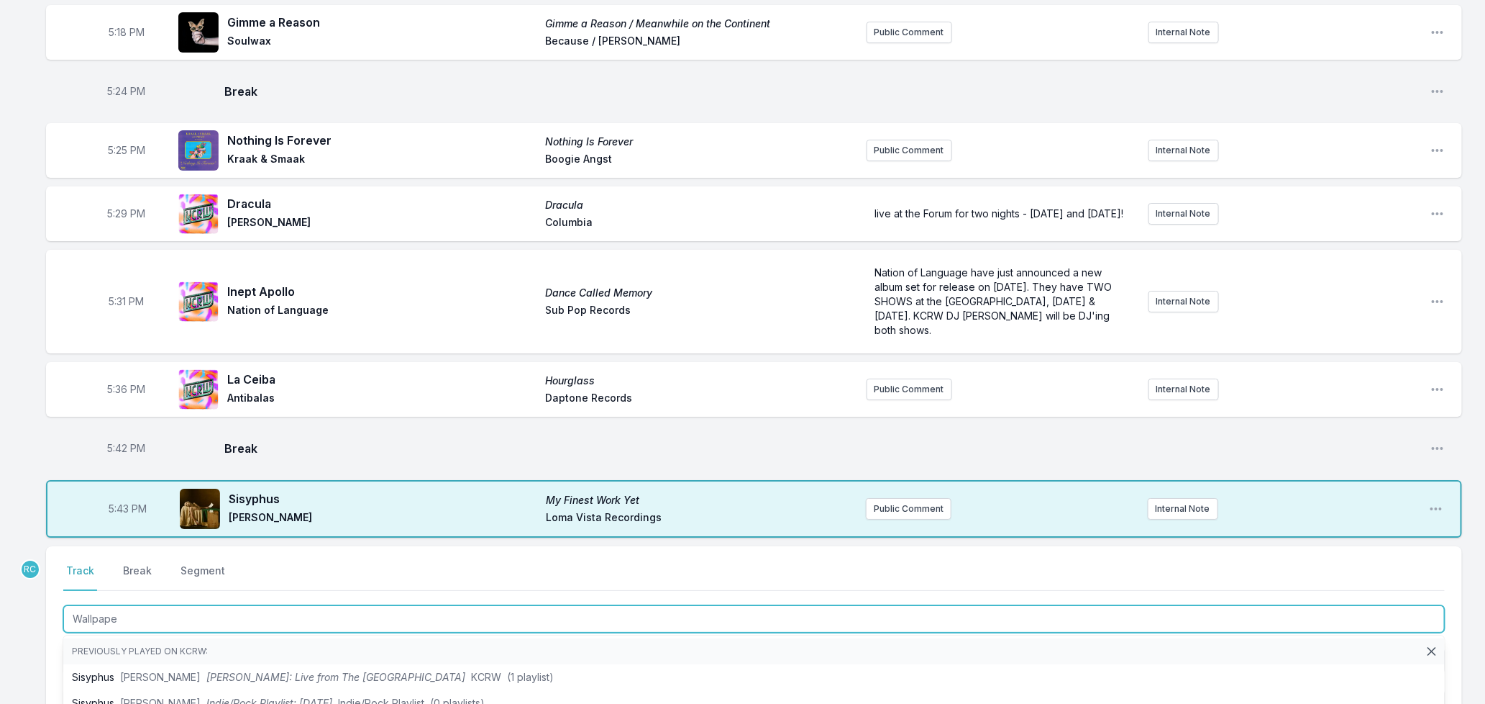
type input "Wallpaper"
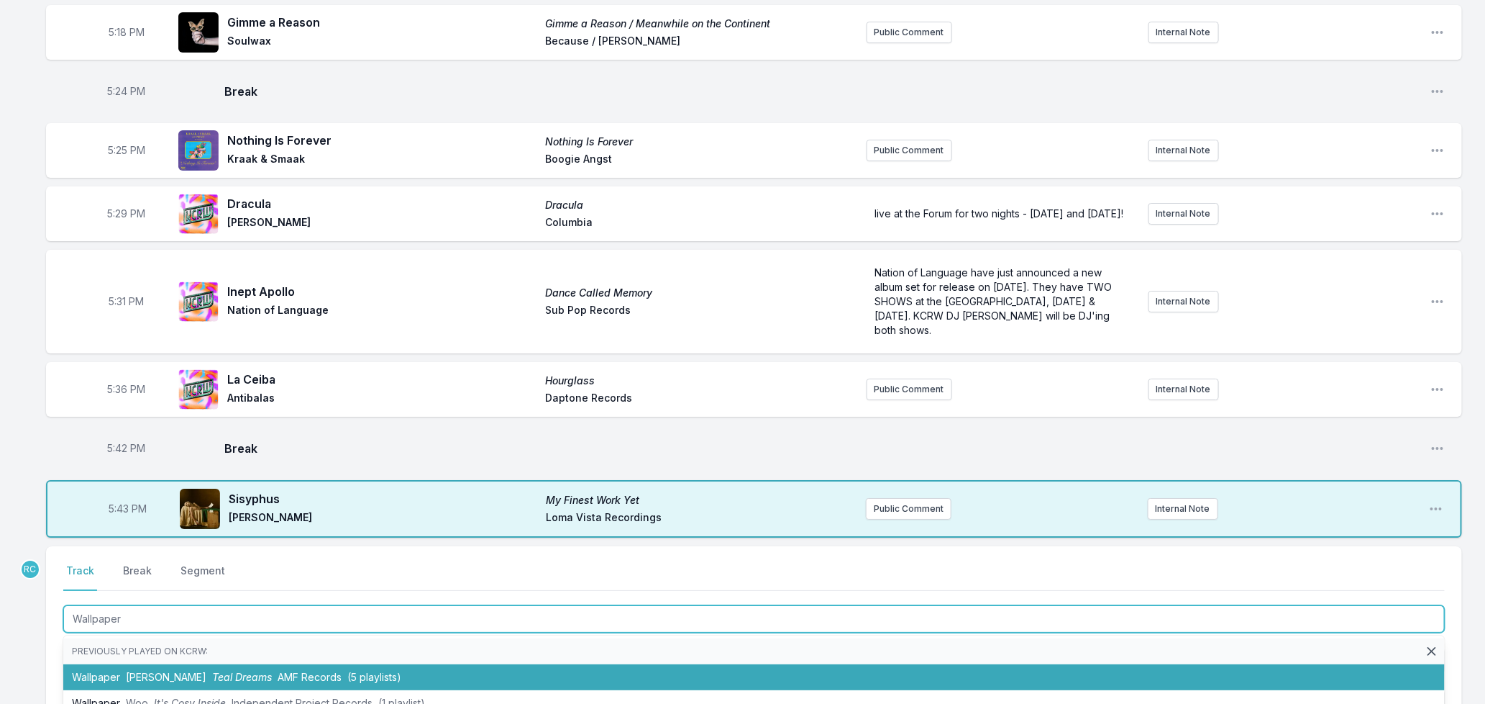
click at [127, 681] on span "[PERSON_NAME]" at bounding box center [166, 676] width 81 height 12
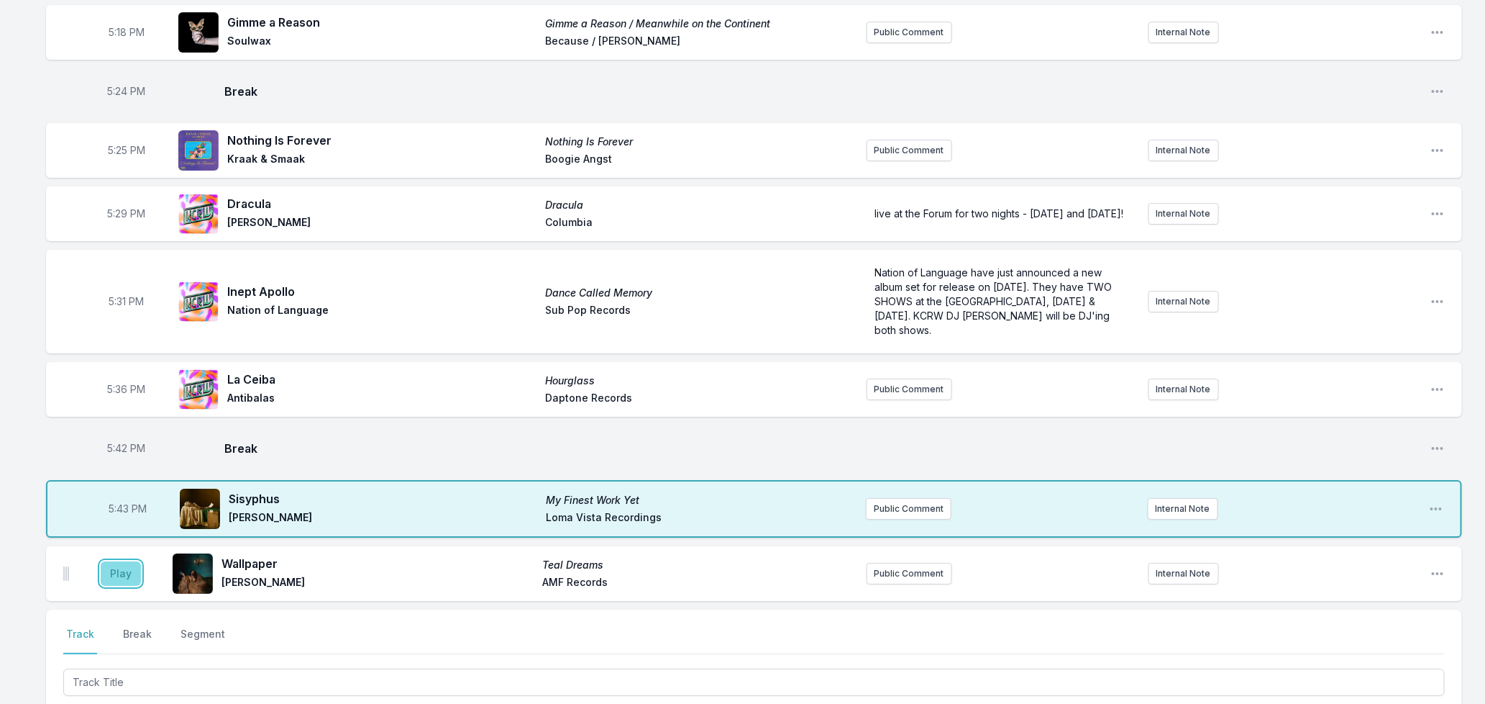
click at [117, 583] on button "Play" at bounding box center [121, 573] width 40 height 24
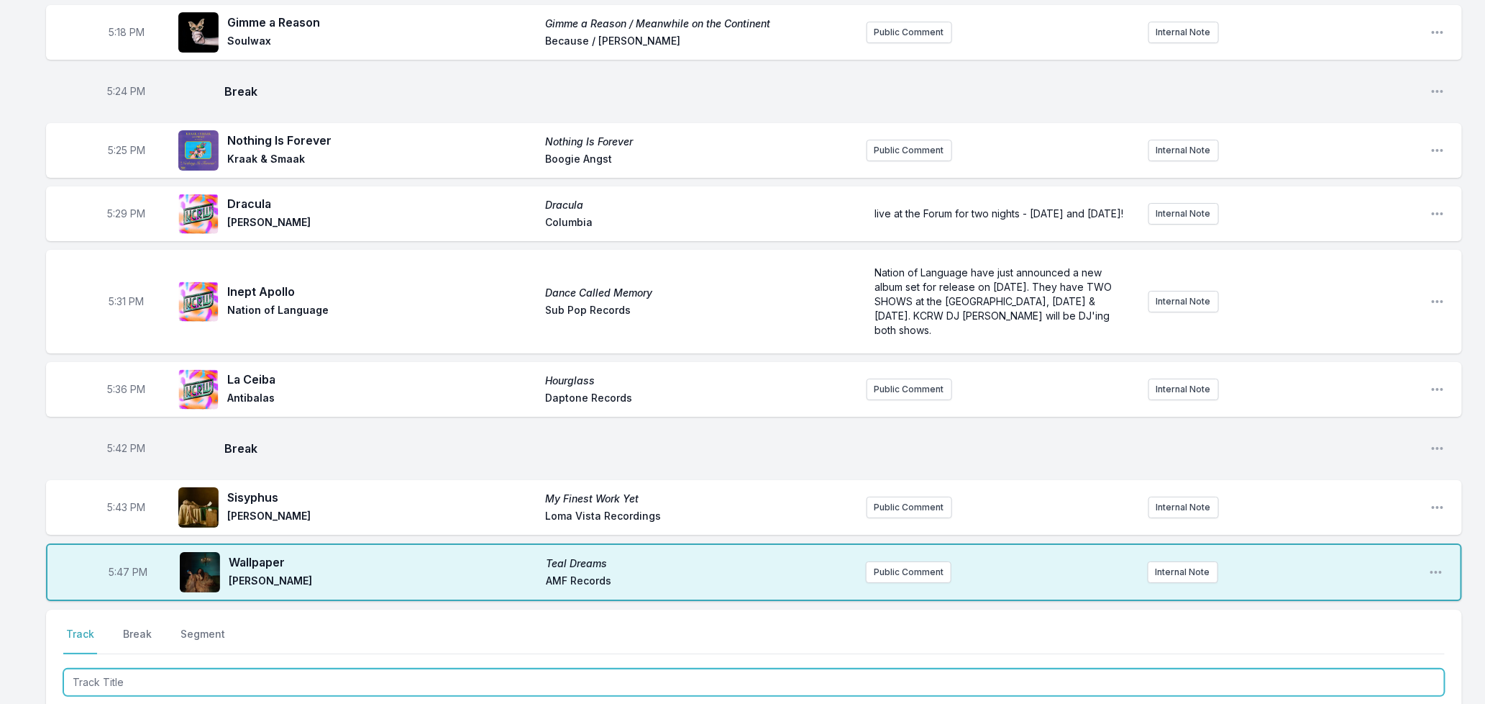
click at [286, 679] on input "Track Title" at bounding box center [754, 681] width 1382 height 27
type input "I Can Never Say Goodbye (Mental Overdrive Remix)"
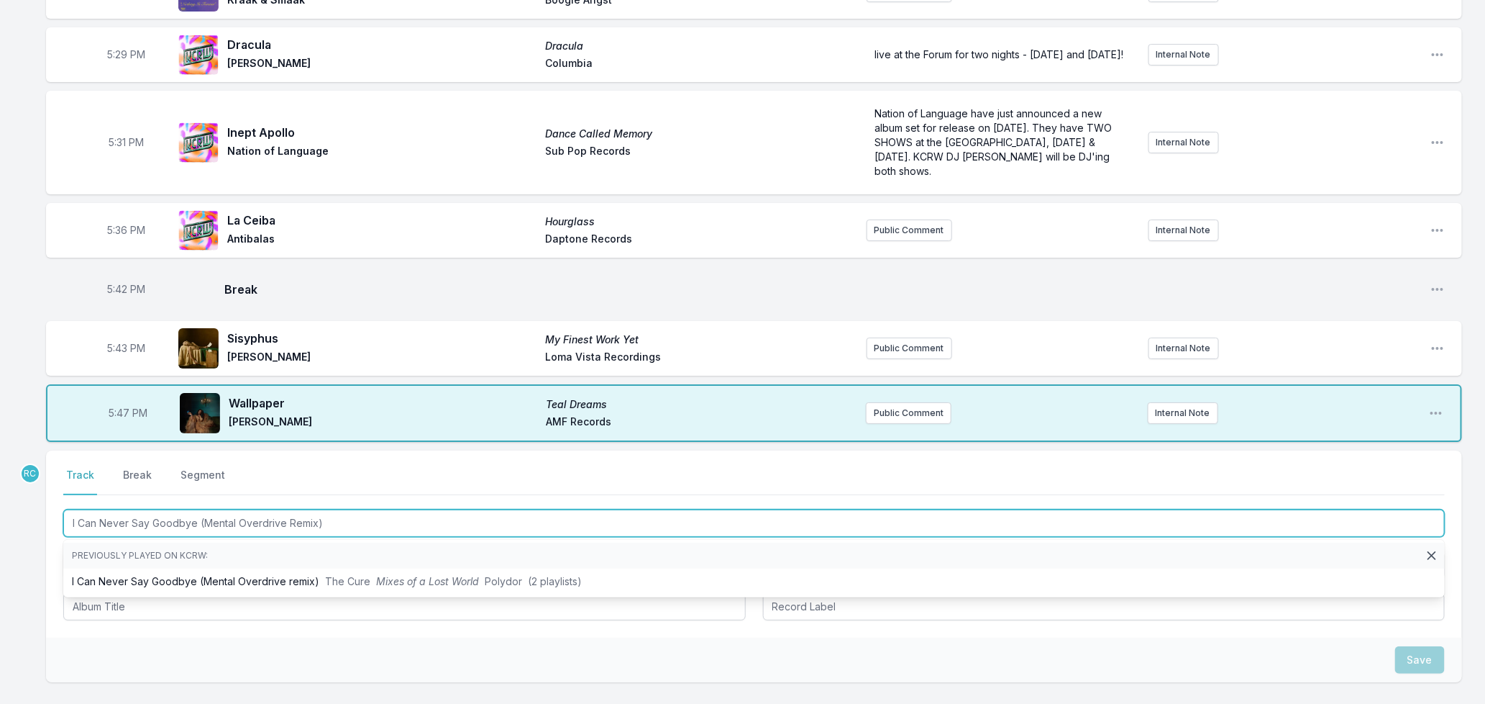
scroll to position [2638, 0]
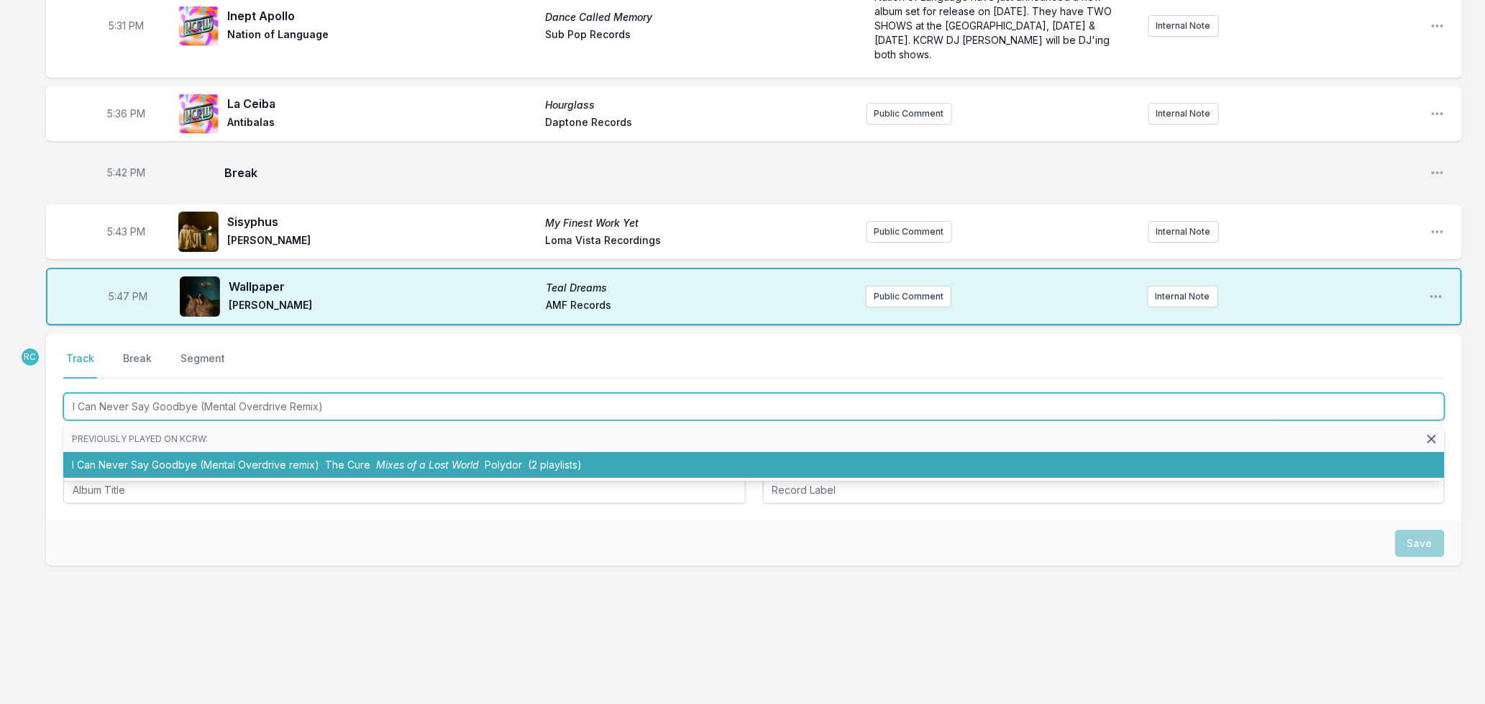
click at [234, 469] on li "I Can Never Say Goodbye (Mental Overdrive remix) The Cure Mixes of a Lost World…" at bounding box center [754, 465] width 1382 height 26
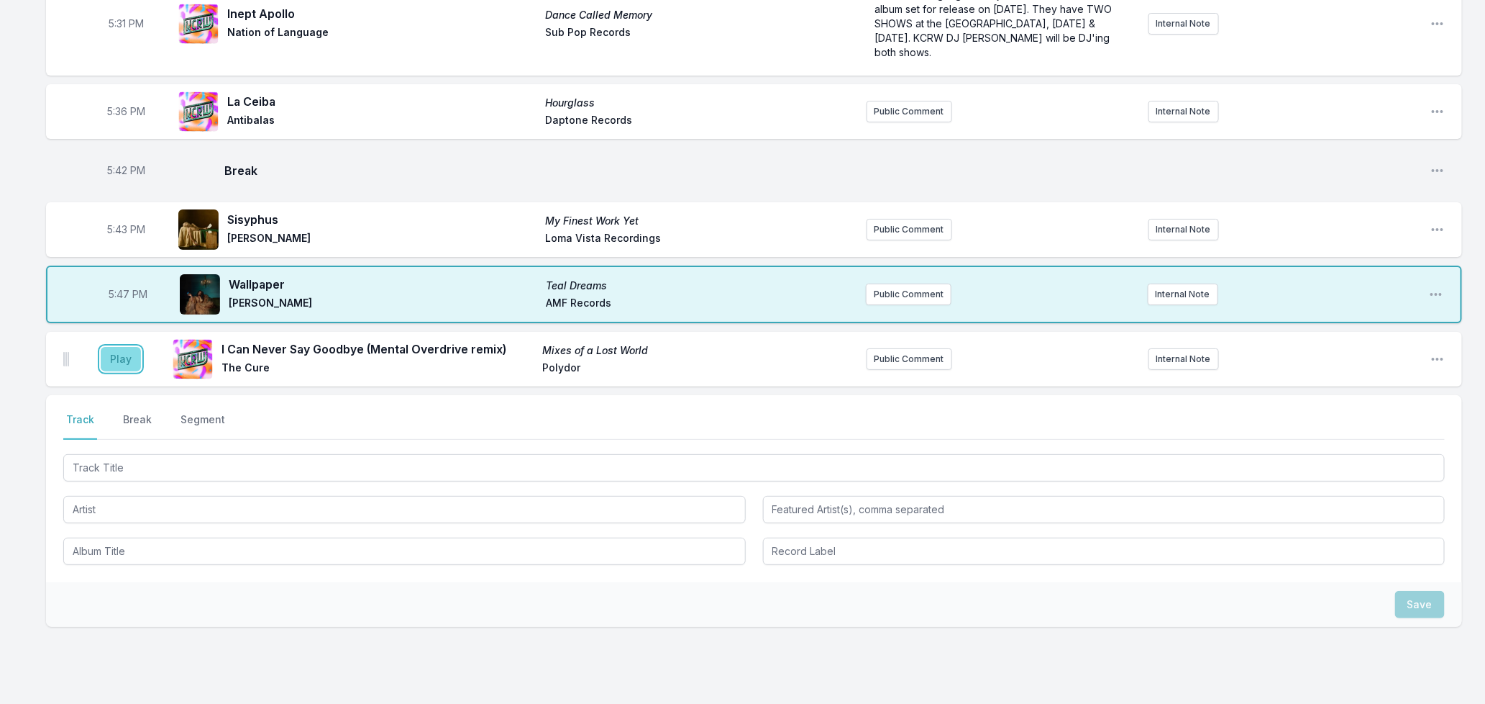
click at [118, 363] on button "Play" at bounding box center [121, 359] width 40 height 24
